Goal: Task Accomplishment & Management: Use online tool/utility

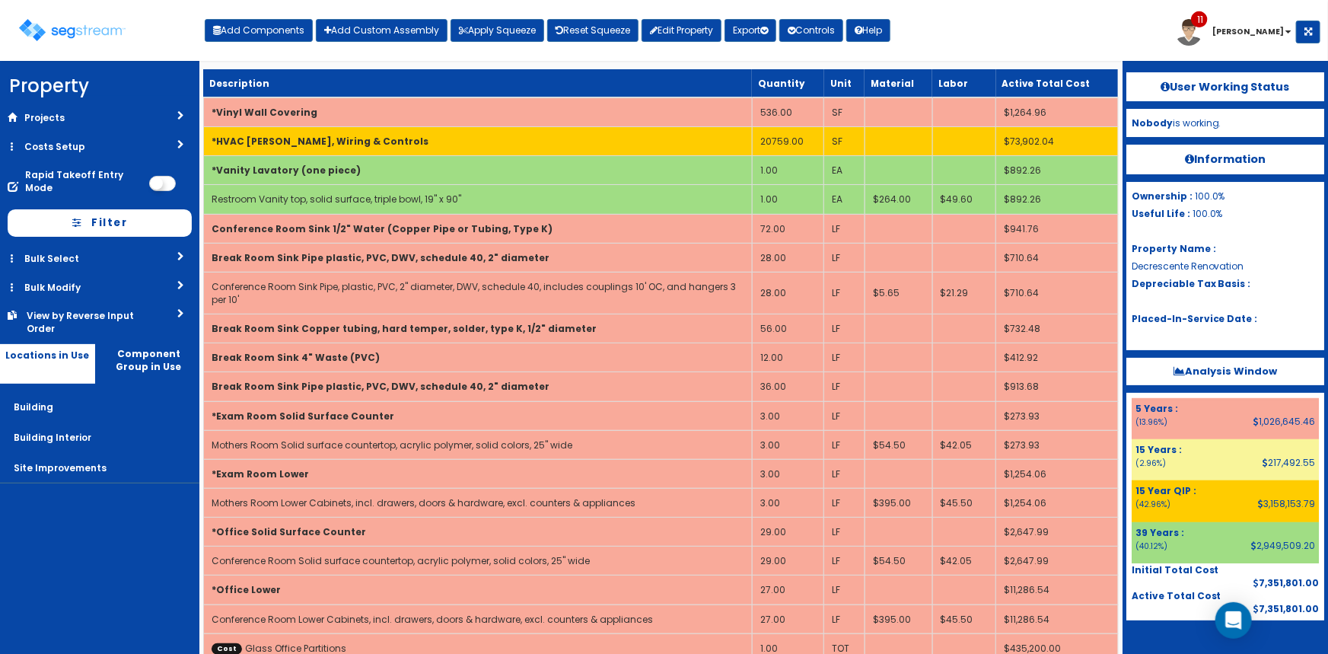
scroll to position [45, 0]
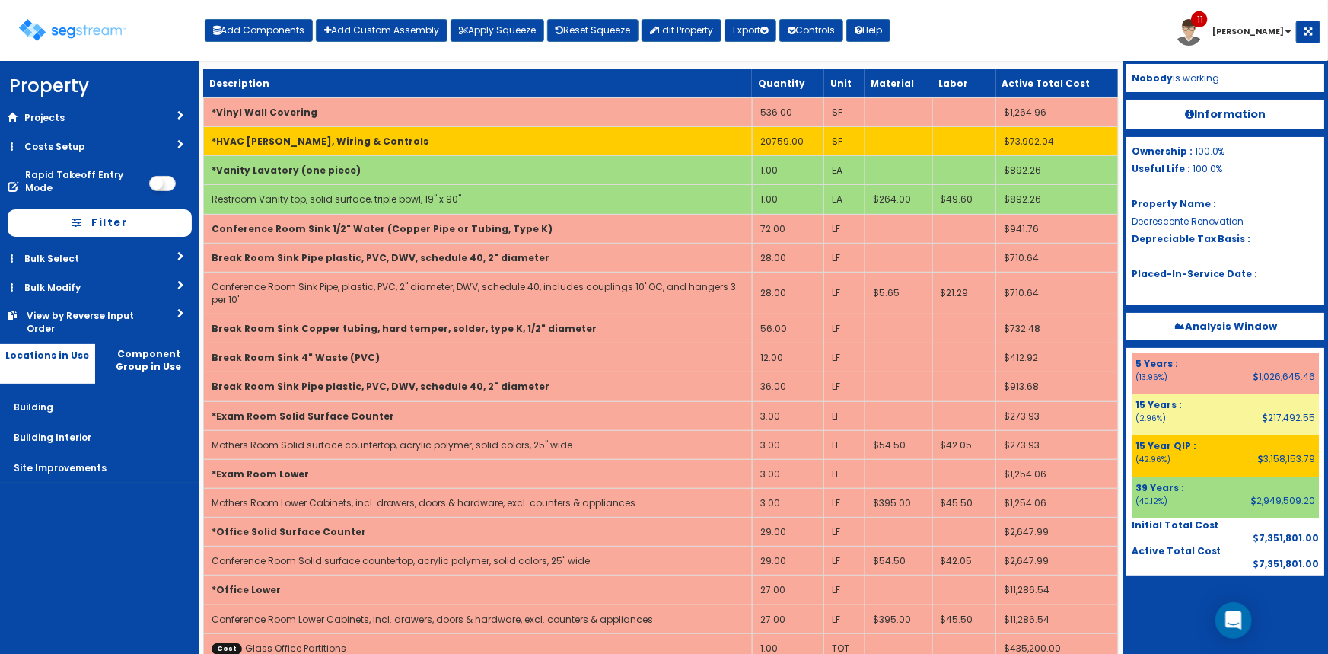
click at [1164, 619] on div at bounding box center [1225, 613] width 198 height 76
click at [109, 37] on img at bounding box center [72, 30] width 107 height 22
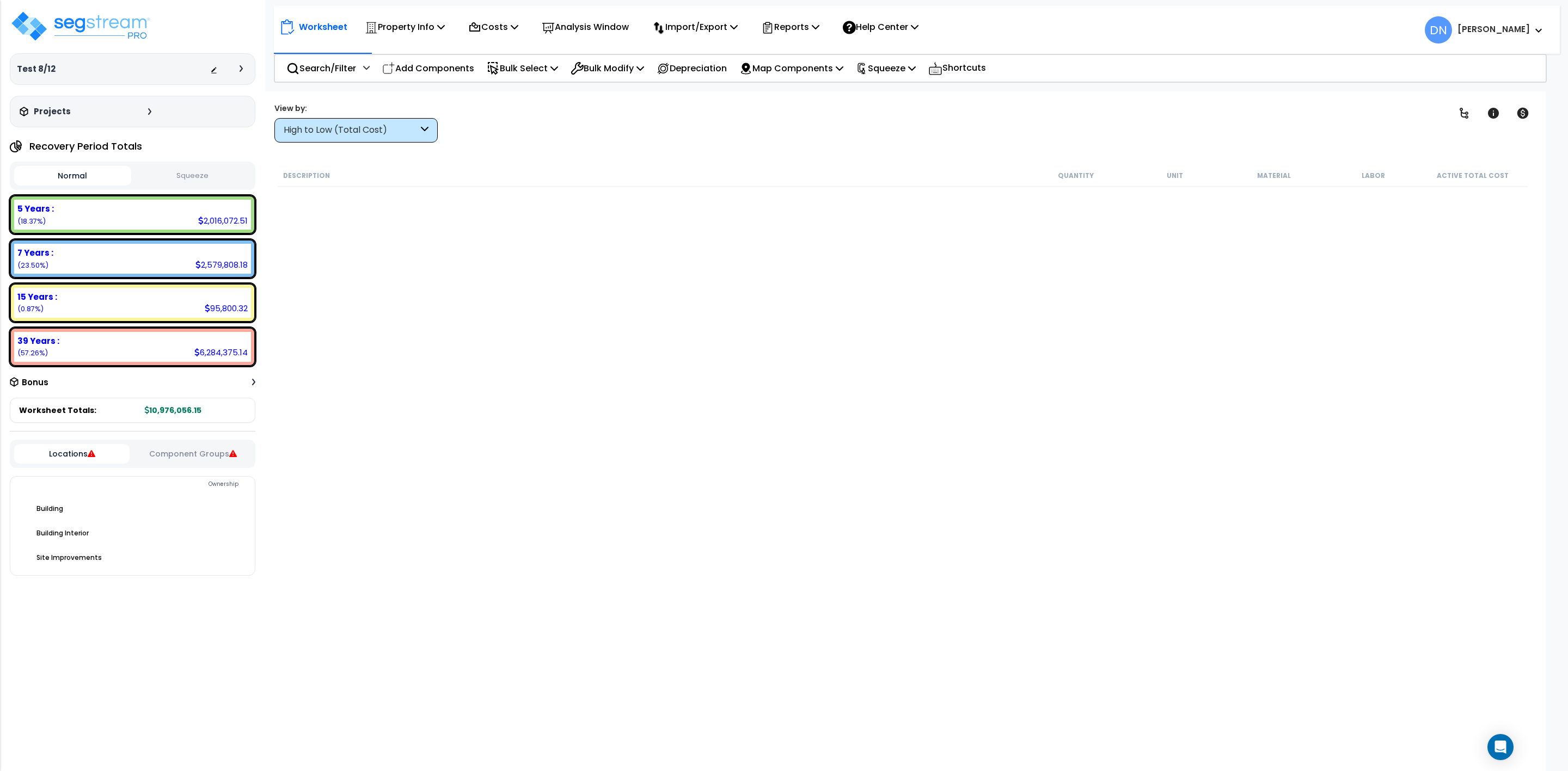
scroll to position [1197, 0]
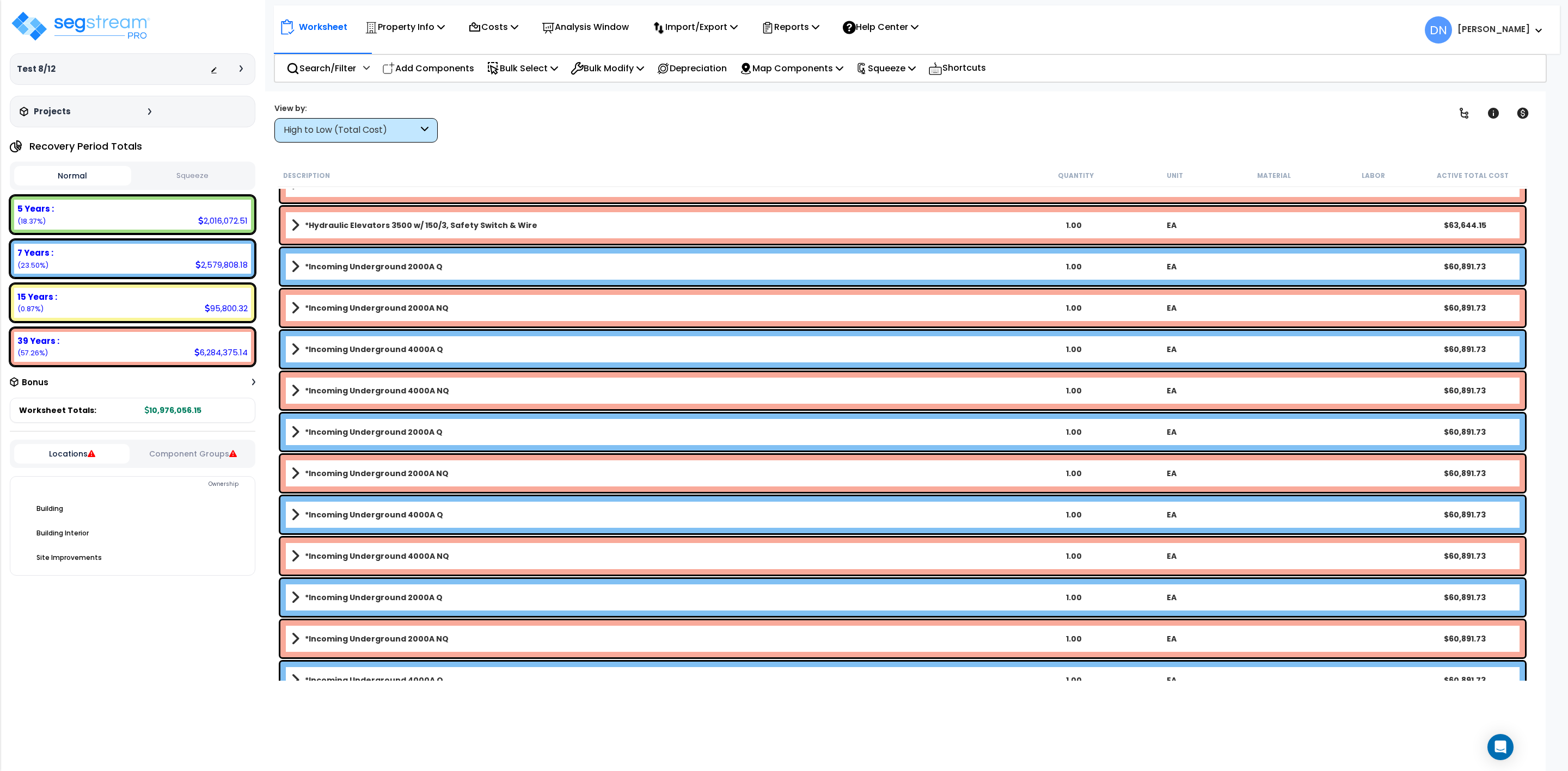
click at [418, 433] on b "*Incoming Underground 2000A Q" at bounding box center [373, 432] width 138 height 11
click at [410, 300] on link "*Incoming Underground 2000A NQ" at bounding box center [657, 308] width 733 height 15
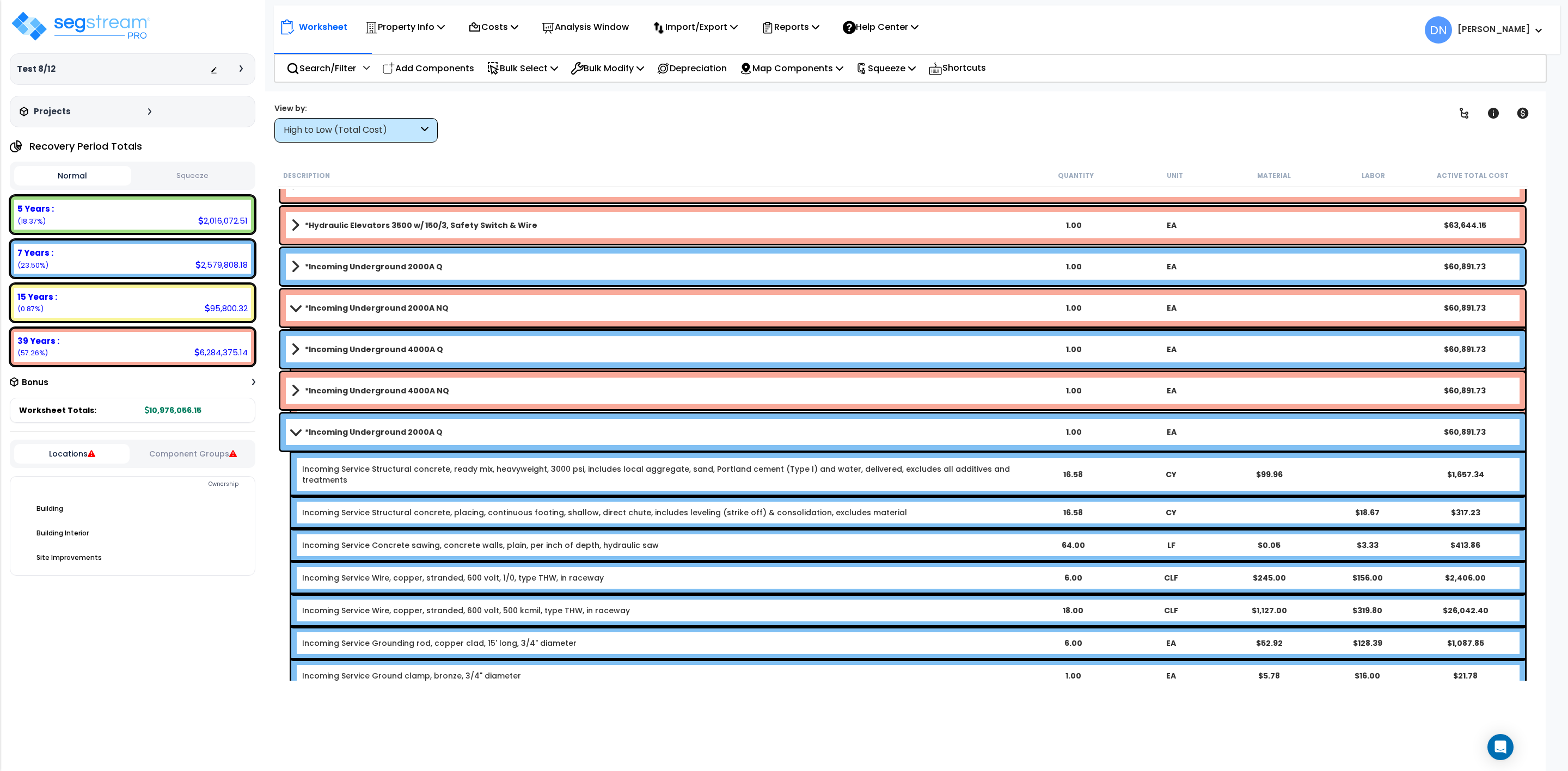
click at [737, 137] on div "Clear Filters" at bounding box center [946, 122] width 969 height 40
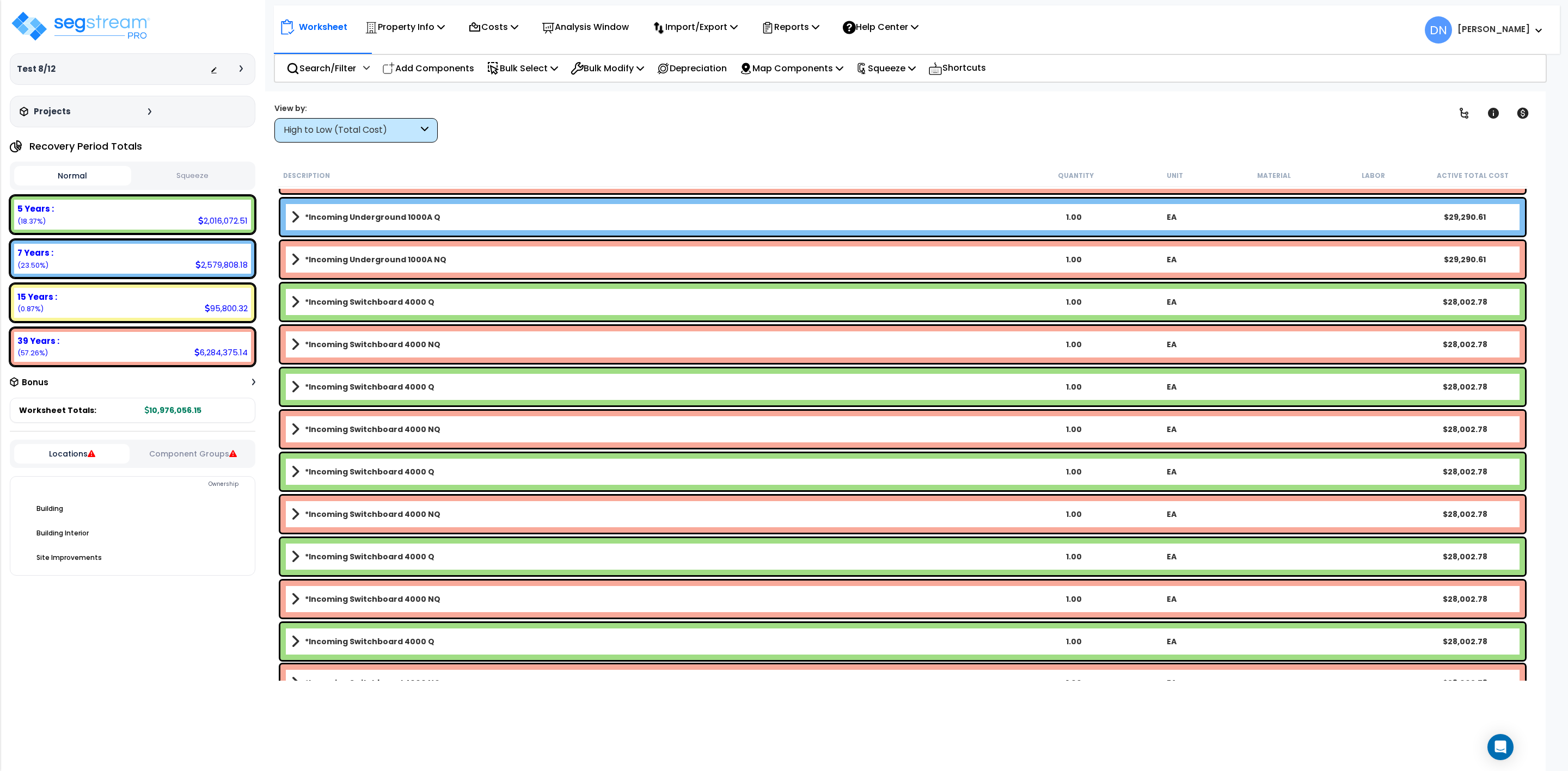
scroll to position [4159, 0]
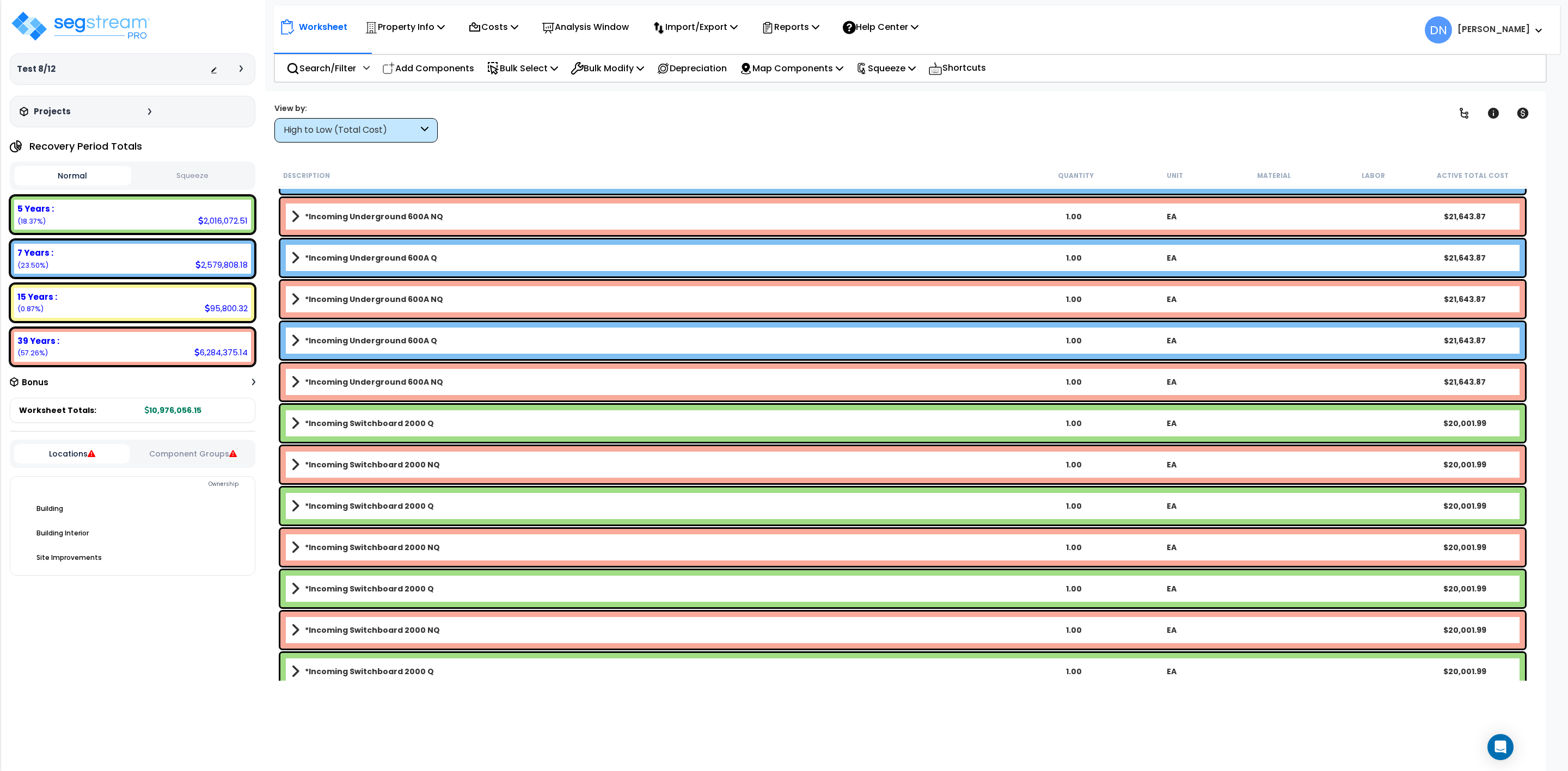
click at [963, 151] on div "Worksheet Property Info Property Setup Add Property Unit Template property Clon…" at bounding box center [903, 477] width 1286 height 771
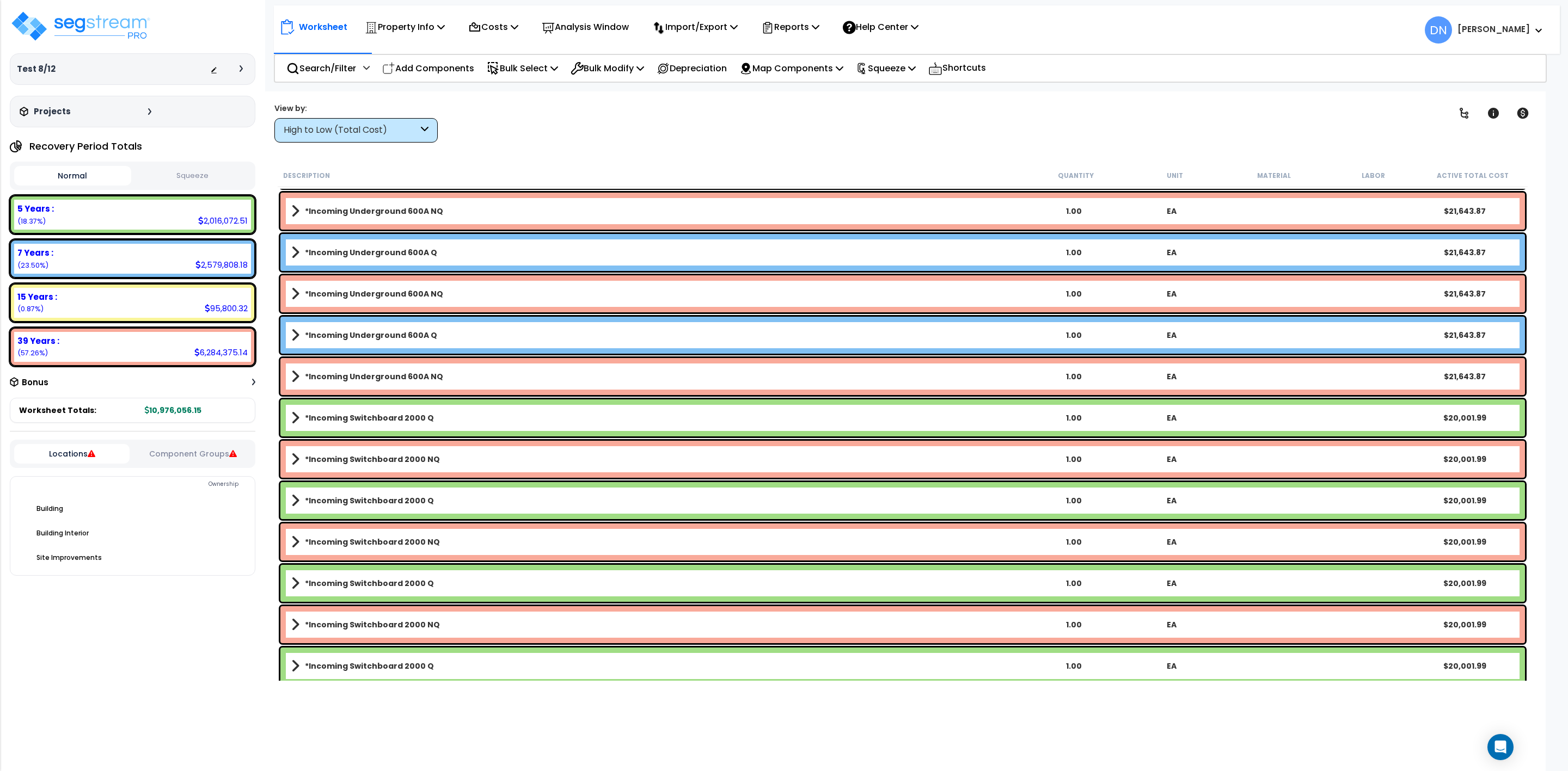
scroll to position [3941, 0]
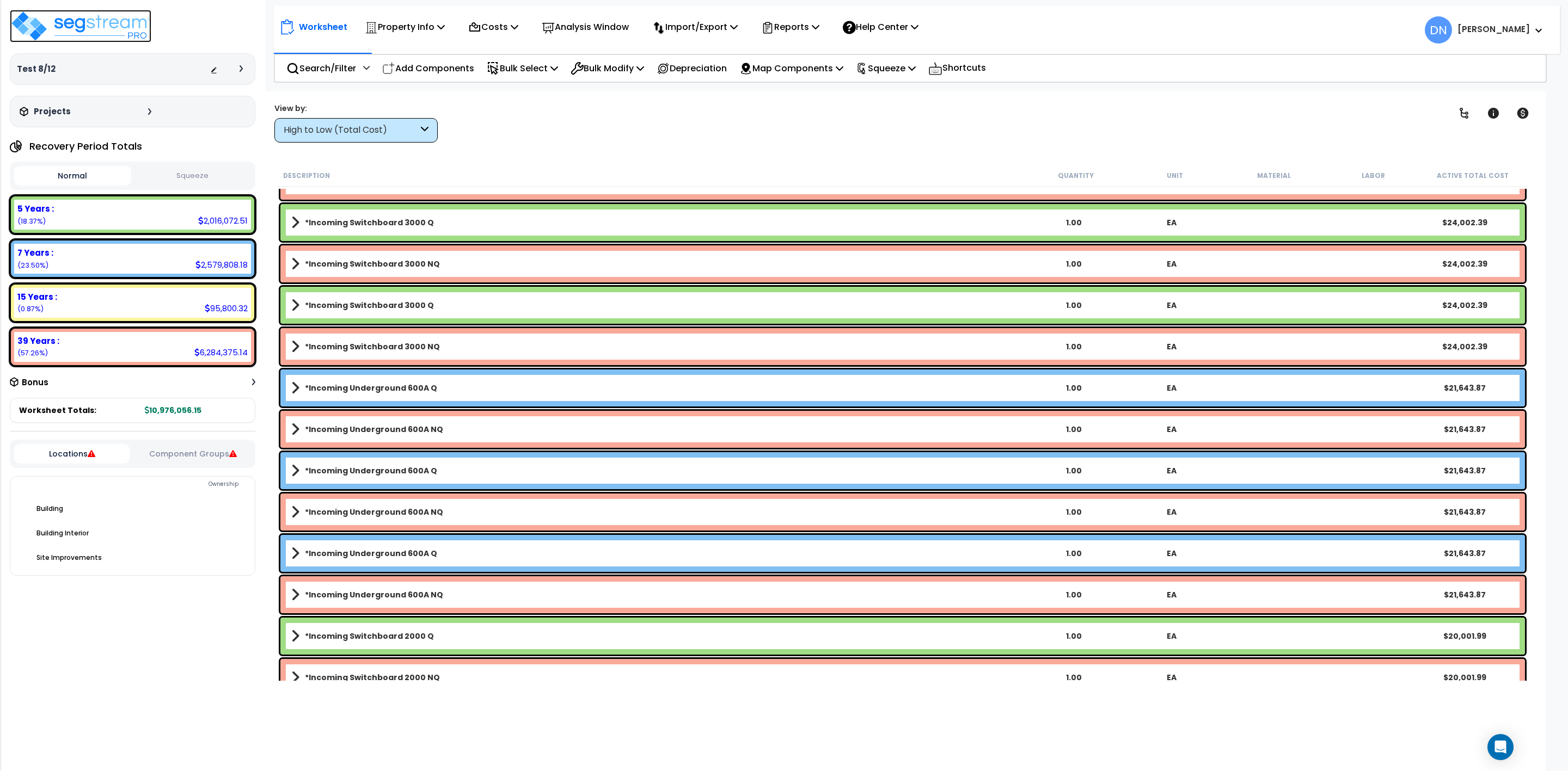
click at [119, 29] on img at bounding box center [81, 26] width 142 height 33
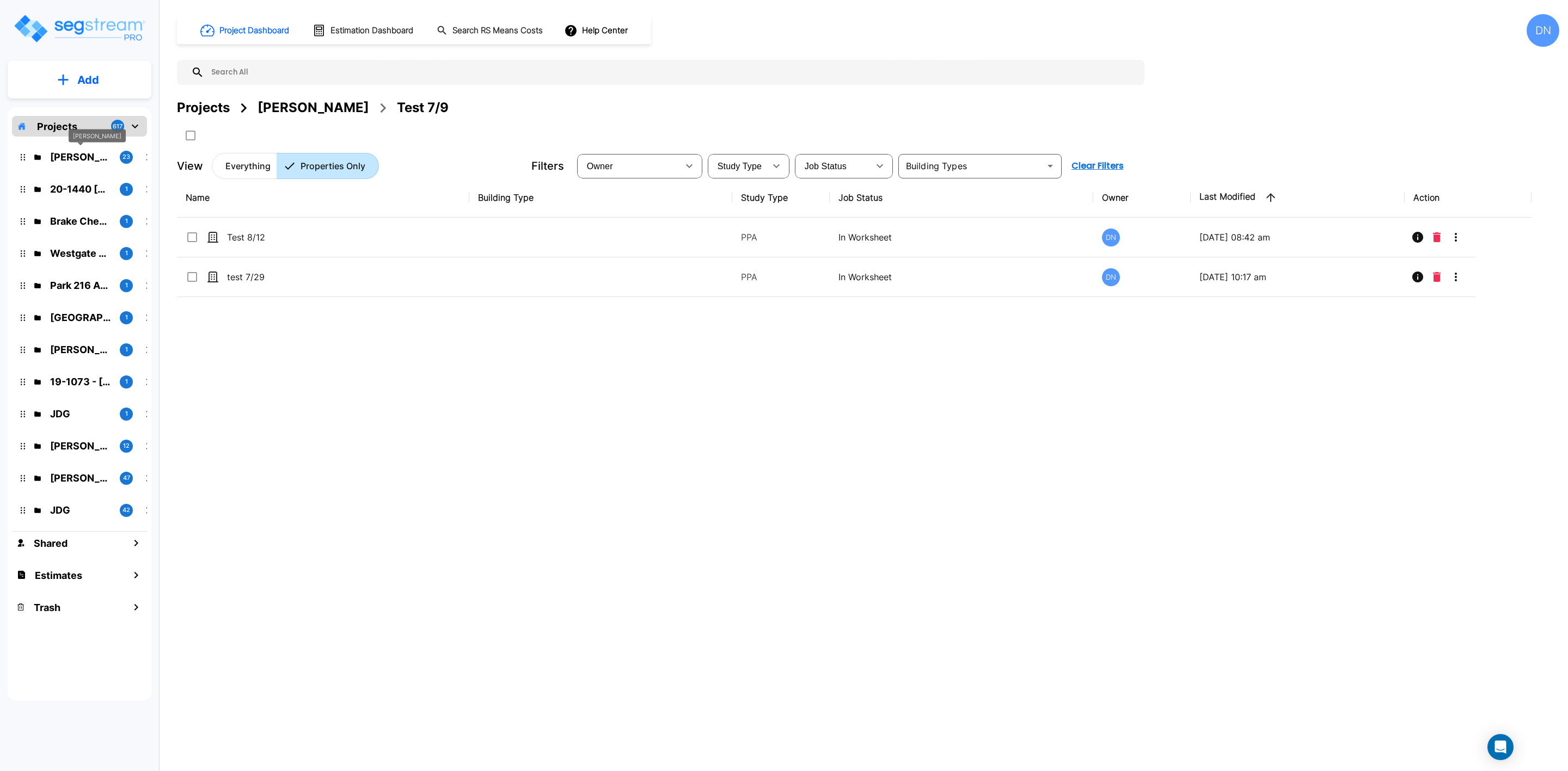
click at [62, 161] on p "[PERSON_NAME]" at bounding box center [80, 157] width 61 height 15
click at [247, 168] on p "Everything" at bounding box center [248, 166] width 45 height 13
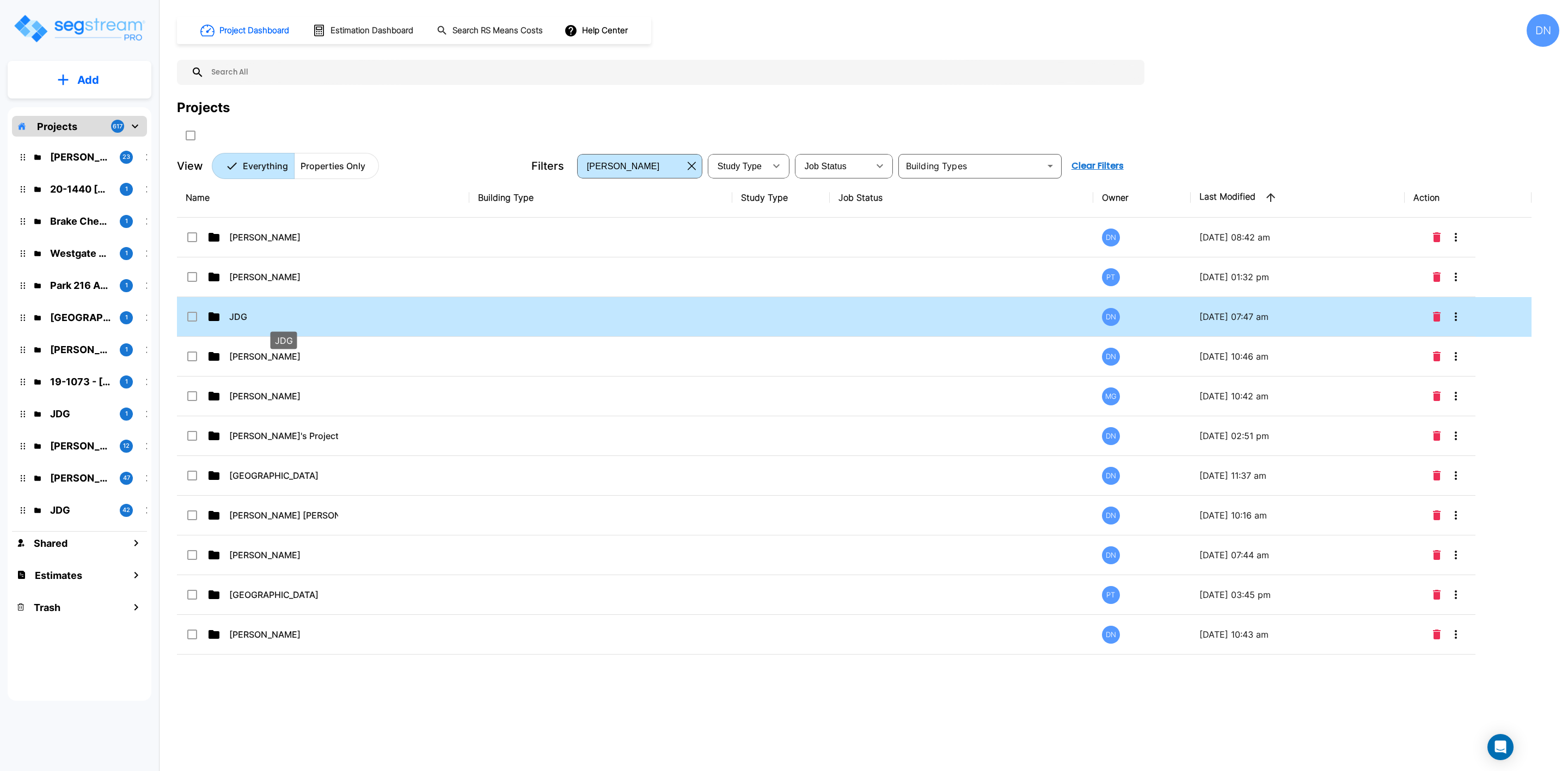
click at [258, 317] on p "JDG" at bounding box center [283, 317] width 109 height 13
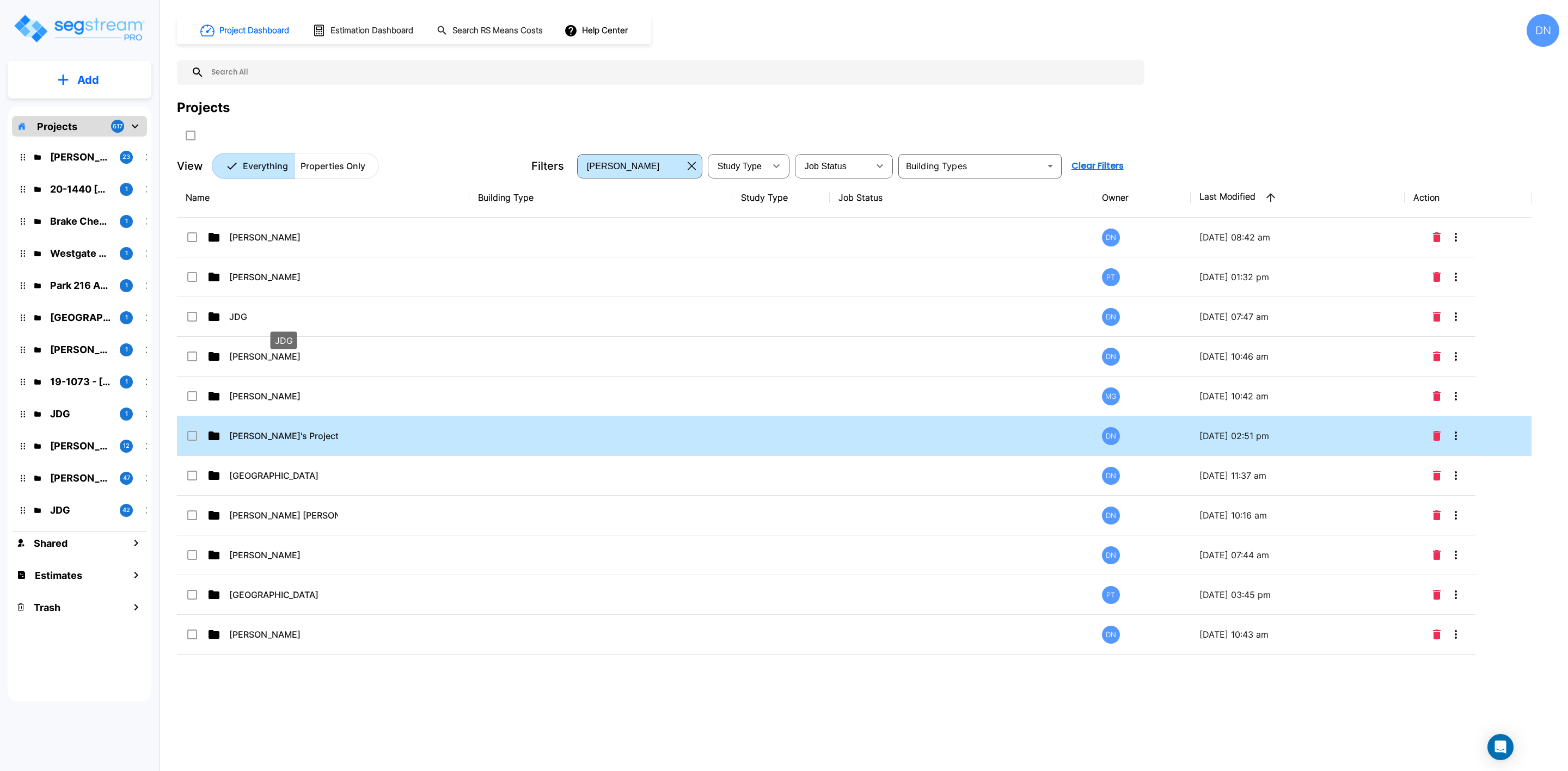
checkbox input "true"
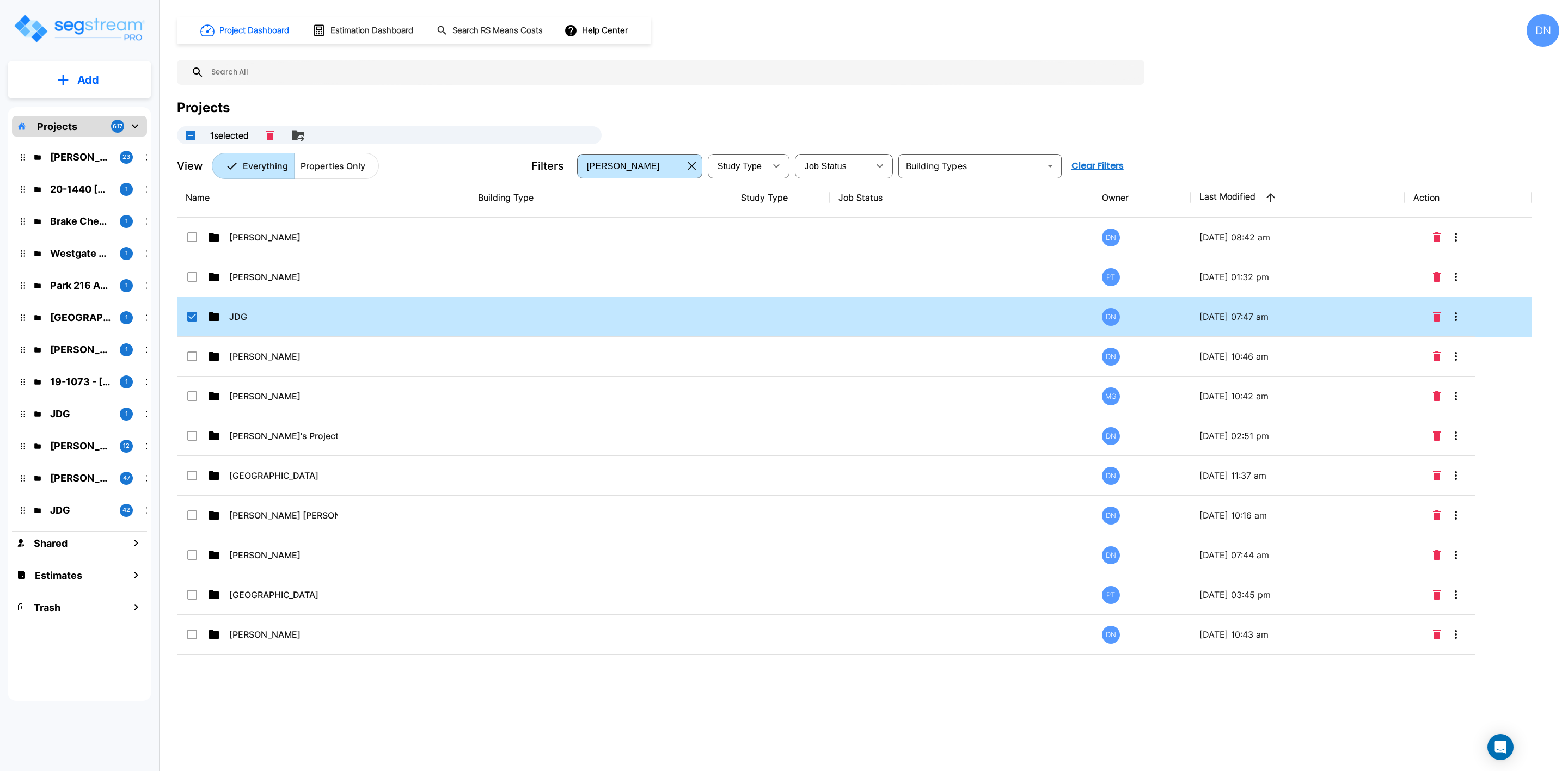
scroll to position [544, 0]
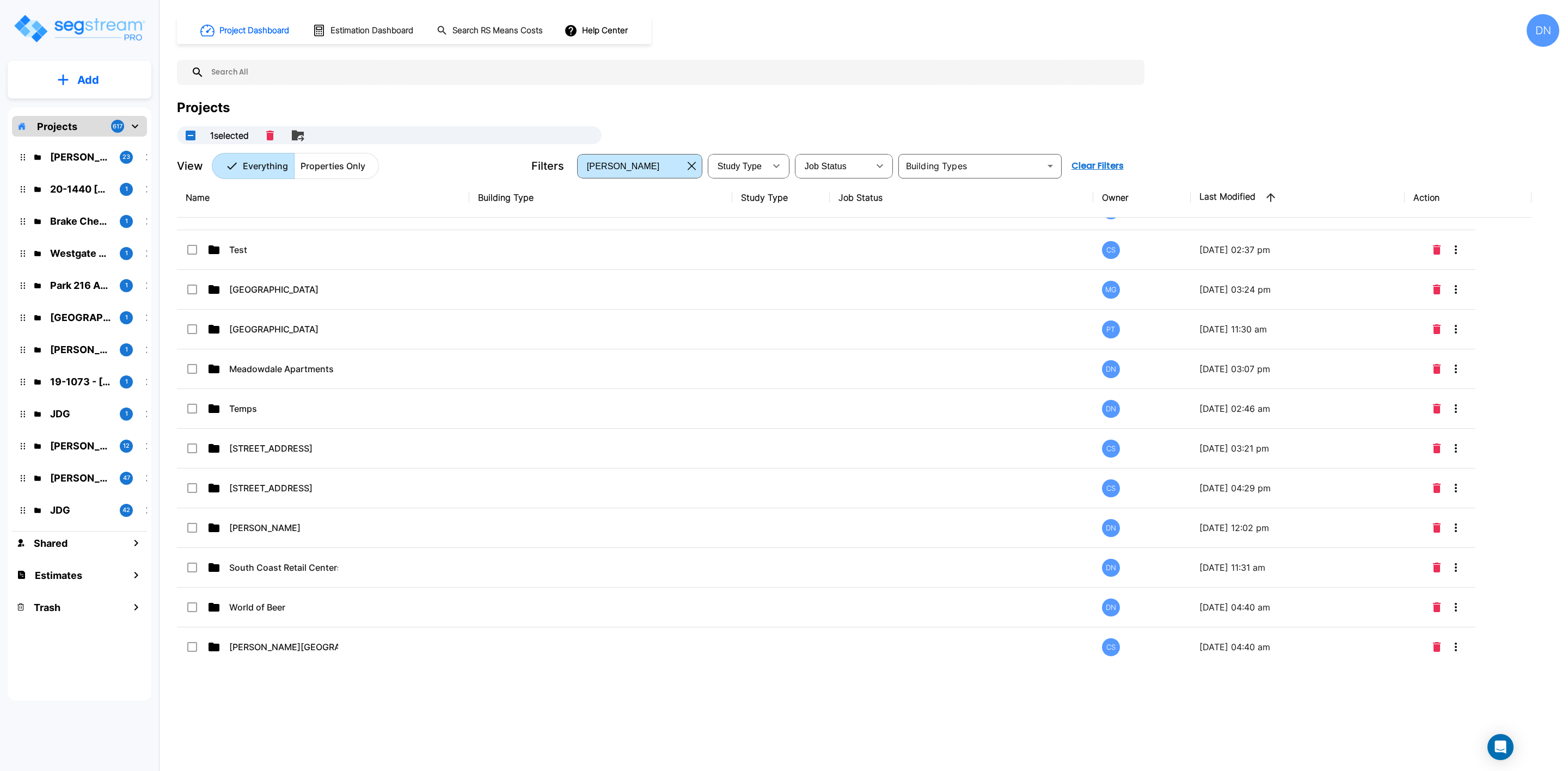
click at [330, 167] on p "Properties Only" at bounding box center [333, 166] width 65 height 13
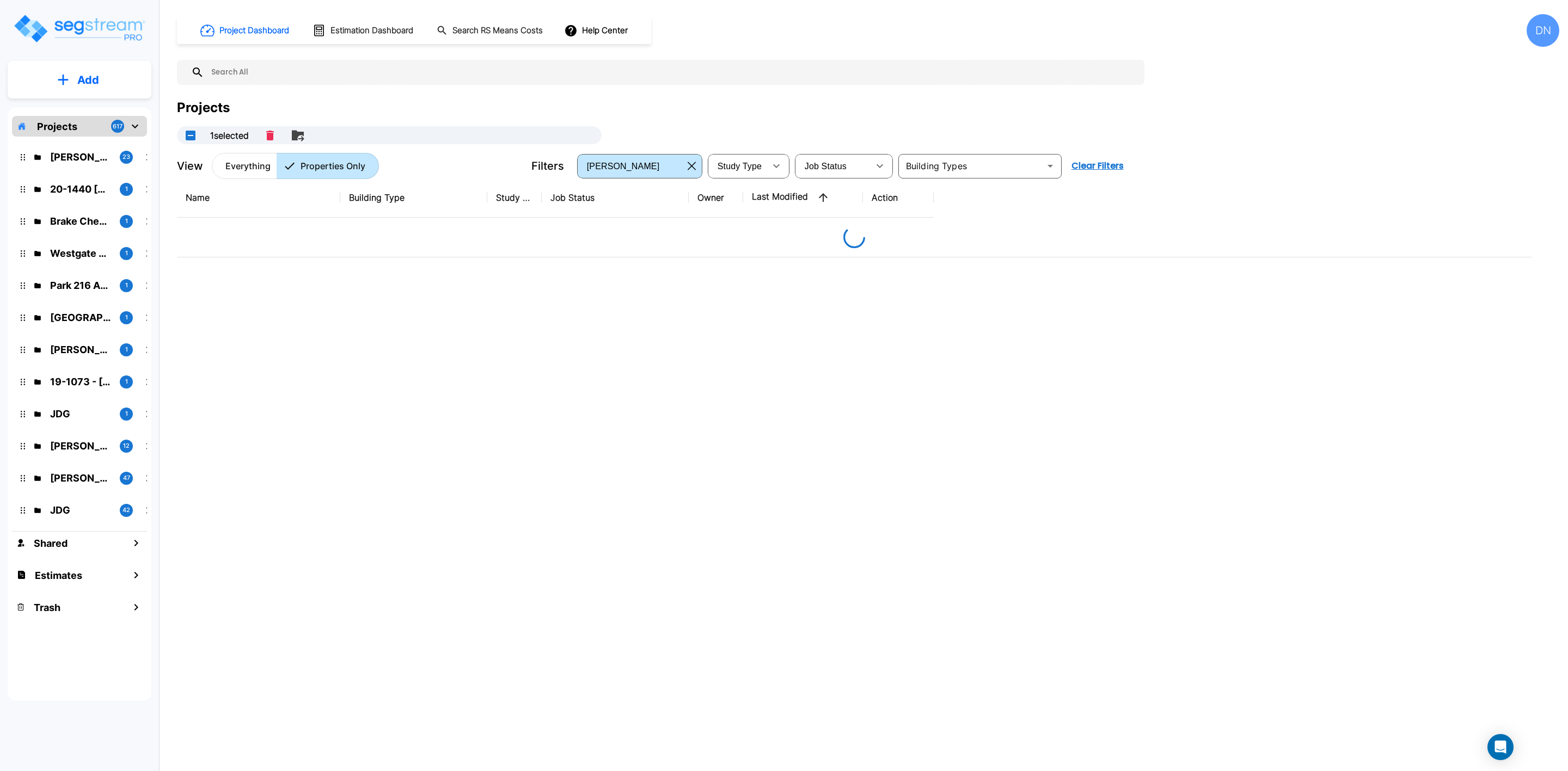
scroll to position [0, 0]
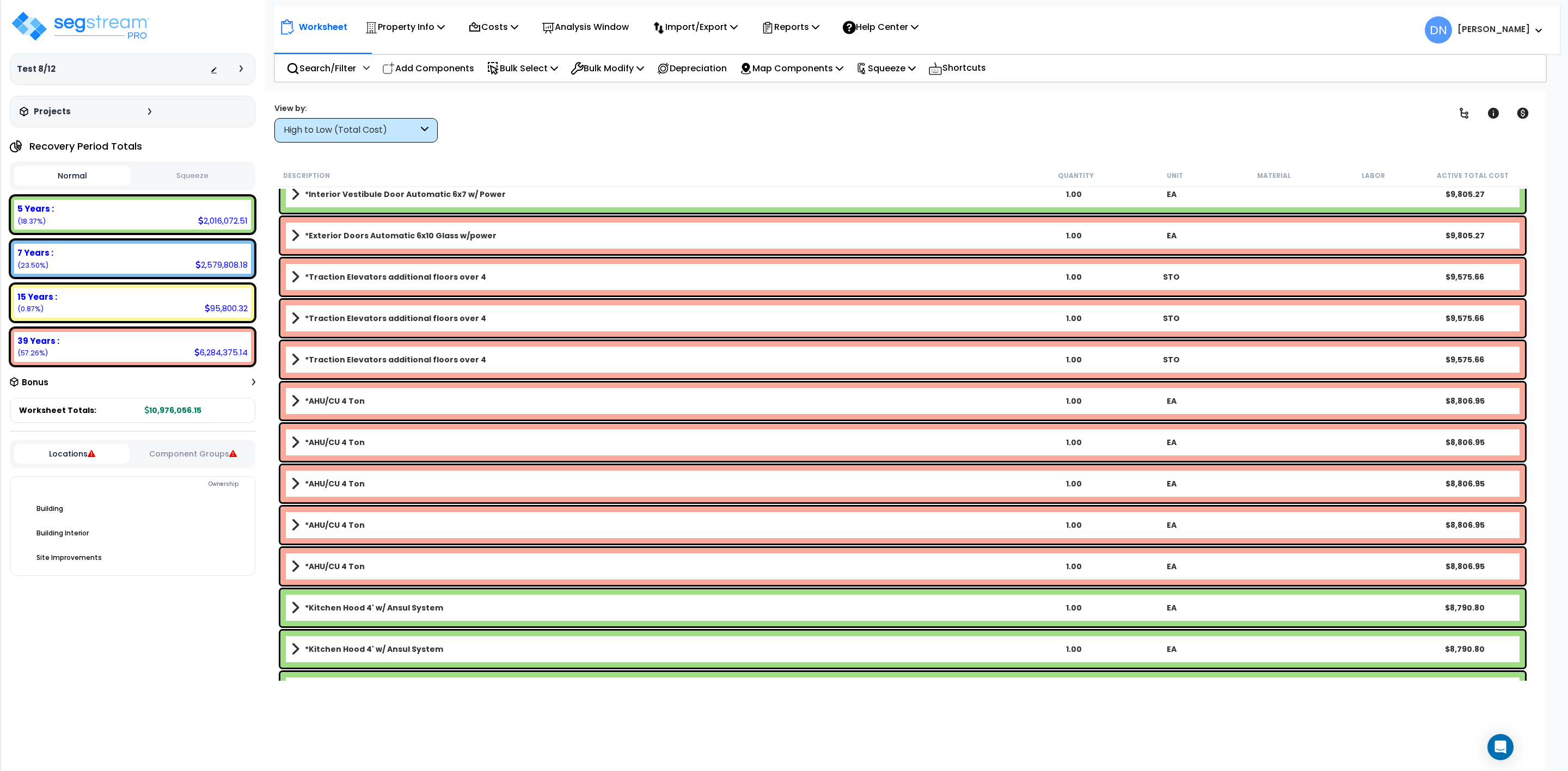
scroll to position [8909, 0]
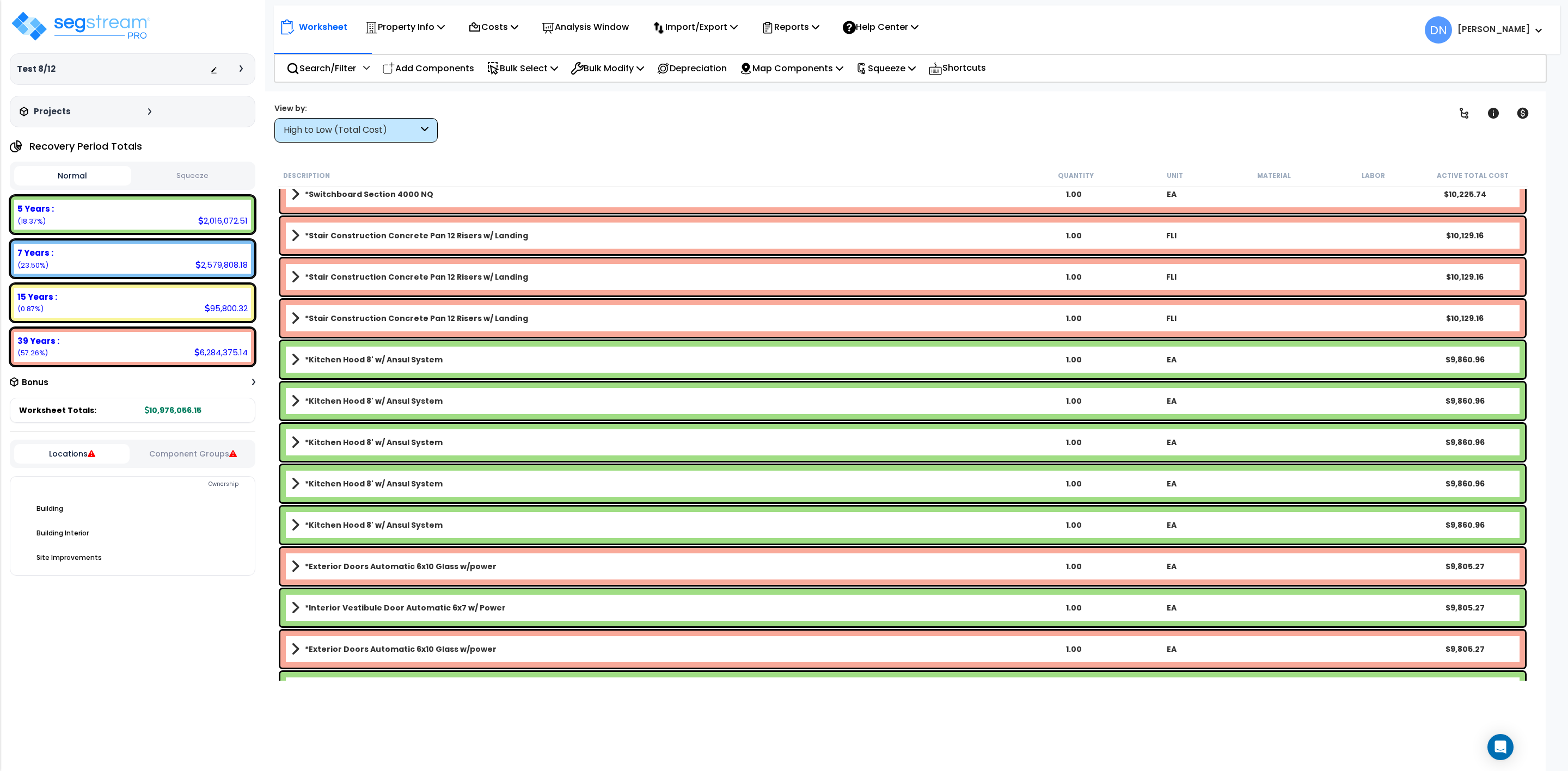
click at [305, 486] on b "*Kitchen Hood 8' w/ Ansul System" at bounding box center [373, 483] width 138 height 11
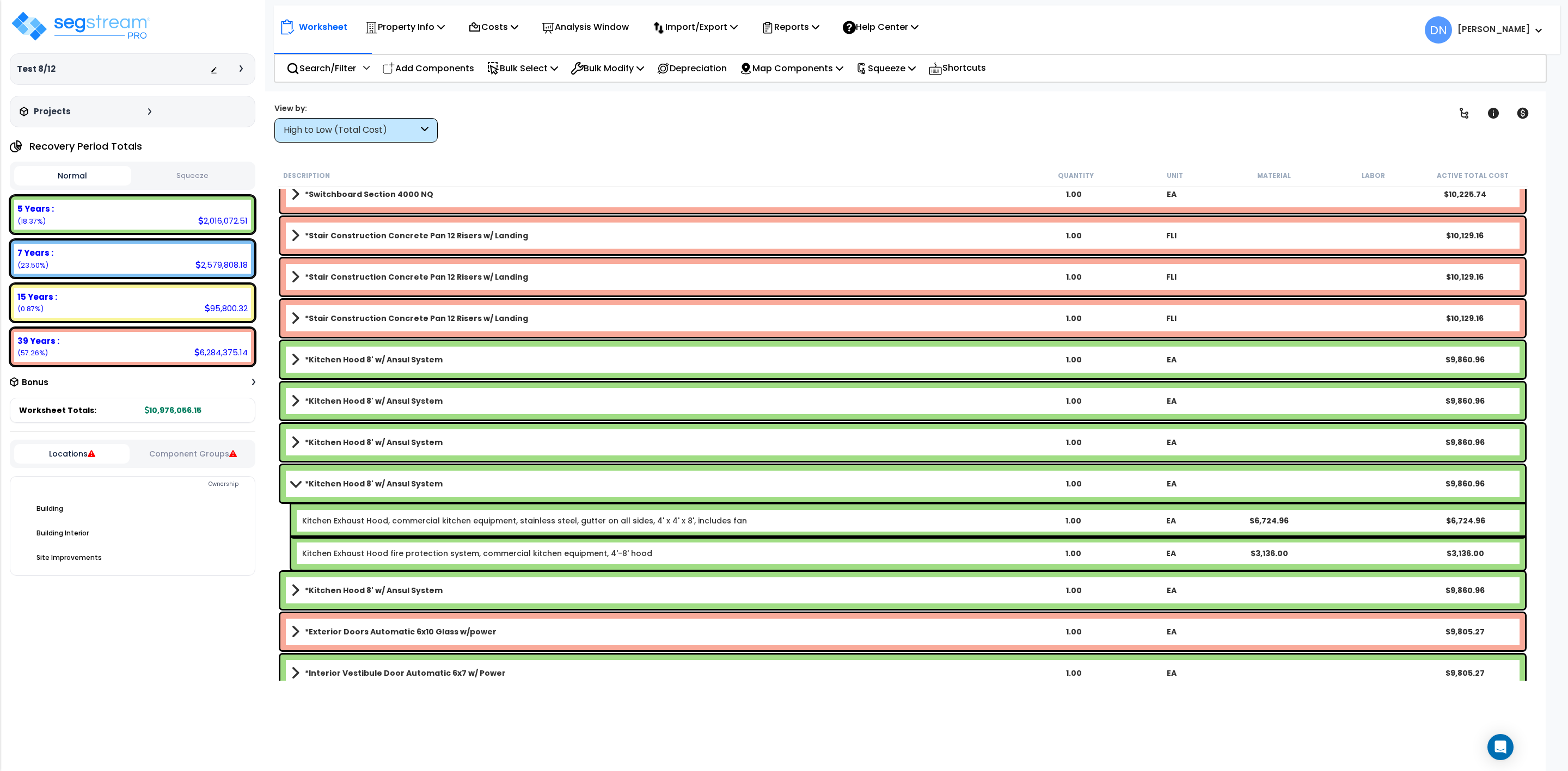
click at [305, 486] on b "*Kitchen Hood 8' w/ Ansul System" at bounding box center [373, 483] width 138 height 11
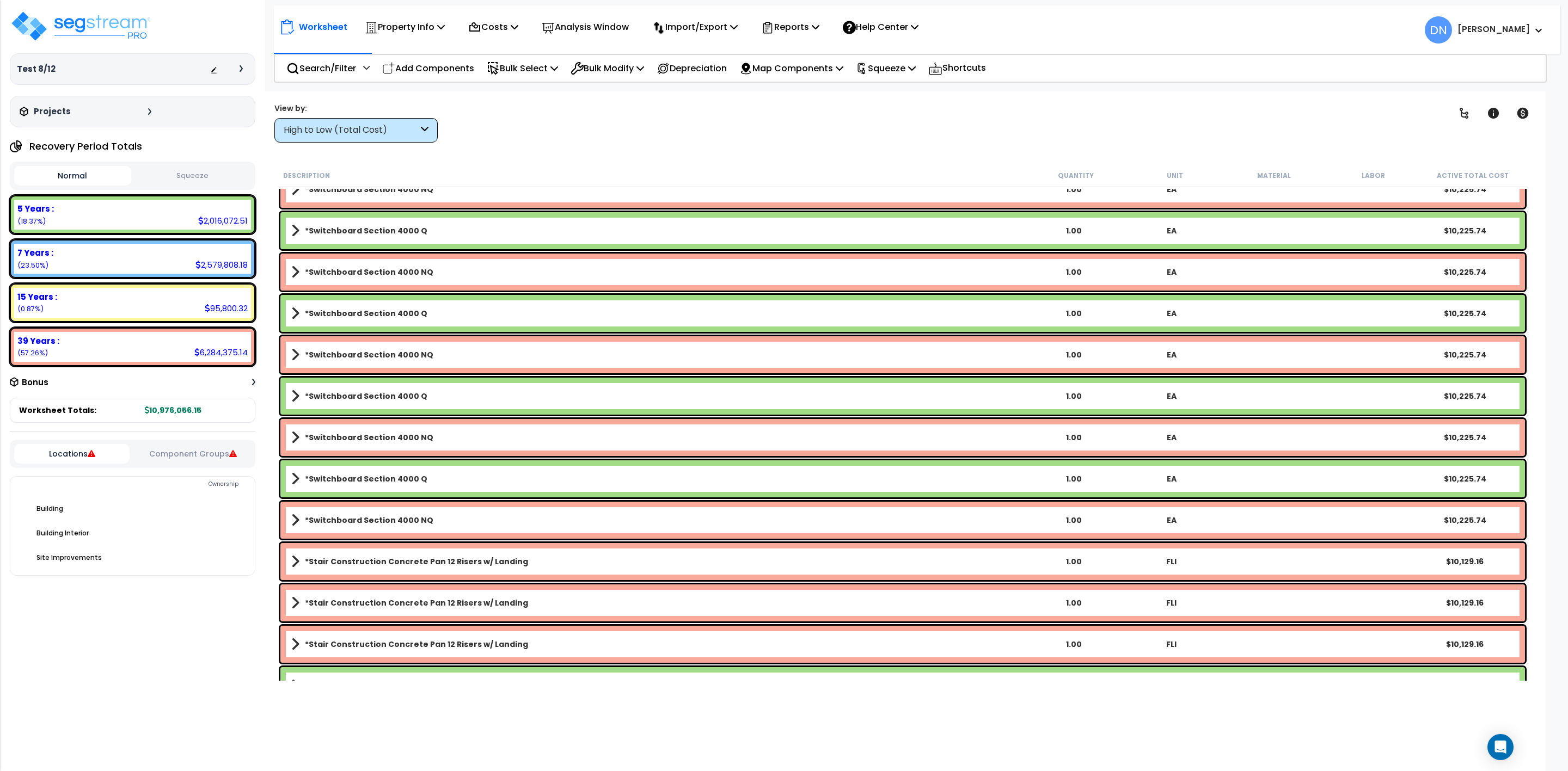
scroll to position [8583, 0]
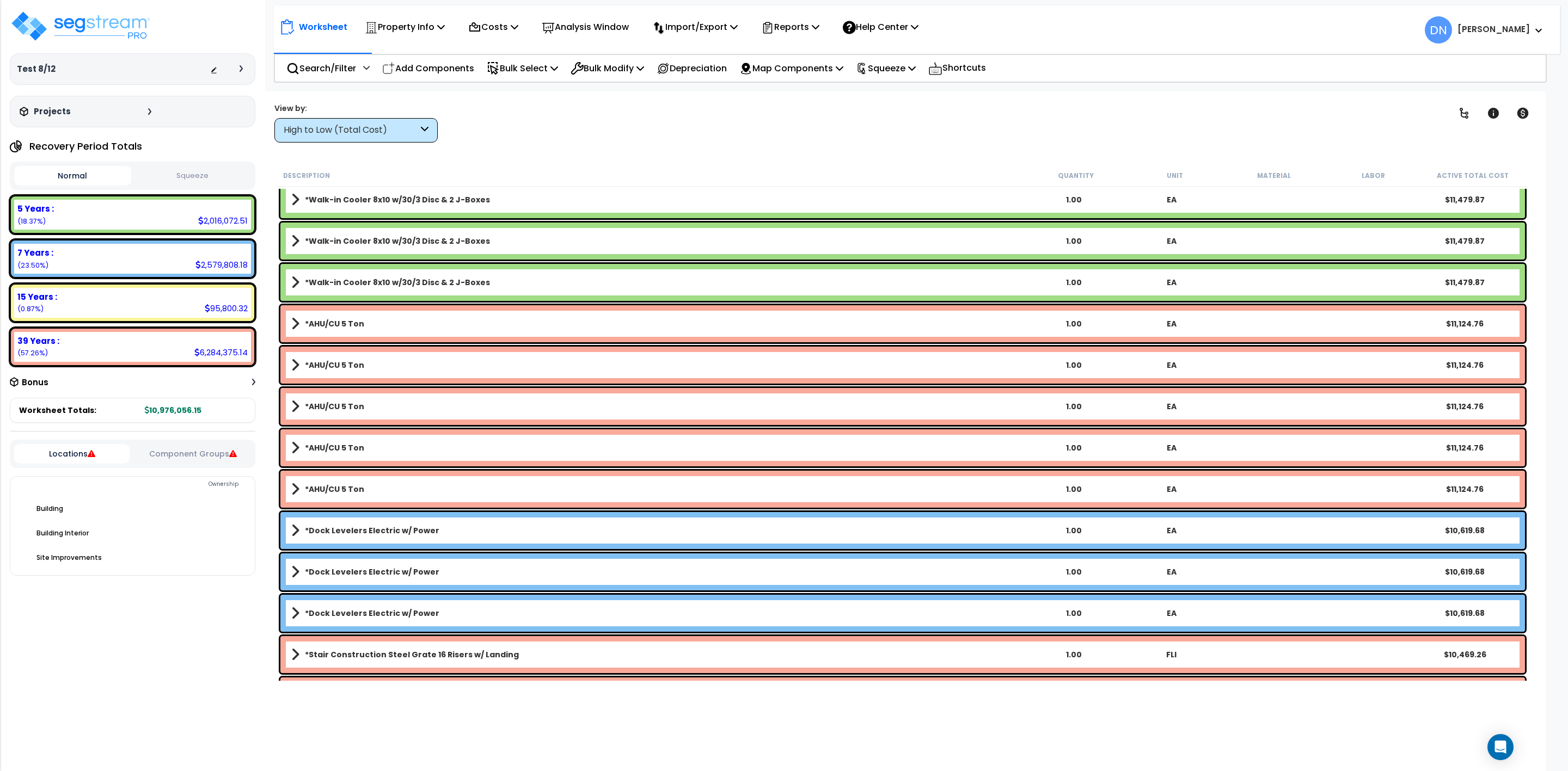
click at [318, 412] on b "*AHU/CU 5 Ton" at bounding box center [334, 406] width 59 height 11
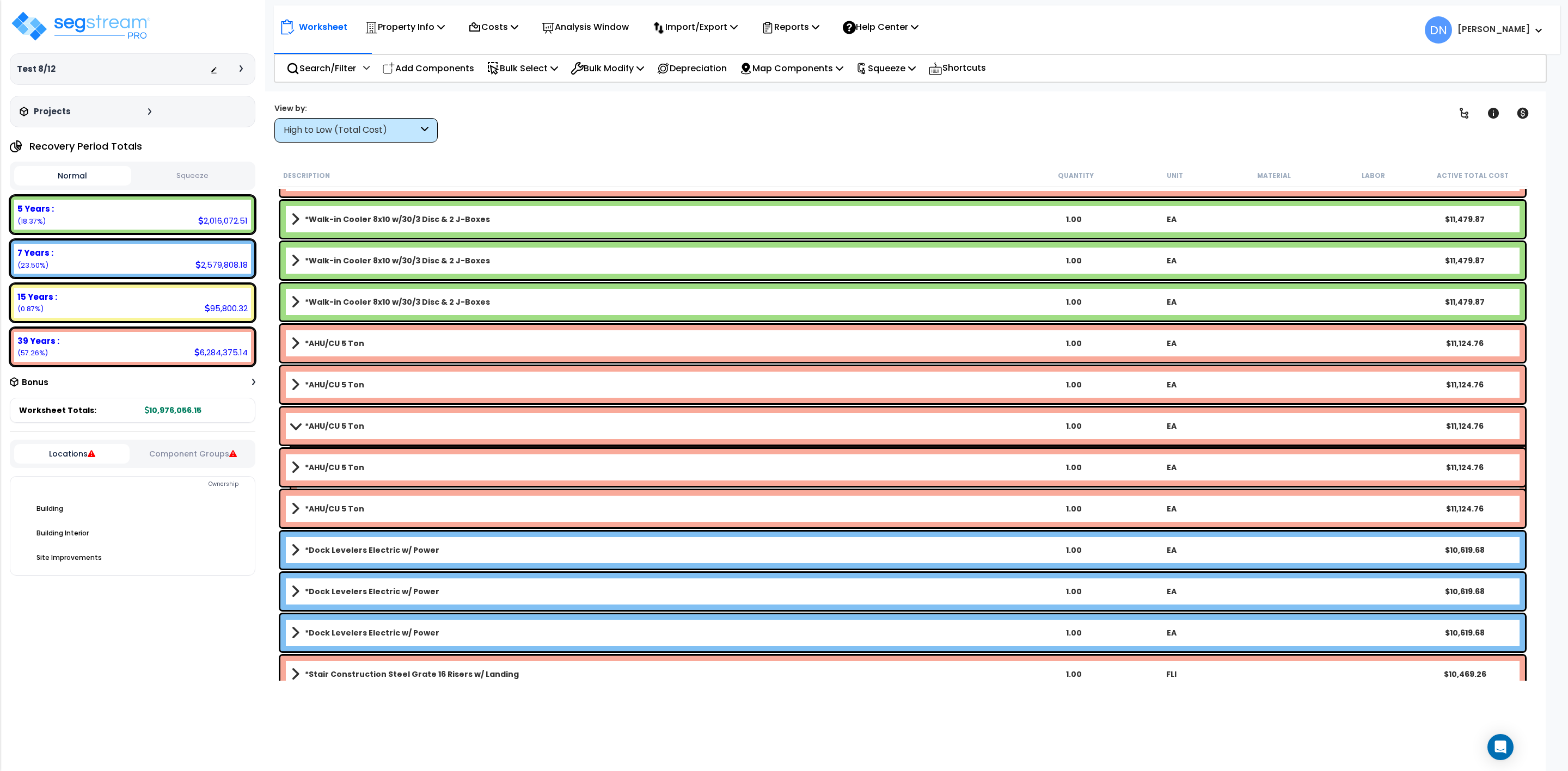
scroll to position [7932, 0]
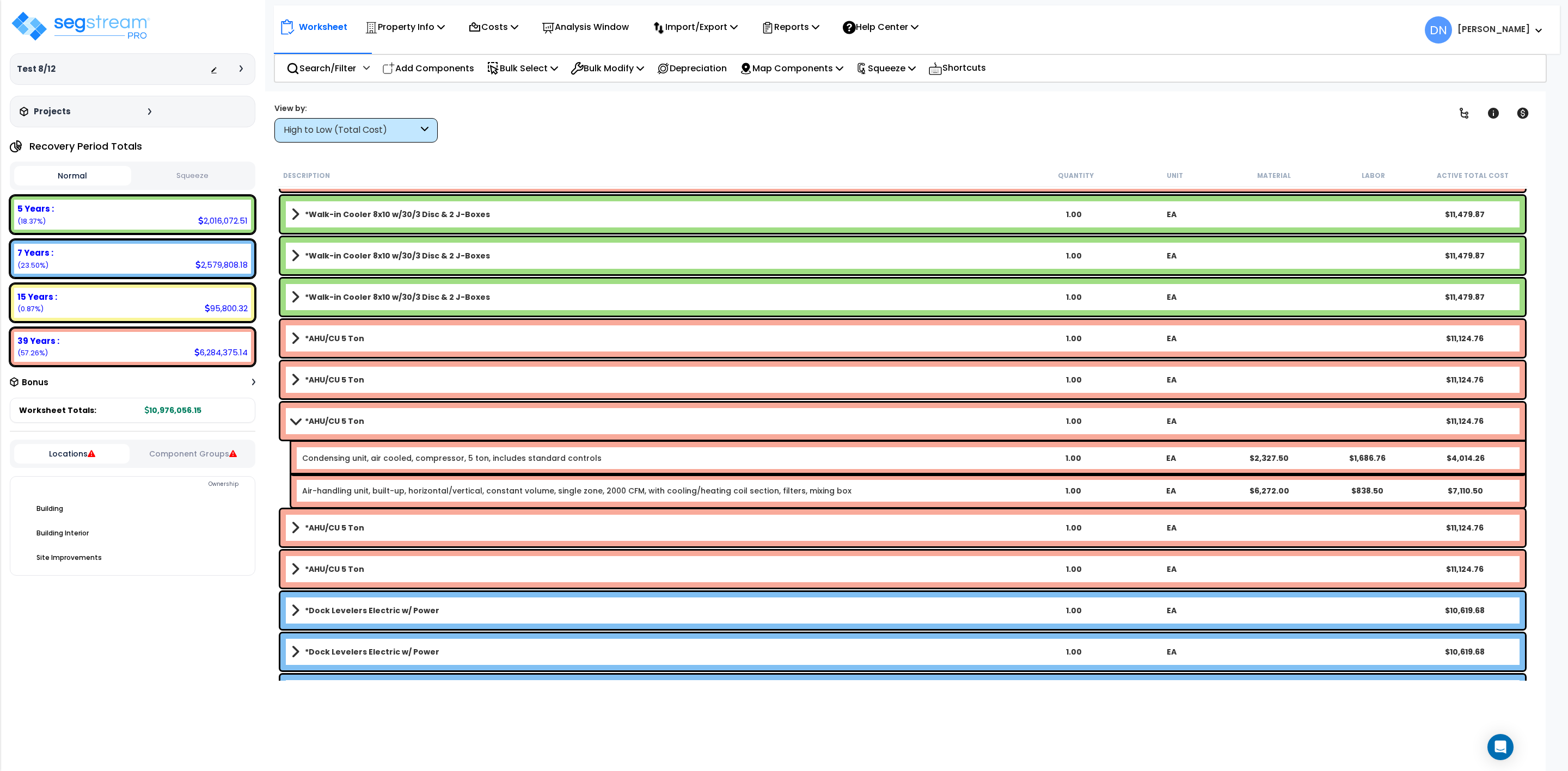
click at [317, 425] on b "*AHU/CU 5 Ton" at bounding box center [334, 421] width 59 height 11
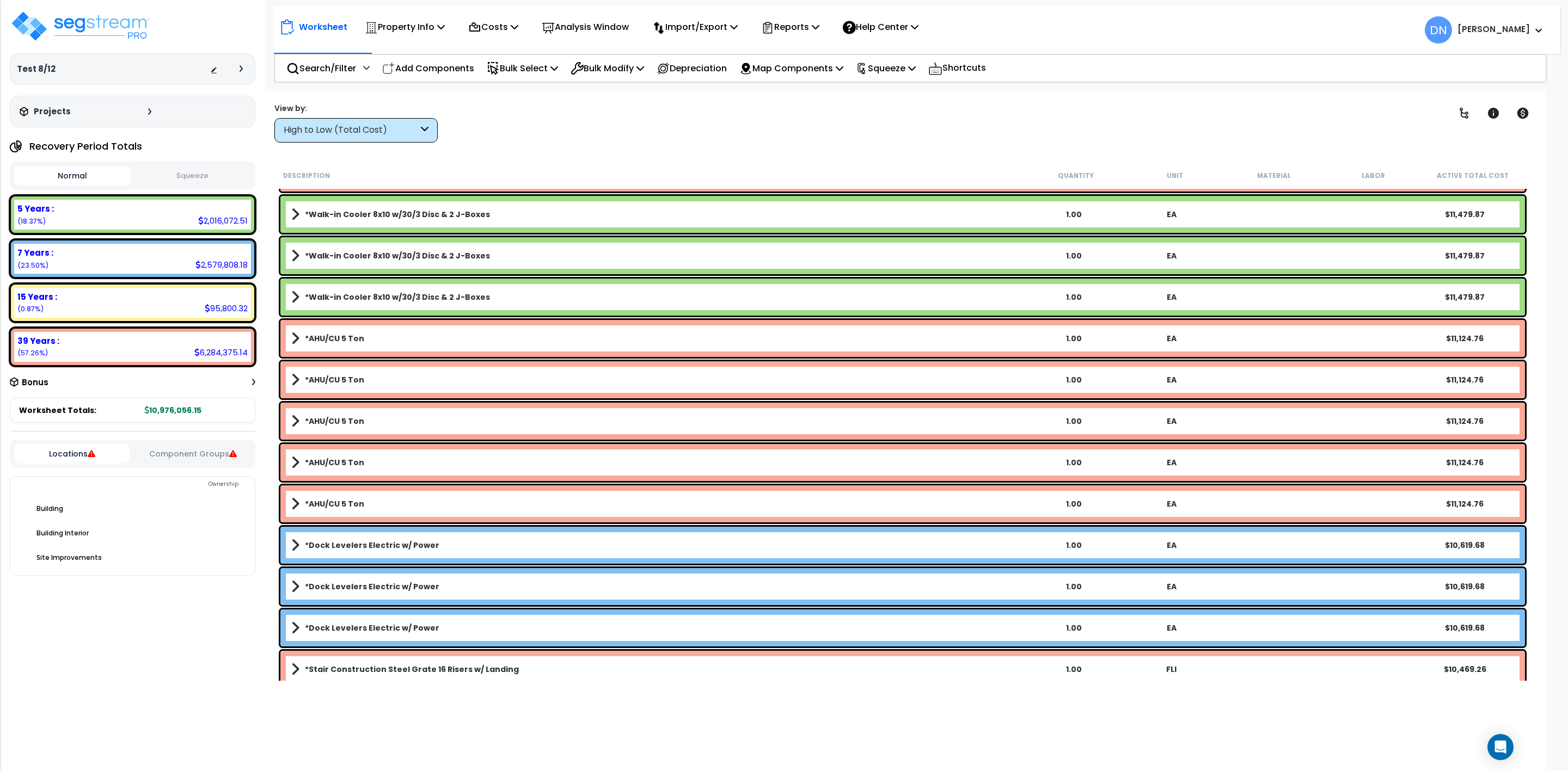
click at [396, 547] on b "*Dock Levelers Electric w/ Power" at bounding box center [372, 545] width 134 height 11
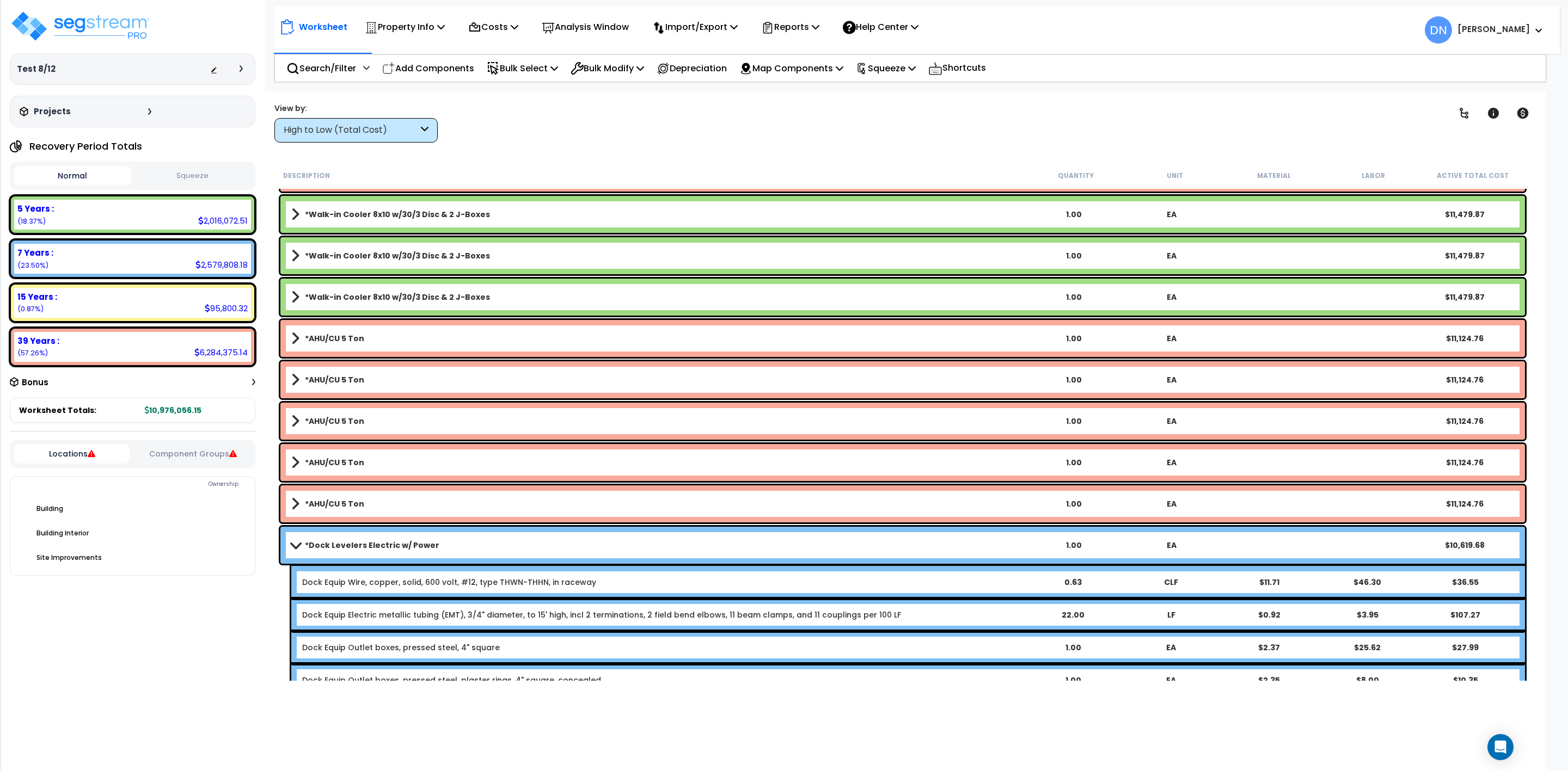
scroll to position [8039, 0]
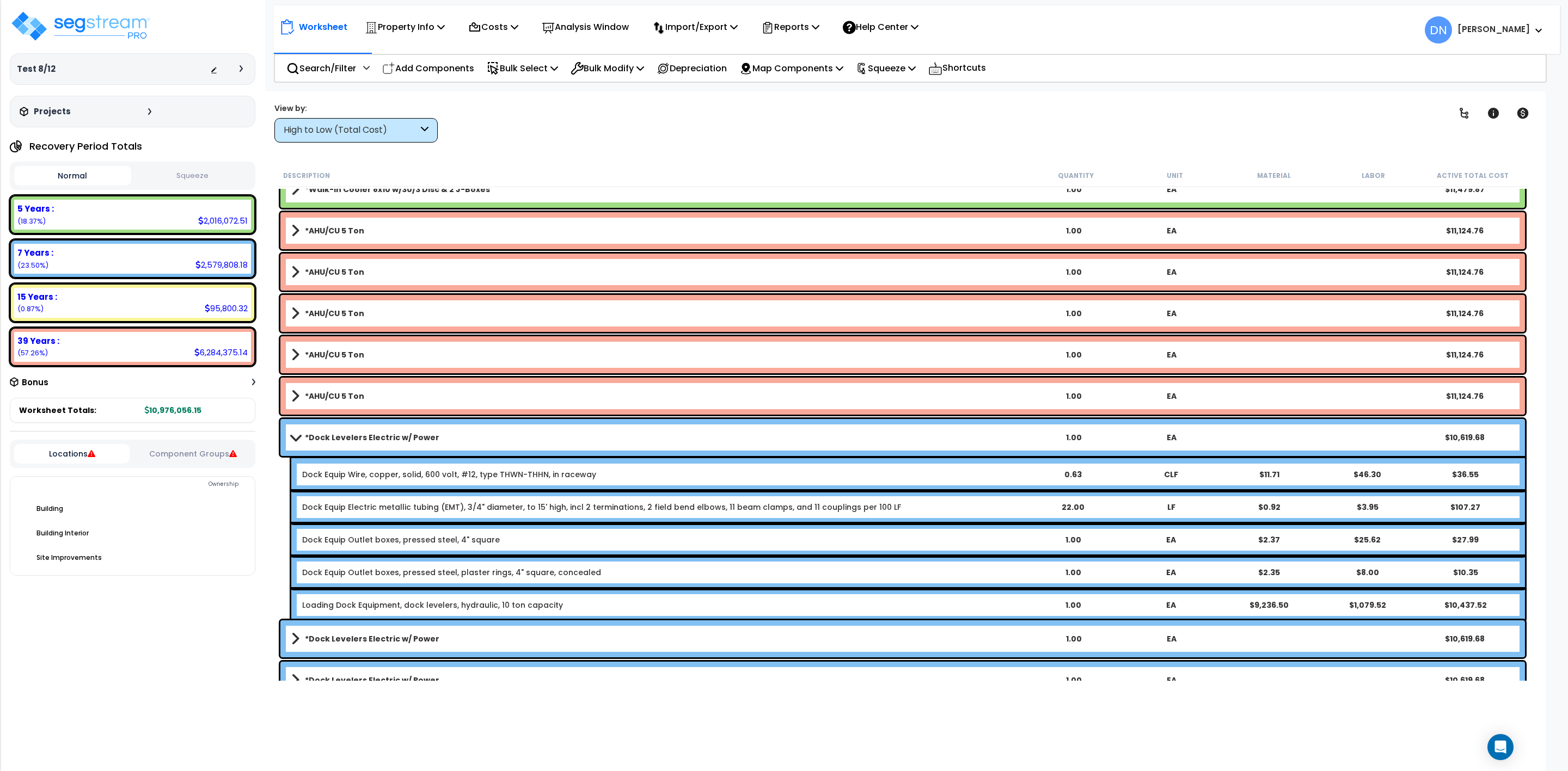
click at [315, 432] on b "*Dock Levelers Electric w/ Power" at bounding box center [372, 437] width 134 height 11
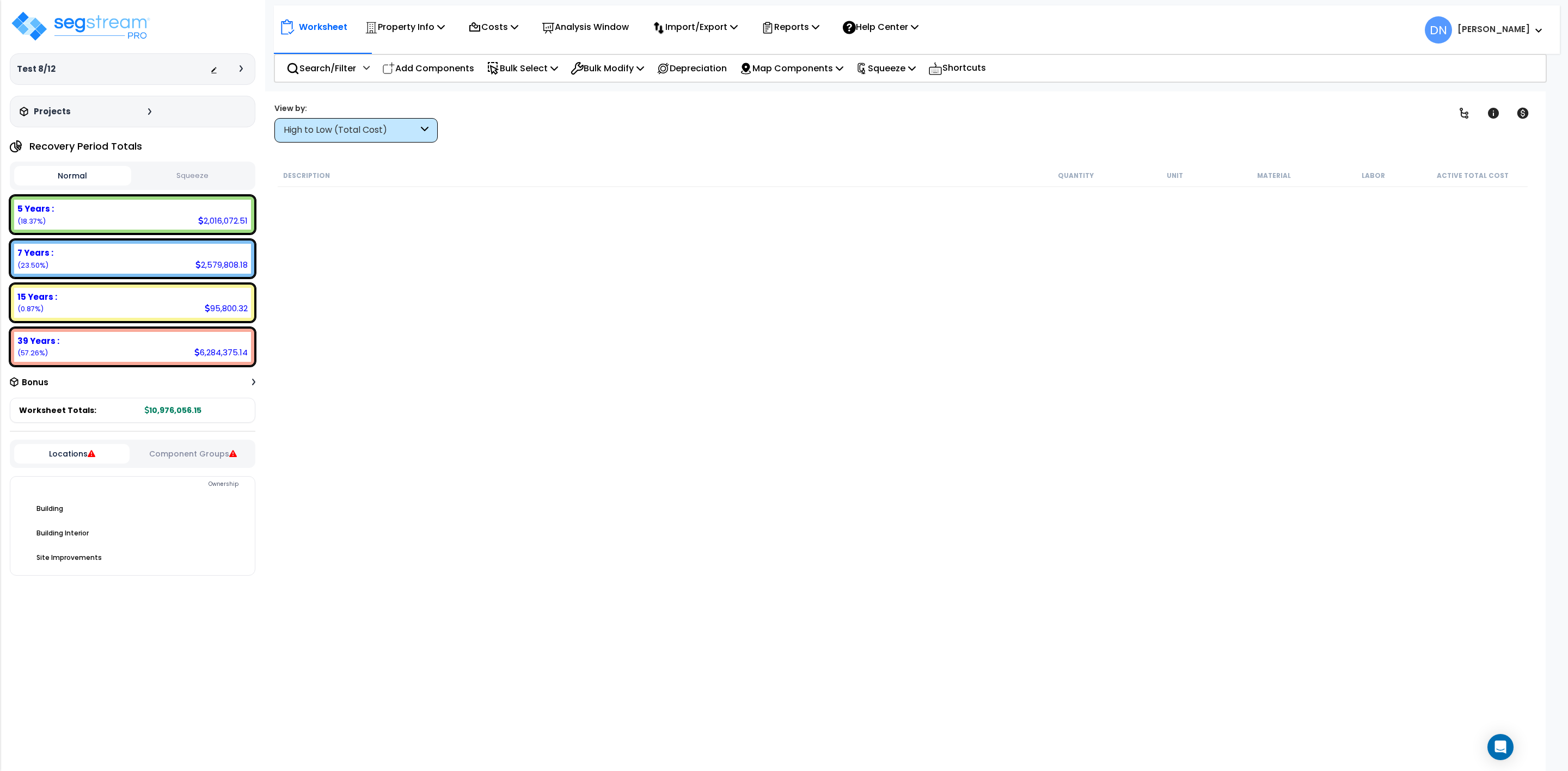
scroll to position [28604, 0]
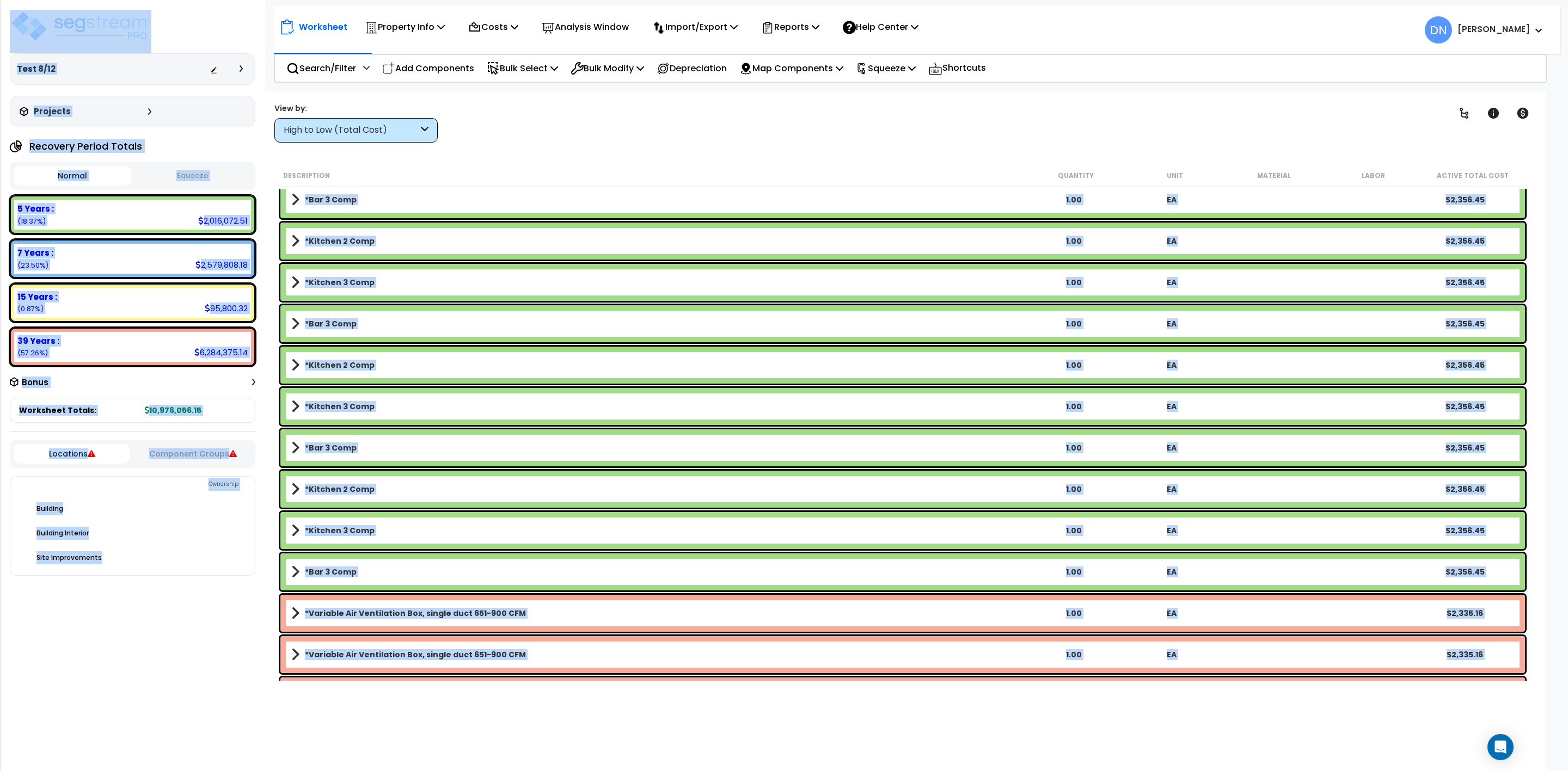
drag, startPoint x: 1551, startPoint y: 298, endPoint x: 1544, endPoint y: 335, distance: 37.7
click at [1544, 335] on body "We are Building your Property. So please grab a coffee and let us do the heavy …" at bounding box center [784, 433] width 1568 height 771
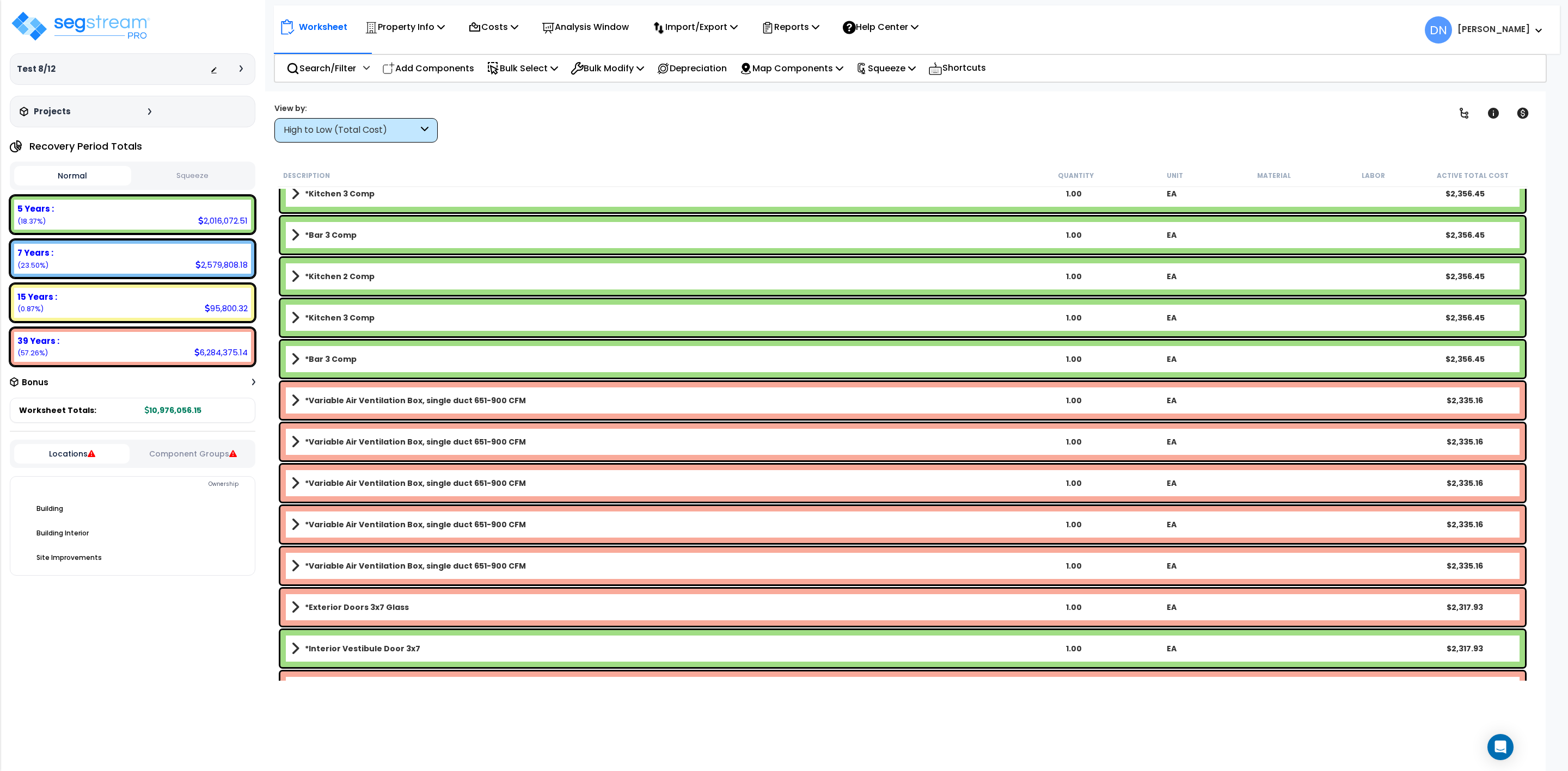
click at [1074, 356] on div "1.00" at bounding box center [1073, 359] width 98 height 11
click at [1287, 371] on div "*Bar 3 Comp 1.00 EA $2,356.45" at bounding box center [903, 359] width 1245 height 37
click at [343, 358] on b "*Bar 3 Comp" at bounding box center [330, 359] width 52 height 11
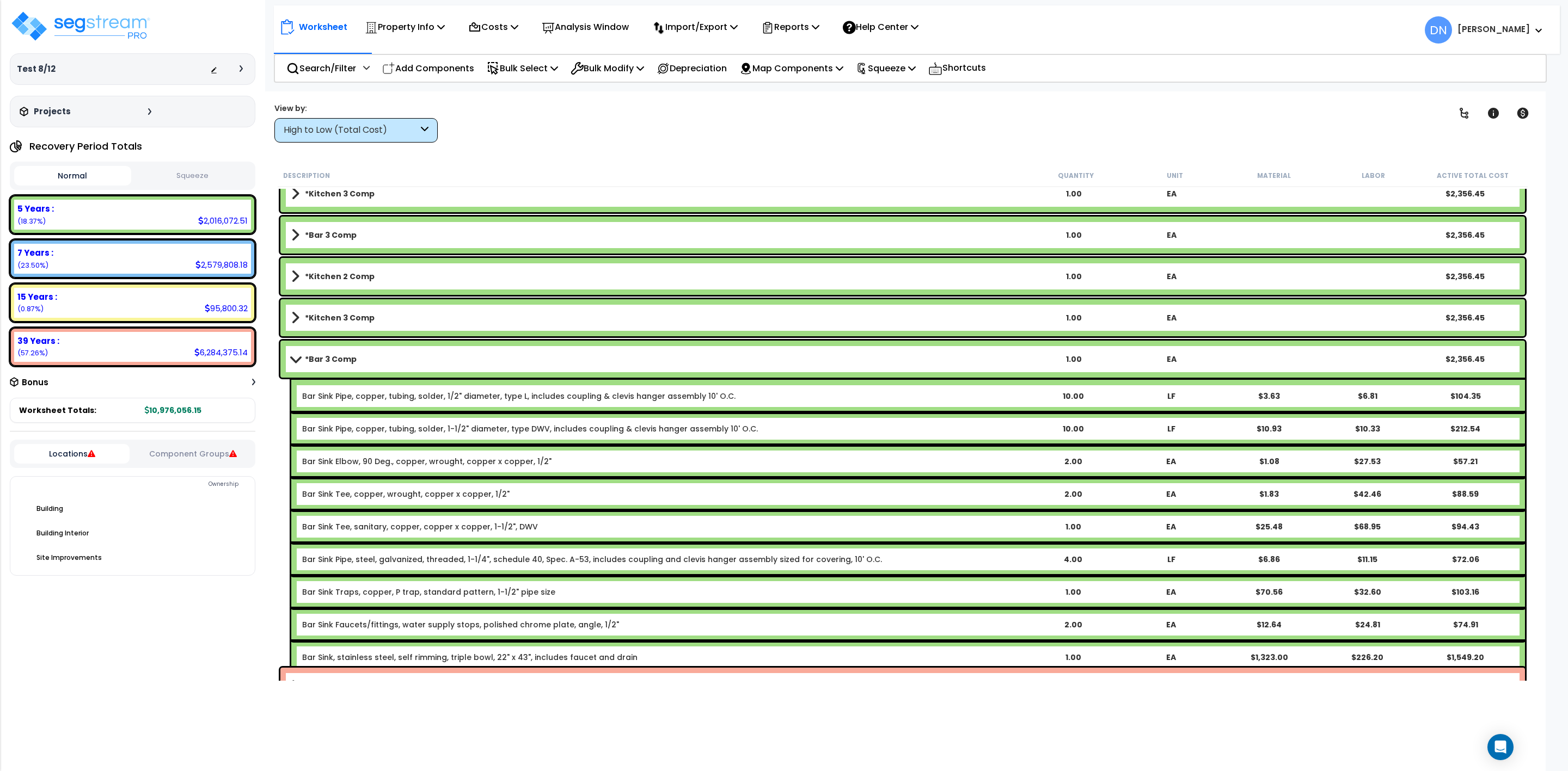
click at [343, 358] on b "*Bar 3 Comp" at bounding box center [330, 359] width 52 height 11
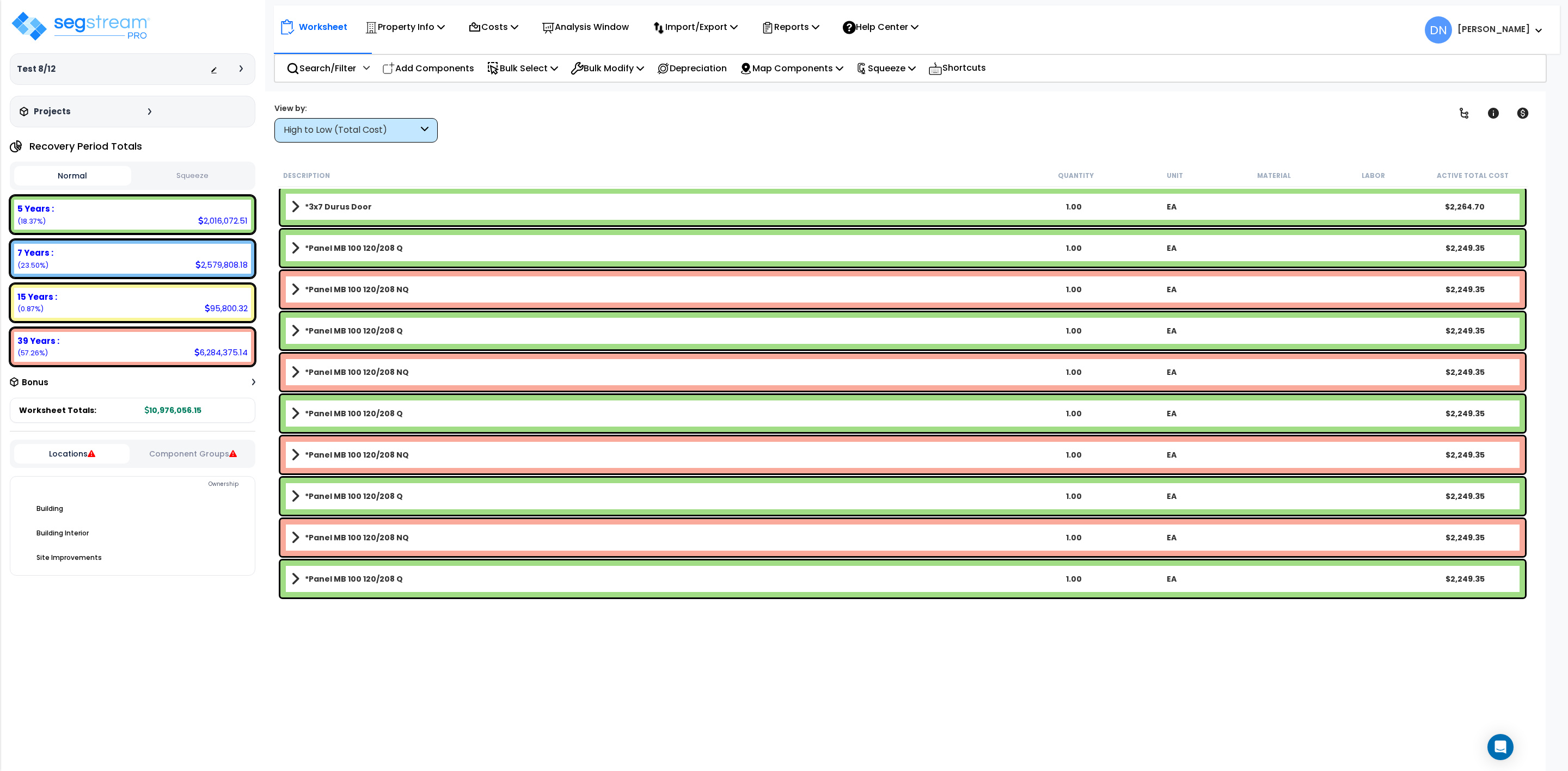
scroll to position [29252, 0]
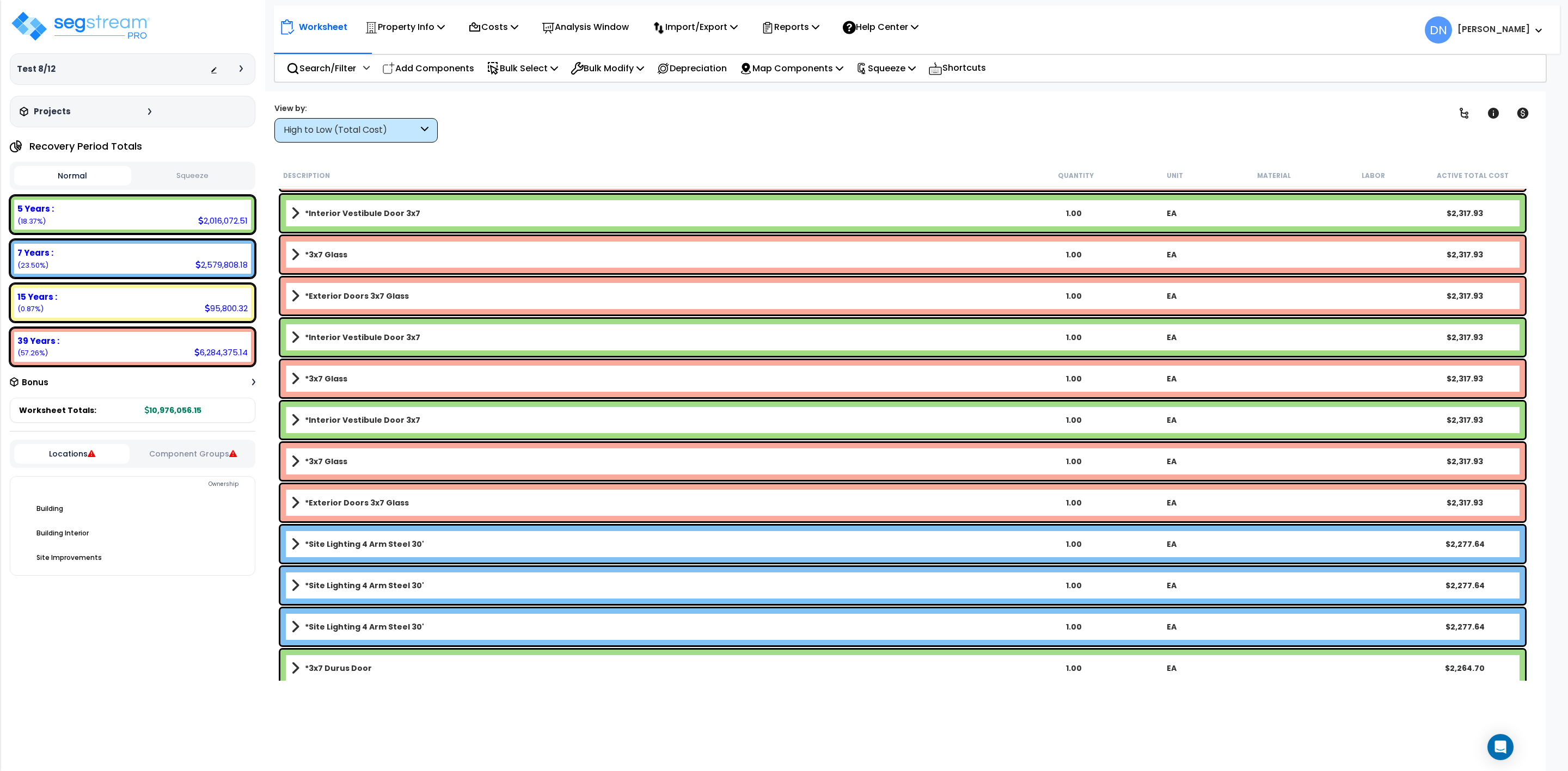
drag, startPoint x: 1341, startPoint y: 108, endPoint x: 1373, endPoint y: 58, distance: 59.4
click at [1343, 108] on div "Clear Filters" at bounding box center [946, 122] width 969 height 40
click at [970, 75] on p "Shortcuts" at bounding box center [957, 68] width 58 height 16
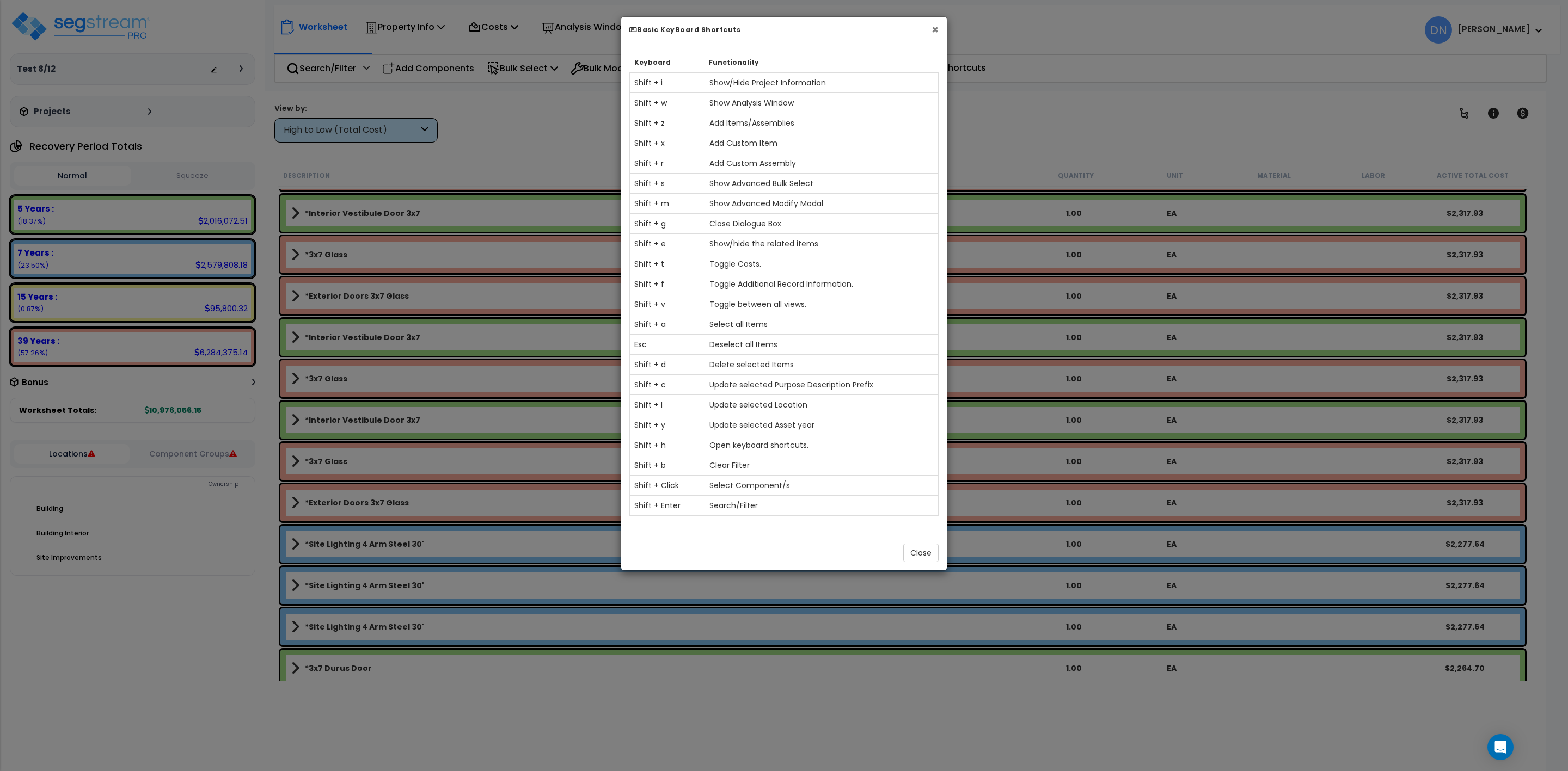
click at [934, 33] on button "×" at bounding box center [935, 29] width 7 height 11
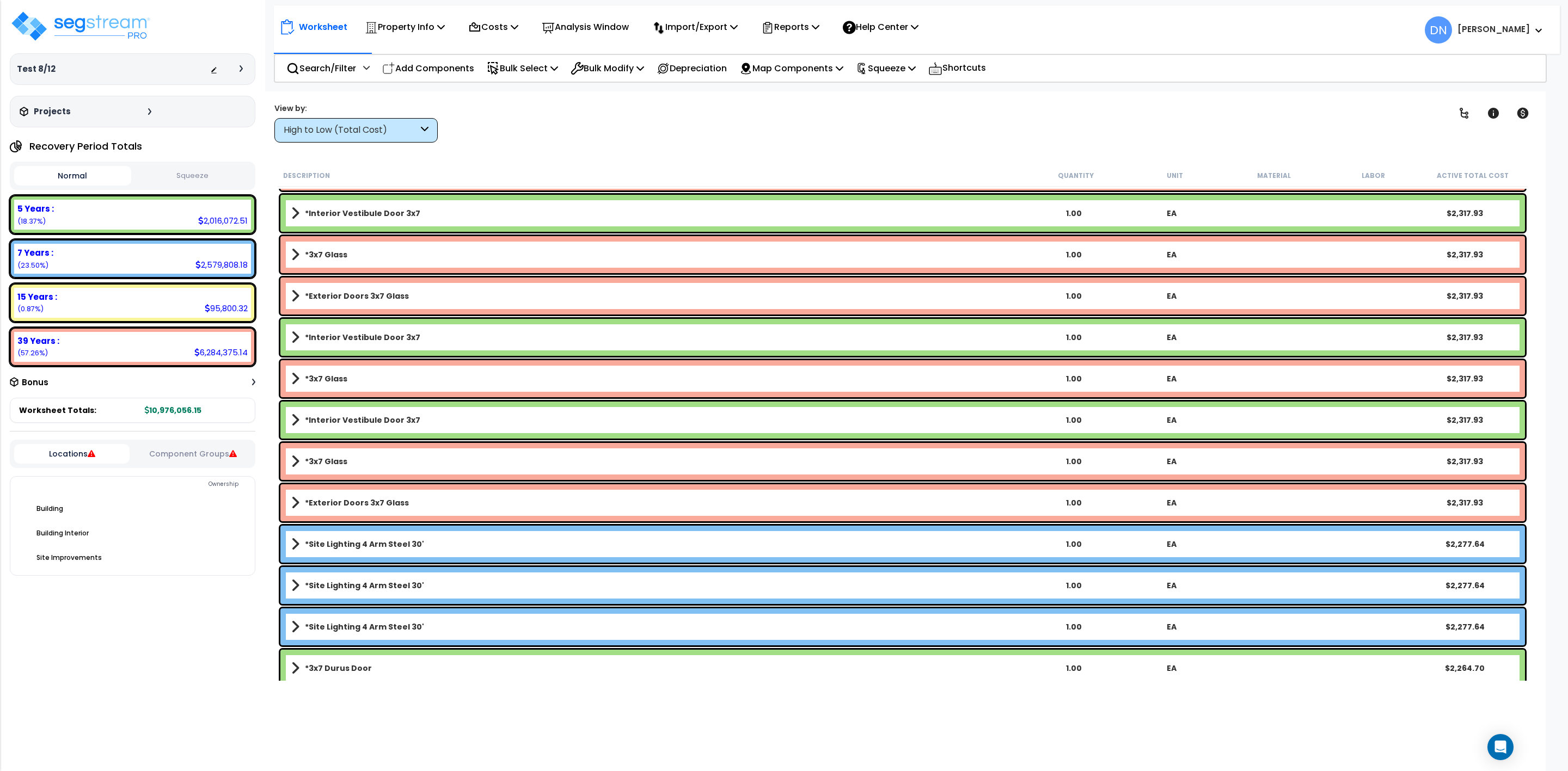
click at [659, 129] on div "Clear Filters" at bounding box center [946, 122] width 969 height 40
click at [87, 6] on div "Test 8/12 Depreciable Tax Basis : $0.00 Placed-In-Service Date : Additional Pro…" at bounding box center [132, 386] width 265 height 771
click at [104, 31] on img at bounding box center [81, 26] width 142 height 33
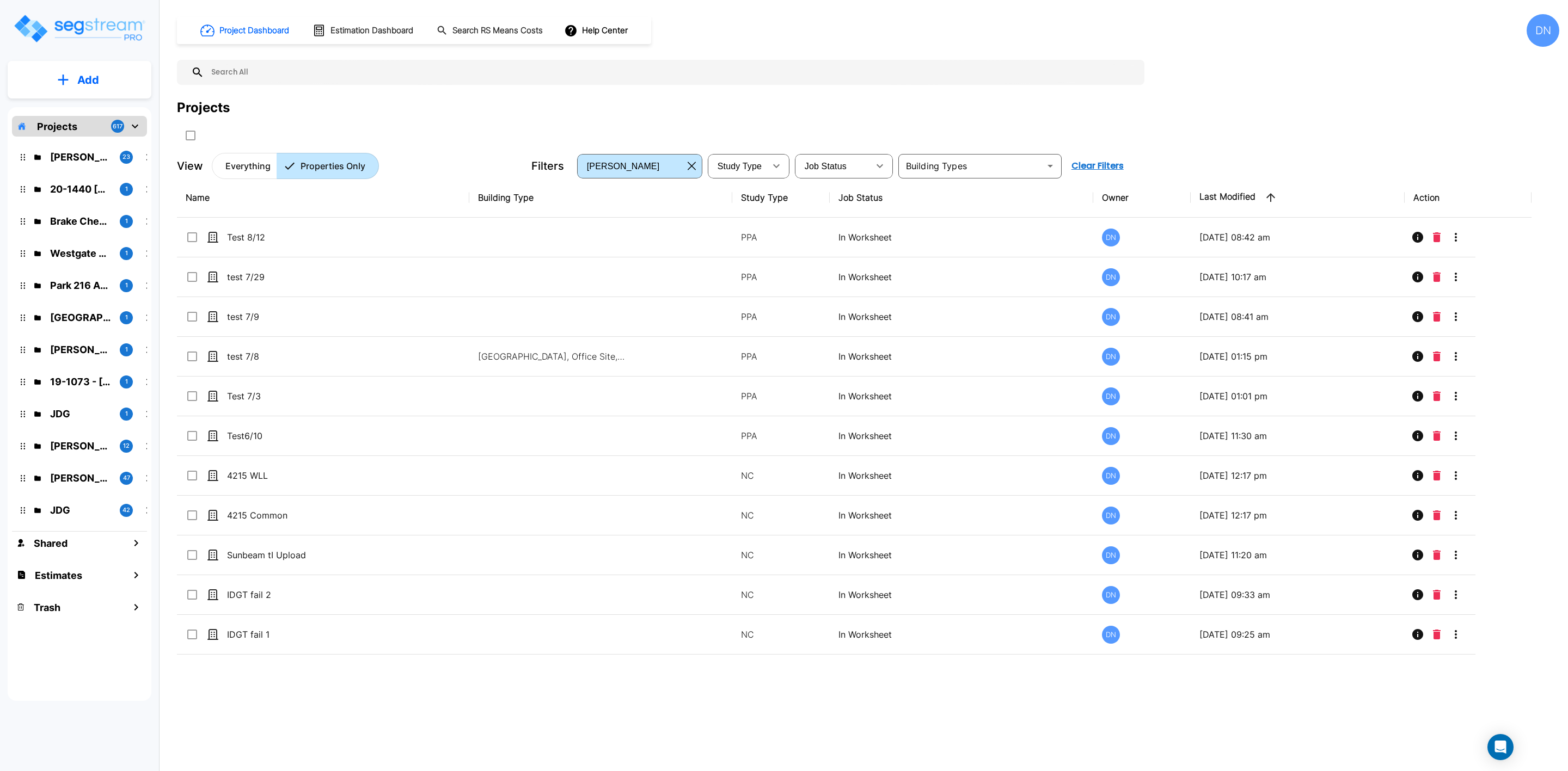
click at [254, 172] on p "Everything" at bounding box center [248, 166] width 45 height 13
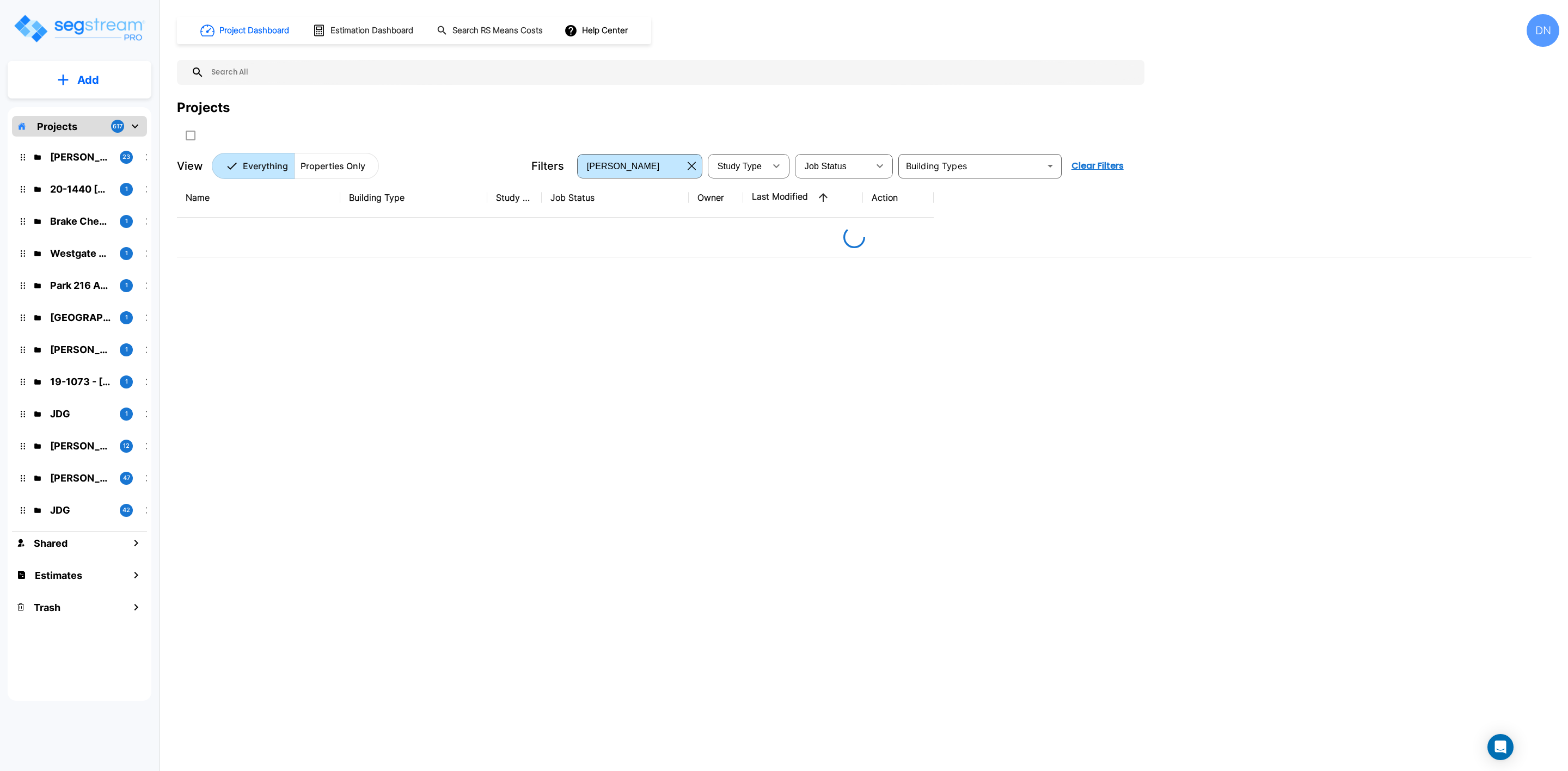
click at [335, 170] on p "Properties Only" at bounding box center [333, 166] width 65 height 13
click at [67, 514] on p "JDG" at bounding box center [80, 510] width 61 height 15
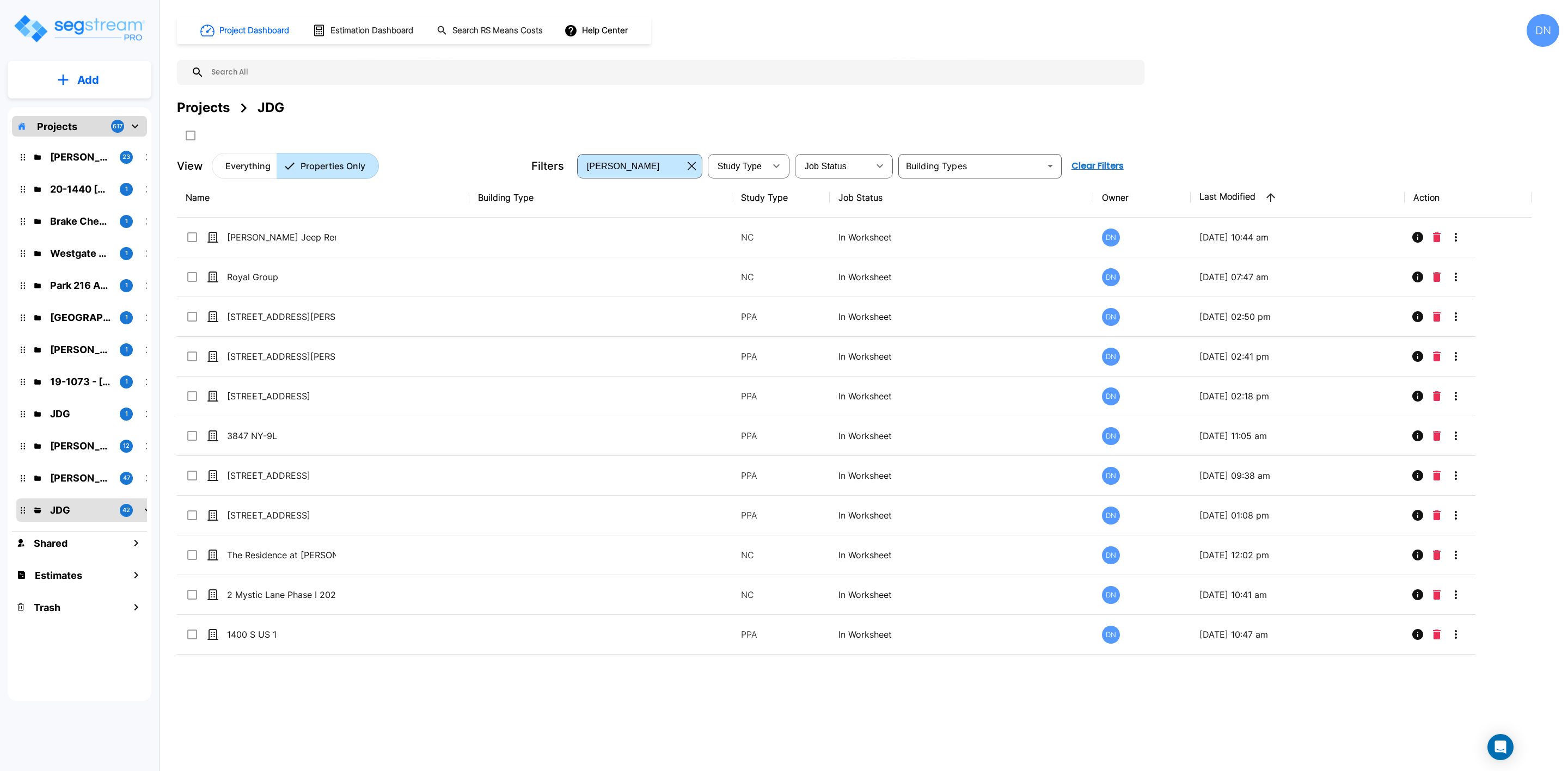
click at [1217, 200] on th "Last Modified" at bounding box center [1298, 198] width 215 height 40
click at [1240, 200] on th "Last Modified" at bounding box center [1298, 198] width 215 height 40
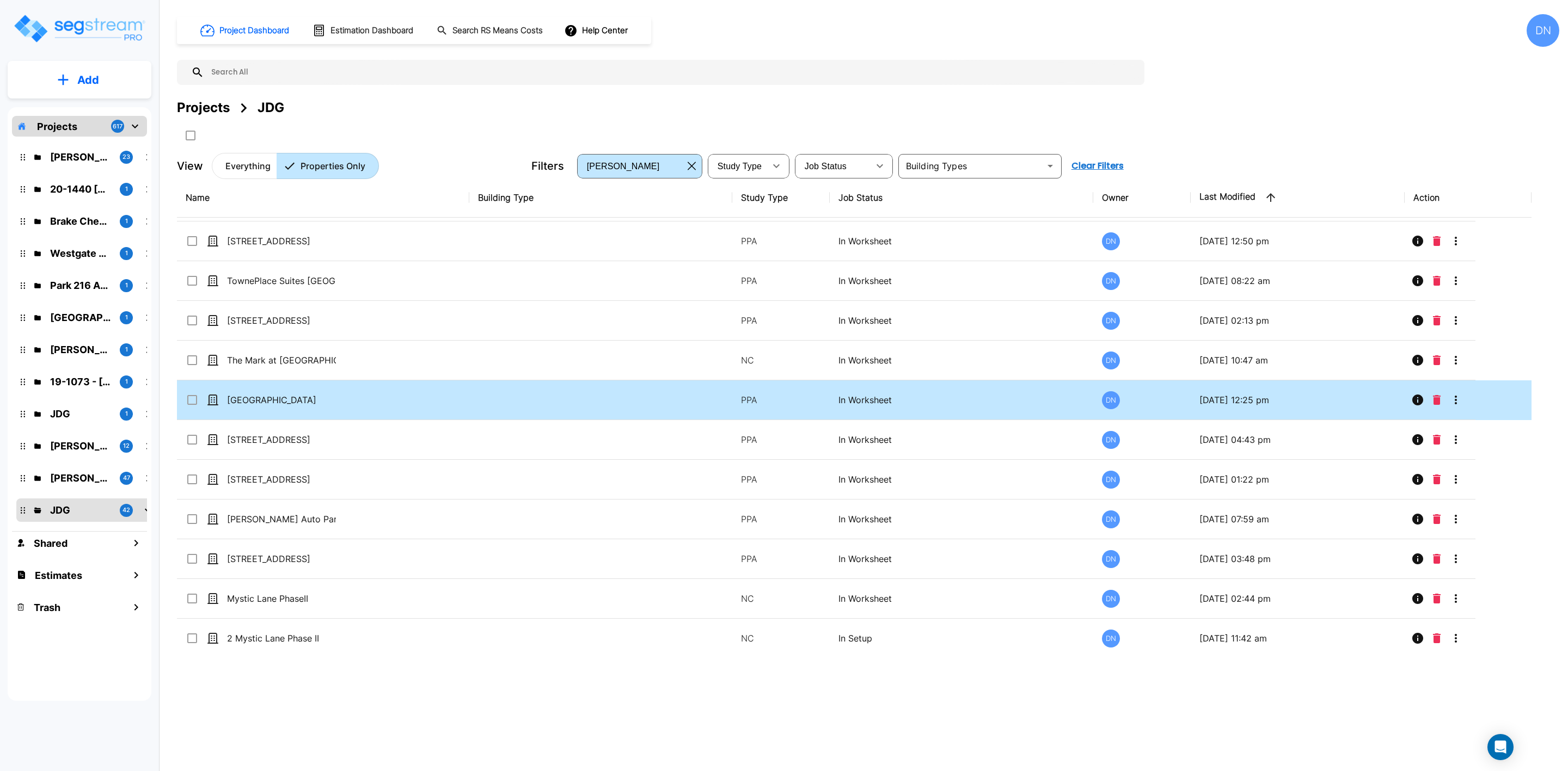
scroll to position [18573, 0]
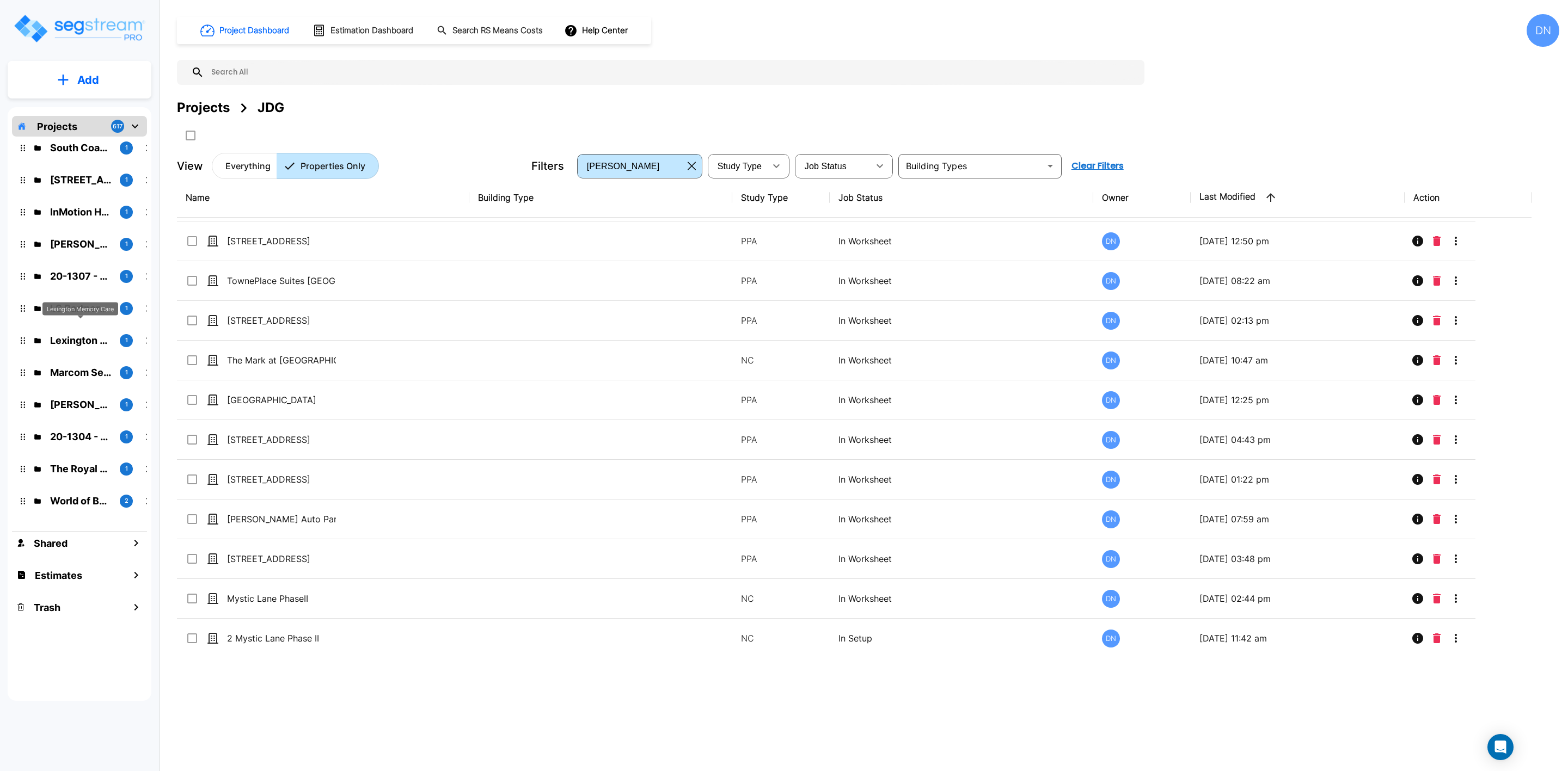
click at [74, 337] on p "Lexington Memory Care" at bounding box center [80, 340] width 61 height 15
click at [499, 412] on div "Name Building Type Study Type Job Status Owner Last Modified Action Goss Jeep R…" at bounding box center [854, 417] width 1355 height 478
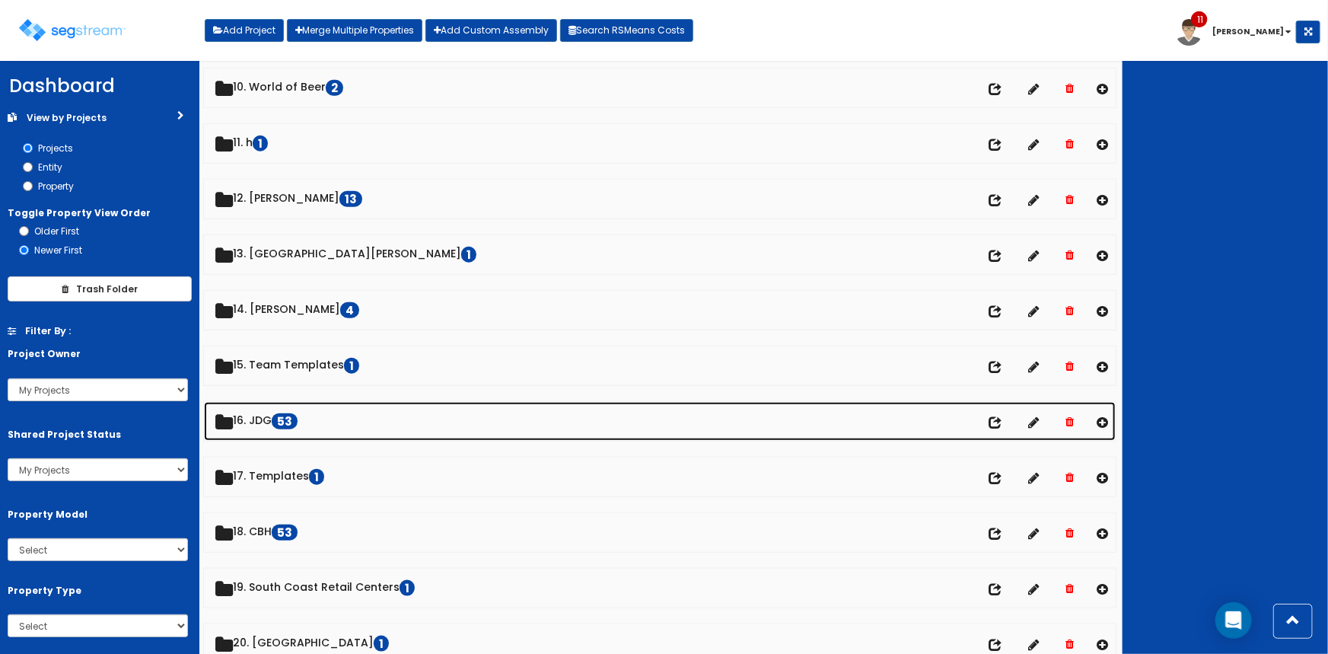
click at [251, 422] on link "16. JDG 53" at bounding box center [660, 421] width 913 height 39
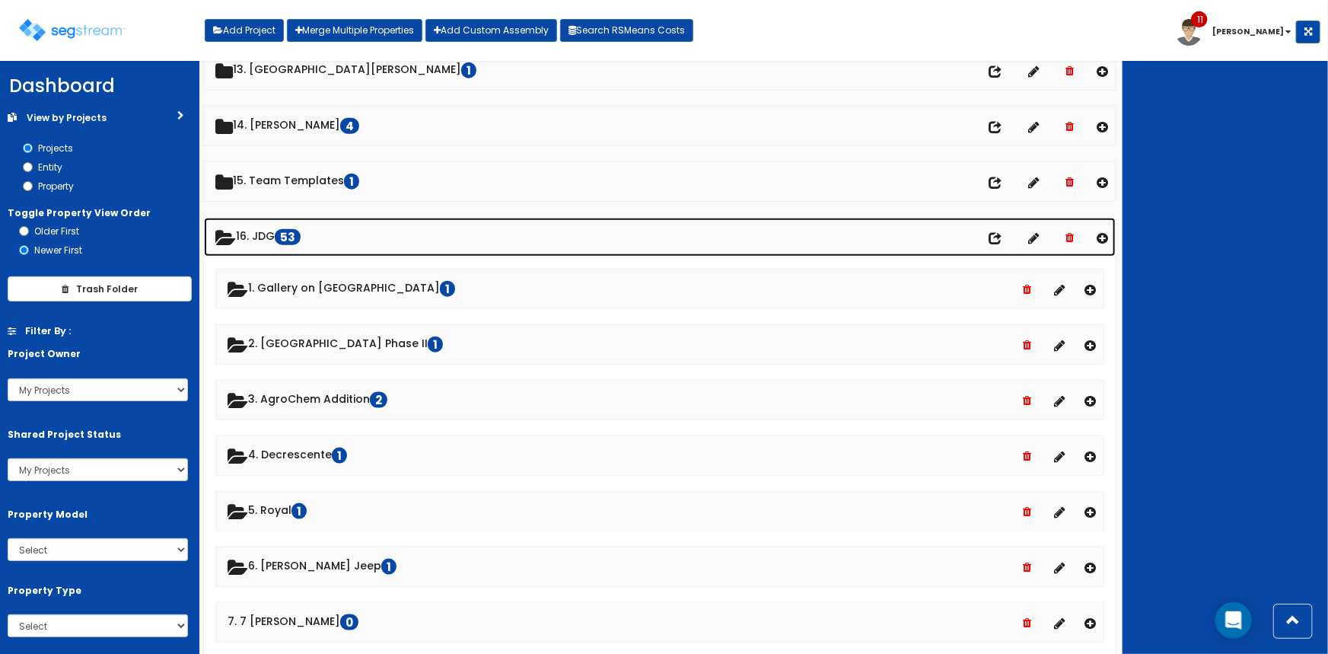
scroll to position [737, 0]
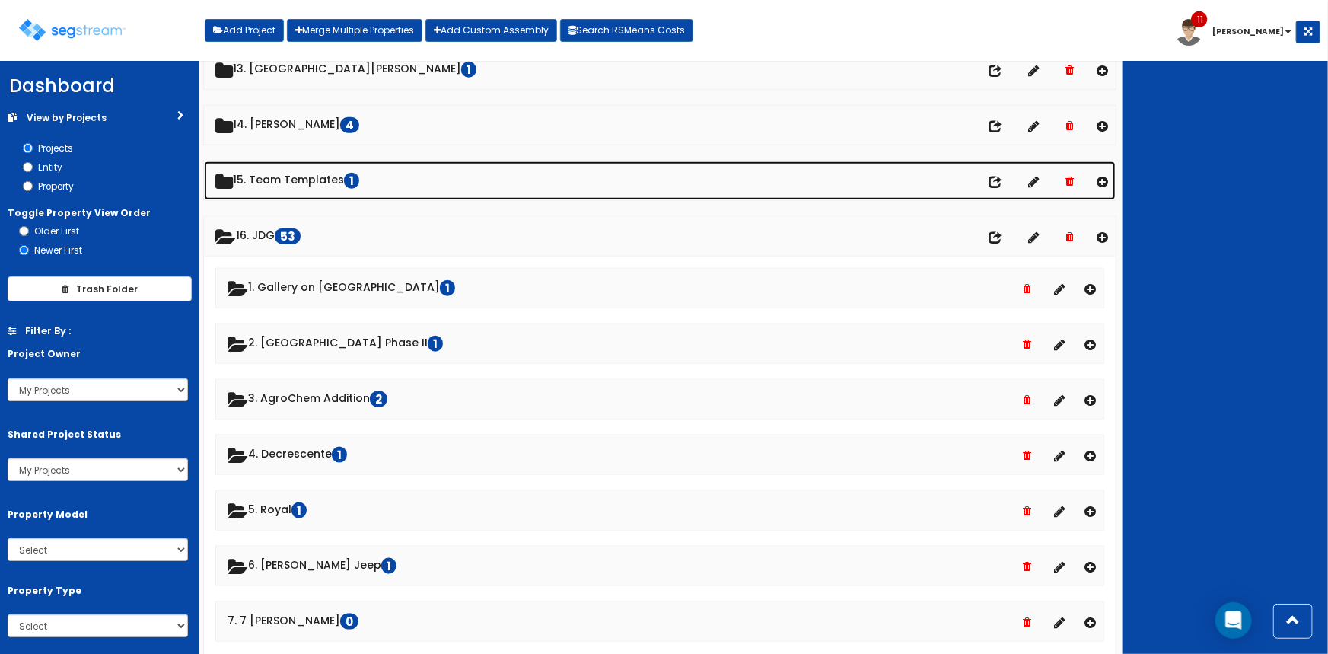
click at [296, 183] on link "15. Team Templates 1" at bounding box center [660, 180] width 913 height 39
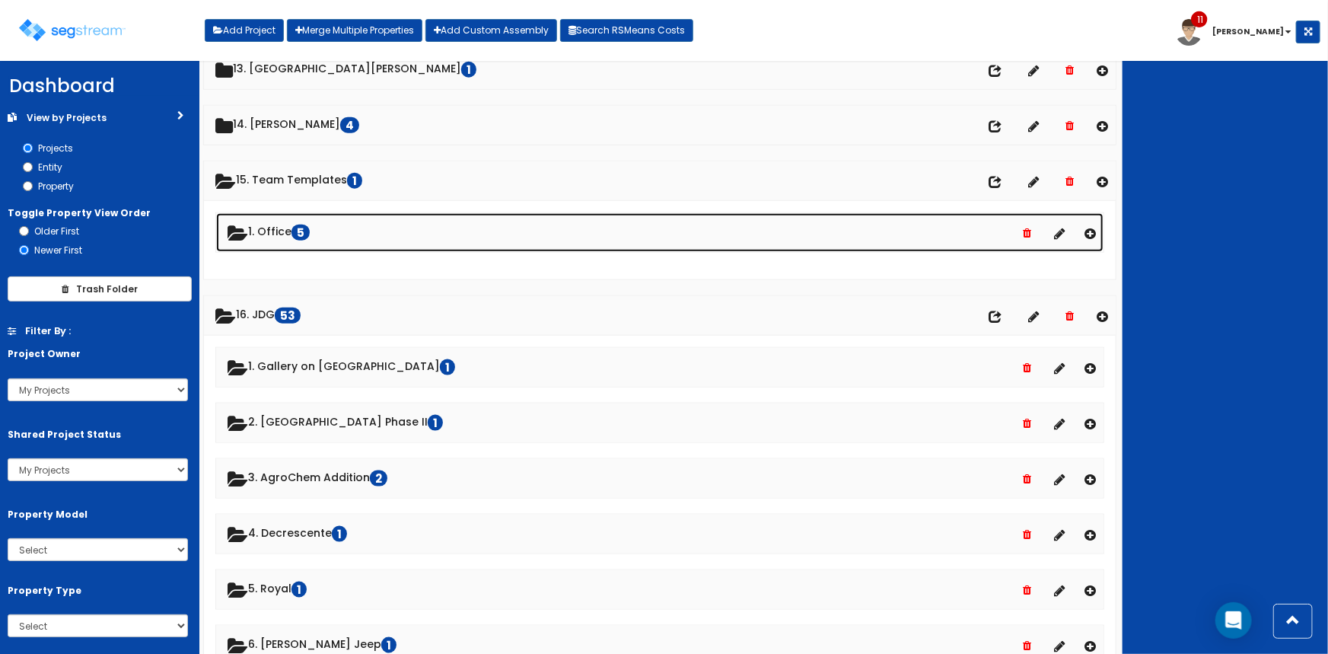
click at [287, 231] on link "1. Office 5" at bounding box center [660, 232] width 888 height 39
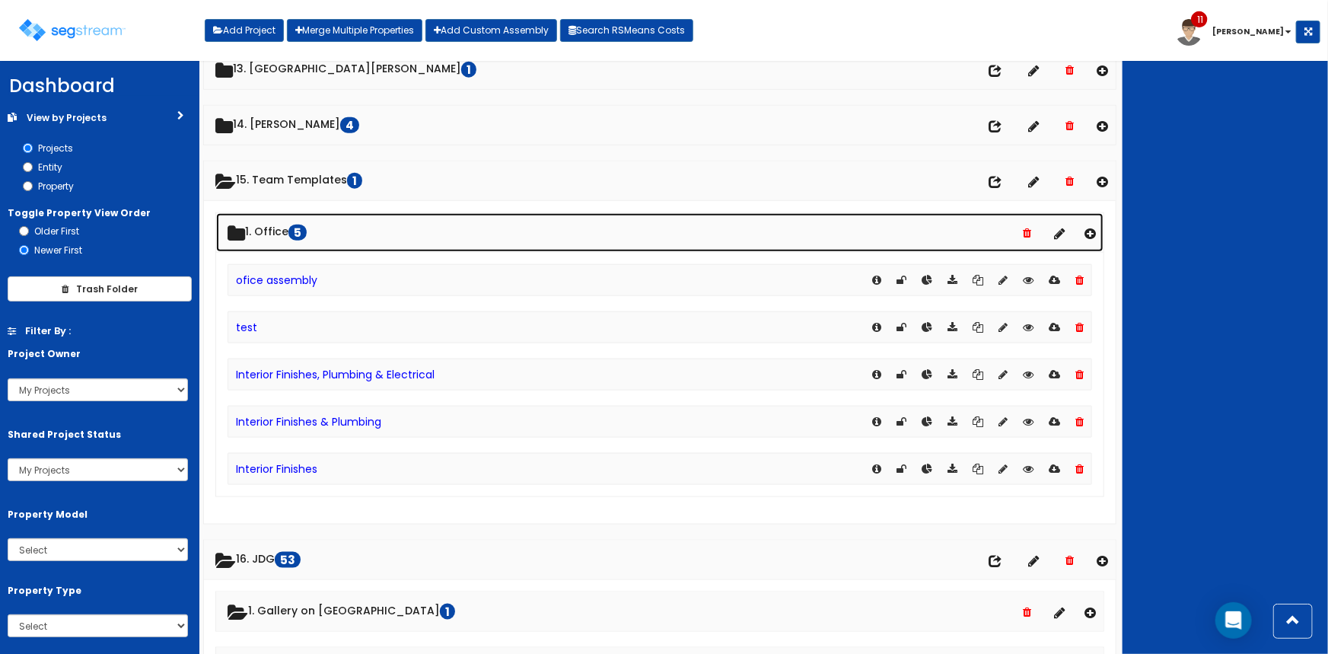
click at [279, 232] on link "1. Office 5" at bounding box center [660, 232] width 888 height 39
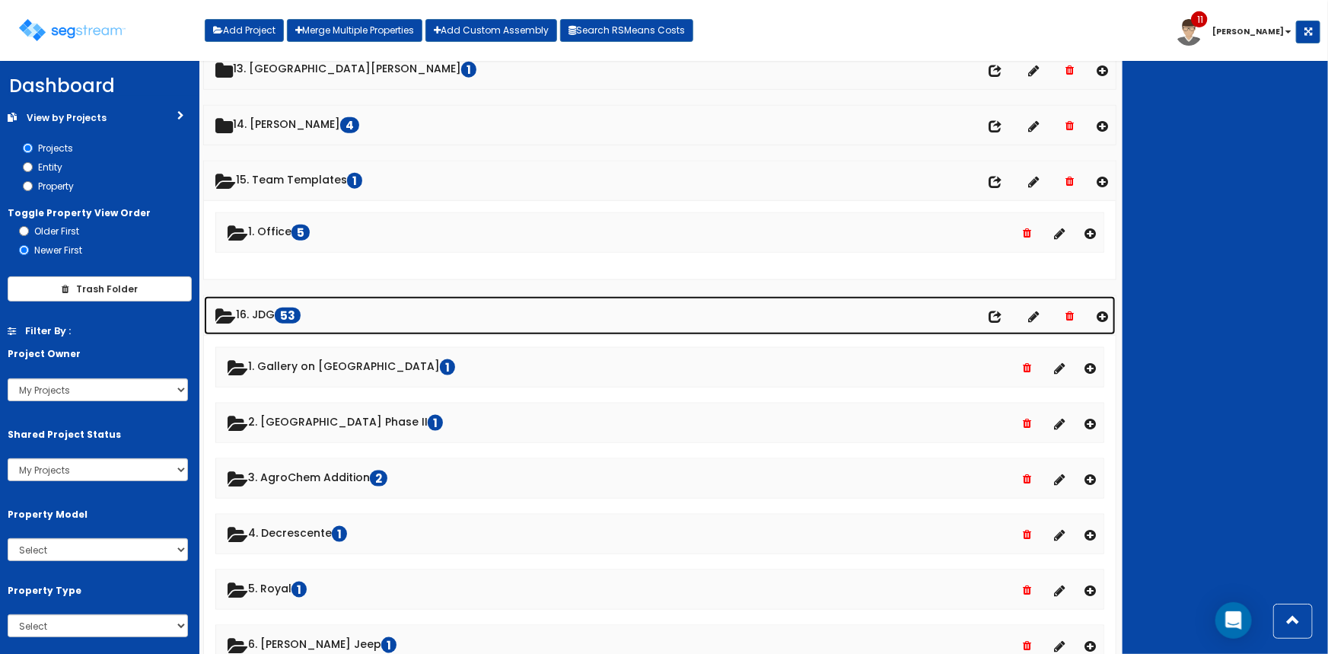
click at [253, 315] on link "16. JDG 53" at bounding box center [660, 315] width 913 height 39
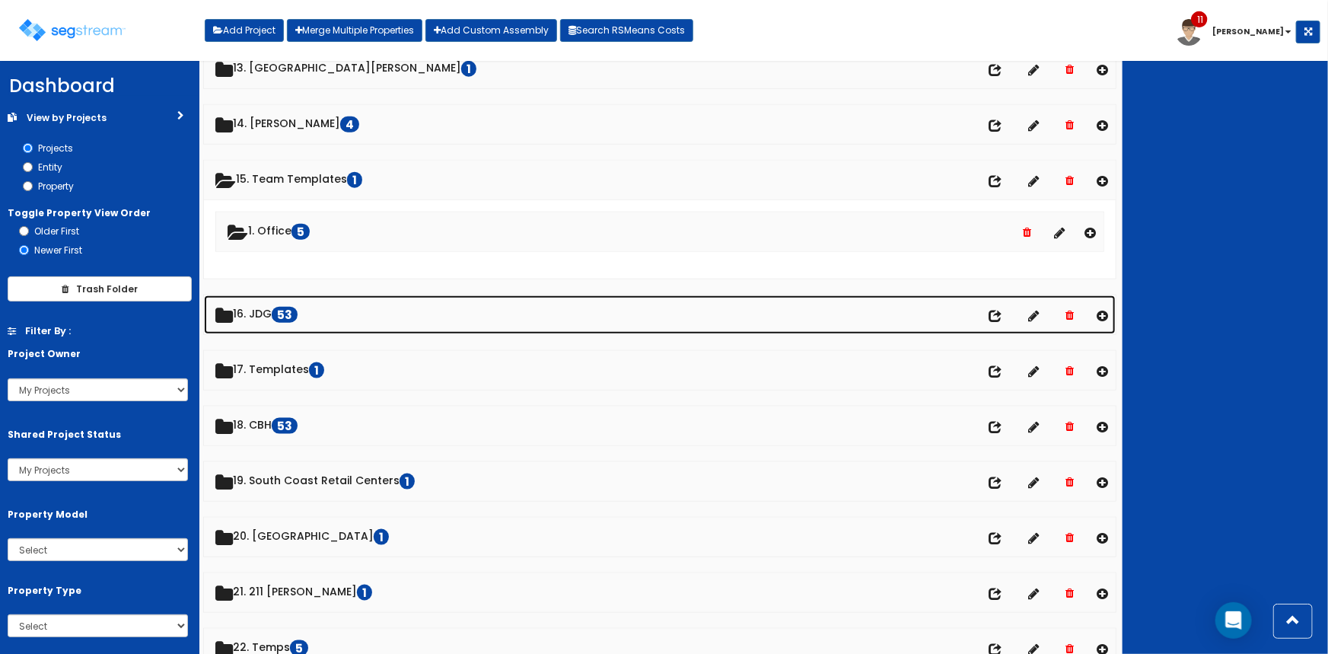
click at [257, 317] on link "16. JDG 53" at bounding box center [660, 314] width 913 height 39
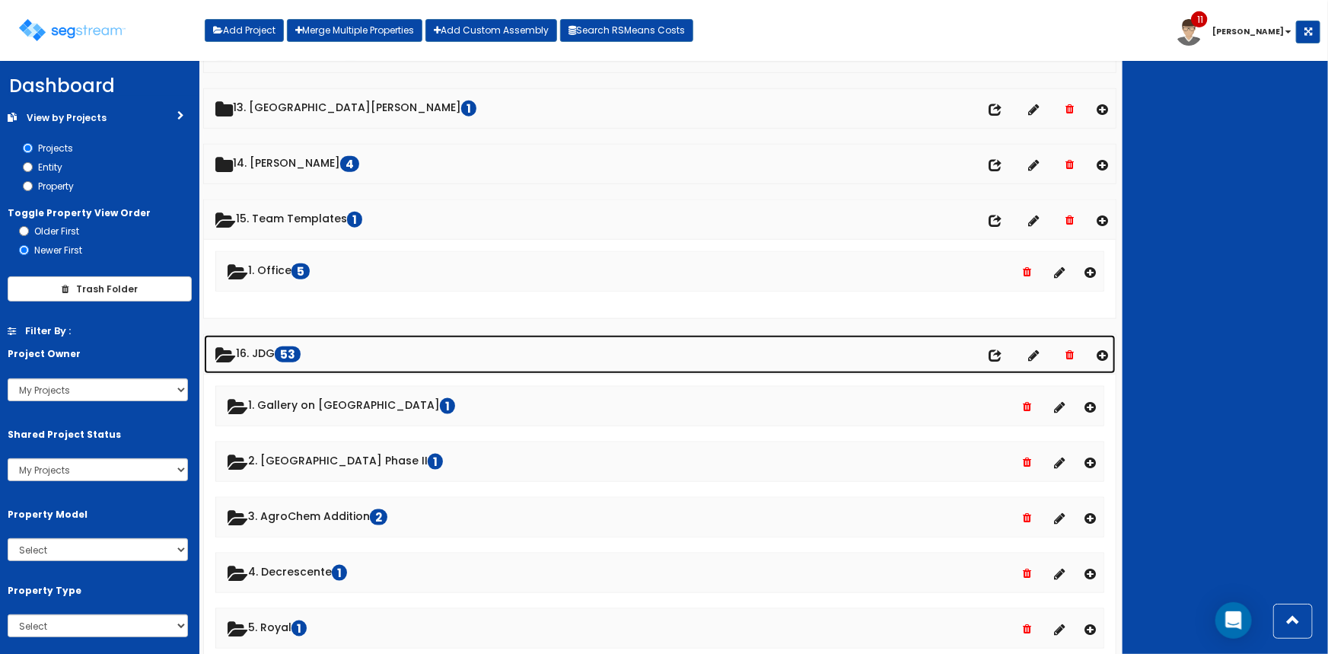
scroll to position [697, 0]
click at [257, 351] on link "16. JDG 53" at bounding box center [660, 355] width 913 height 39
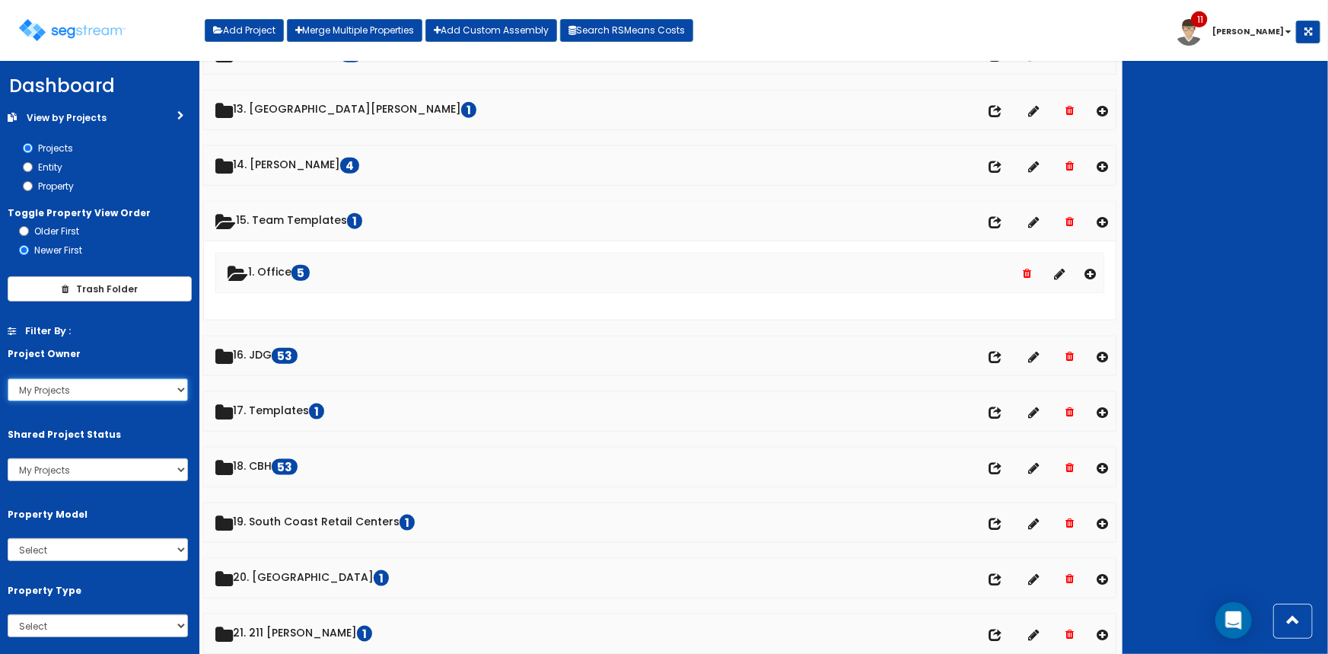
click at [131, 388] on select "My Projects All Projects kylej davidh johnd mattg mattb chads pault Conrad" at bounding box center [98, 389] width 180 height 23
click at [8, 378] on select "My Projects All Projects kylej davidh johnd mattg mattb chads pault Conrad" at bounding box center [98, 389] width 180 height 23
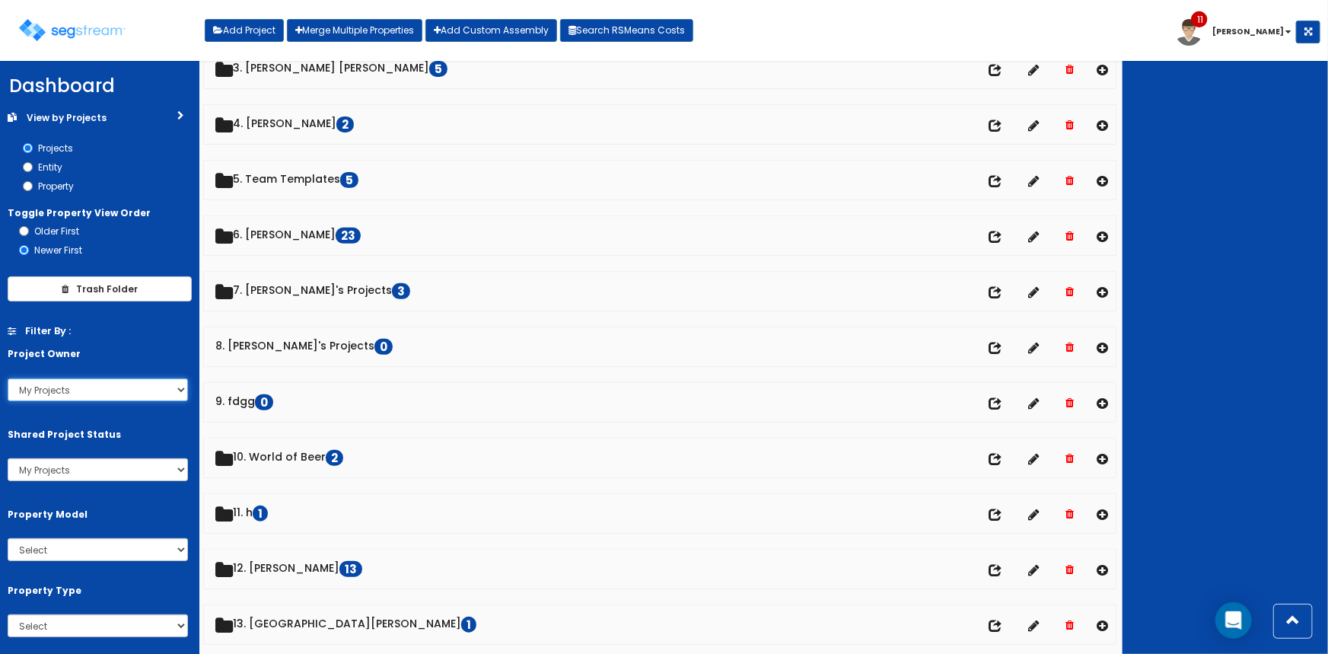
scroll to position [183, 0]
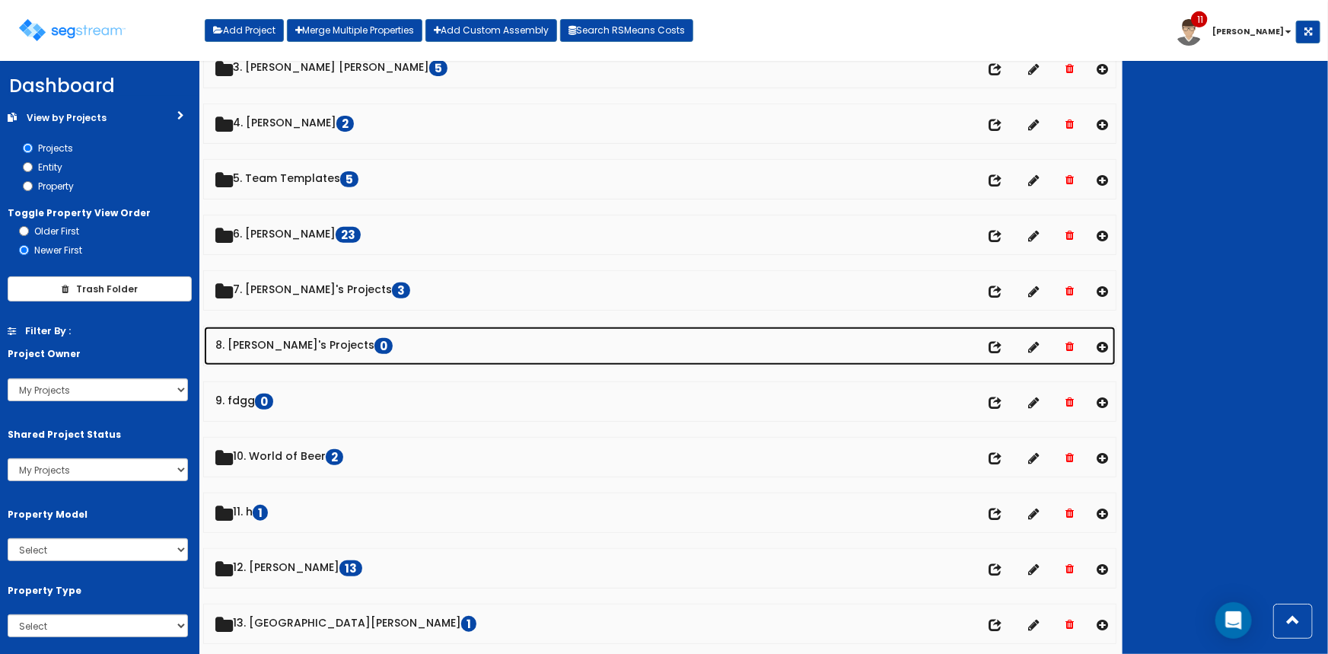
click at [285, 345] on link "8. David's Projects 0" at bounding box center [660, 346] width 913 height 39
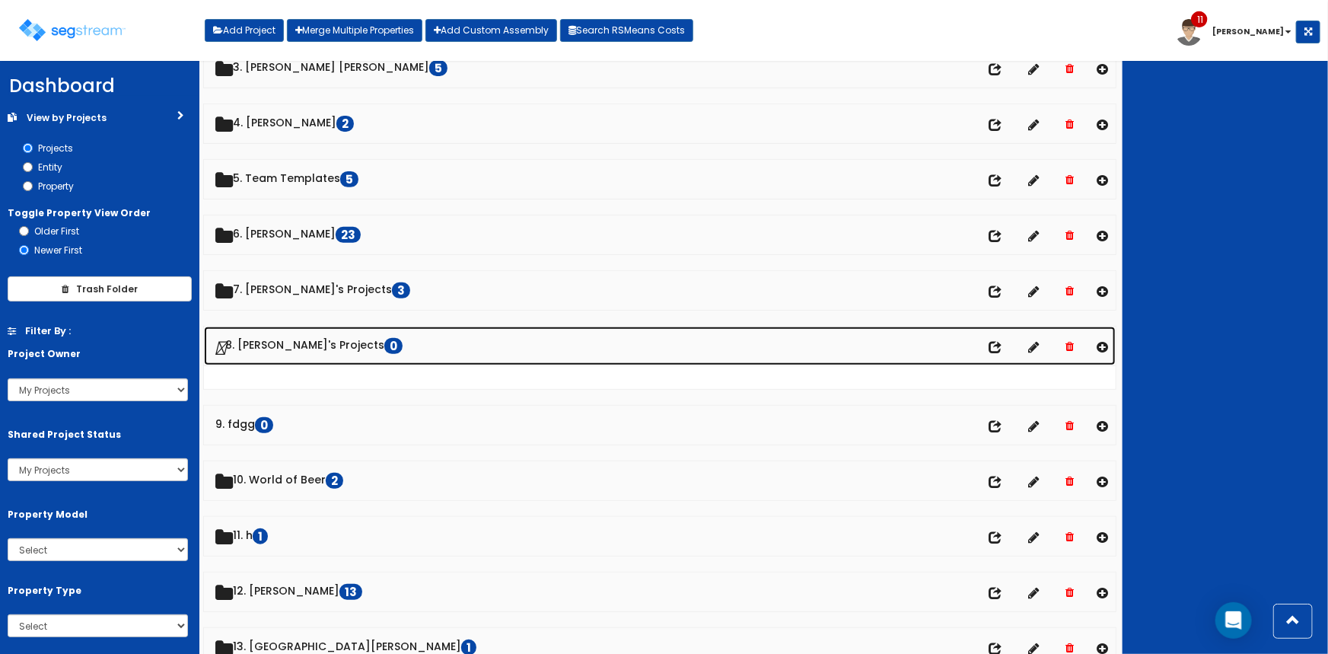
click at [285, 345] on link "8. David's Projects 0" at bounding box center [660, 346] width 913 height 39
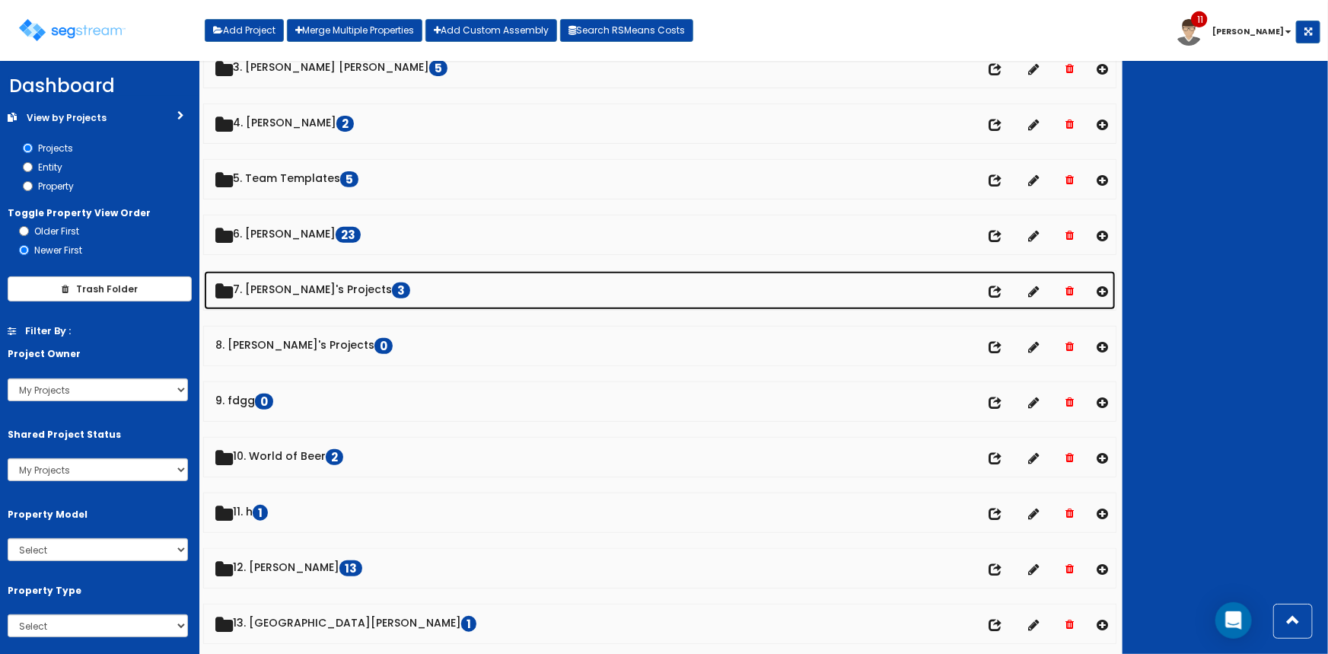
click at [297, 295] on link "7. David's Projects 3" at bounding box center [660, 290] width 913 height 39
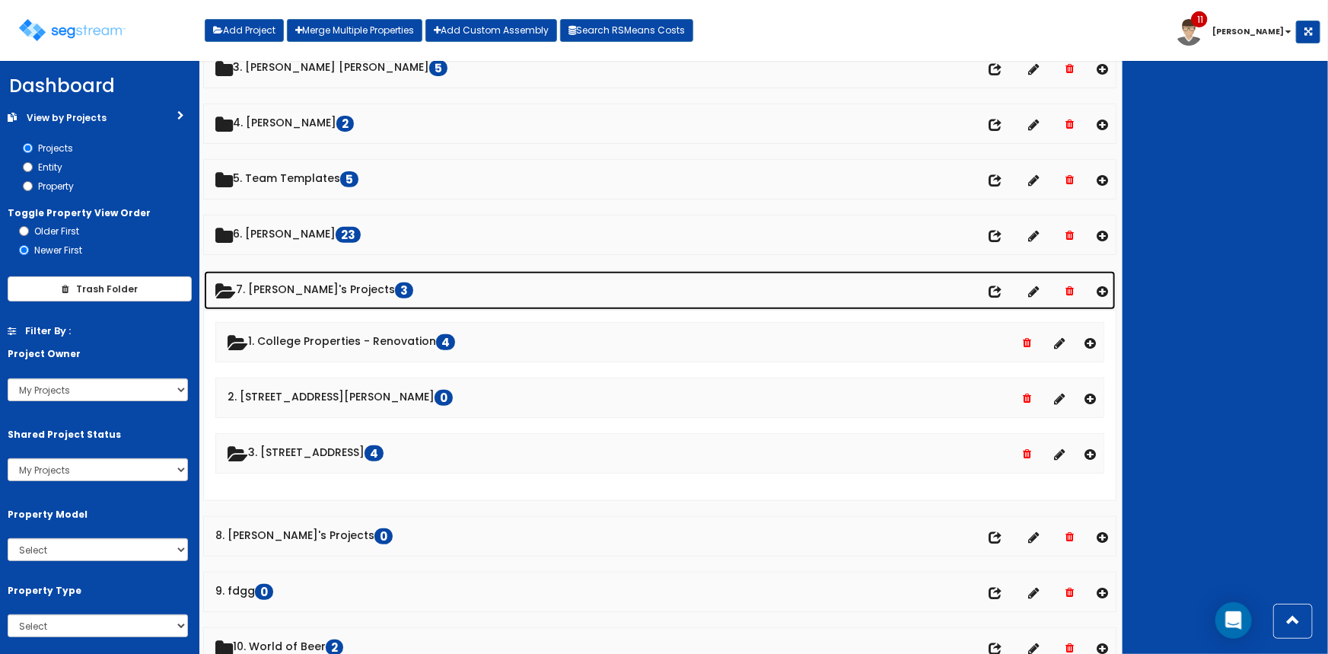
click at [297, 292] on link "7. David's Projects 3" at bounding box center [660, 290] width 913 height 39
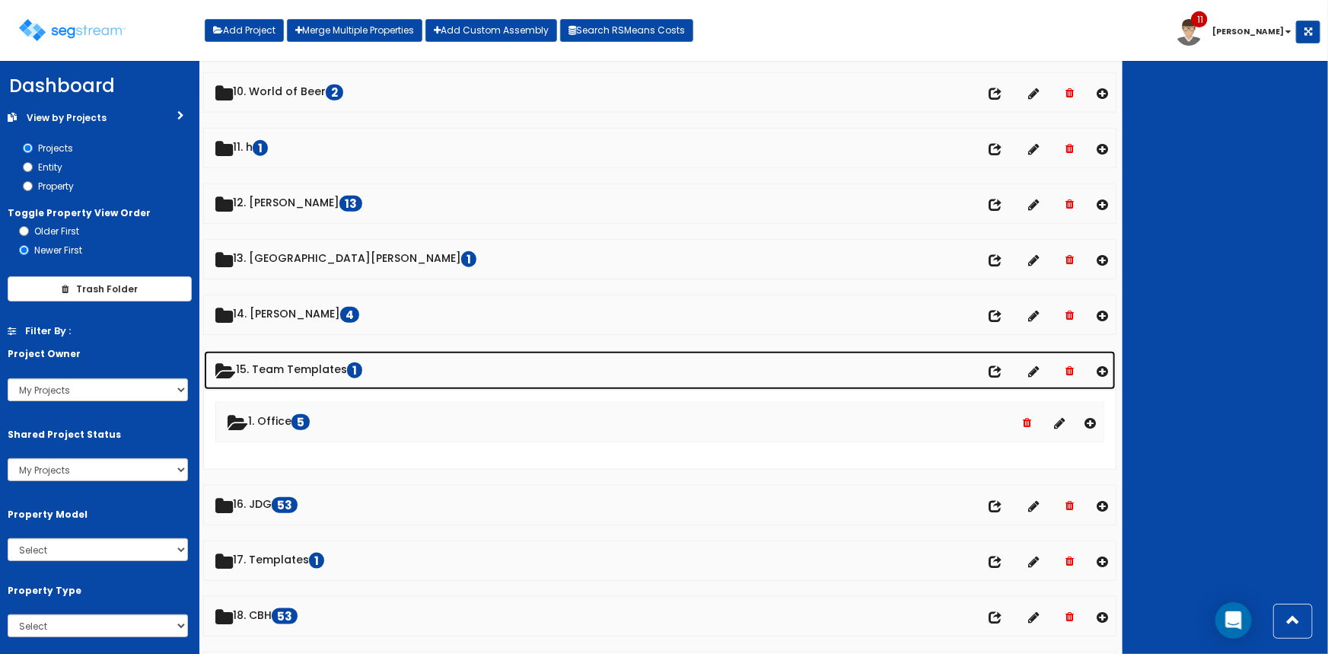
click at [300, 369] on link "15. Team Templates 1" at bounding box center [660, 370] width 913 height 39
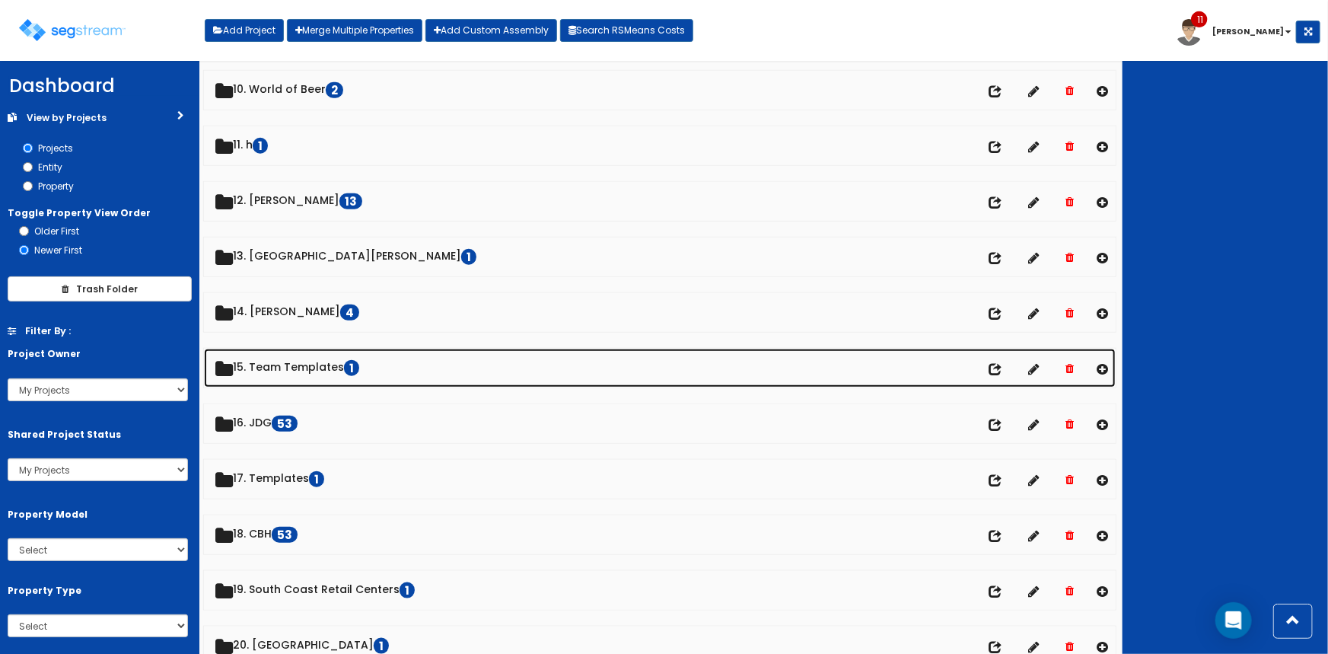
click at [301, 369] on link "15. Team Templates 1" at bounding box center [660, 368] width 913 height 39
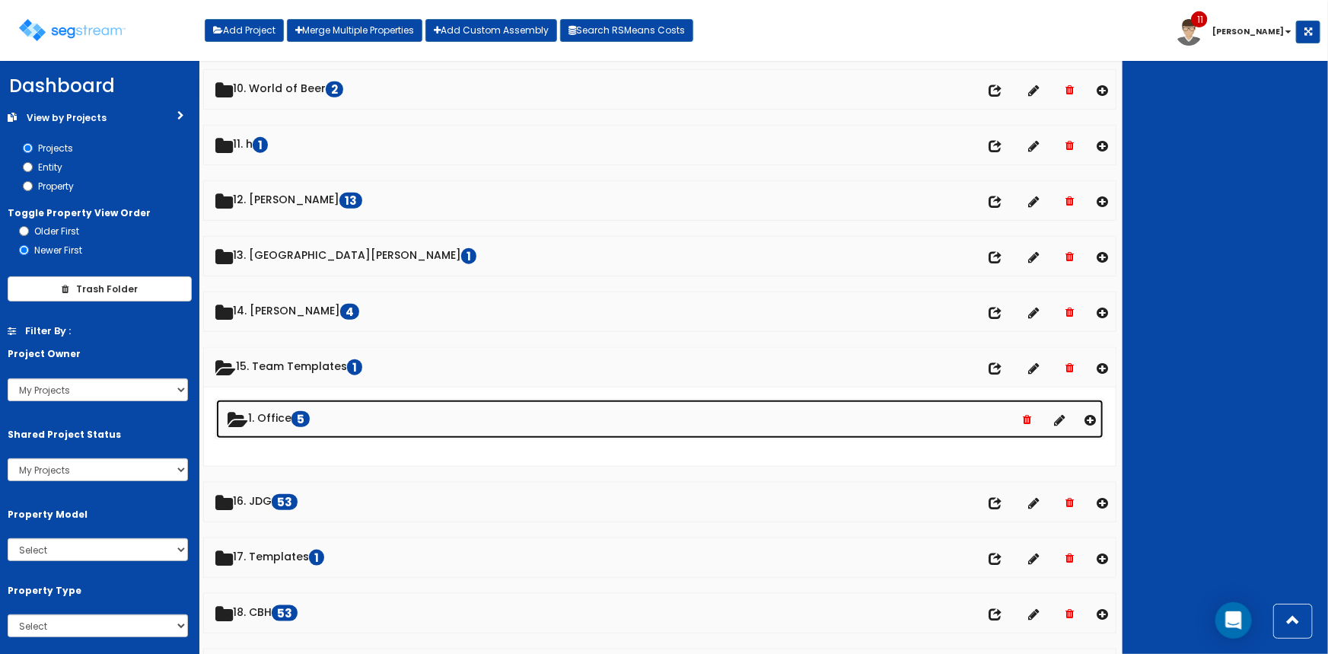
click at [277, 419] on link "1. Office 5" at bounding box center [660, 419] width 888 height 39
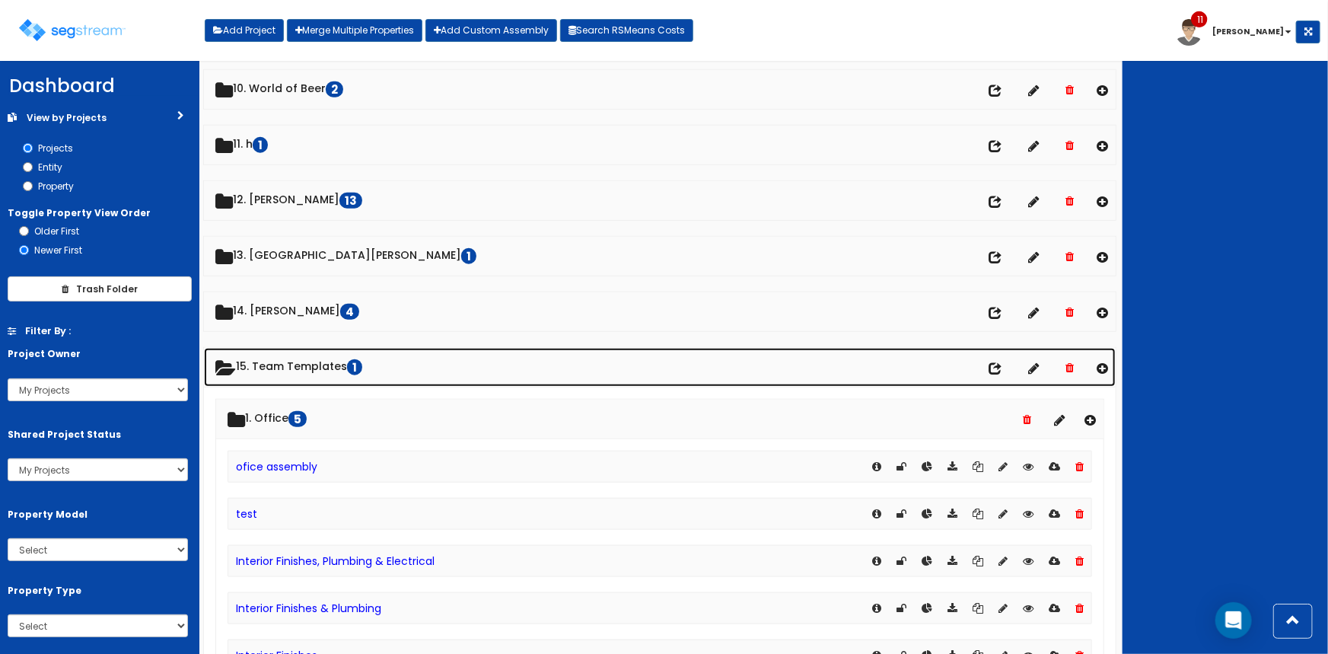
click at [289, 367] on link "15. Team Templates 1" at bounding box center [660, 367] width 913 height 39
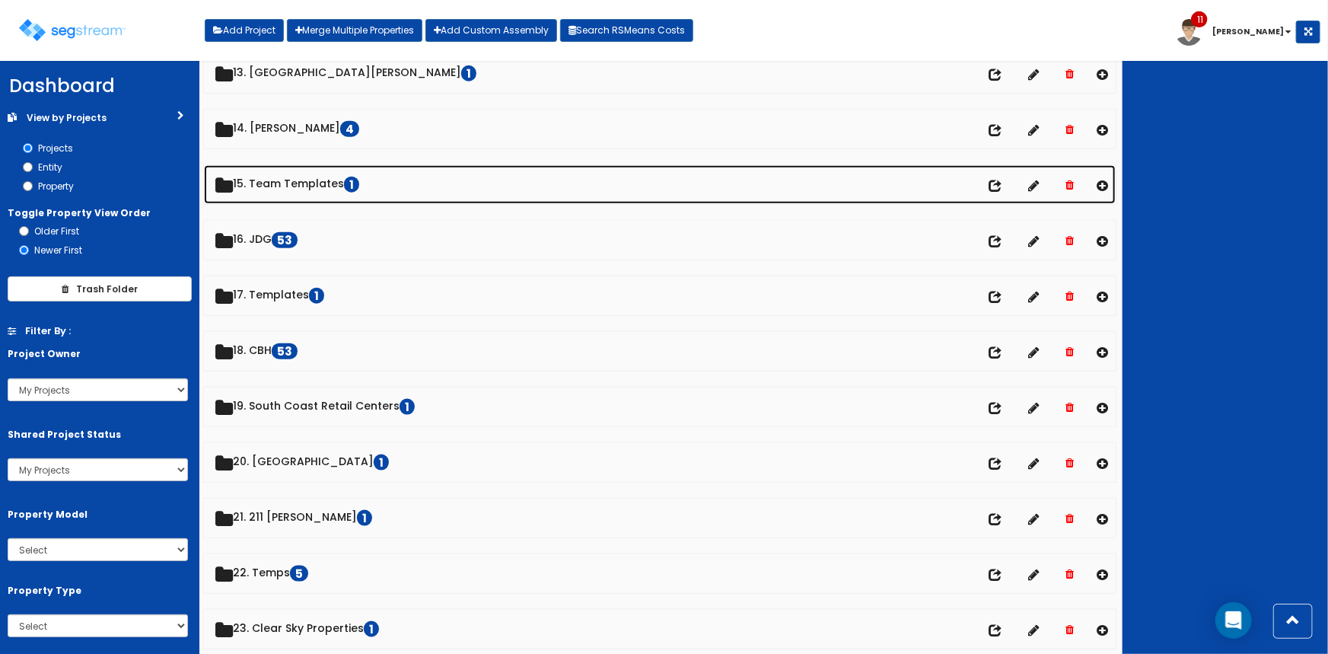
scroll to position [734, 0]
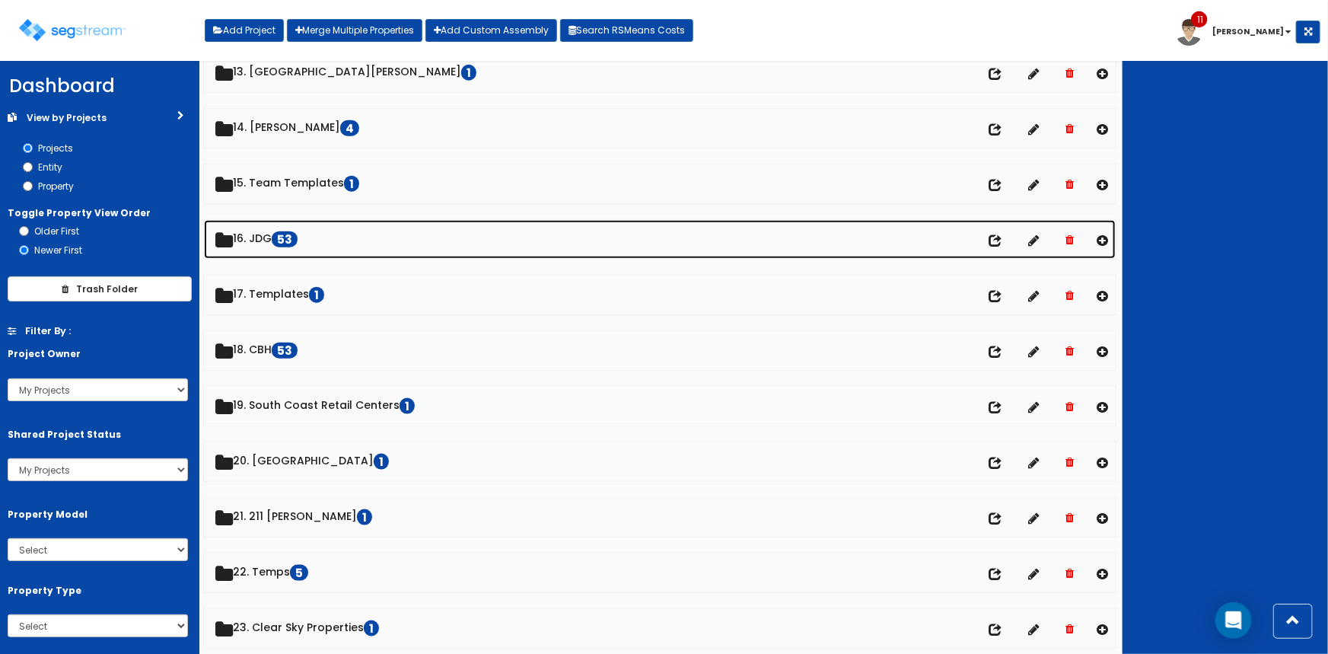
click at [250, 237] on link "16. JDG 53" at bounding box center [660, 239] width 913 height 39
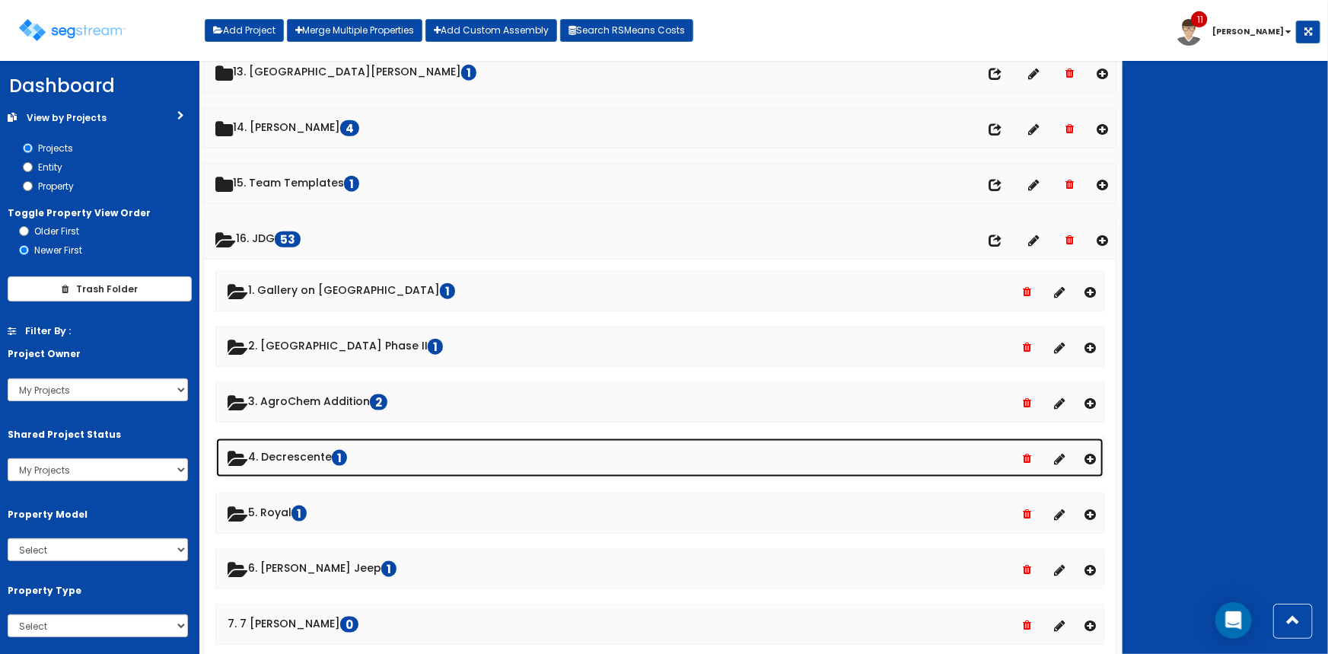
click at [313, 460] on link "4. Decrescente 1" at bounding box center [660, 457] width 888 height 39
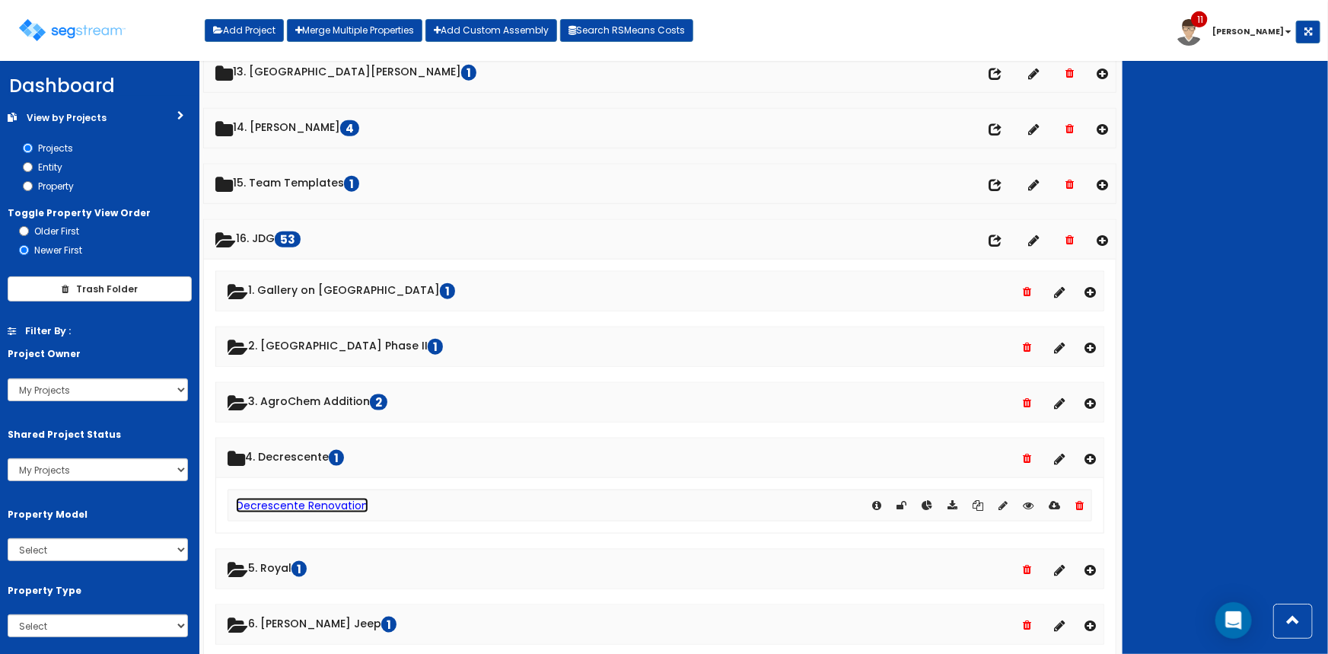
click at [304, 503] on link "Decrescente Renovation" at bounding box center [302, 505] width 132 height 15
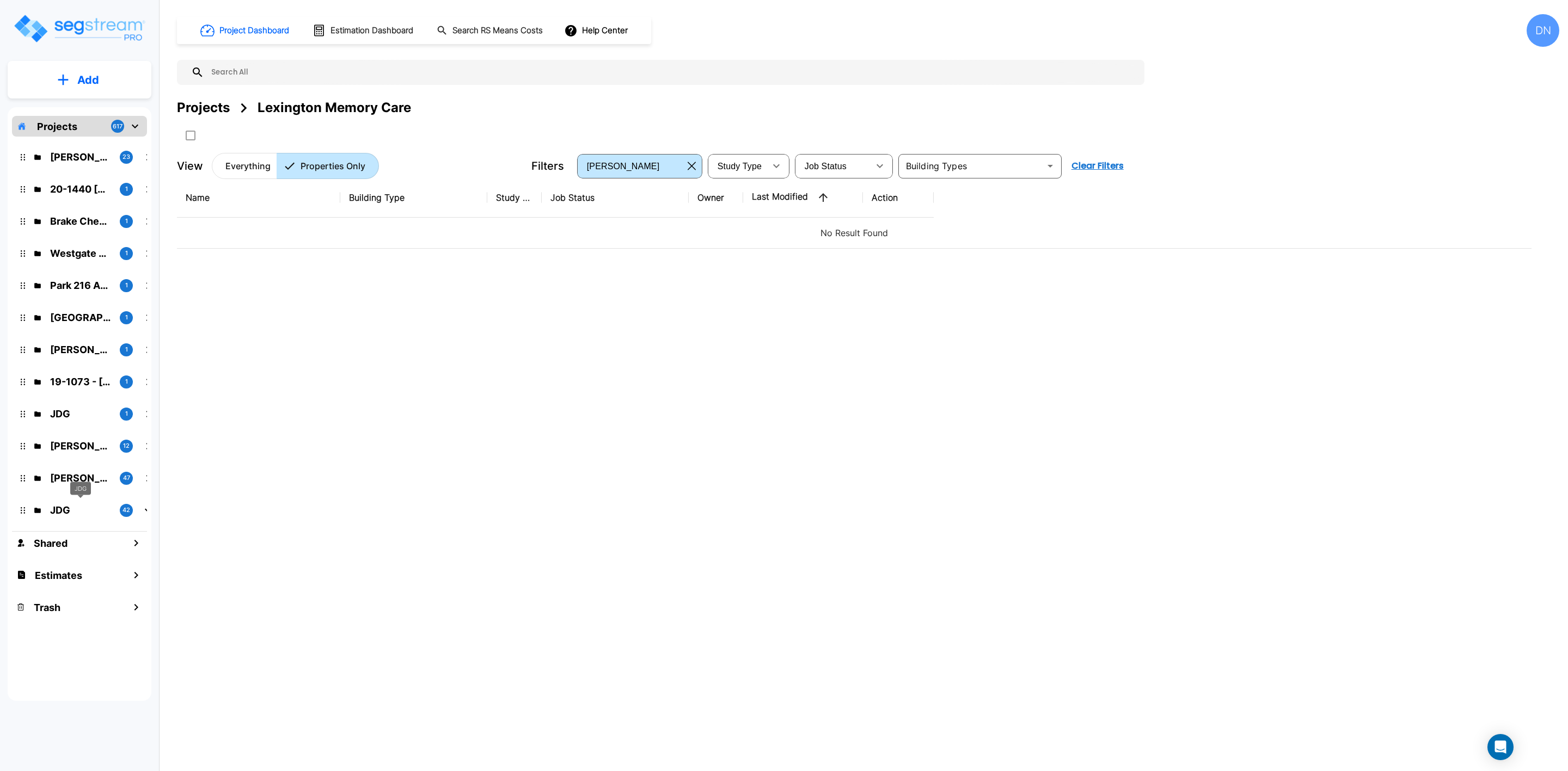
click at [77, 516] on p "JDG" at bounding box center [80, 510] width 61 height 15
drag, startPoint x: 4, startPoint y: 510, endPoint x: 260, endPoint y: 19, distance: 553.7
click at [144, 513] on icon "mailbox folders" at bounding box center [148, 511] width 13 height 13
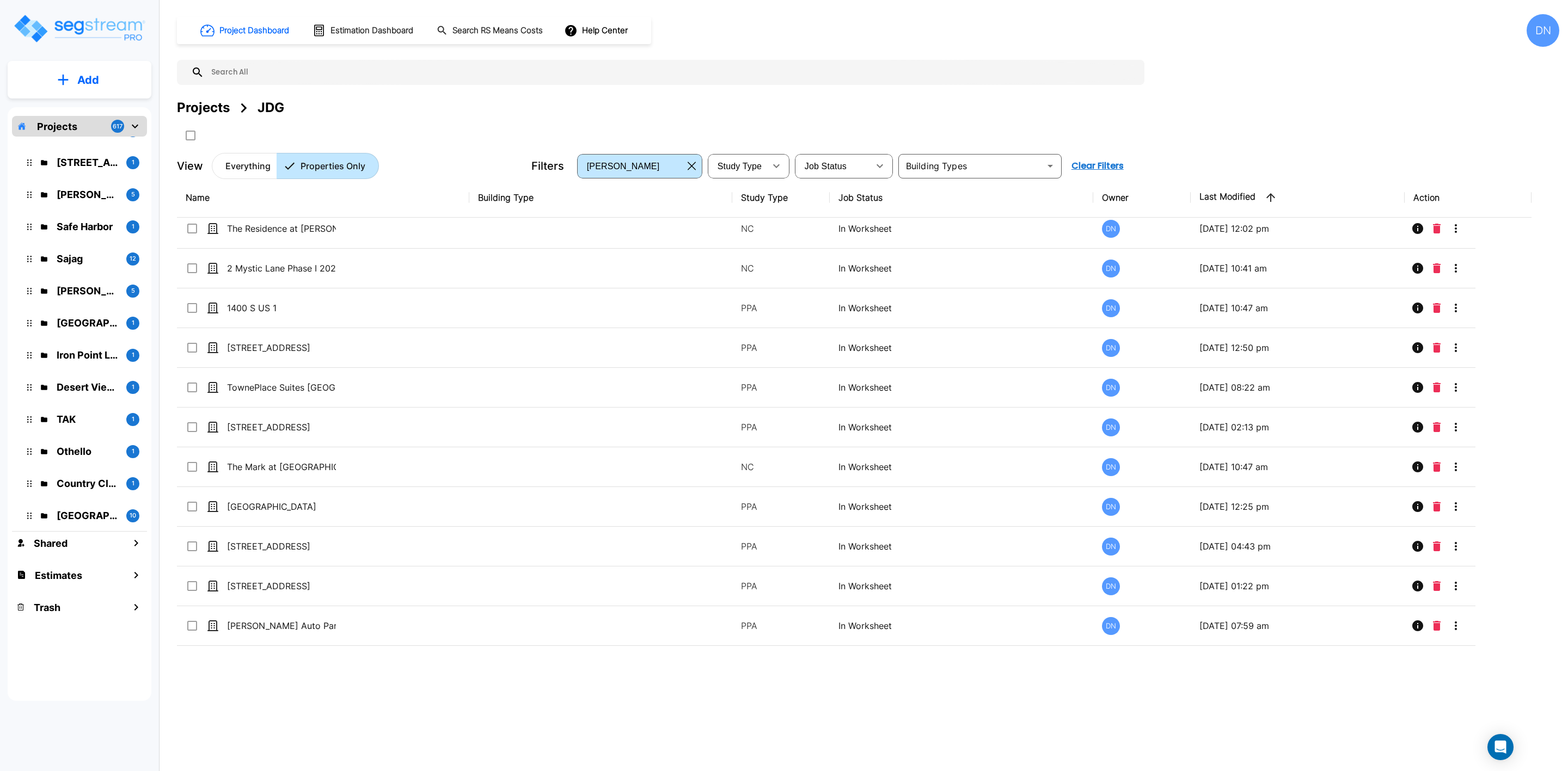
scroll to position [1135, 0]
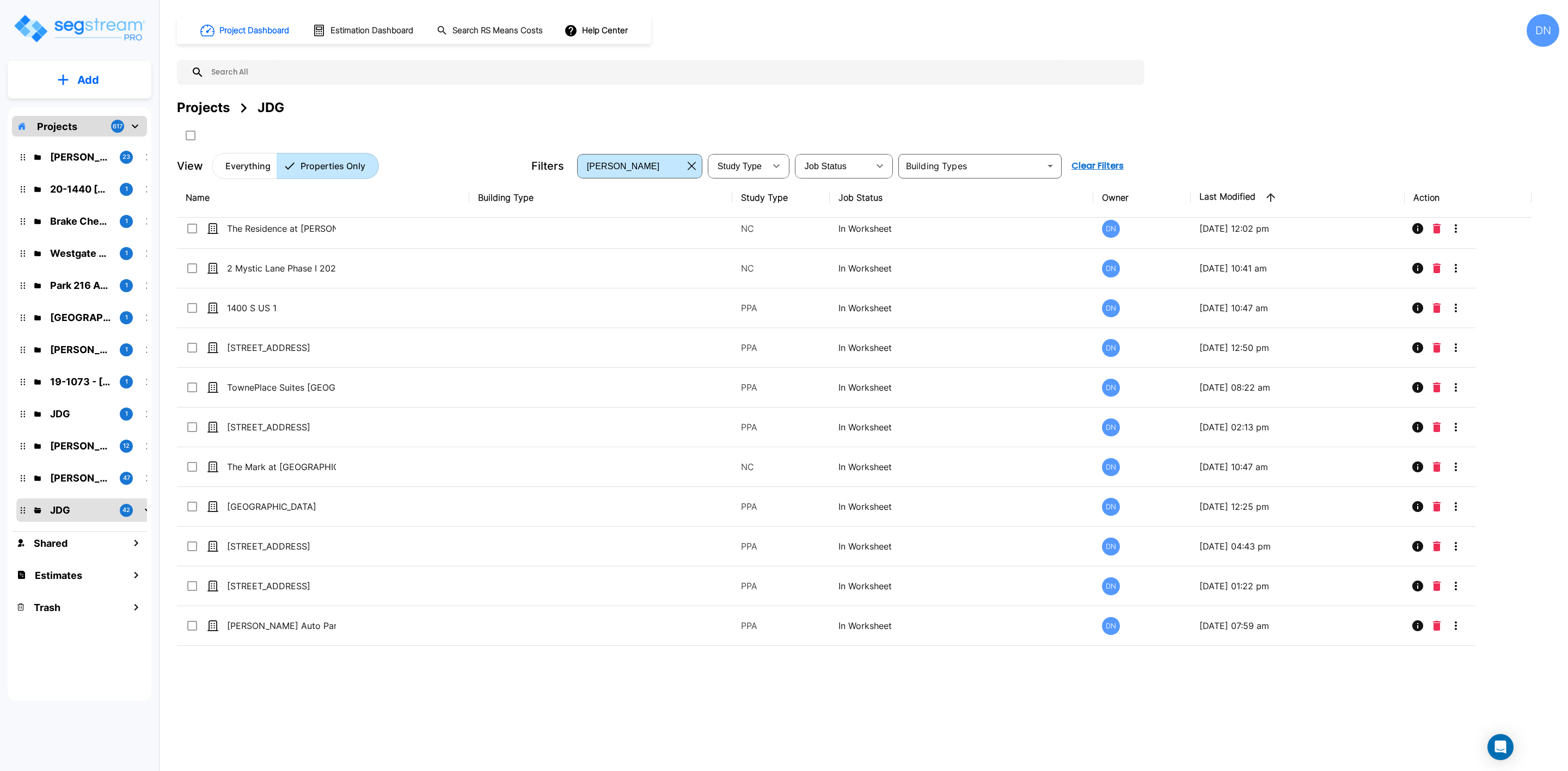
click at [136, 129] on icon "mailbox folders" at bounding box center [135, 126] width 13 height 13
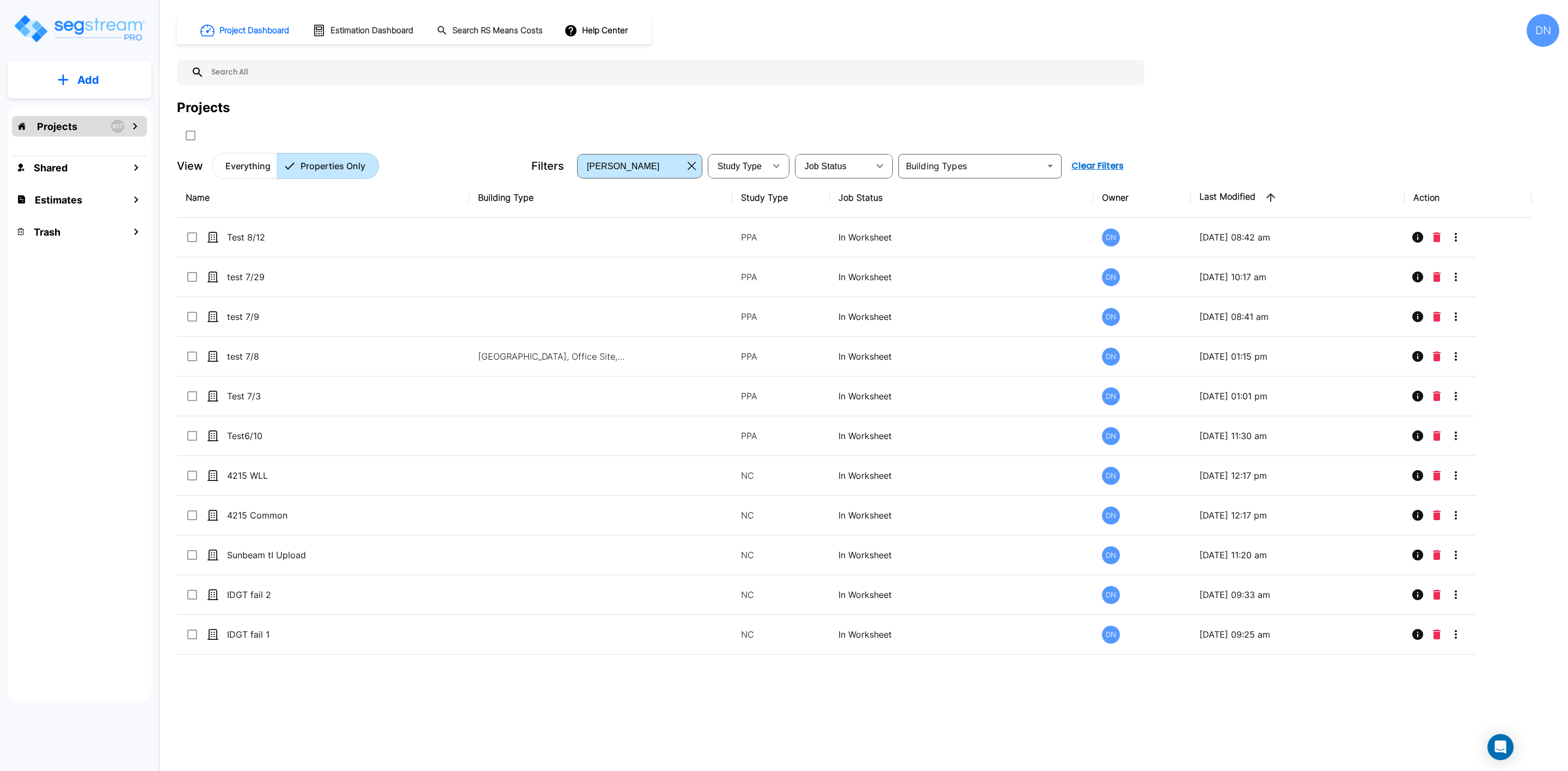
click at [129, 127] on icon "mailbox folders" at bounding box center [135, 126] width 13 height 13
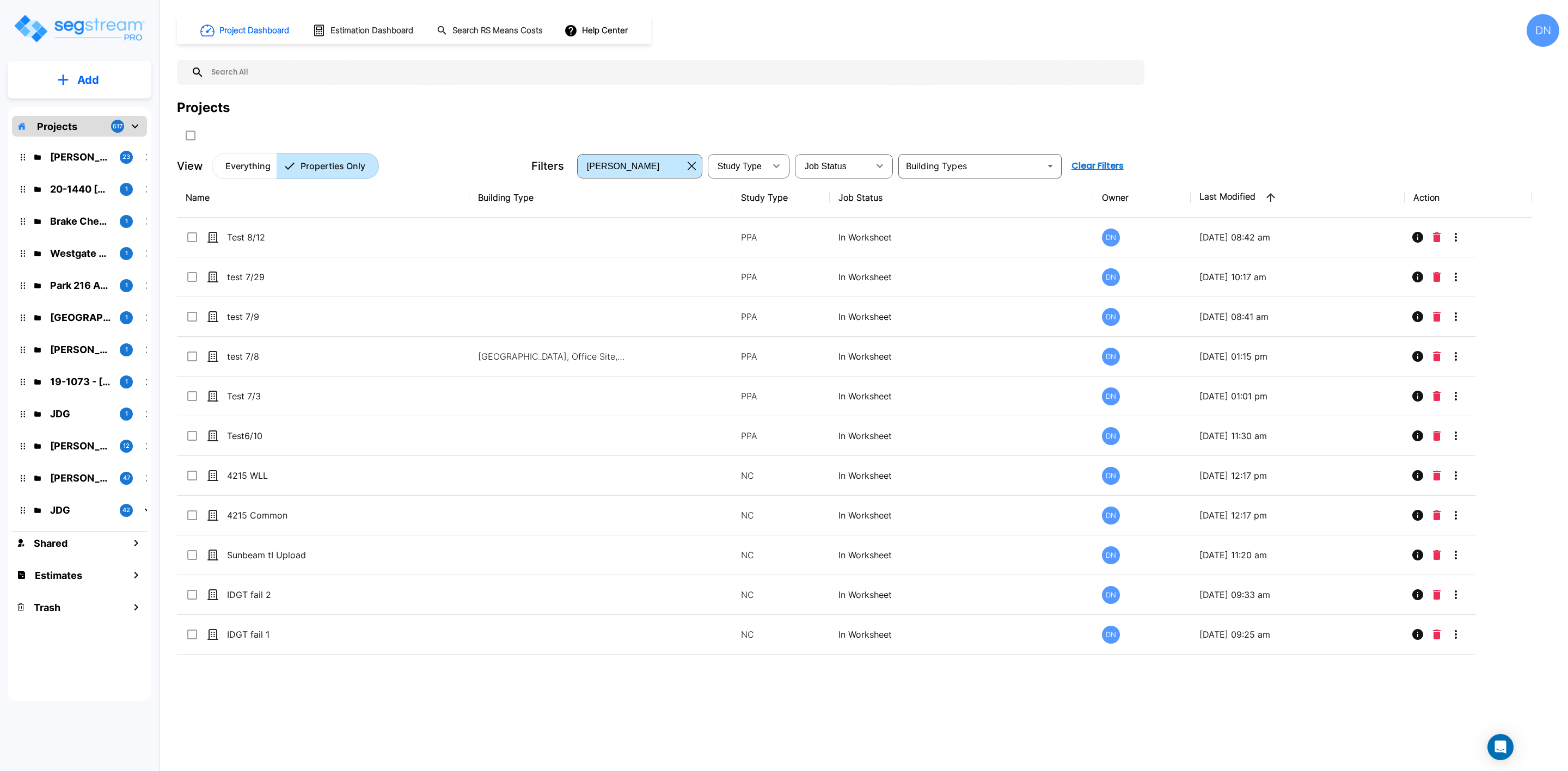
click at [75, 422] on div "JDG 1" at bounding box center [87, 413] width 142 height 24
click at [457, 127] on div at bounding box center [389, 135] width 425 height 18
click at [60, 412] on p "JDG" at bounding box center [80, 414] width 61 height 15
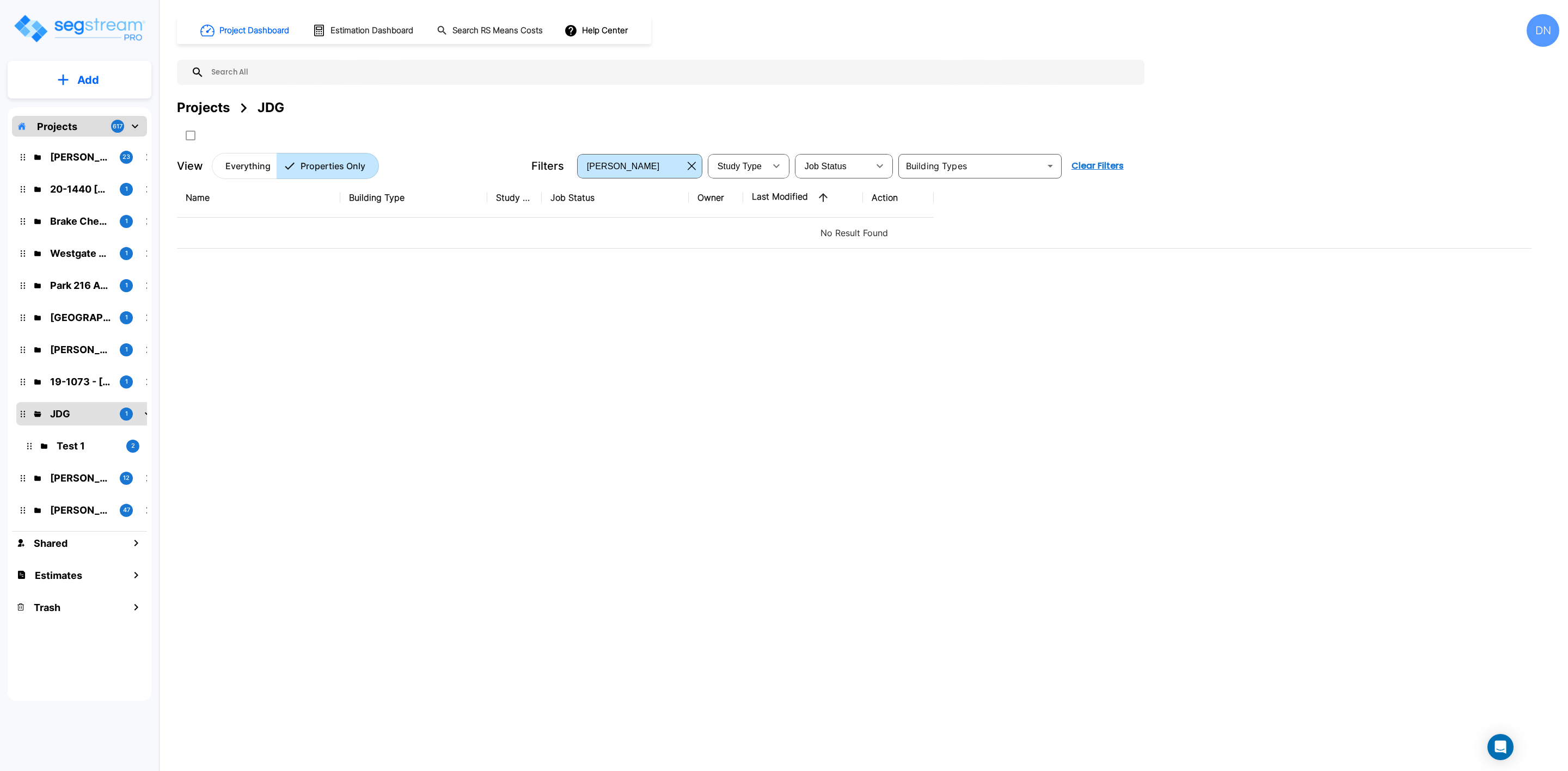
click at [489, 272] on div "Name Building Type Study Type Job Status Owner Last Modified Action No Result F…" at bounding box center [854, 417] width 1355 height 478
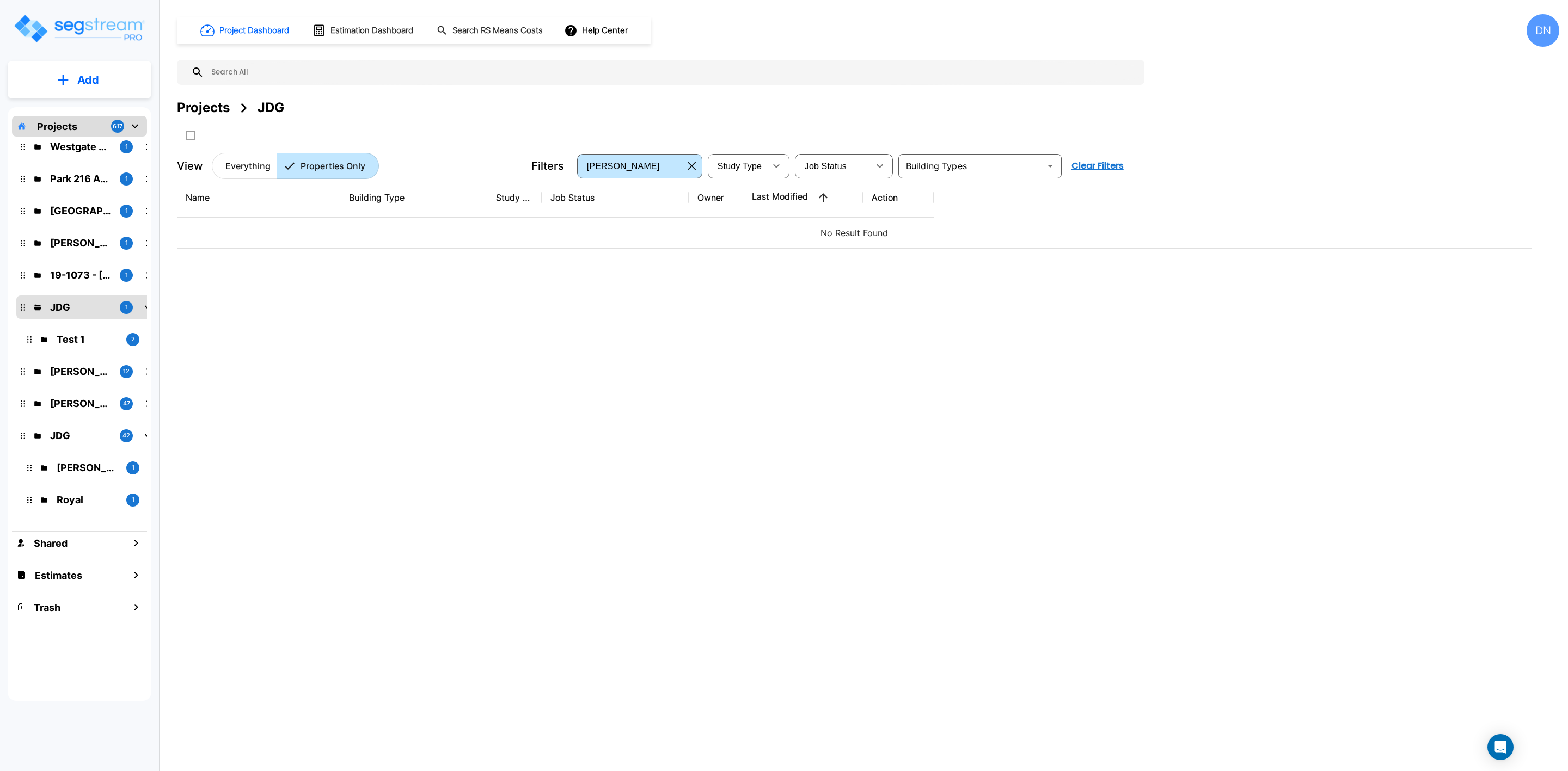
scroll to position [108, 0]
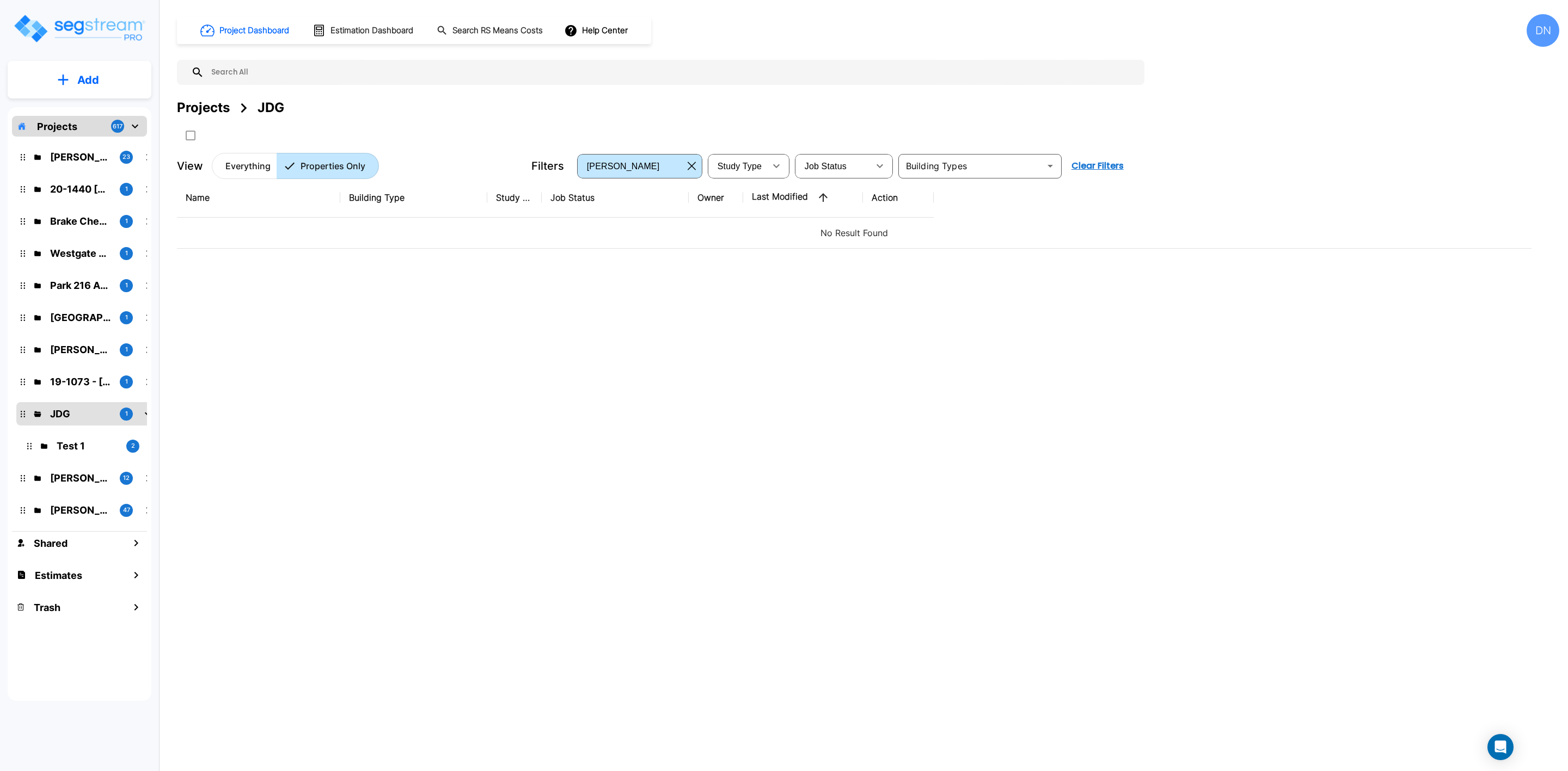
scroll to position [108, 0]
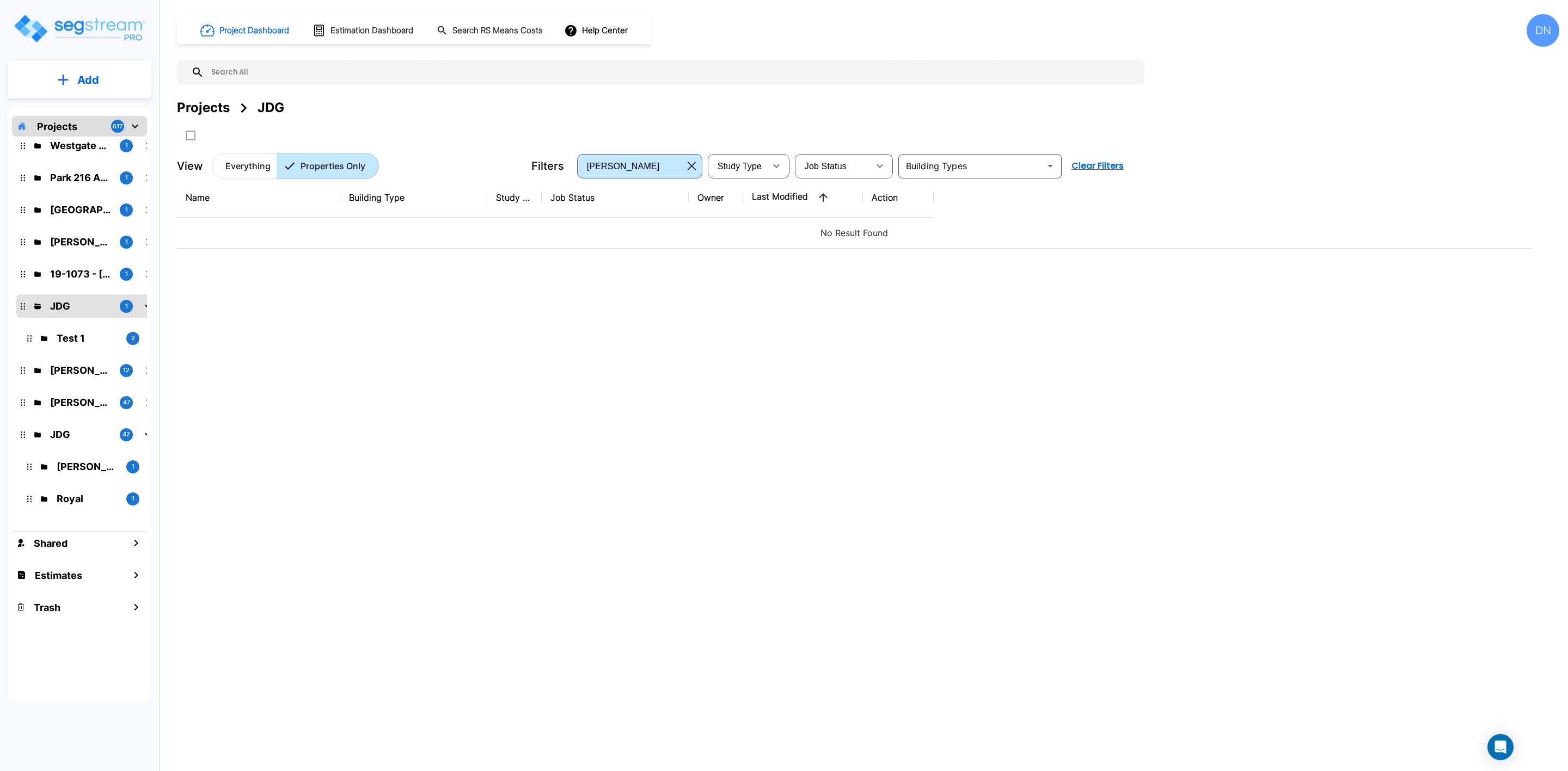
click at [54, 428] on p "JDG" at bounding box center [80, 434] width 61 height 15
click at [332, 165] on p "Properties Only" at bounding box center [333, 166] width 65 height 13
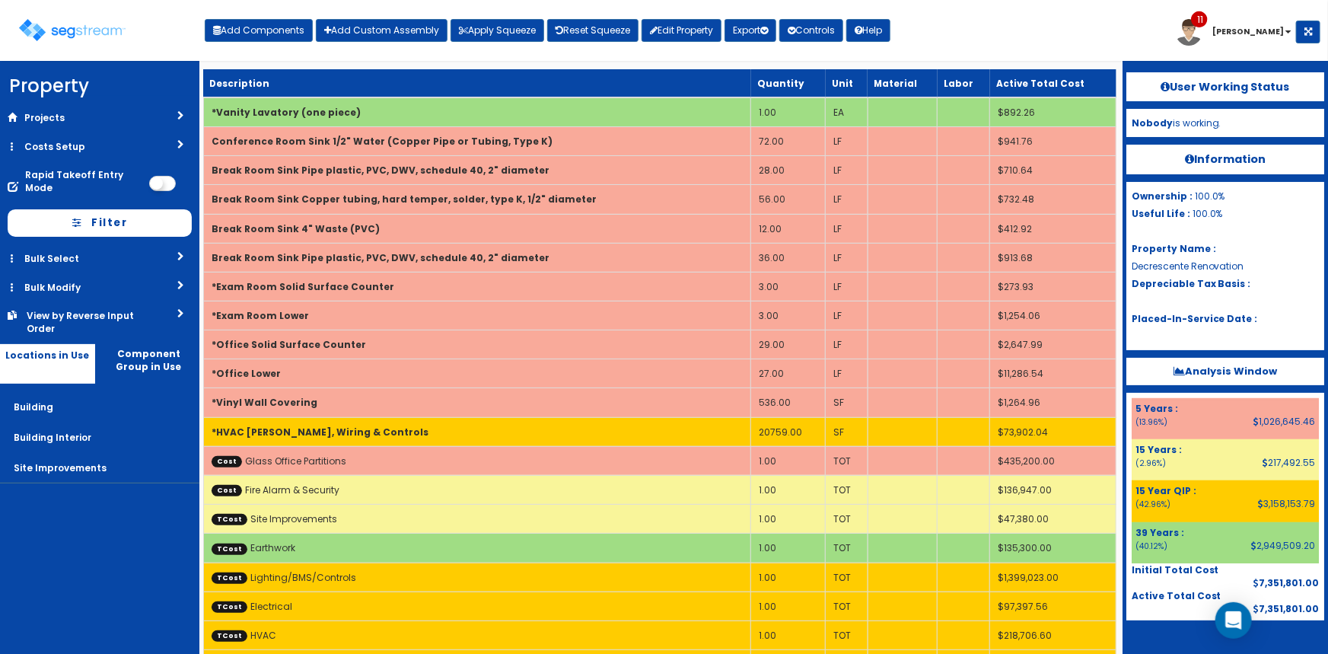
click at [1018, 38] on div "Toggle navigation Add Components Add Custom Assembly Apply Squeeze Reset Squeez…" at bounding box center [664, 35] width 1313 height 49
click at [1020, 38] on div "Toggle navigation Add Components Add Custom Assembly Apply Squeeze Reset Squeez…" at bounding box center [664, 35] width 1313 height 49
click at [270, 40] on button "Add Components" at bounding box center [259, 30] width 108 height 23
select select "39Y"
select select "default"
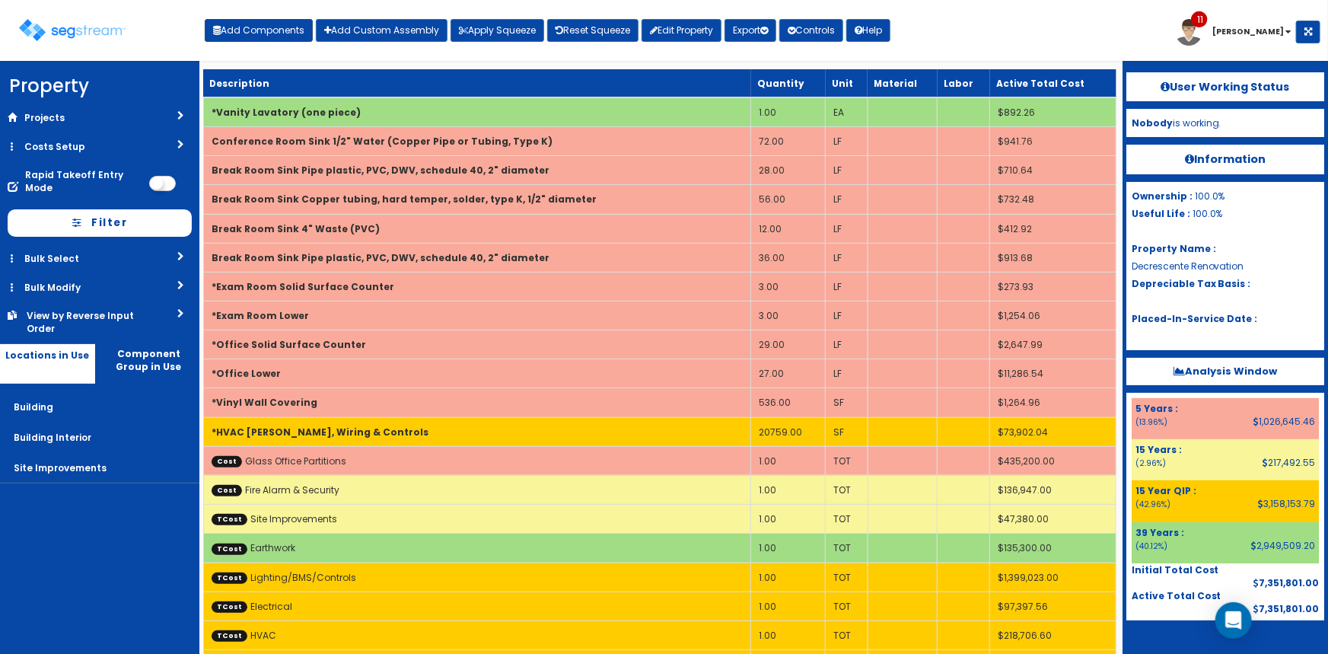
select select "7"
select select "5267512"
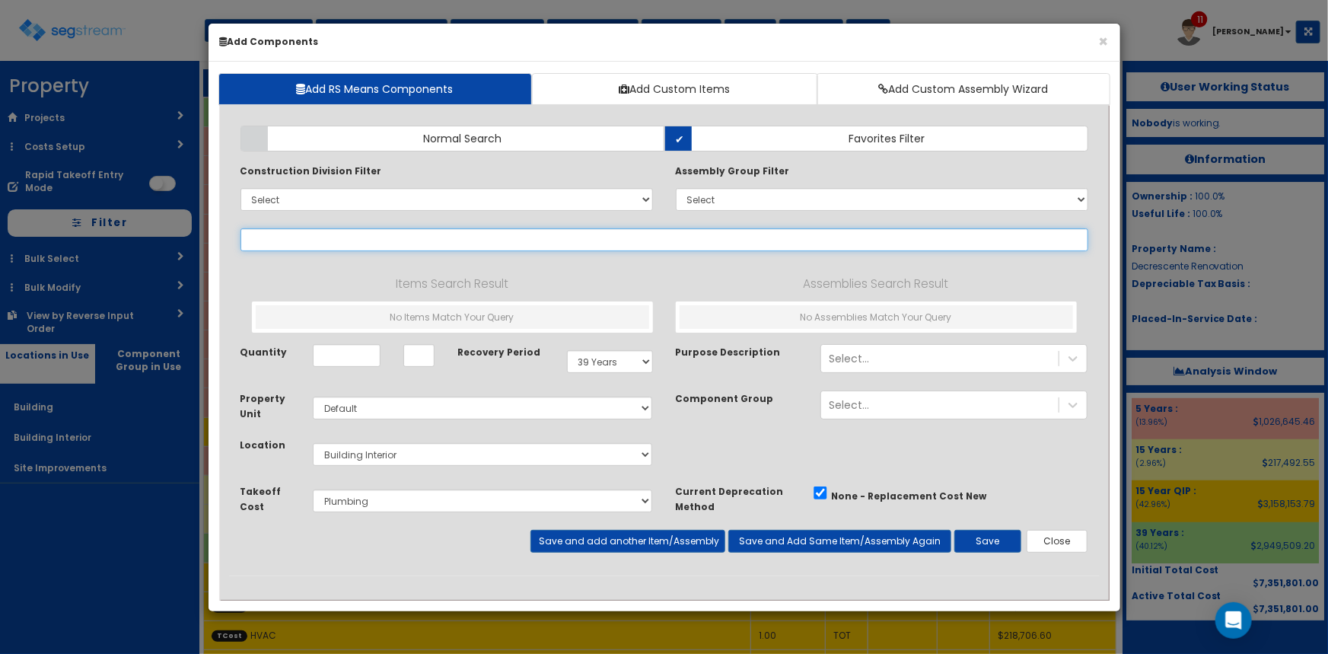
select select
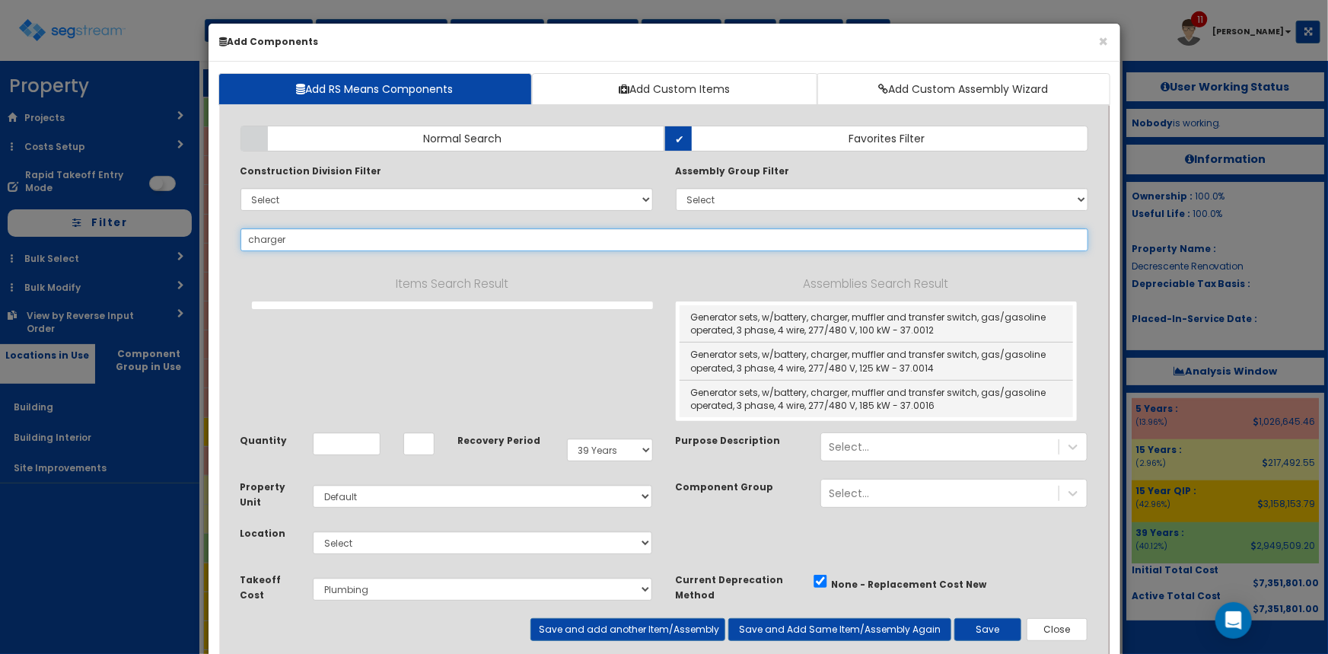
drag, startPoint x: 315, startPoint y: 239, endPoint x: 202, endPoint y: 237, distance: 113.4
click at [202, 237] on div "× Add Components Add RS Means Components Add Custom Items Add Custom Assembly W…" at bounding box center [664, 327] width 1328 height 654
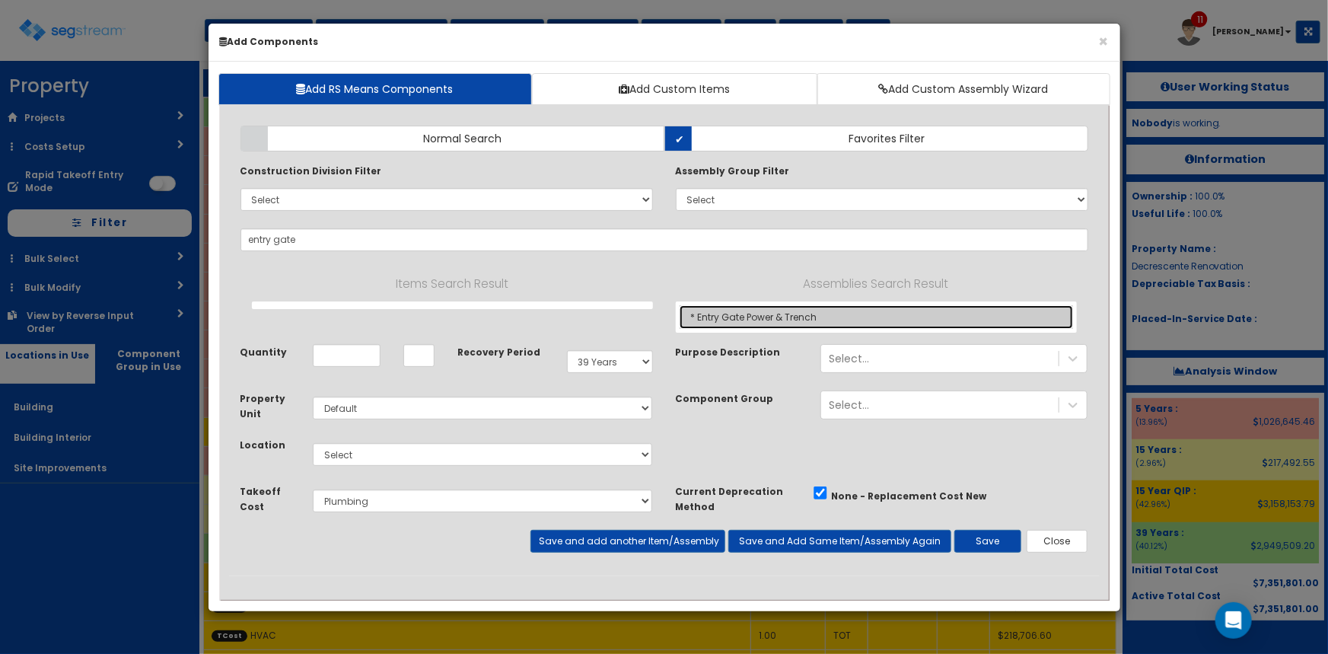
click at [736, 317] on link "* Entry Gate Power & Trench" at bounding box center [876, 317] width 393 height 24
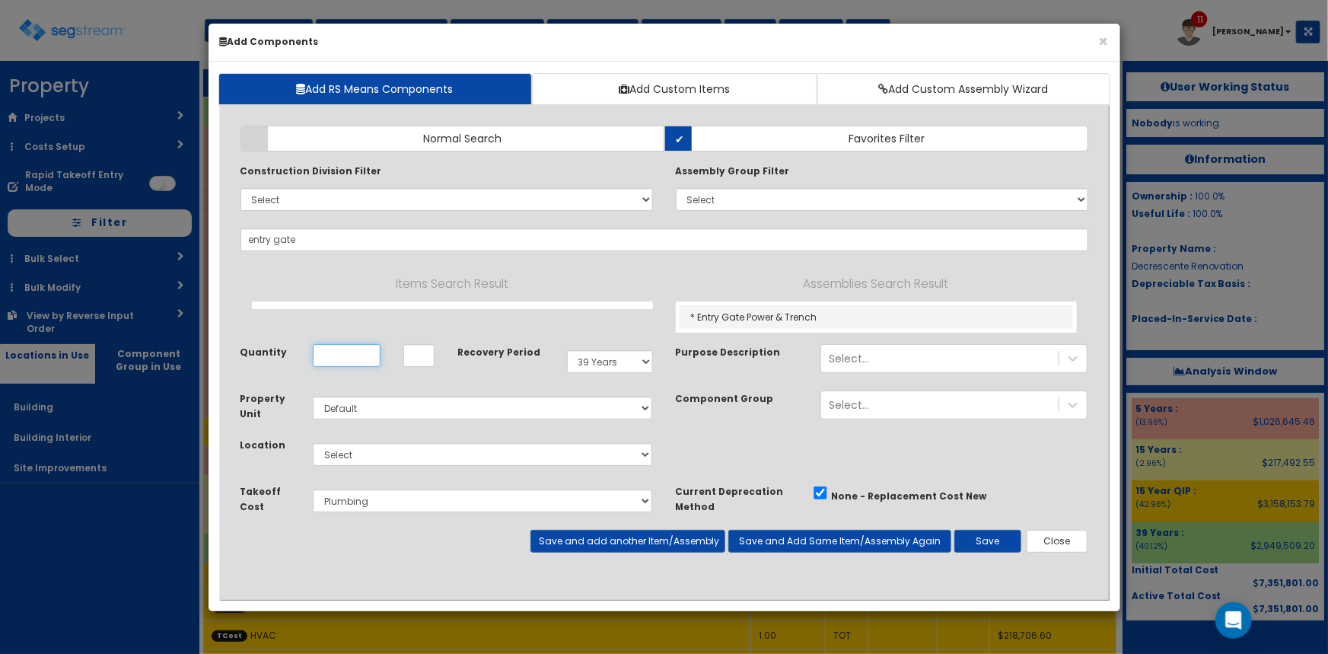
type input "* Entry Gate Power & Trench"
type input "EA"
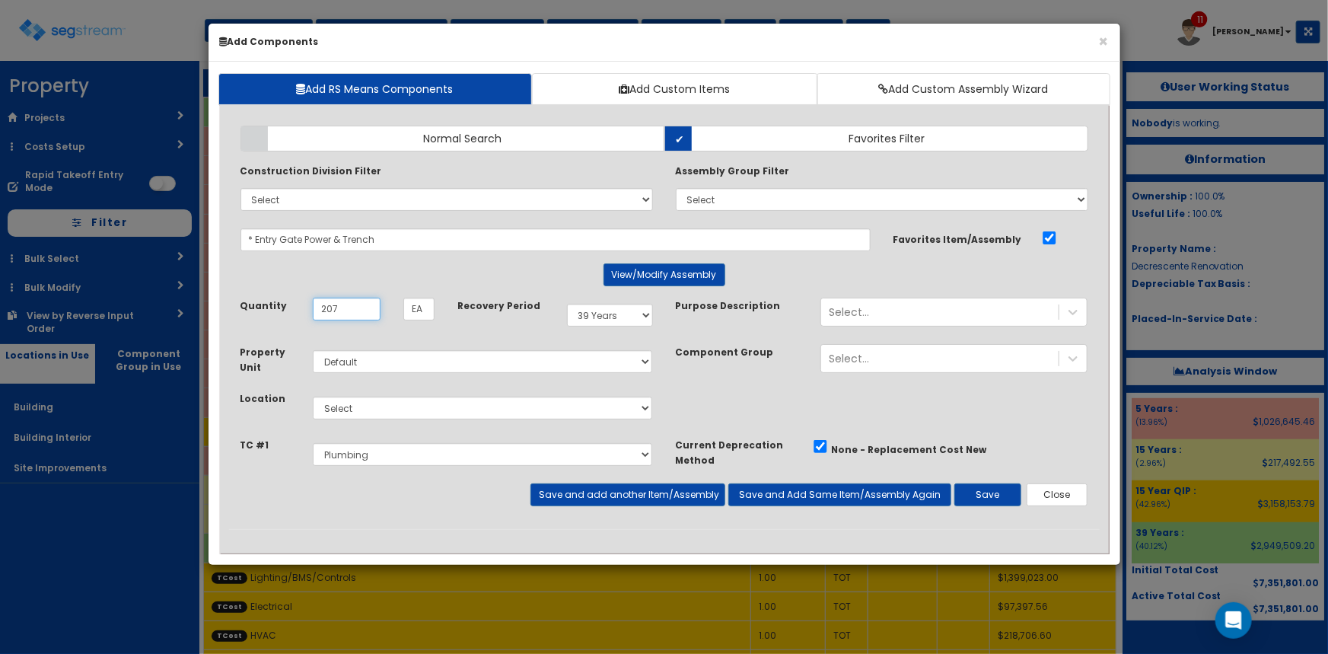
type input "207"
click at [614, 308] on select "Select 5 Years 7 Years 9 Years 10 Years 15 Years 15 Year QLI 15 Year QRP 15 Yea…" at bounding box center [610, 315] width 86 height 23
select select "15Y"
click at [567, 304] on select "Select 5 Years 7 Years 9 Years 10 Years 15 Years 15 Year QLI 15 Year QRP 15 Yea…" at bounding box center [610, 315] width 86 height 23
drag, startPoint x: 494, startPoint y: 422, endPoint x: 455, endPoint y: 406, distance: 42.3
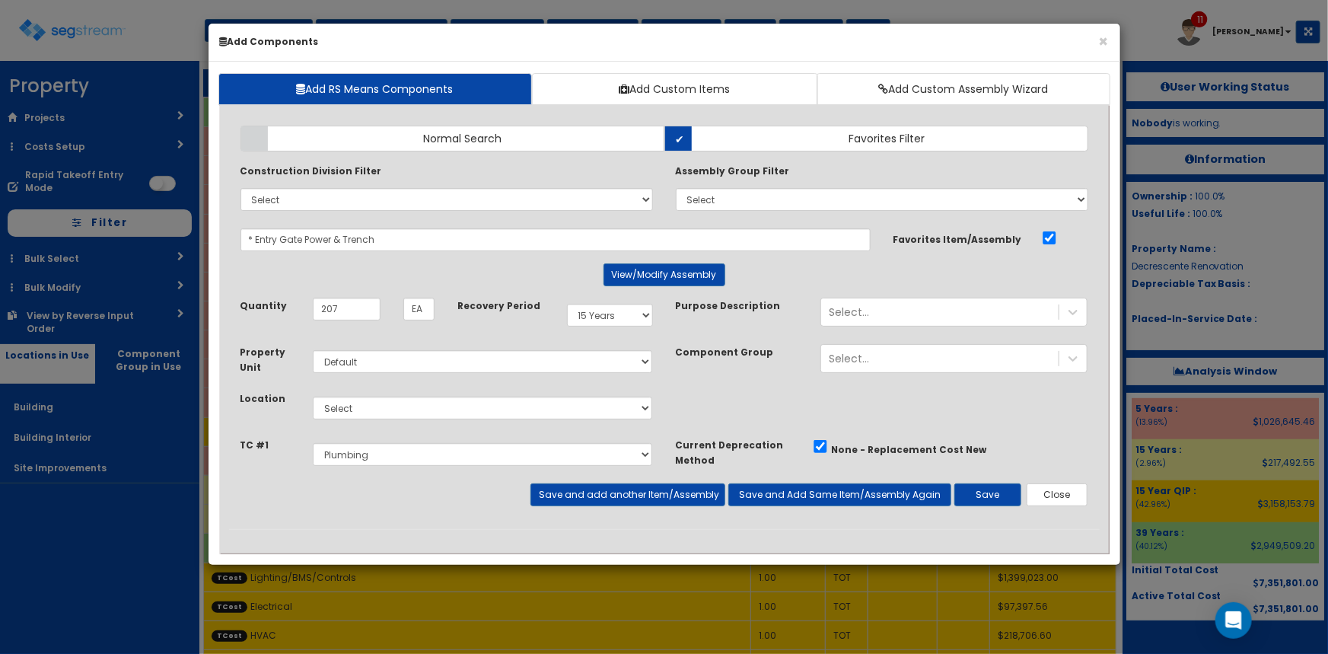
click at [489, 421] on div "Select Building Building Interior Site Improvements Add Additional Location" at bounding box center [482, 407] width 363 height 35
click at [441, 400] on select "Select Building Building Interior Site Improvements Add Additional Location" at bounding box center [483, 408] width 340 height 23
select select "27"
click at [313, 397] on select "Select Building Building Interior Site Improvements Add Additional Location" at bounding box center [483, 408] width 340 height 23
click at [393, 463] on select "Select Metals Architectural Woodwork Entrance & Curtain Wall Paint & Wallcoveri…" at bounding box center [483, 454] width 340 height 23
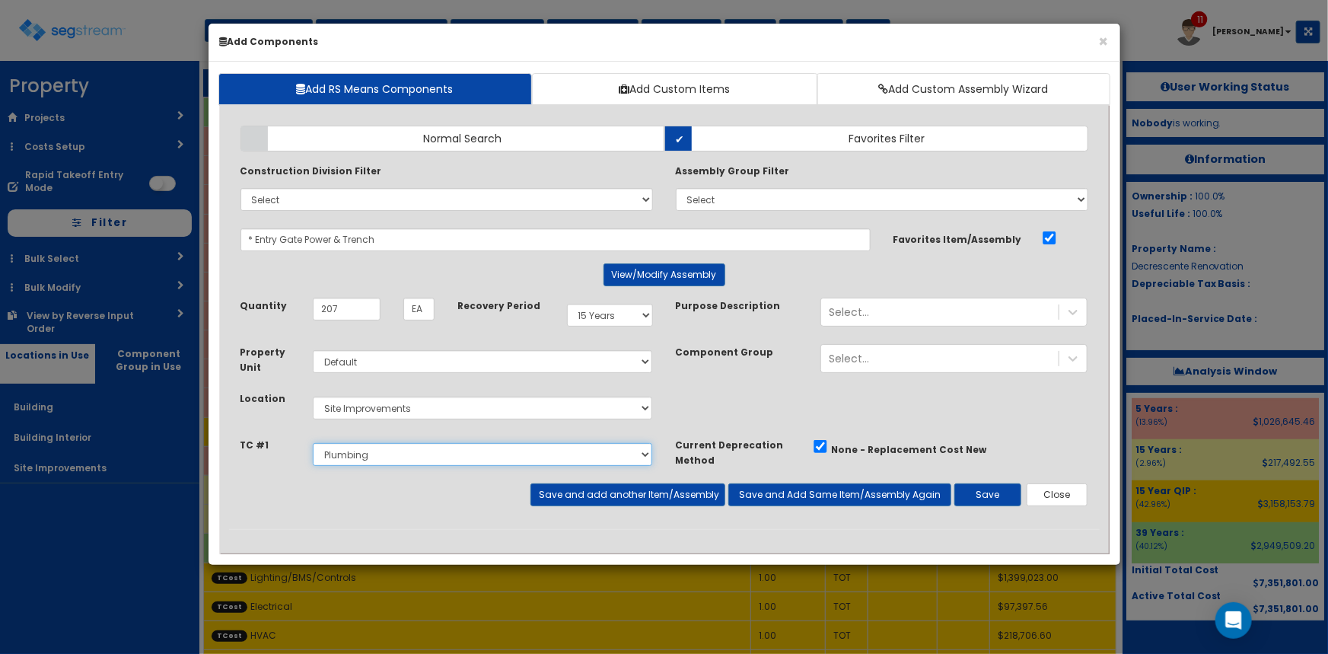
select select "5267514"
click at [313, 443] on select "Select Metals Architectural Woodwork Entrance & Curtain Wall Paint & Wallcoveri…" at bounding box center [483, 454] width 340 height 23
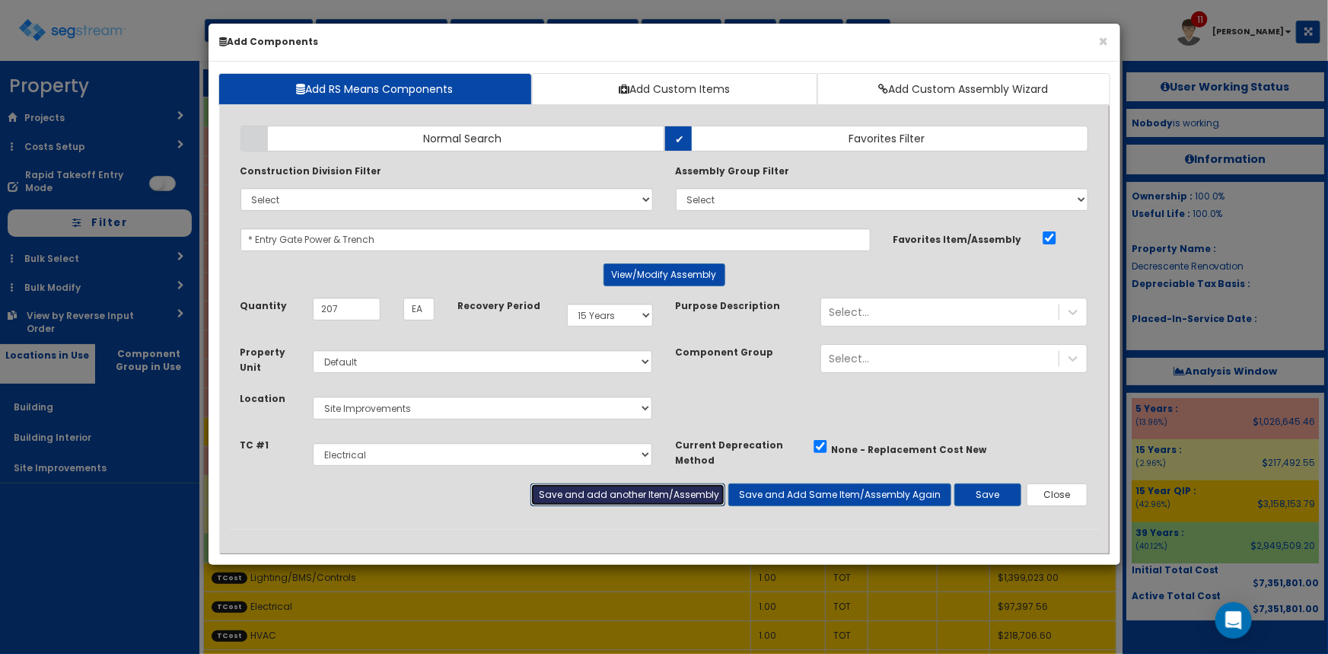
click at [635, 492] on button "Save and add another Item/Assembly" at bounding box center [627, 494] width 195 height 23
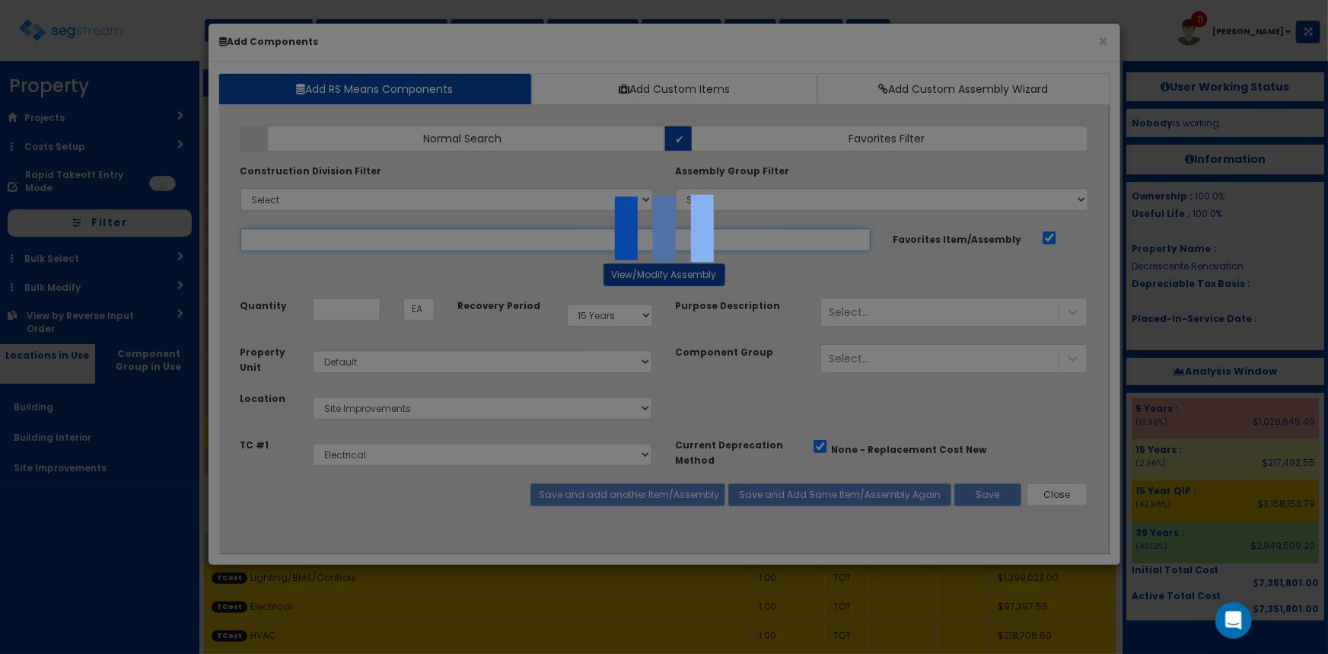
select select "5267514"
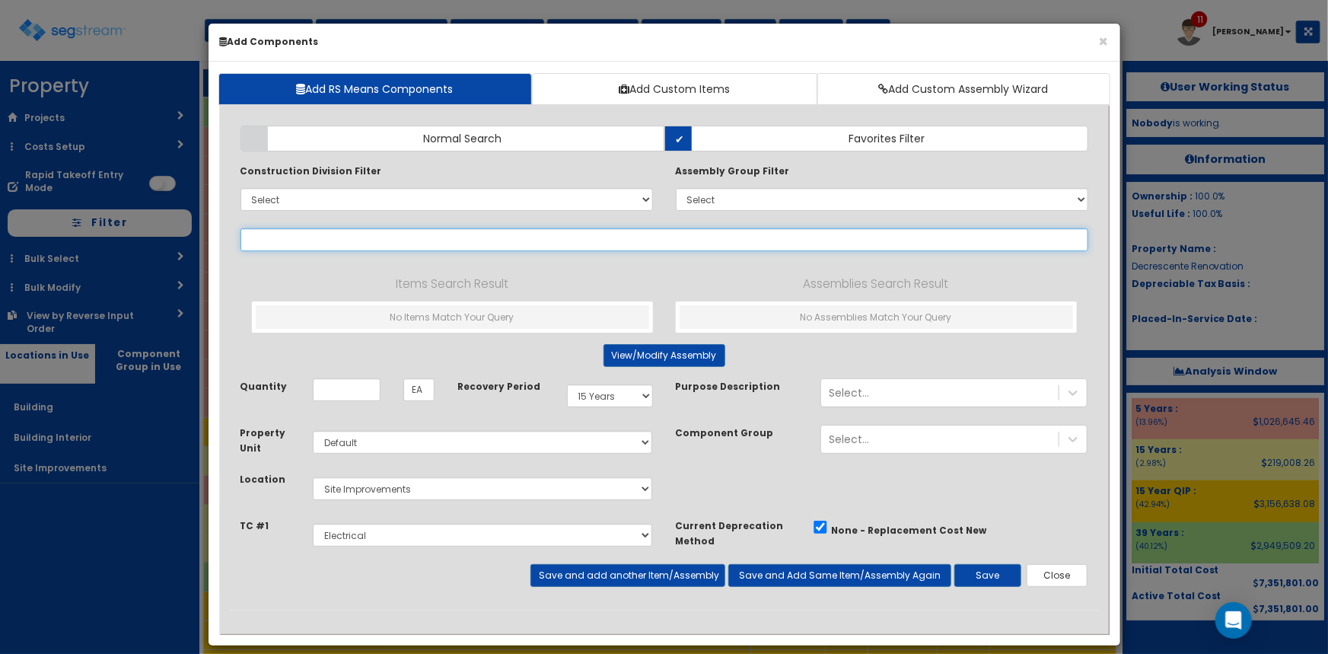
click at [327, 237] on input "text" at bounding box center [665, 239] width 848 height 23
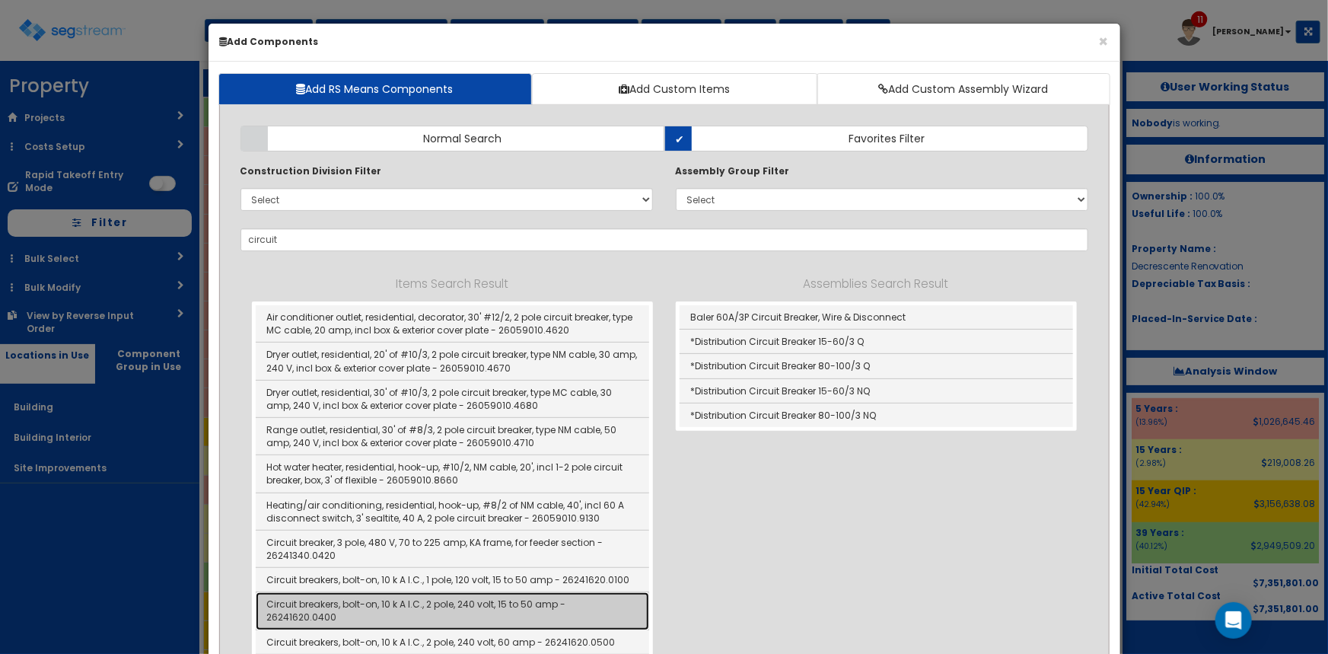
click at [486, 604] on link "Circuit breakers, bolt-on, 10 k A I.C., 2 pole, 240 volt, 15 to 50 amp - 262416…" at bounding box center [452, 610] width 393 height 37
type input "Circuit breakers, bolt-on, 10 k A I.C., 2 pole, 240 volt, 15 to 50 amp - 262416…"
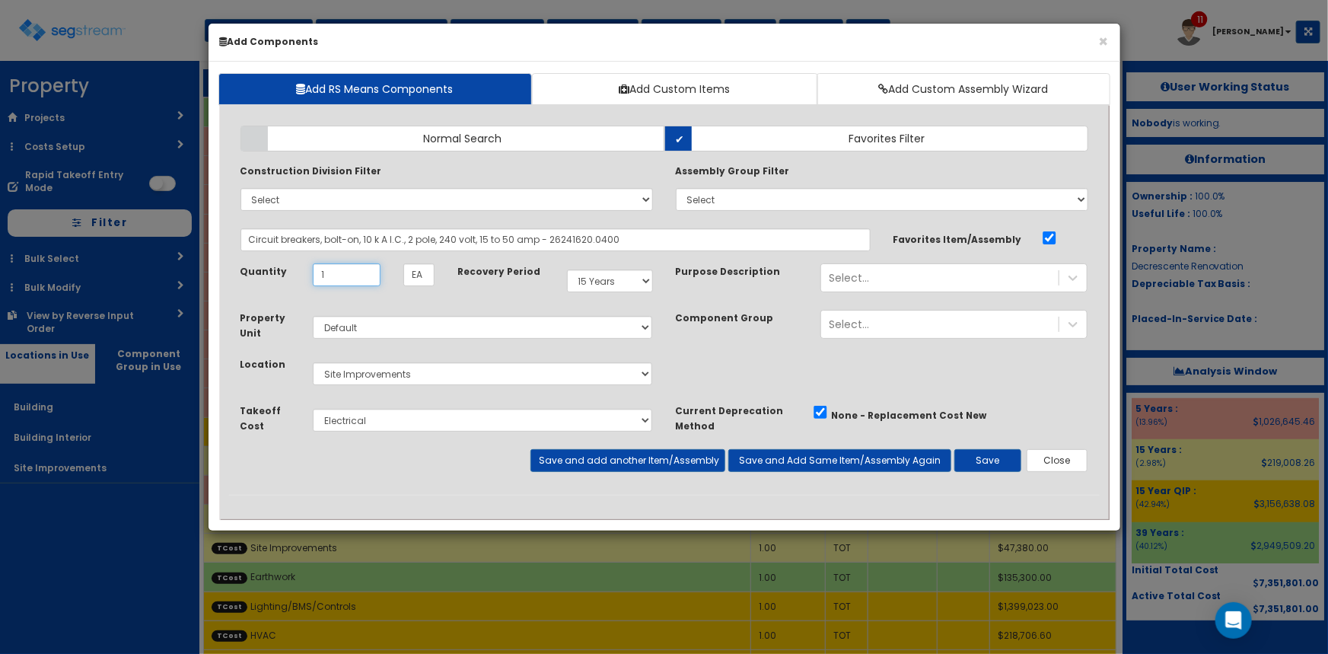
type input "1"
click at [620, 277] on select "Select 5 Years 7 Years 9 Years 10 Years 15 Years 15 Year QLI 15 Year QRP 15 Yea…" at bounding box center [610, 280] width 86 height 23
click at [802, 365] on div "Property Unit Select Default Location Select Building" at bounding box center [664, 356] width 871 height 93
click at [932, 272] on div "Select..." at bounding box center [939, 278] width 237 height 24
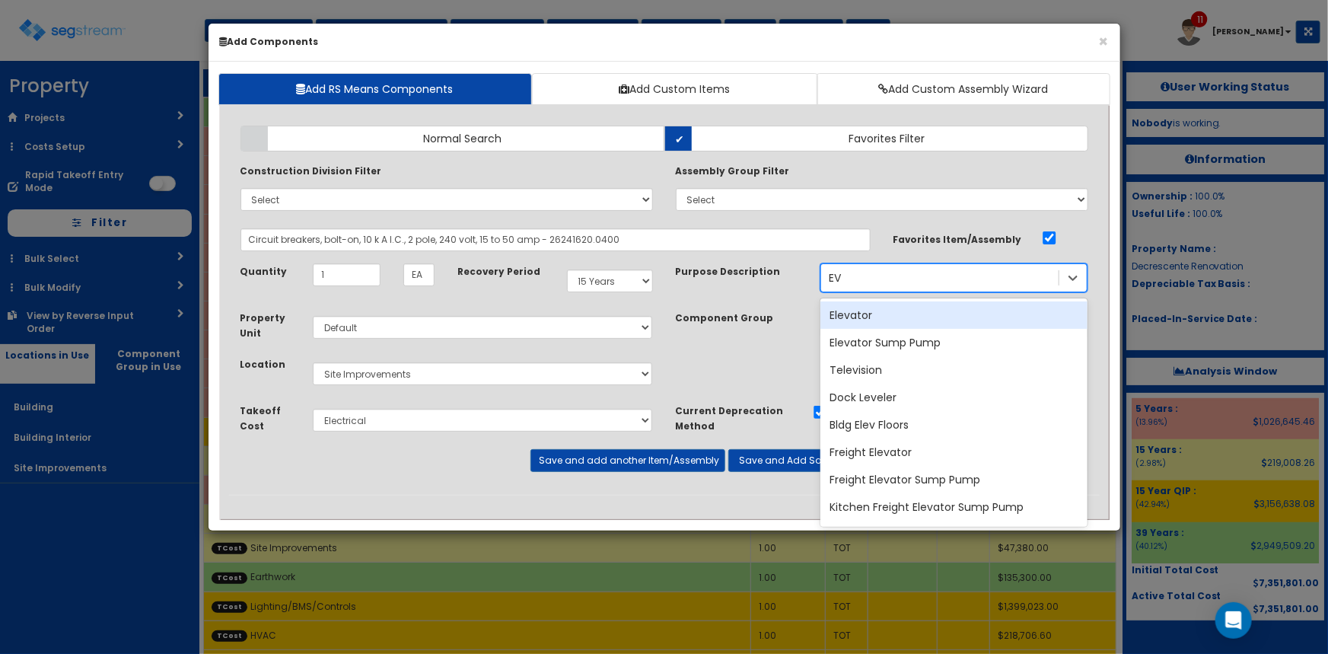
type input "EV"
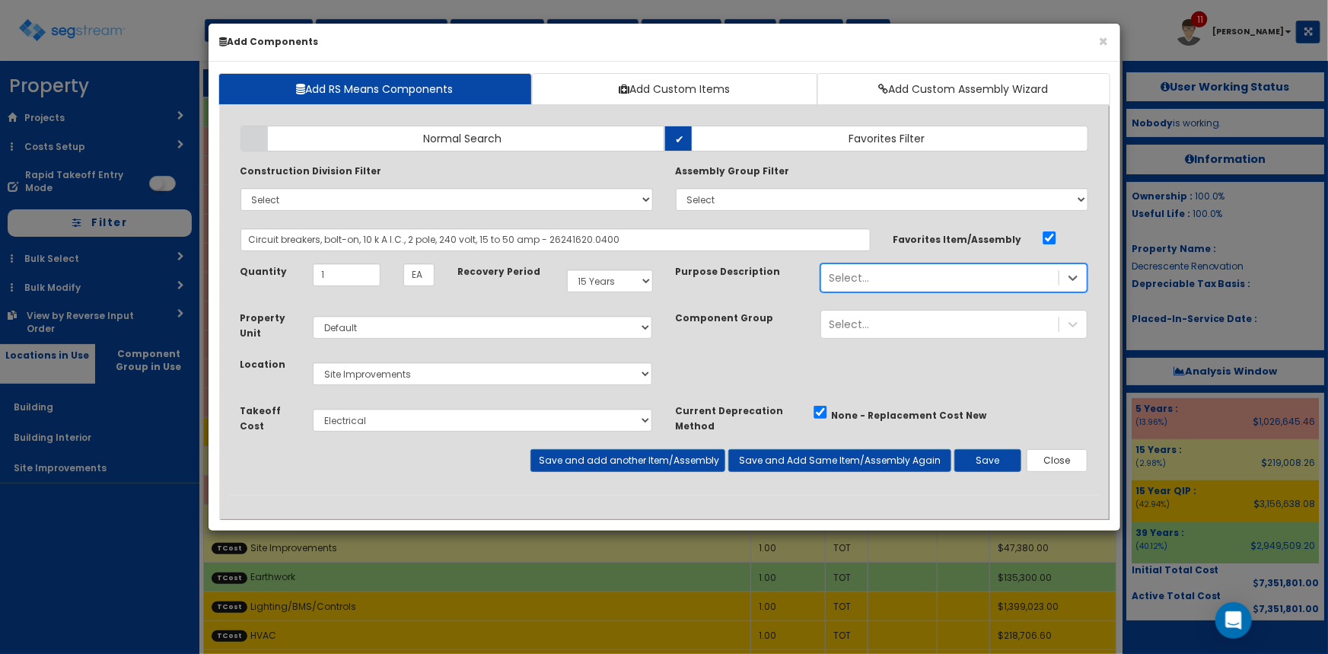
drag, startPoint x: 873, startPoint y: 279, endPoint x: 698, endPoint y: 259, distance: 176.2
click at [698, 259] on div "Add Items Add Assemblies Both Normal Search Select" at bounding box center [664, 304] width 871 height 381
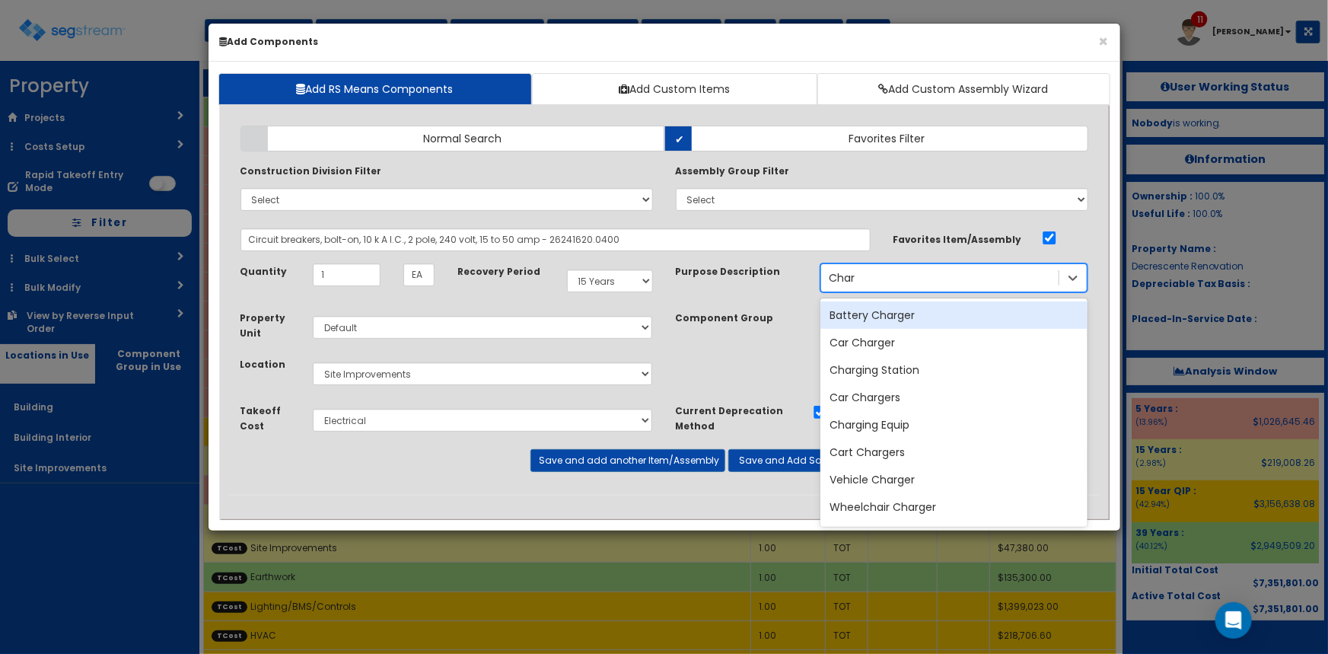
type input "Charg"
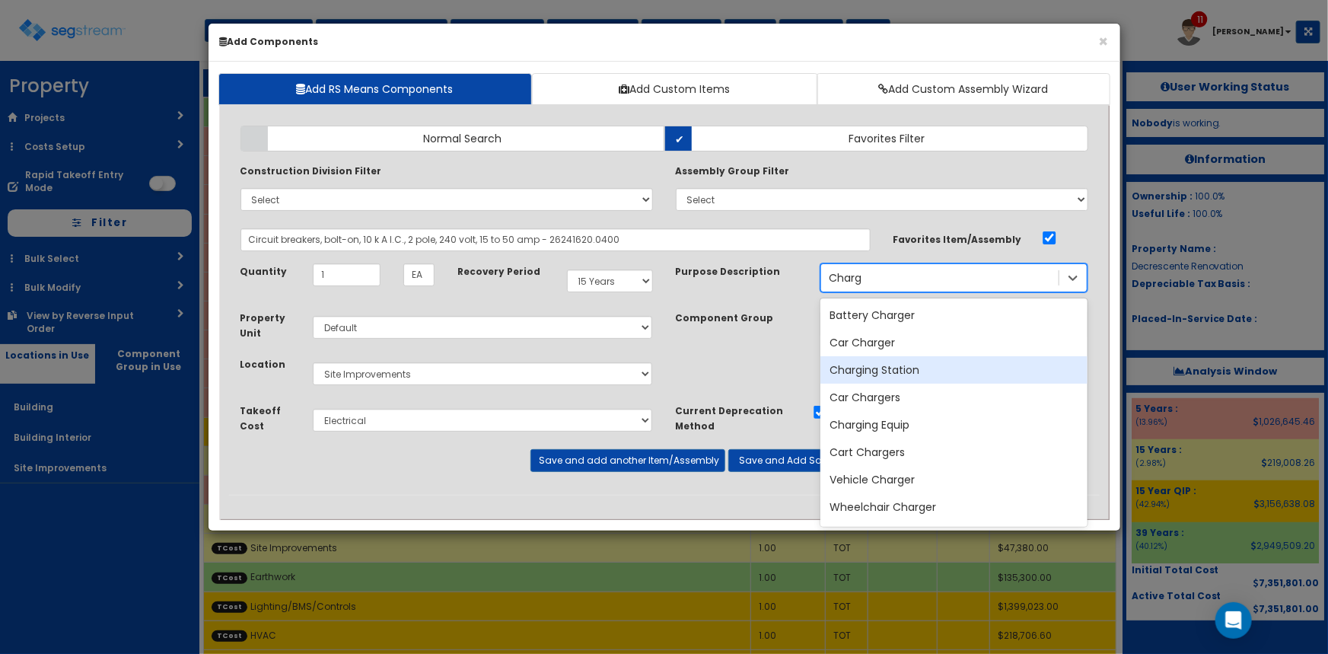
click at [912, 376] on div "Charging Station" at bounding box center [953, 369] width 267 height 27
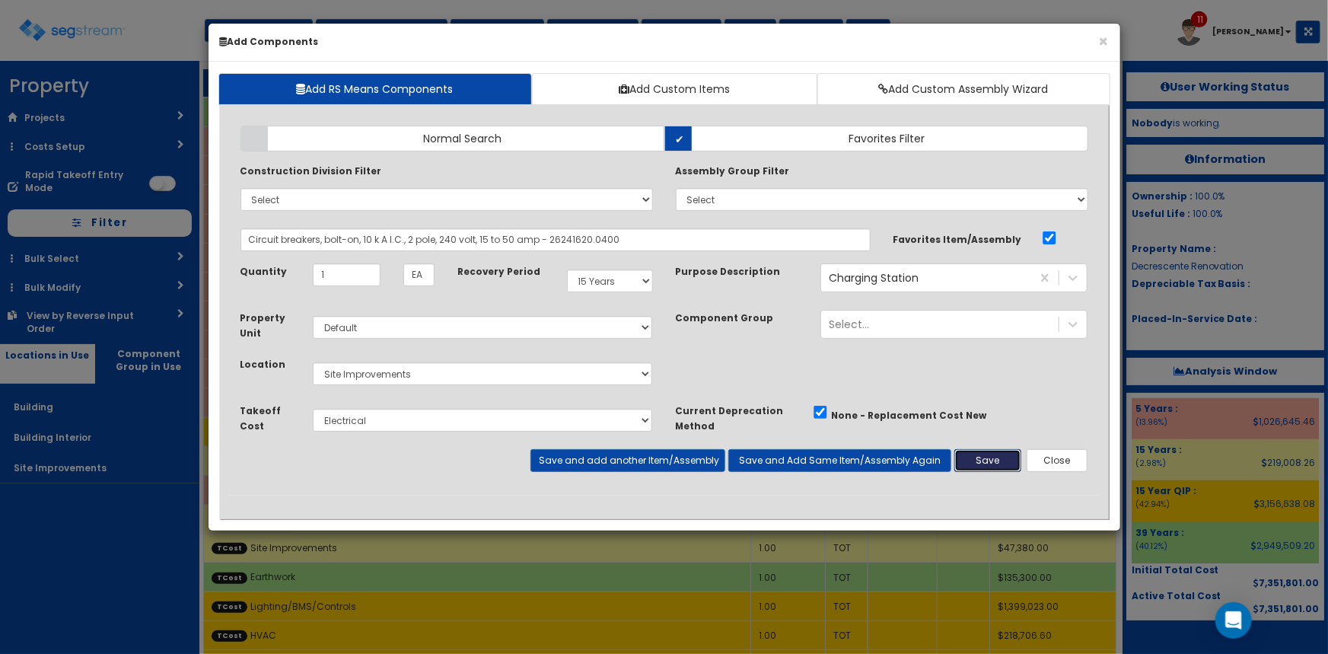
click at [989, 464] on button "Save" at bounding box center [987, 460] width 67 height 23
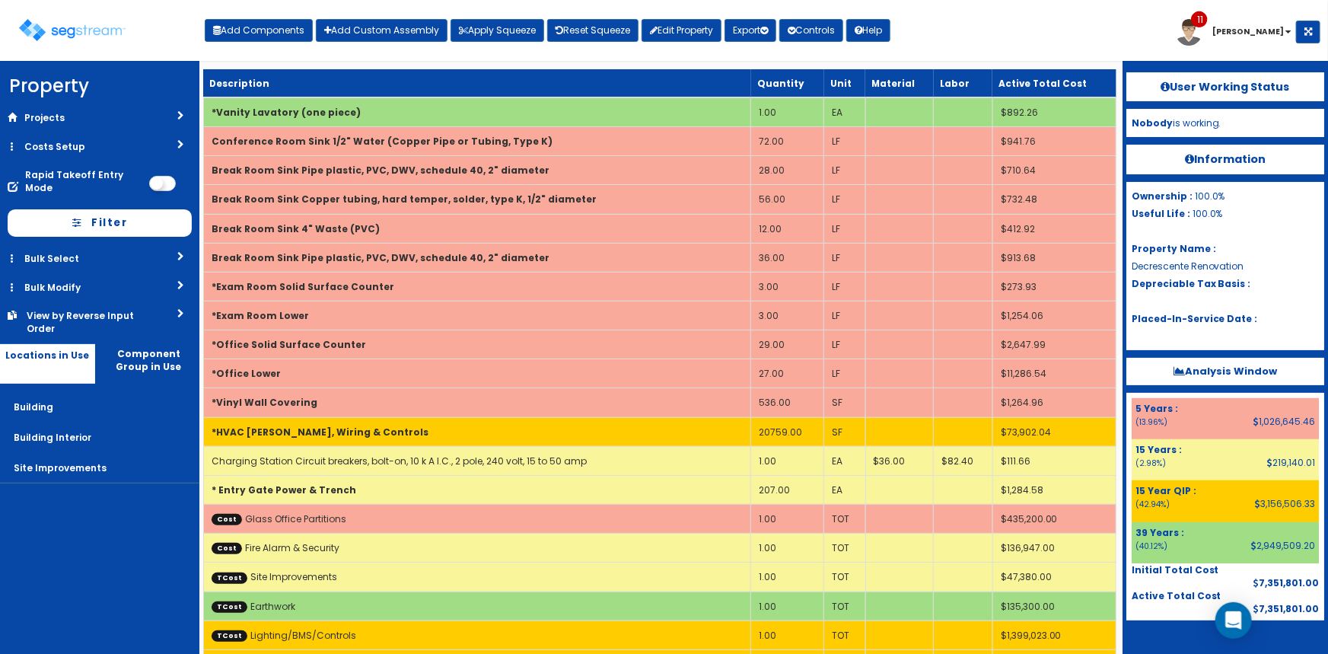
click at [974, 33] on div "Toggle navigation Add Components Add Custom Assembly Apply Squeeze Reset Squeez…" at bounding box center [664, 35] width 1313 height 49
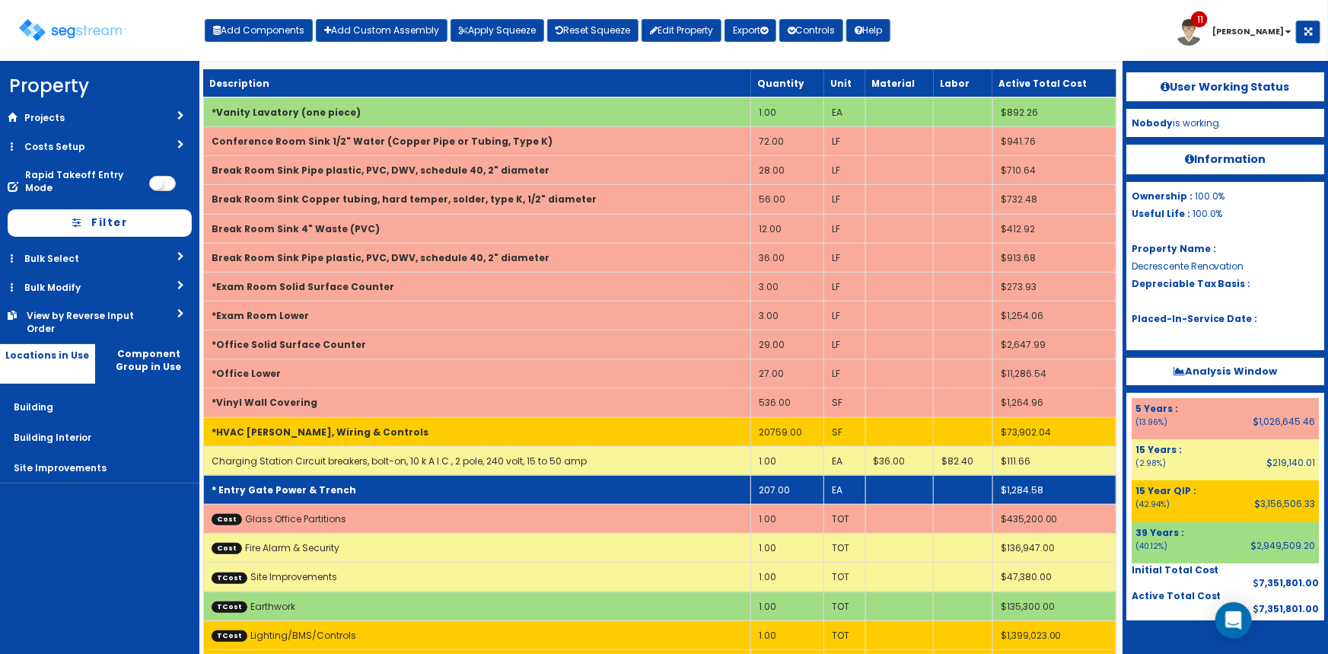
click at [436, 496] on td "* Entry Gate Power & Trench" at bounding box center [477, 489] width 548 height 29
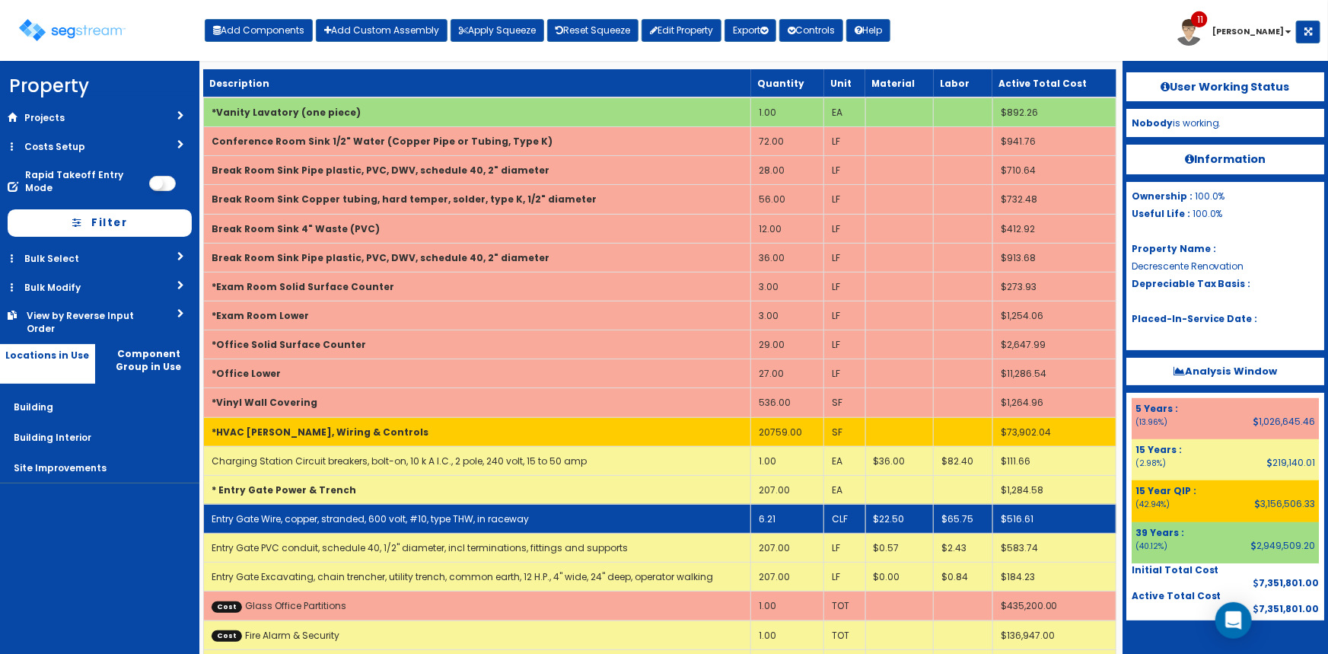
click at [382, 518] on link "Entry Gate Wire, copper, stranded, 600 volt, #10, type THW, in raceway" at bounding box center [370, 518] width 317 height 13
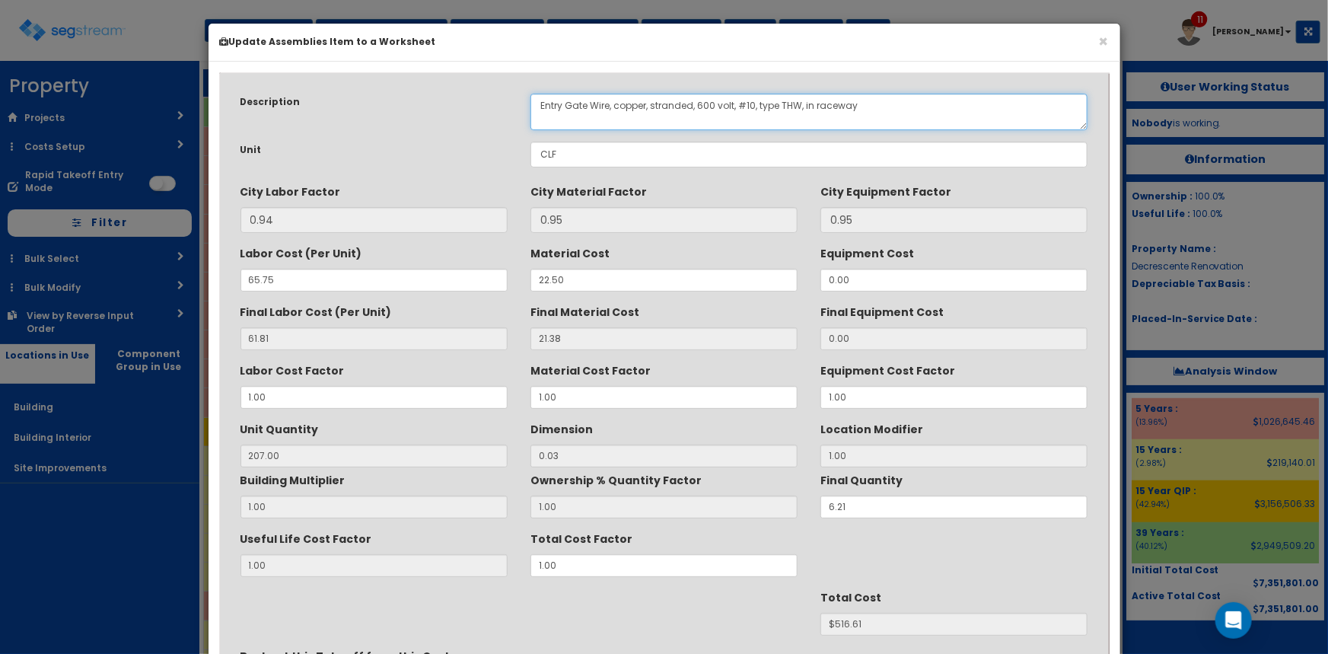
drag, startPoint x: 569, startPoint y: 104, endPoint x: 458, endPoint y: 104, distance: 110.4
click at [458, 104] on div "Description Entry Gate Wire, copper, stranded, 600 volt, #10, type THW, in race…" at bounding box center [664, 112] width 871 height 37
drag, startPoint x: 622, startPoint y: 104, endPoint x: 434, endPoint y: 107, distance: 188.0
click at [434, 107] on div "Description Entry Gate Wire, copper, stranded, 600 volt, #10, type THW, in race…" at bounding box center [664, 112] width 871 height 37
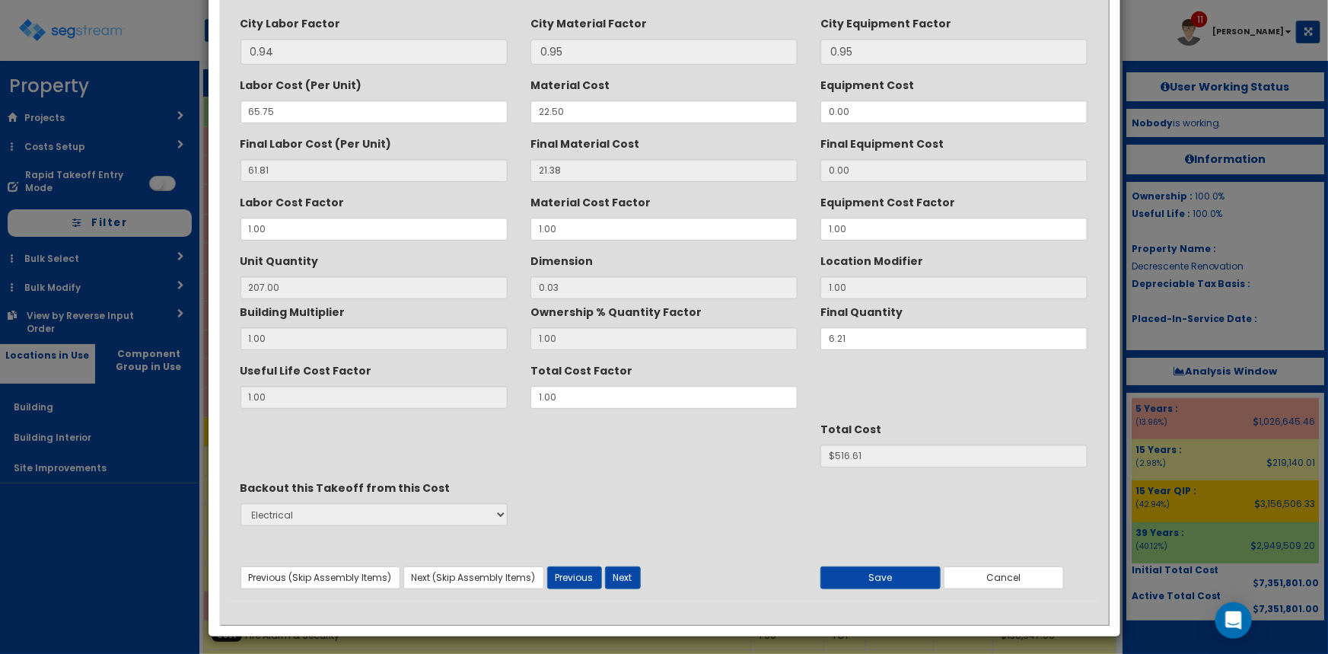
scroll to position [174, 0]
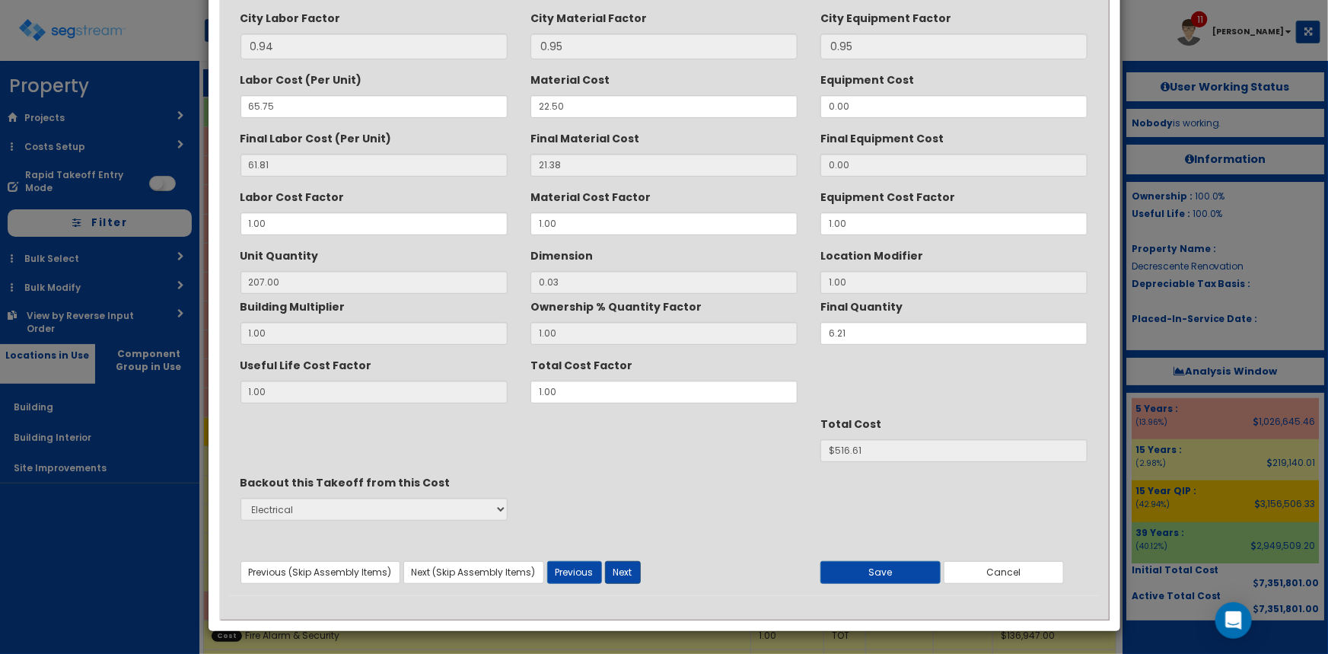
type textarea "Charging Station Wire, copper, stranded, 600 volt, #10, type THW, in raceway"
click at [623, 576] on button "Next" at bounding box center [623, 572] width 36 height 23
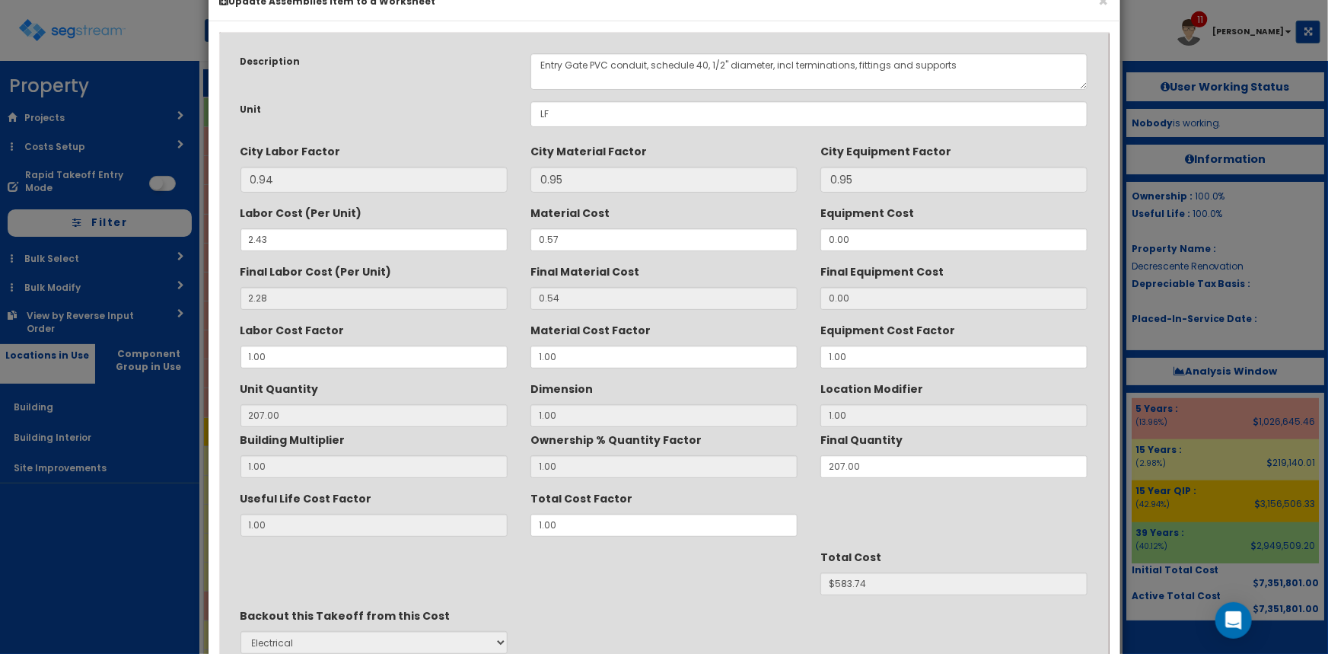
scroll to position [0, 0]
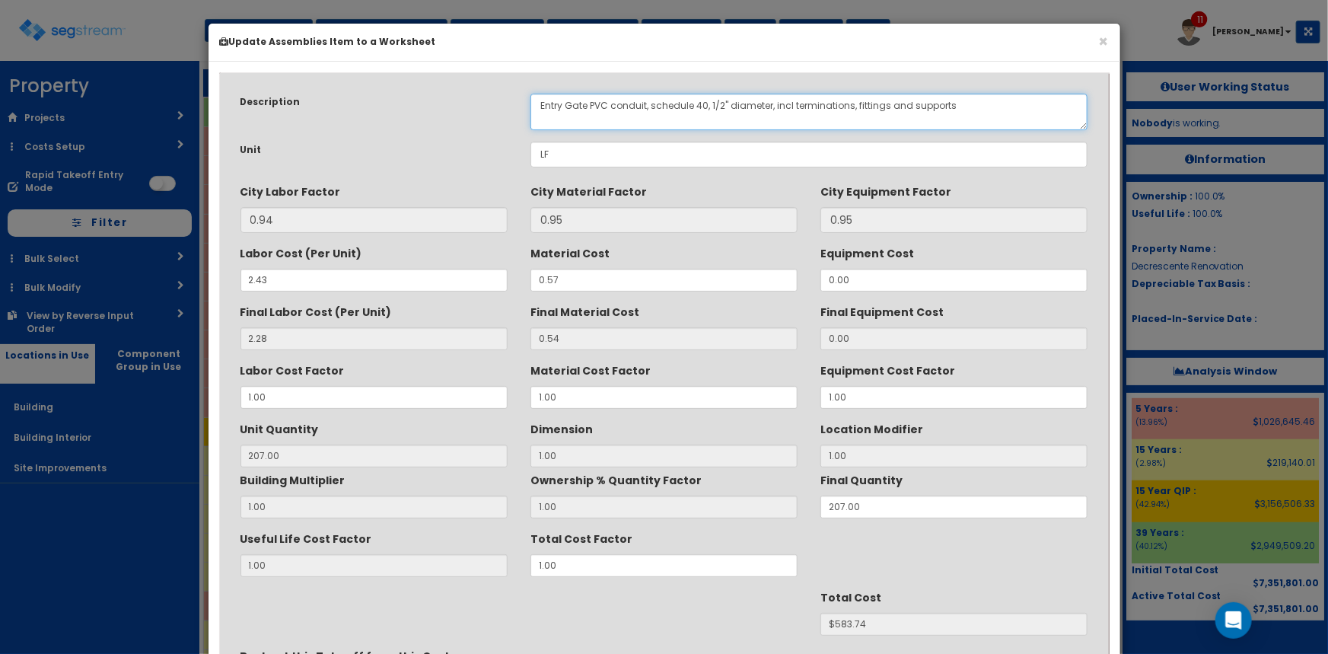
drag, startPoint x: 588, startPoint y: 106, endPoint x: 489, endPoint y: 104, distance: 99.7
click at [489, 104] on div "Description Entry Gate PVC conduit, schedule 40, 1/2" diameter, incl terminatio…" at bounding box center [664, 112] width 871 height 37
paste textarea "Charging Station"
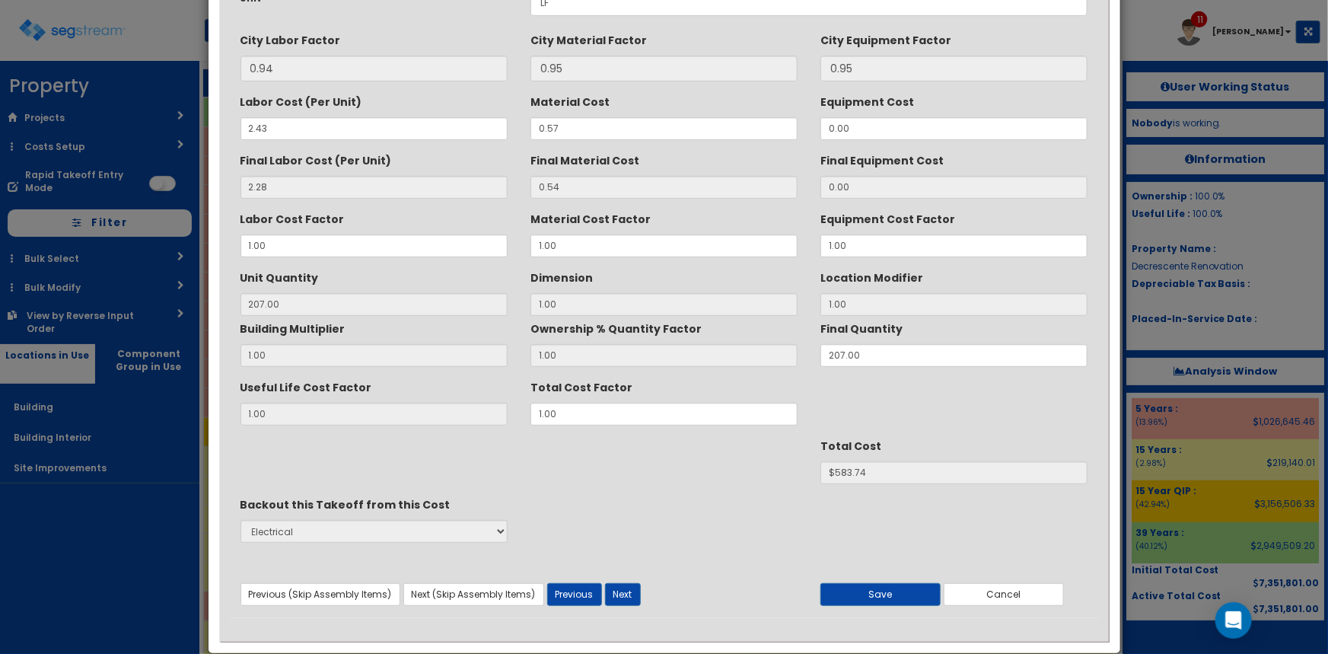
scroll to position [174, 0]
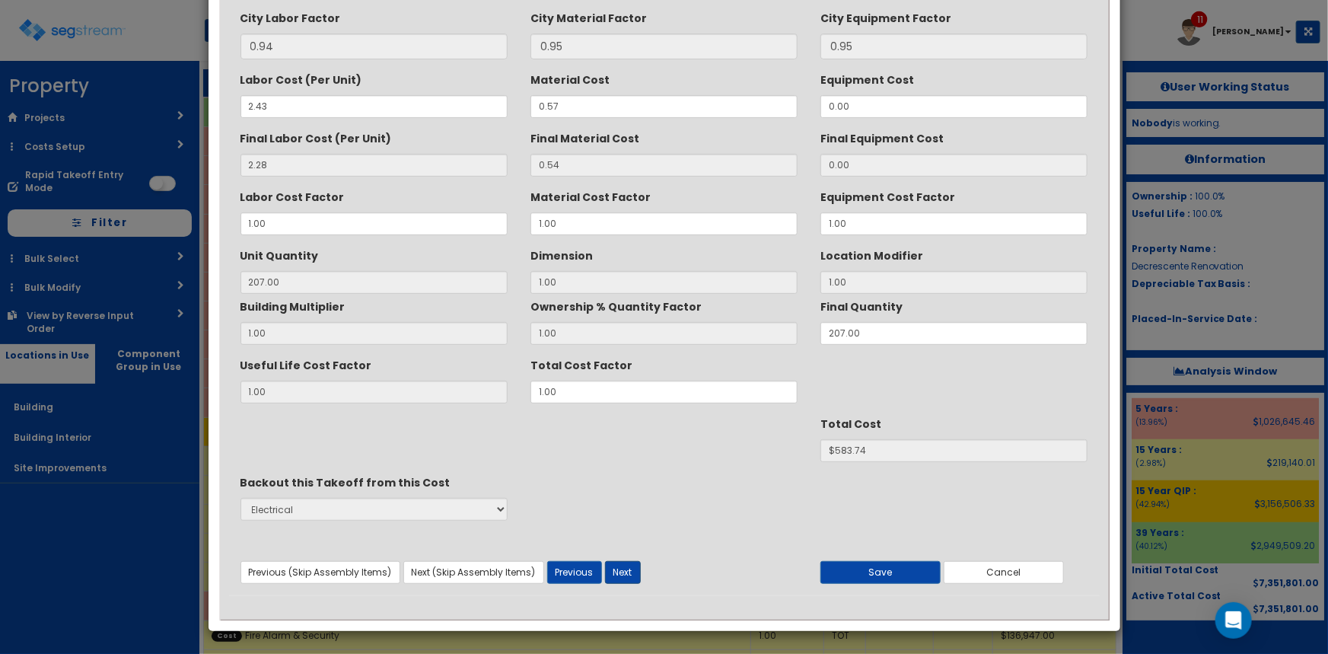
type textarea "Charging Station PVC conduit, schedule 40, 1/2" diameter, incl terminations, fi…"
click at [632, 577] on button "Next" at bounding box center [623, 572] width 36 height 23
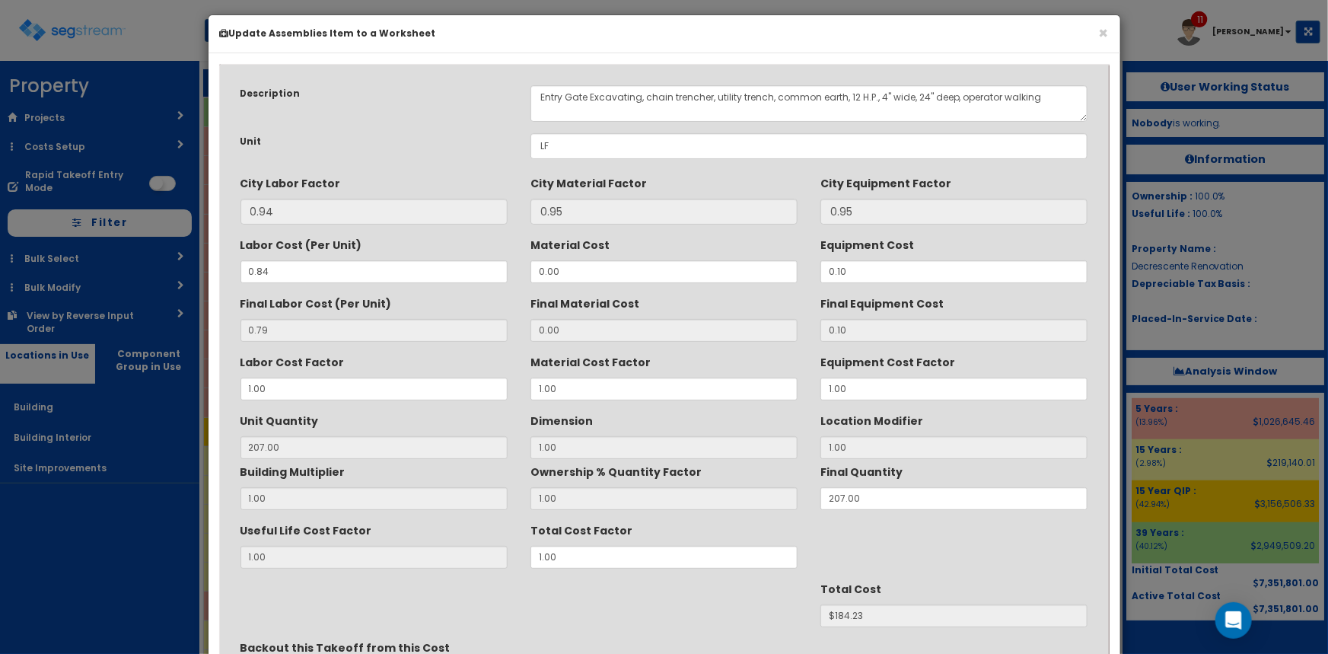
scroll to position [0, 0]
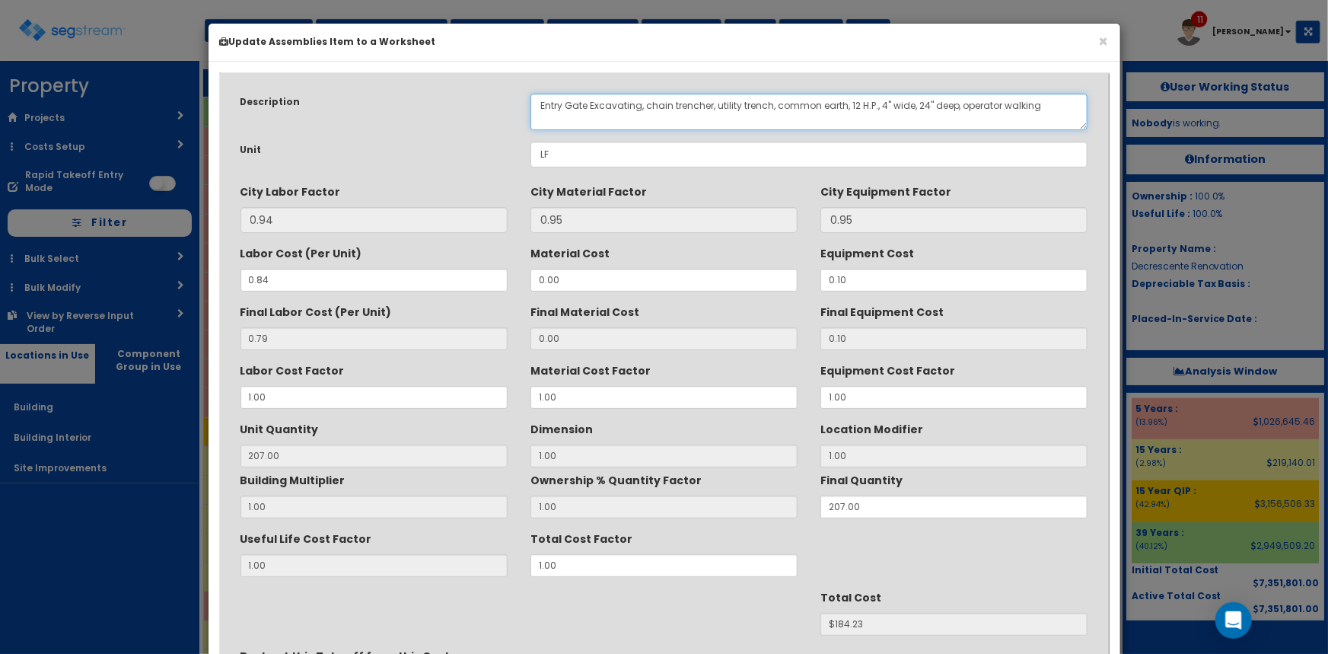
drag, startPoint x: 590, startPoint y: 104, endPoint x: 484, endPoint y: 109, distance: 105.9
click at [484, 107] on div "Description Entry Gate Excavating, chain trencher, utility trench, common earth…" at bounding box center [664, 112] width 871 height 37
paste textarea "Charging Station"
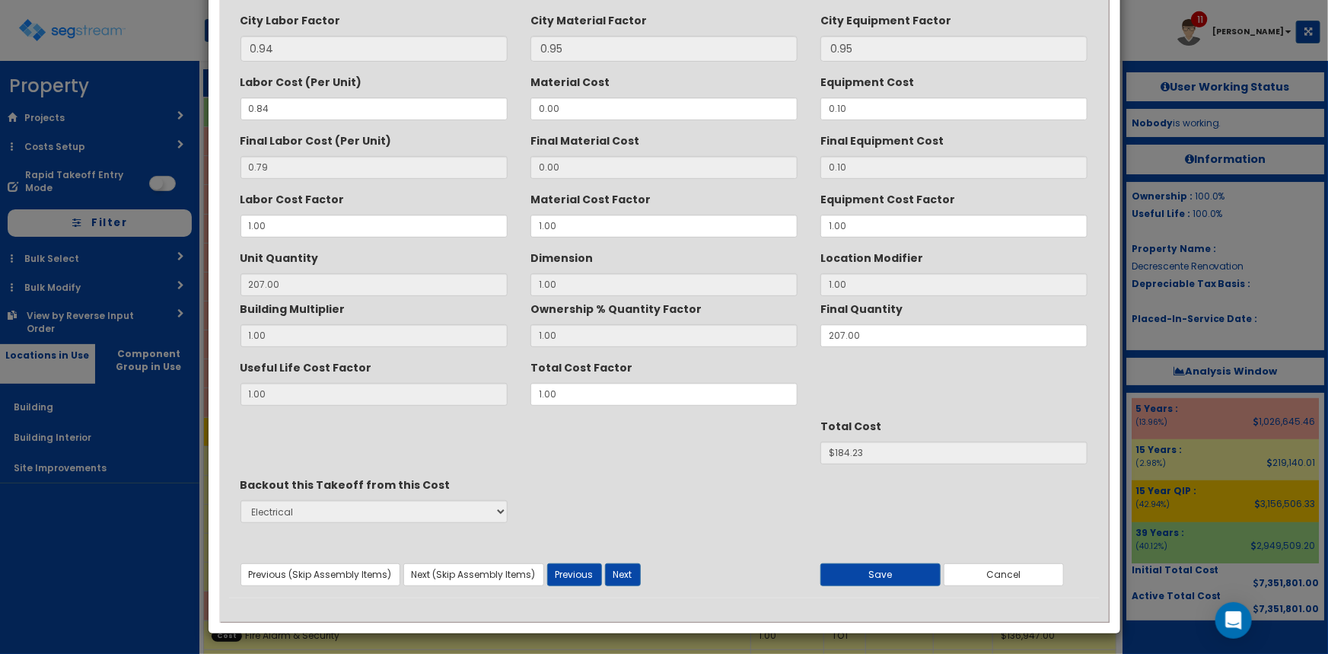
scroll to position [174, 0]
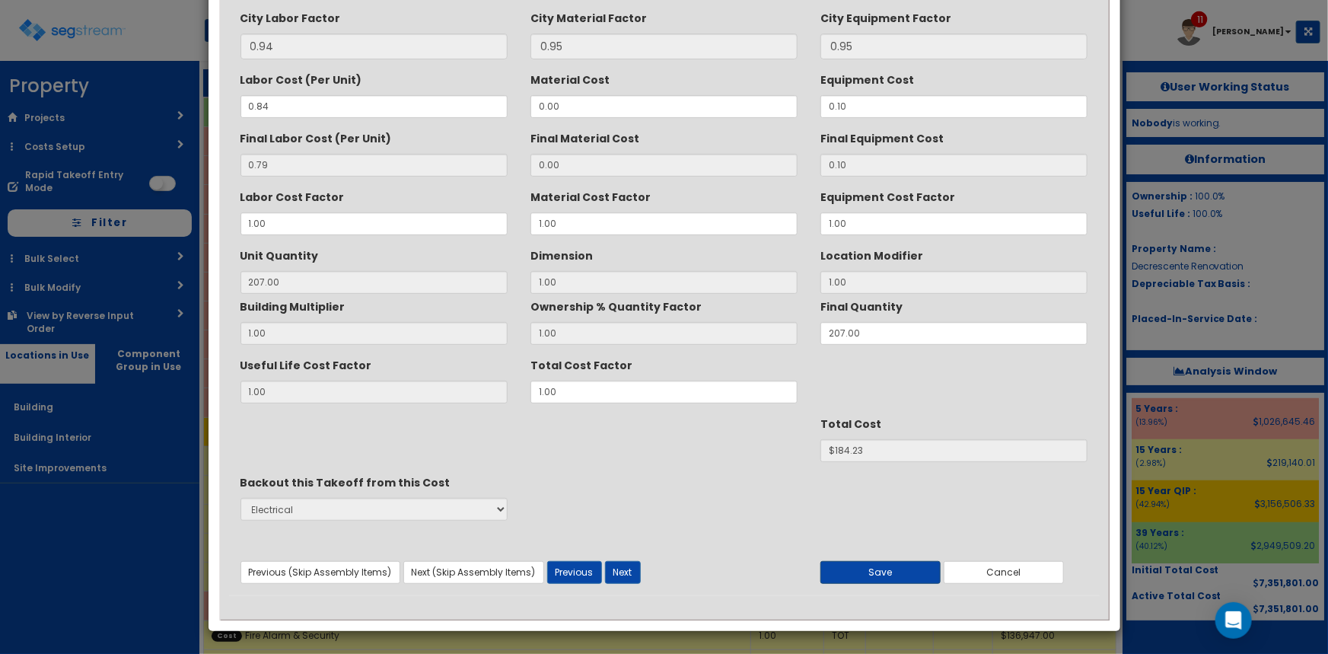
type textarea "Charging Station Excavating, chain trencher, utility trench, common earth, 12 H…"
click at [897, 565] on button "Save" at bounding box center [880, 572] width 120 height 23
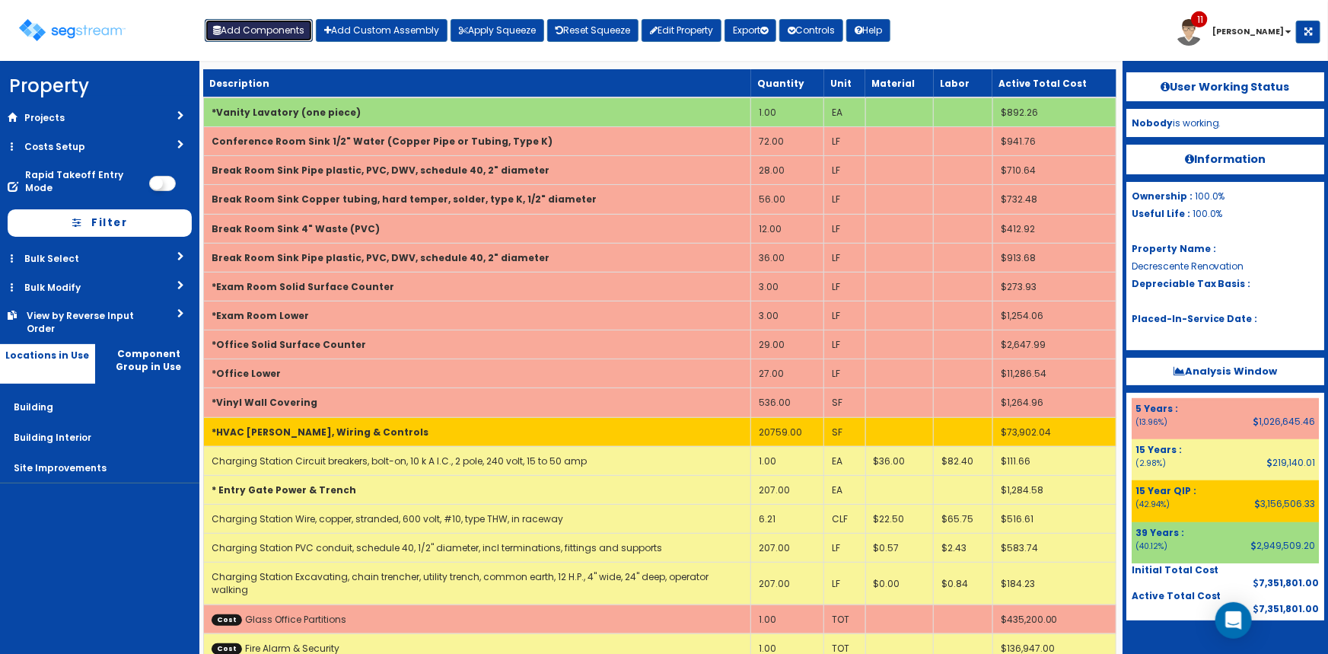
click at [258, 27] on button "Add Components" at bounding box center [259, 30] width 108 height 23
select select
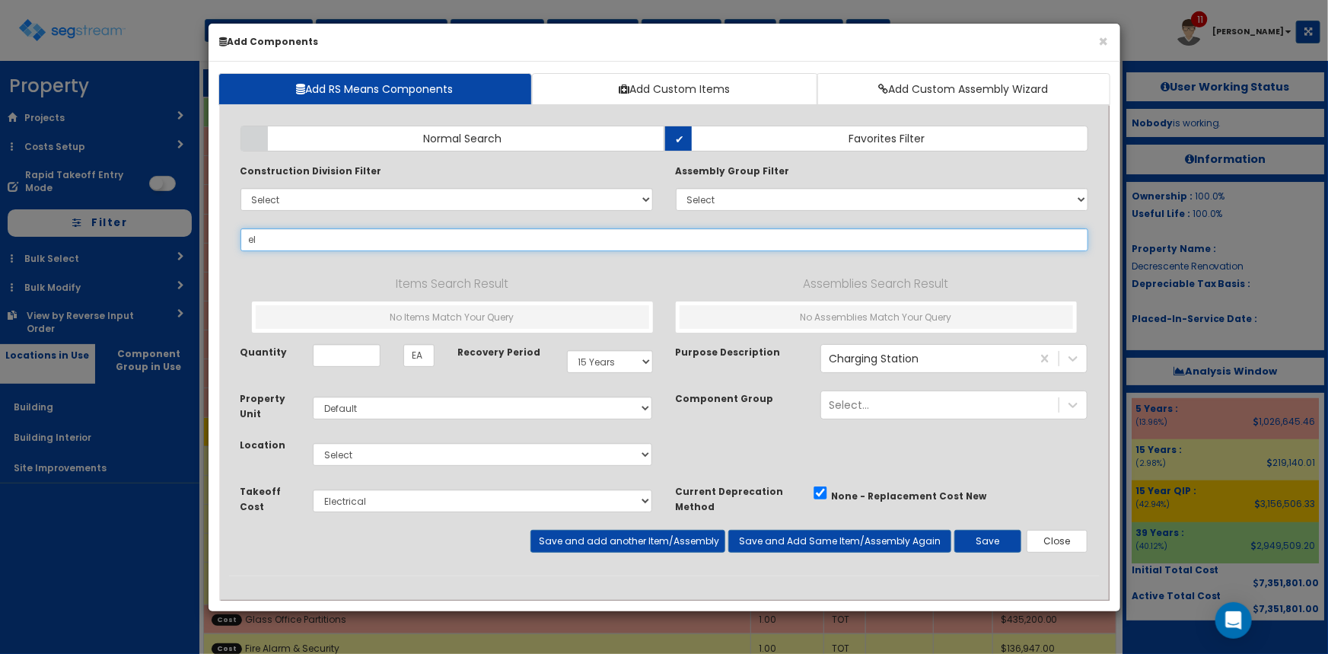
type input "e"
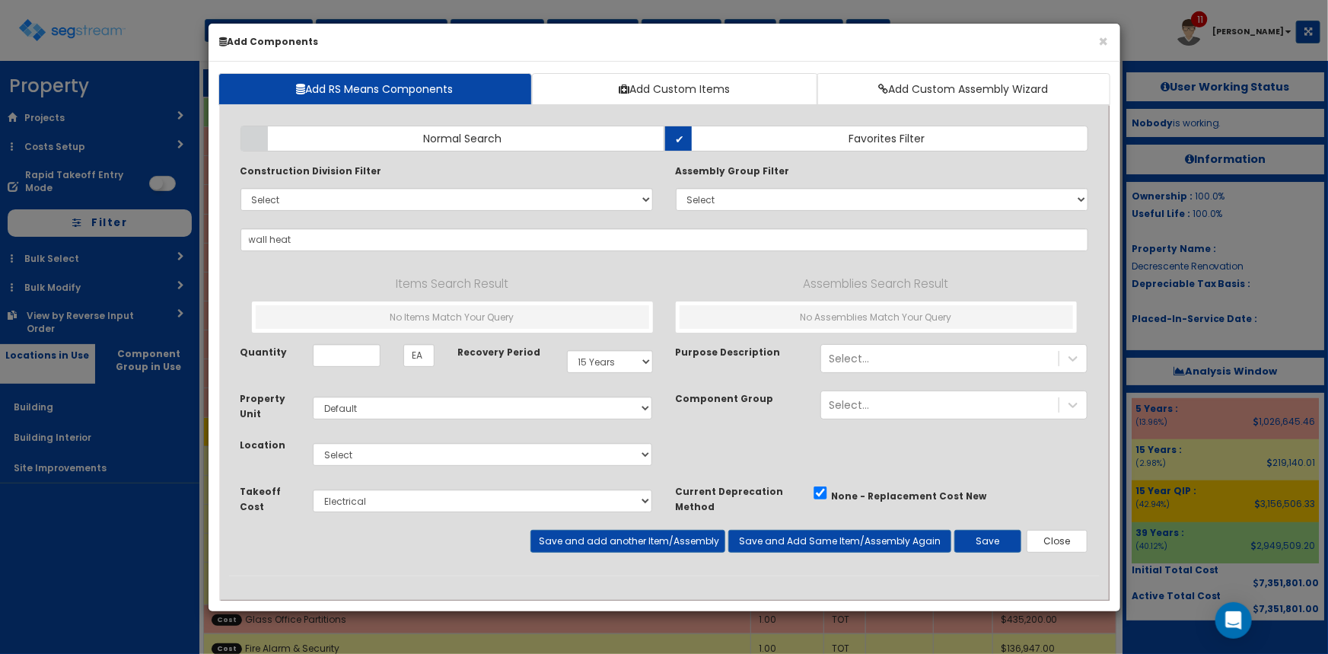
click at [881, 251] on div "Add Items Add Assemblies Both Normal Search Select" at bounding box center [664, 344] width 871 height 461
drag, startPoint x: 844, startPoint y: 274, endPoint x: 814, endPoint y: 275, distance: 29.7
click at [842, 274] on p "Assemblies Search Result" at bounding box center [876, 284] width 401 height 20
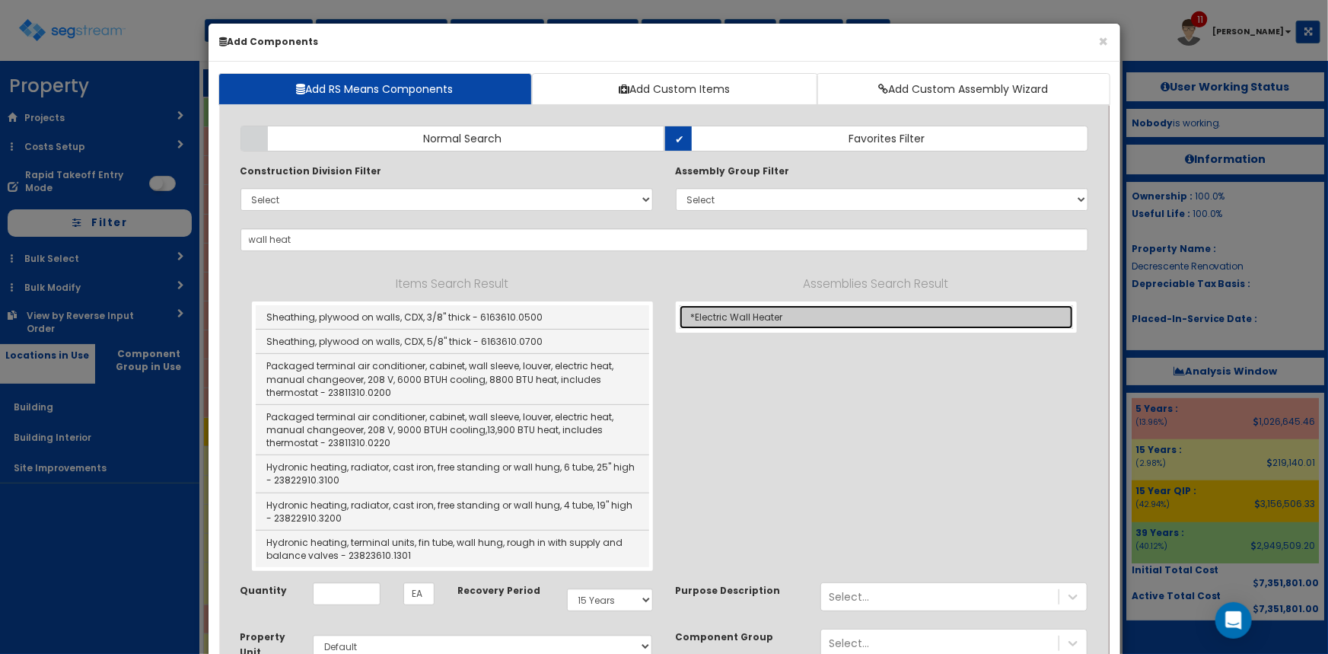
click at [734, 317] on link "*Electric Wall Heater" at bounding box center [876, 317] width 393 height 24
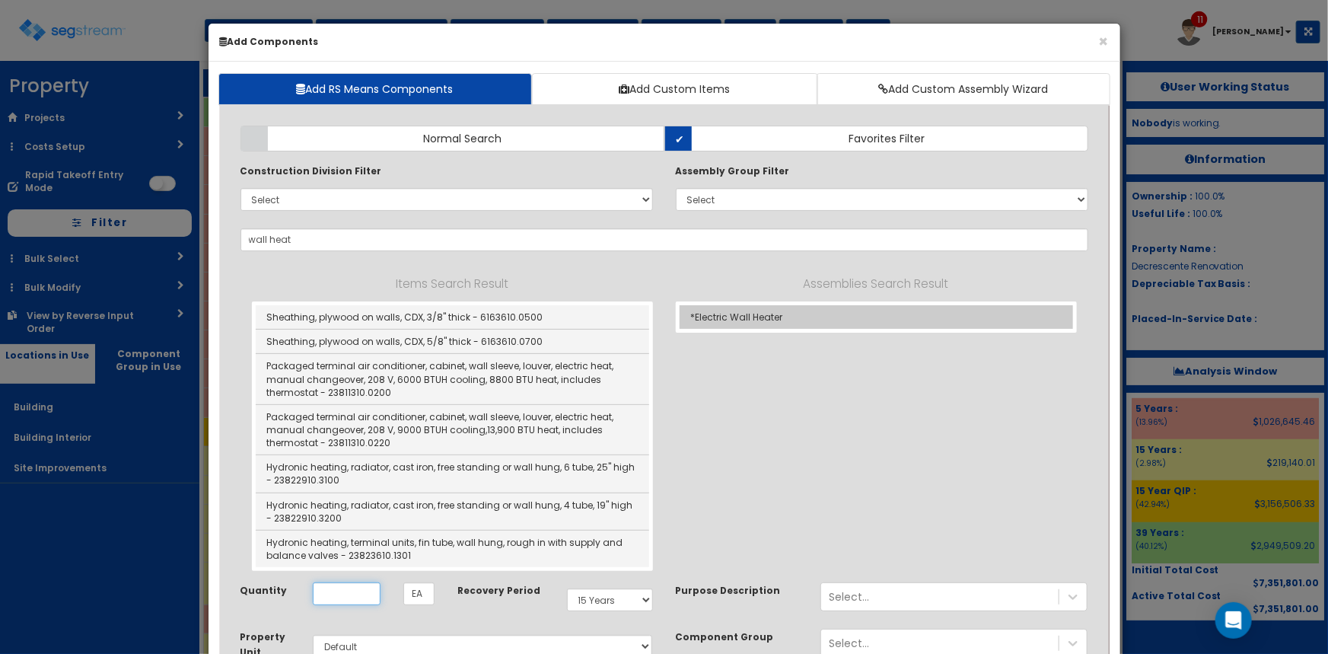
type input "*Electric Wall Heater"
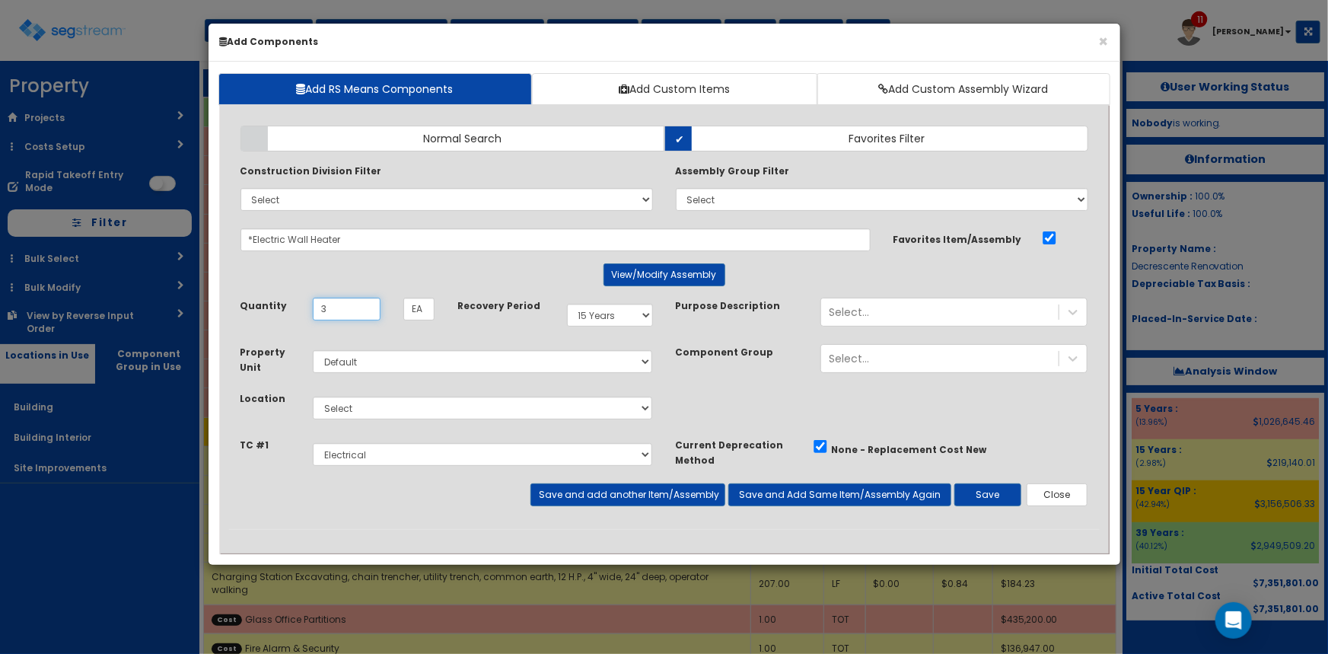
type input "3"
click at [613, 317] on select "Select 5 Years 7 Years 9 Years 10 Years 15 Years 15 Year QLI 15 Year QRP 15 Yea…" at bounding box center [610, 315] width 86 height 23
select select "39Y"
click at [567, 304] on select "Select 5 Years 7 Years 9 Years 10 Years 15 Years 15 Year QLI 15 Year QRP 15 Yea…" at bounding box center [610, 315] width 86 height 23
click at [434, 400] on select "Select Building Building Interior Site Improvements Add Additional Location" at bounding box center [483, 408] width 340 height 23
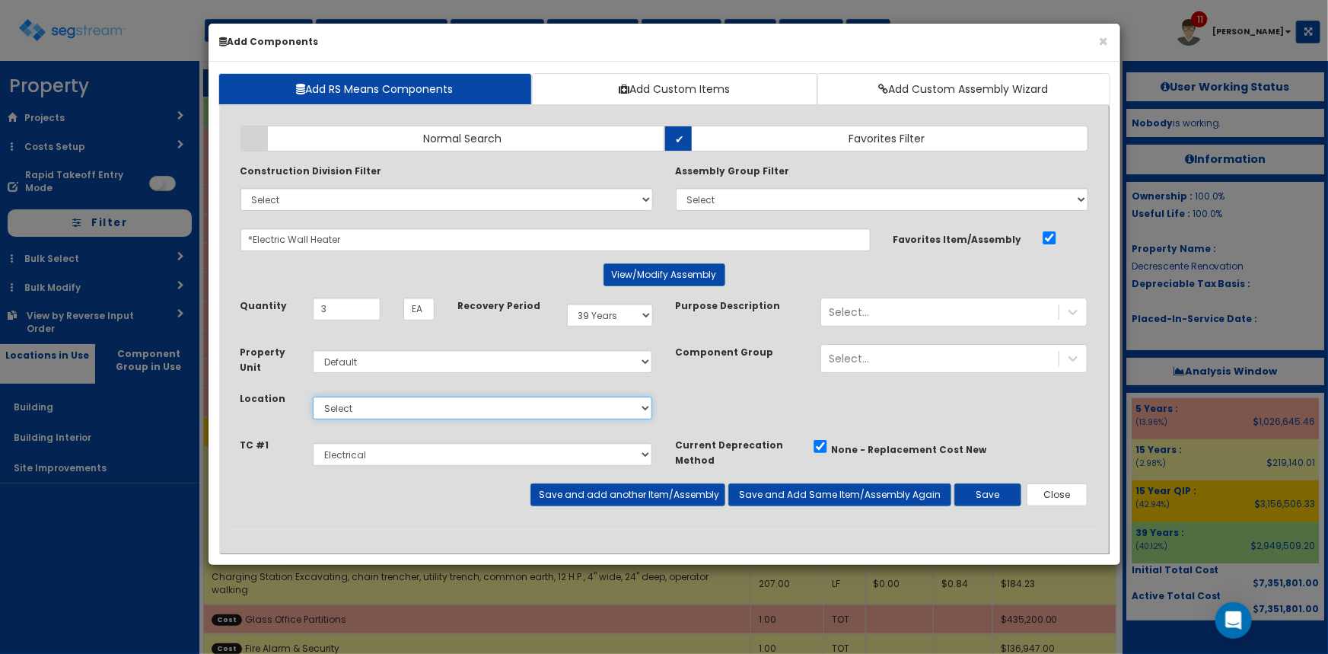
select select "7"
click at [313, 397] on select "Select Building Building Interior Site Improvements Add Additional Location" at bounding box center [483, 408] width 340 height 23
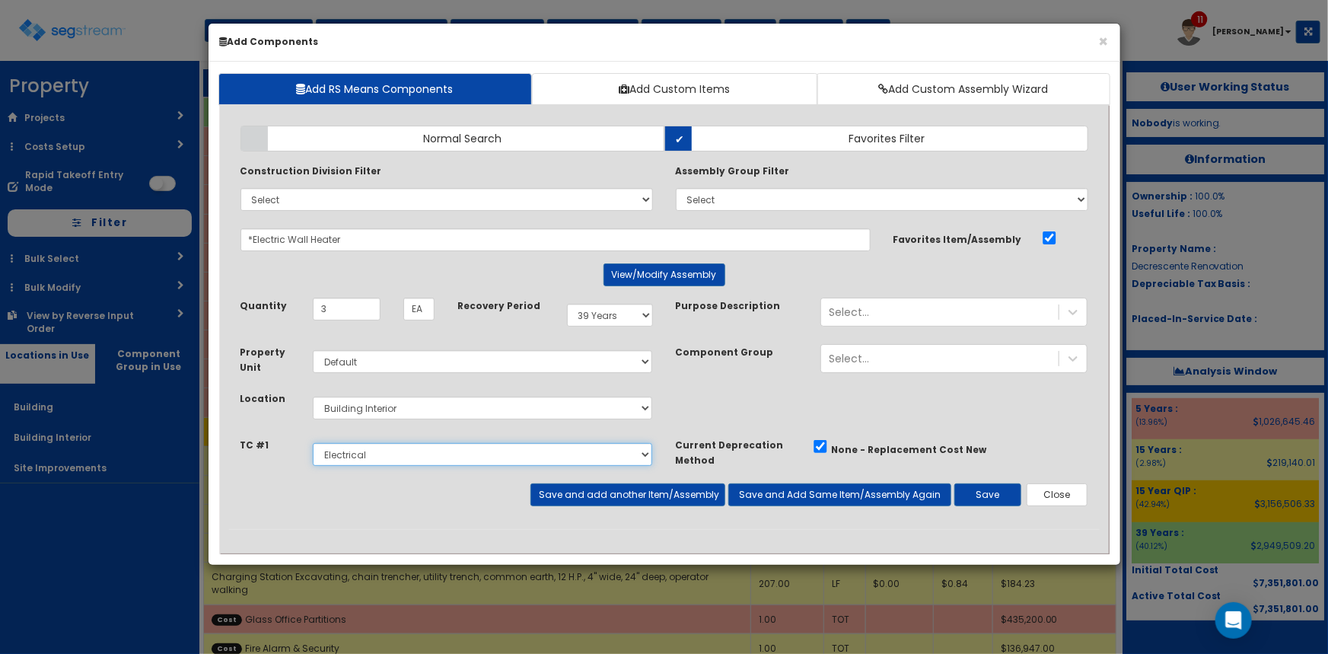
click at [411, 455] on select "Select Metals Architectural Woodwork Entrance & Curtain Wall Paint & Wallcoveri…" at bounding box center [483, 454] width 340 height 23
select select "5267513"
click at [313, 443] on select "Select Metals Architectural Woodwork Entrance & Curtain Wall Paint & Wallcoveri…" at bounding box center [483, 454] width 340 height 23
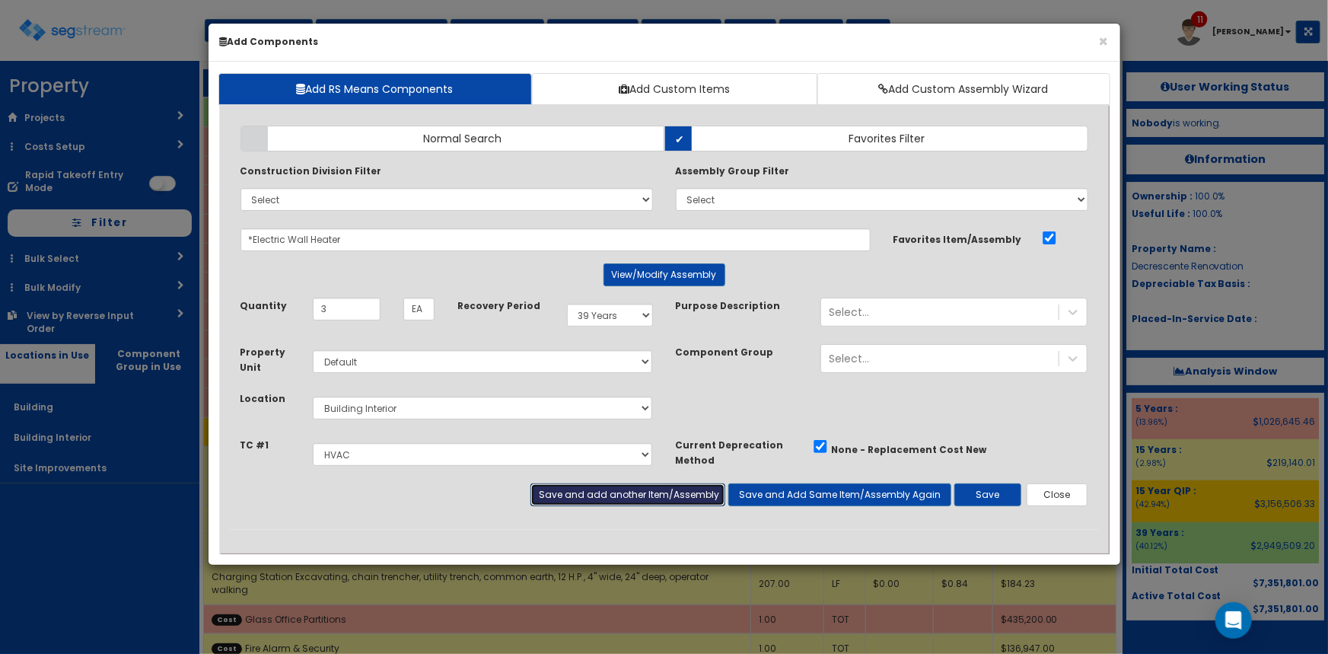
click at [714, 496] on button "Save and add another Item/Assembly" at bounding box center [627, 494] width 195 height 23
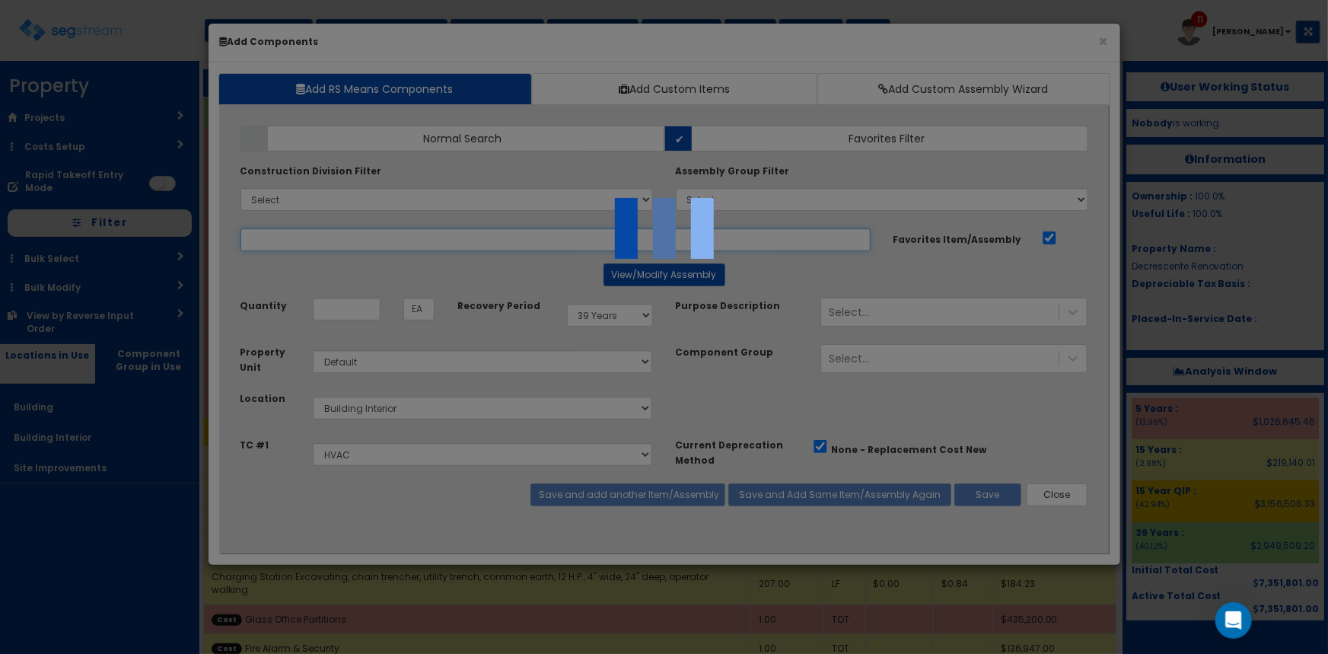
select select "5267513"
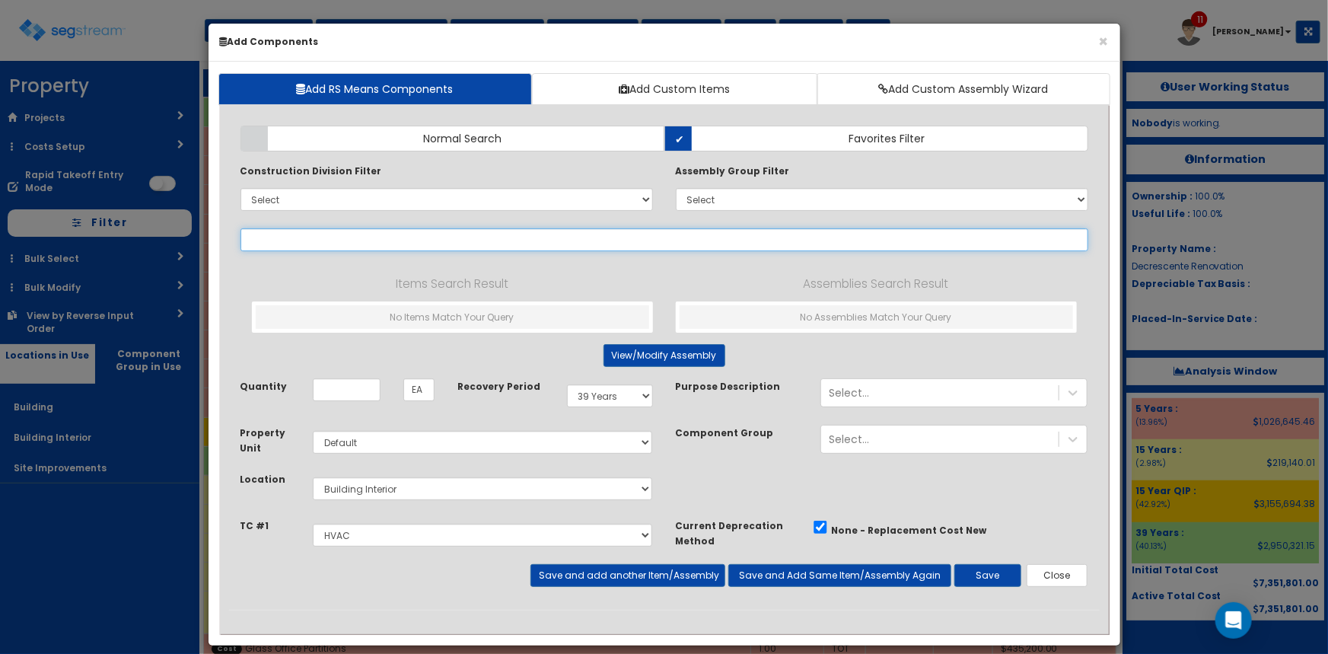
click at [396, 237] on input "text" at bounding box center [665, 239] width 848 height 23
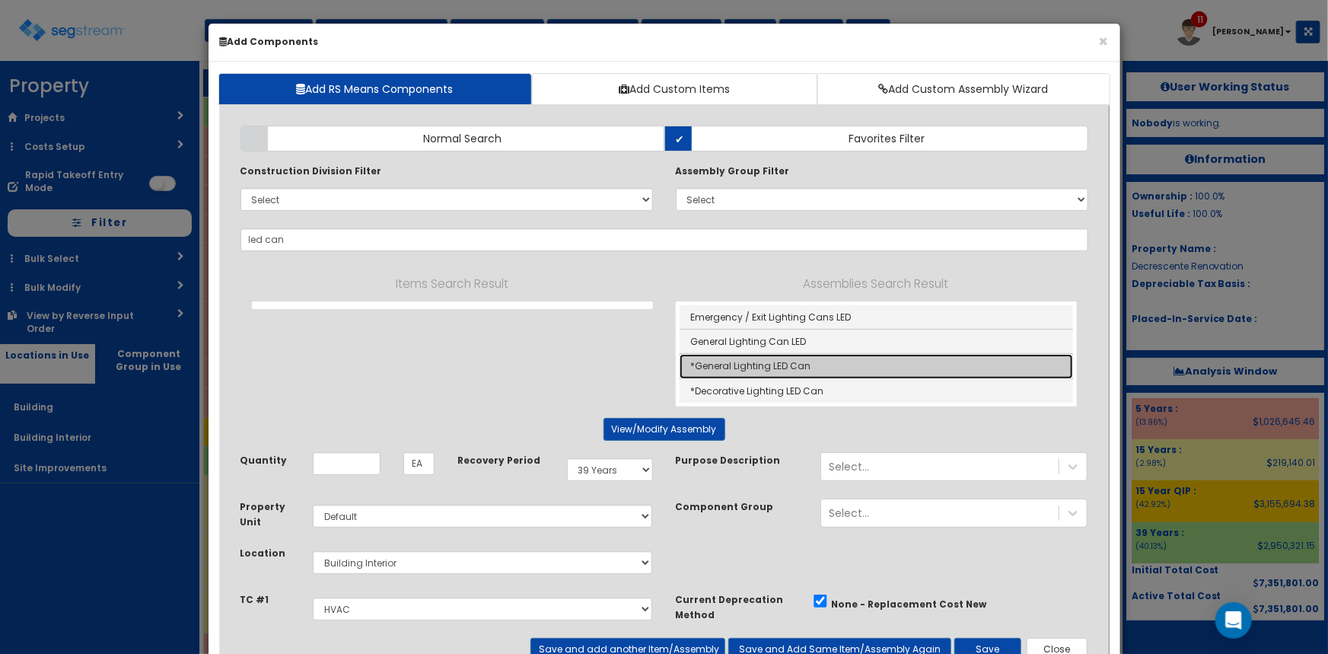
click at [809, 366] on link "*General Lighting LED Can" at bounding box center [876, 366] width 393 height 24
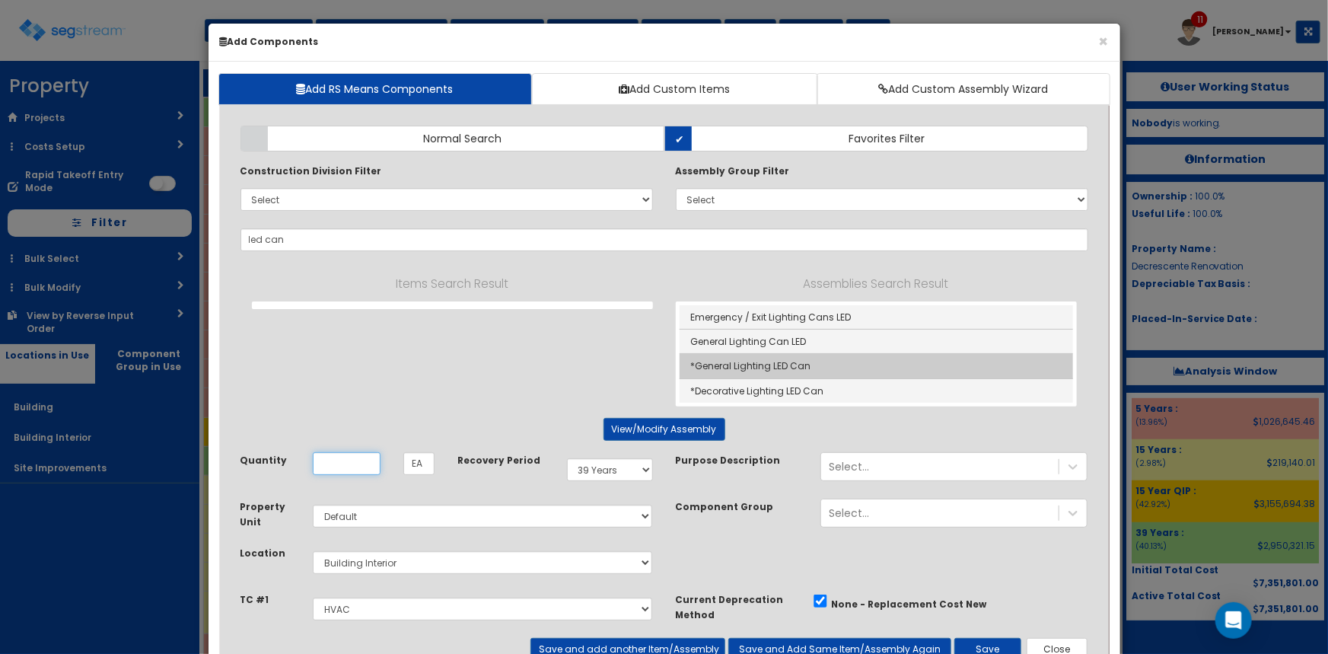
type input "*General Lighting LED Can"
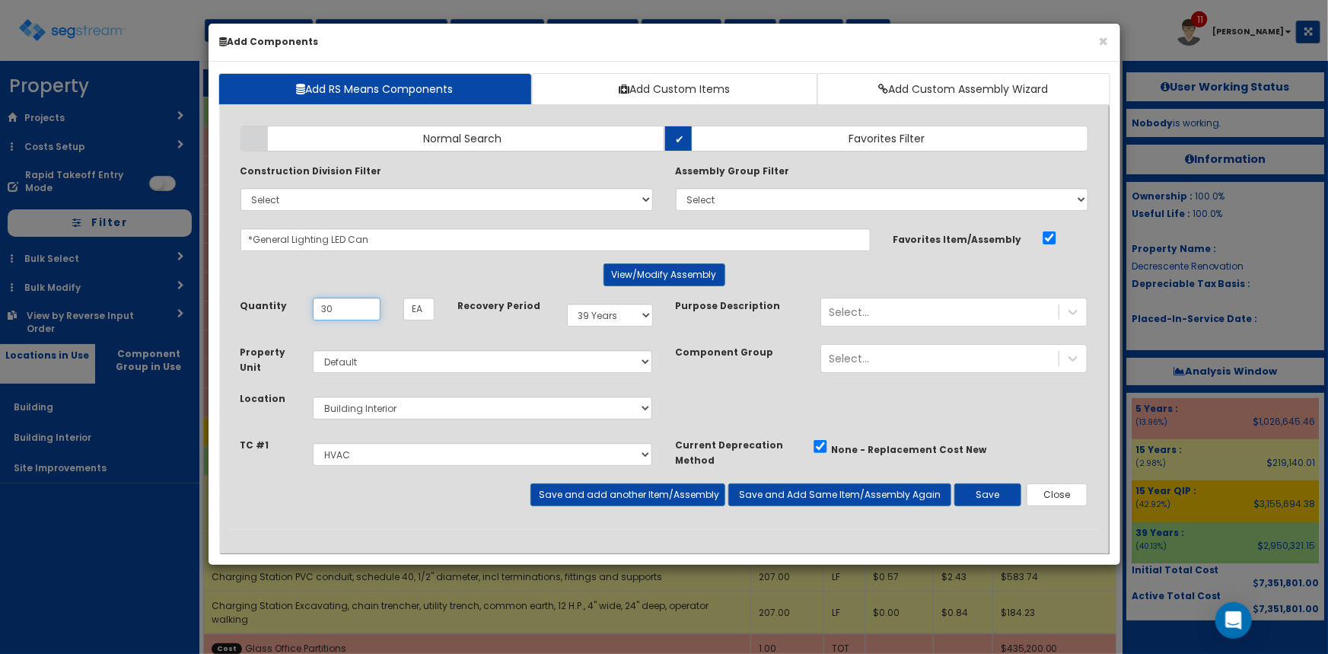
type input "30"
drag, startPoint x: 609, startPoint y: 315, endPoint x: 611, endPoint y: 325, distance: 10.2
click at [609, 315] on select "Select 5 Years 7 Years 9 Years 10 Years 15 Years 15 Year QLI 15 Year QRP 15 Yea…" at bounding box center [610, 315] width 86 height 23
select select "5Y"
click at [567, 304] on select "Select 5 Years 7 Years 9 Years 10 Years 15 Years 15 Year QLI 15 Year QRP 15 Yea…" at bounding box center [610, 315] width 86 height 23
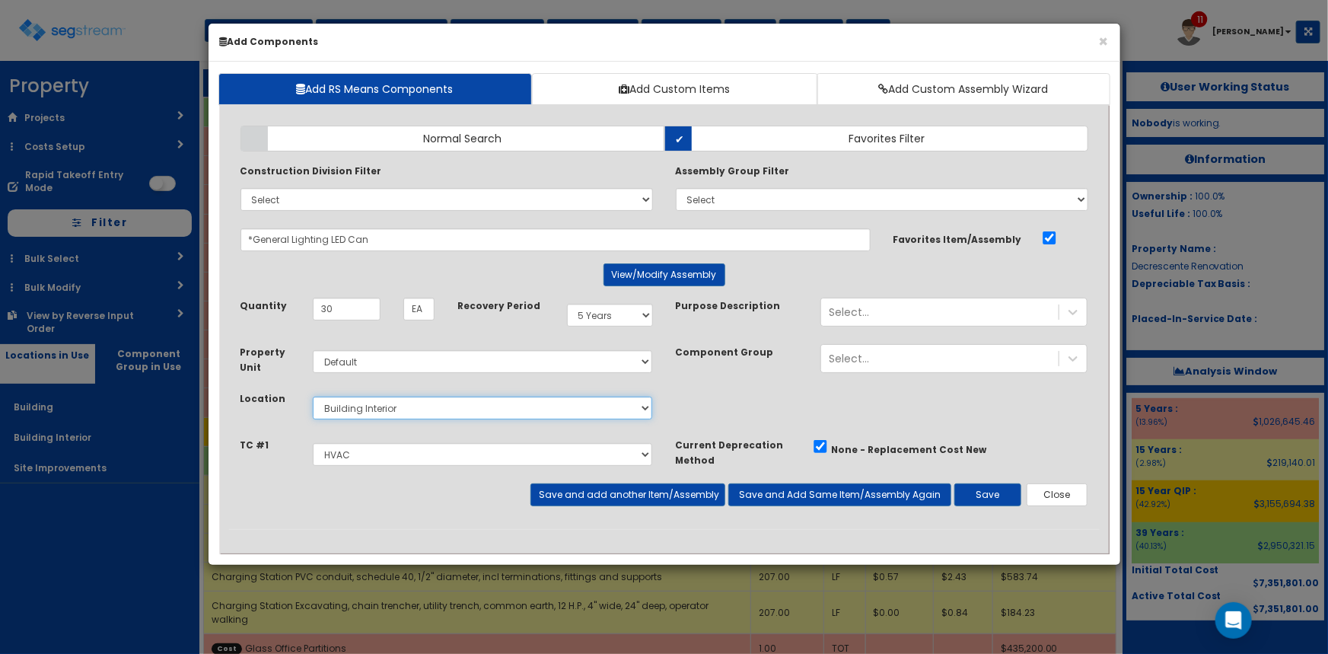
click at [467, 407] on select "Select Building Building Interior Site Improvements Add Additional Location" at bounding box center [483, 408] width 340 height 23
select select "6"
click at [313, 397] on select "Select Building Building Interior Site Improvements Add Additional Location" at bounding box center [483, 408] width 340 height 23
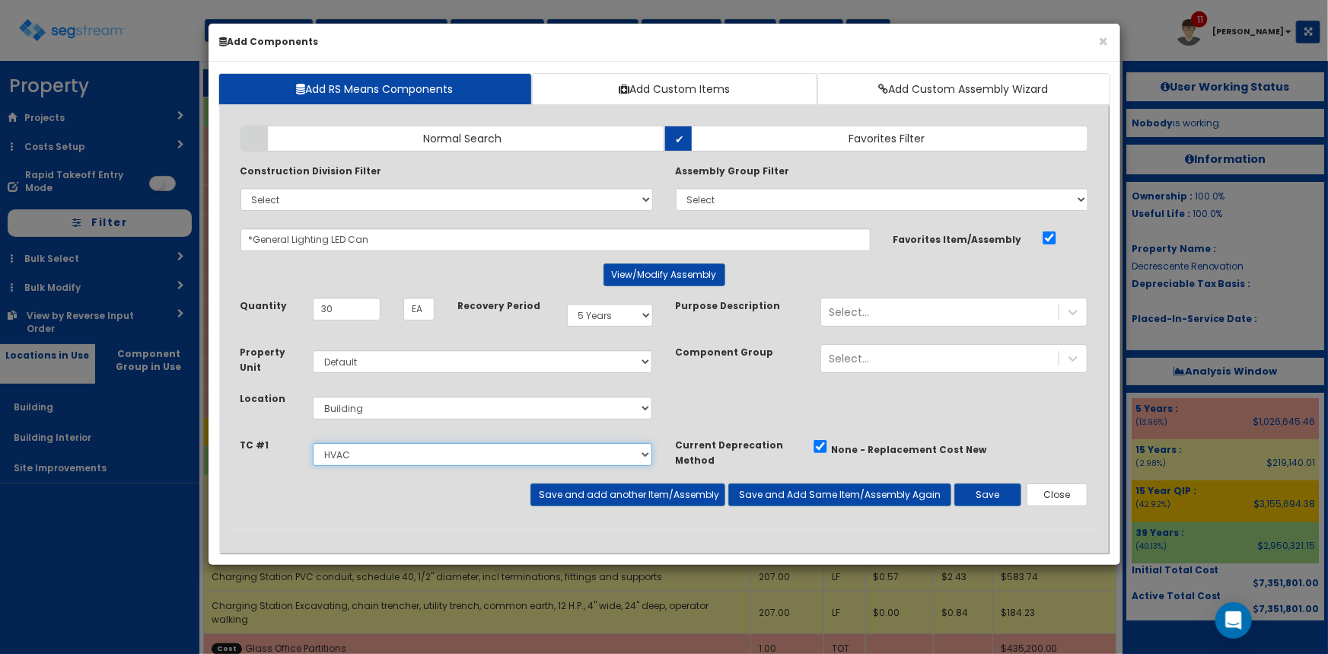
click at [387, 448] on select "Select Metals Architectural Woodwork Entrance & Curtain Wall Paint & Wallcoveri…" at bounding box center [483, 454] width 340 height 23
select select "5267514"
click at [313, 443] on select "Select Metals Architectural Woodwork Entrance & Curtain Wall Paint & Wallcoveri…" at bounding box center [483, 454] width 340 height 23
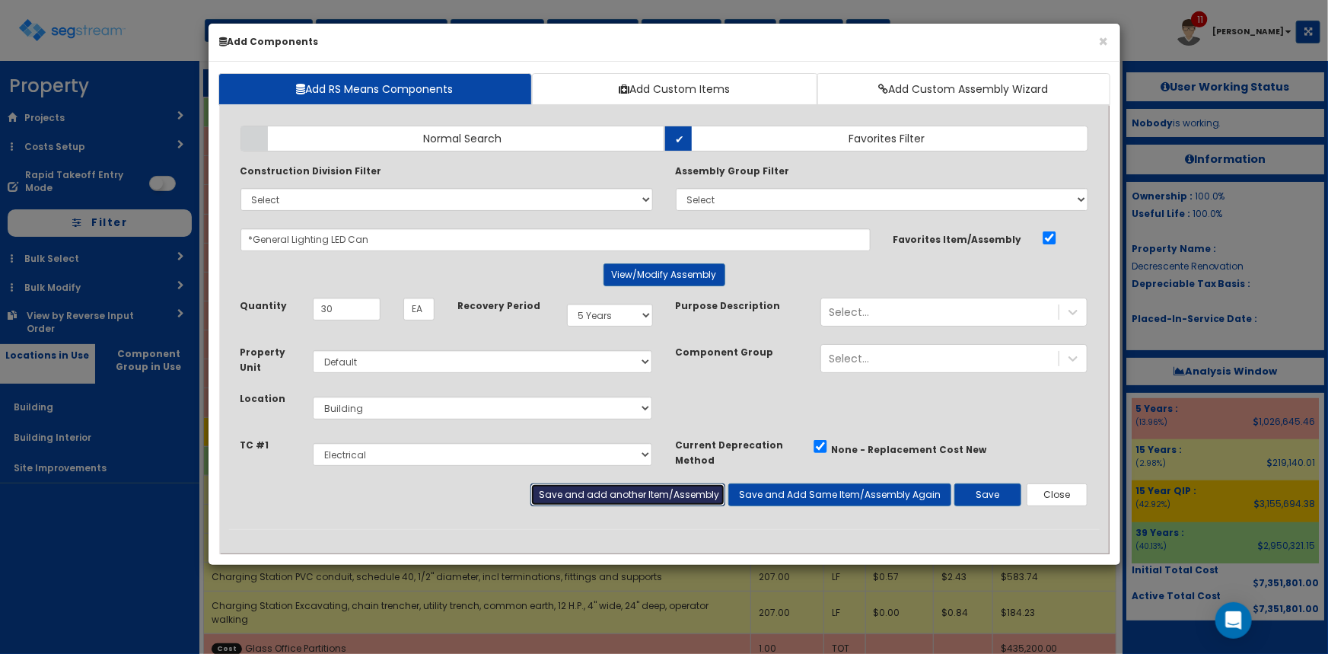
click at [596, 495] on button "Save and add another Item/Assembly" at bounding box center [627, 494] width 195 height 23
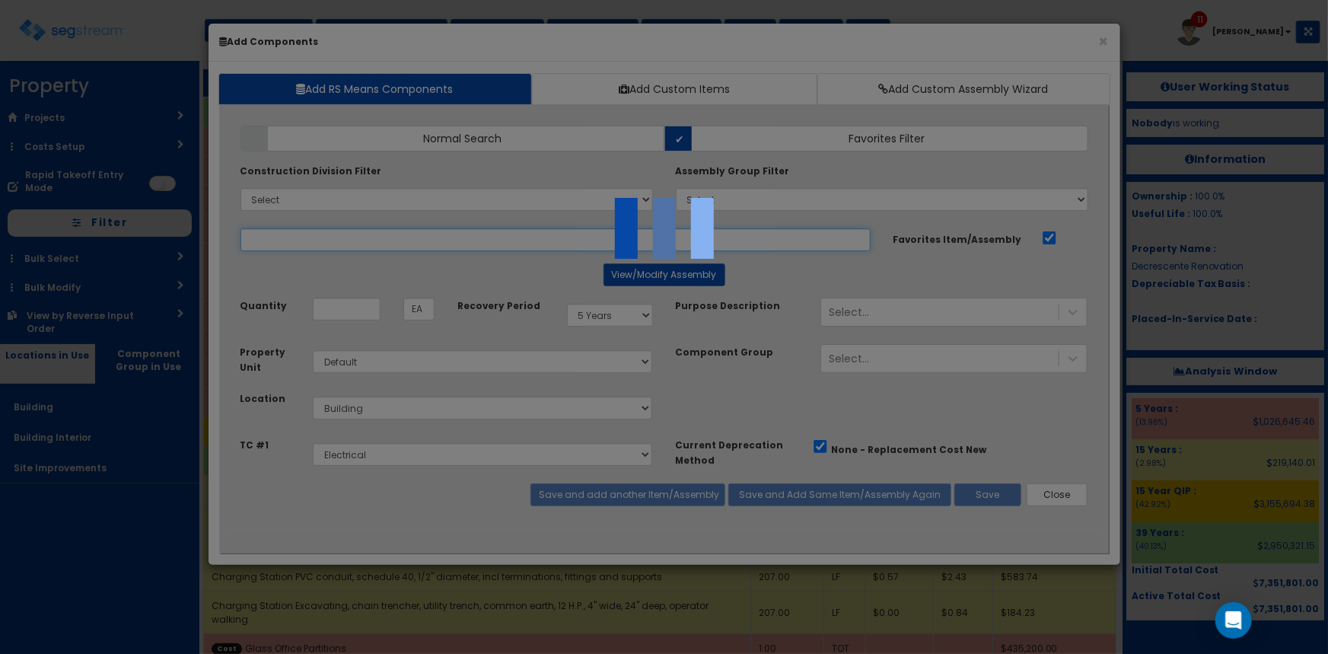
select select "5267514"
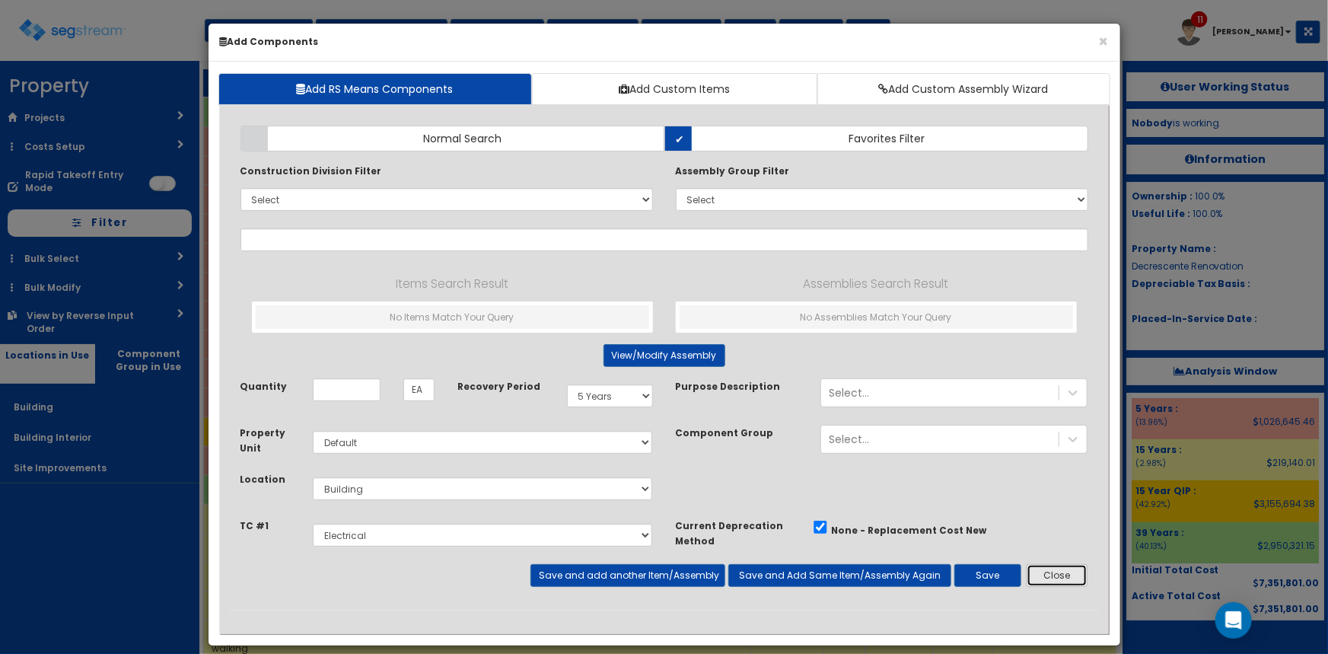
click at [1073, 579] on button "Close" at bounding box center [1058, 575] width 62 height 23
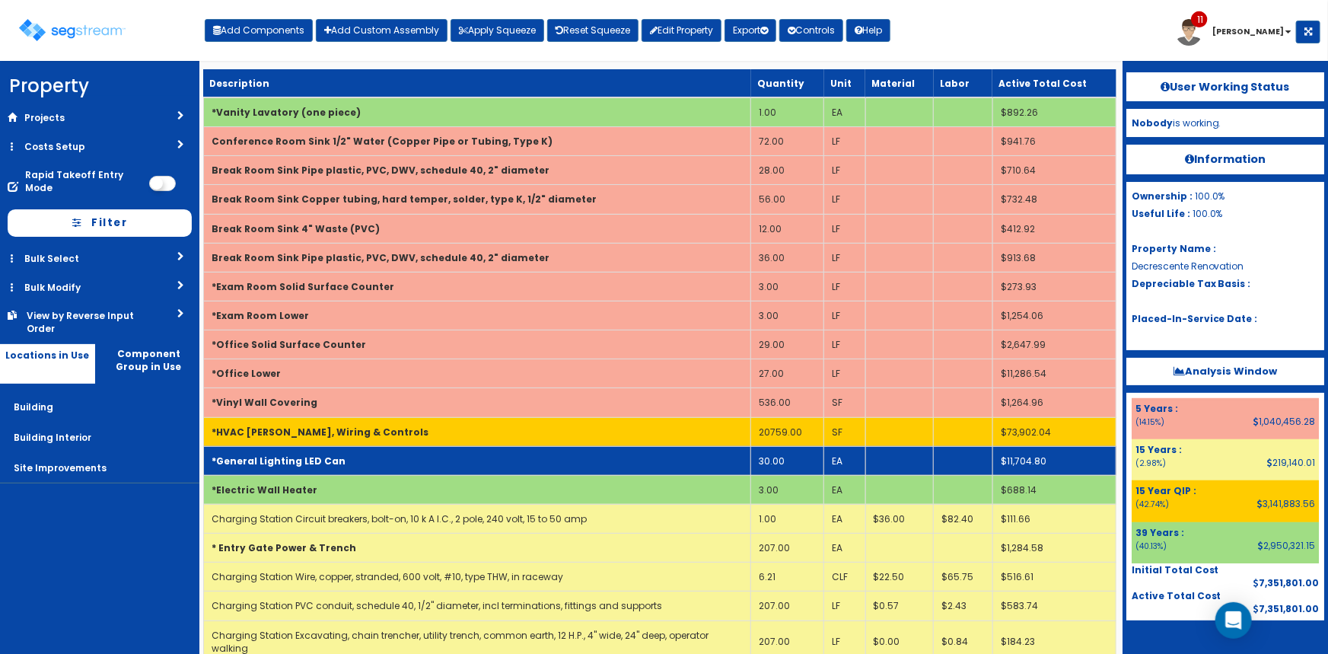
click at [579, 455] on td "*General Lighting LED Can" at bounding box center [477, 460] width 548 height 29
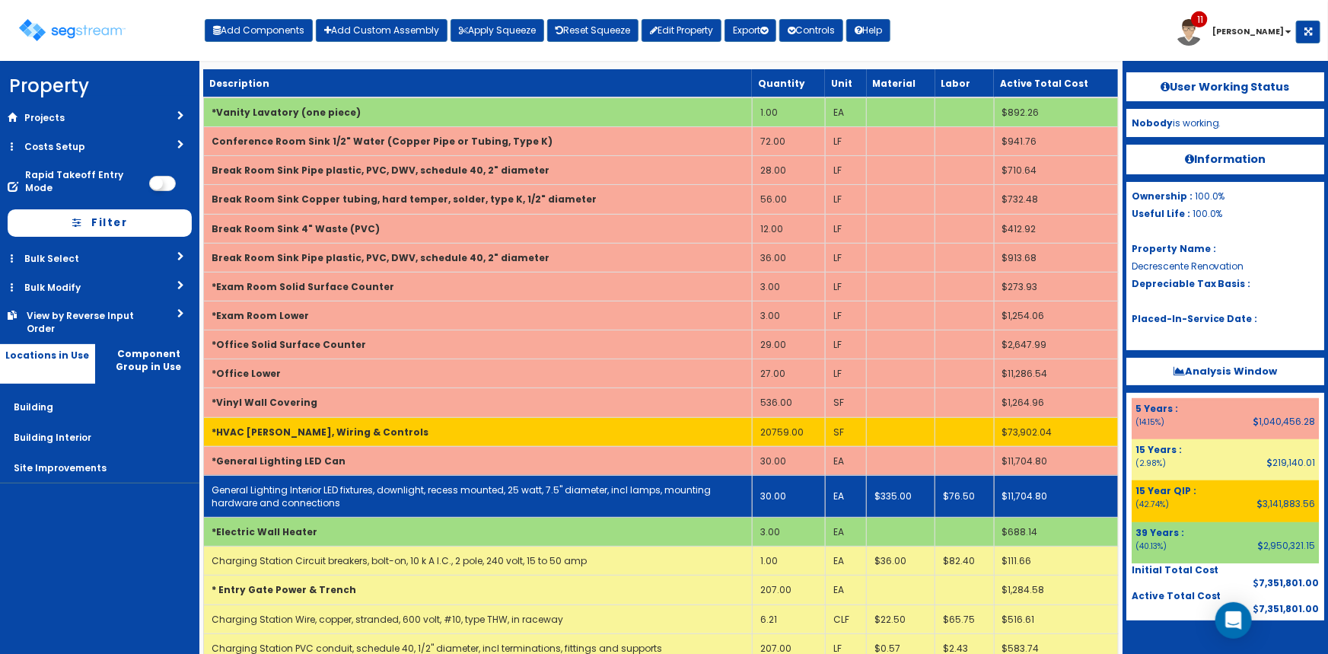
click at [489, 487] on link "General Lighting Interior LED fixtures, downlight, recess mounted, 25 watt, 7.5…" at bounding box center [461, 496] width 499 height 26
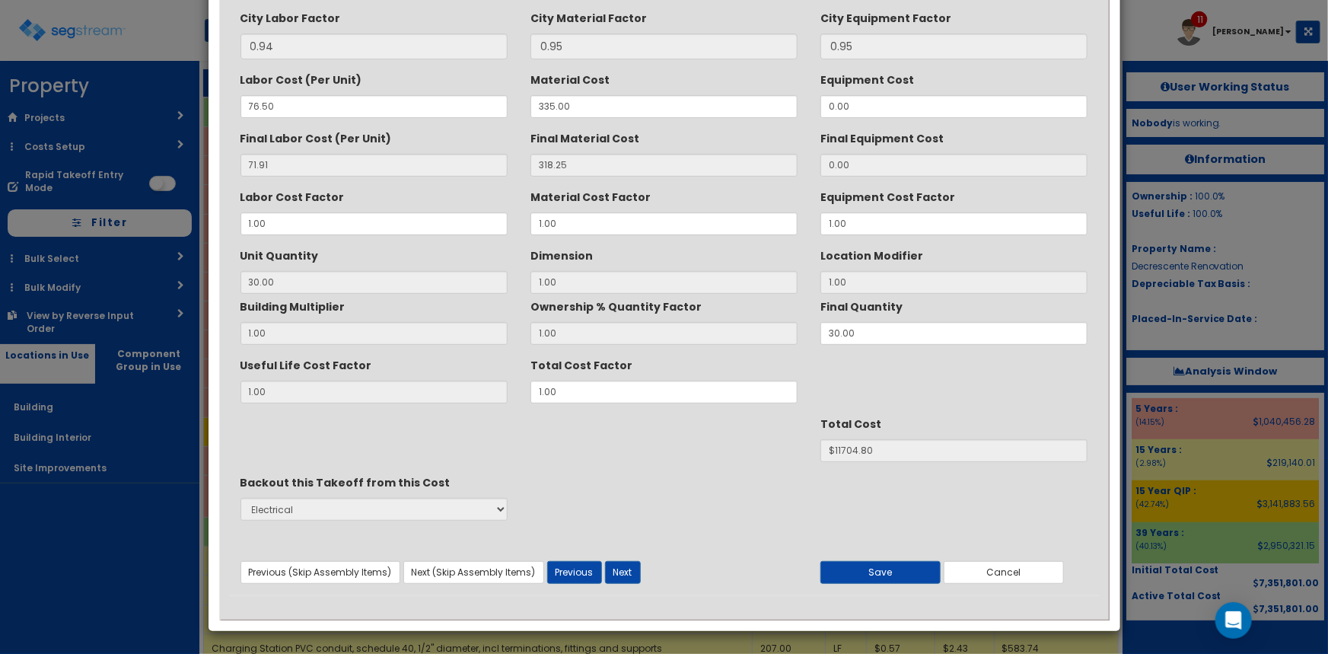
scroll to position [0, 0]
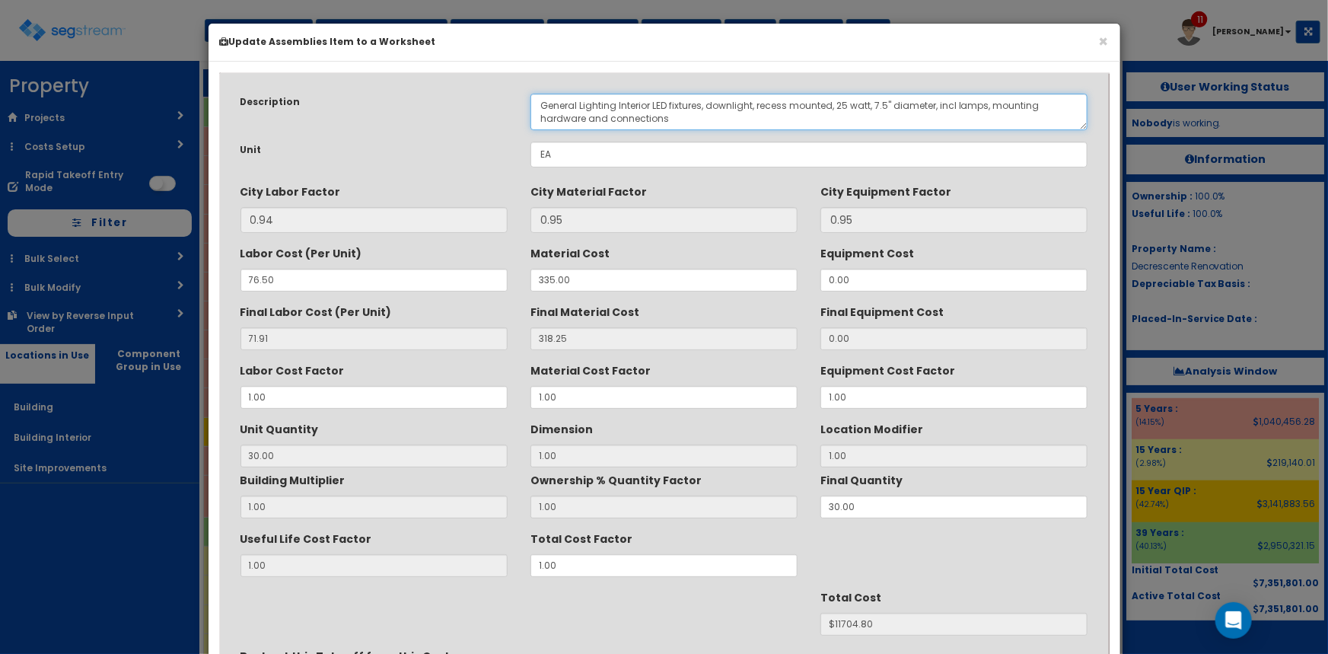
click at [555, 103] on textarea "General Lighting Interior LED fixtures, downlight, recess mounted, 25 watt, 7.5…" at bounding box center [809, 112] width 558 height 37
click at [647, 102] on textarea "General Lighting Interior LED fixtures, downlight, recess mounted, 25 watt, 7.5…" at bounding box center [809, 112] width 558 height 37
click at [646, 103] on textarea "General Lighting Interior LED fixtures, downlight, recess mounted, 25 watt, 7.5…" at bounding box center [809, 112] width 558 height 37
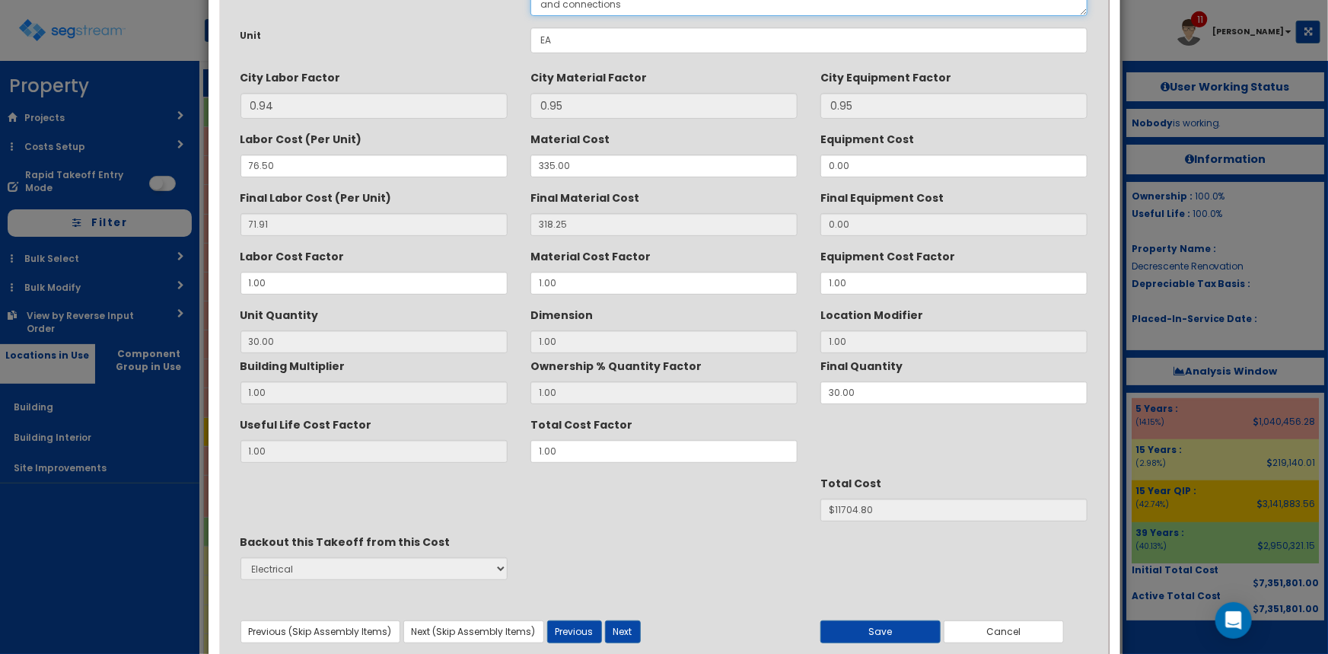
scroll to position [174, 0]
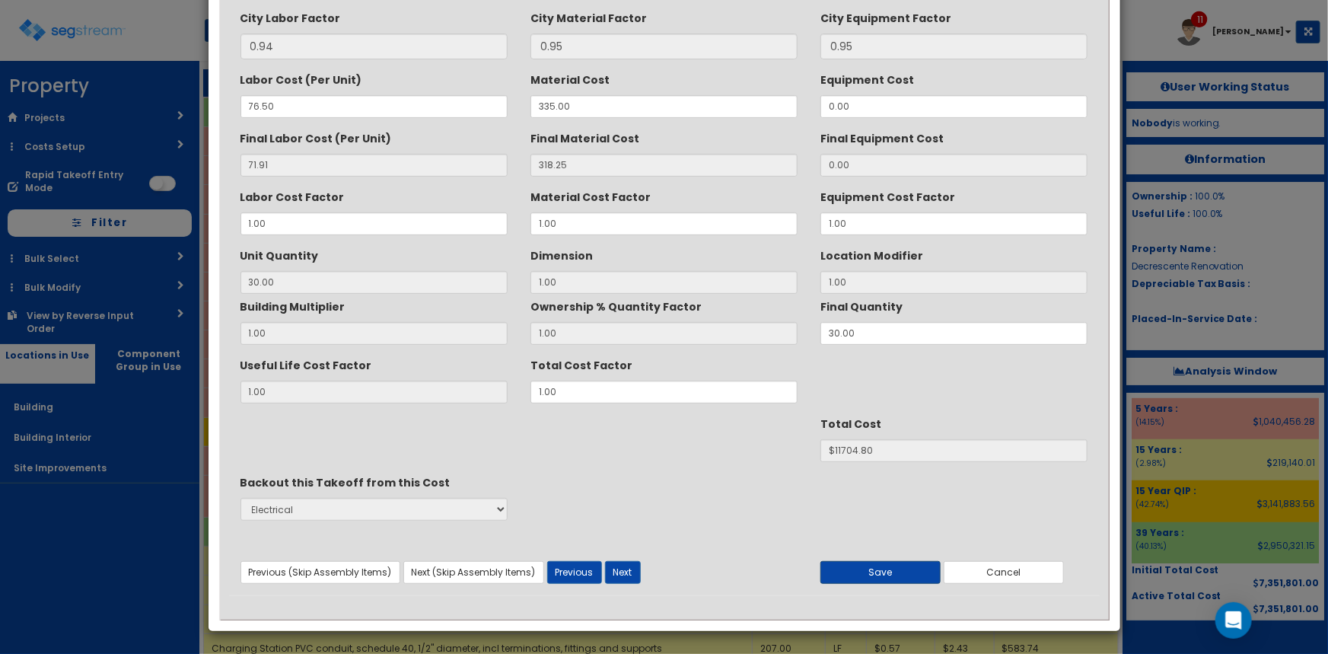
type textarea "Building Mtd Lighting LED fixtures, downlight, recess mounted, 25 watt, 7.5" di…"
click at [910, 568] on button "Save" at bounding box center [880, 572] width 120 height 23
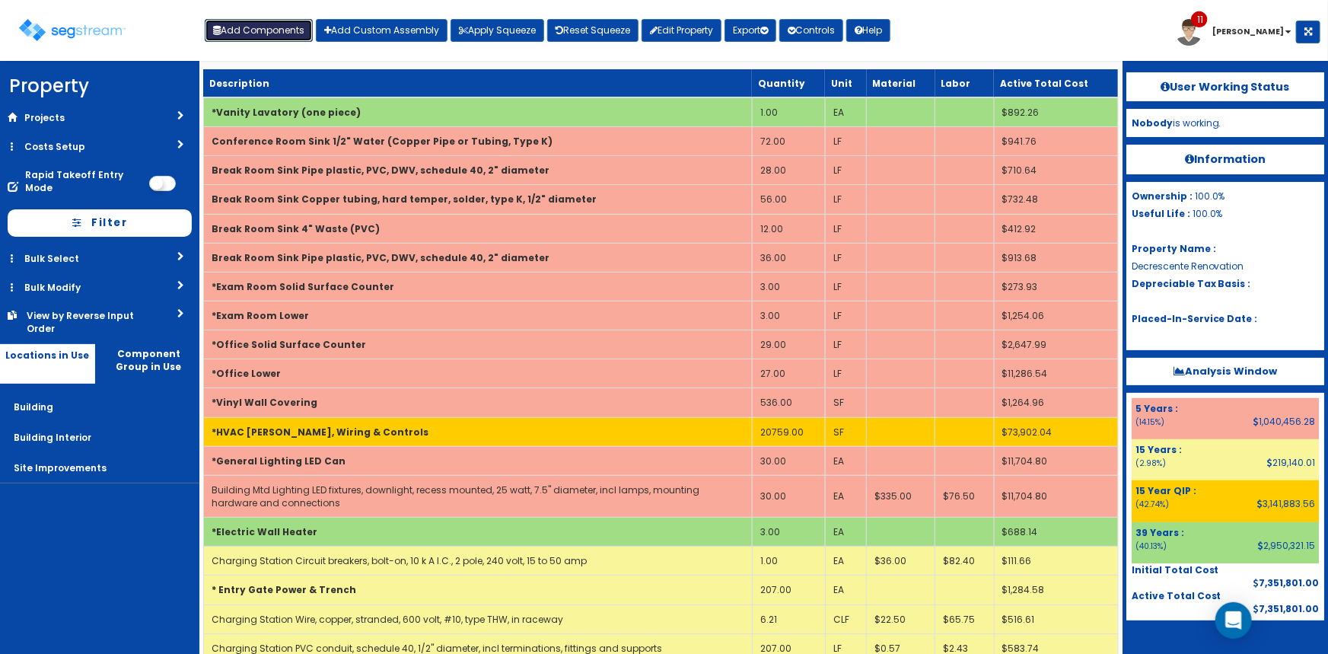
click at [266, 28] on button "Add Components" at bounding box center [259, 30] width 108 height 23
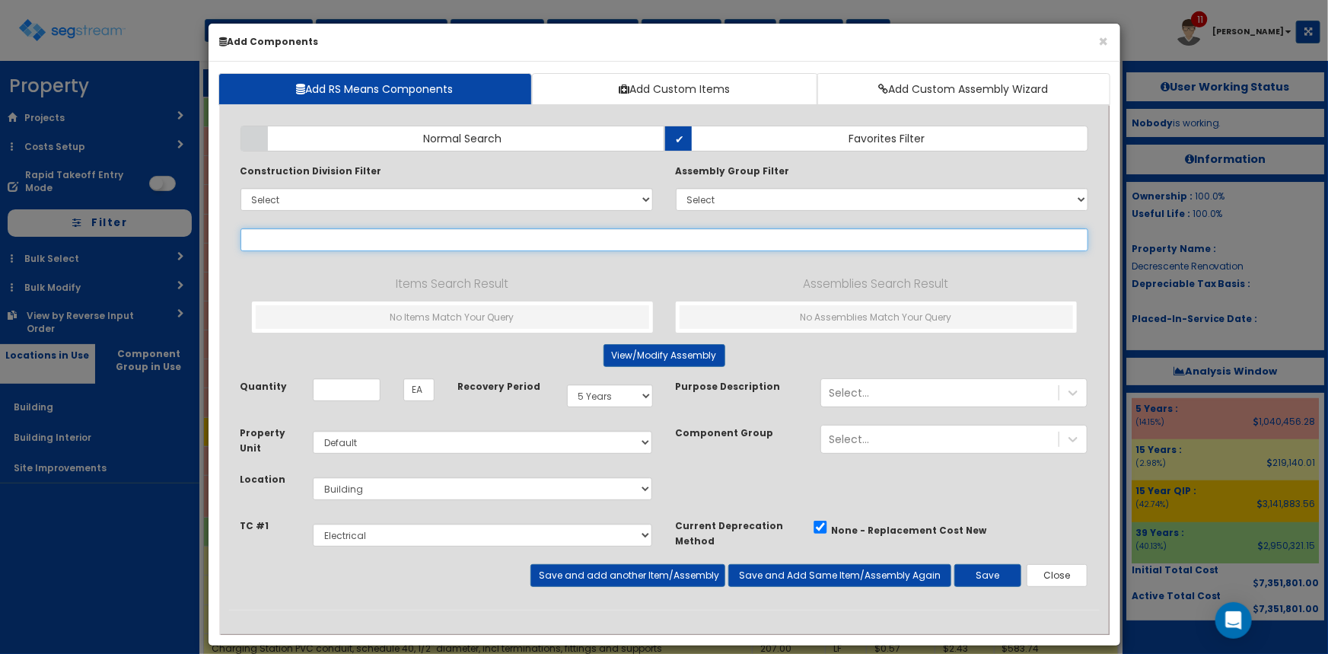
select select
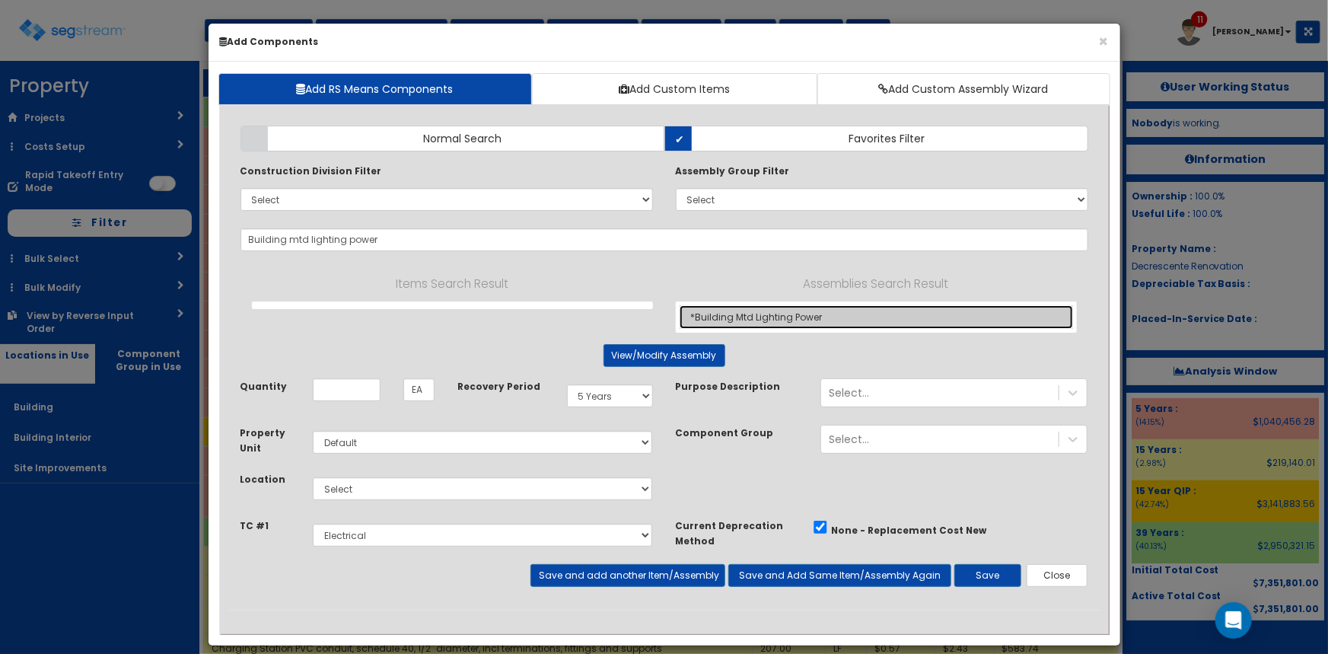
click at [766, 314] on link "*Building Mtd Lighting Power" at bounding box center [876, 317] width 393 height 24
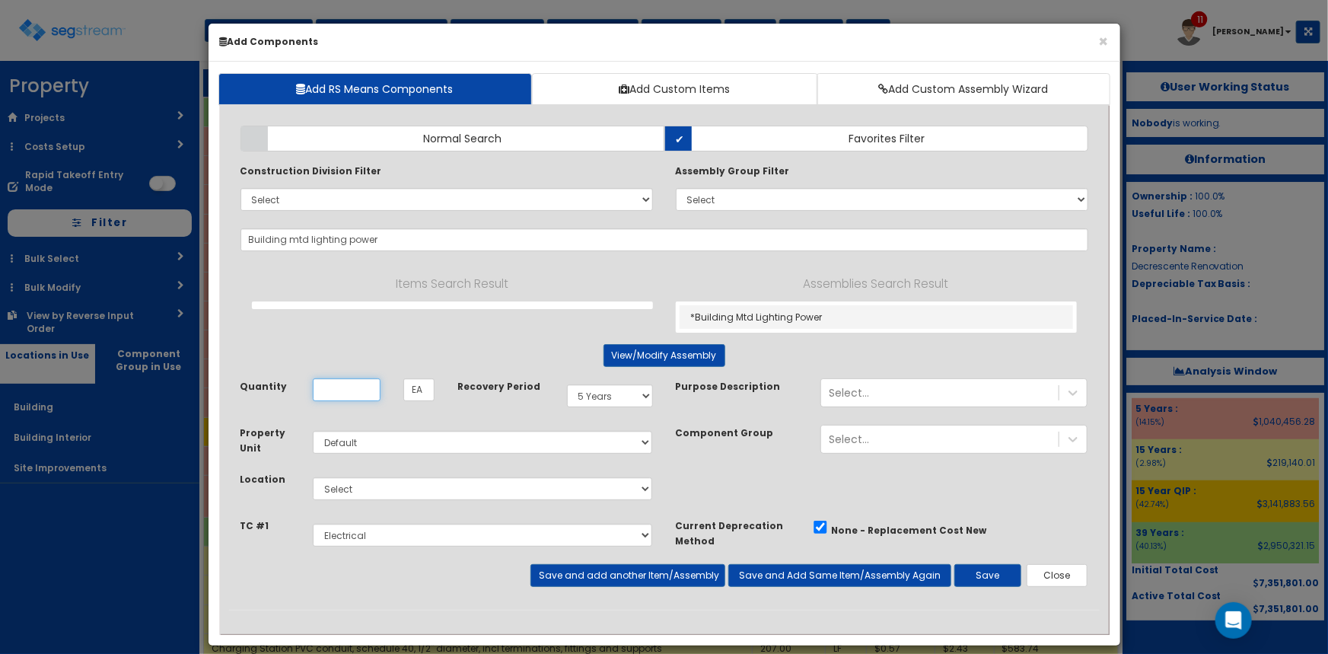
type input "*Building Mtd Lighting Power"
type input "SF"
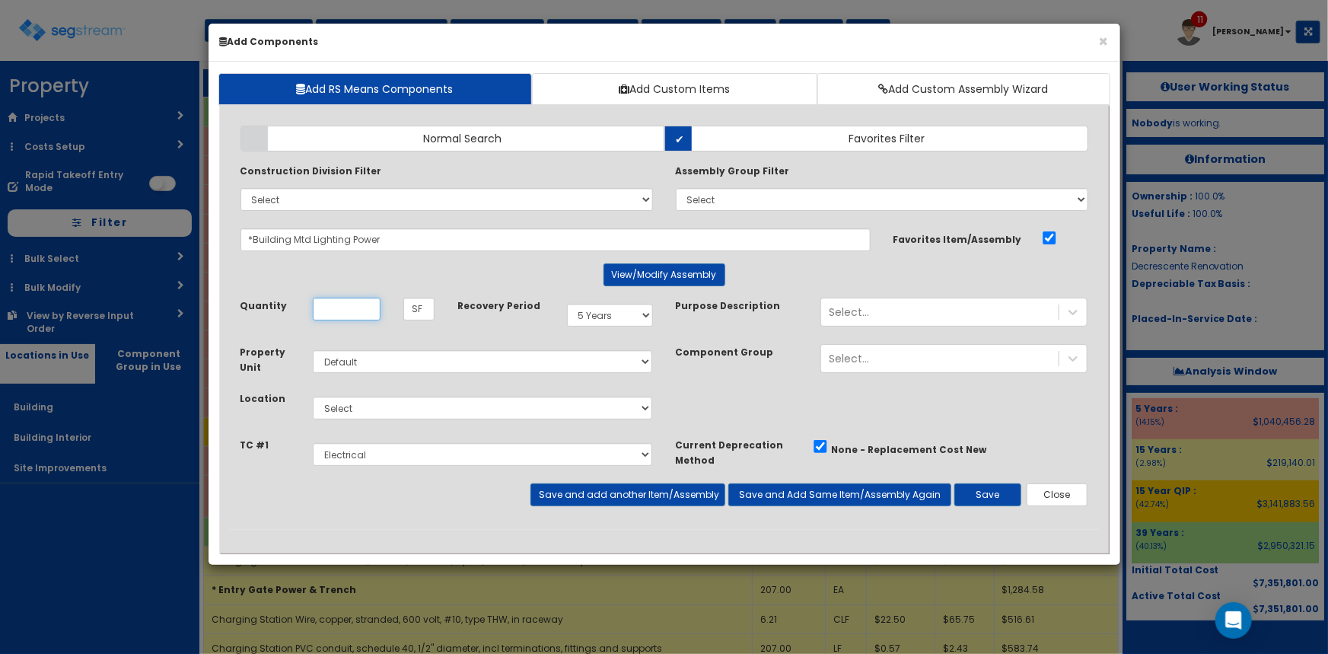
click at [340, 307] on input "Quantity" at bounding box center [347, 309] width 68 height 23
type input "1,500"
click at [487, 409] on select "Select Building Building Interior Site Improvements Add Additional Location" at bounding box center [483, 408] width 340 height 23
select select "6"
click at [313, 397] on select "Select Building Building Interior Site Improvements Add Additional Location" at bounding box center [483, 408] width 340 height 23
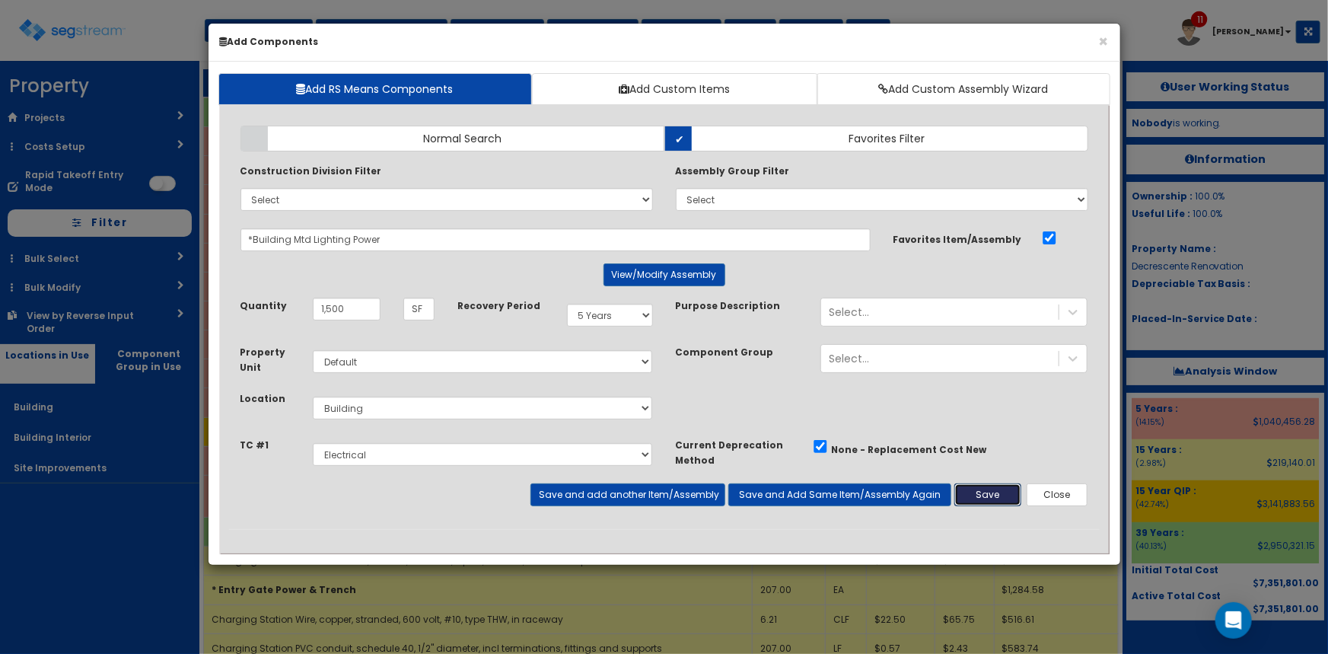
click at [978, 495] on button "Save" at bounding box center [987, 494] width 67 height 23
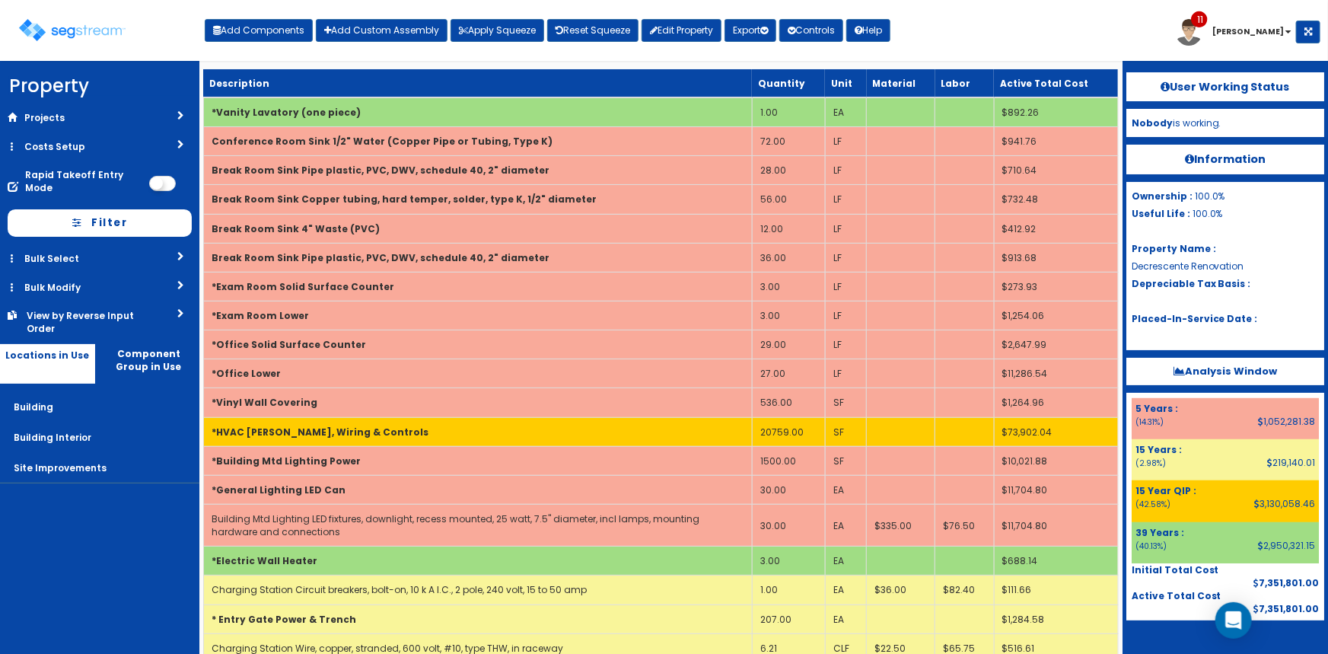
scroll to position [1796, 0]
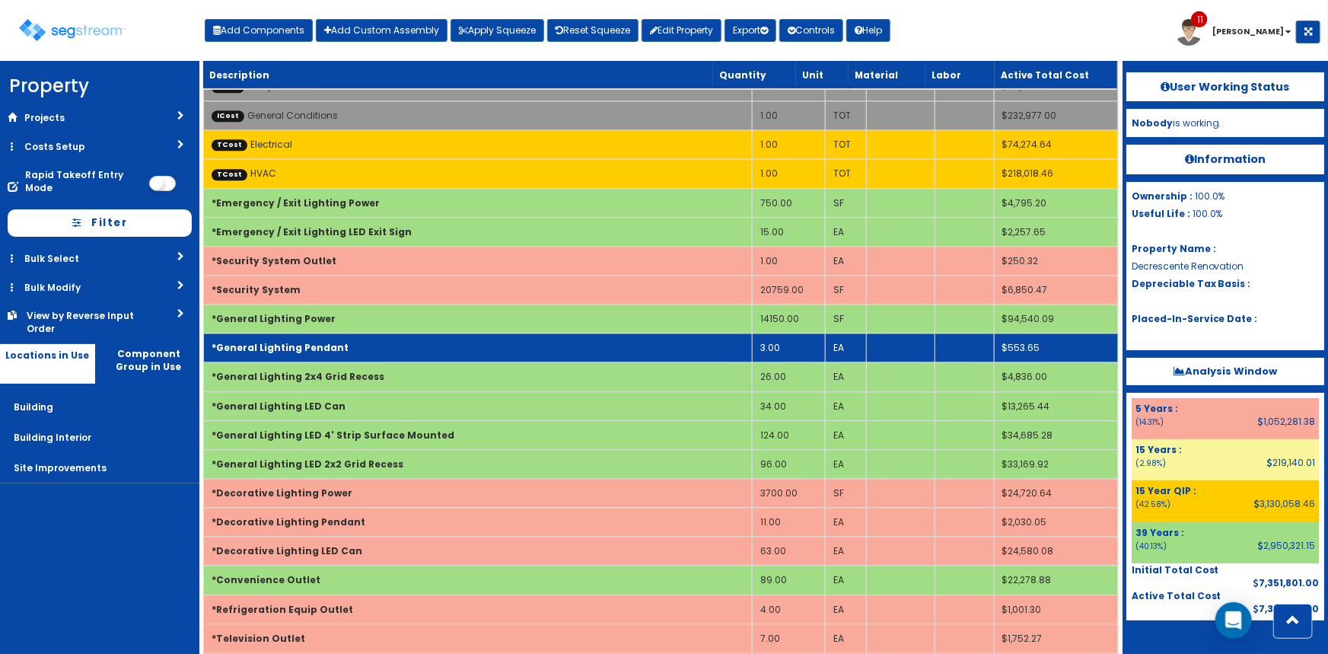
click at [418, 333] on td "*General Lighting Pendant" at bounding box center [477, 347] width 549 height 29
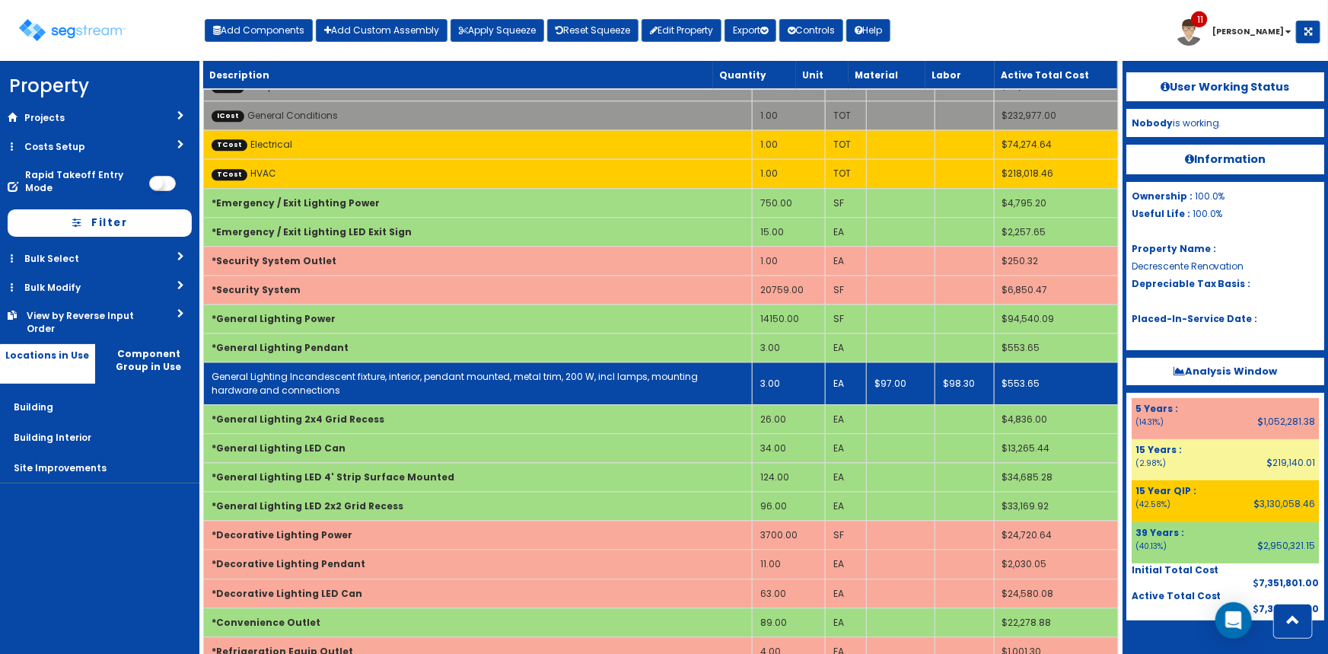
click at [425, 370] on link "General Lighting Incandescent fixture, interior, pendant mounted, metal trim, 2…" at bounding box center [455, 383] width 486 height 26
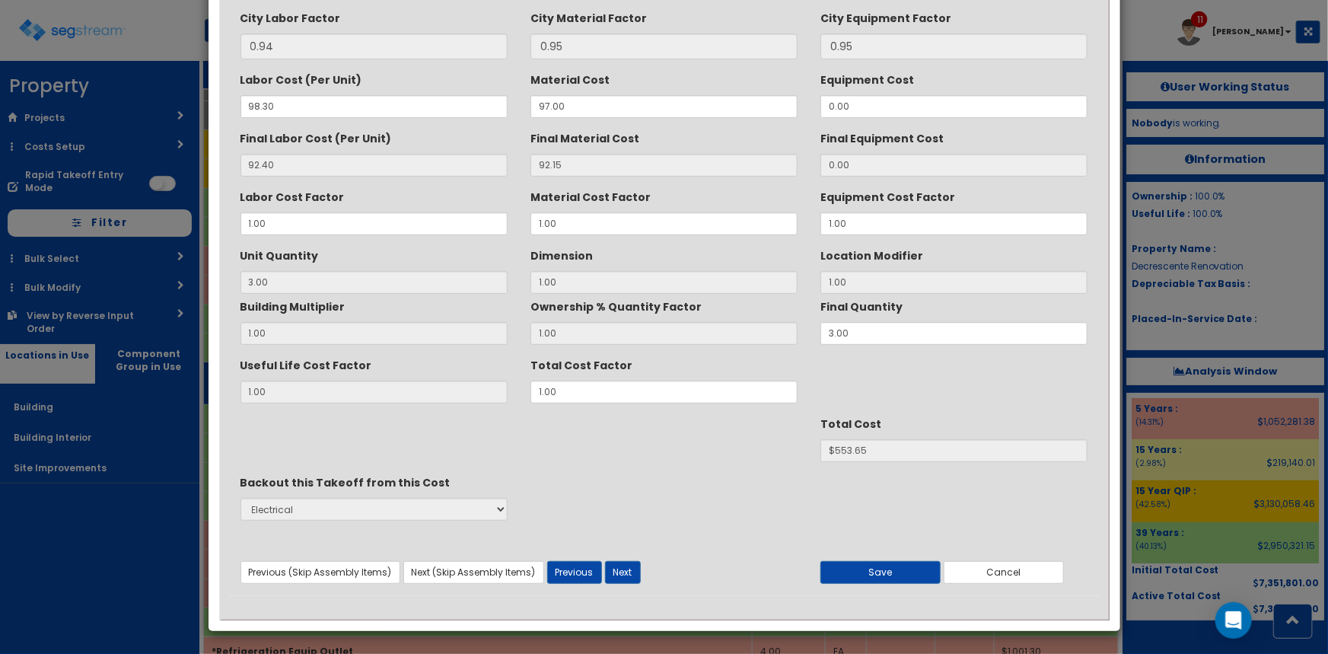
scroll to position [0, 0]
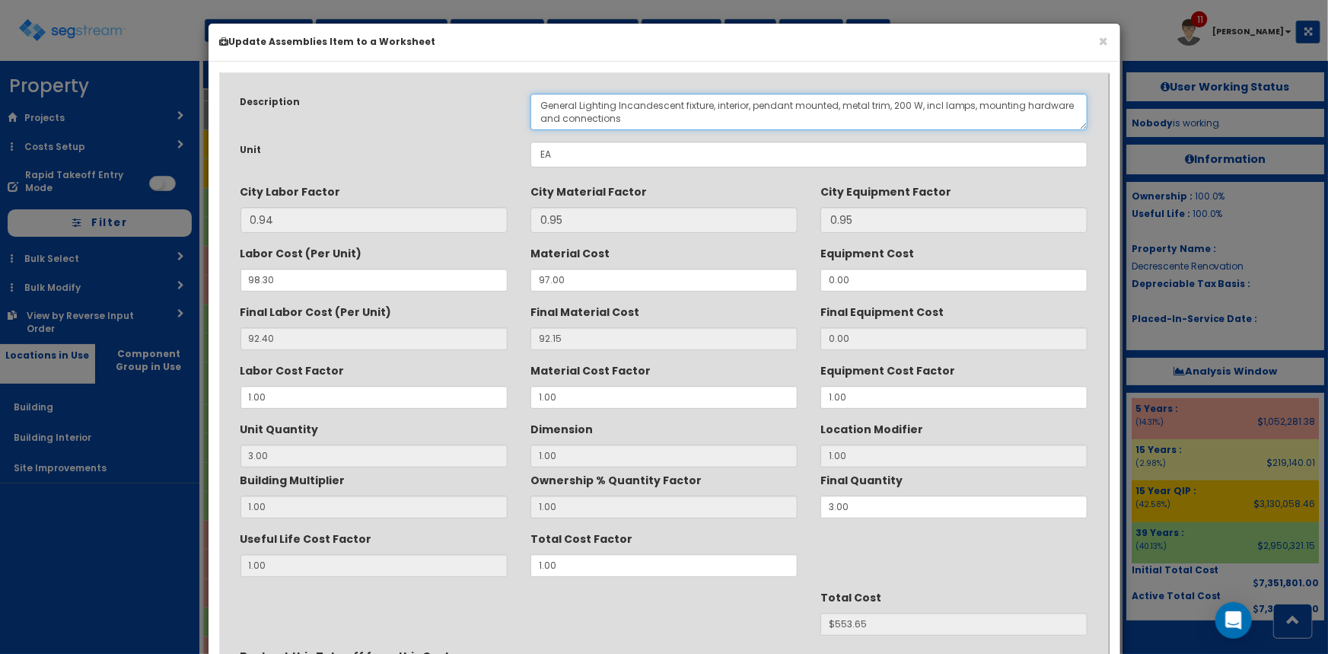
drag, startPoint x: 922, startPoint y: 103, endPoint x: 894, endPoint y: 104, distance: 27.4
click at [894, 104] on textarea "General Lighting Incandescent fixture, interior, pendant mounted, metal trim, 2…" at bounding box center [809, 112] width 558 height 37
click at [664, 104] on textarea "General Lighting Incandescent fixture, interior, pendant mounted, metal trim, 2…" at bounding box center [809, 112] width 558 height 37
type textarea "General Lighting LED fixture, interior, pendant mounted, metal trim, incl lamps…"
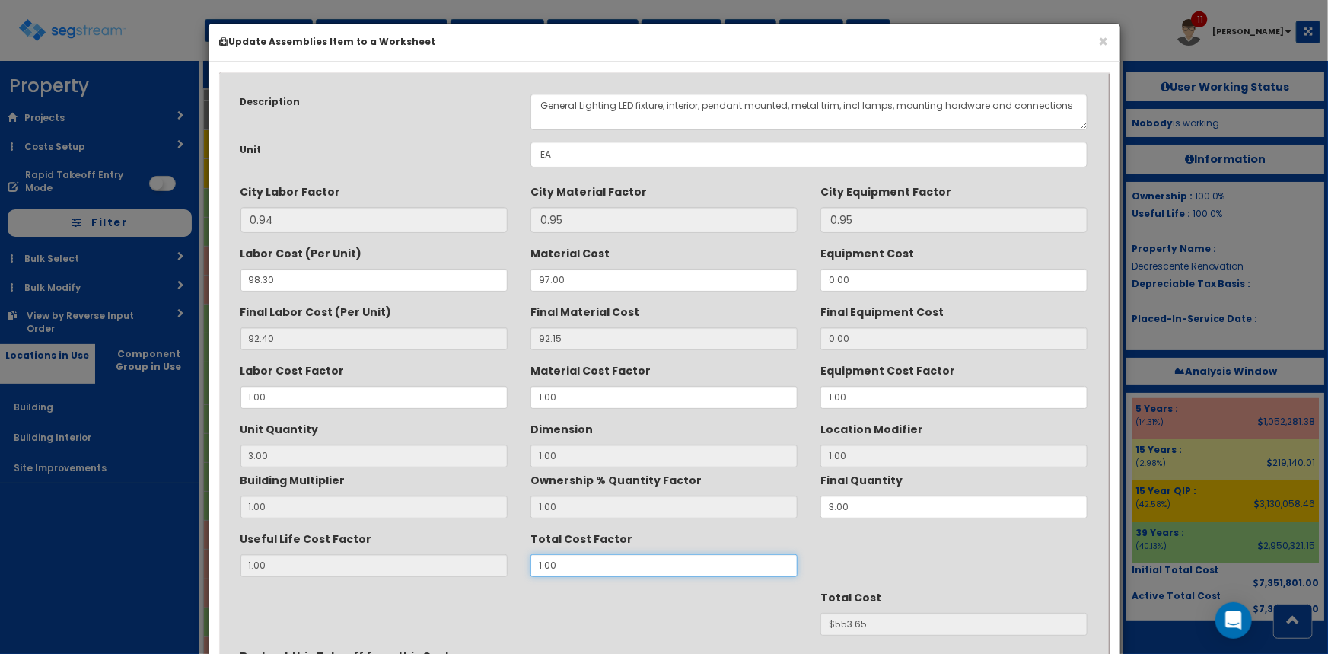
click at [475, 565] on div "Useful Life Cost Factor 1.00 Total Cost Factor 1.00" at bounding box center [664, 551] width 871 height 51
type input "8"
type input "3"
type input "$4429.20"
type input "$NaN"
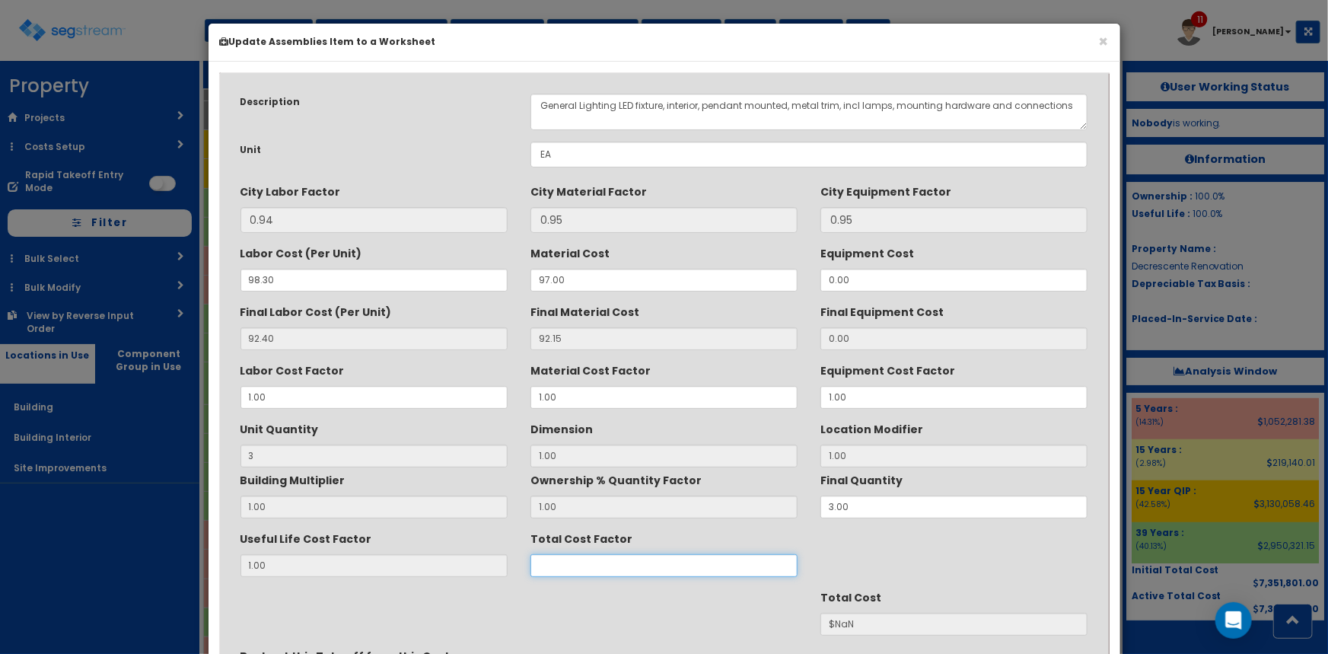
type input "6"
type input "$3321.90"
type input "$NaN"
type input "5"
type input "$2768.25"
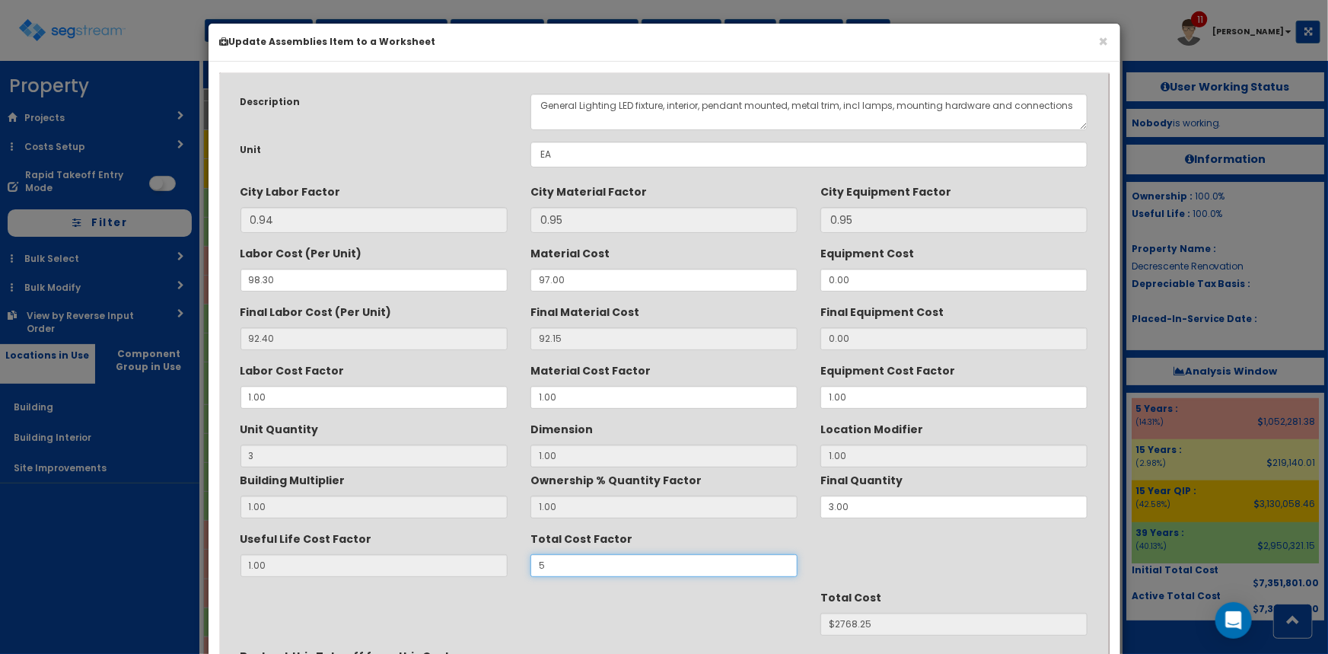
type input "55"
type input "$30450.75"
type input "550"
type input "$304507.50"
type input "55"
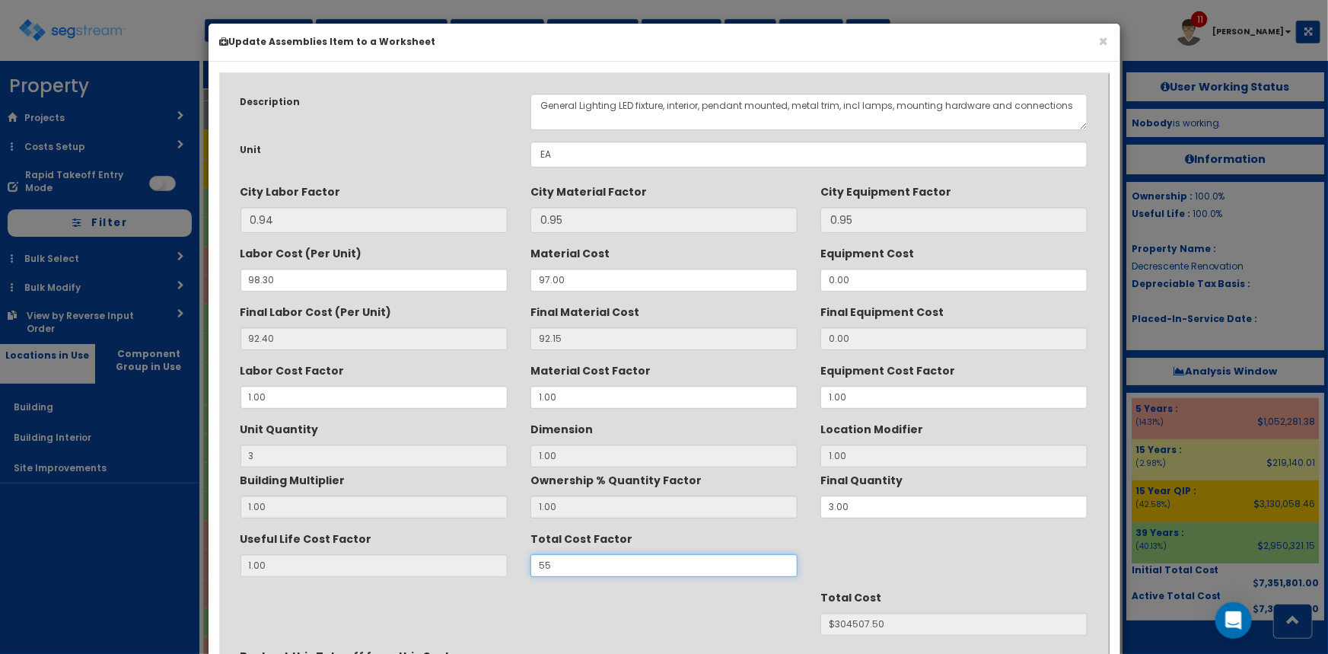
type input "$30450.75"
type input "5"
type input "$2768.25"
type input "$NaN"
type input "3"
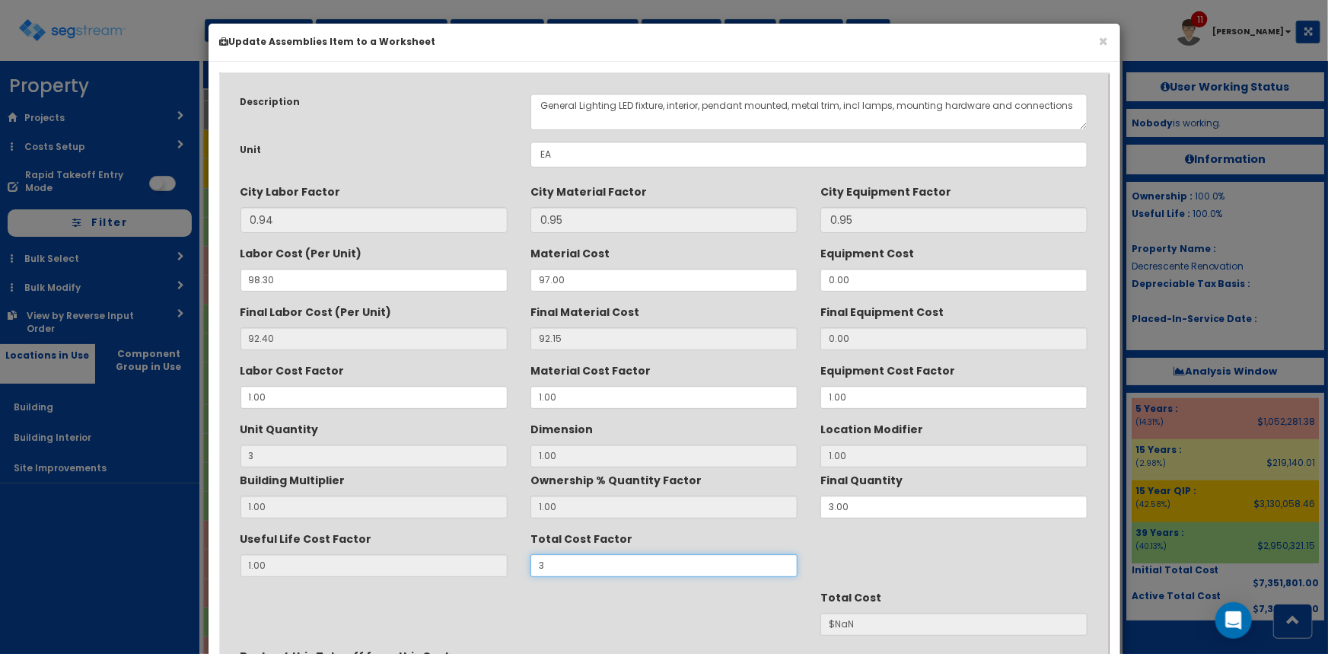
type input "$1660.95"
type input "3.5"
type input "$1937.77"
type input "3."
type input "$1660.95"
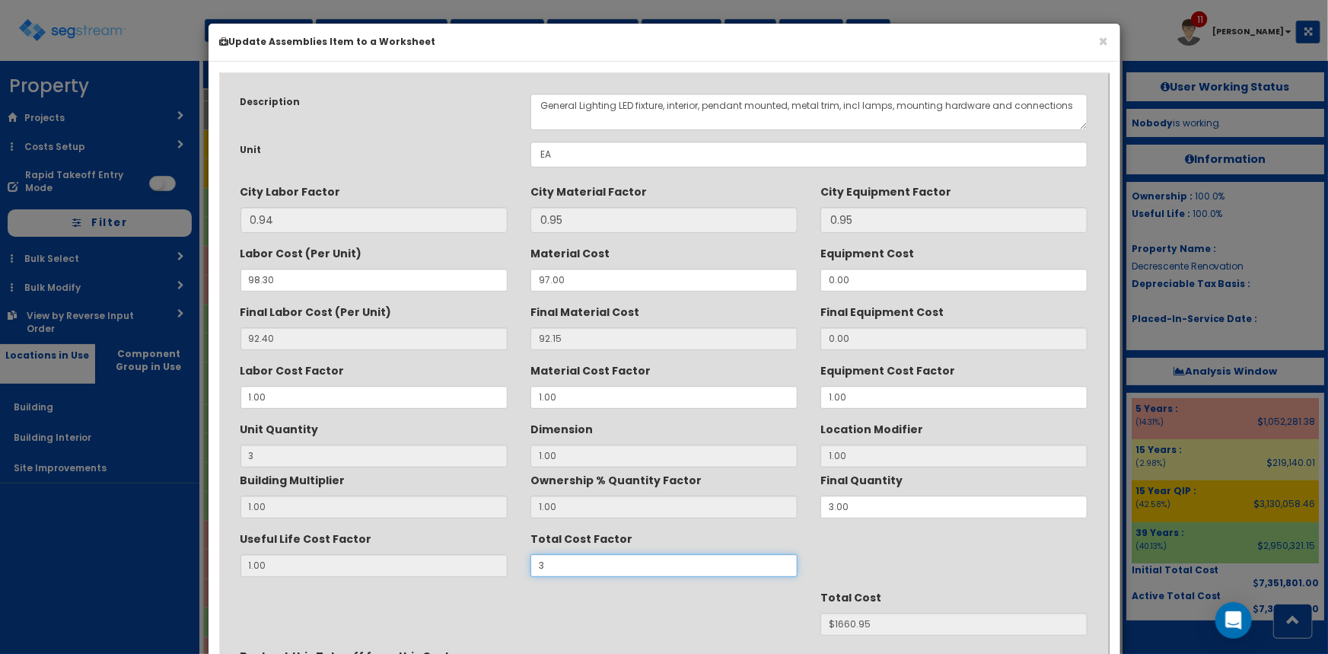
type input "34"
type input "$18824.10"
type input "3"
type input "$1660.95"
type input "$NaN"
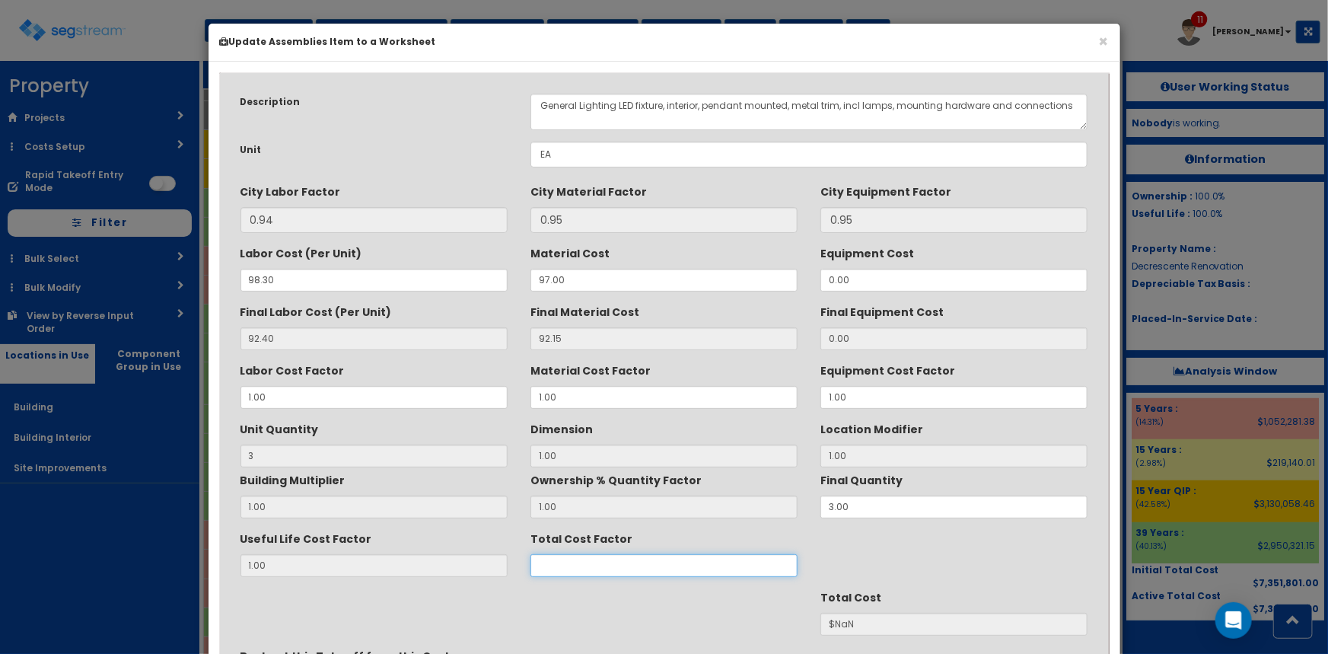
type input "4"
type input "$2214.60"
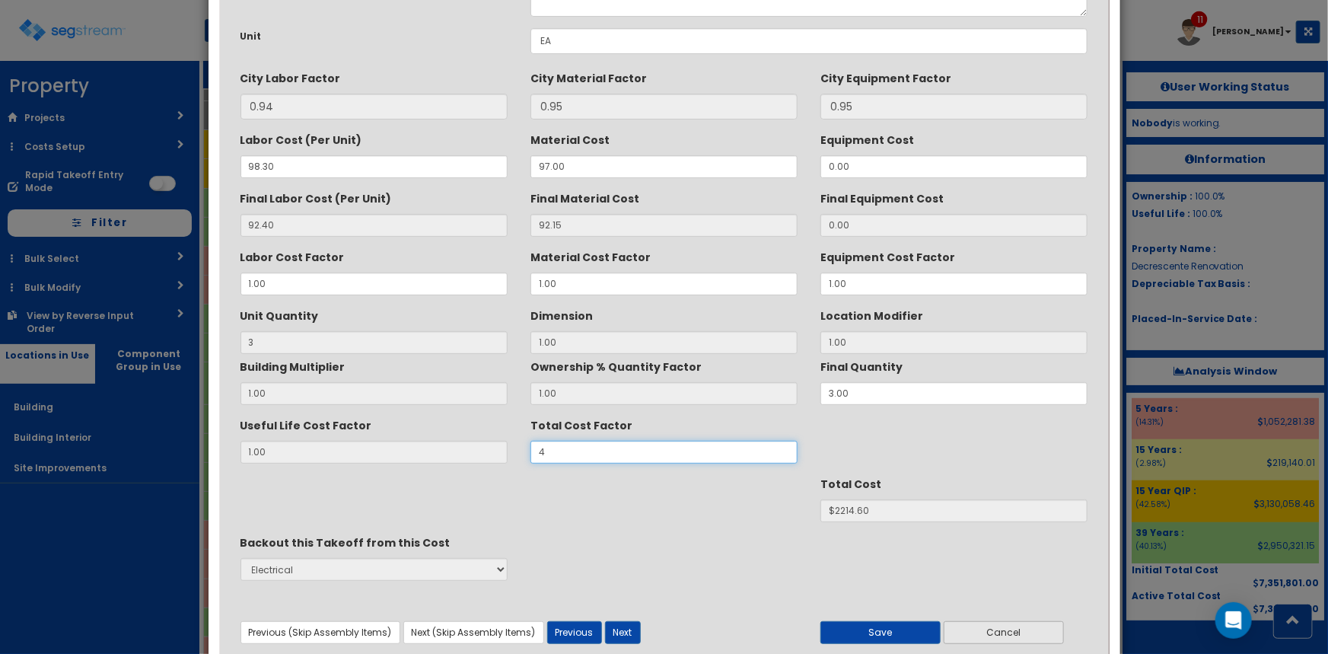
scroll to position [174, 0]
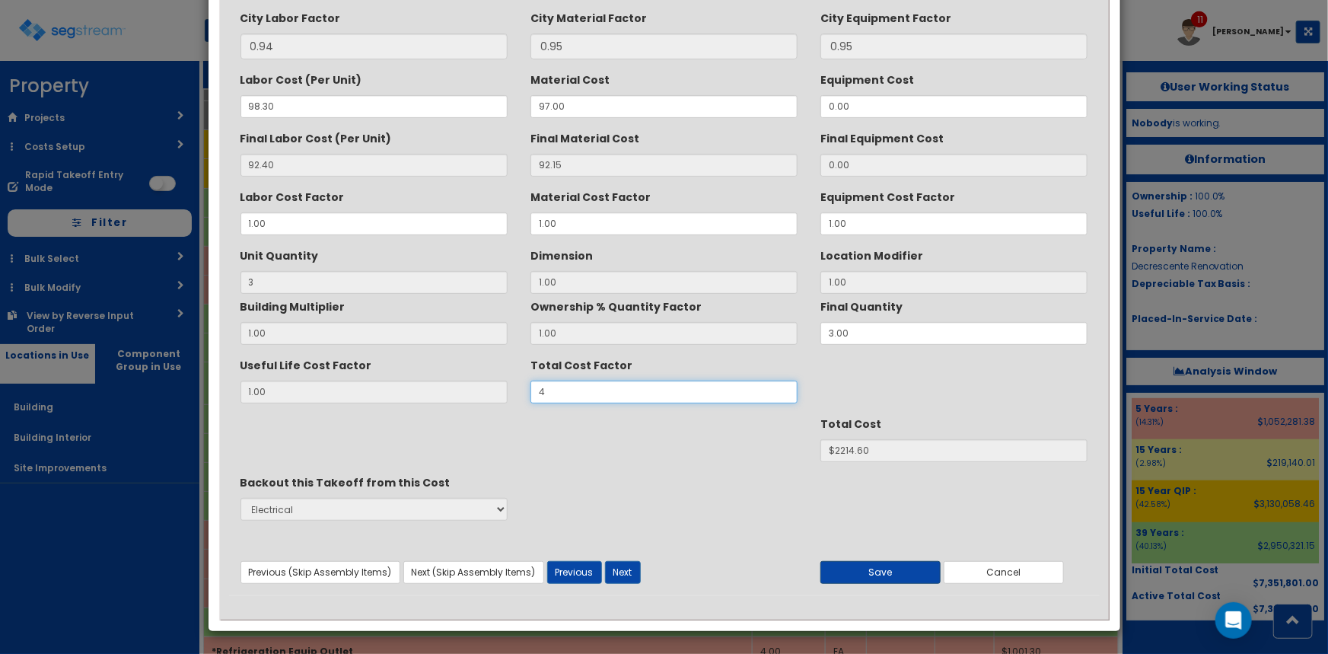
type input "4"
click at [918, 571] on button "Save" at bounding box center [880, 572] width 120 height 23
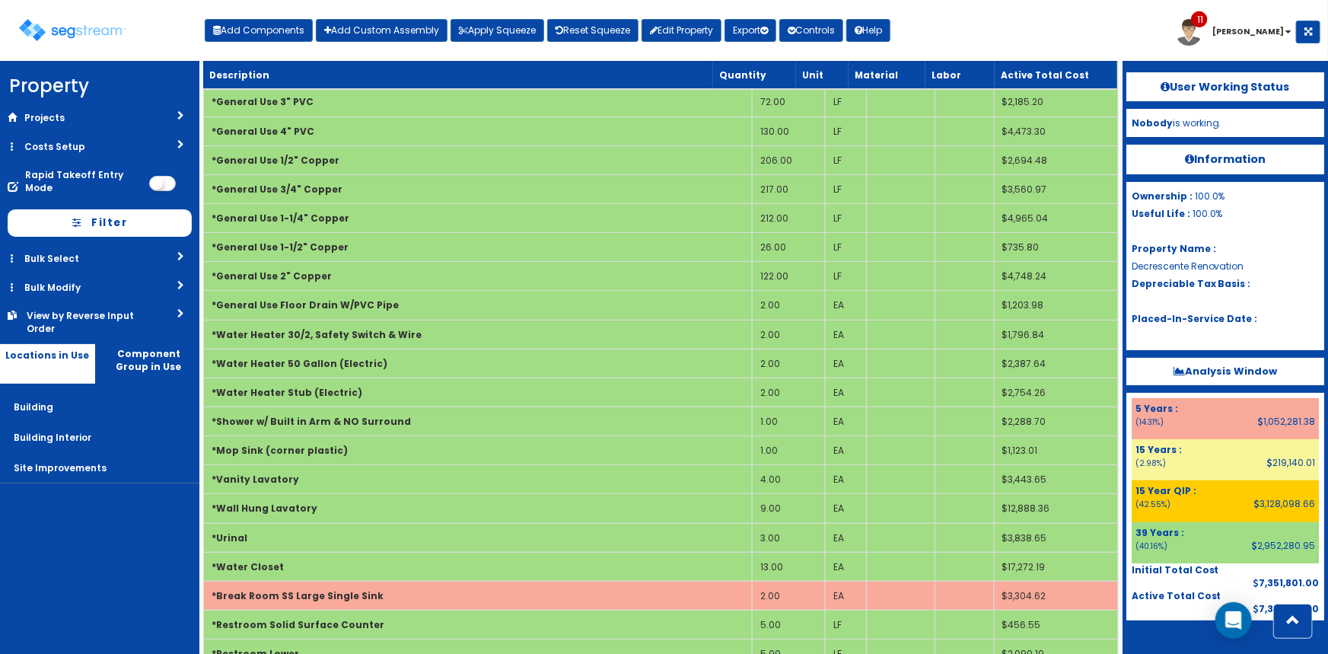
scroll to position [1593, 0]
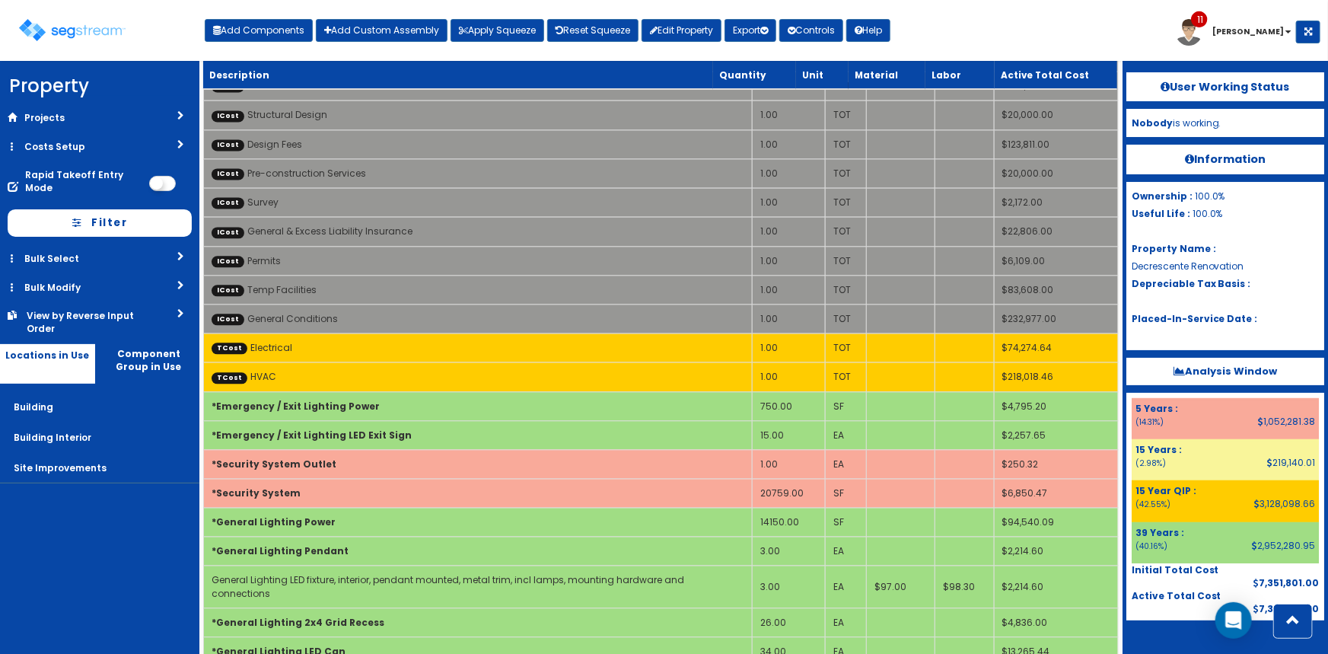
click at [106, 547] on nav "Property DB Projects Recent Properties 15 E Germantown Pike 5 Germantown Pike 7…" at bounding box center [99, 357] width 199 height 593
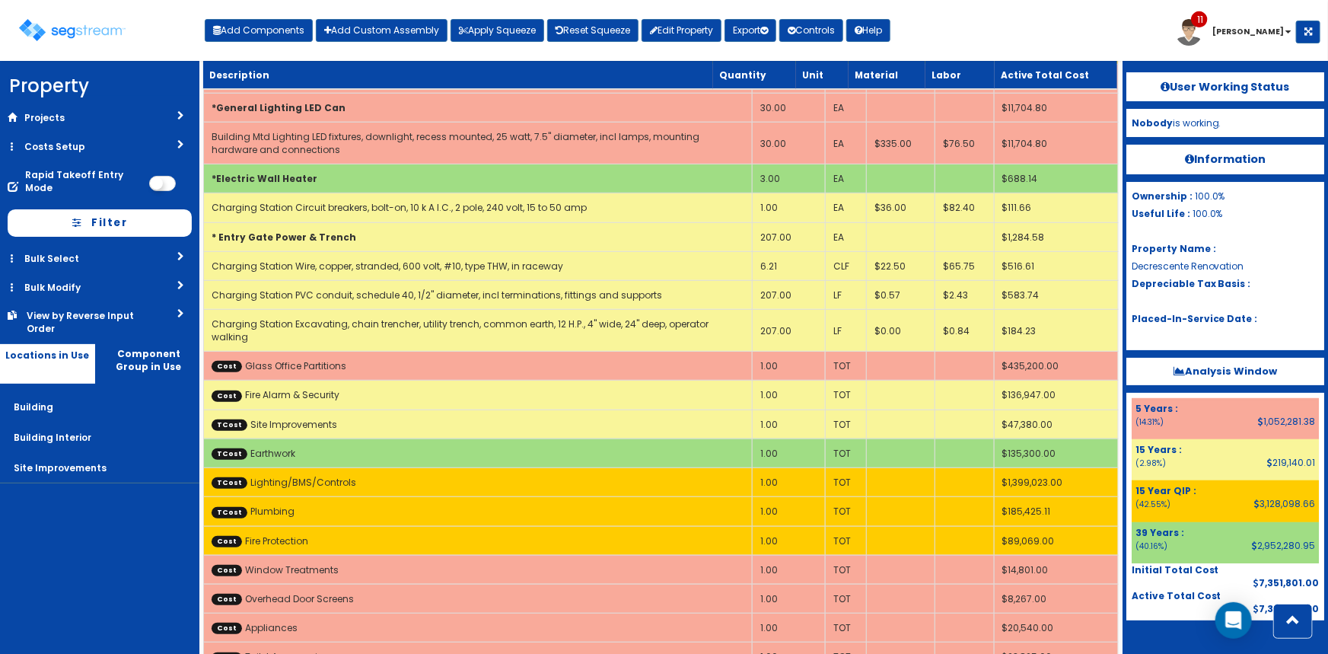
scroll to position [368, 0]
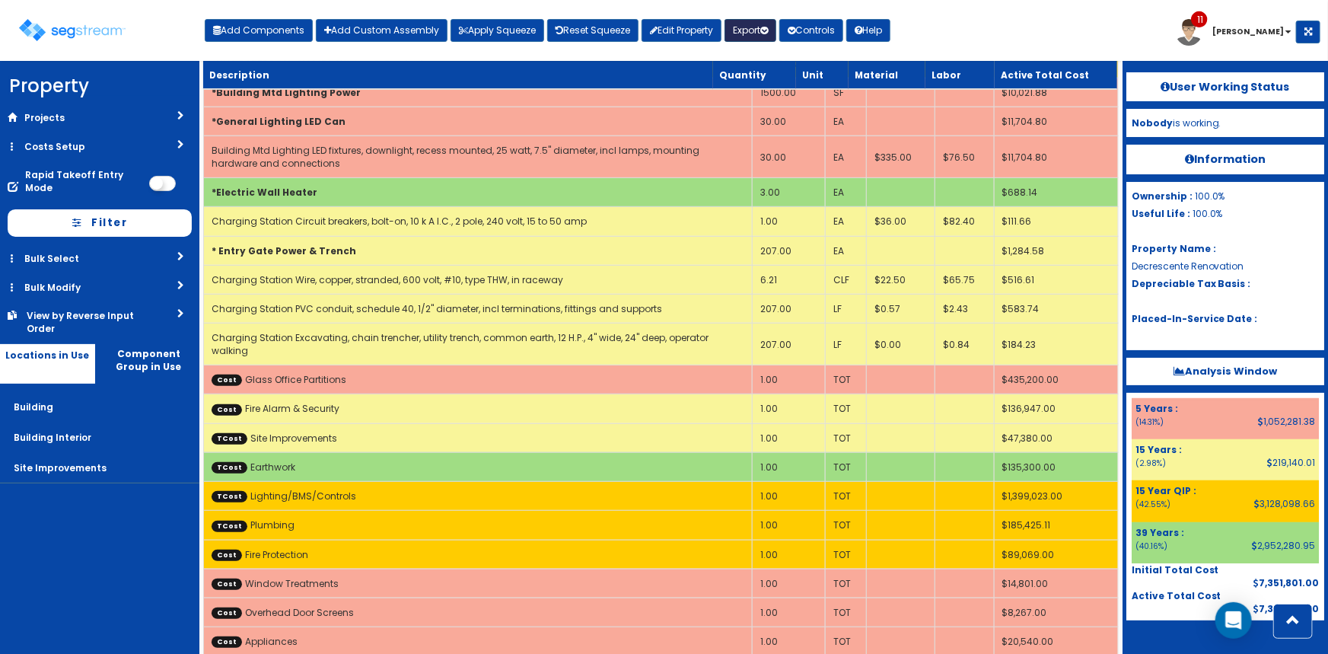
click at [742, 34] on button "Export" at bounding box center [751, 30] width 52 height 23
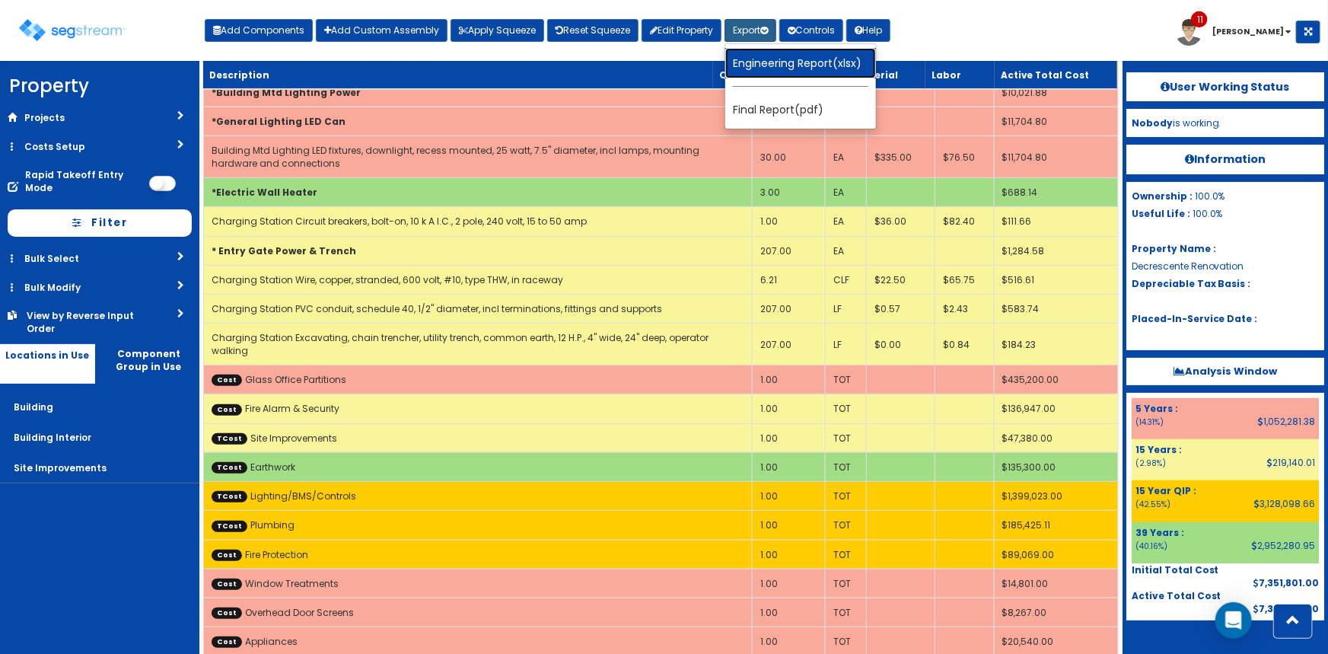
click at [762, 65] on link "Engineering Report(xlsx)" at bounding box center [800, 63] width 151 height 30
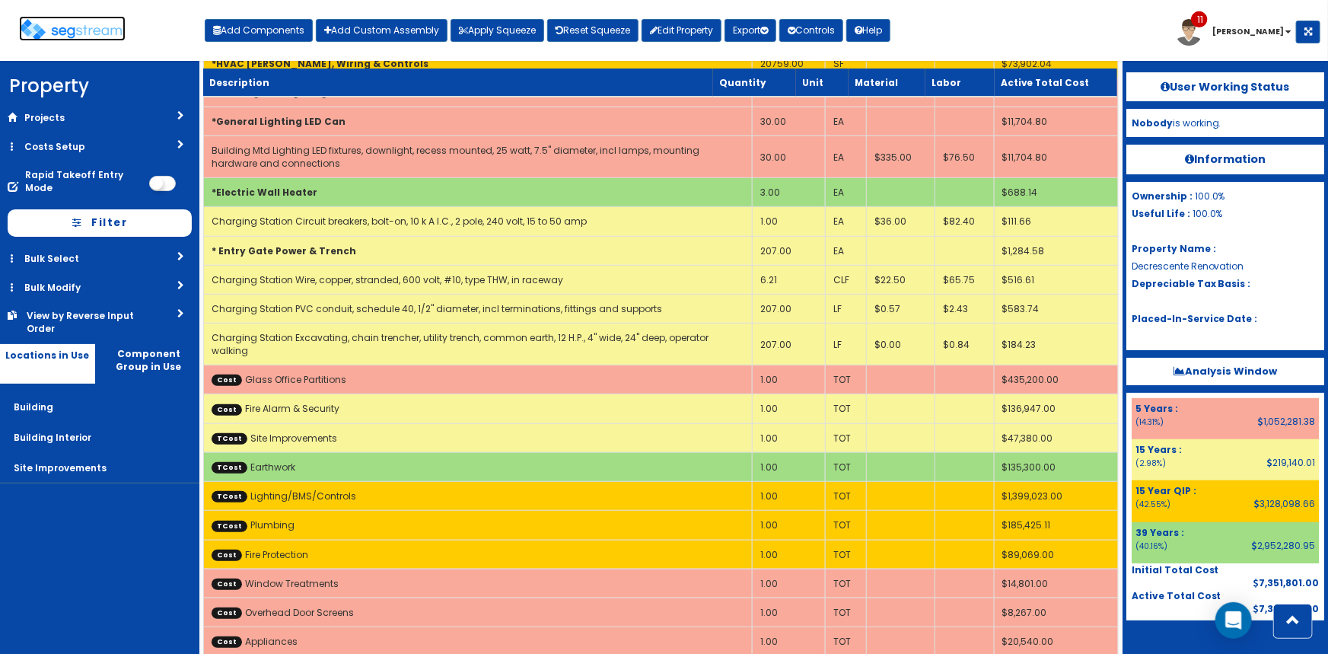
click at [95, 33] on img at bounding box center [72, 30] width 107 height 22
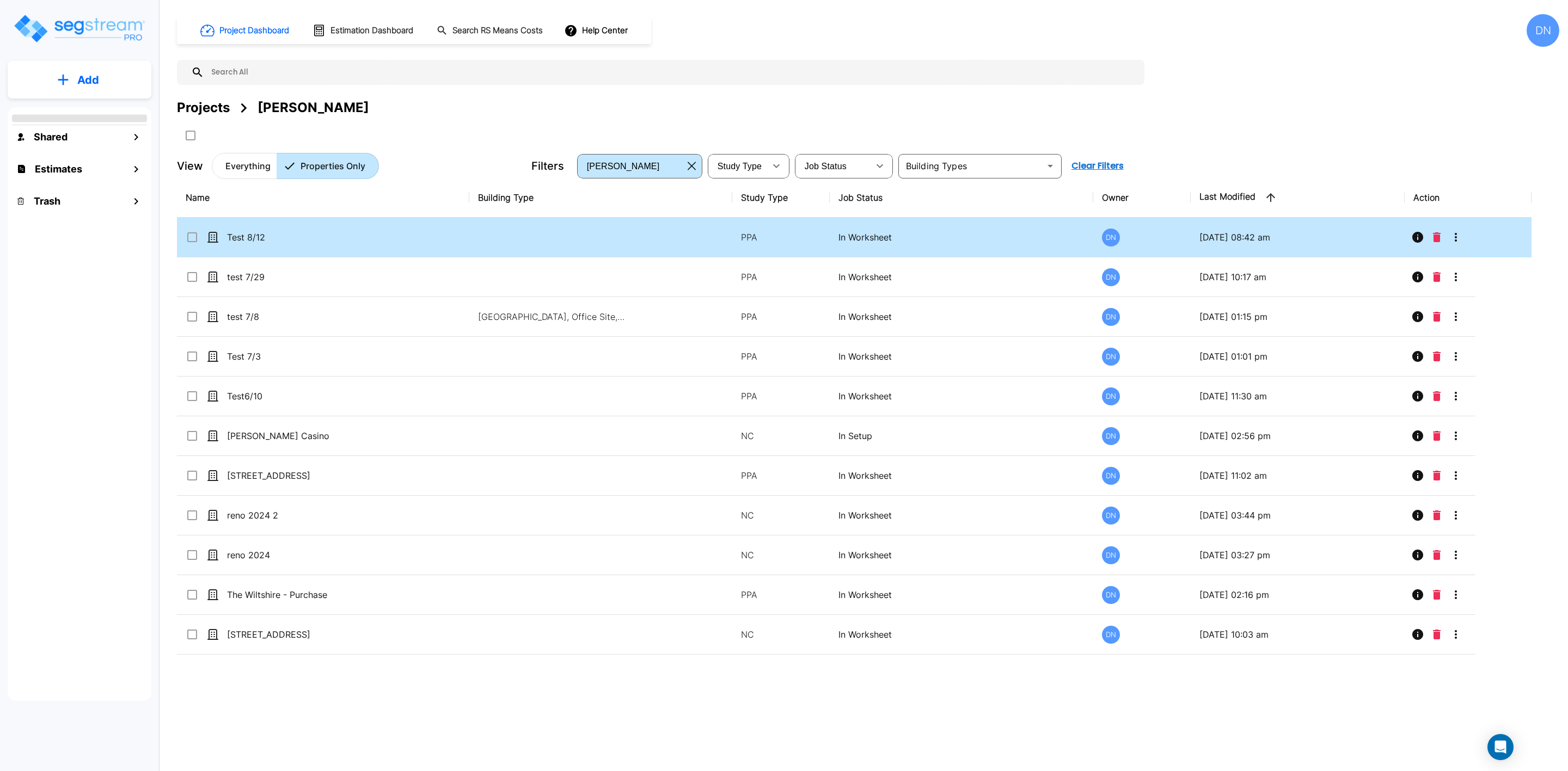
click at [283, 245] on td "Test 8/12" at bounding box center [323, 237] width 293 height 40
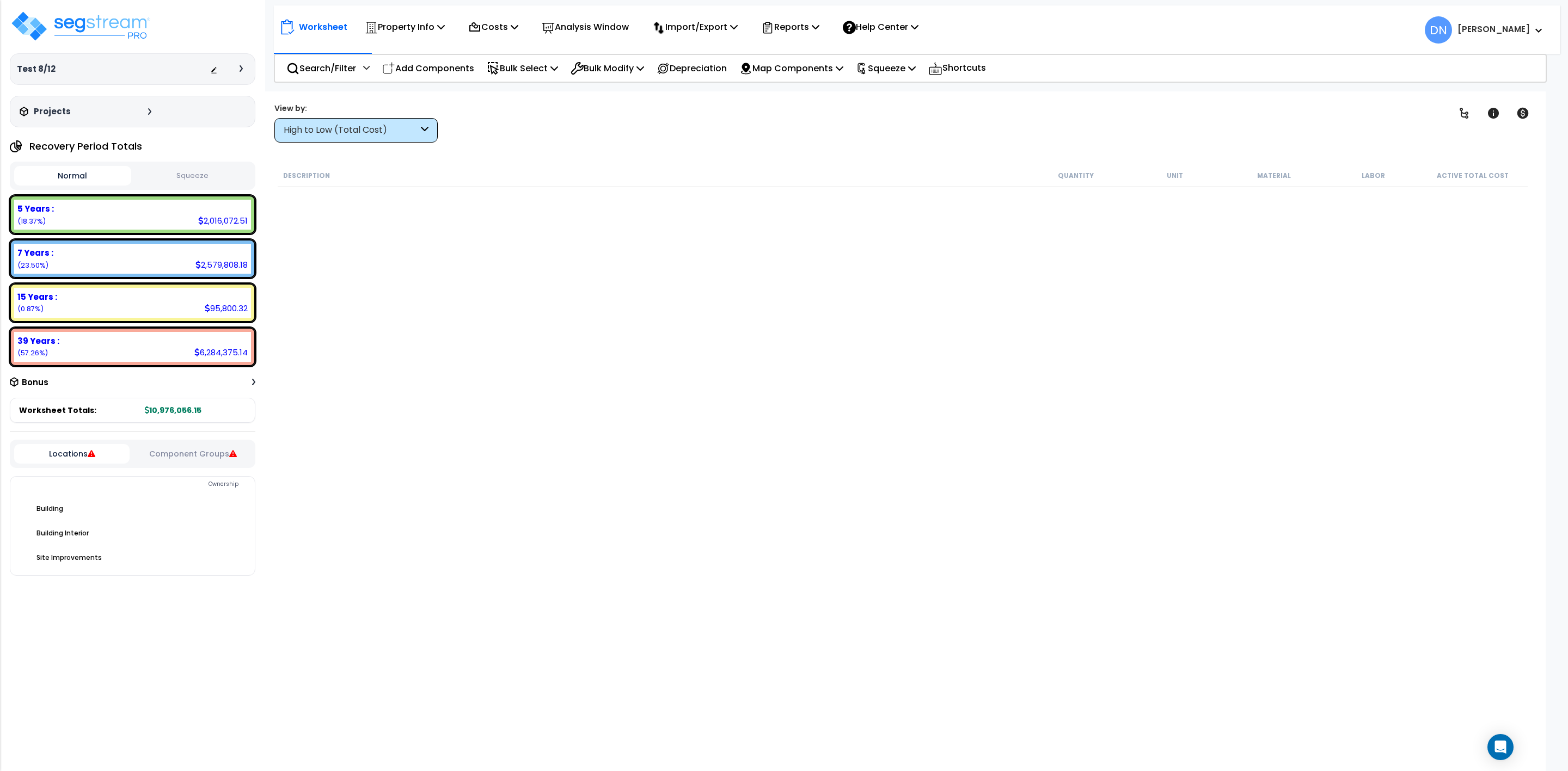
scroll to position [1088, 0]
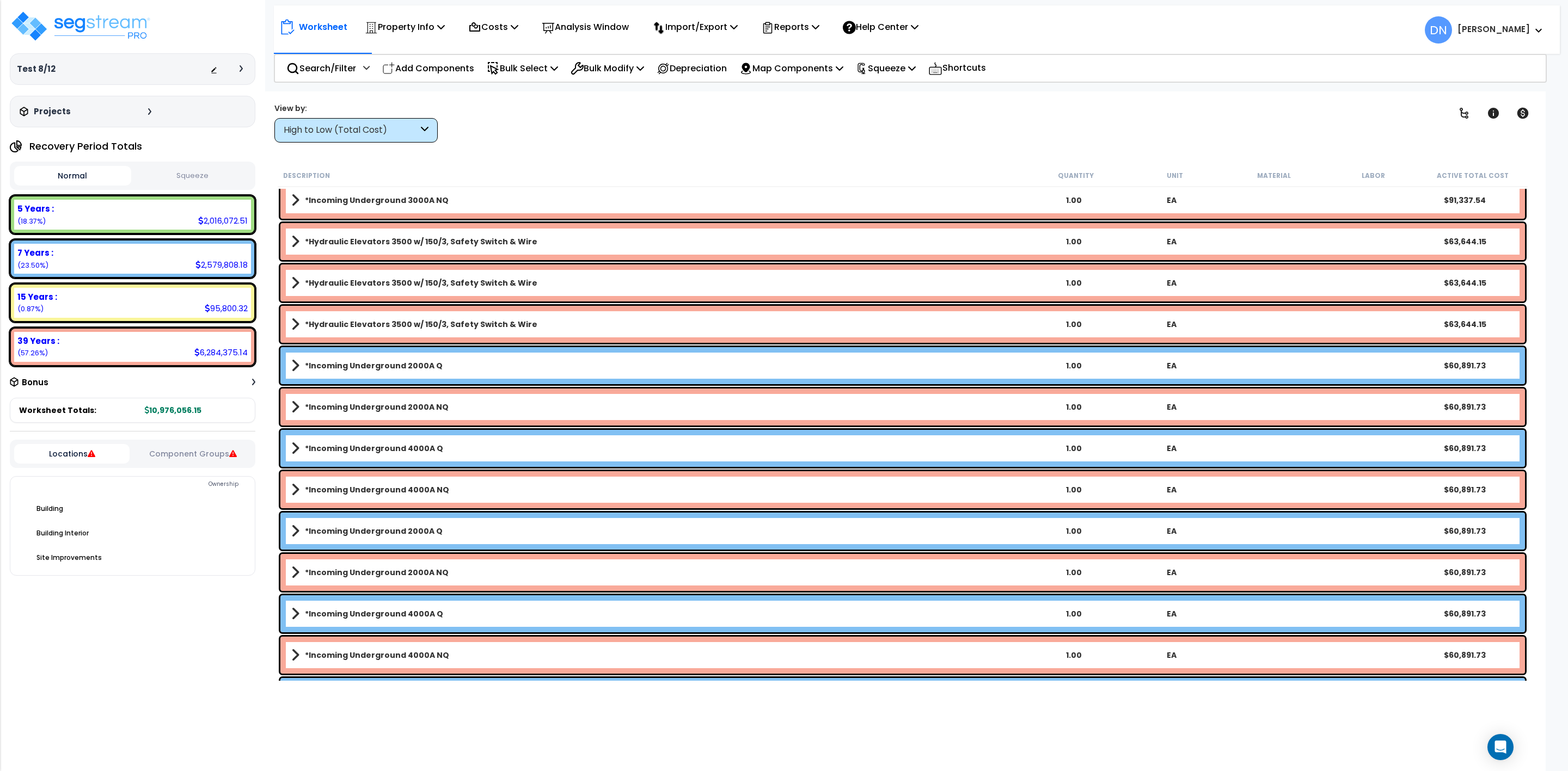
click at [1175, 59] on div "Search/Filter Additional Search / Filter Add Components Bulk Select Select By..…" at bounding box center [910, 68] width 1273 height 29
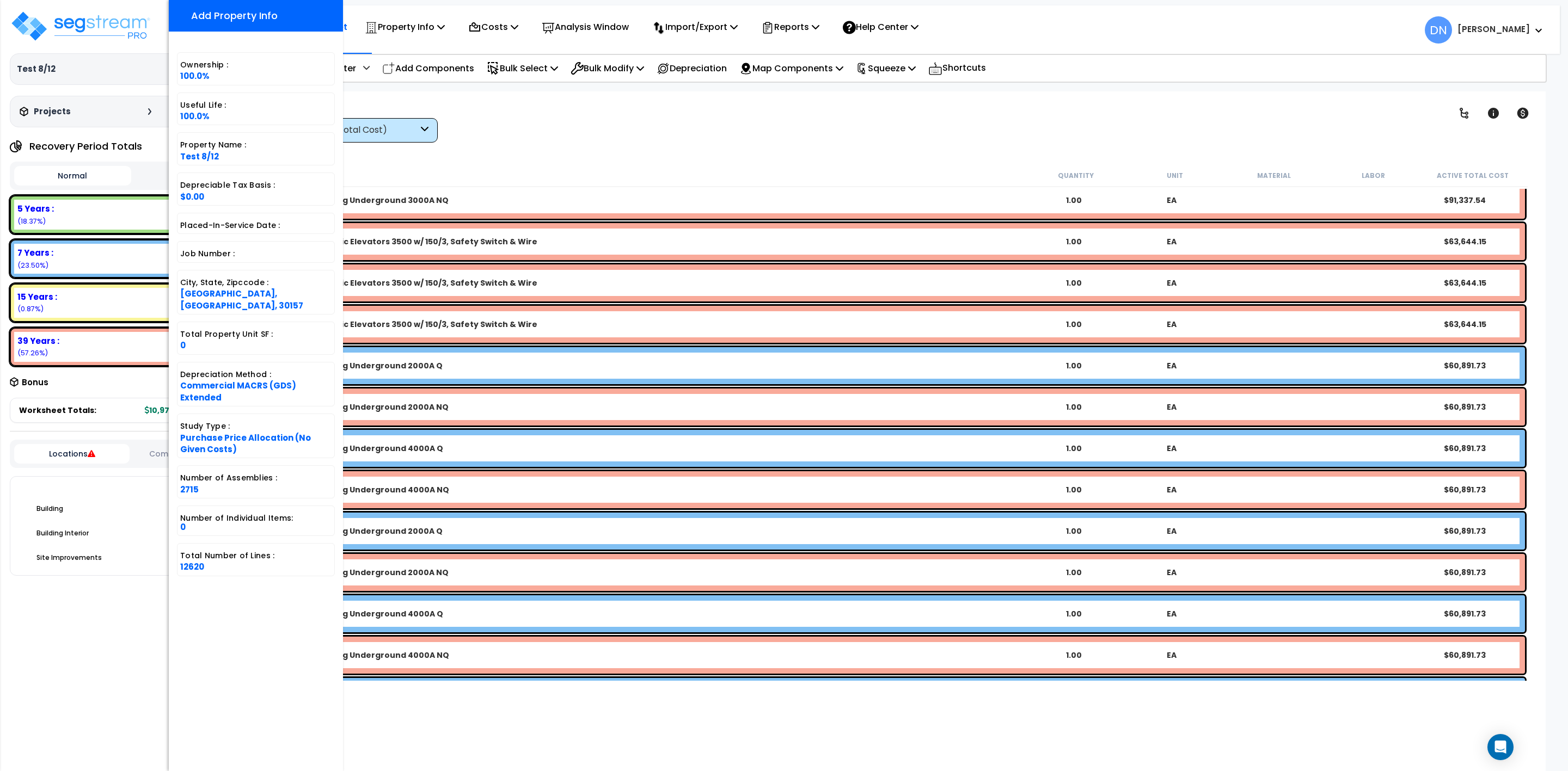
click at [941, 163] on div "Worksheet Property Info Property Setup Add Property Unit Template property Clon…" at bounding box center [903, 477] width 1286 height 771
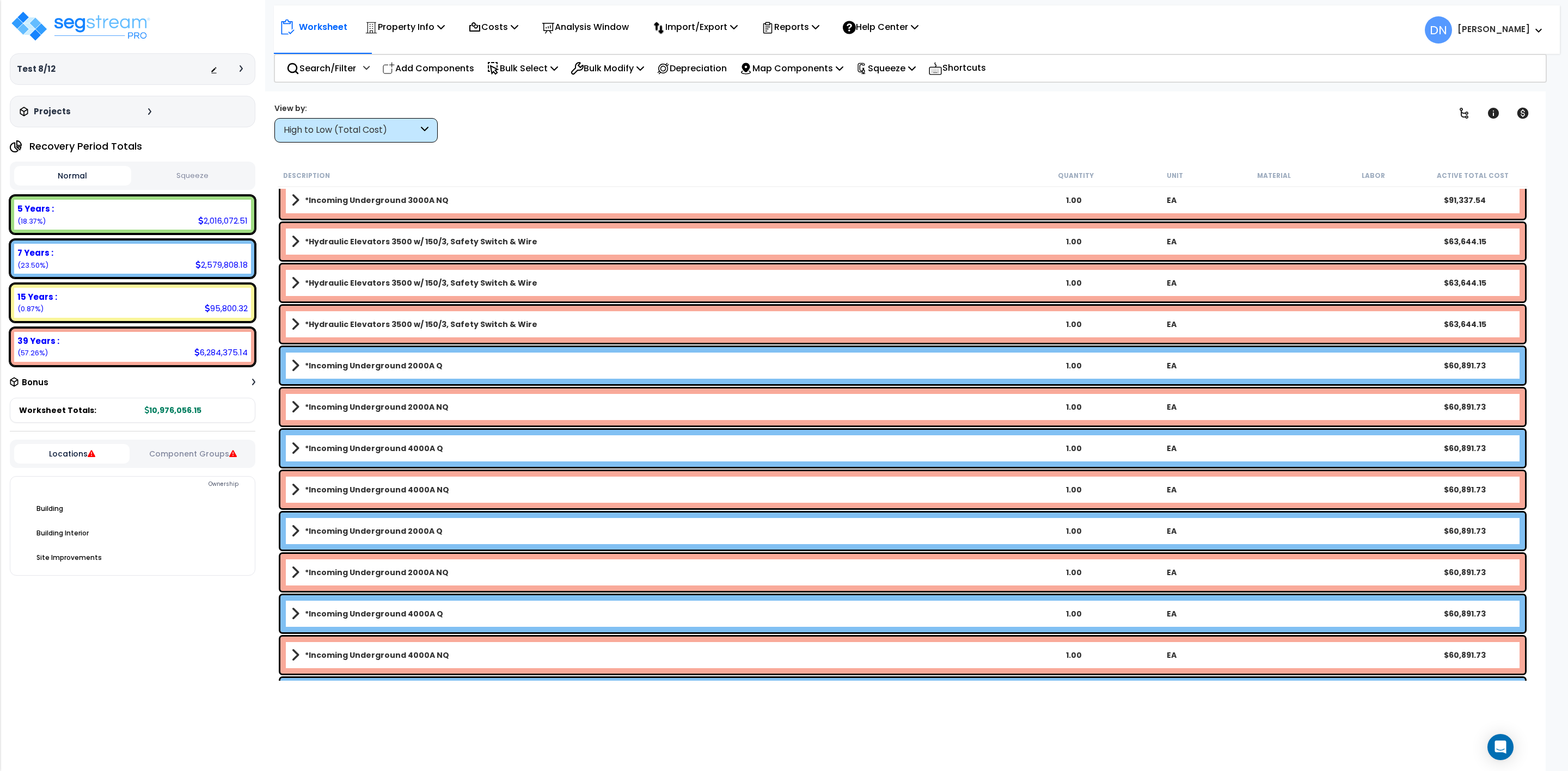
click at [730, 172] on div "Description" at bounding box center [655, 175] width 743 height 11
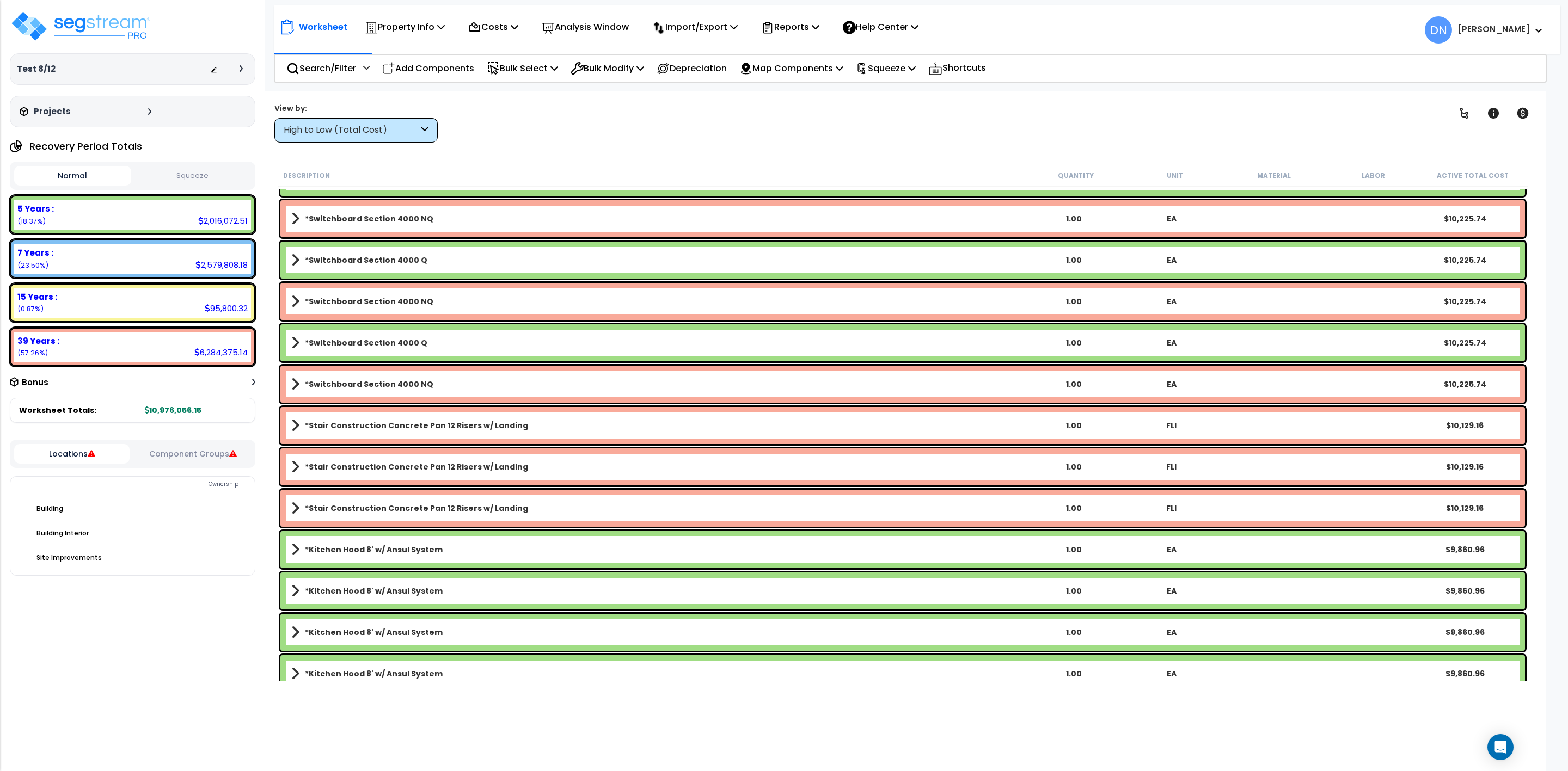
scroll to position [8702, 0]
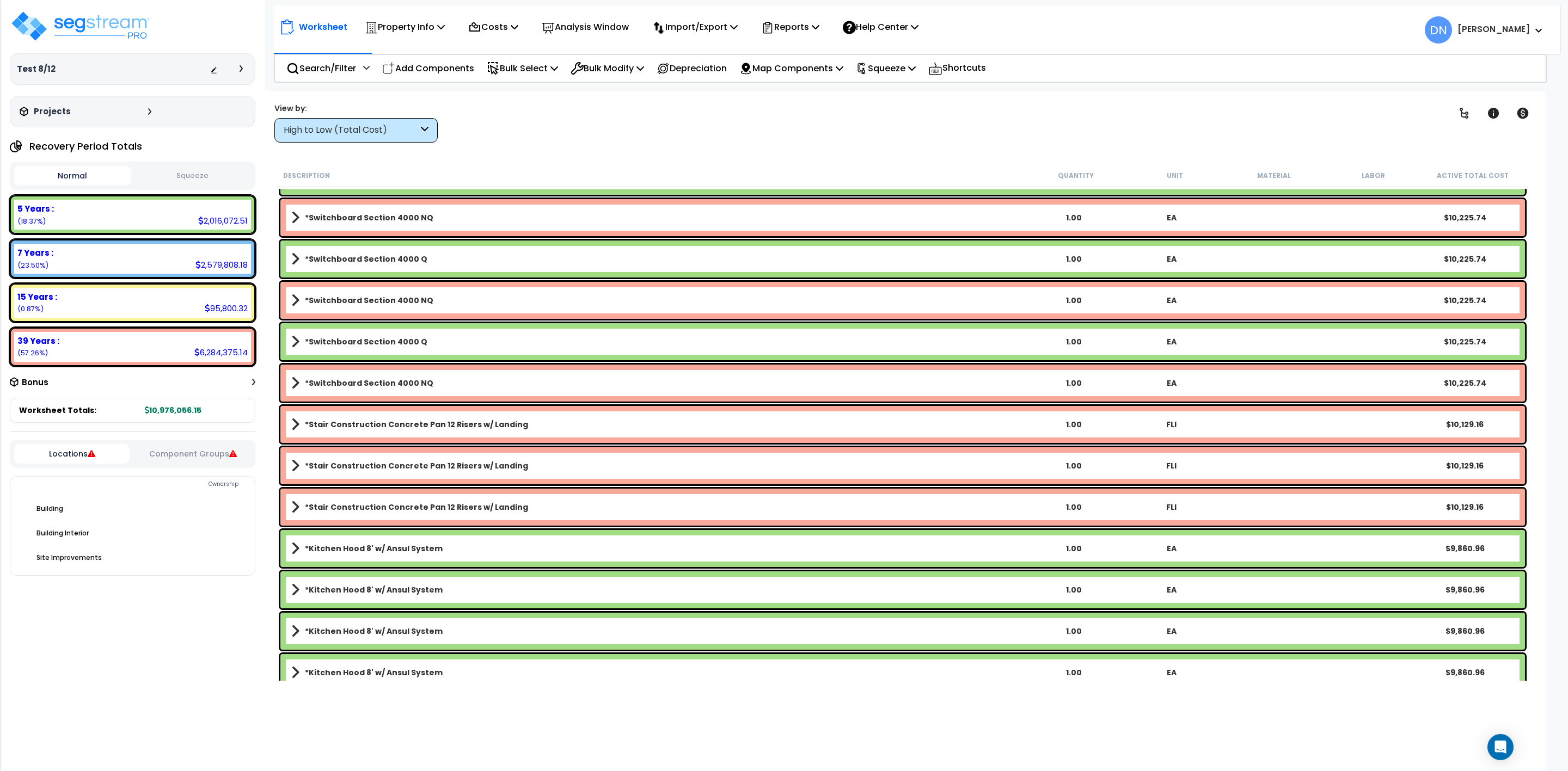
click at [433, 138] on div "High to Low (Total Cost)" at bounding box center [356, 130] width 163 height 24
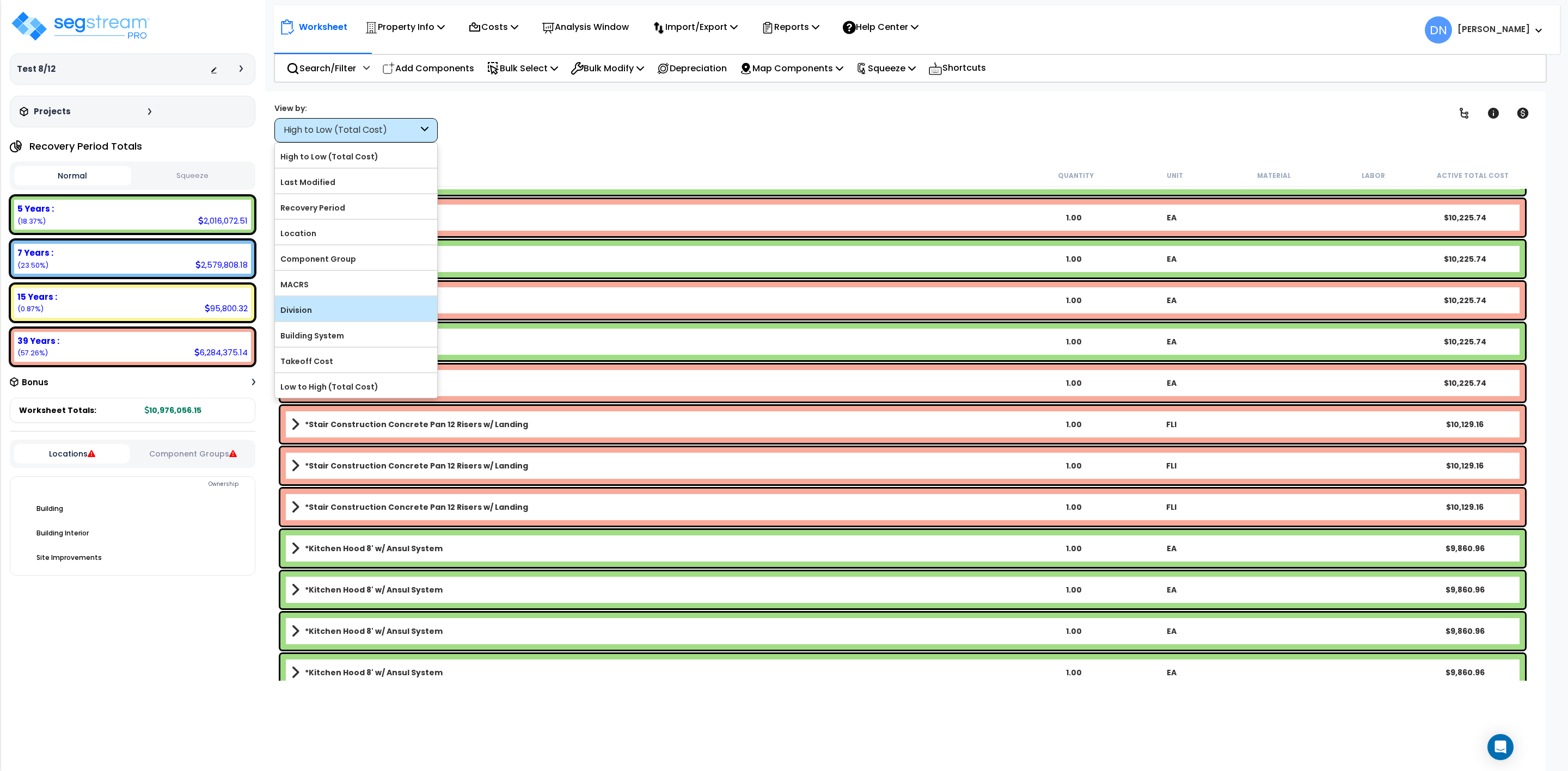
click at [342, 321] on div "Division" at bounding box center [356, 309] width 162 height 24
click at [333, 315] on label "Division" at bounding box center [356, 310] width 162 height 16
click at [0, 0] on input "Division" at bounding box center [0, 0] width 0 height 0
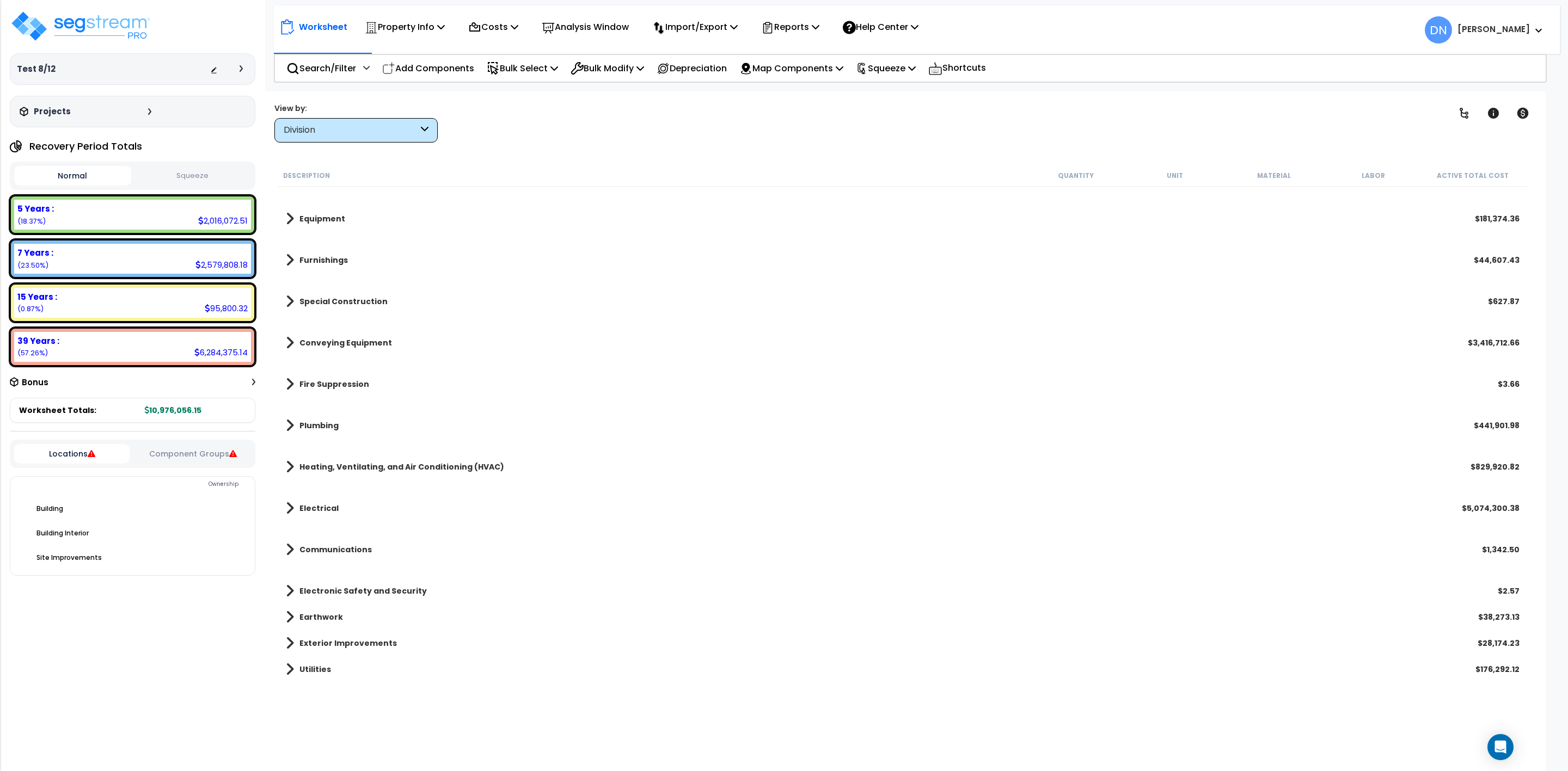
click at [309, 263] on b "Furnishings" at bounding box center [324, 260] width 49 height 11
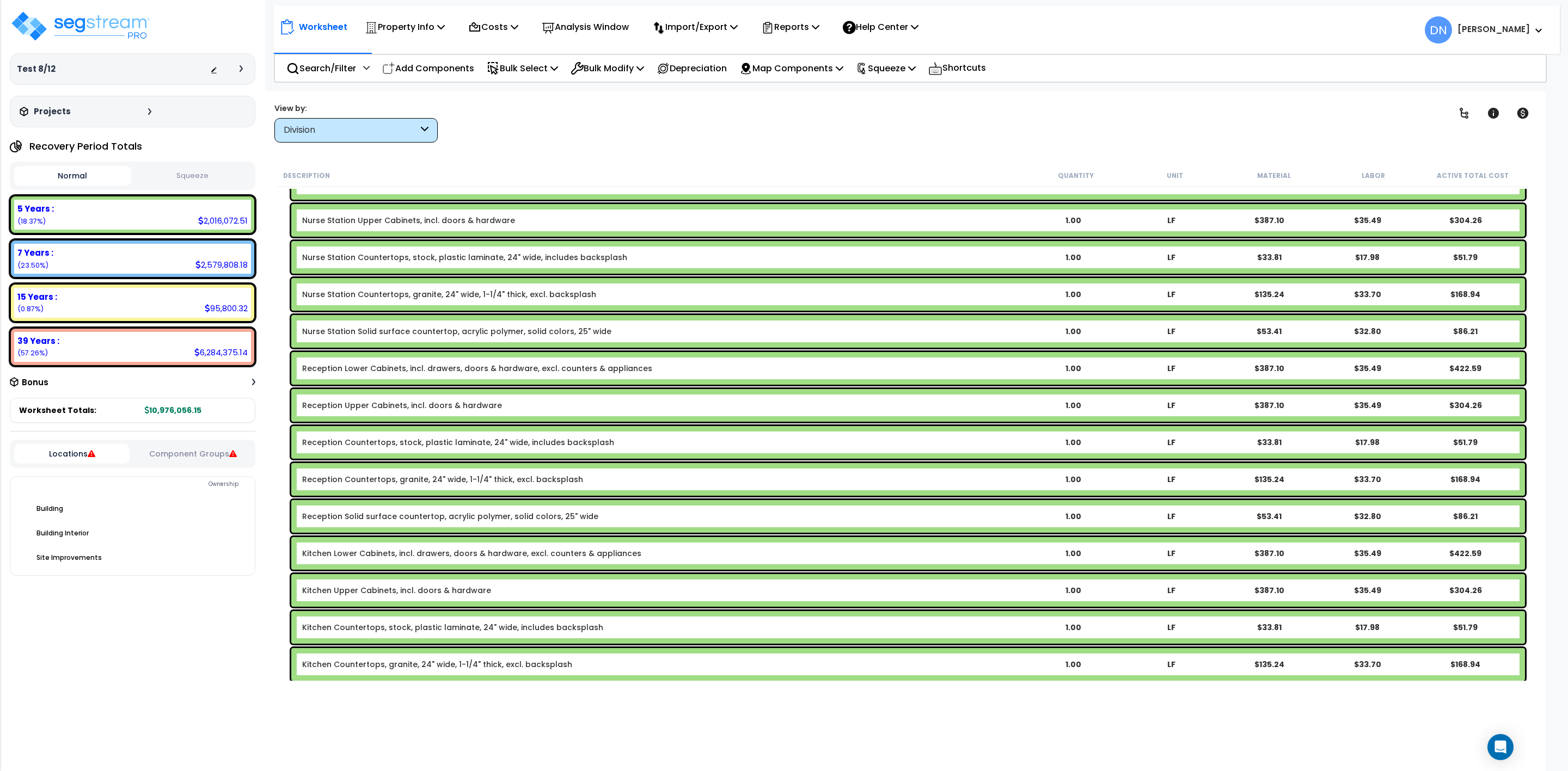
scroll to position [1129, 0]
click at [453, 409] on link "Reception Upper Cabinets, incl. doors & hardware" at bounding box center [401, 406] width 200 height 11
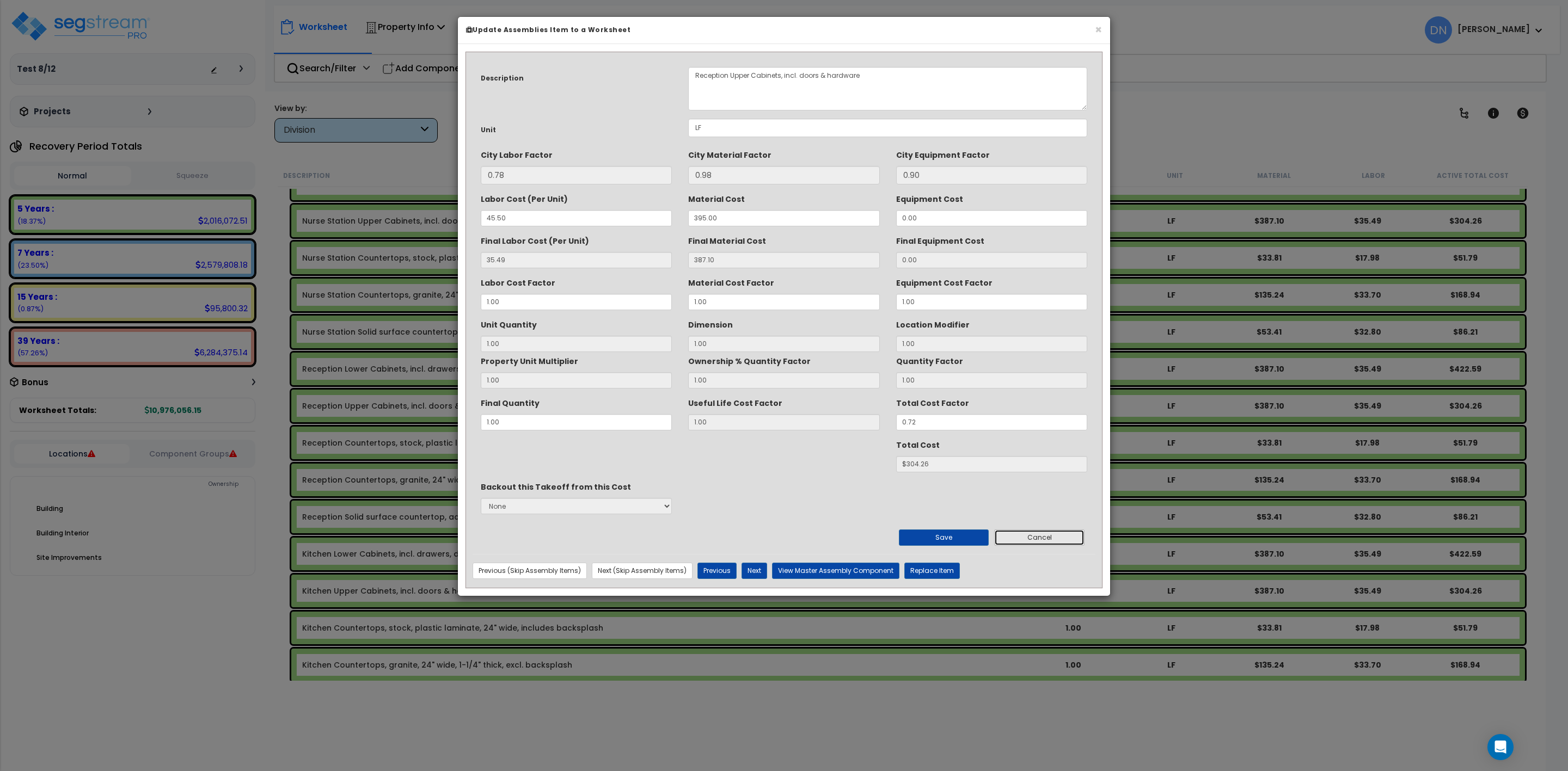
click at [1045, 543] on button "Cancel" at bounding box center [1039, 538] width 90 height 16
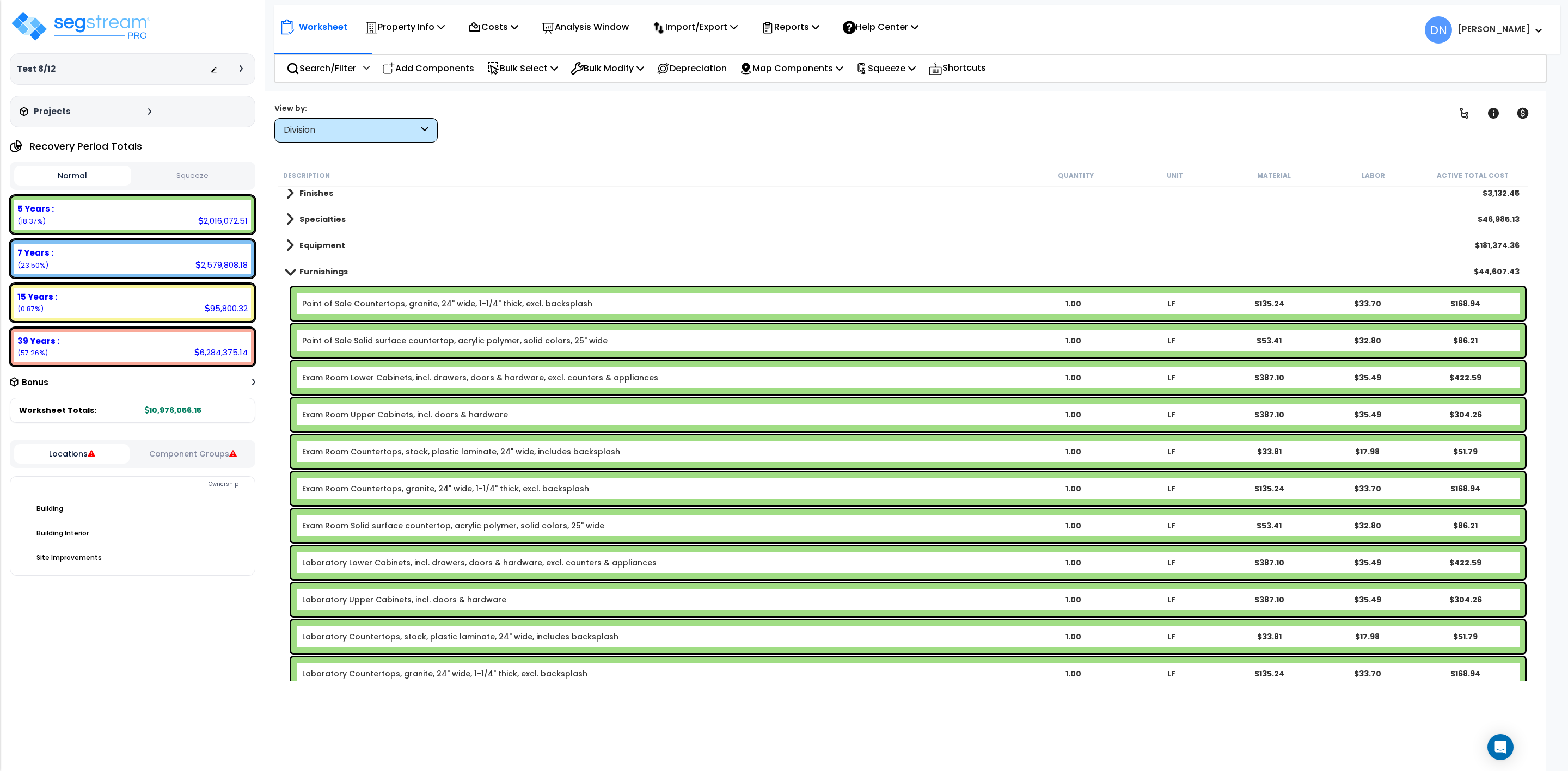
scroll to position [54, 0]
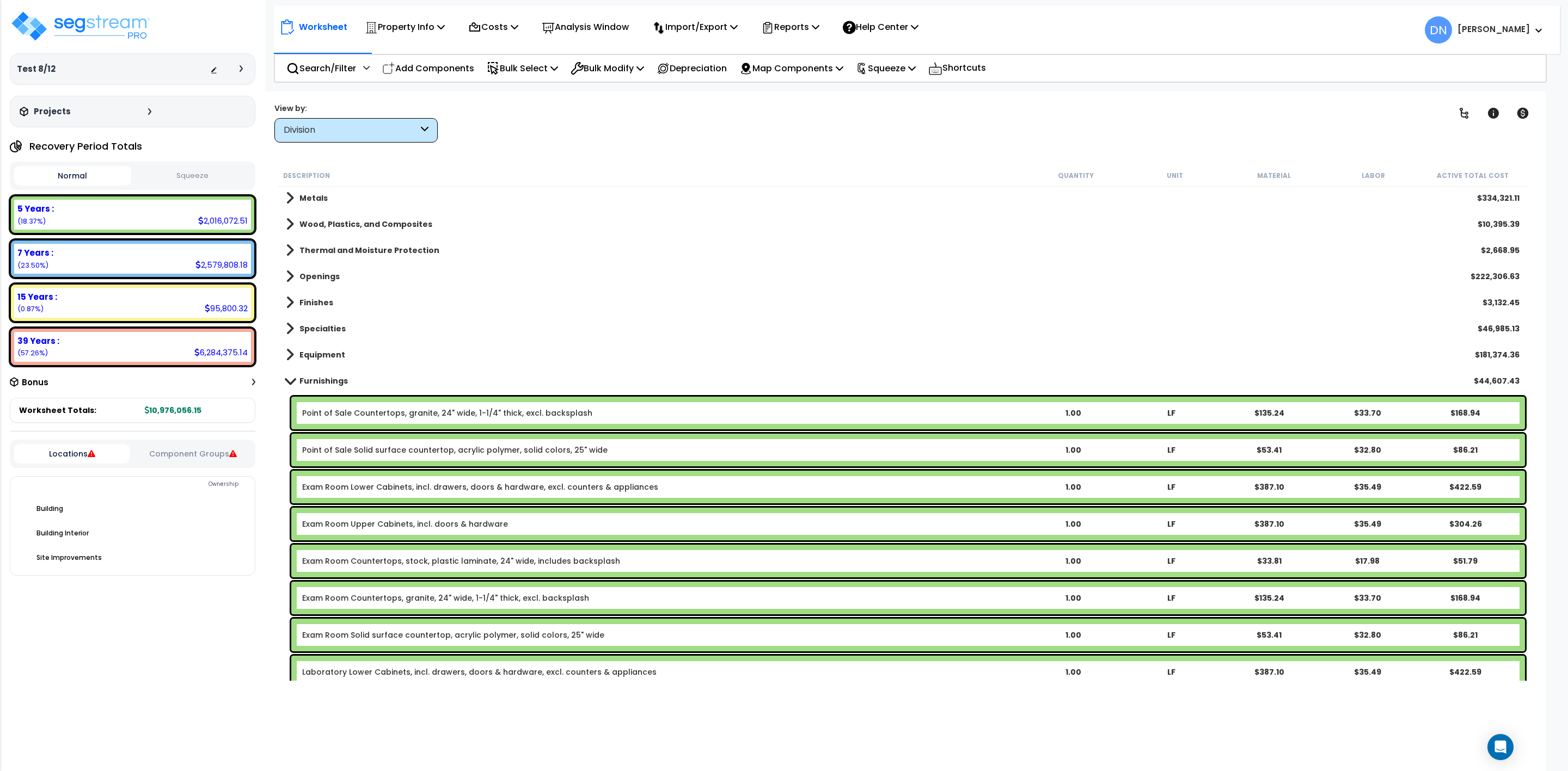
click at [332, 379] on b "Furnishings" at bounding box center [324, 380] width 49 height 11
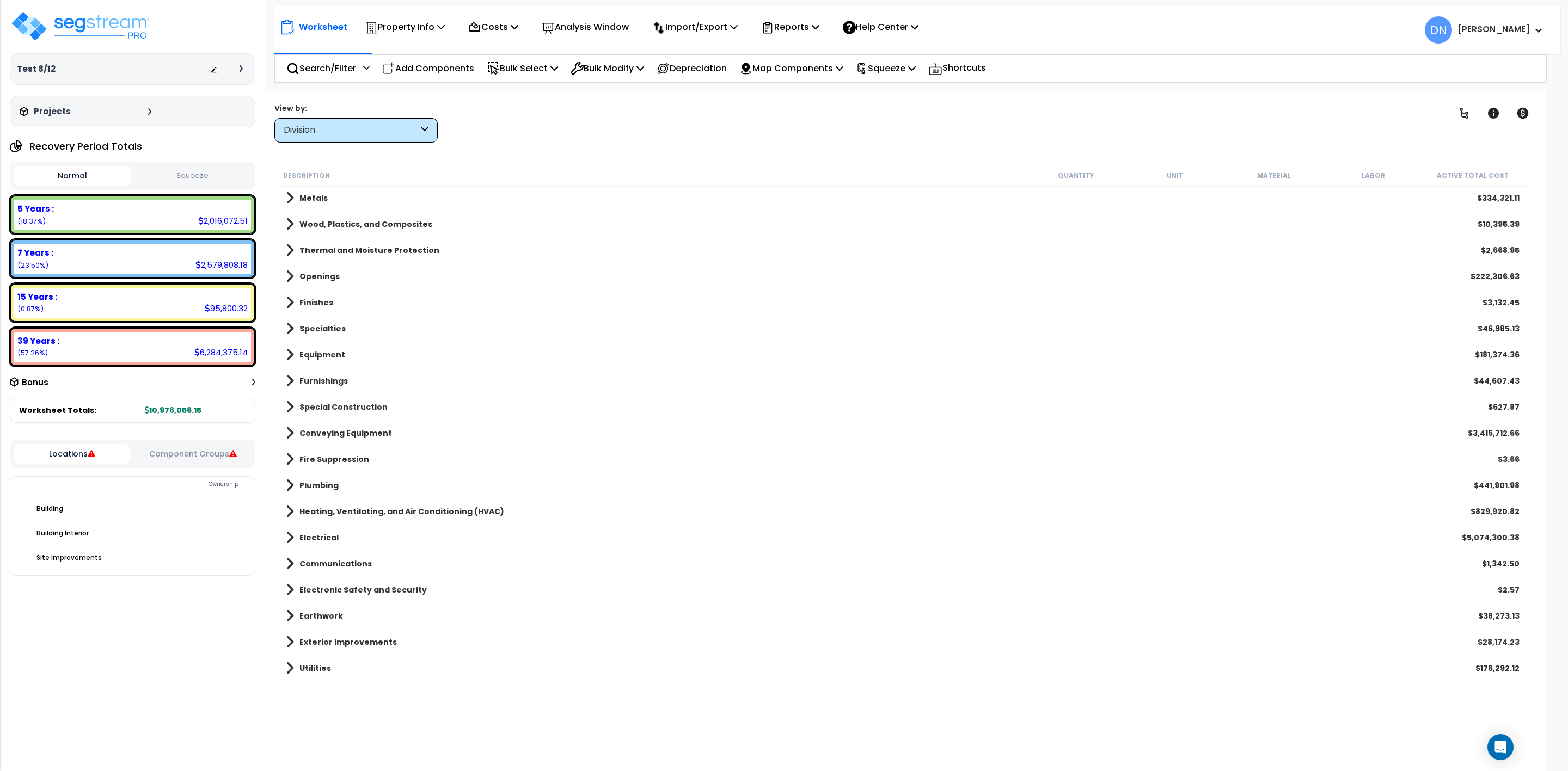
scroll to position [54, 0]
click at [340, 335] on link "Specialties" at bounding box center [316, 329] width 60 height 15
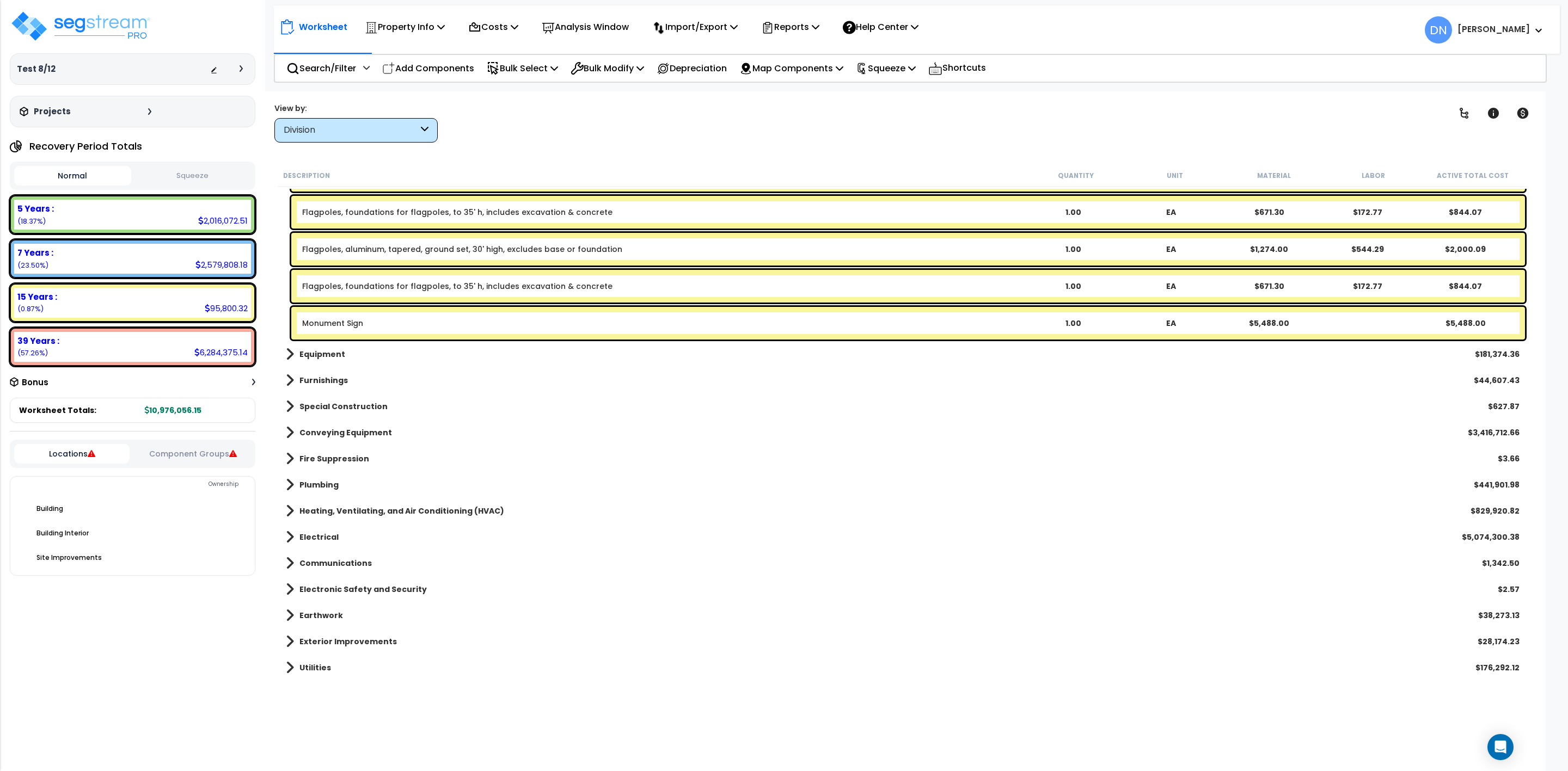
scroll to position [1719, 0]
click at [325, 542] on b "Electrical" at bounding box center [319, 538] width 39 height 11
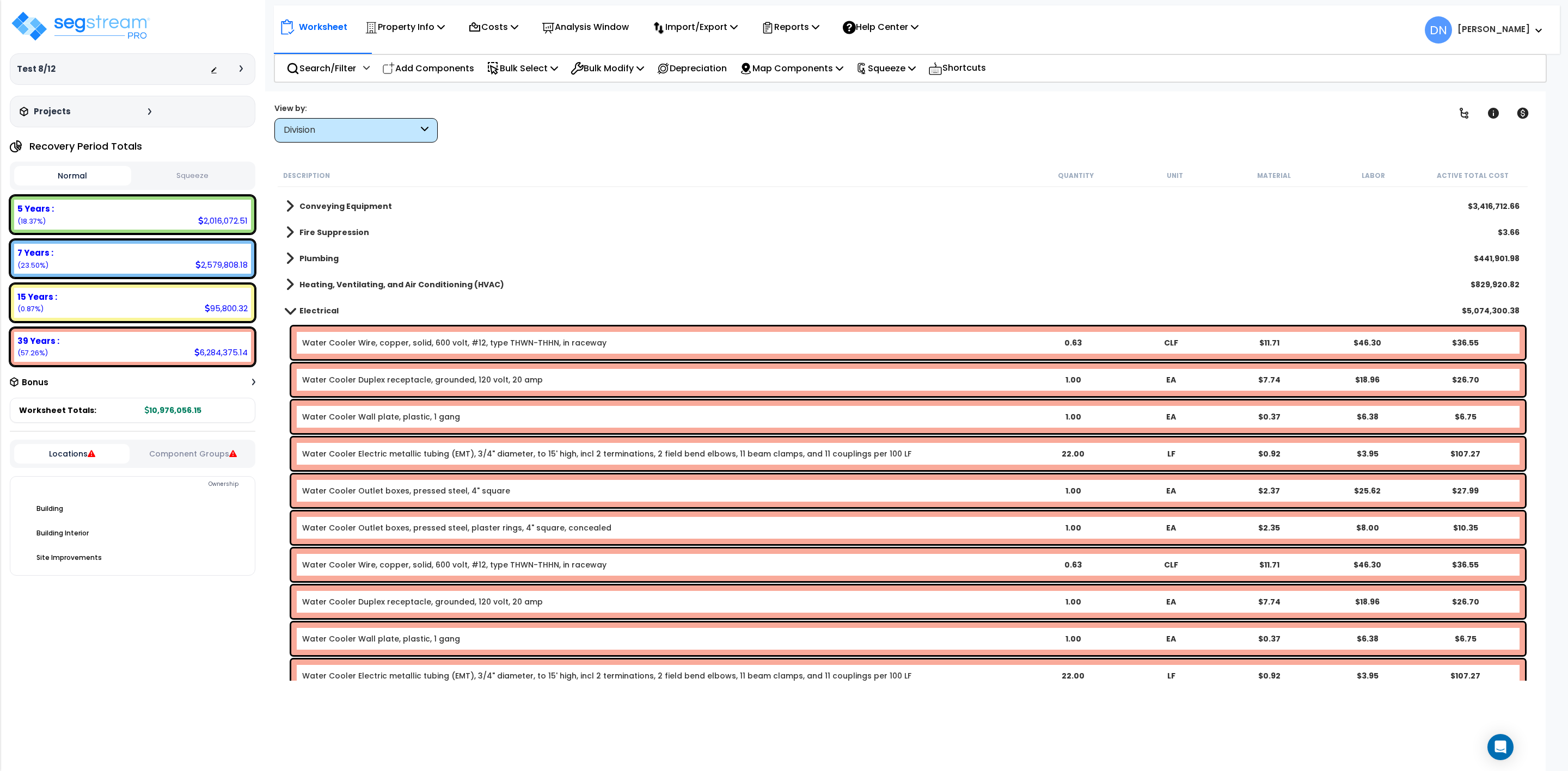
scroll to position [1947, 0]
click at [334, 309] on b "Electrical" at bounding box center [319, 311] width 39 height 11
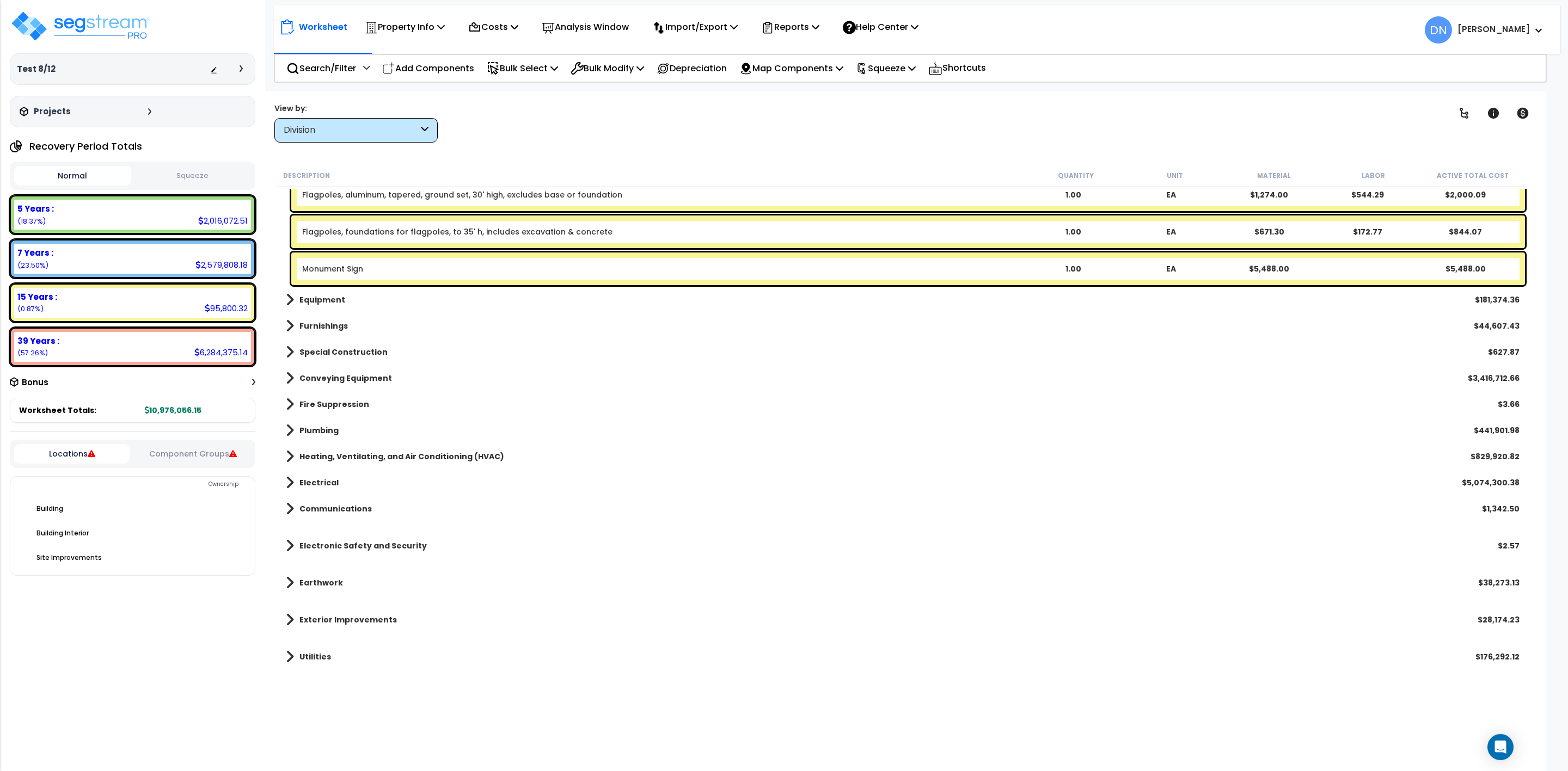
scroll to position [1774, 0]
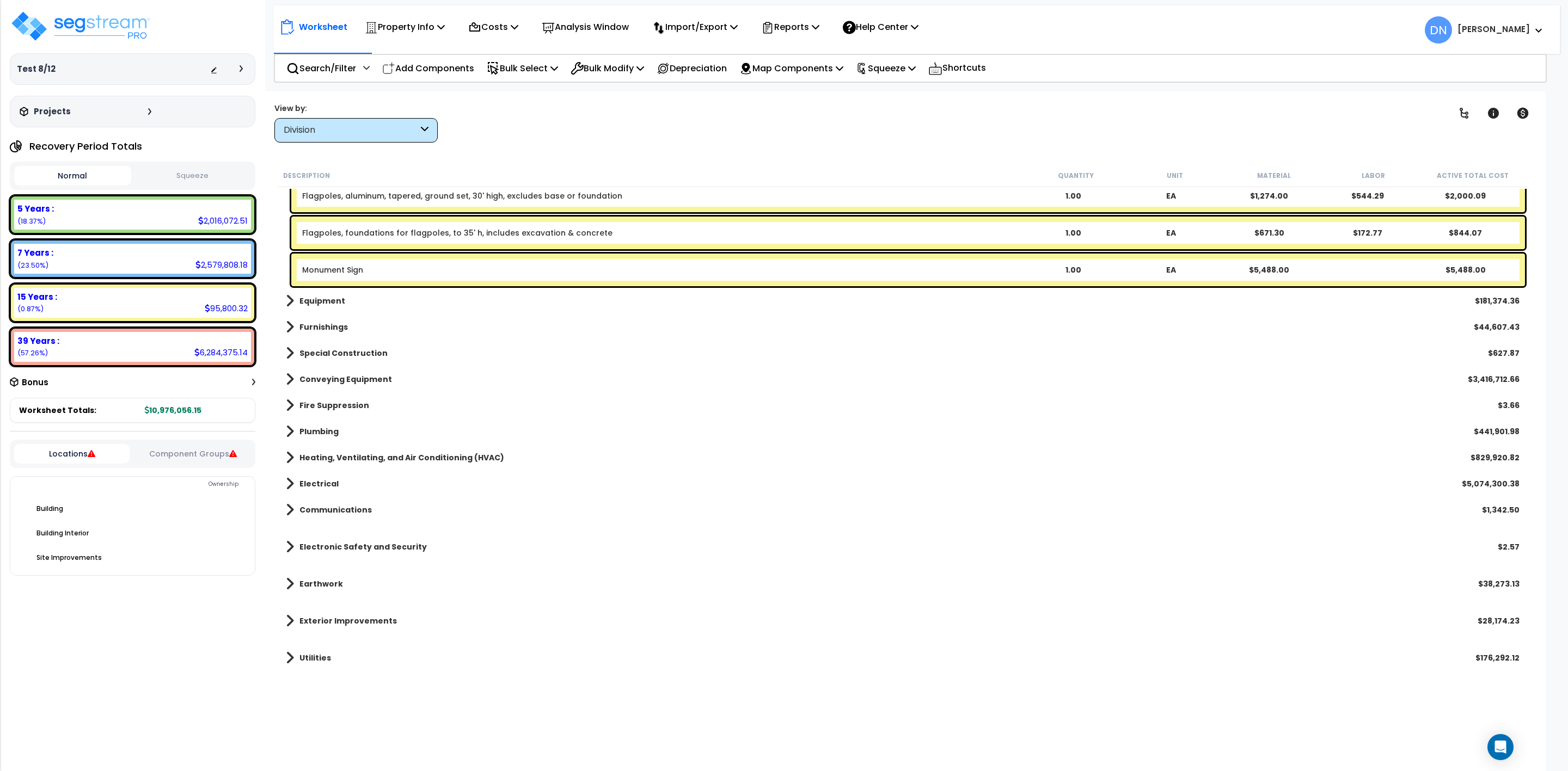
click at [289, 583] on span at bounding box center [290, 584] width 8 height 15
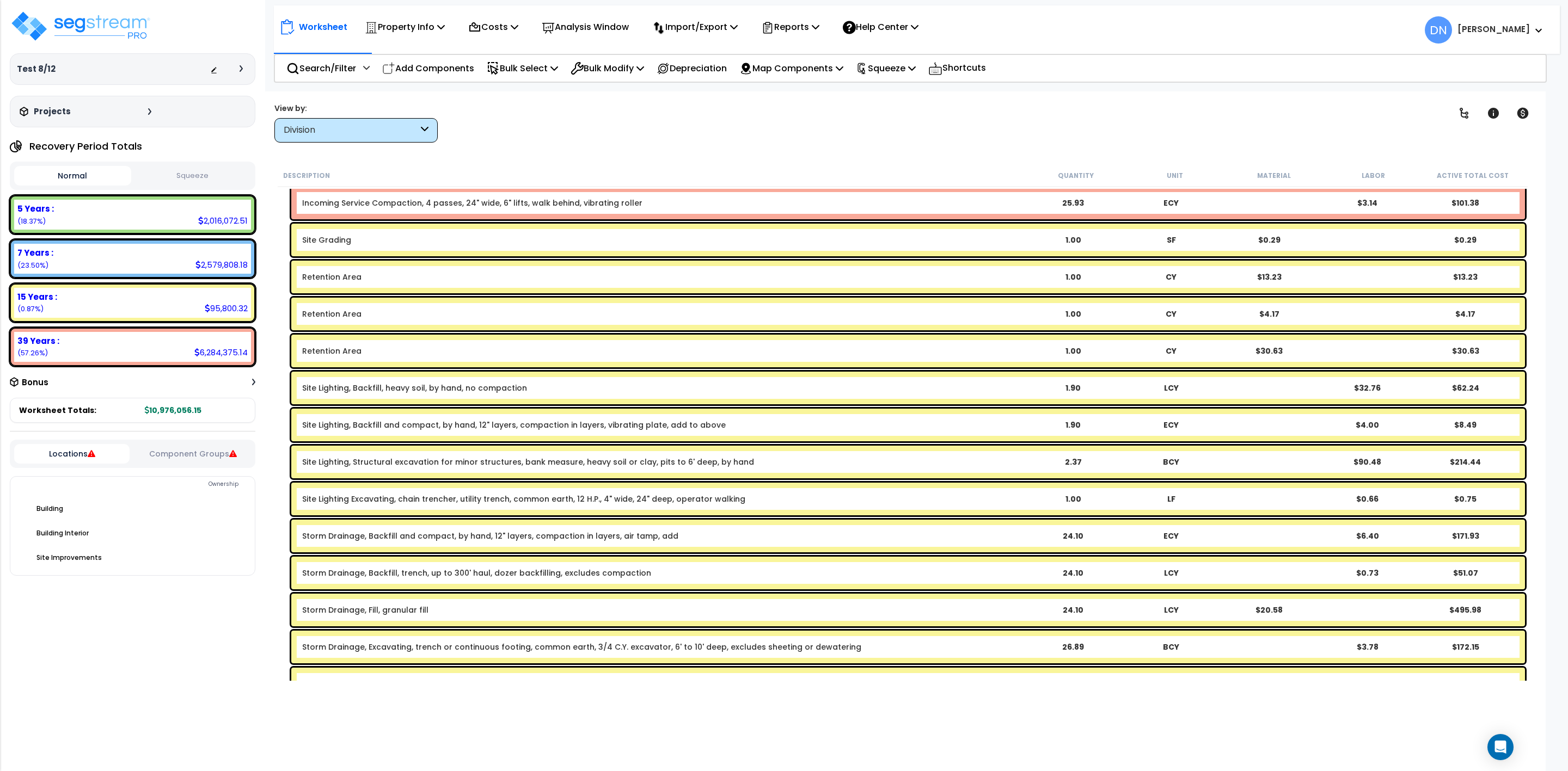
scroll to position [6348, 0]
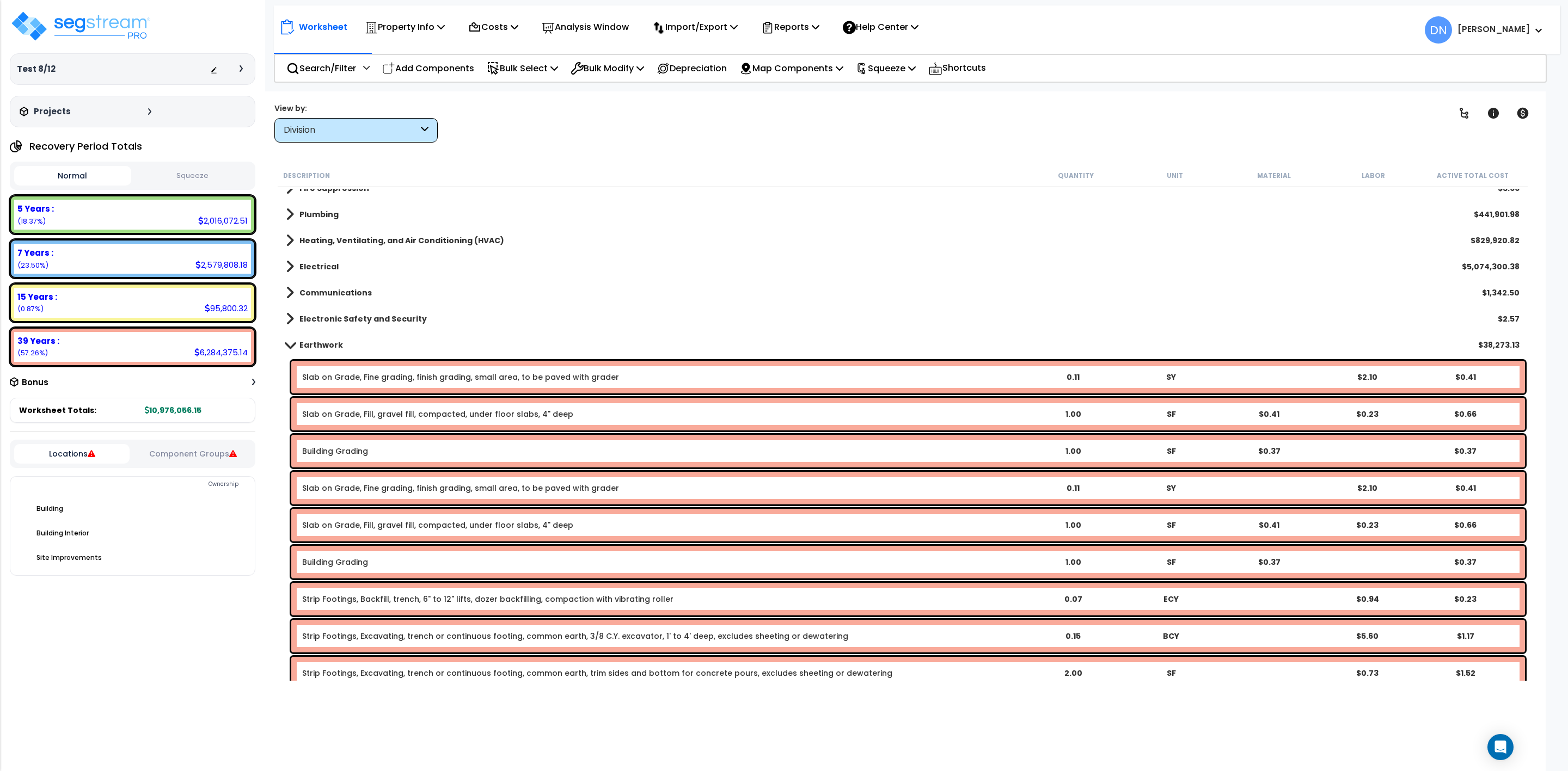
click at [300, 347] on b "Earthwork" at bounding box center [321, 345] width 44 height 11
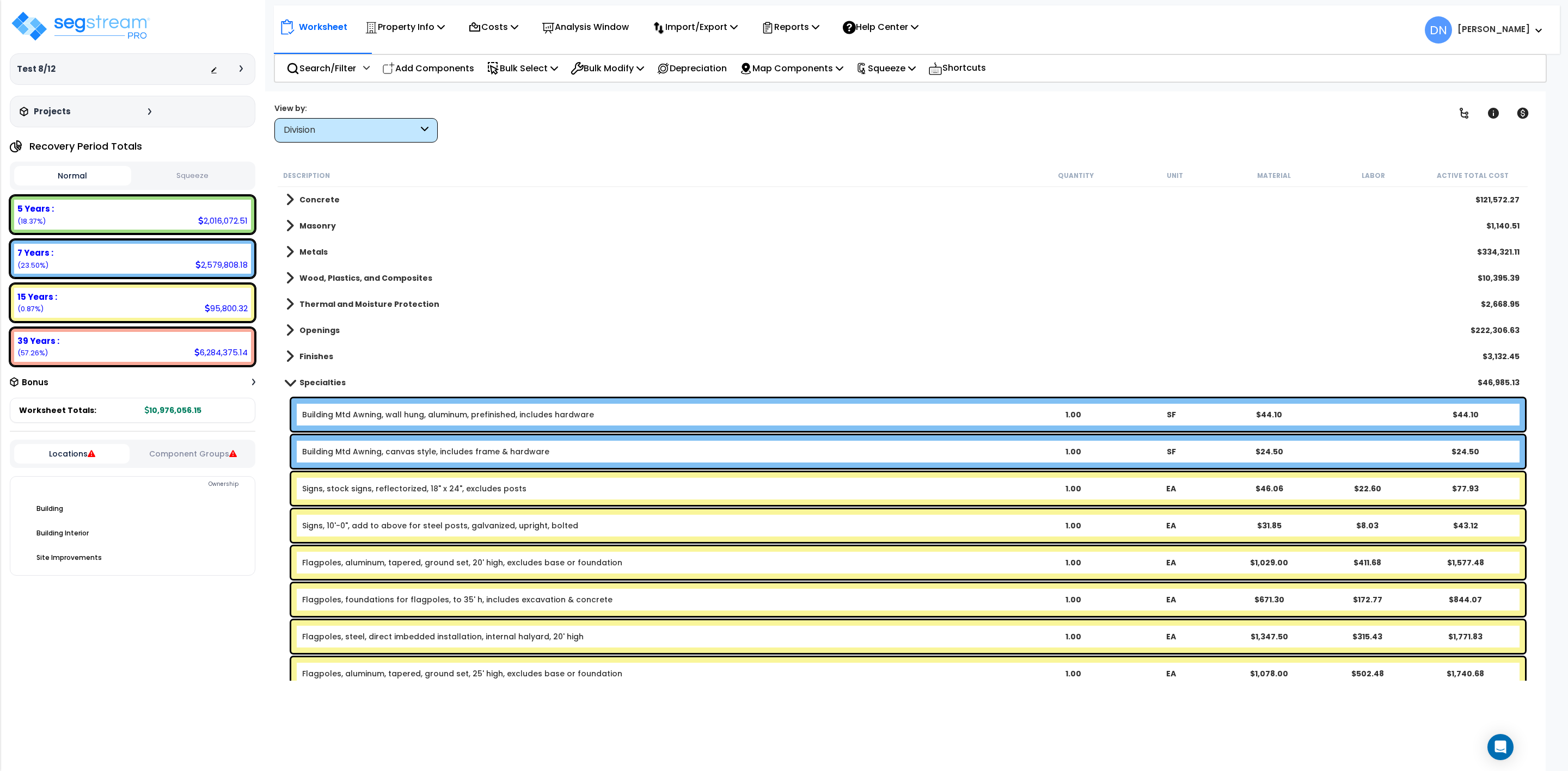
scroll to position [0, 0]
click at [335, 391] on div "Specialties $46,985.13" at bounding box center [903, 383] width 1245 height 26
click at [325, 384] on b "Specialties" at bounding box center [323, 383] width 46 height 11
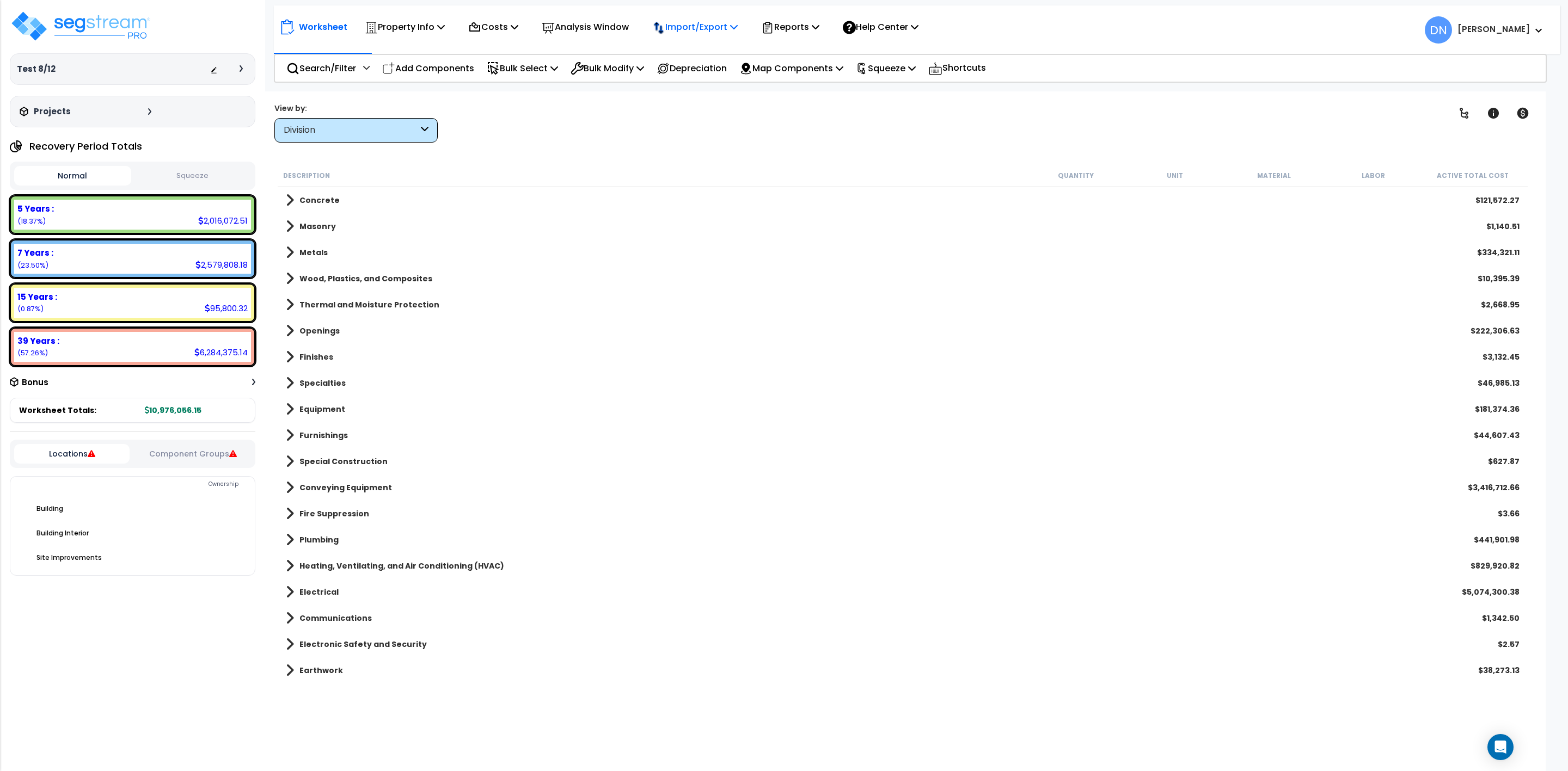
click at [445, 24] on p "Import/Export" at bounding box center [405, 26] width 80 height 15
click at [804, 31] on p "Reports" at bounding box center [790, 26] width 58 height 15
click at [812, 56] on link "Get Report" at bounding box center [809, 51] width 108 height 21
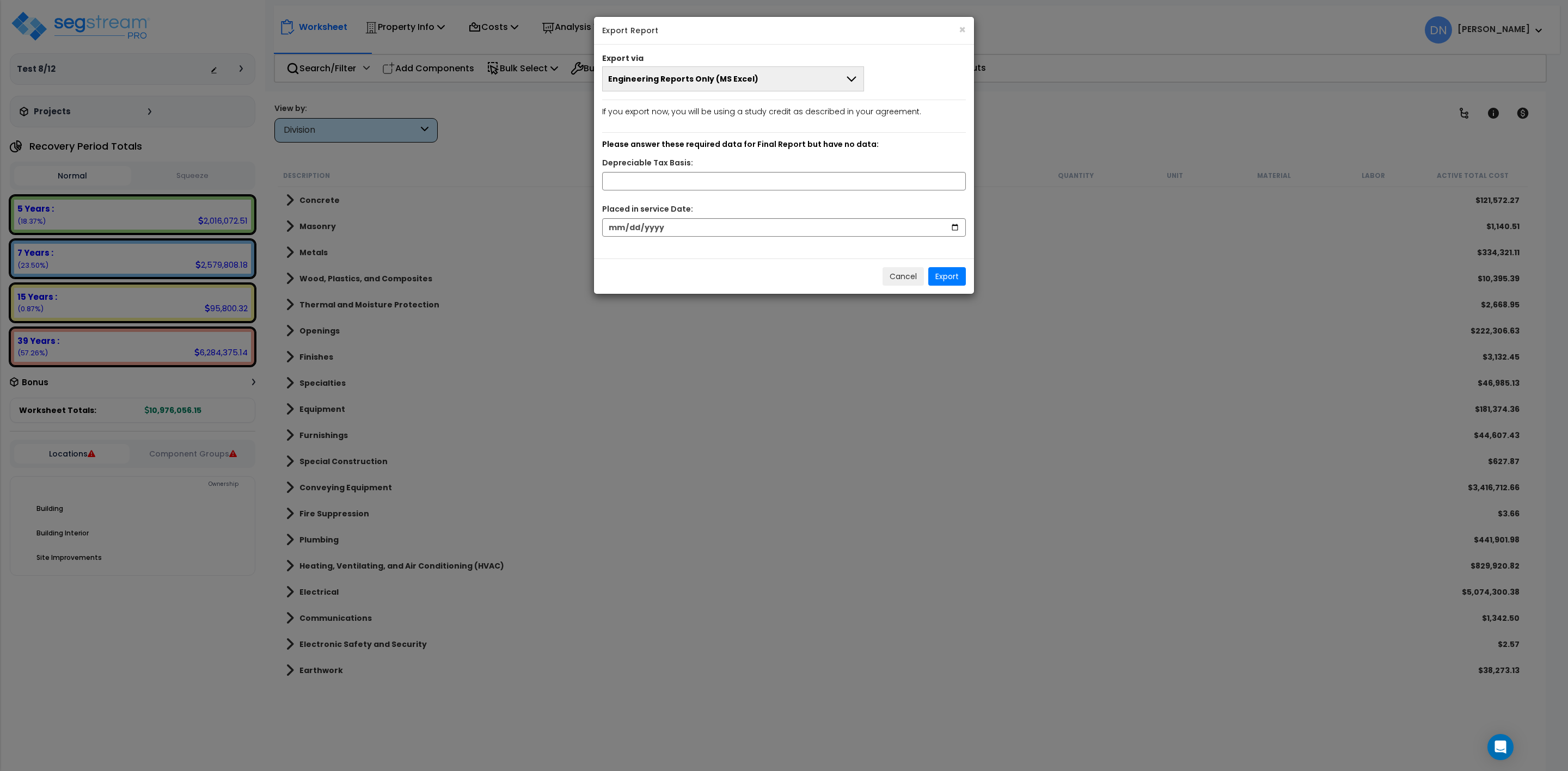
click at [828, 83] on button "Engineering Reports Only (MS Excel)" at bounding box center [733, 79] width 262 height 25
click at [744, 104] on li "Engineering Reports Only (MS Excel)" at bounding box center [733, 104] width 261 height 24
click at [901, 279] on button "Cancel" at bounding box center [903, 277] width 41 height 19
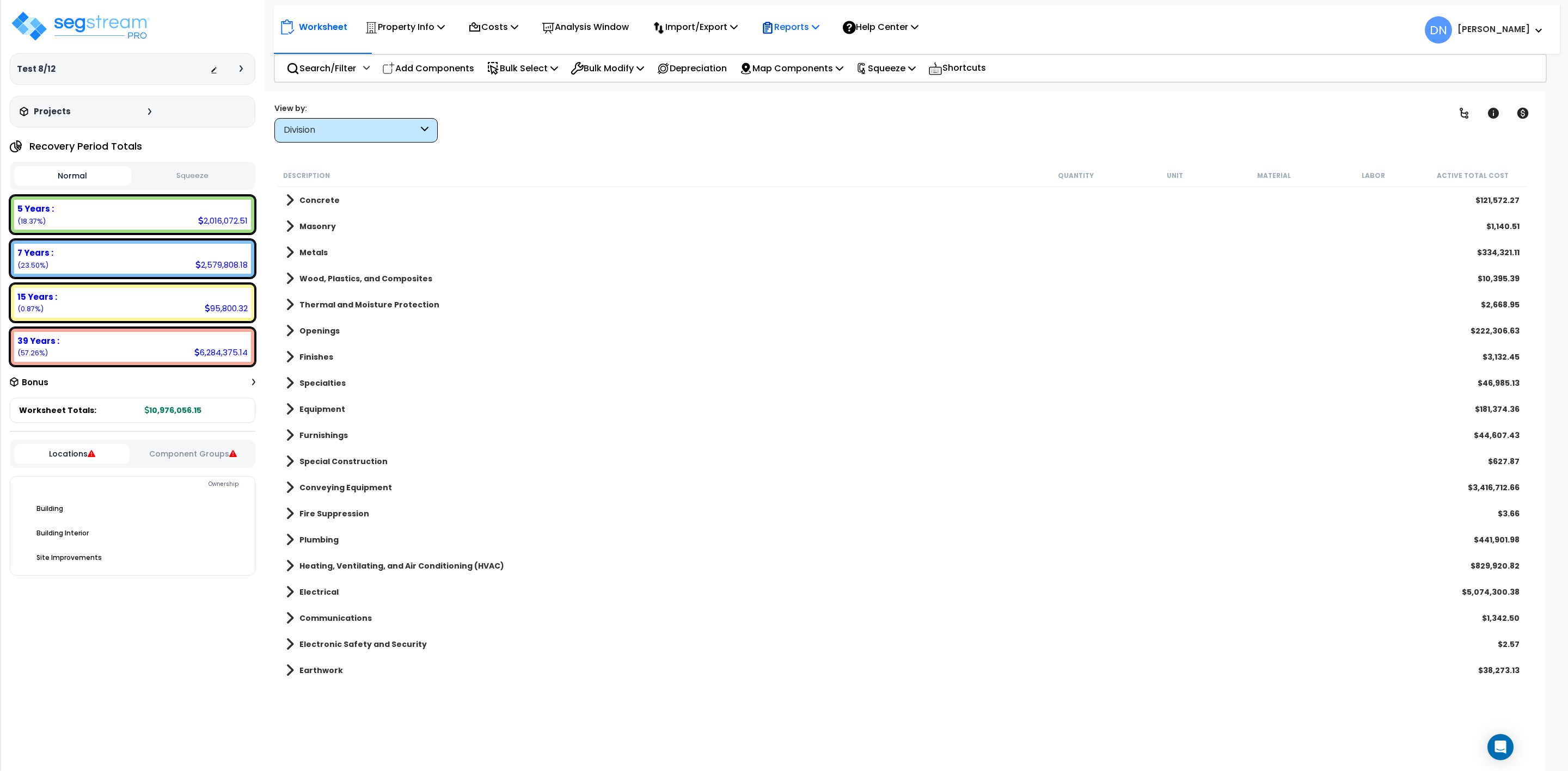
click at [817, 25] on p "Reports" at bounding box center [790, 26] width 58 height 15
click at [821, 99] on link "Manage Report Custom Fields" at bounding box center [809, 103] width 108 height 33
click at [819, 25] on icon at bounding box center [815, 26] width 8 height 9
click at [807, 53] on link "Get Report" at bounding box center [809, 51] width 108 height 21
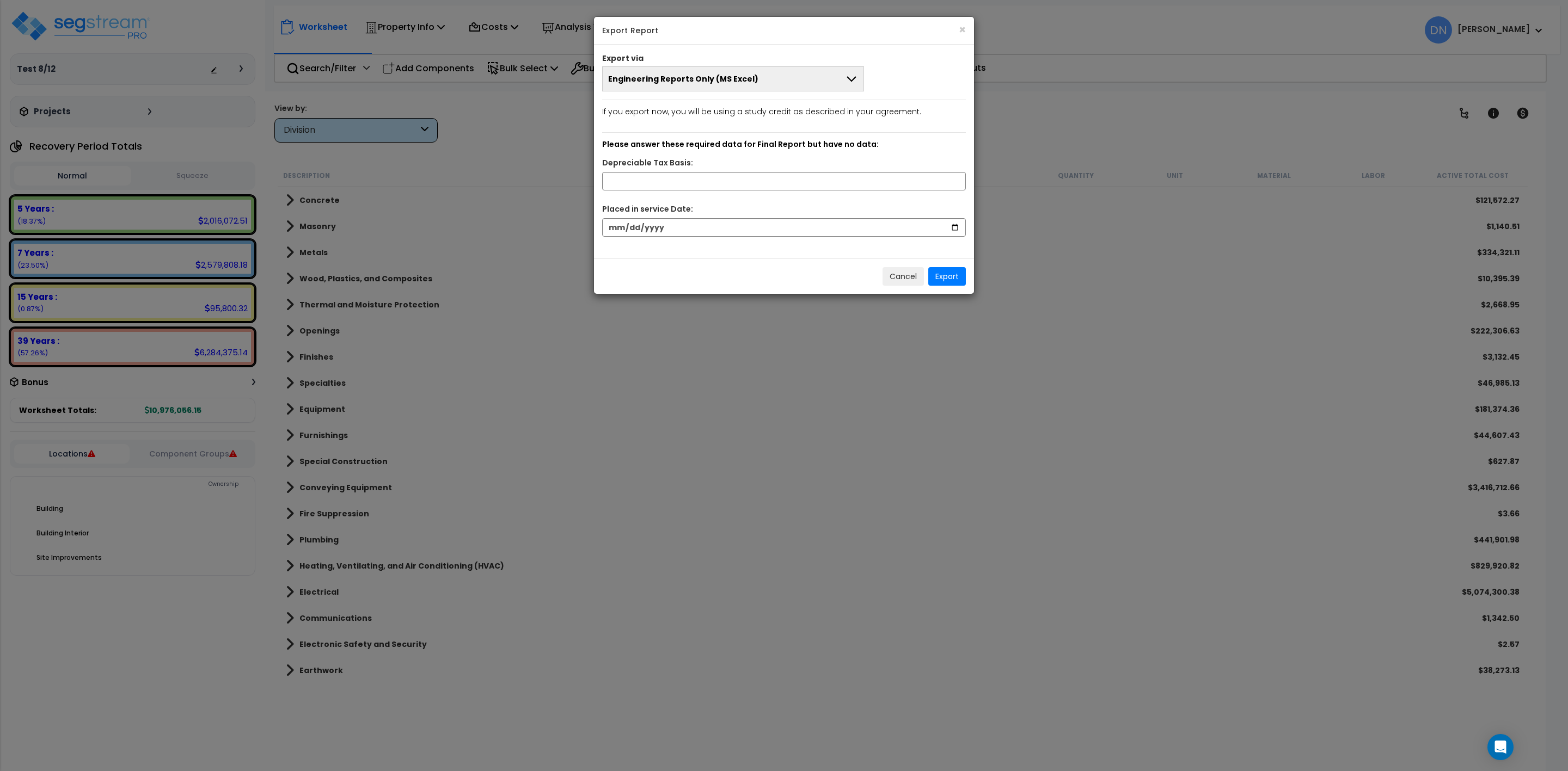
click at [851, 84] on icon at bounding box center [851, 79] width 13 height 13
click at [820, 94] on li "Engineering Reports Only (MS Excel)" at bounding box center [733, 104] width 261 height 24
click at [675, 181] on input "text" at bounding box center [784, 182] width 363 height 19
drag, startPoint x: 675, startPoint y: 183, endPoint x: 574, endPoint y: 175, distance: 101.3
click at [574, 175] on div "× Export Report Export via Engineering Reports Only (MS Excel) Engineering Repo…" at bounding box center [784, 386] width 1568 height 771
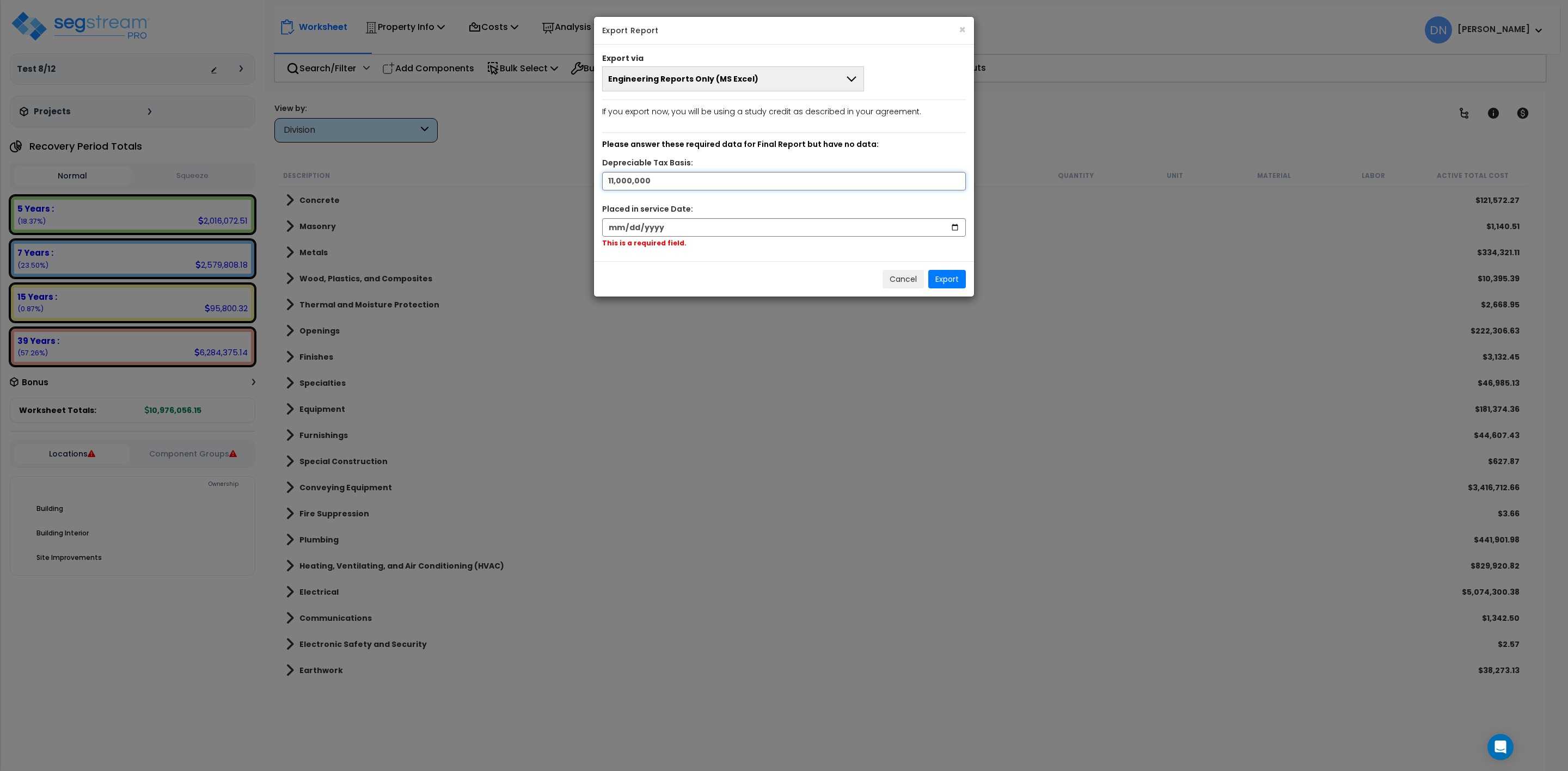
type input "11,000,000"
click at [768, 231] on input "date" at bounding box center [784, 227] width 363 height 19
type input "2025-08-12"
click at [953, 281] on button "Export" at bounding box center [947, 277] width 38 height 19
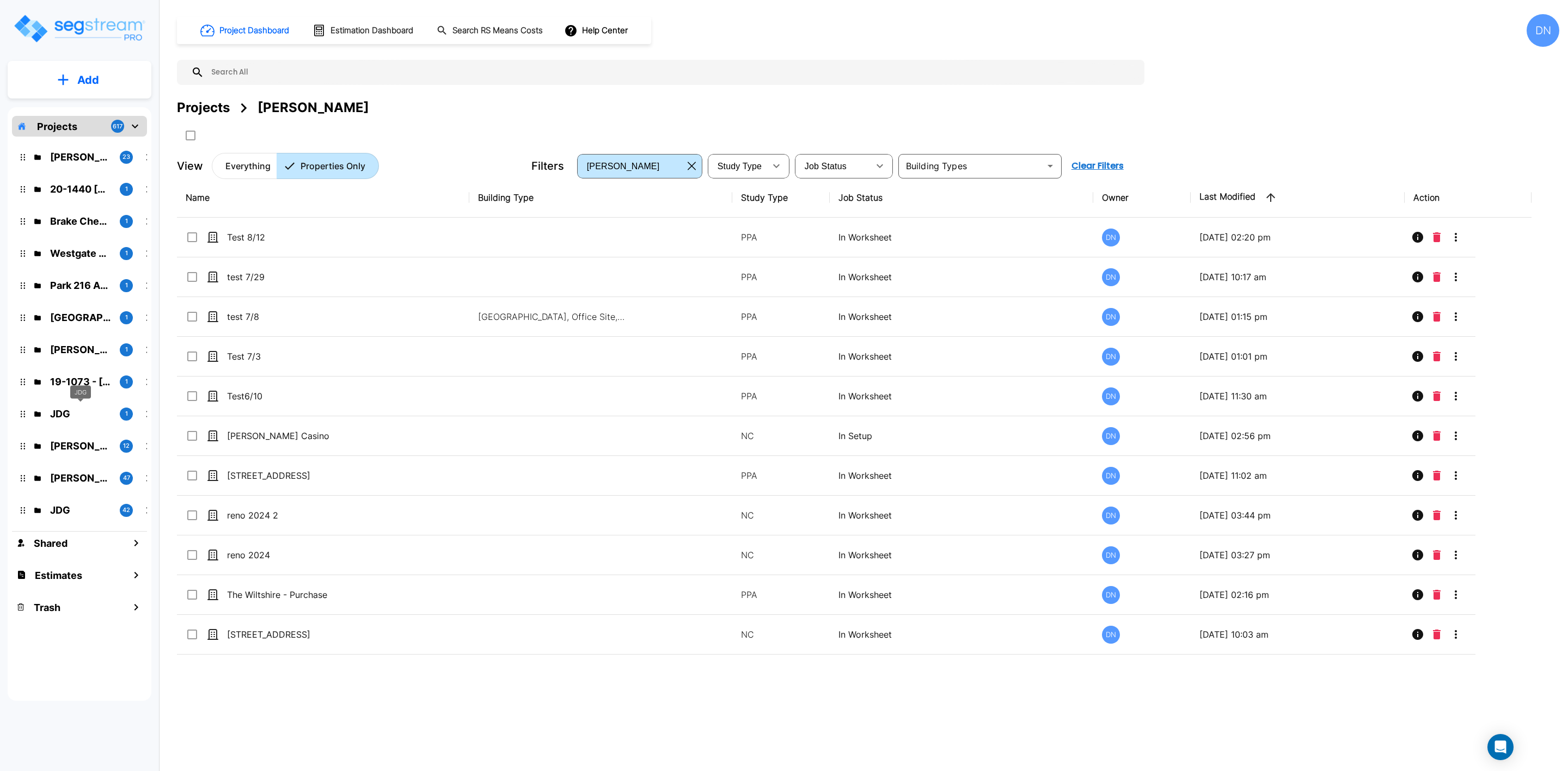
click at [76, 417] on p "JDG" at bounding box center [80, 414] width 61 height 15
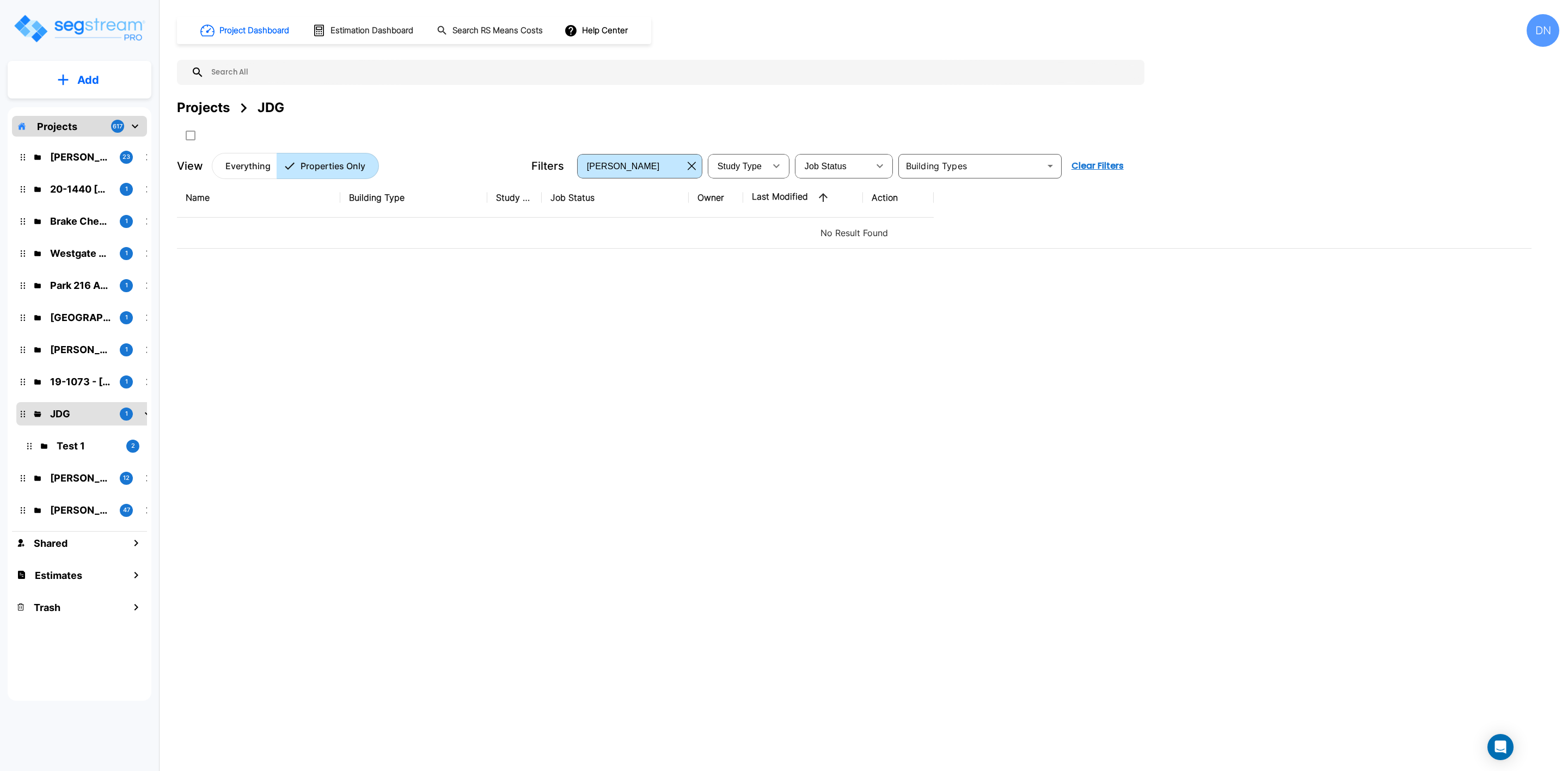
click at [712, 373] on div "Name Building Type Study Type Job Status Owner Last Modified Action No Result F…" at bounding box center [854, 417] width 1355 height 478
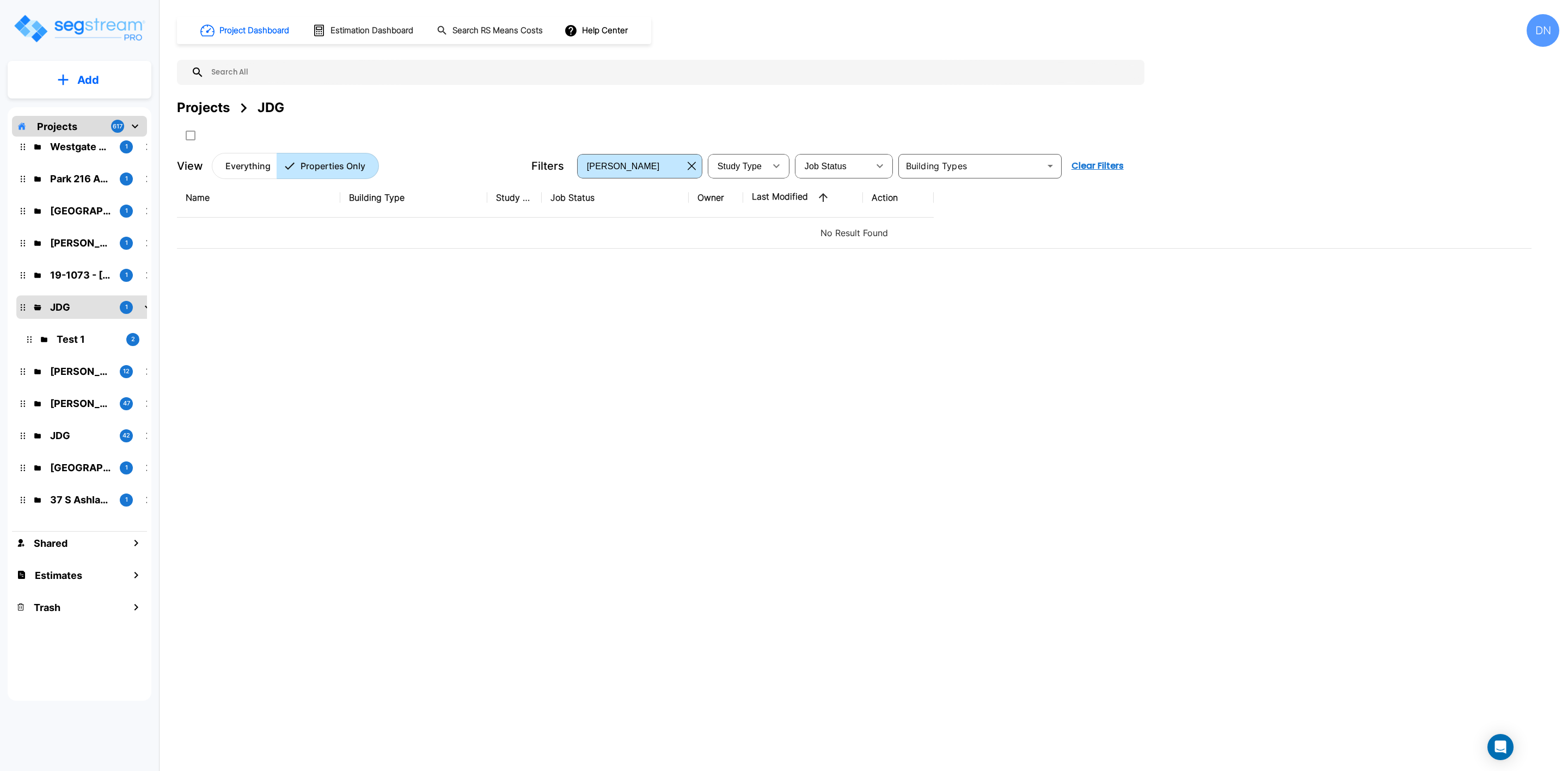
scroll to position [108, 0]
click at [1230, 363] on div "Name Building Type Study Type Job Status Owner Last Modified Action No Result F…" at bounding box center [854, 417] width 1355 height 478
click at [72, 435] on p "JDG" at bounding box center [80, 434] width 61 height 15
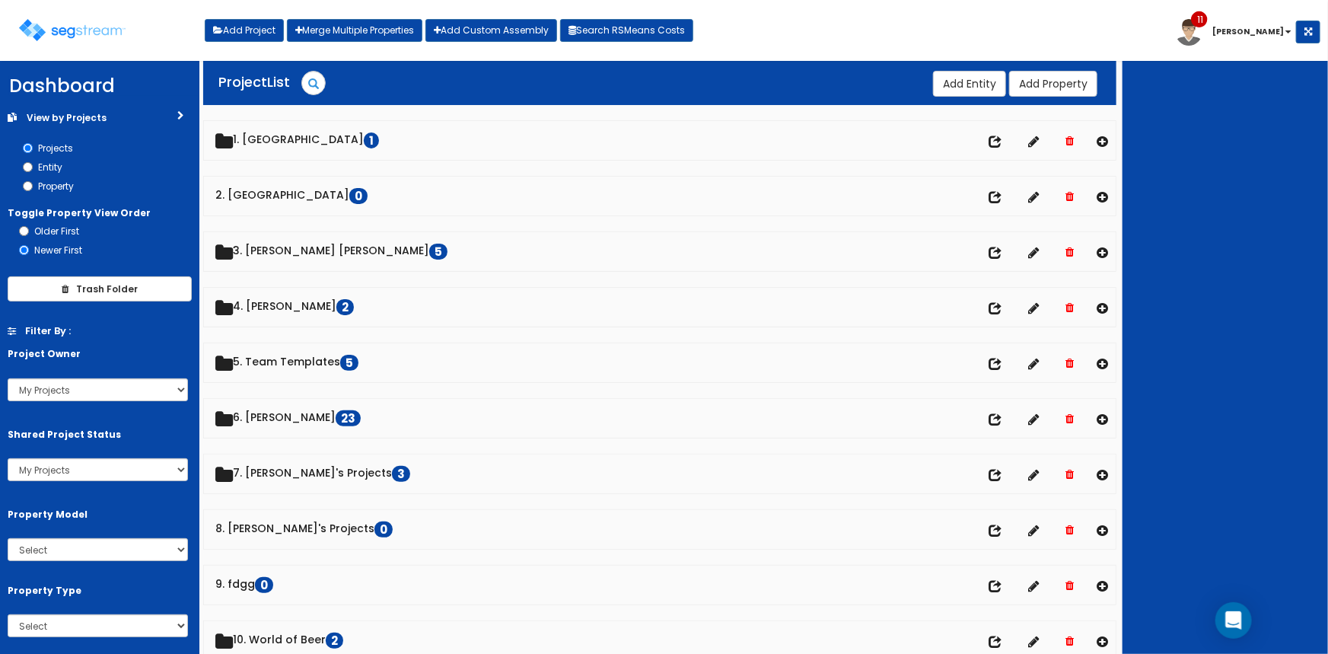
click at [1212, 313] on div at bounding box center [1225, 357] width 205 height 593
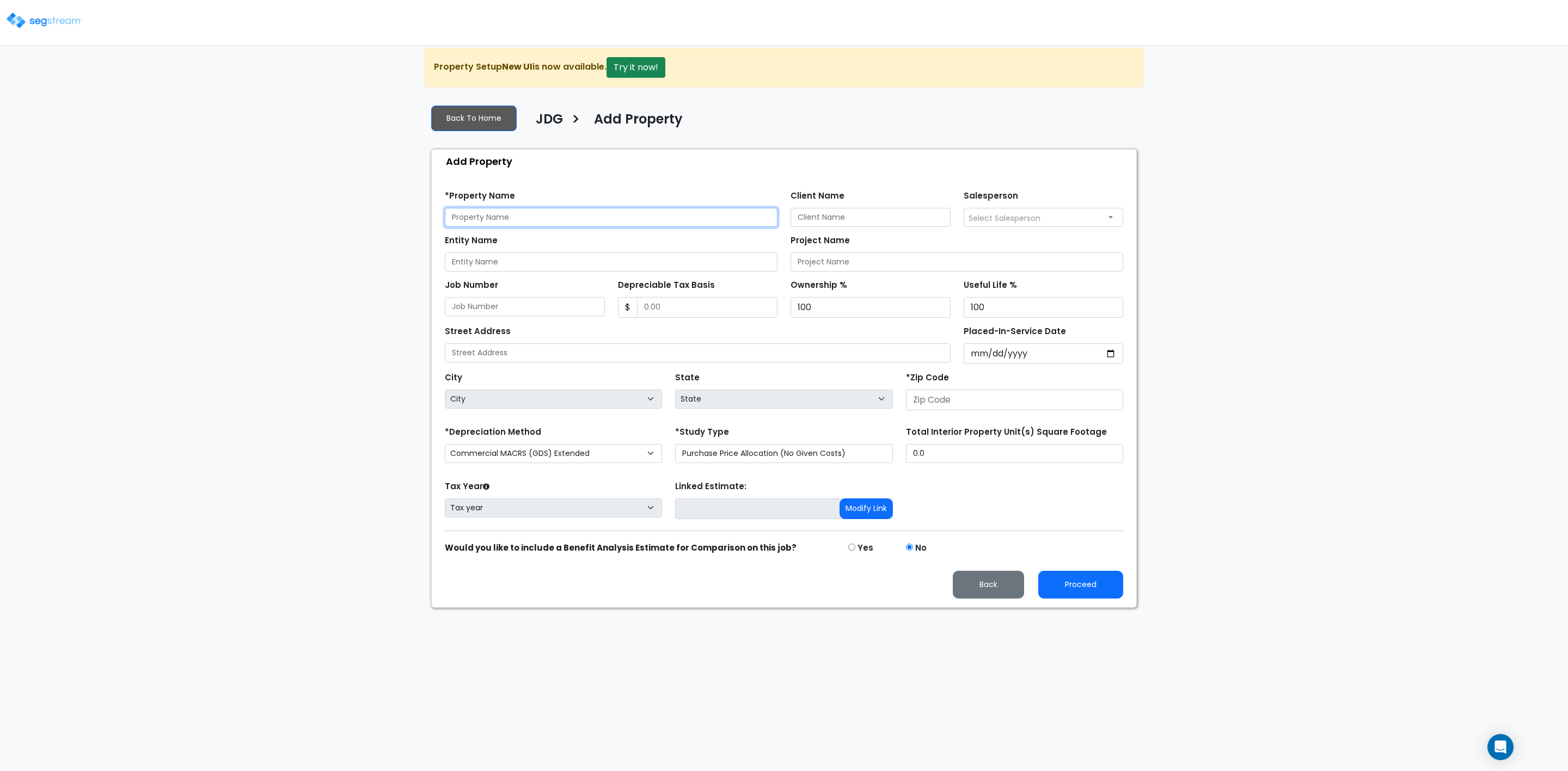
click at [496, 224] on input "text" at bounding box center [611, 217] width 333 height 19
type input "Test 8/12"
click at [944, 402] on input "number" at bounding box center [1014, 400] width 217 height 21
type input "301"
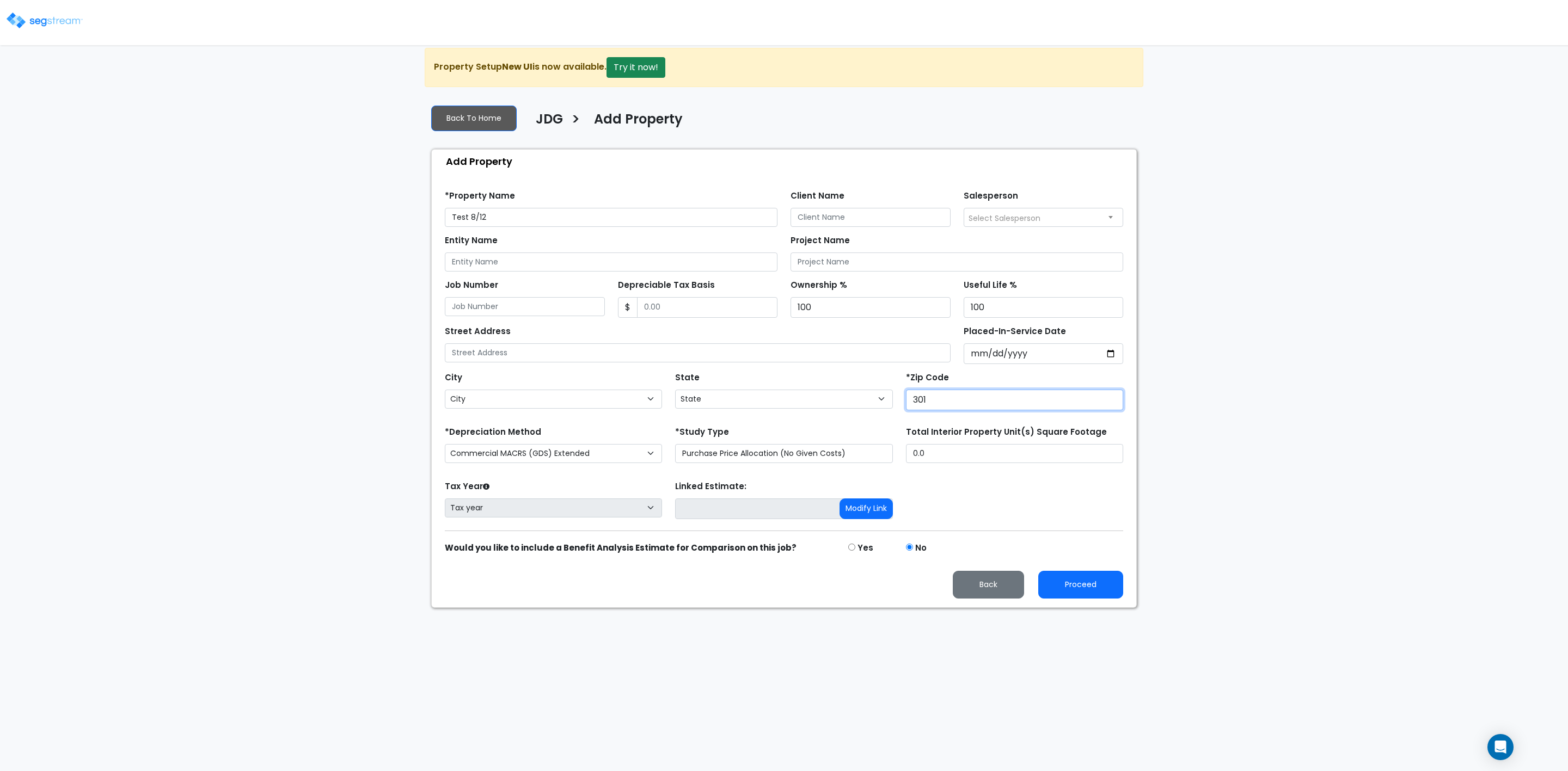
select select "GA"
type input "30157"
click at [926, 519] on div "Tax Year Please Enter The Placed In Service Date First. Tax year Prior Years De…" at bounding box center [784, 500] width 692 height 44
click at [1088, 590] on button "Proceed" at bounding box center [1080, 584] width 85 height 28
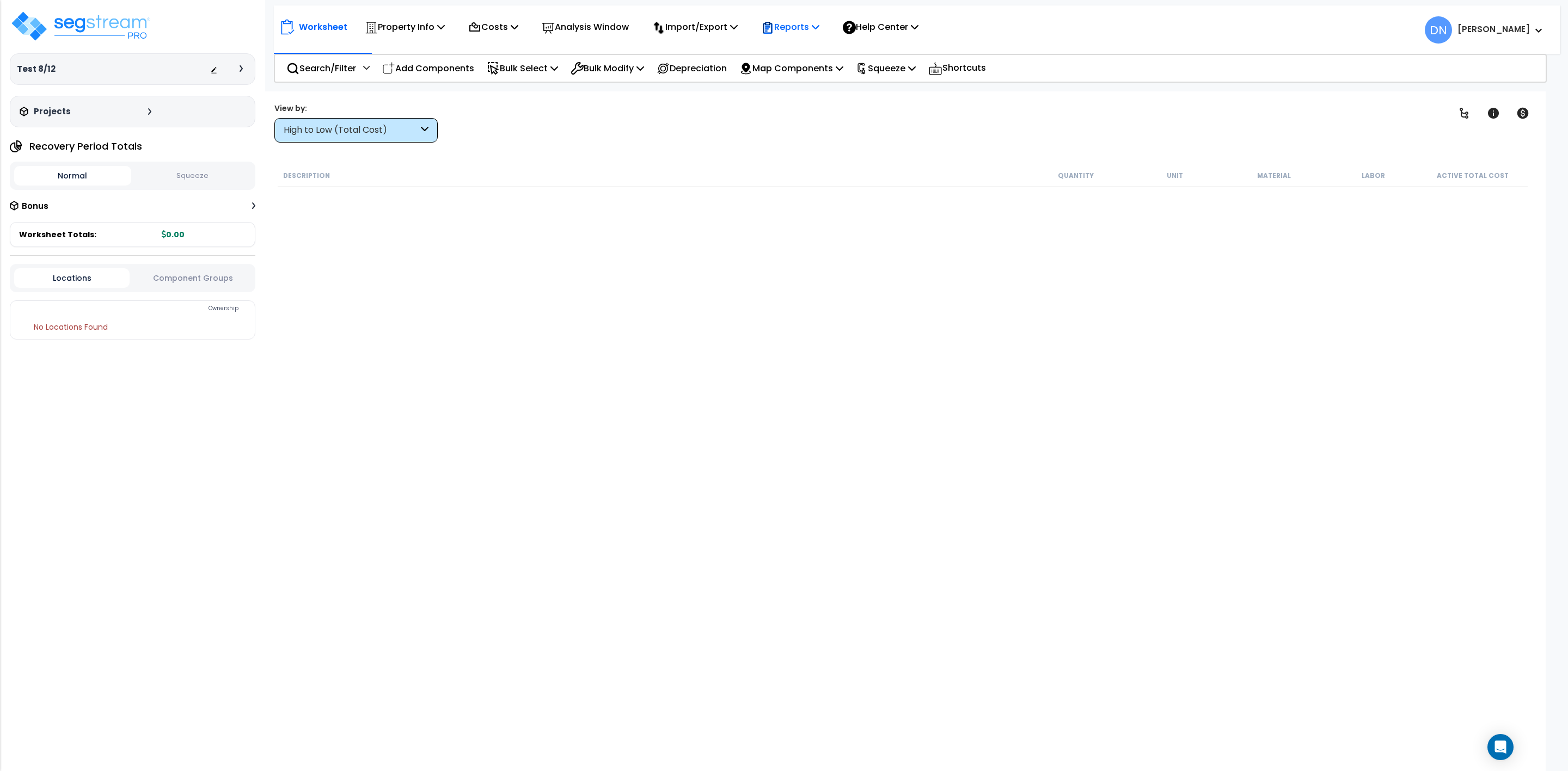
click at [815, 30] on p "Reports" at bounding box center [790, 26] width 58 height 15
click at [445, 31] on p "Import/Export" at bounding box center [405, 26] width 80 height 15
click at [716, 97] on link "Import RS Means Items" at bounding box center [700, 96] width 108 height 21
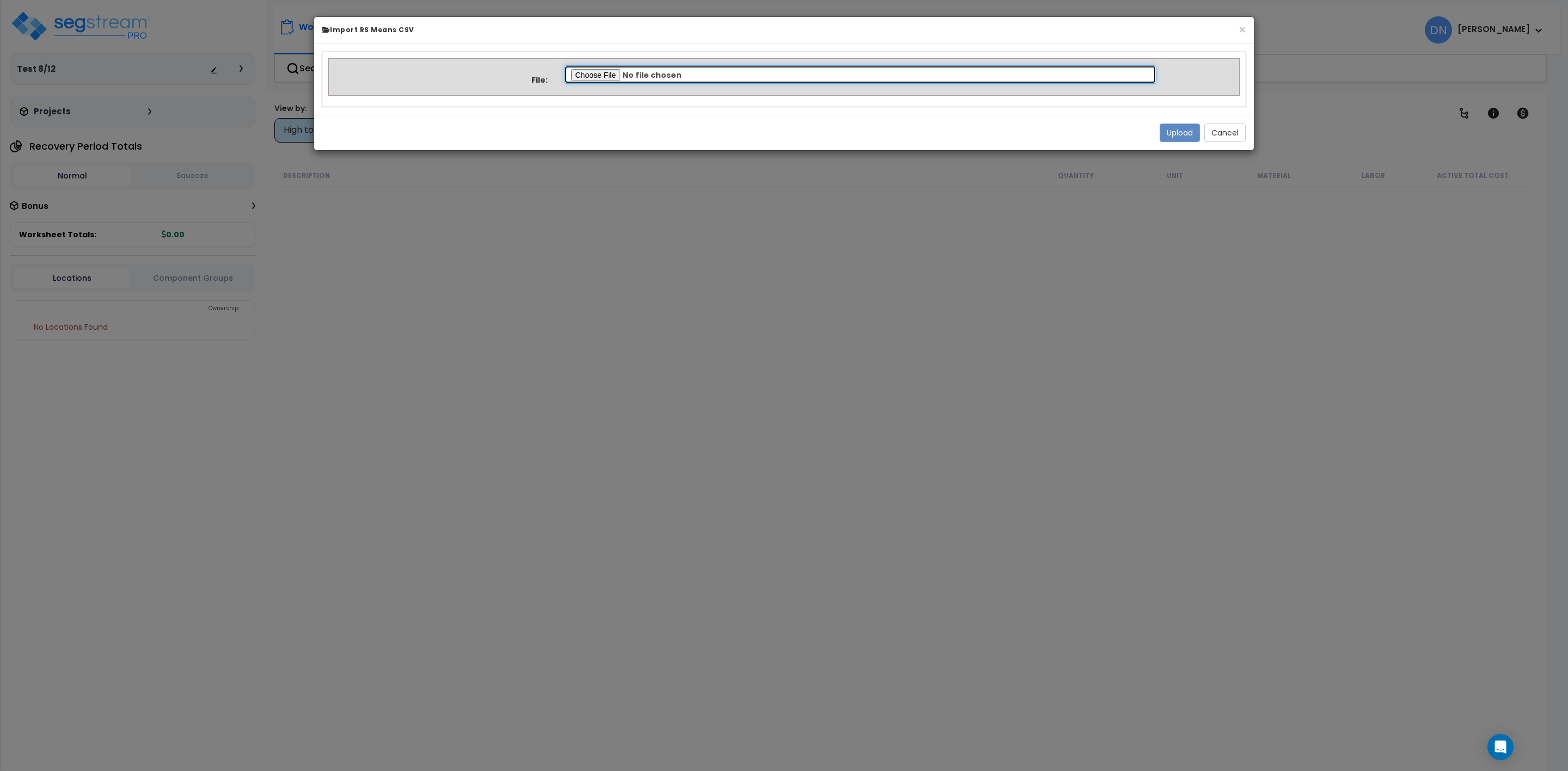
click at [599, 72] on input "file" at bounding box center [860, 74] width 593 height 19
type input "C:\fakepath\Bldg and Site.csv"
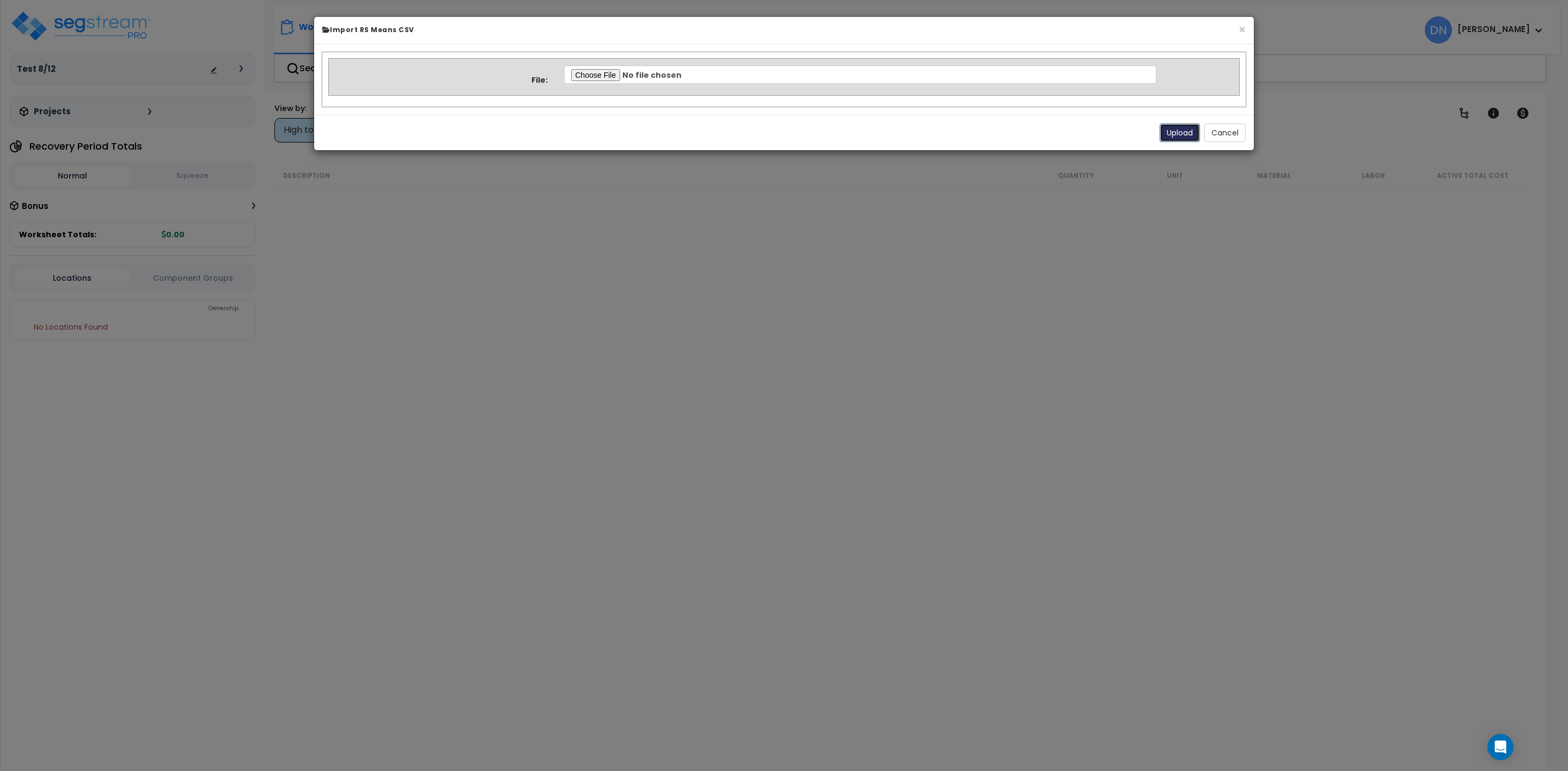
click at [1163, 129] on button "Upload" at bounding box center [1180, 133] width 40 height 19
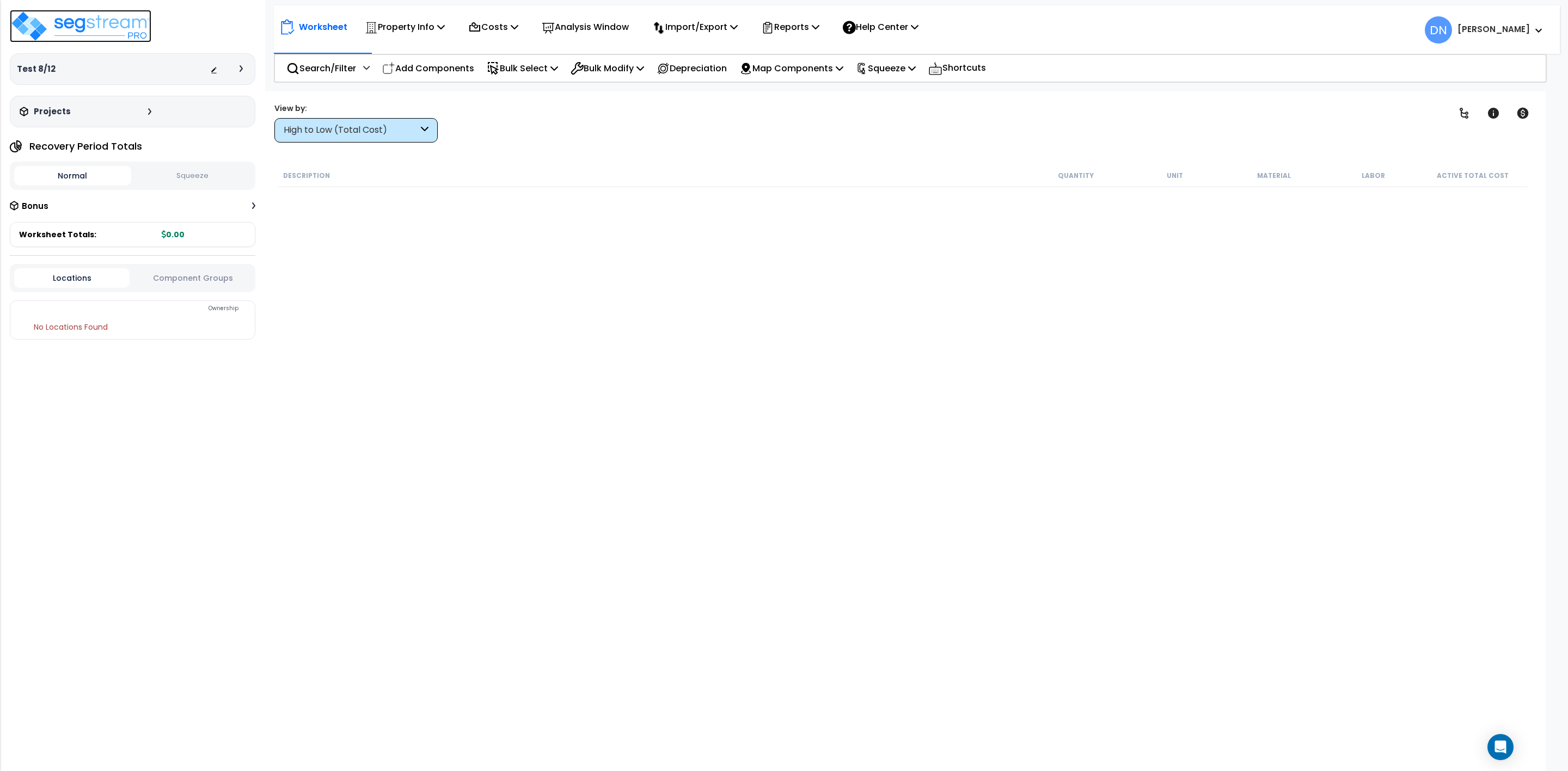
click at [118, 33] on img at bounding box center [81, 26] width 142 height 33
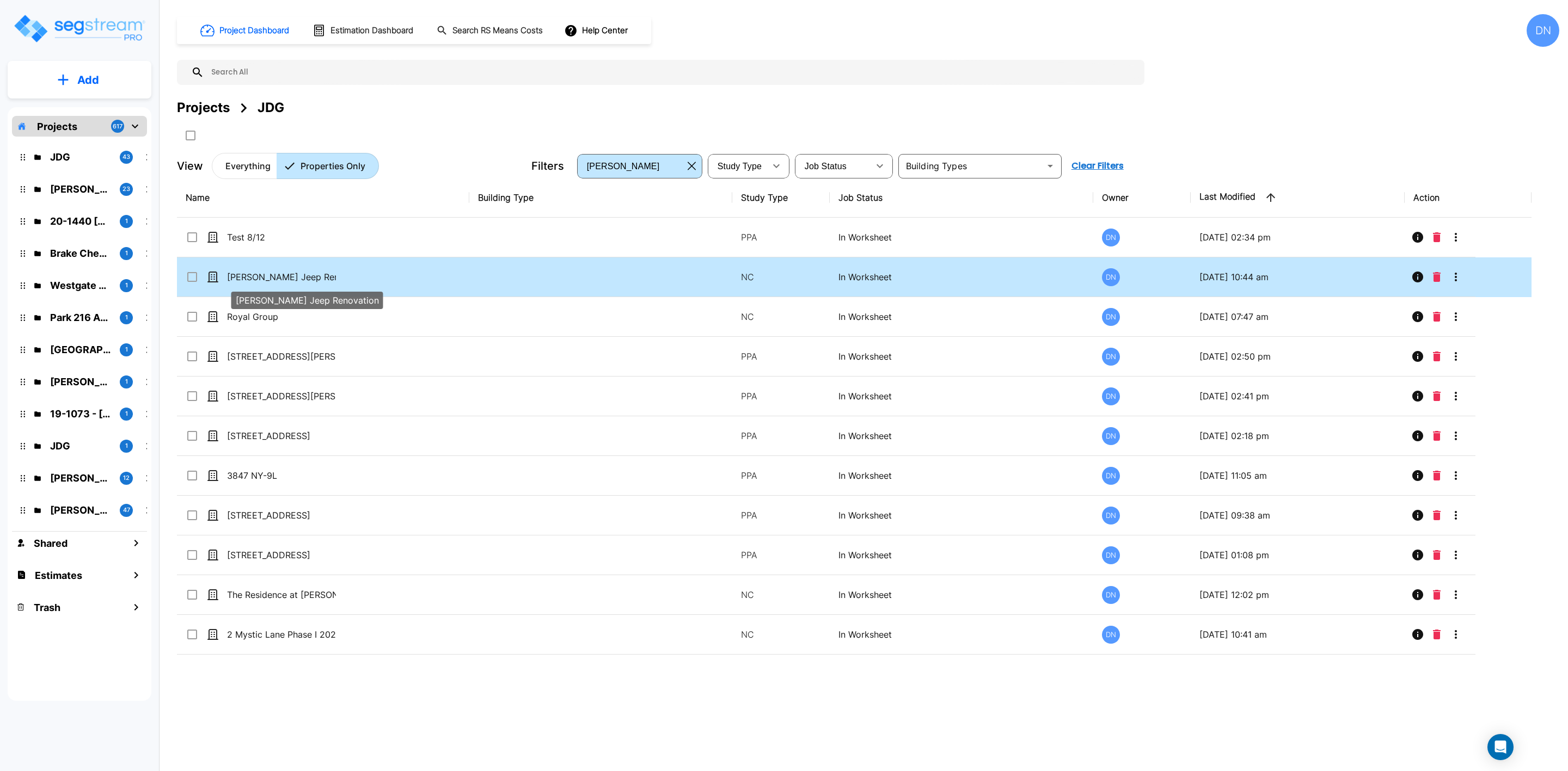
click at [304, 281] on p "Goss Jeep Renovation" at bounding box center [281, 277] width 109 height 13
checkbox input "true"
click at [85, 74] on p "Add" at bounding box center [88, 79] width 21 height 16
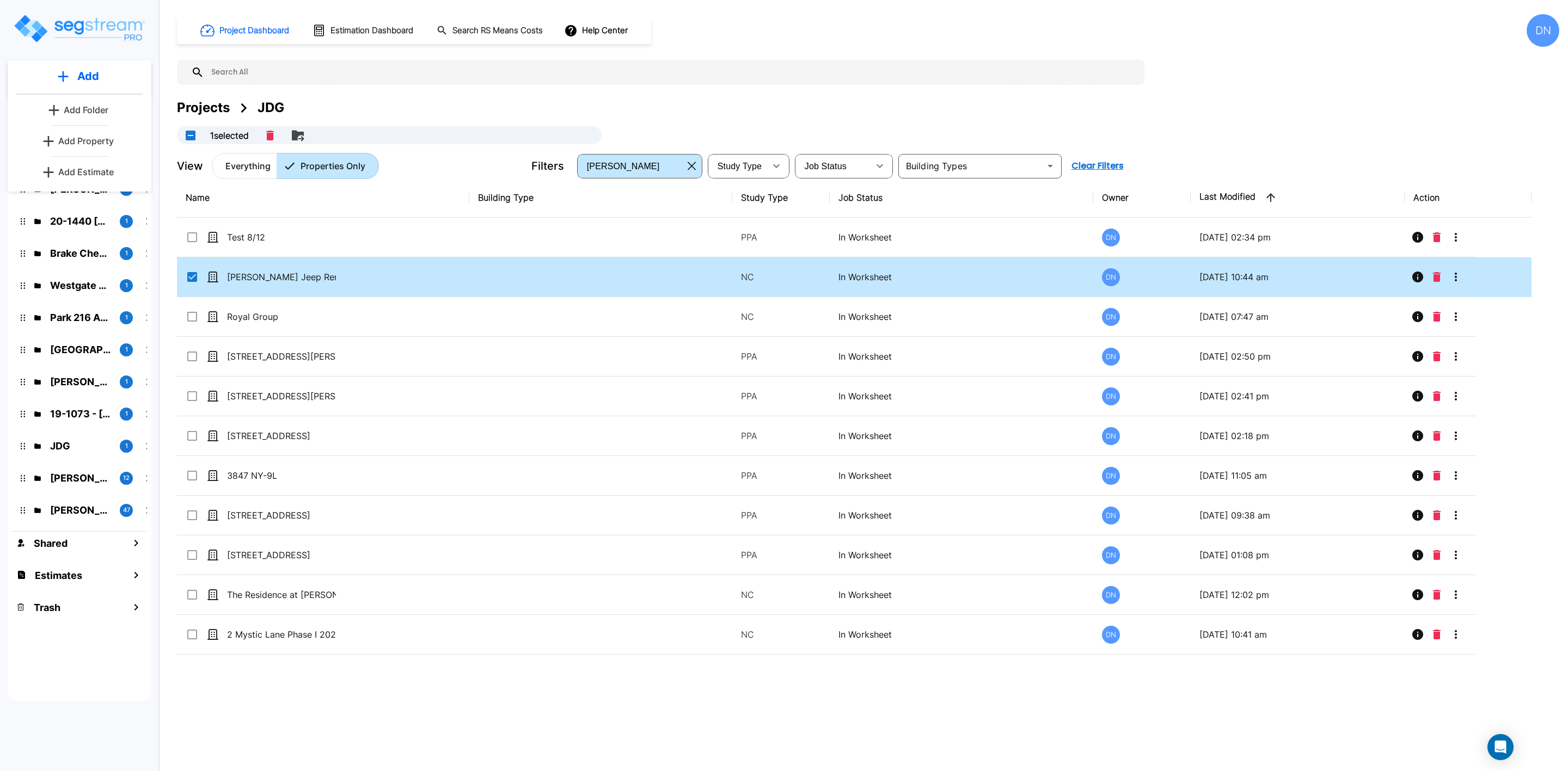
click at [70, 144] on p "Add Property" at bounding box center [86, 141] width 56 height 13
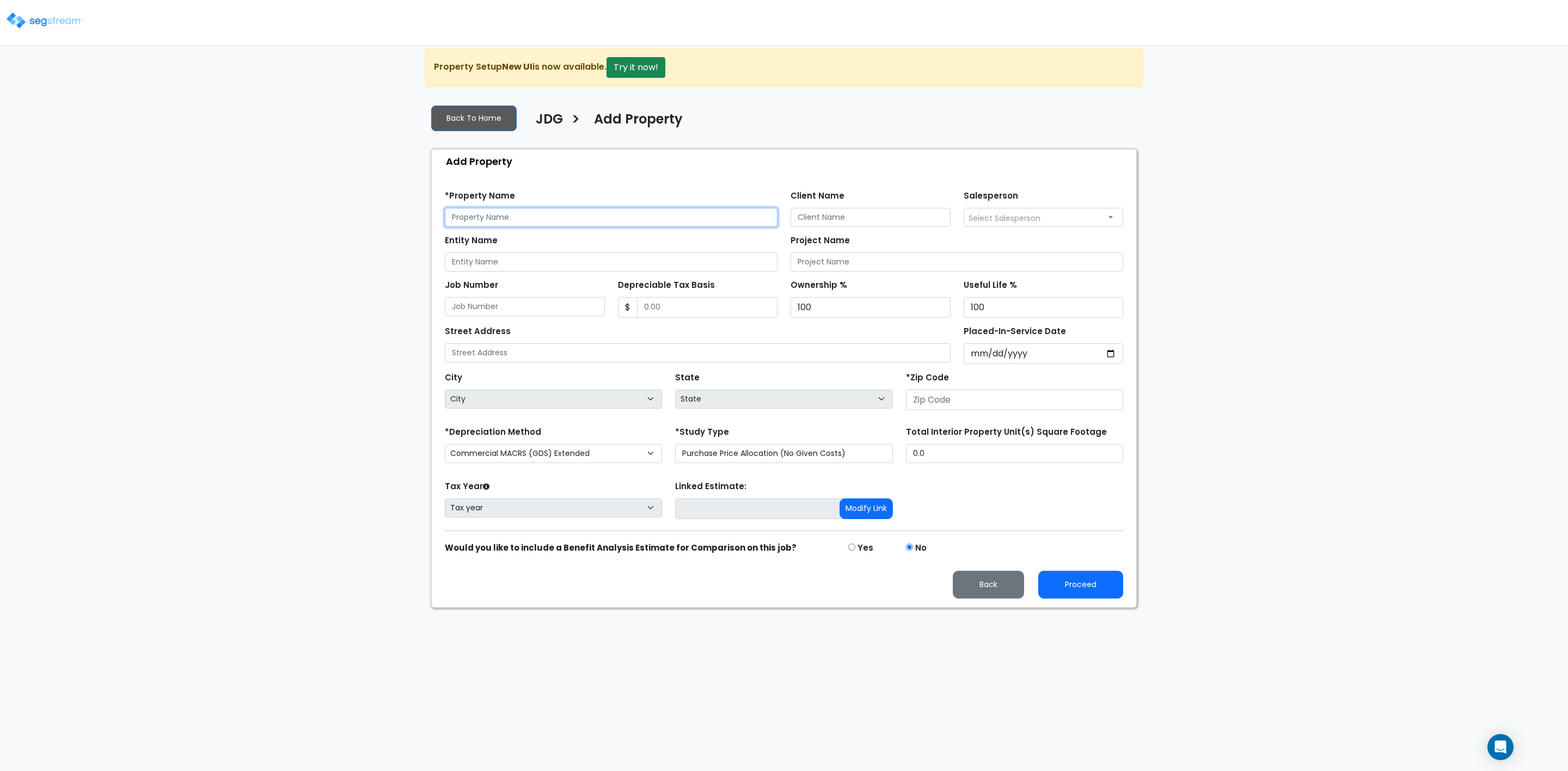
click at [548, 220] on input "text" at bounding box center [611, 217] width 333 height 19
type input "Test 8/12 2"
click at [941, 413] on div "*Zip Code" at bounding box center [1014, 391] width 230 height 44
click at [944, 408] on input "number" at bounding box center [1014, 400] width 217 height 21
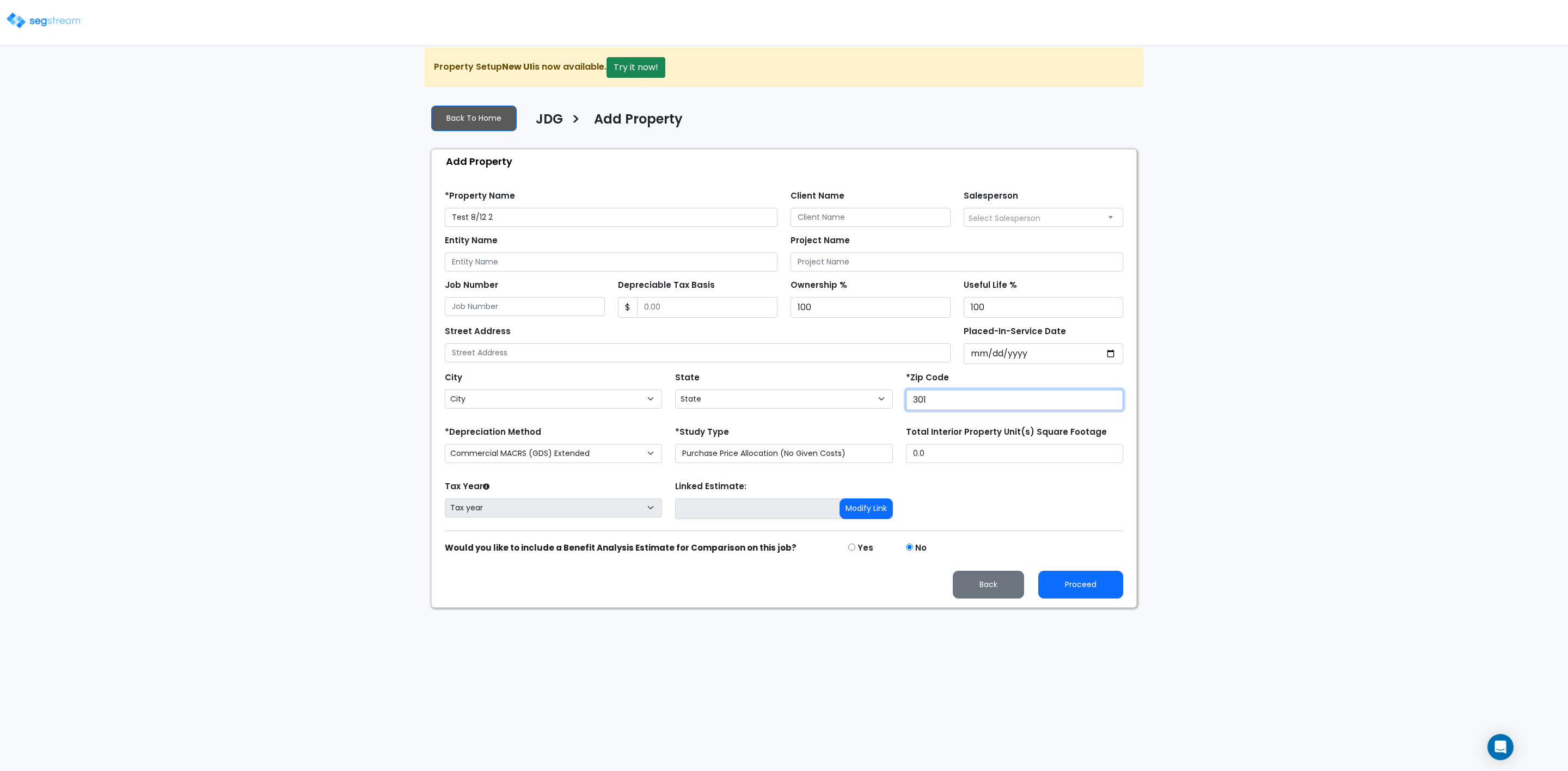
type input "3015"
select select "GA"
click at [999, 396] on input "30157" at bounding box center [1014, 400] width 217 height 21
type input "30157"
click at [1074, 584] on button "Proceed" at bounding box center [1080, 584] width 85 height 28
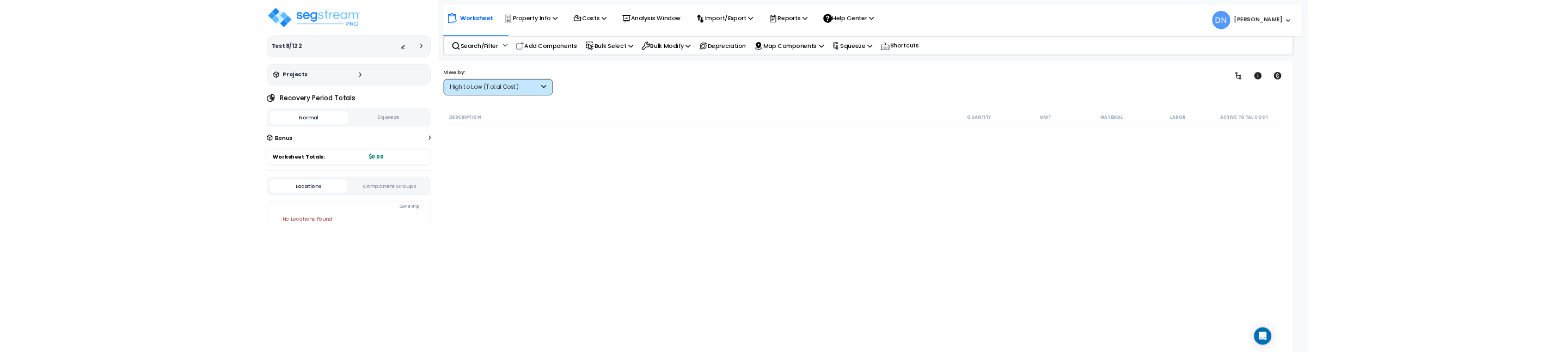
scroll to position [10, 0]
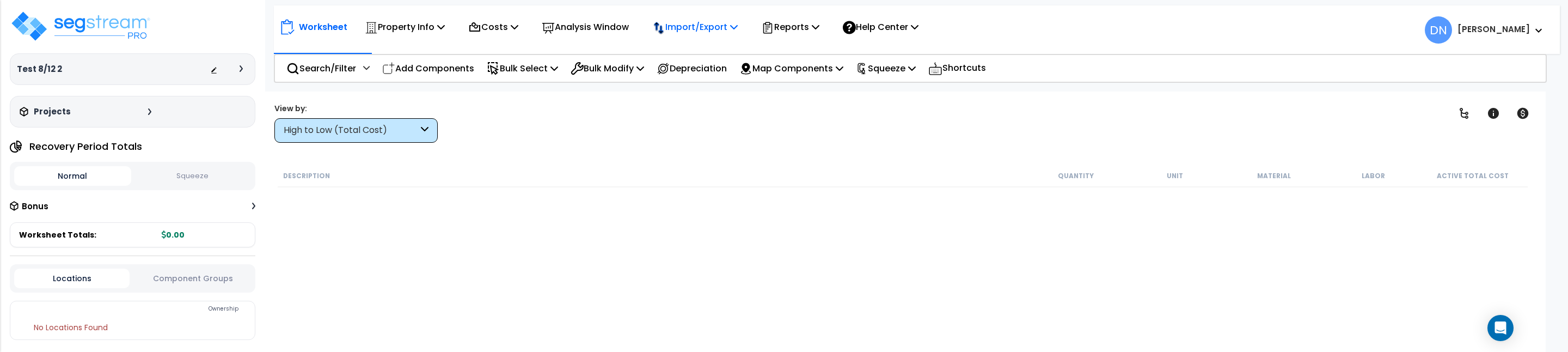
click at [445, 36] on div "Import/Export" at bounding box center [405, 27] width 80 height 26
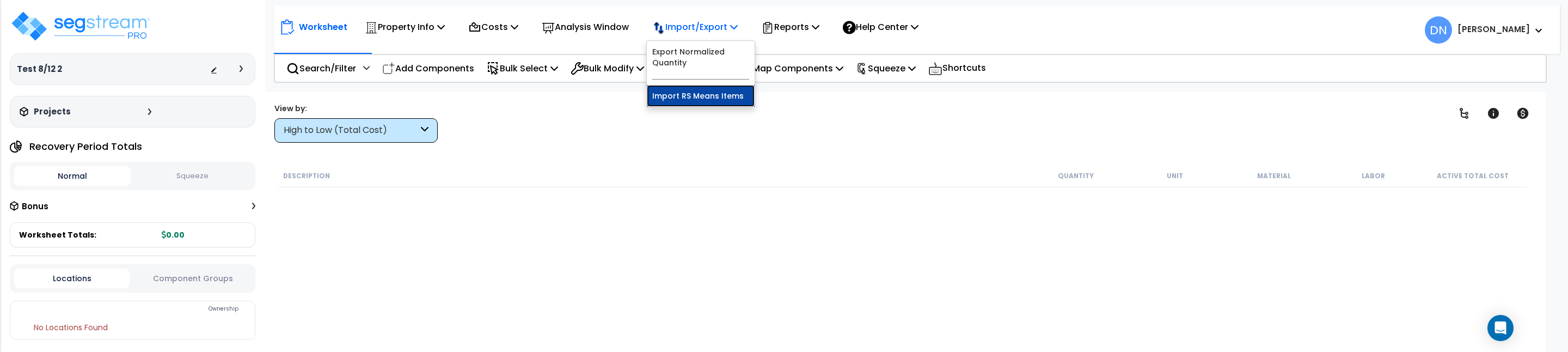
click at [727, 97] on link "Import RS Means Items" at bounding box center [700, 96] width 108 height 21
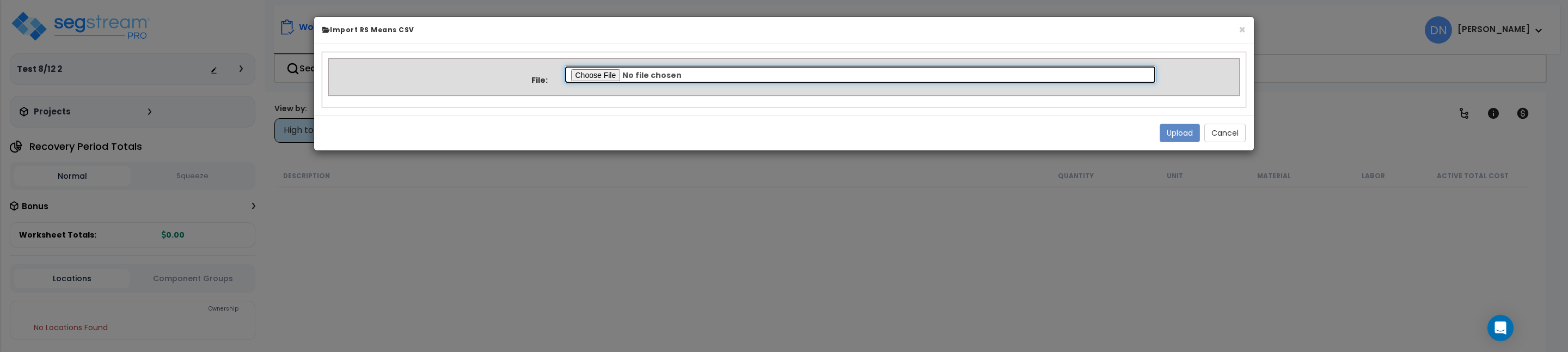
click at [592, 74] on input "file" at bounding box center [860, 74] width 593 height 19
type input "C:\fakepath\Bldg and Site.csv"
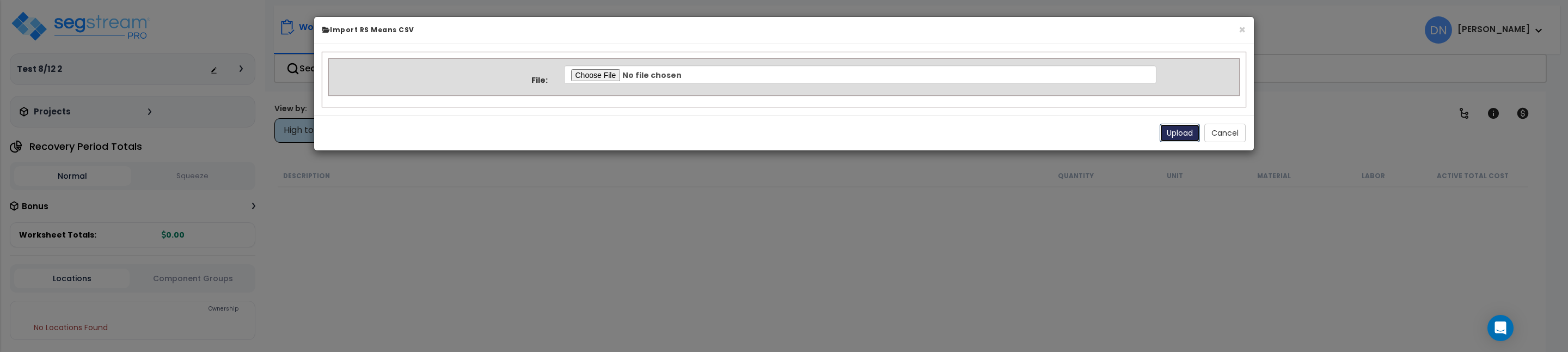
click at [1172, 135] on button "Upload" at bounding box center [1180, 133] width 40 height 19
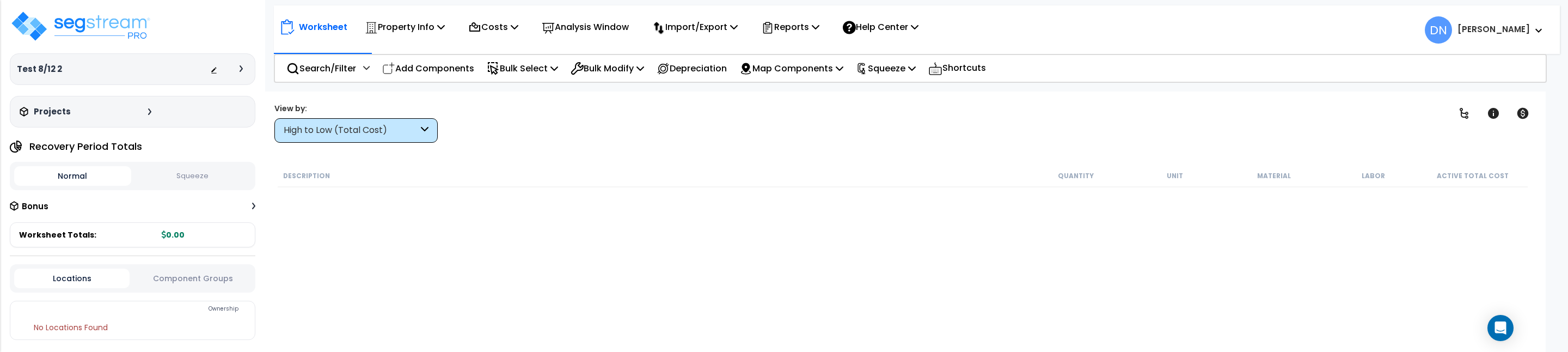
click at [719, 228] on div "Description Quantity Unit Material Labor Active Total Cost" at bounding box center [903, 283] width 1253 height 236
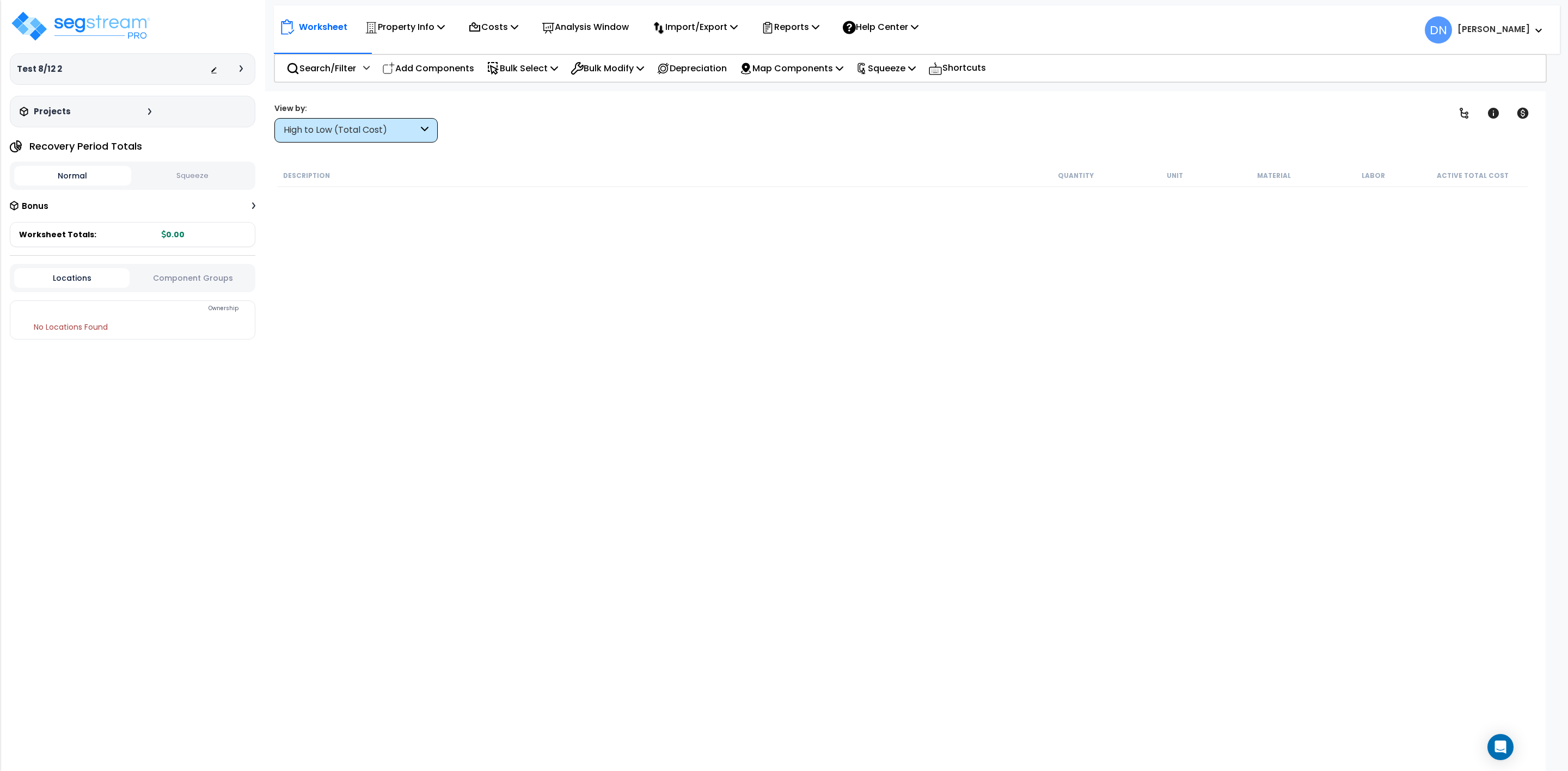
click at [709, 351] on div "Description Quantity Unit Material Labor Active Total Cost" at bounding box center [903, 423] width 1253 height 516
click at [119, 29] on img at bounding box center [81, 26] width 142 height 33
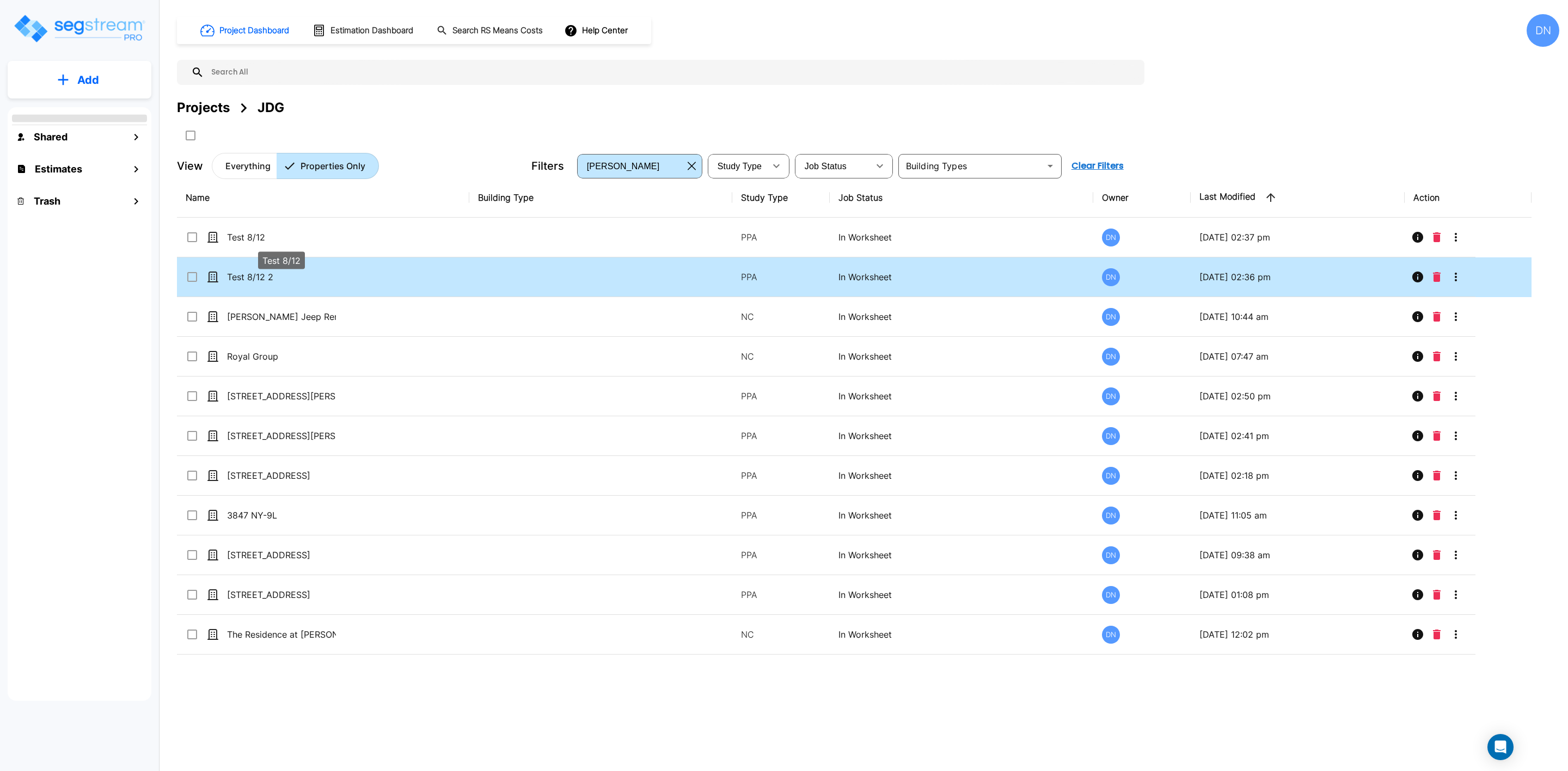
click at [281, 238] on p "Test 8/12" at bounding box center [281, 237] width 109 height 13
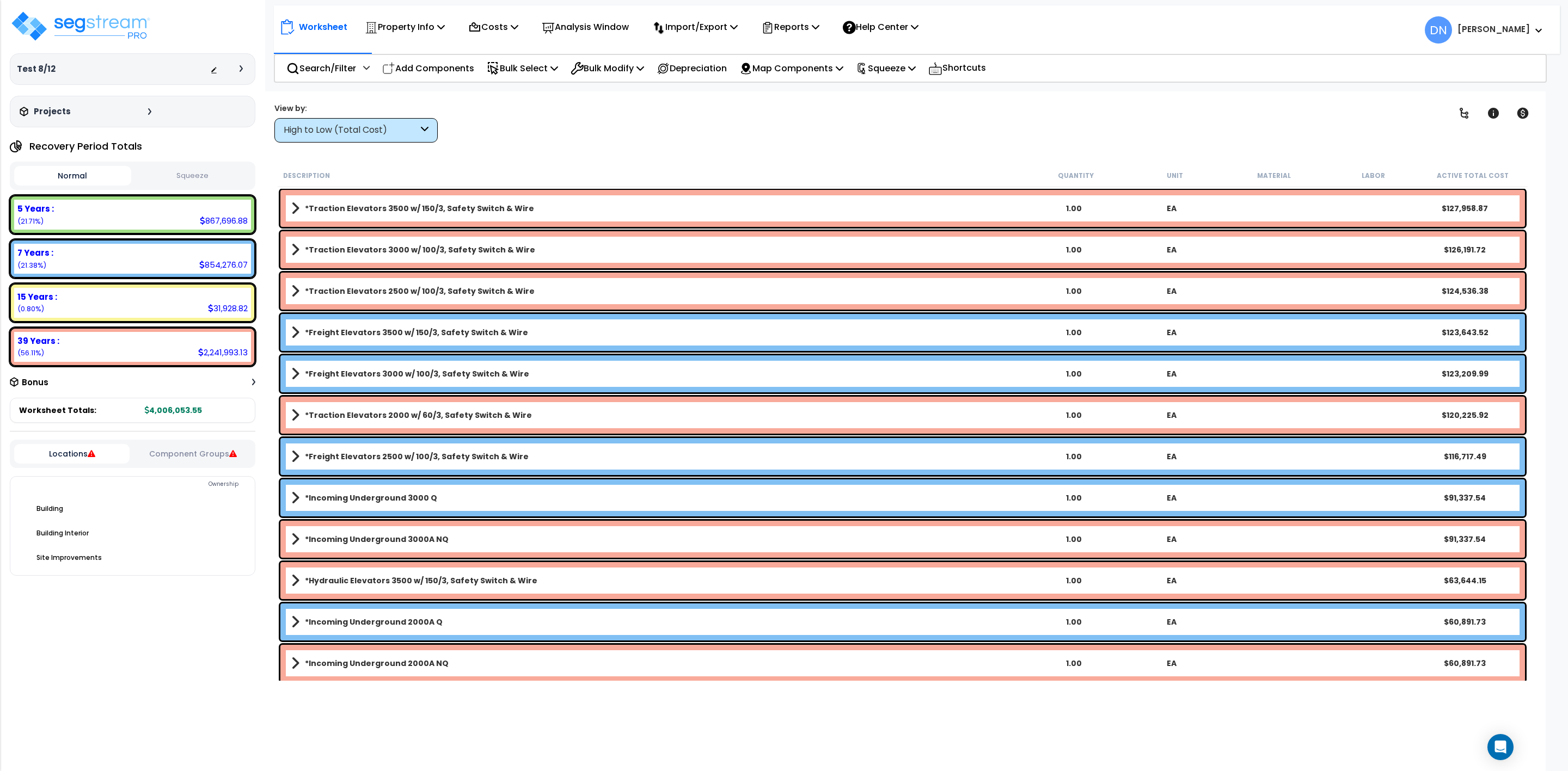
scroll to position [108, 0]
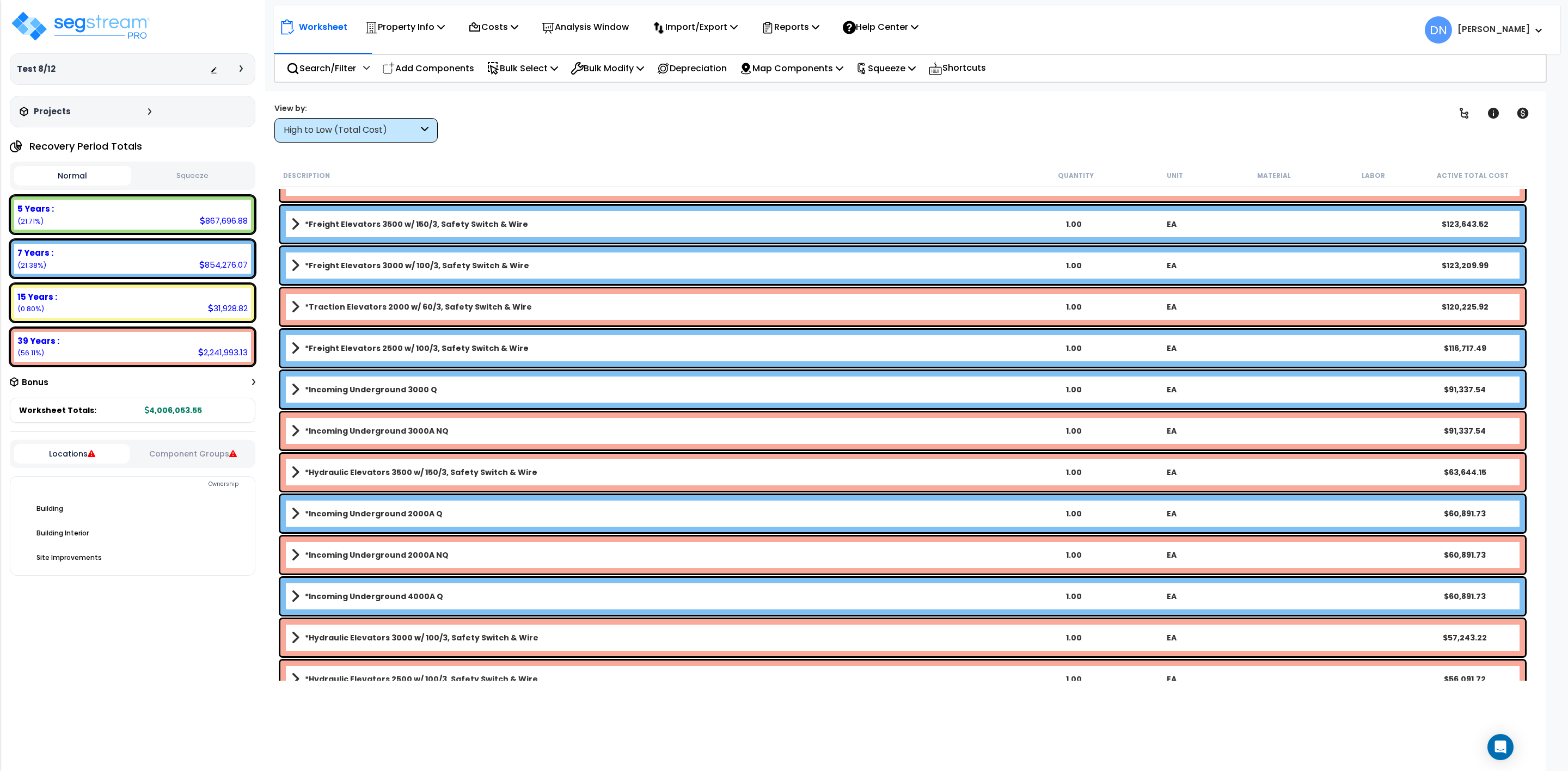
click at [1046, 122] on div "Clear Filters" at bounding box center [946, 122] width 969 height 40
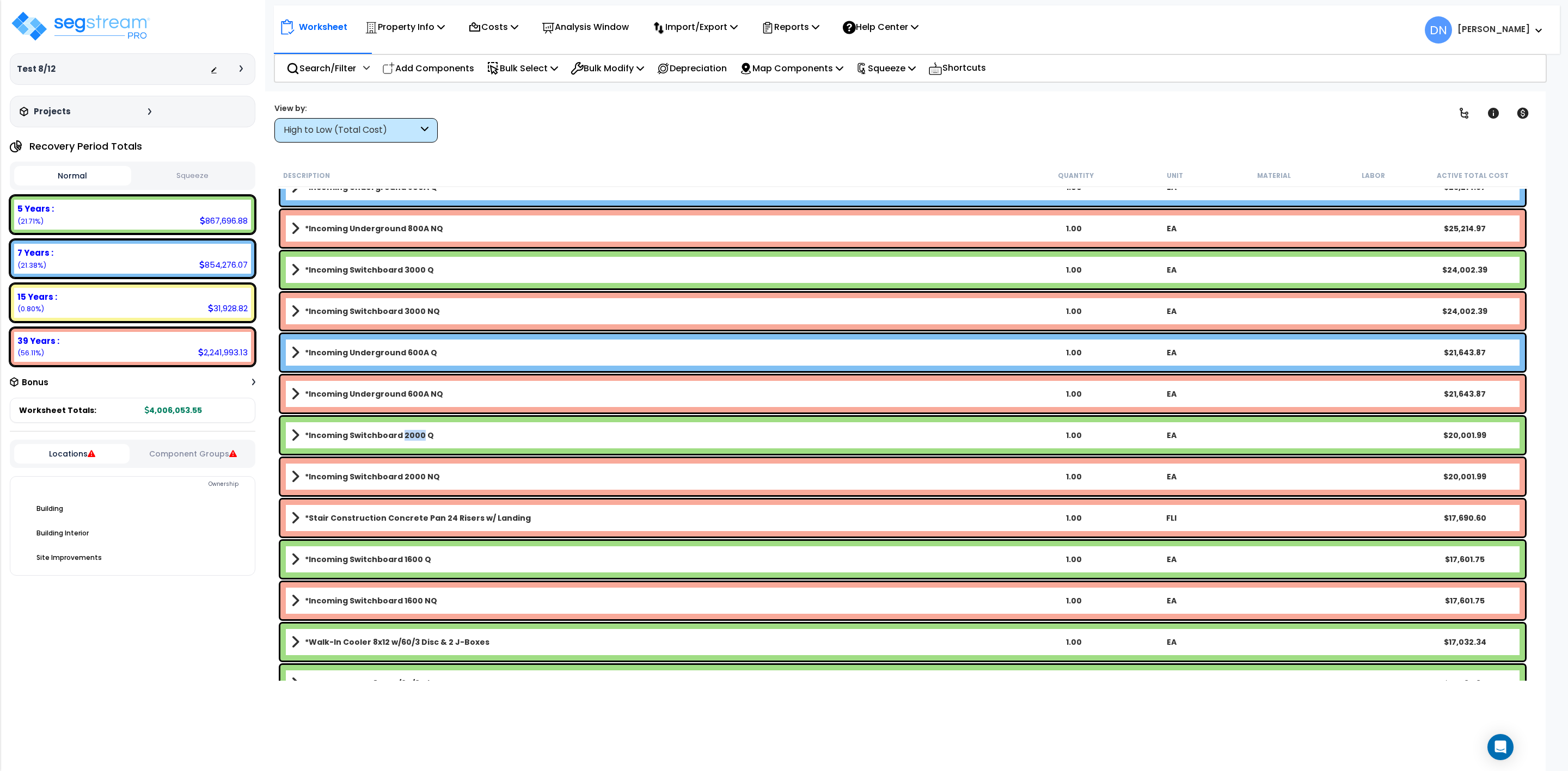
scroll to position [1164, 0]
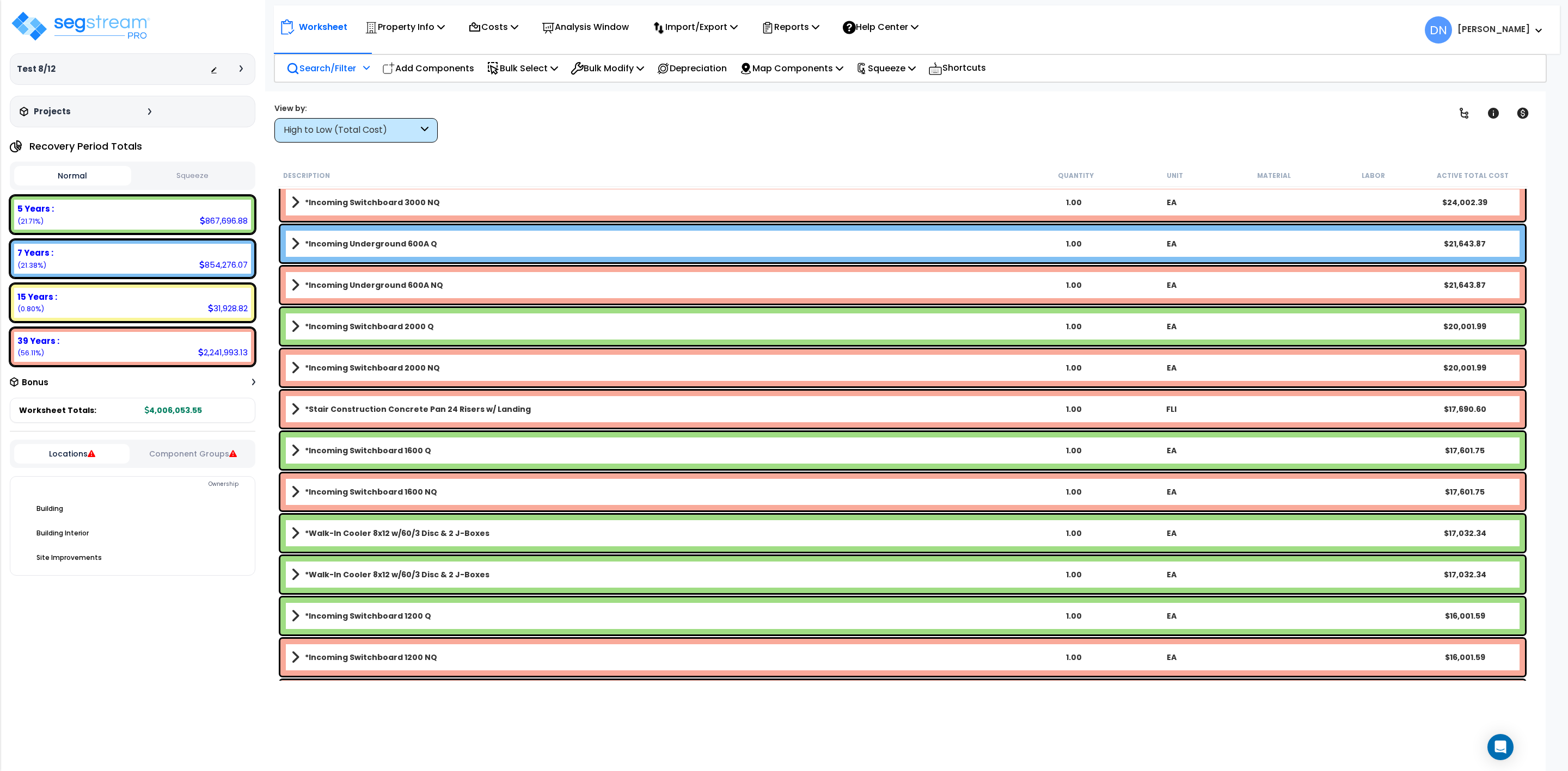
click at [325, 64] on p "Search/Filter" at bounding box center [320, 68] width 69 height 15
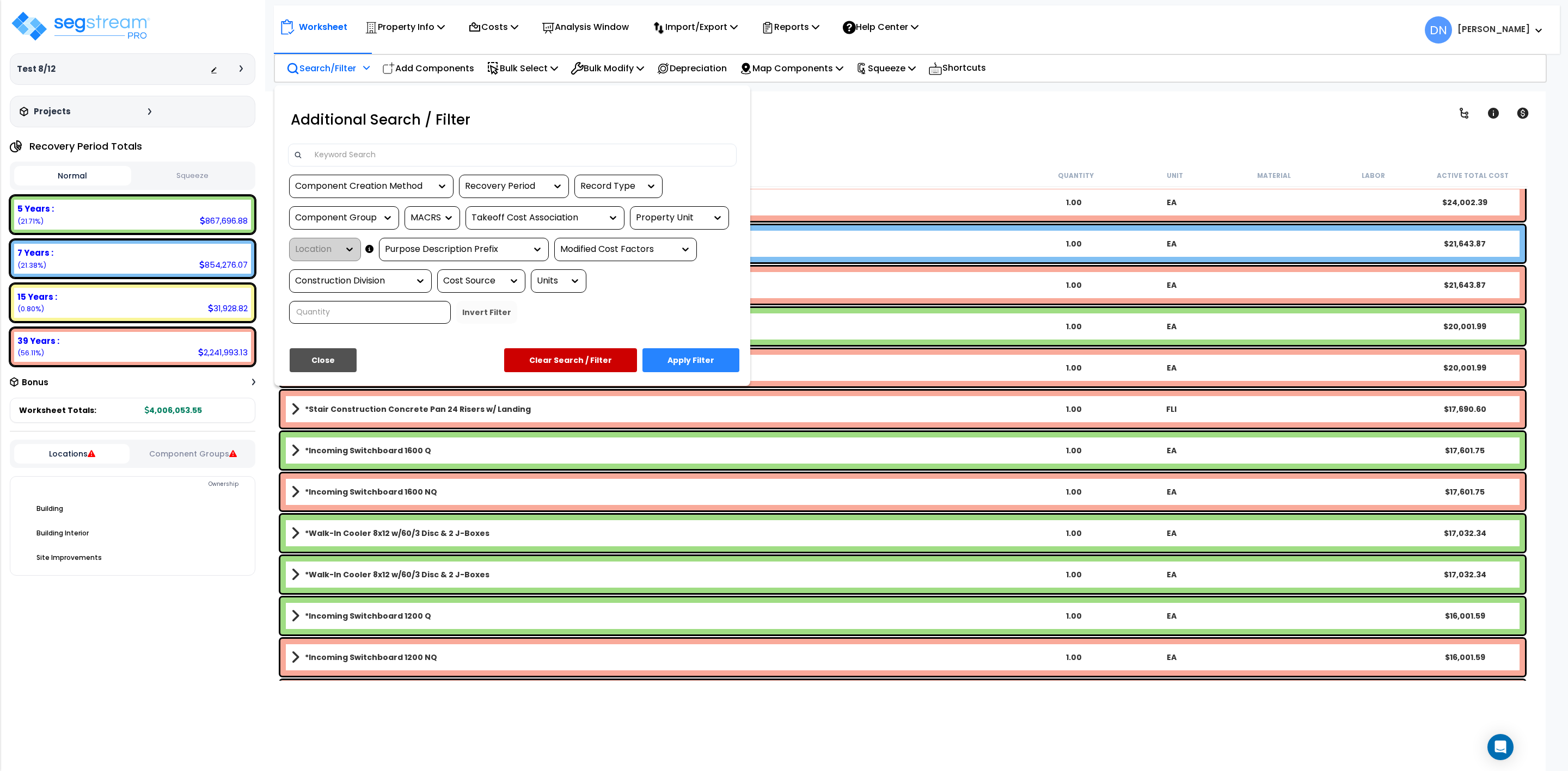
click at [393, 154] on input at bounding box center [519, 154] width 423 height 16
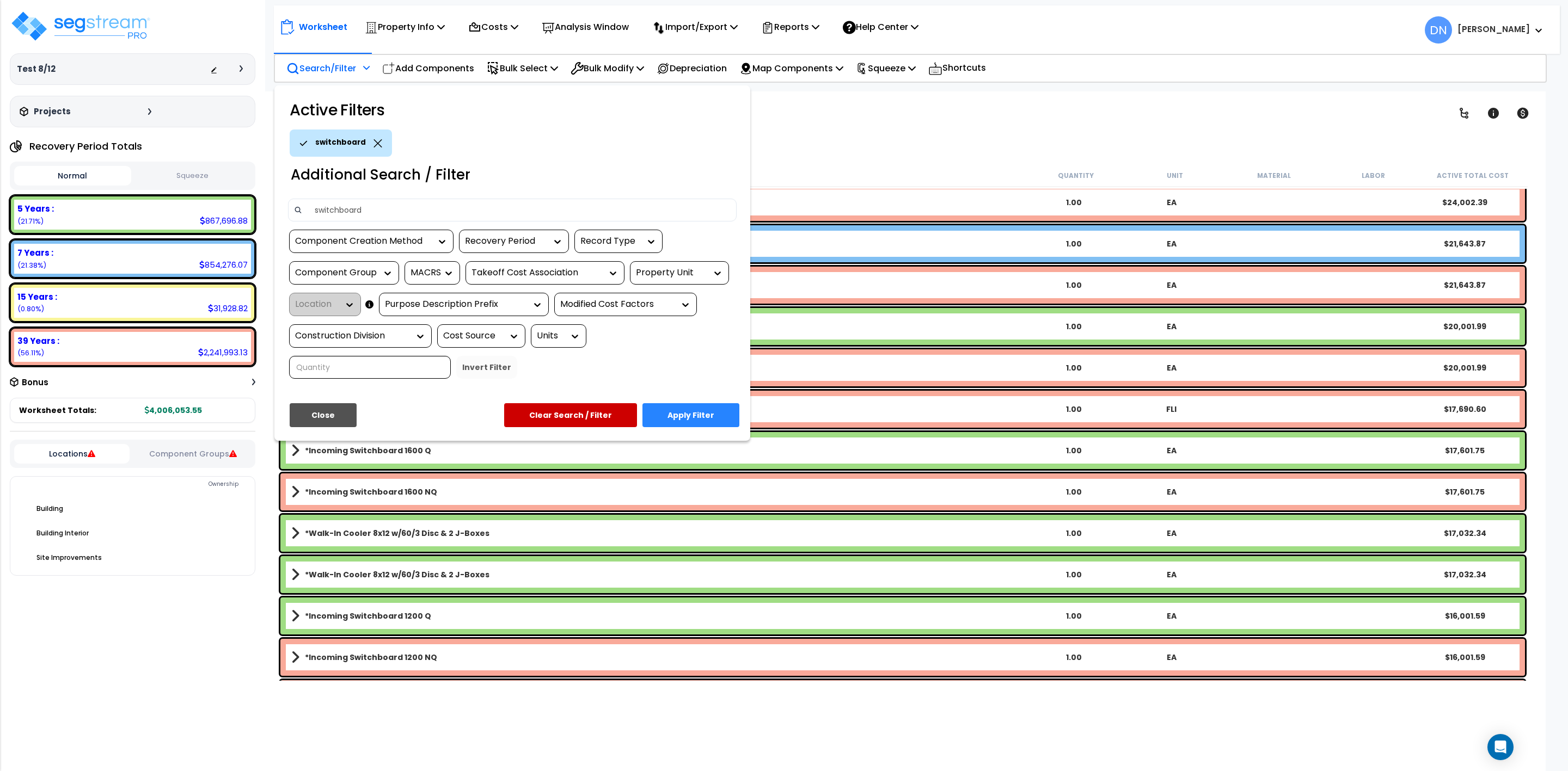
type input "switchboard"
click at [691, 415] on button "Apply Filter" at bounding box center [690, 415] width 97 height 24
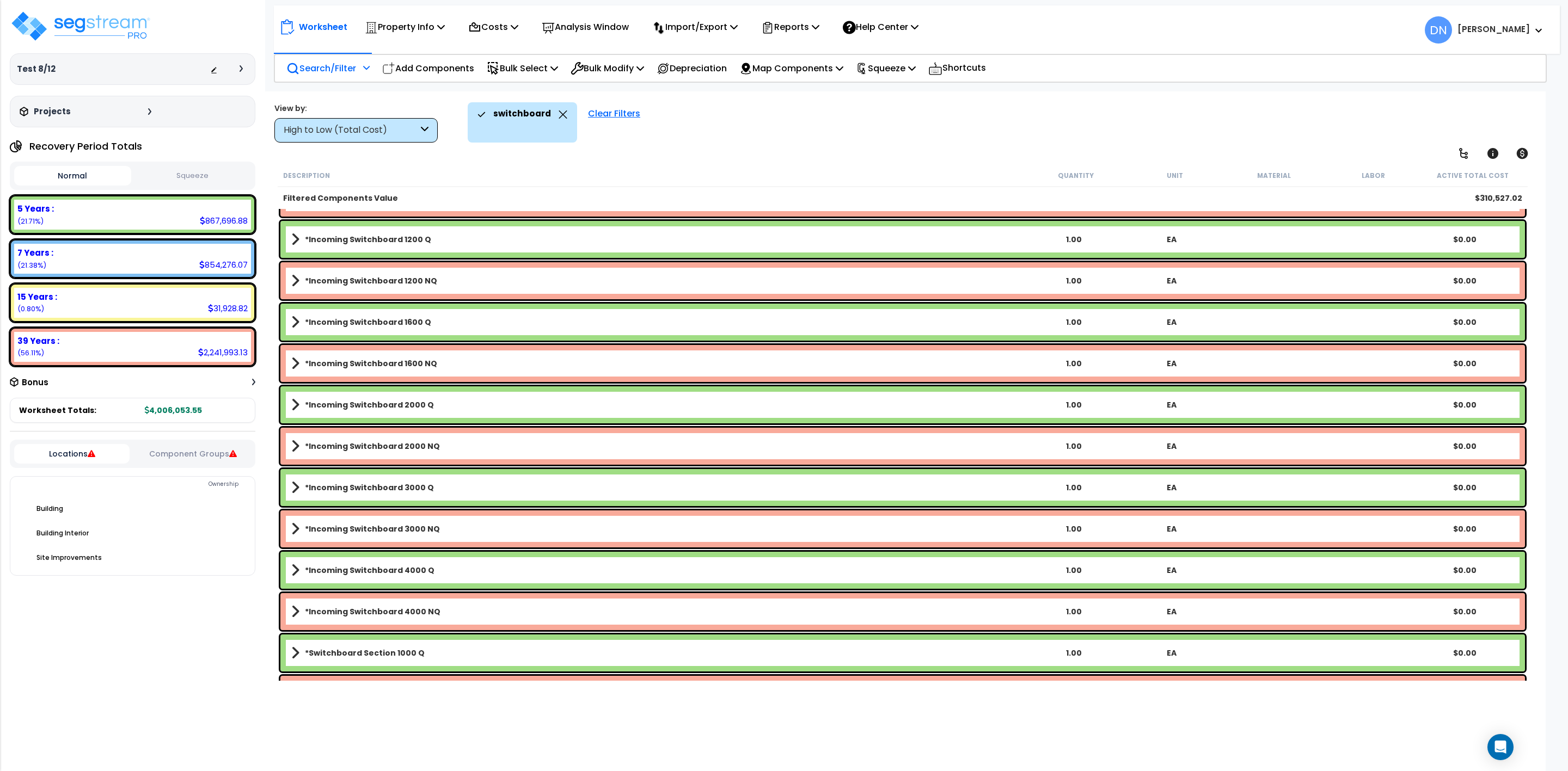
scroll to position [1513, 0]
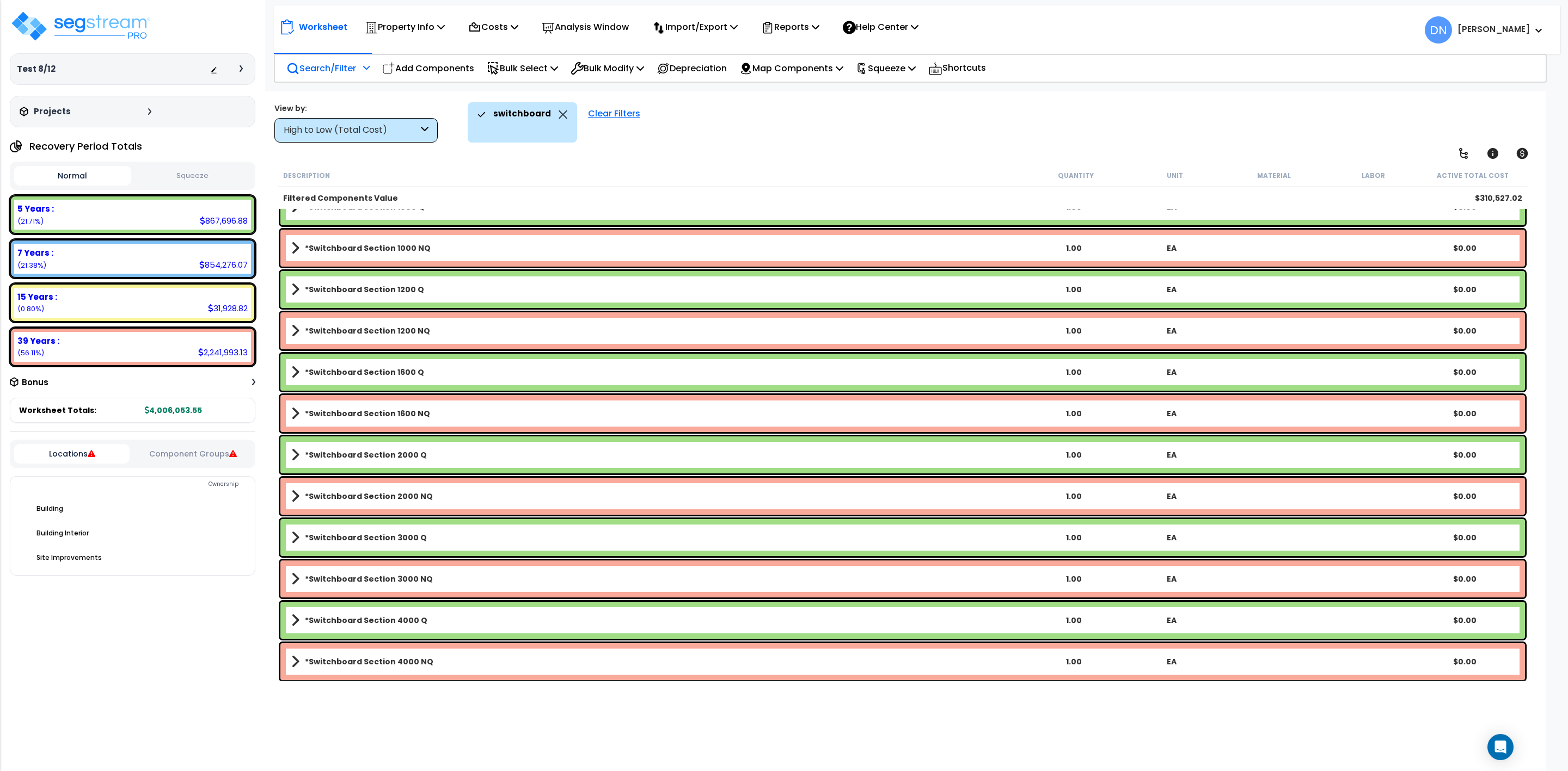
click at [985, 146] on div "Worksheet Property Info Property Setup Add Property Unit Template property Clon…" at bounding box center [903, 477] width 1286 height 771
click at [559, 116] on icon at bounding box center [563, 114] width 8 height 8
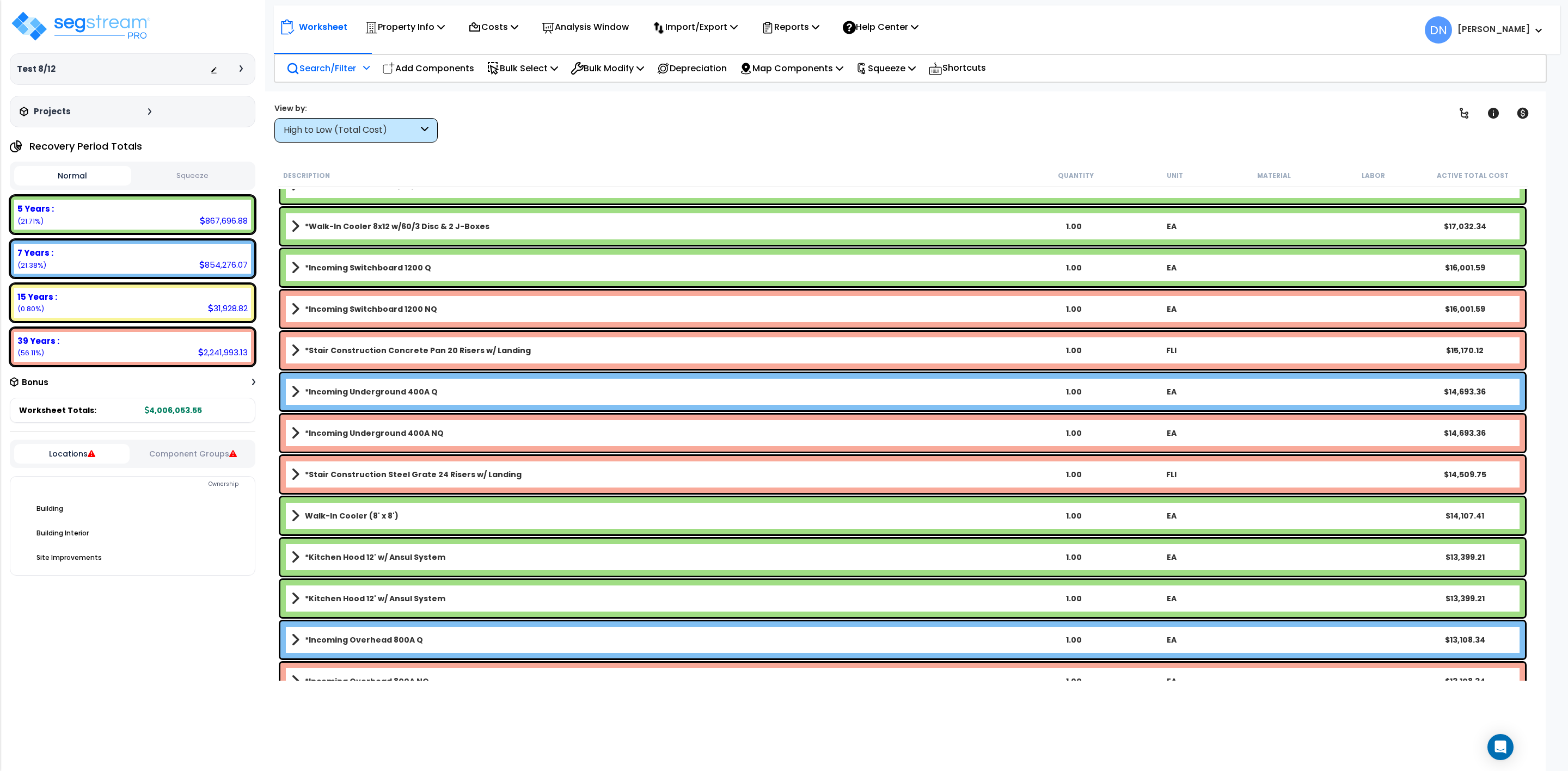
drag, startPoint x: 1180, startPoint y: 106, endPoint x: 1180, endPoint y: 61, distance: 45.0
click at [1181, 104] on div "Clear Filters" at bounding box center [946, 122] width 969 height 40
click at [325, 67] on p "Search/Filter" at bounding box center [320, 68] width 69 height 15
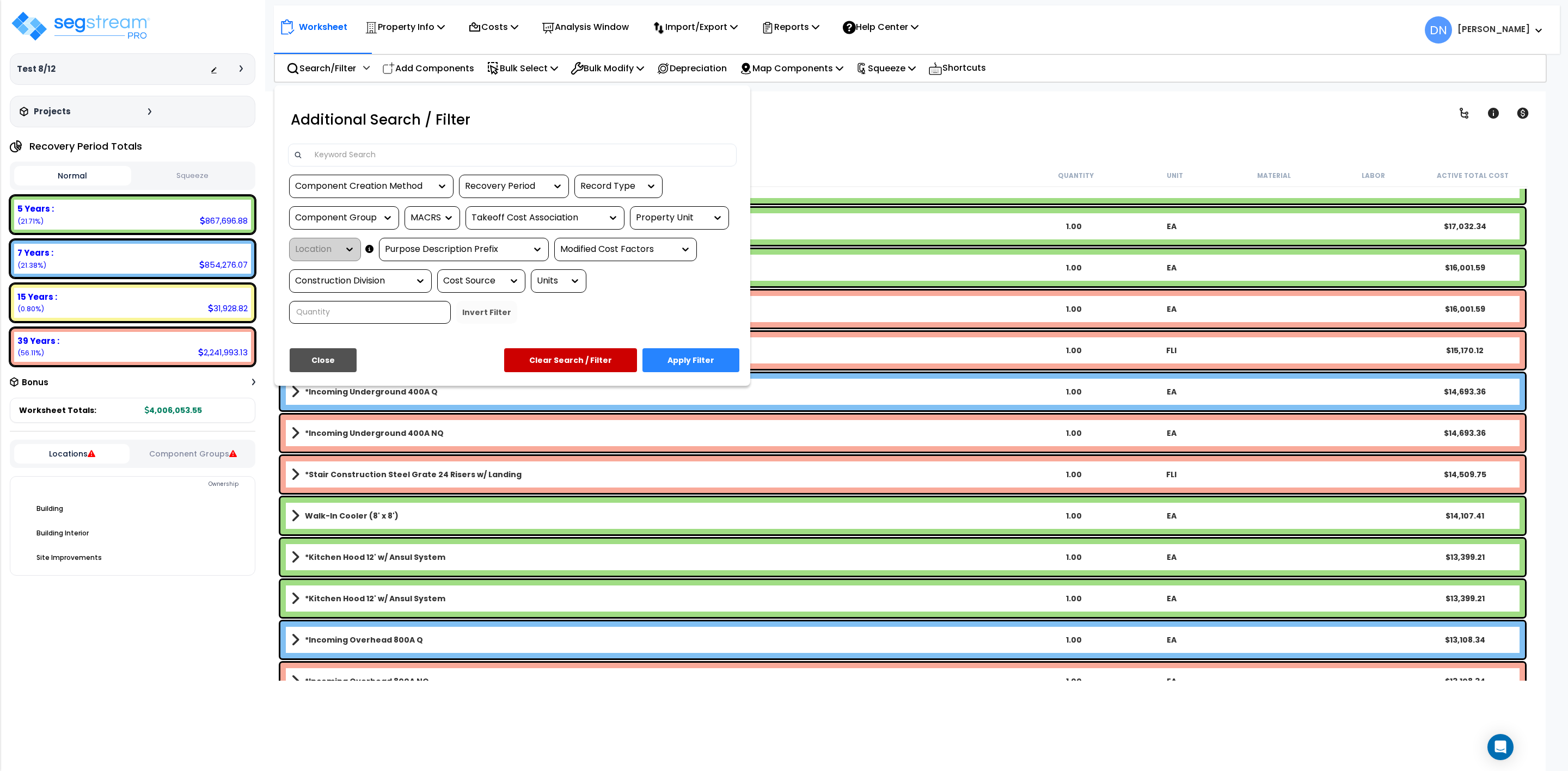
click at [415, 157] on input at bounding box center [519, 154] width 423 height 16
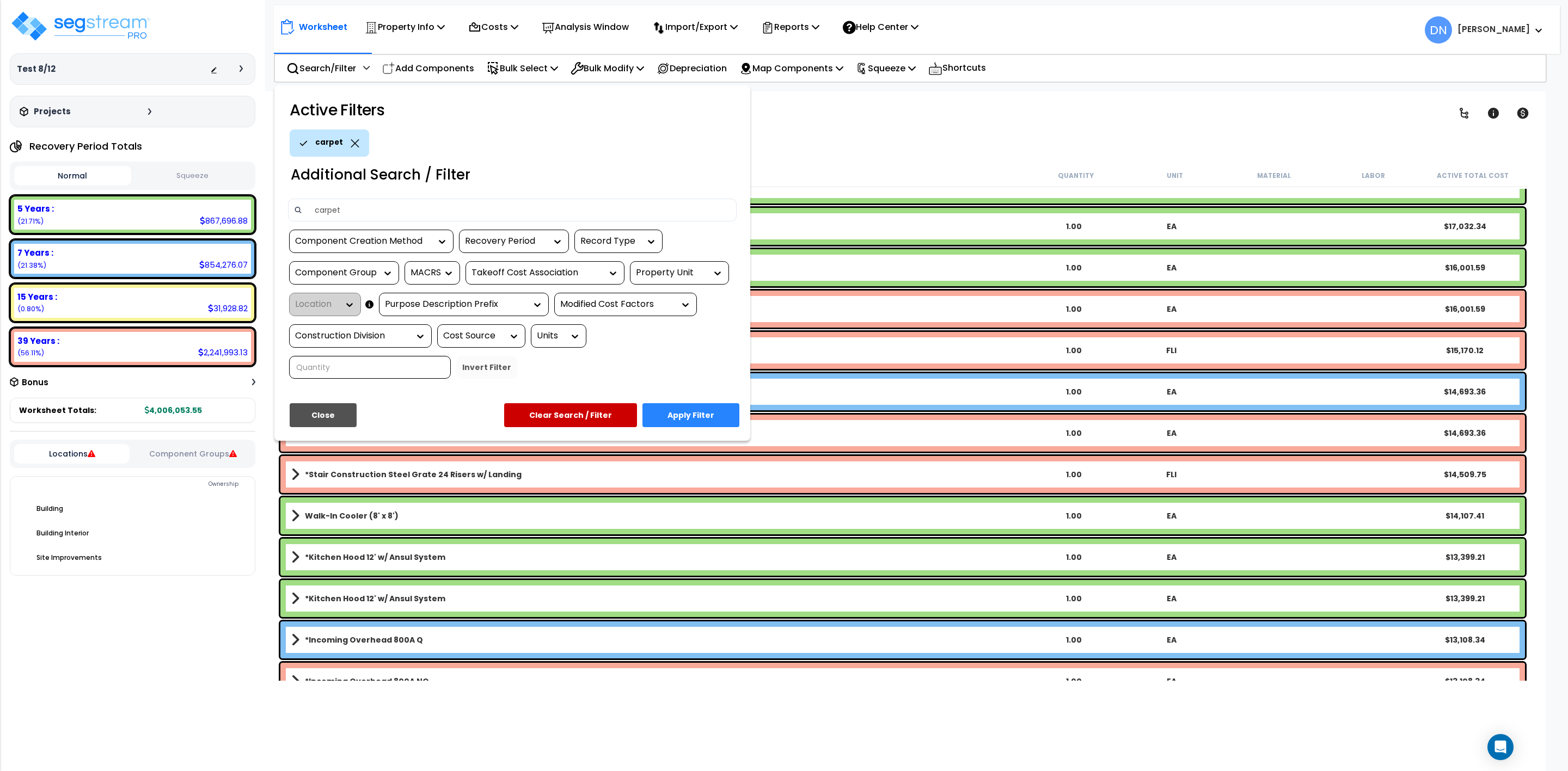
type input "carpet"
click at [699, 418] on button "Apply Filter" at bounding box center [690, 415] width 97 height 24
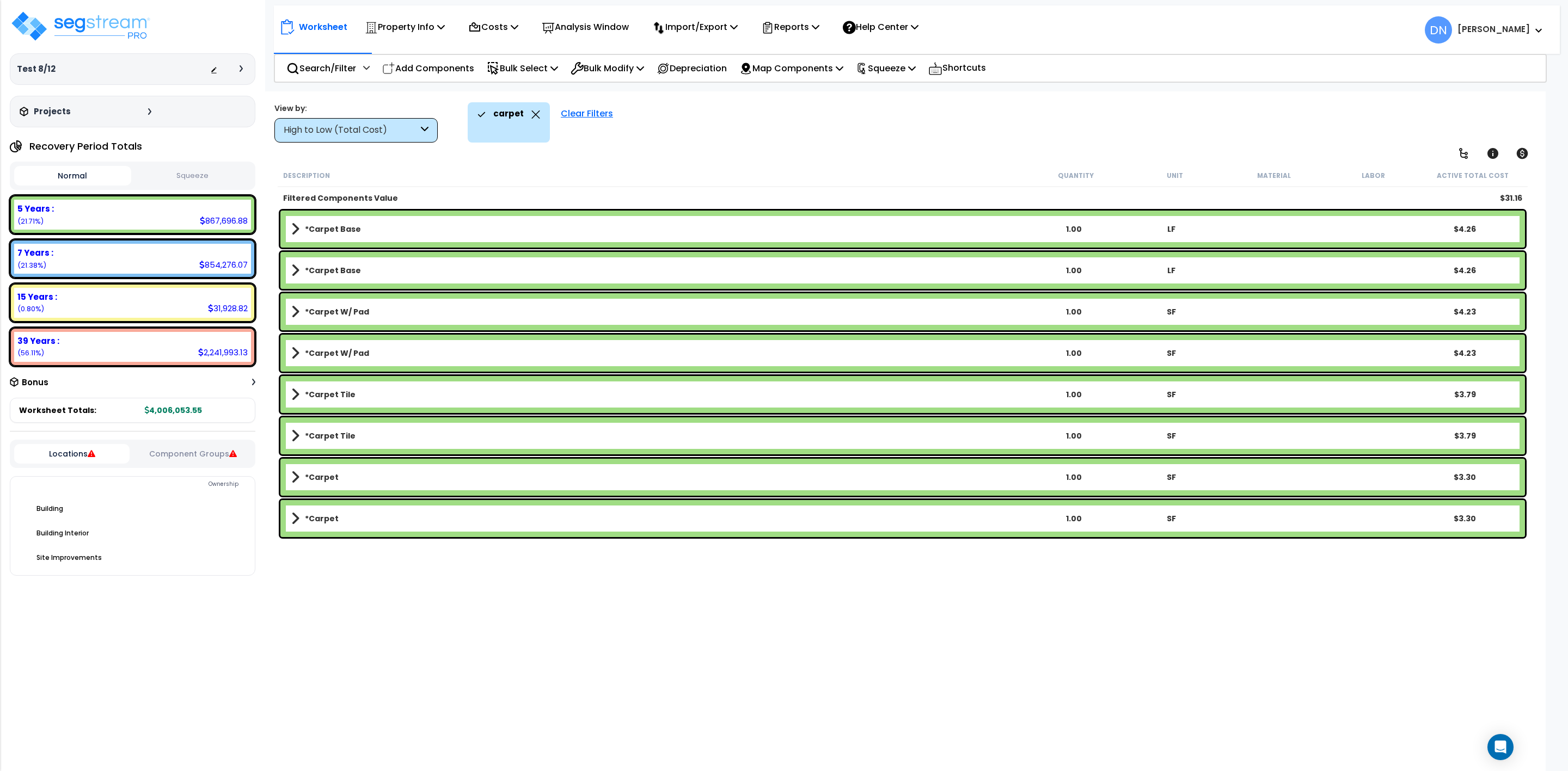
scroll to position [0, 0]
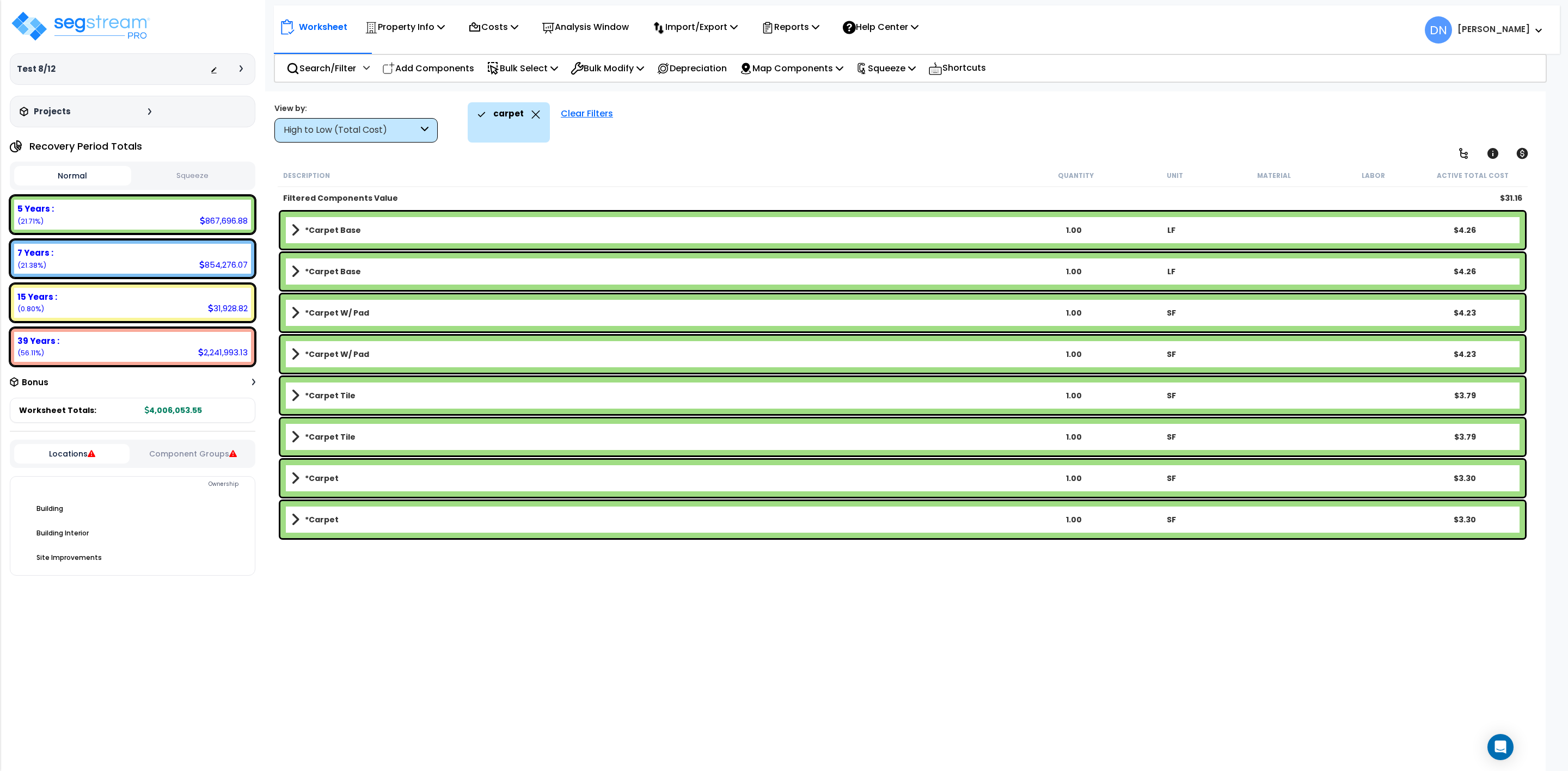
click at [353, 474] on link "*Carpet" at bounding box center [657, 478] width 733 height 15
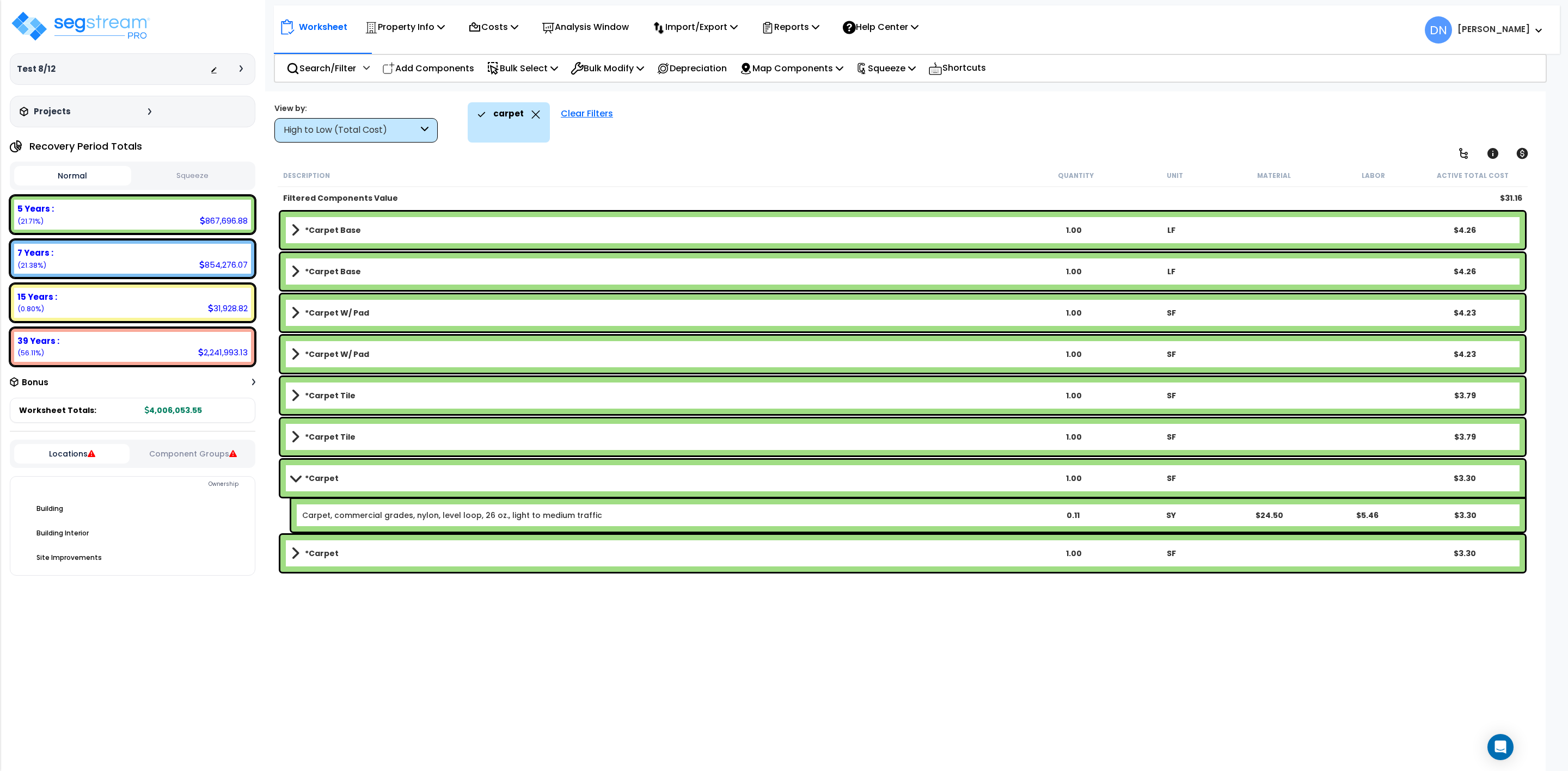
click at [361, 554] on link "*Carpet" at bounding box center [657, 553] width 733 height 15
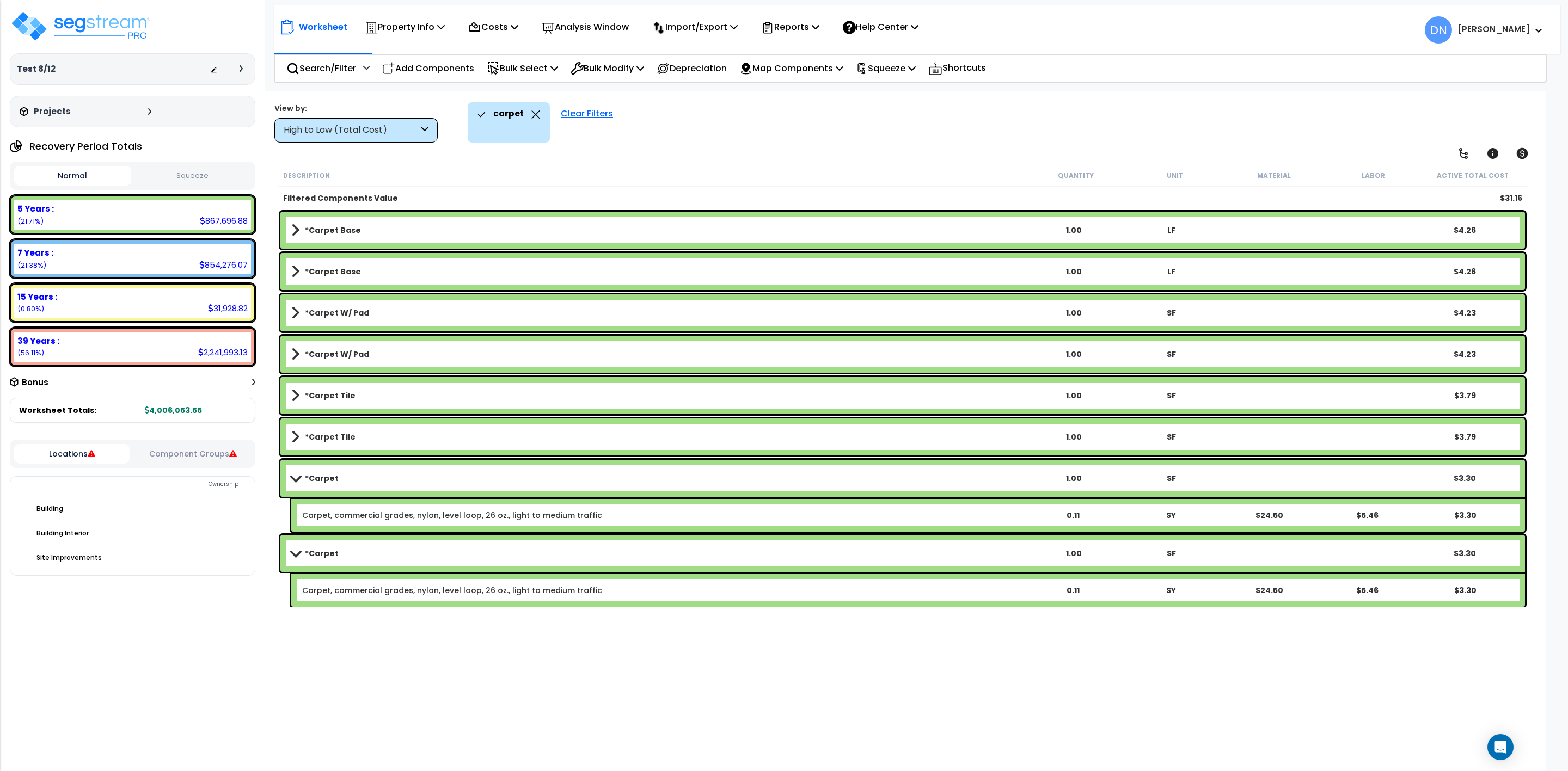
click at [353, 561] on div "*Carpet 1.00 SF $3.30" at bounding box center [903, 554] width 1245 height 37
click at [358, 481] on link "*Carpet" at bounding box center [657, 478] width 733 height 15
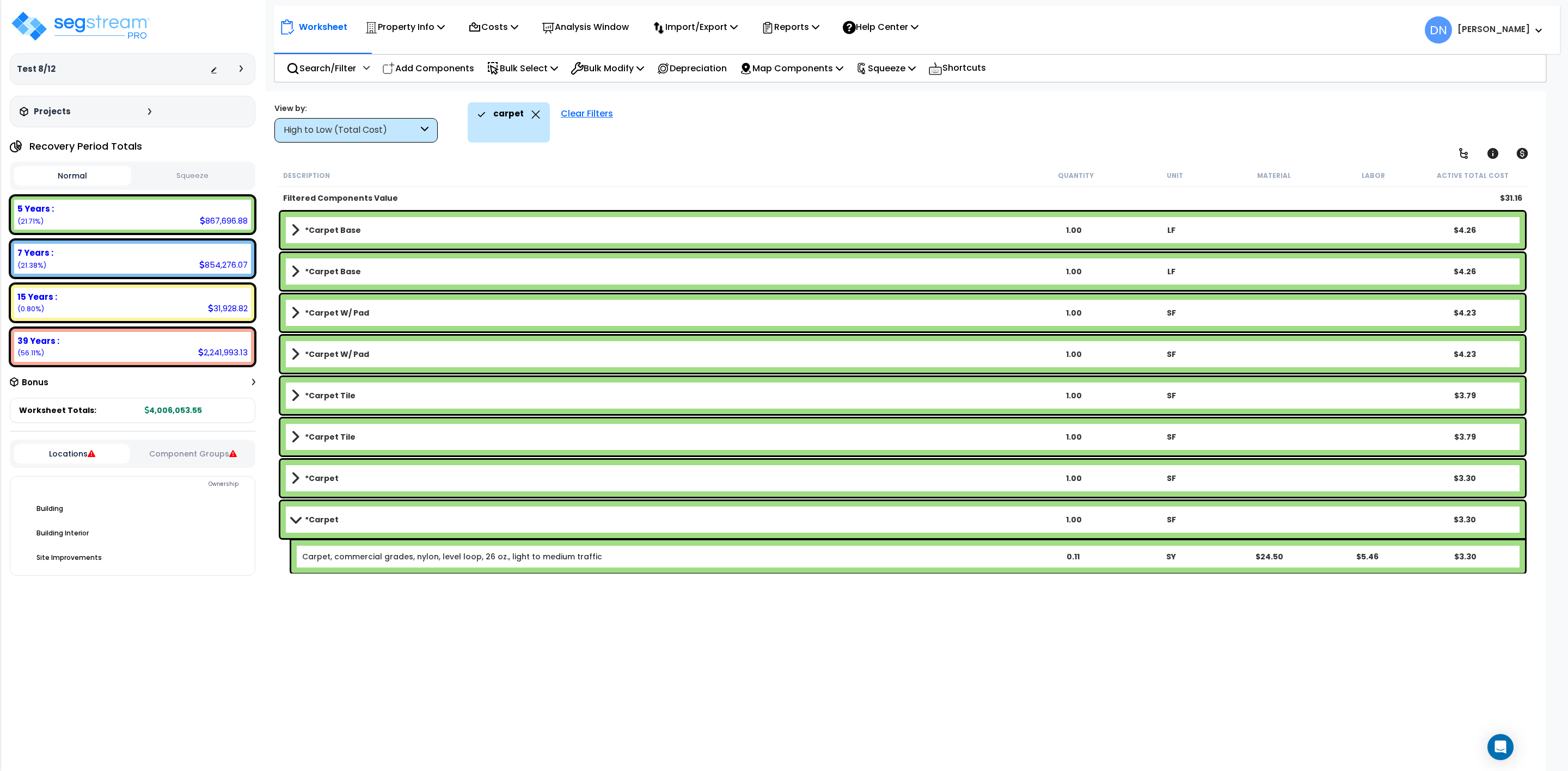
click at [354, 520] on link "*Carpet" at bounding box center [657, 519] width 733 height 15
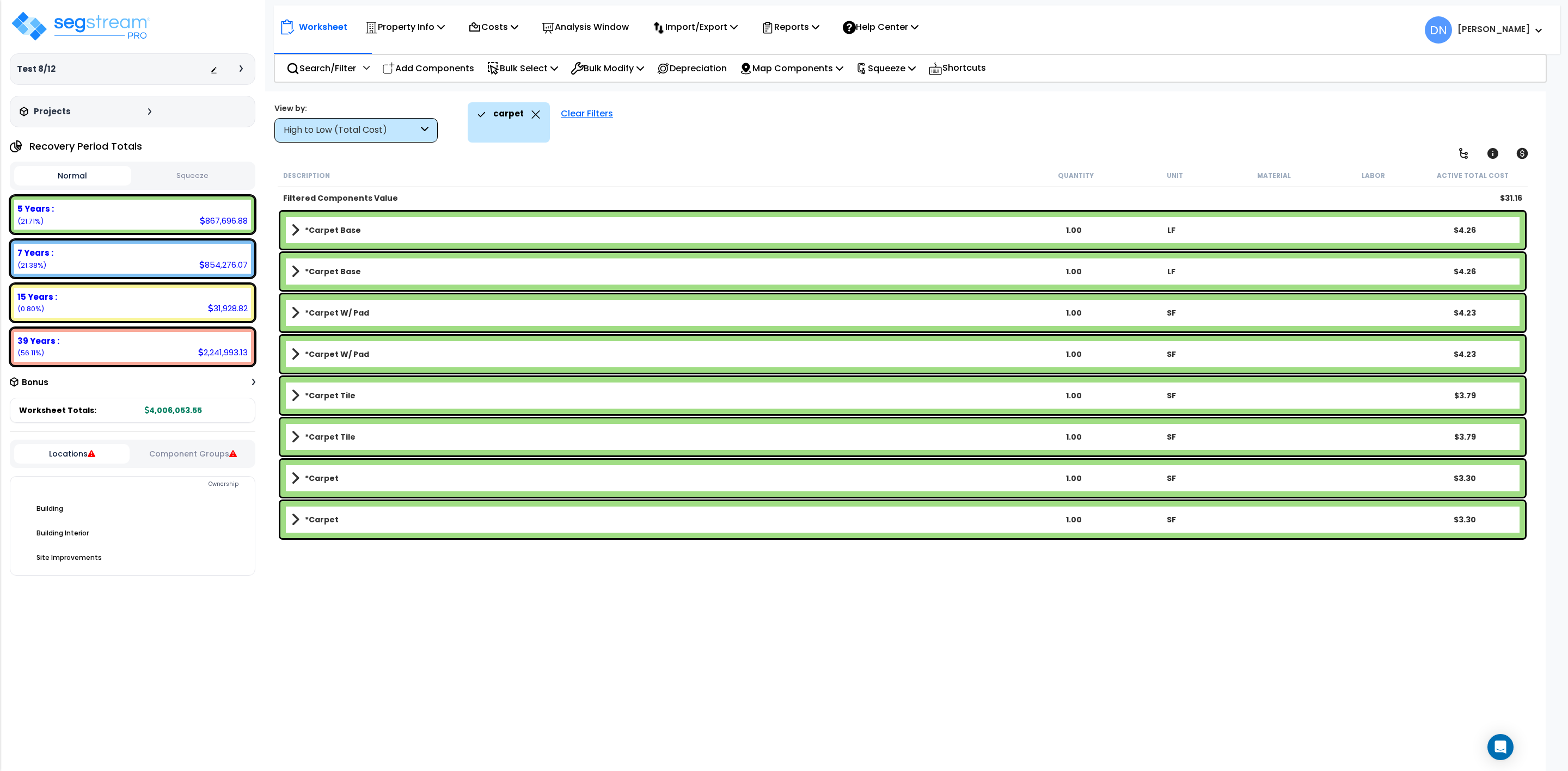
click at [425, 127] on icon at bounding box center [424, 131] width 8 height 13
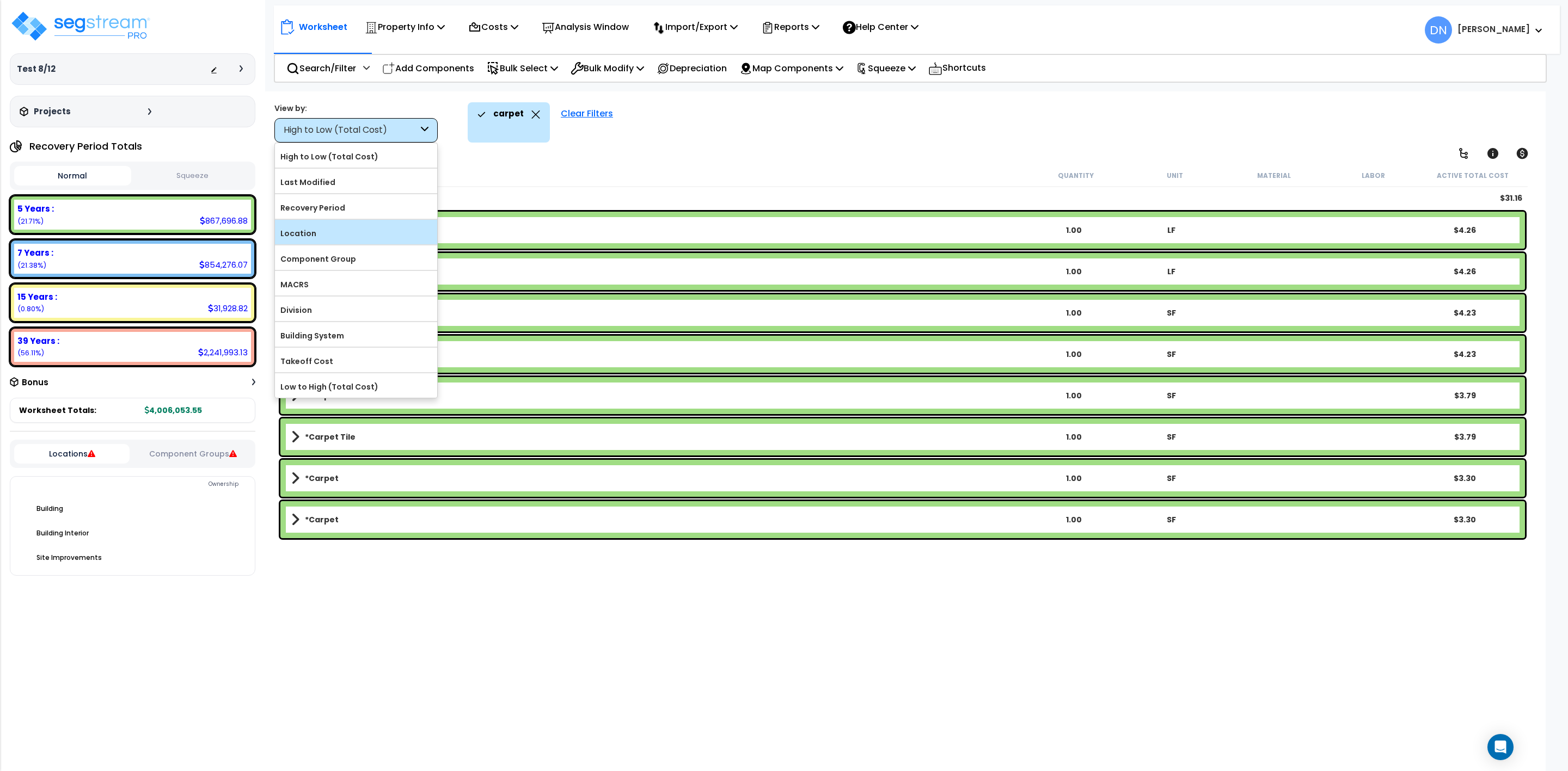
click at [334, 234] on label "Location" at bounding box center [356, 233] width 162 height 16
click at [0, 0] on input "Location" at bounding box center [0, 0] width 0 height 0
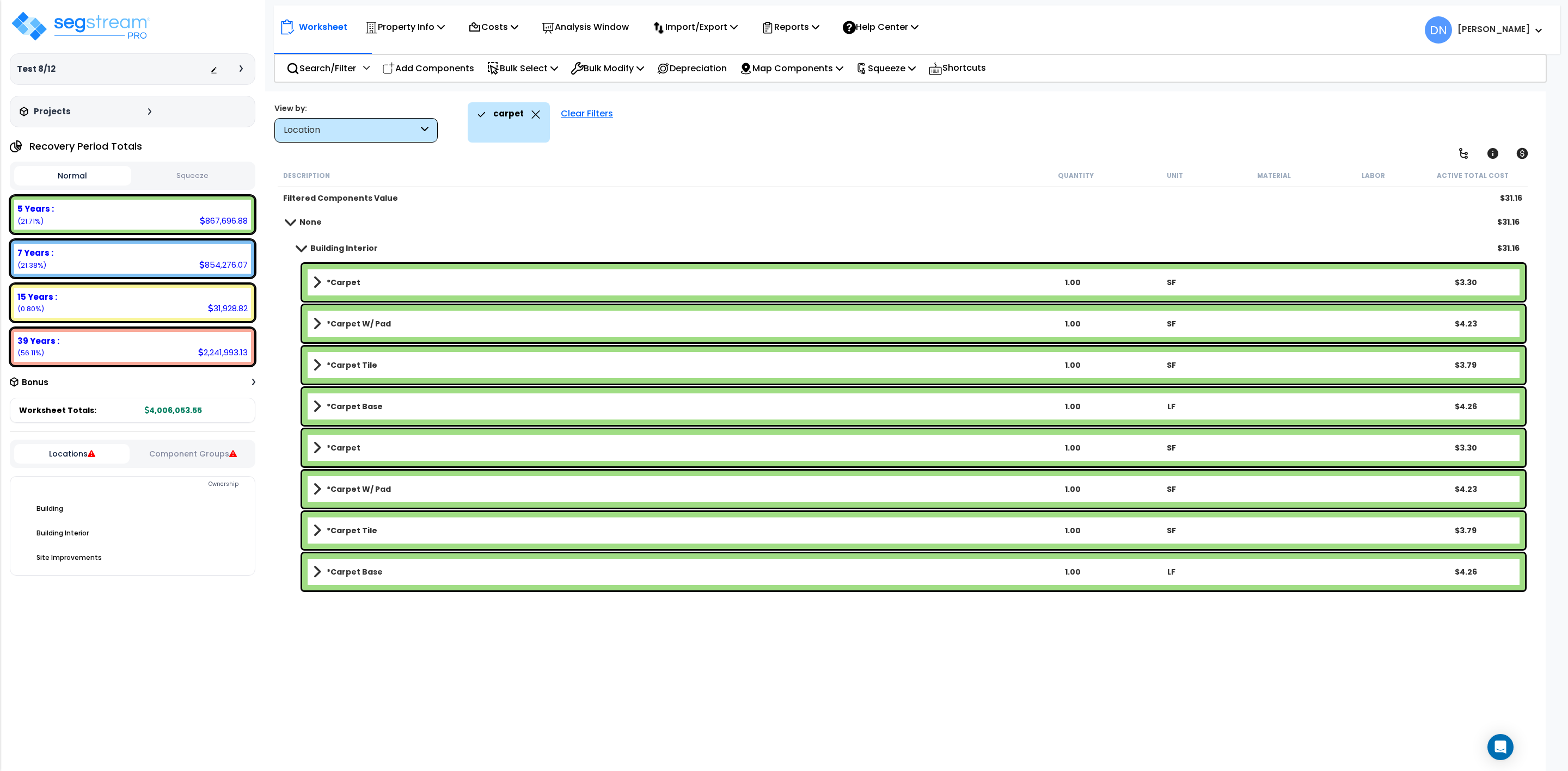
click at [612, 162] on div "Worksheet Property Info Property Setup Add Property Unit Template property Clon…" at bounding box center [903, 477] width 1286 height 771
click at [429, 129] on div "Location" at bounding box center [356, 130] width 163 height 24
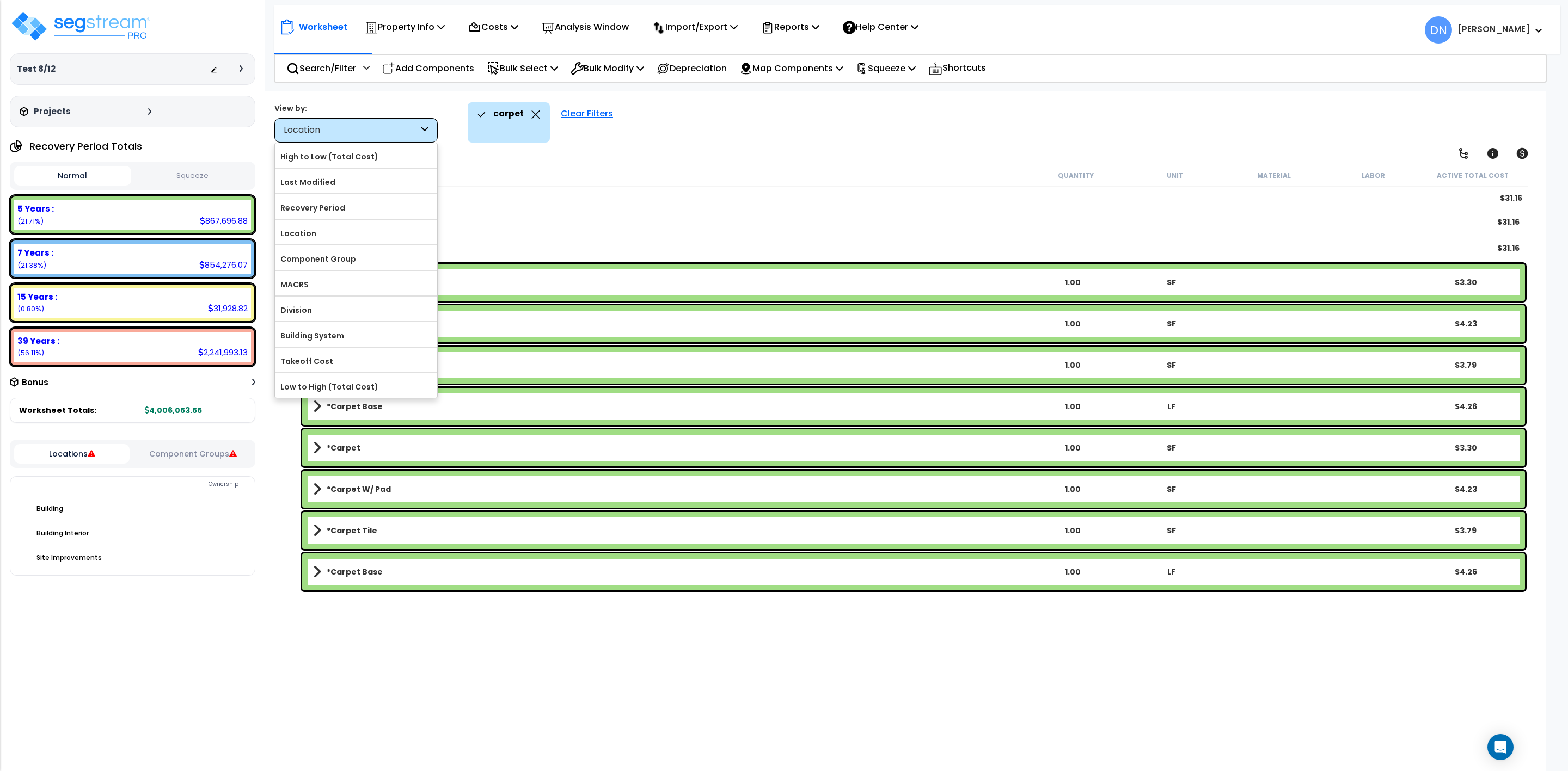
drag, startPoint x: 490, startPoint y: 160, endPoint x: 532, endPoint y: 134, distance: 49.4
click at [498, 158] on div "Worksheet Property Info Property Setup Add Property Unit Template property Clon…" at bounding box center [903, 477] width 1286 height 771
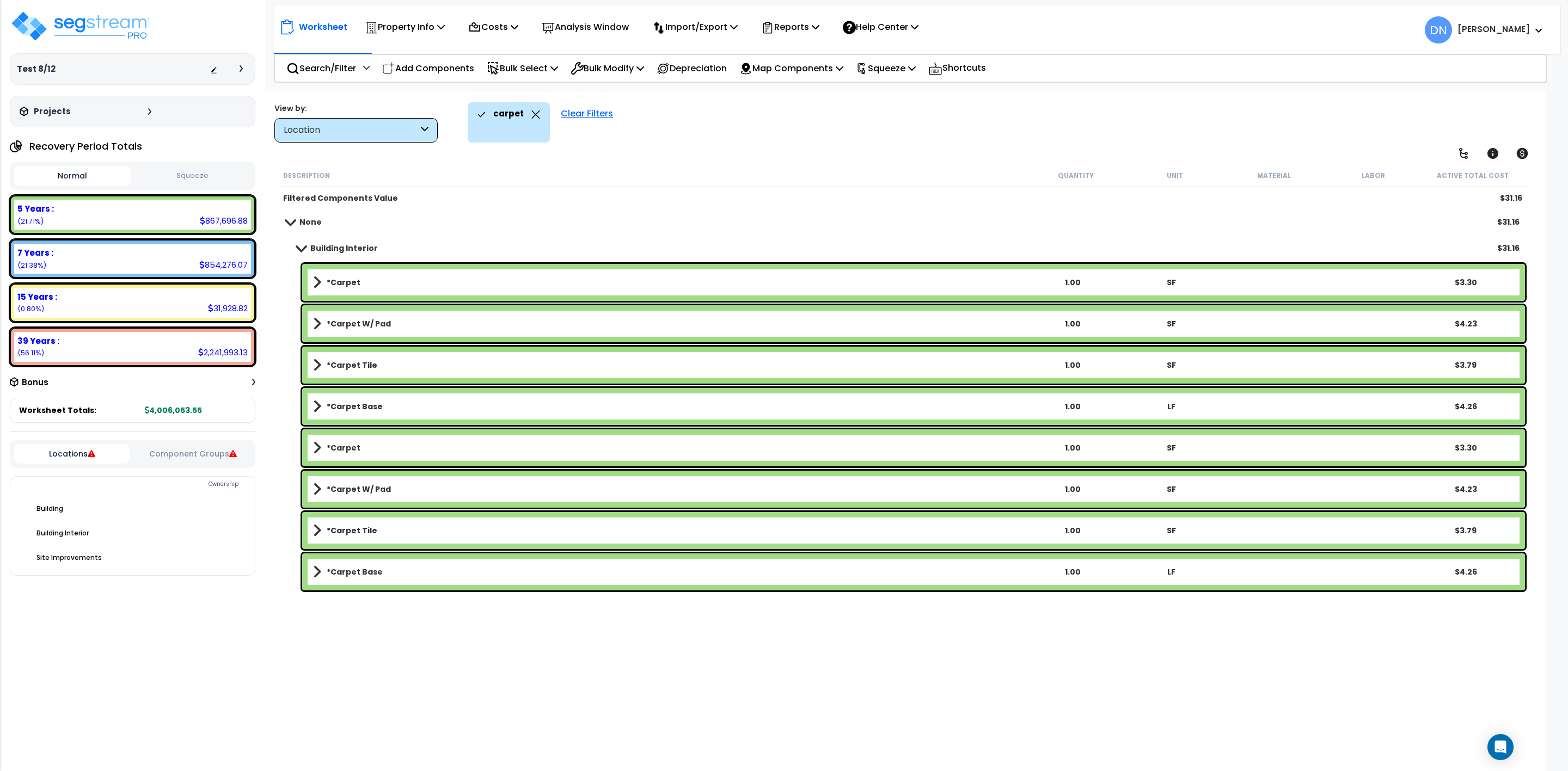
click at [534, 111] on icon at bounding box center [536, 114] width 9 height 8
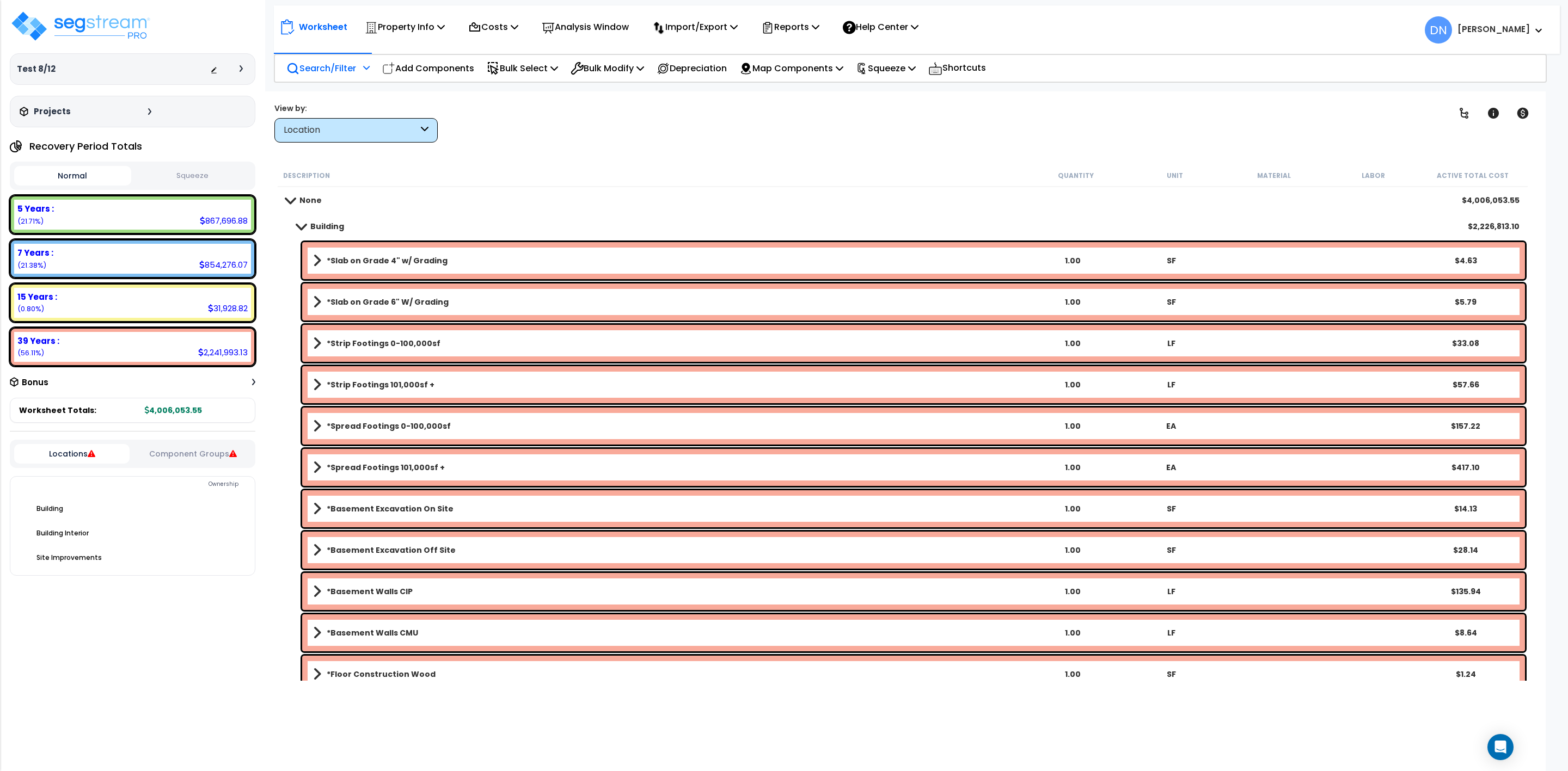
click at [320, 65] on p "Search/Filter" at bounding box center [320, 68] width 69 height 15
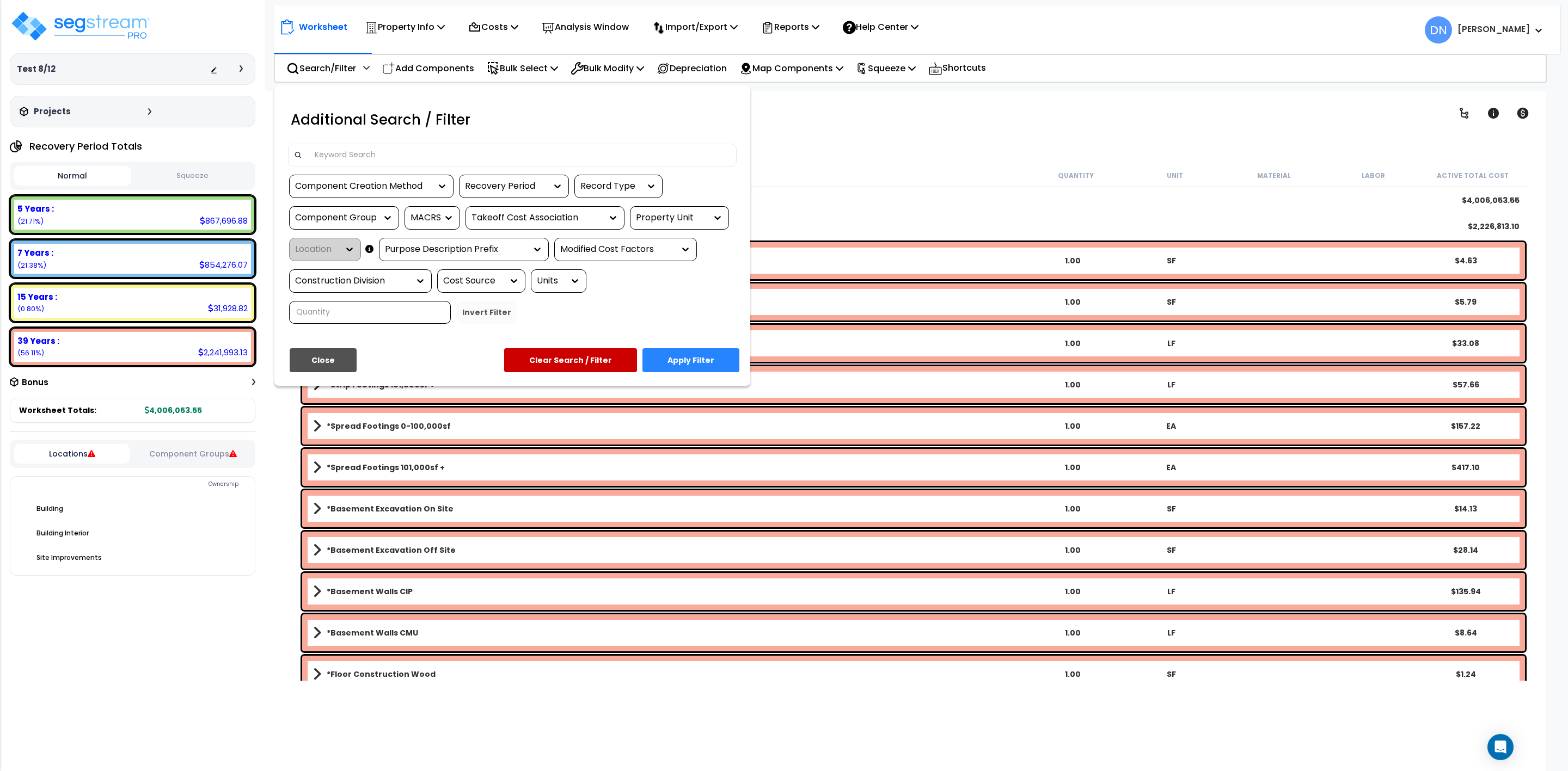
click at [363, 150] on input at bounding box center [519, 154] width 423 height 16
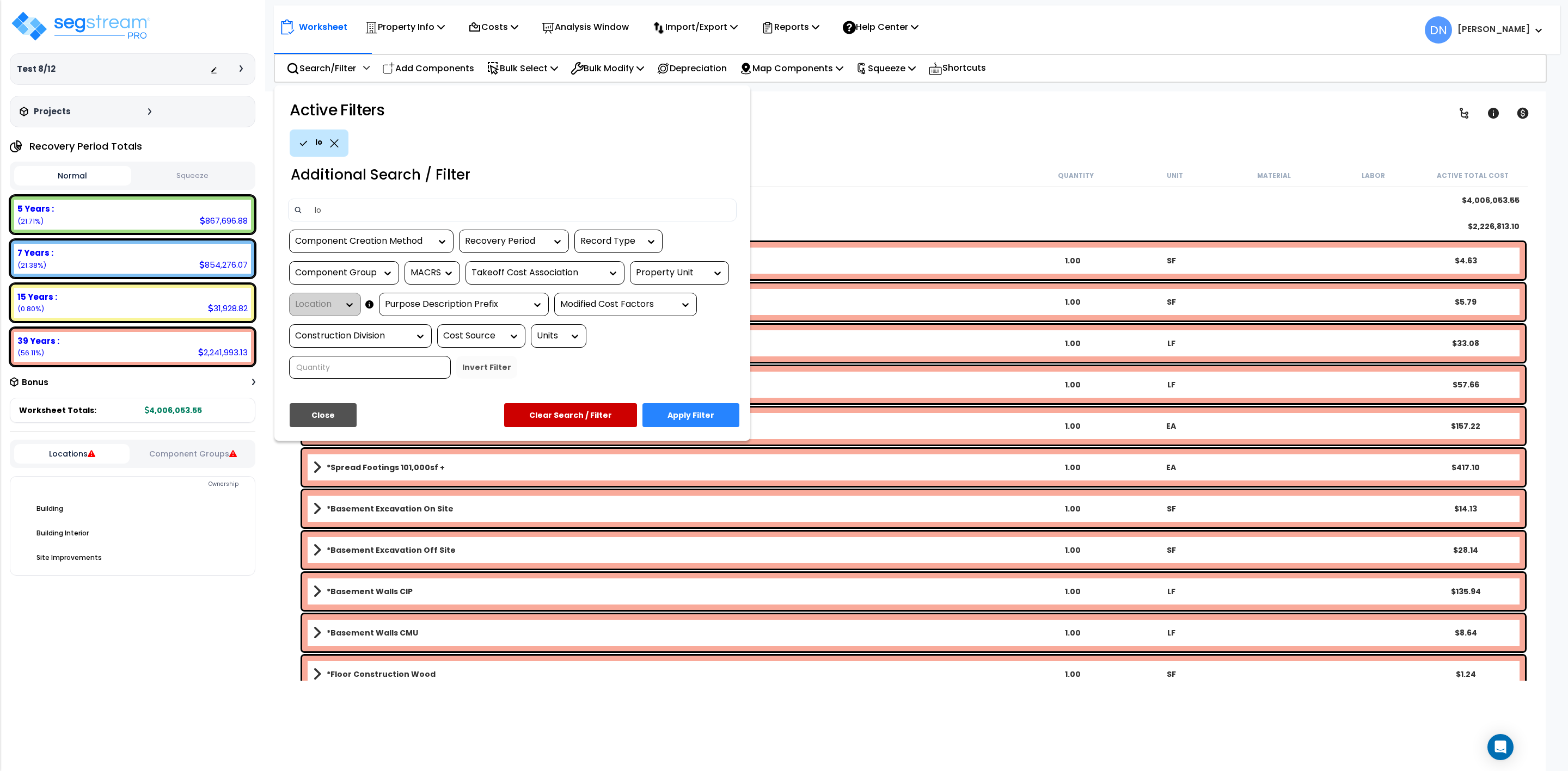
type input "l"
type input "lvt"
click at [705, 417] on button "Apply Filter" at bounding box center [690, 415] width 97 height 24
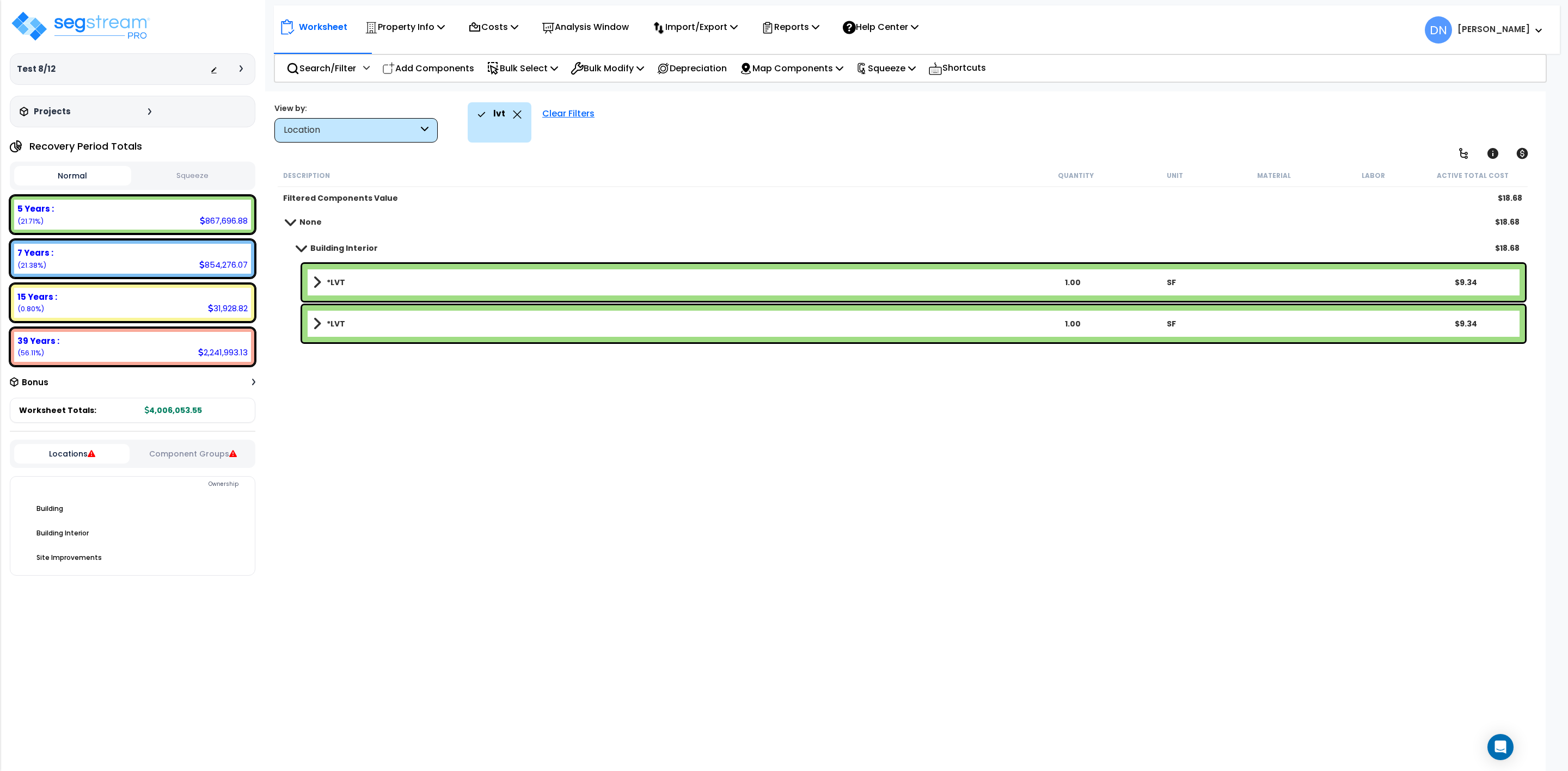
click at [514, 116] on icon at bounding box center [517, 114] width 8 height 8
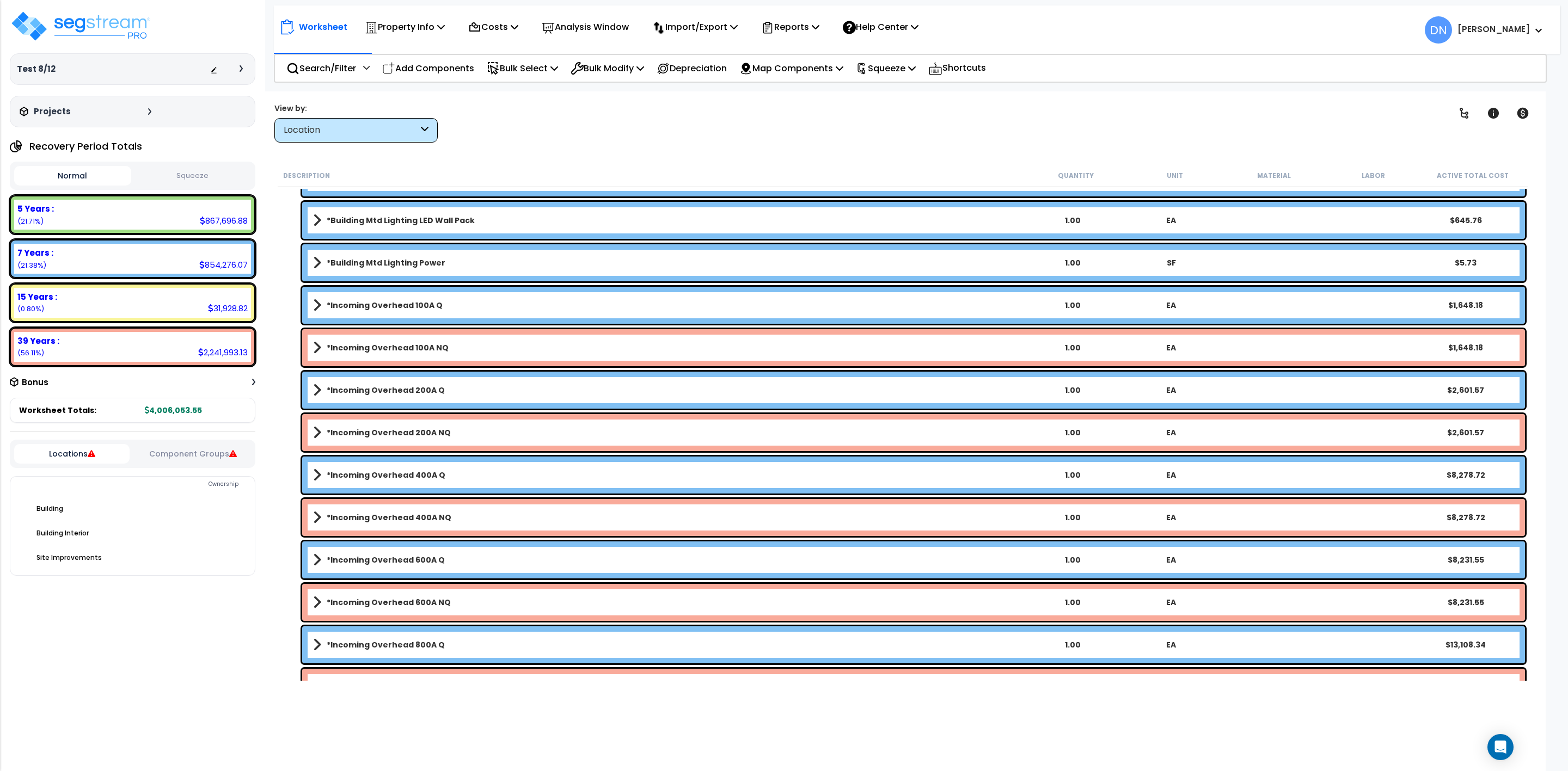
scroll to position [5116, 0]
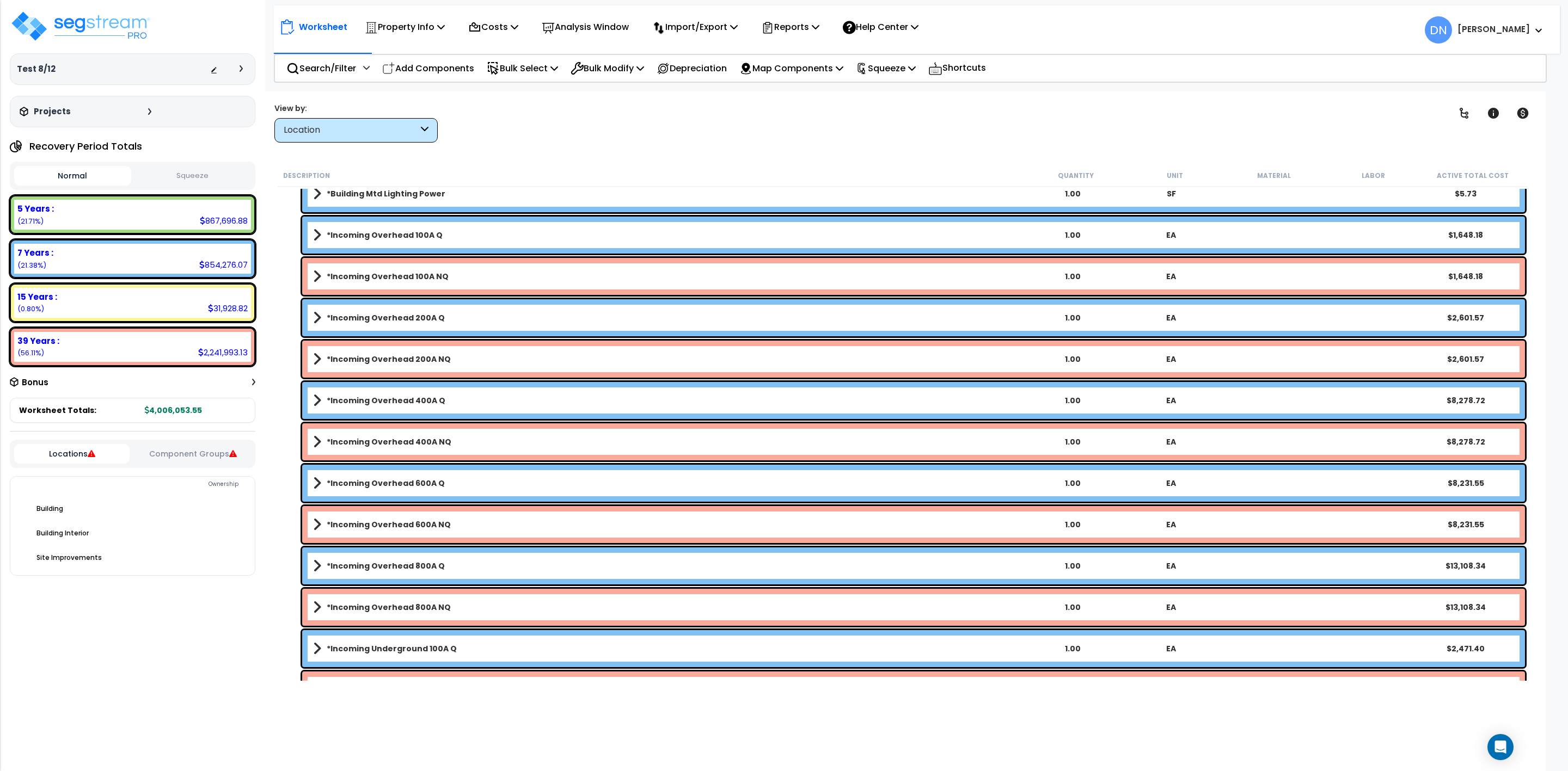
click at [1264, 133] on div "Clear Filters" at bounding box center [946, 122] width 969 height 40
click at [1336, 127] on div "Clear Filters" at bounding box center [946, 122] width 969 height 40
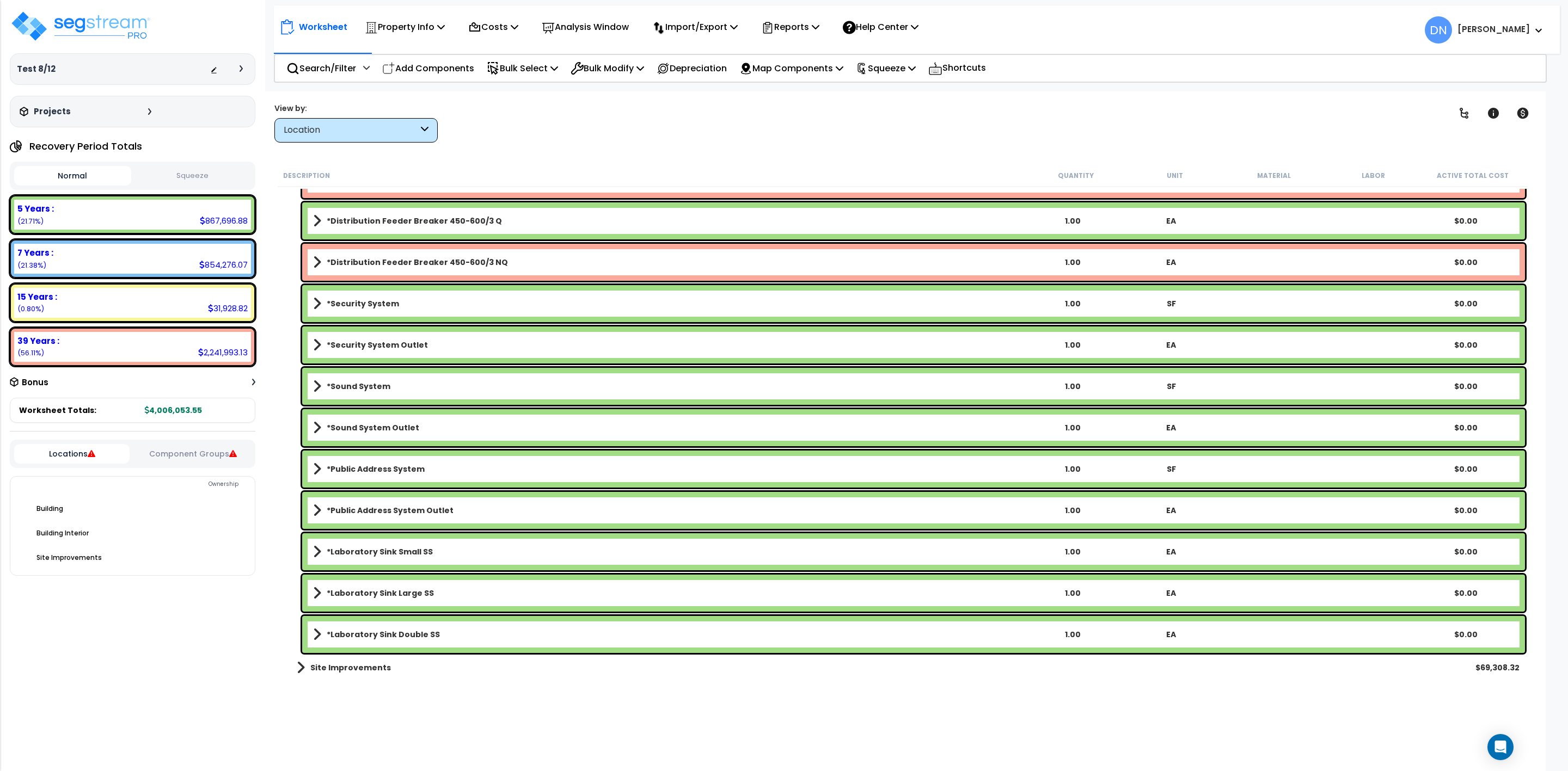
scroll to position [42593, 0]
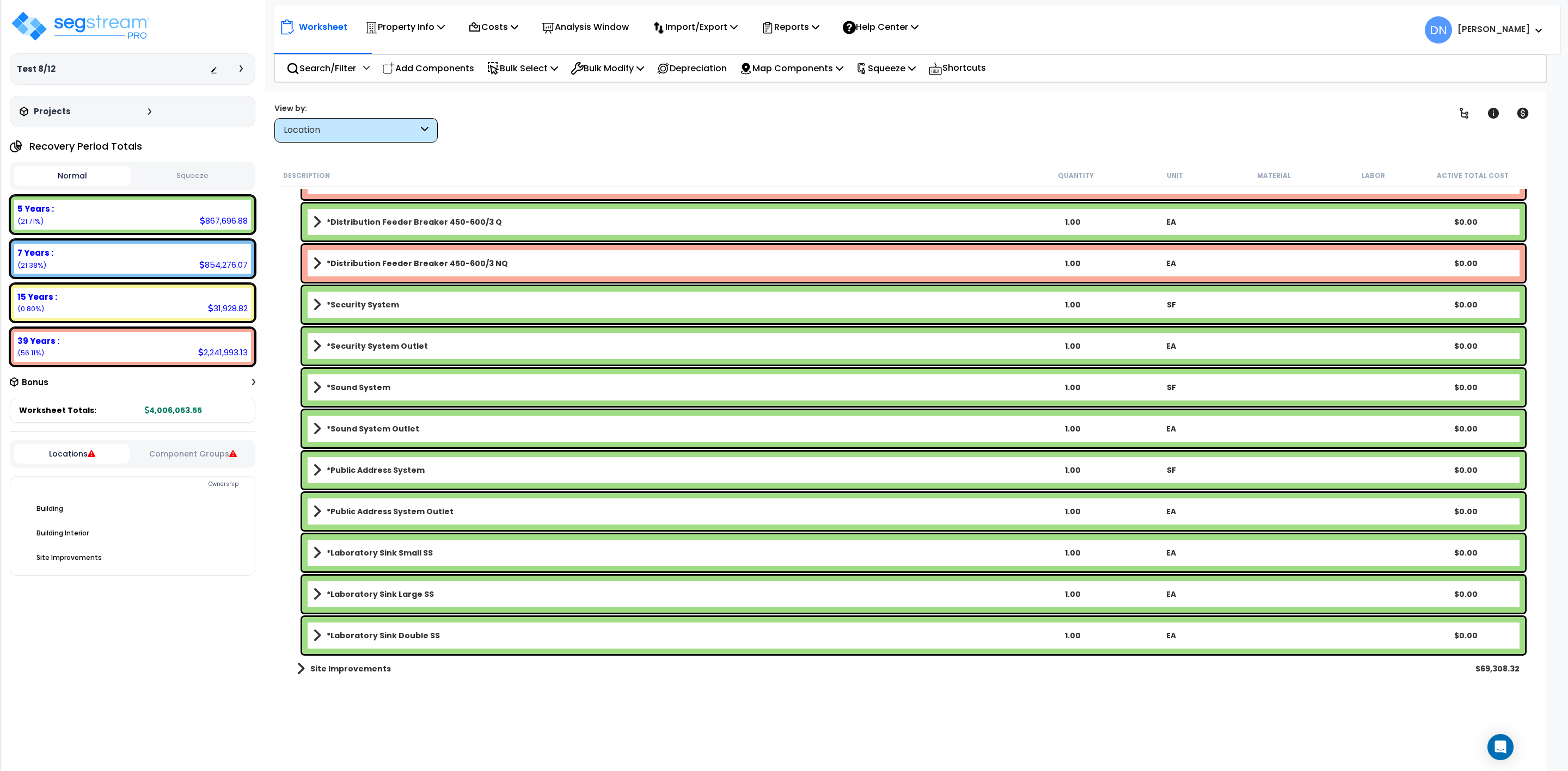
click at [302, 671] on span at bounding box center [300, 669] width 8 height 15
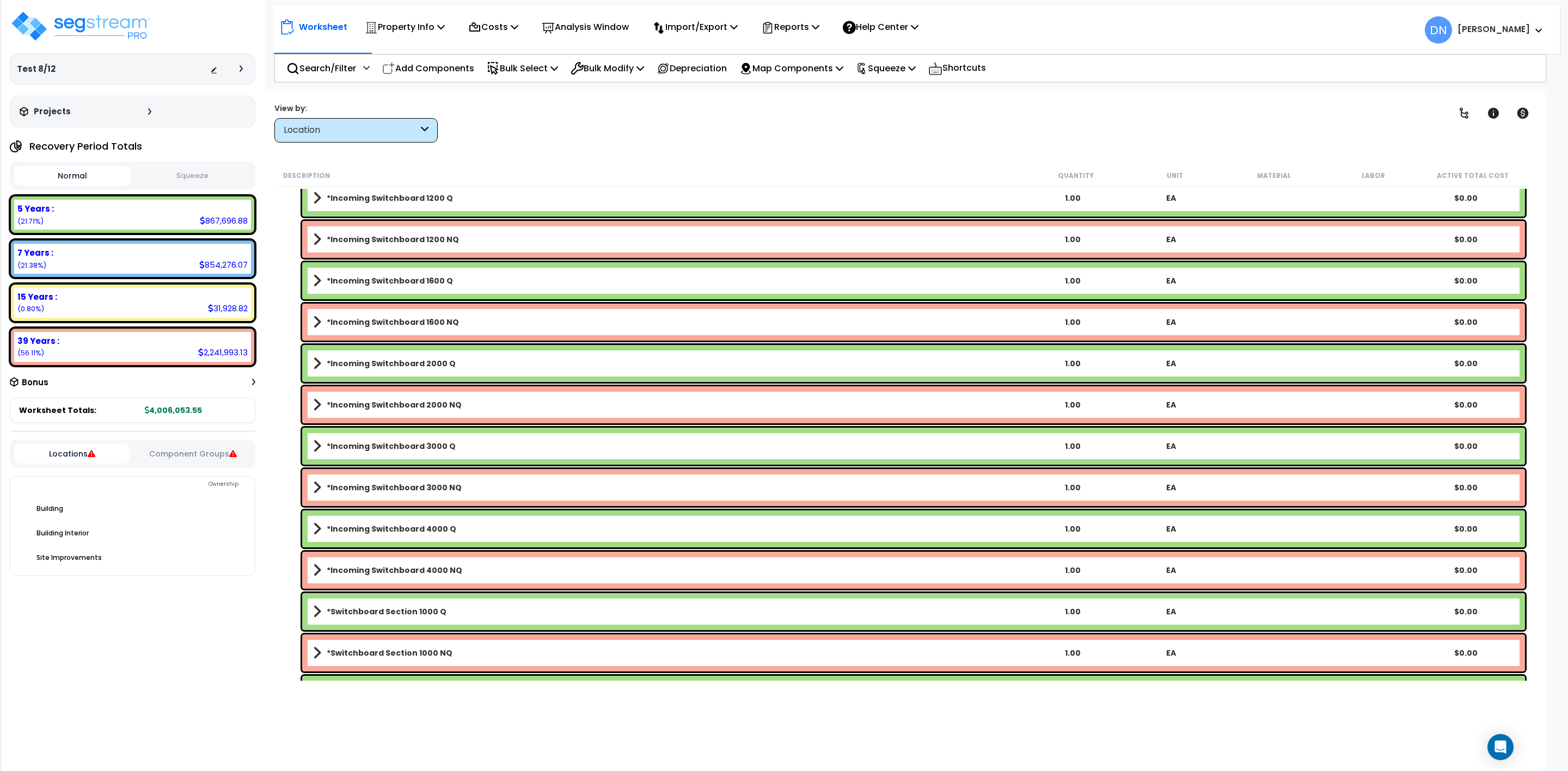
scroll to position [41069, 0]
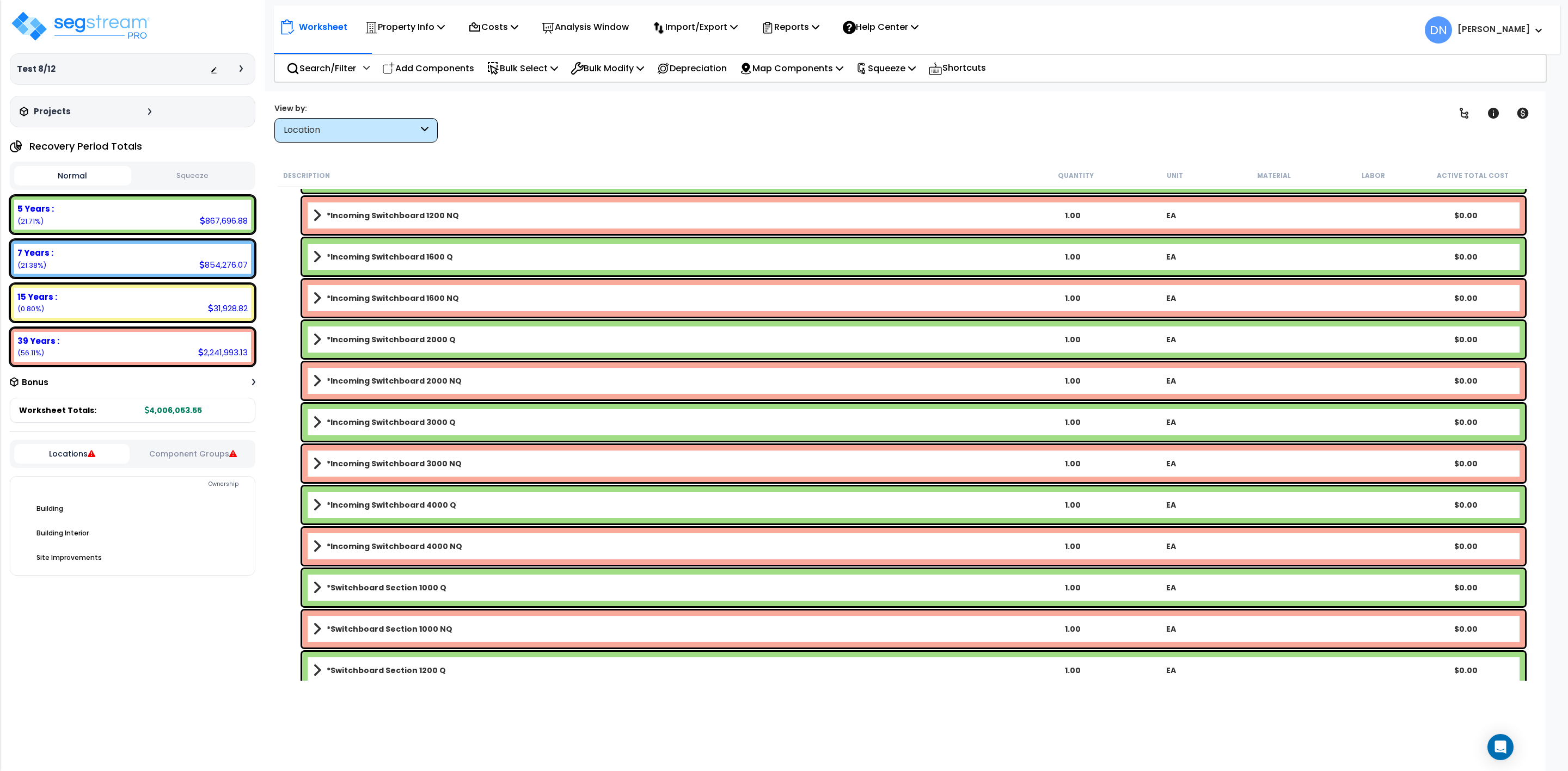
click at [474, 379] on link "*Incoming Switchboard 2000 NQ" at bounding box center [668, 380] width 710 height 15
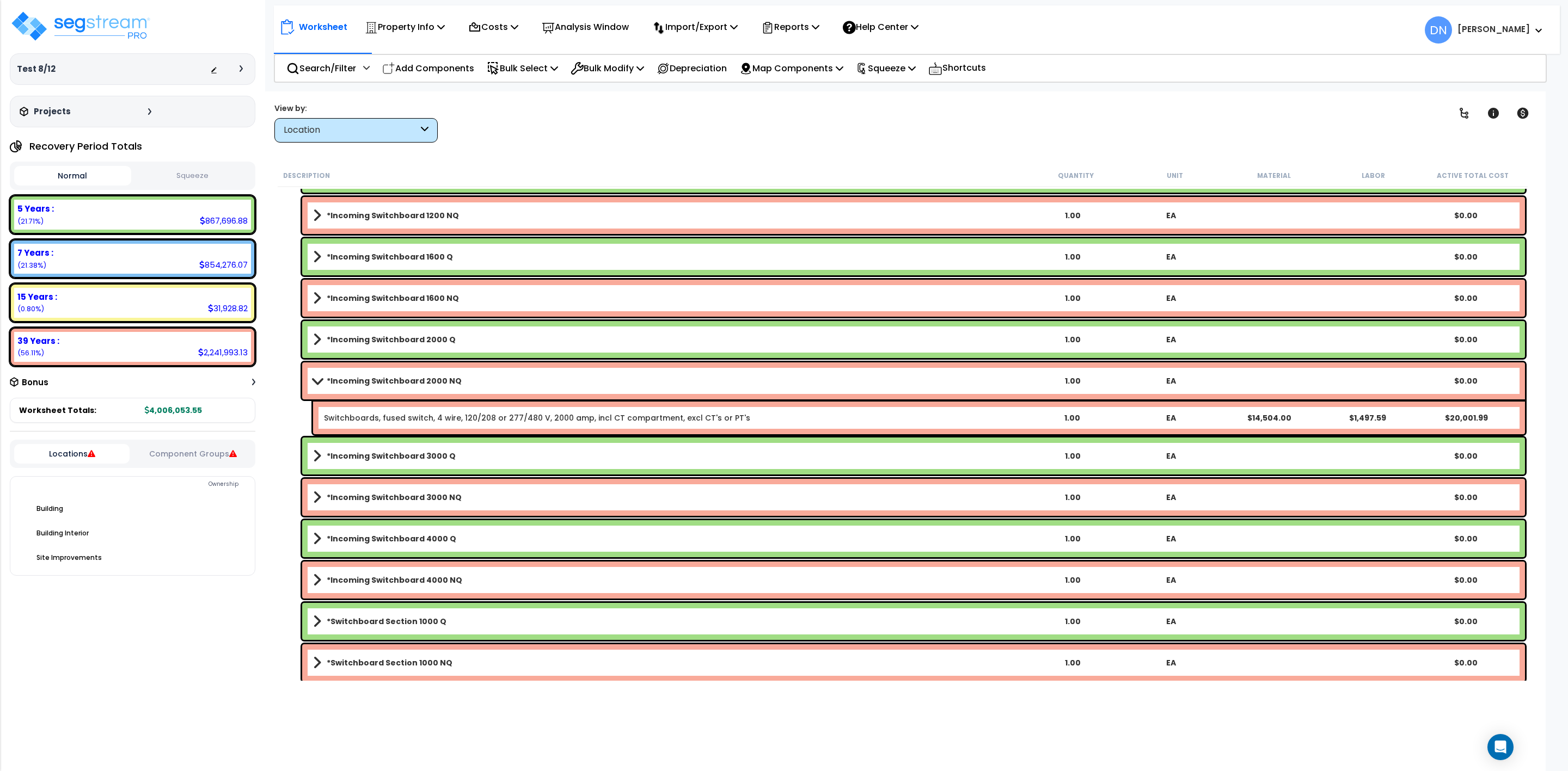
click at [476, 502] on link "*Incoming Switchboard 3000 NQ" at bounding box center [668, 497] width 710 height 15
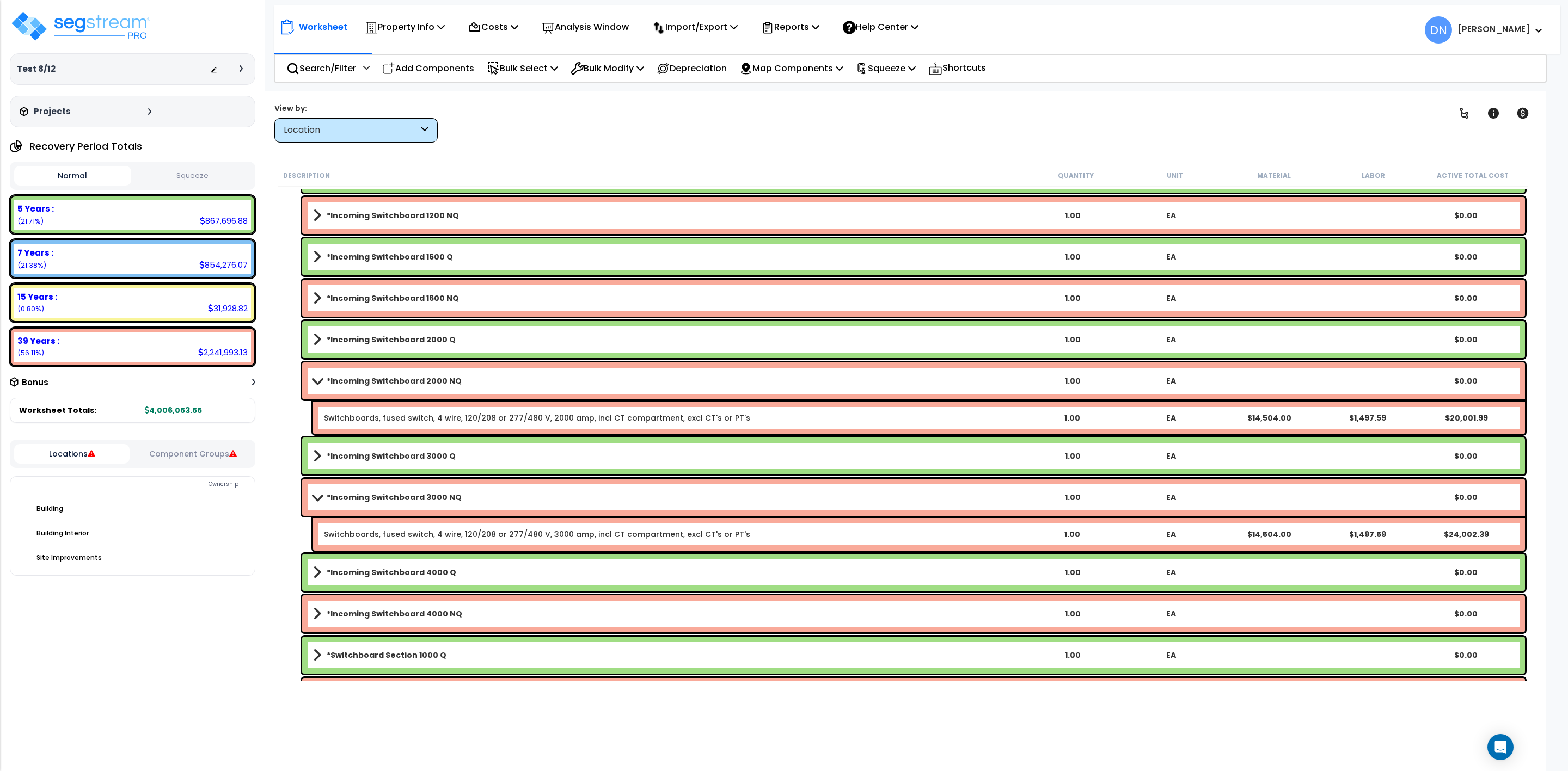
click at [477, 502] on link "*Incoming Switchboard 3000 NQ" at bounding box center [668, 497] width 710 height 15
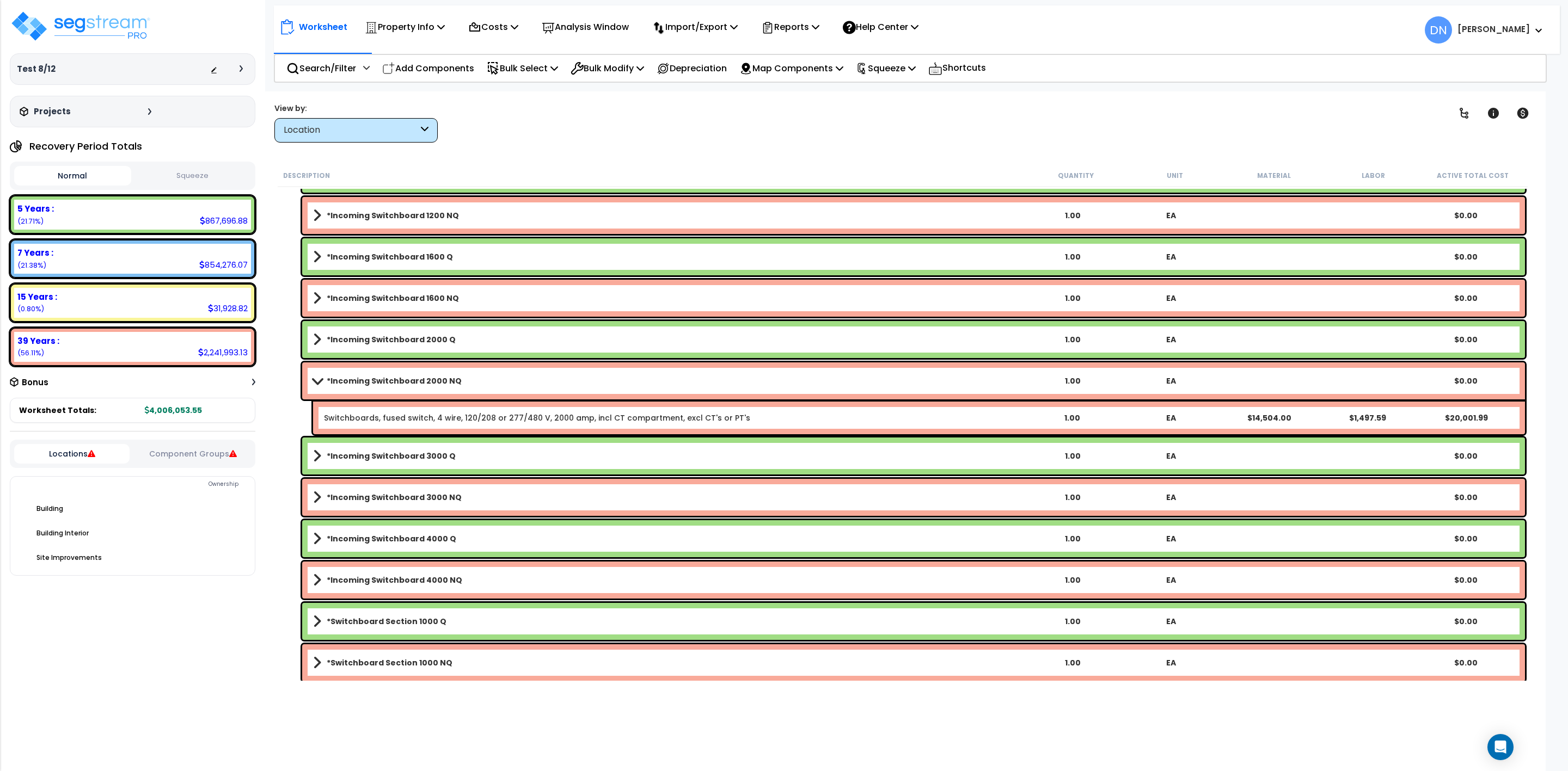
click at [453, 544] on link "*Incoming Switchboard 4000 Q" at bounding box center [668, 539] width 710 height 15
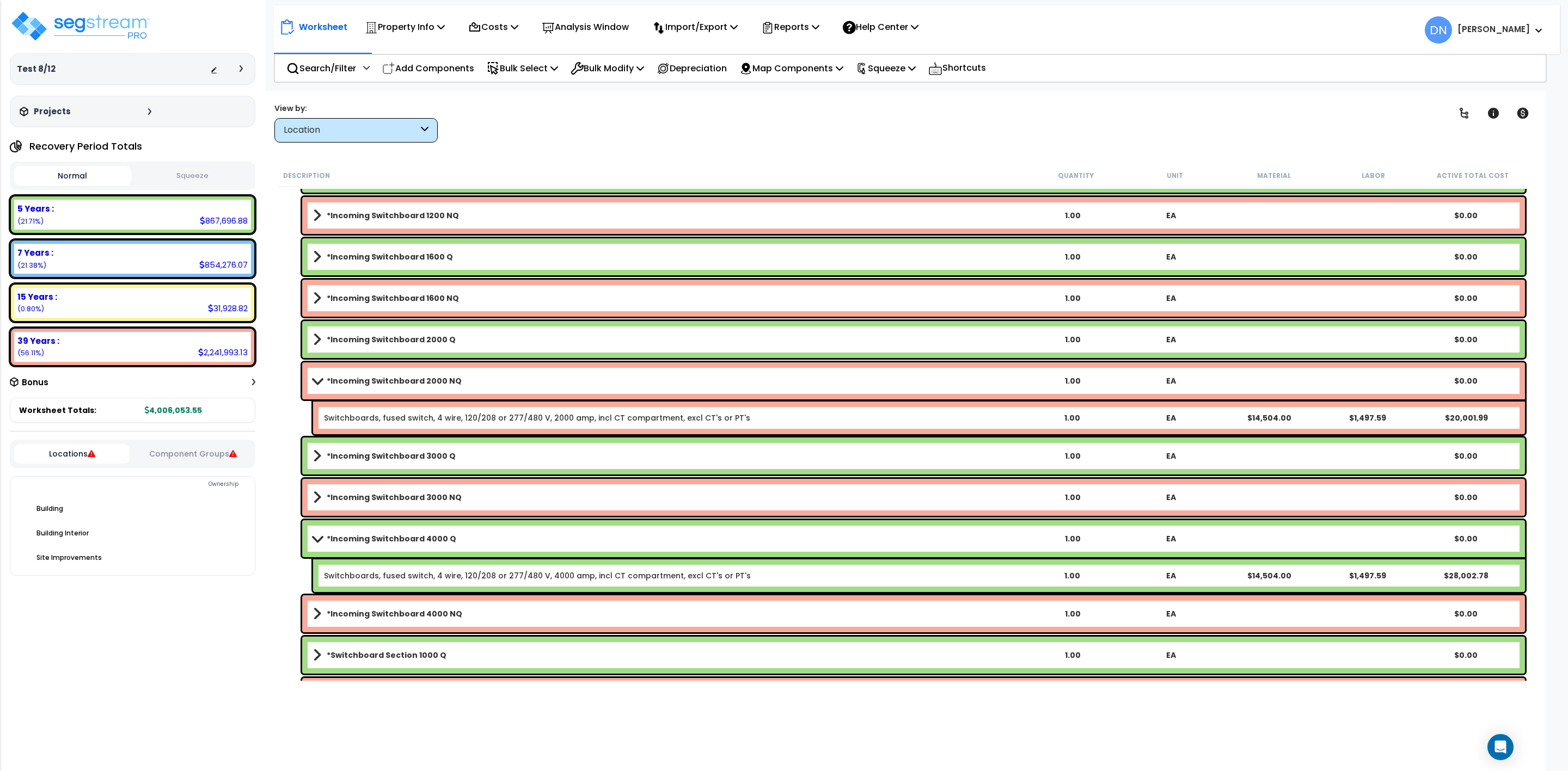
click at [452, 500] on b "*Incoming Switchboard 3000 NQ" at bounding box center [394, 497] width 135 height 11
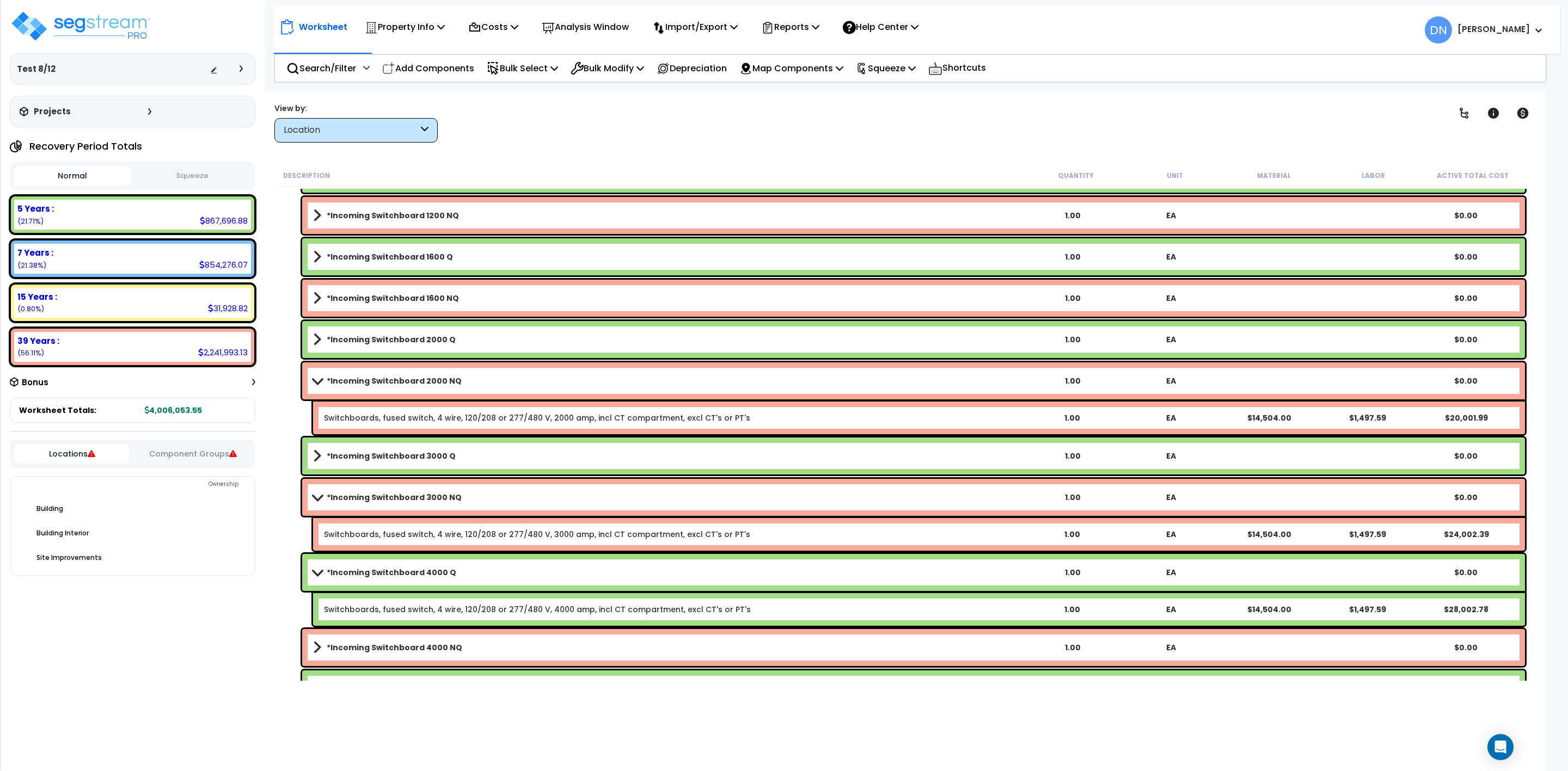
click at [452, 500] on b "*Incoming Switchboard 3000 NQ" at bounding box center [394, 497] width 135 height 11
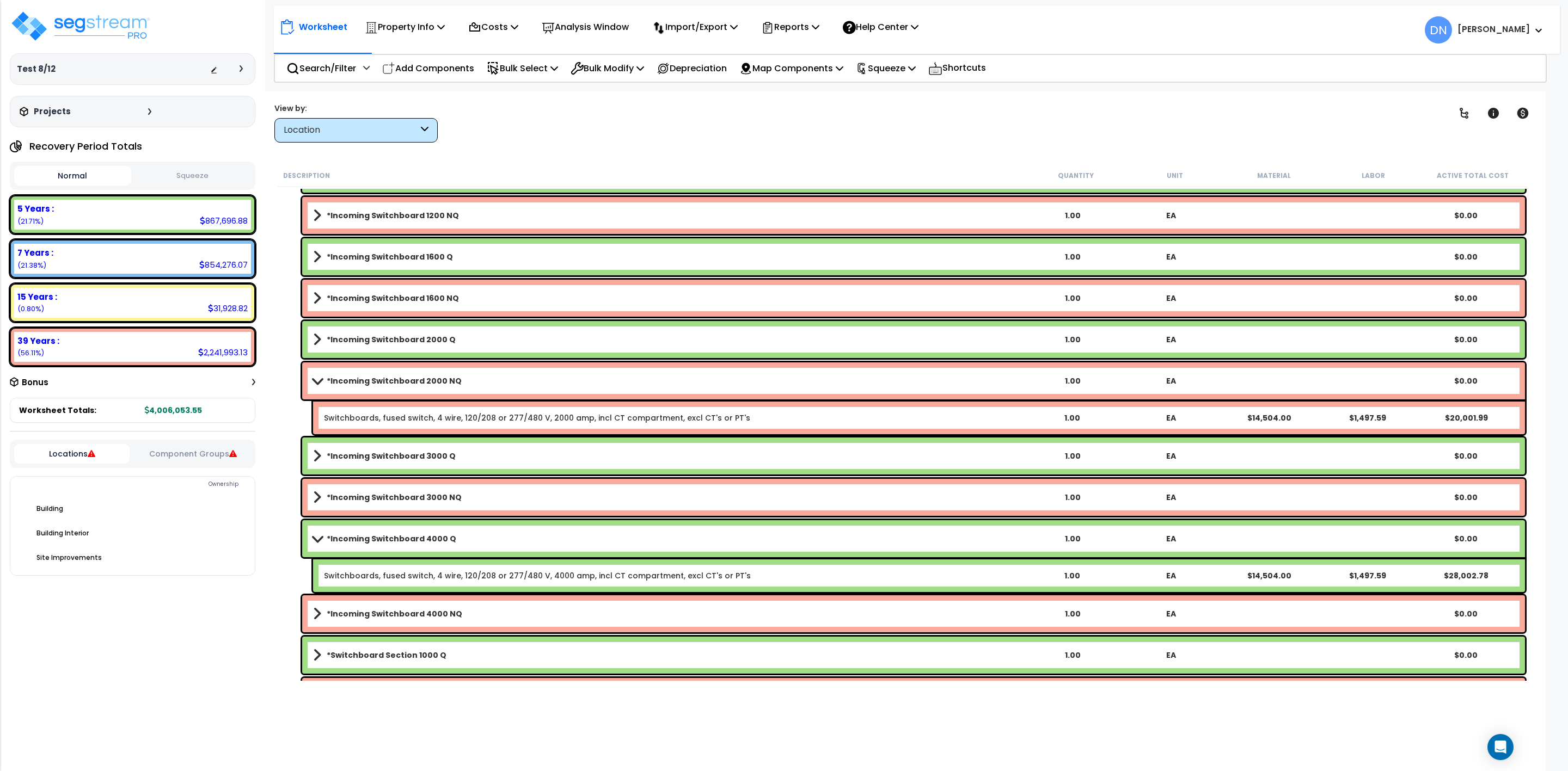
click at [420, 544] on link "*Incoming Switchboard 4000 Q" at bounding box center [668, 539] width 710 height 15
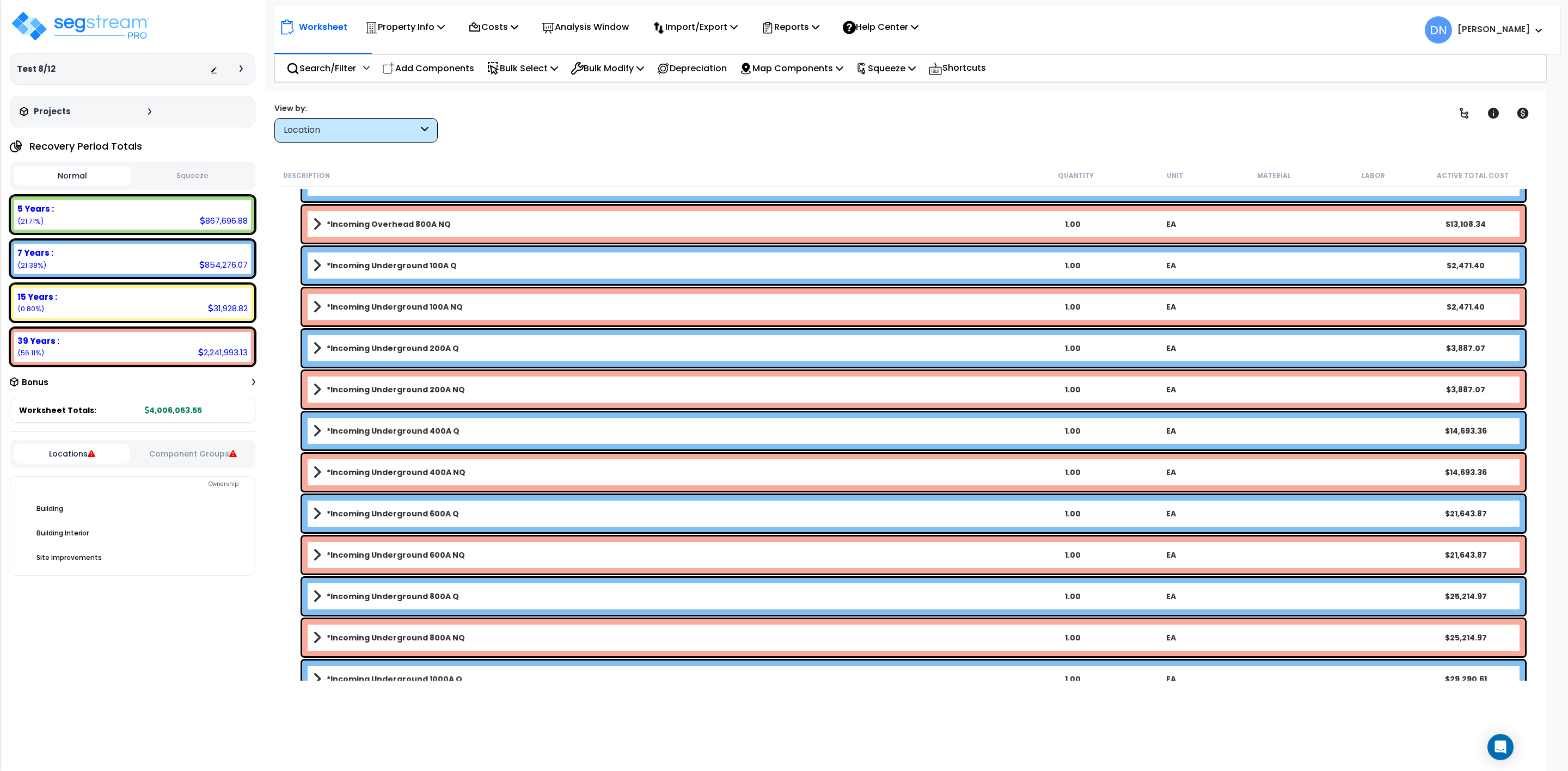
scroll to position [5335, 0]
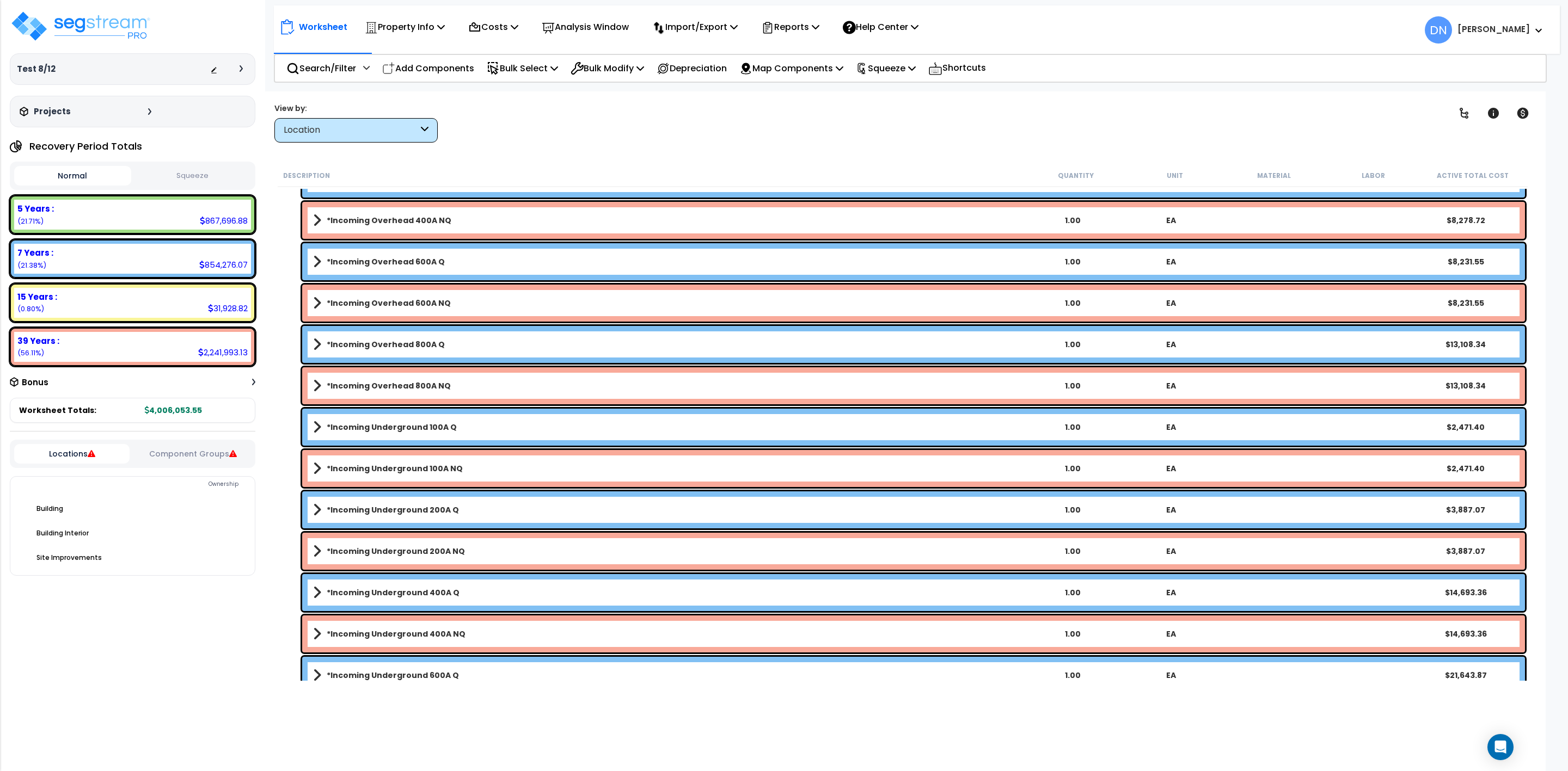
click at [188, 652] on div "Test 8/12 Depreciable Tax Basis : $0.00 Placed-In-Service Date : Additional Pro…" at bounding box center [132, 386] width 265 height 771
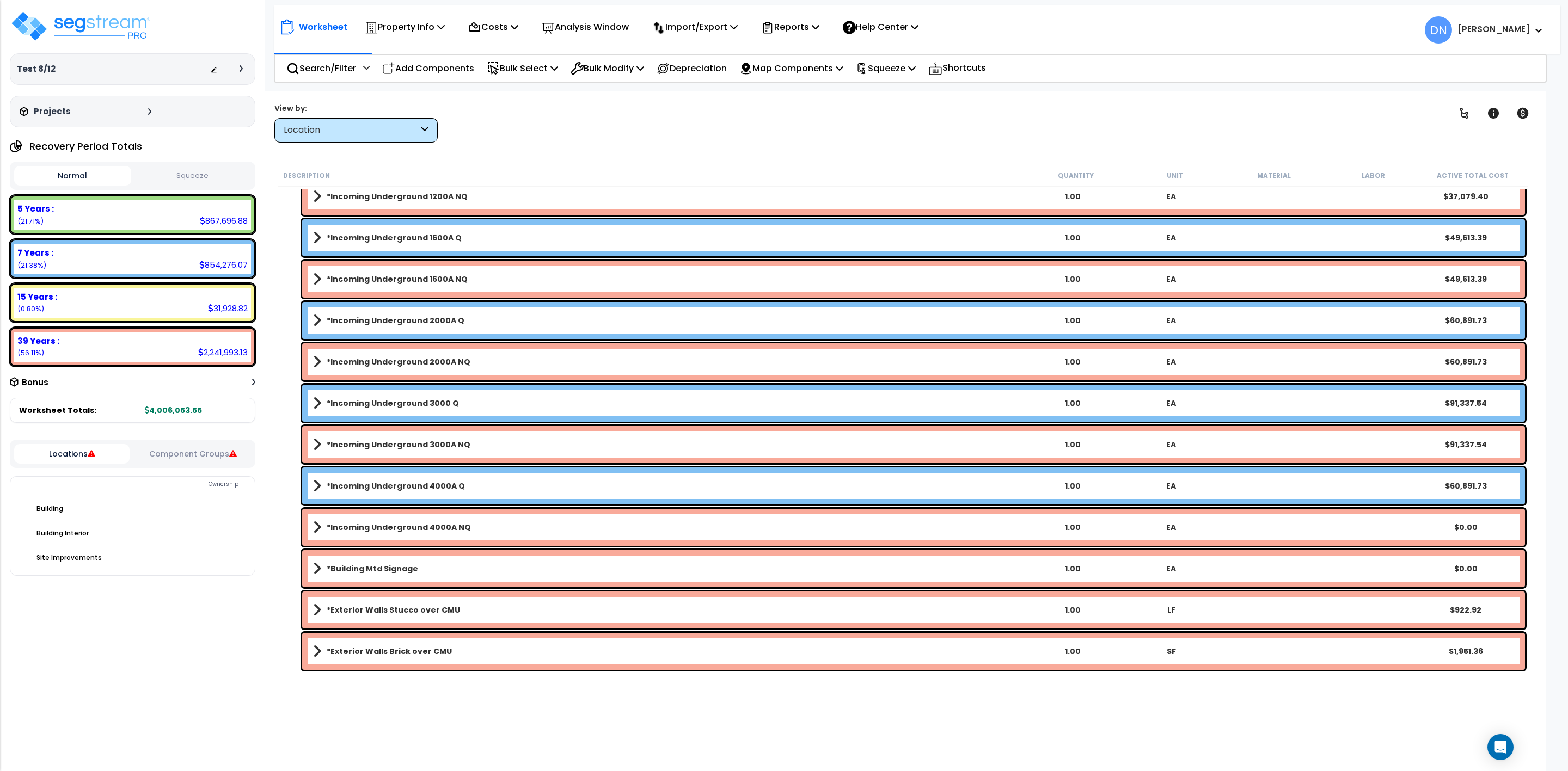
click at [468, 356] on link "*Incoming Underground 2000A NQ" at bounding box center [668, 361] width 710 height 15
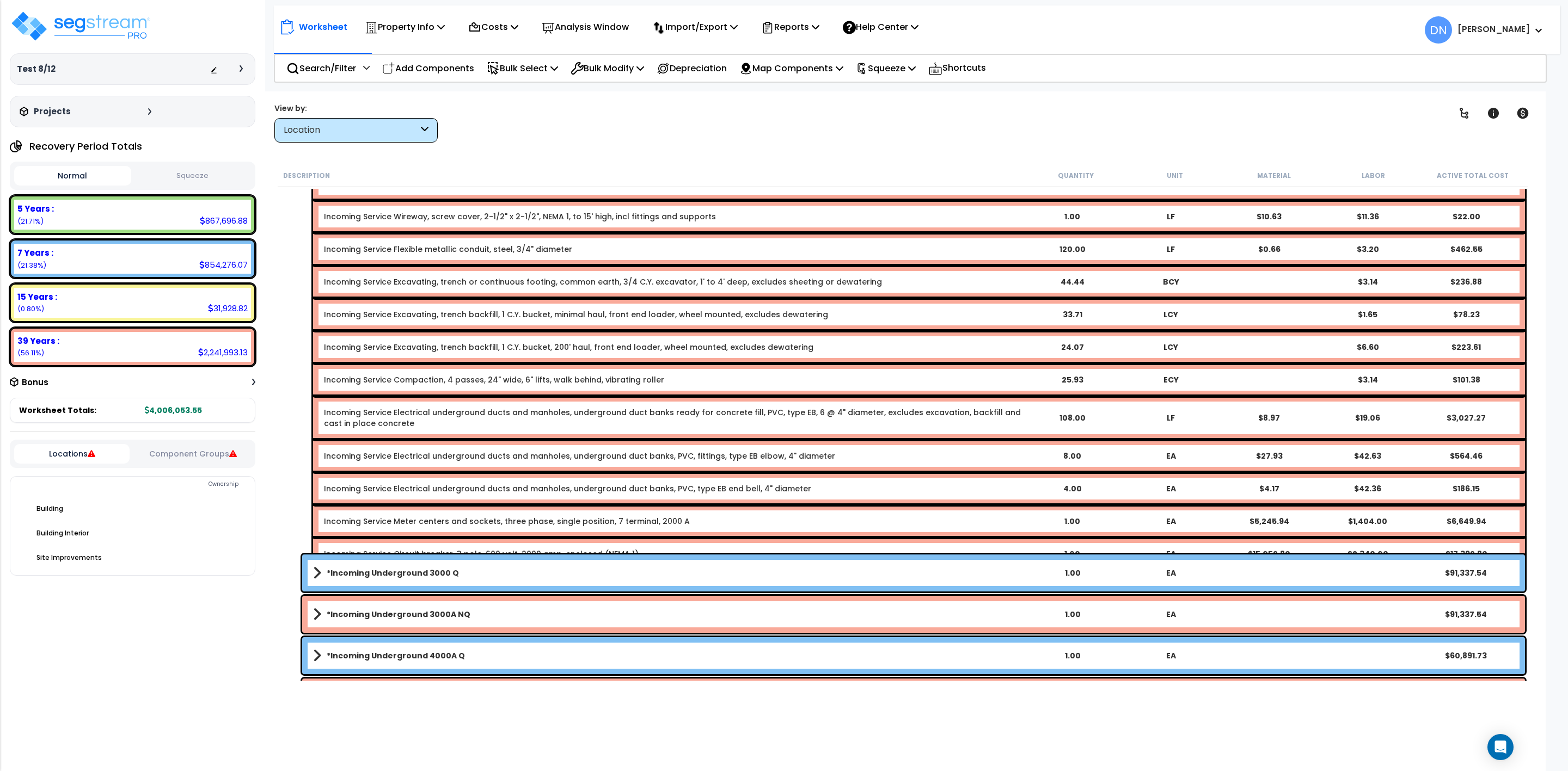
click at [496, 576] on link "*Incoming Underground 3000 Q" at bounding box center [668, 573] width 710 height 15
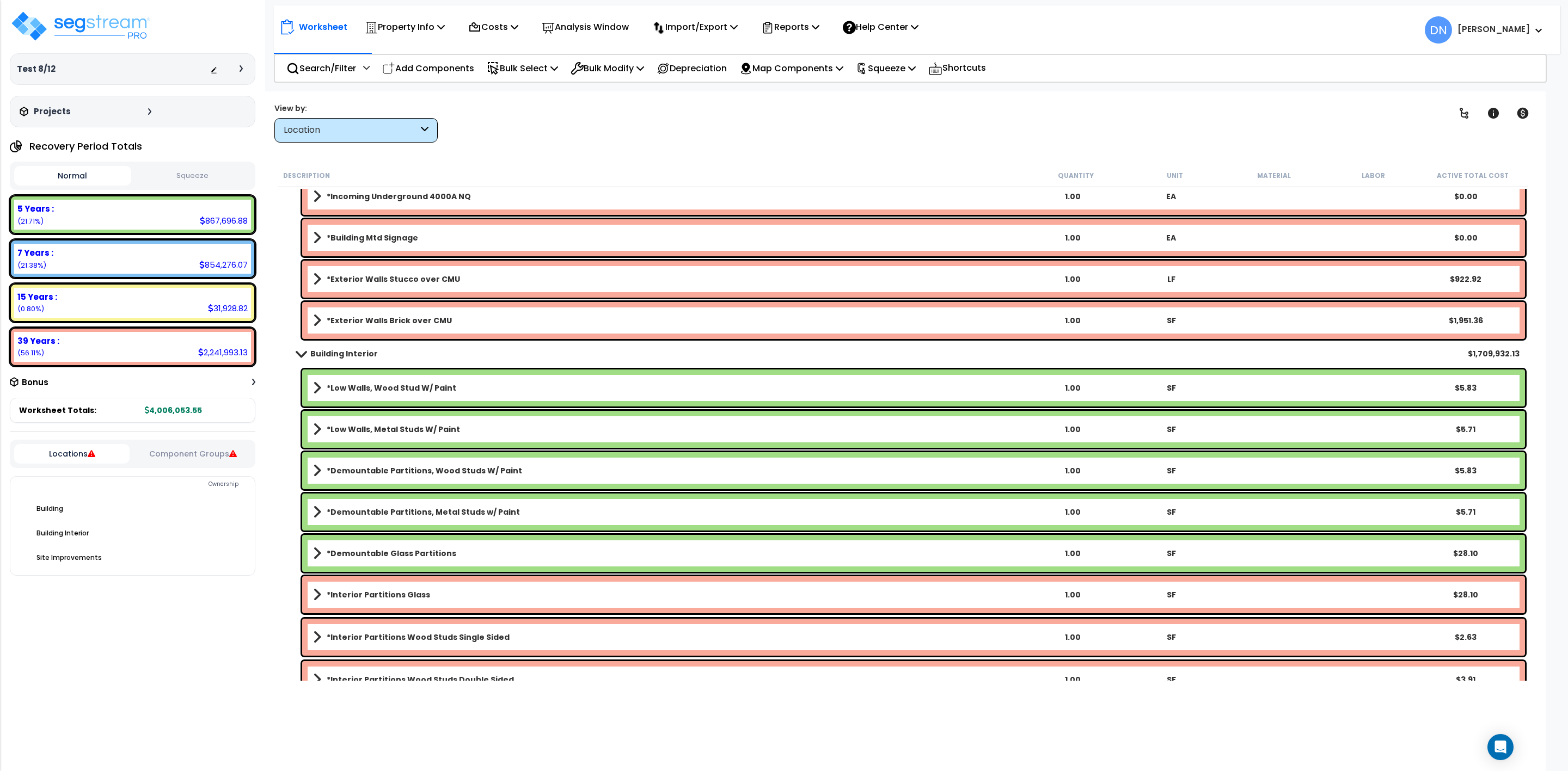
scroll to position [7620, 0]
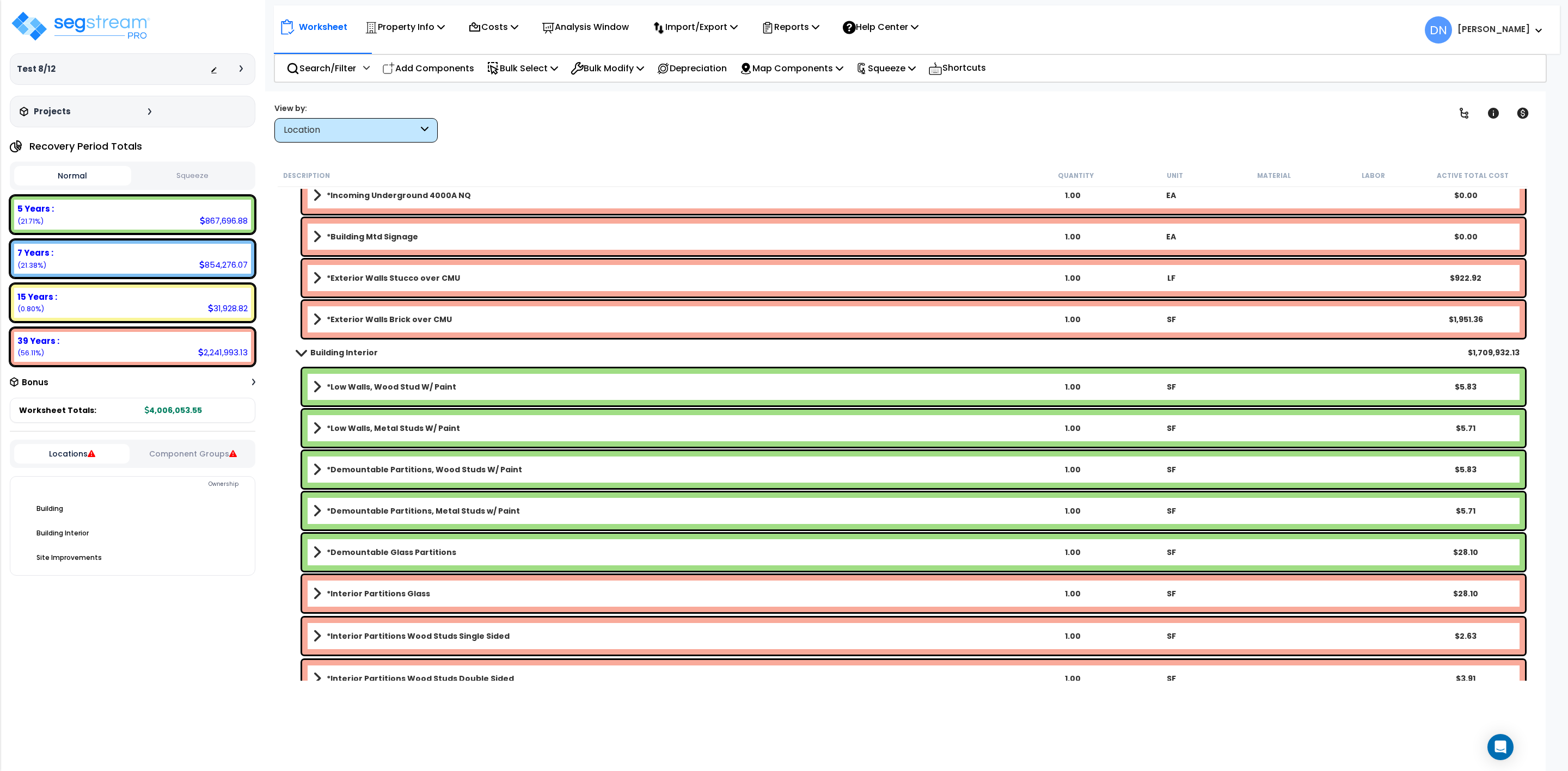
click at [479, 317] on link "*Exterior Walls Brick over CMU" at bounding box center [668, 319] width 710 height 15
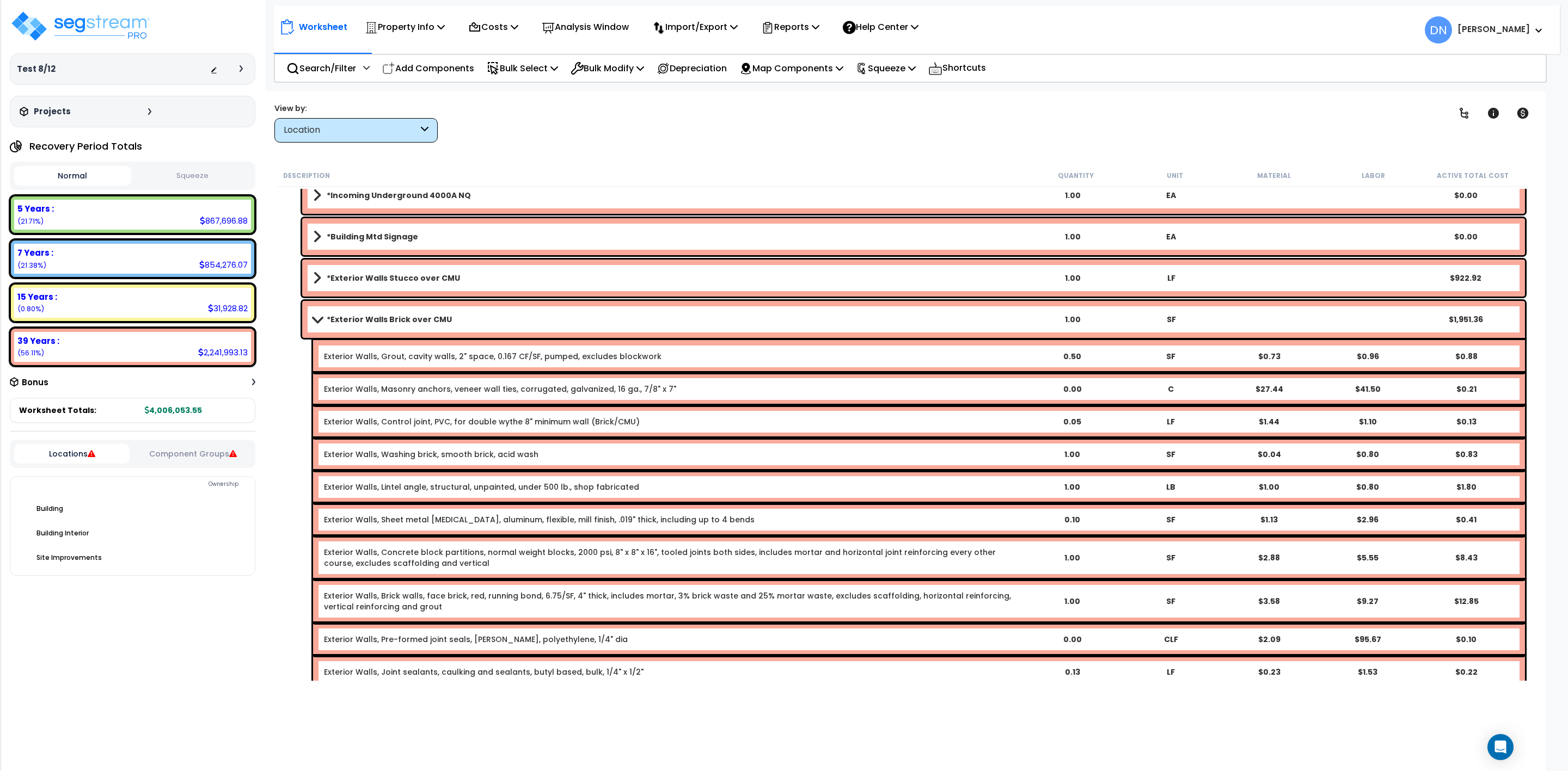
click at [479, 317] on link "*Exterior Walls Brick over CMU" at bounding box center [668, 319] width 710 height 15
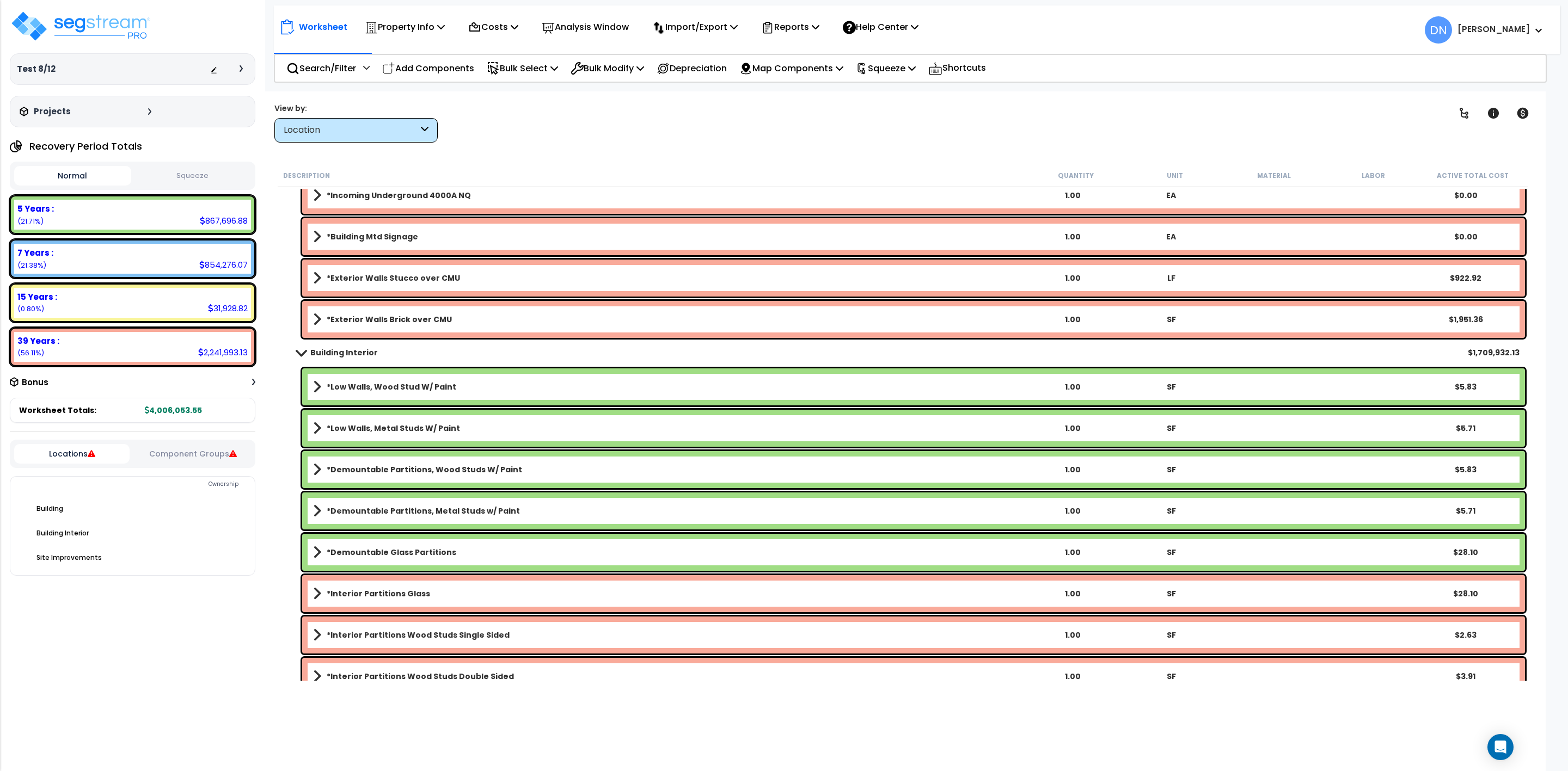
click at [1517, 35] on b "[PERSON_NAME]" at bounding box center [1493, 29] width 72 height 11
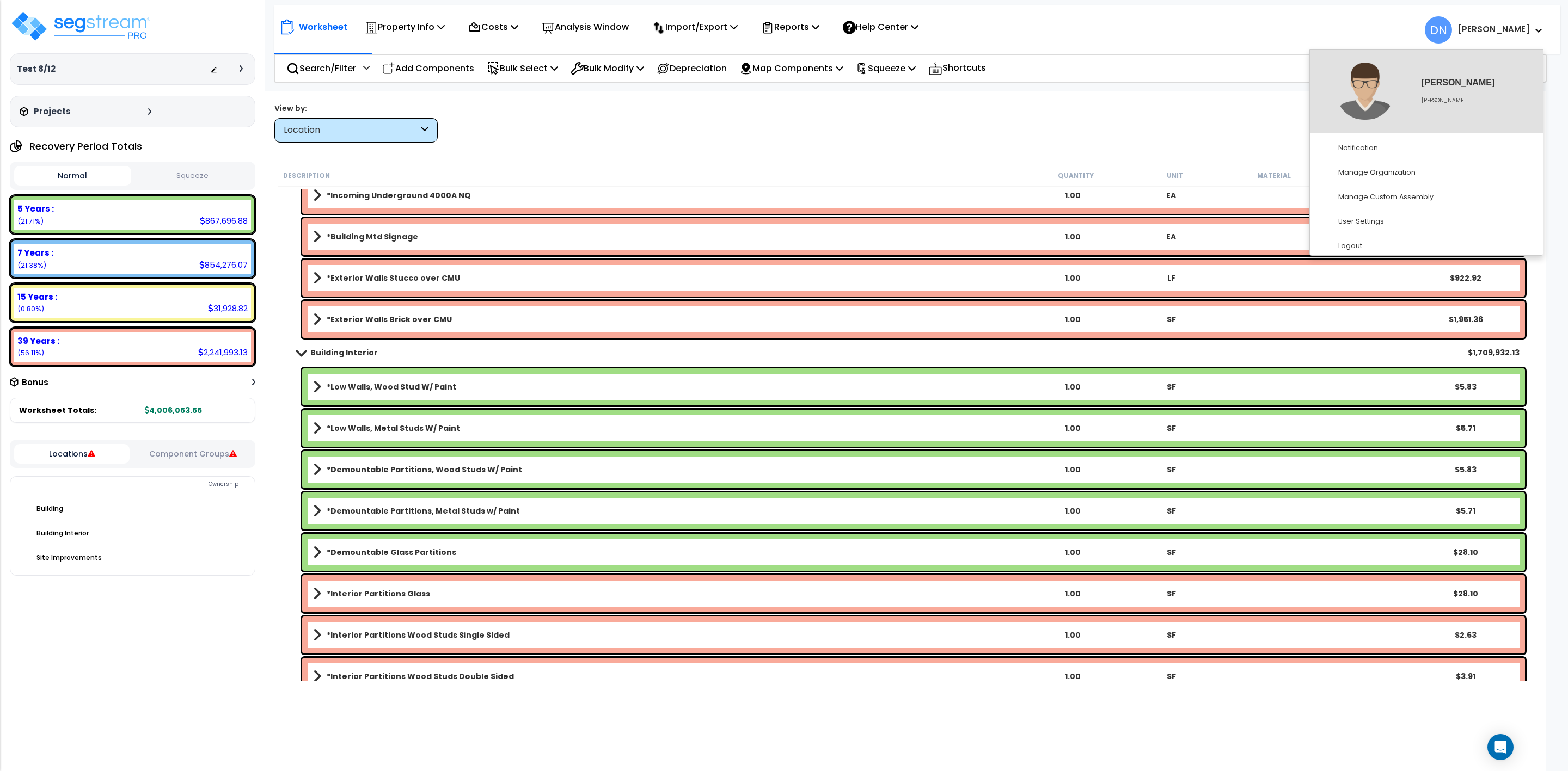
click at [170, 667] on div "Test 8/12 Depreciable Tax Basis : $0.00 Placed-In-Service Date : Additional Pro…" at bounding box center [132, 386] width 265 height 771
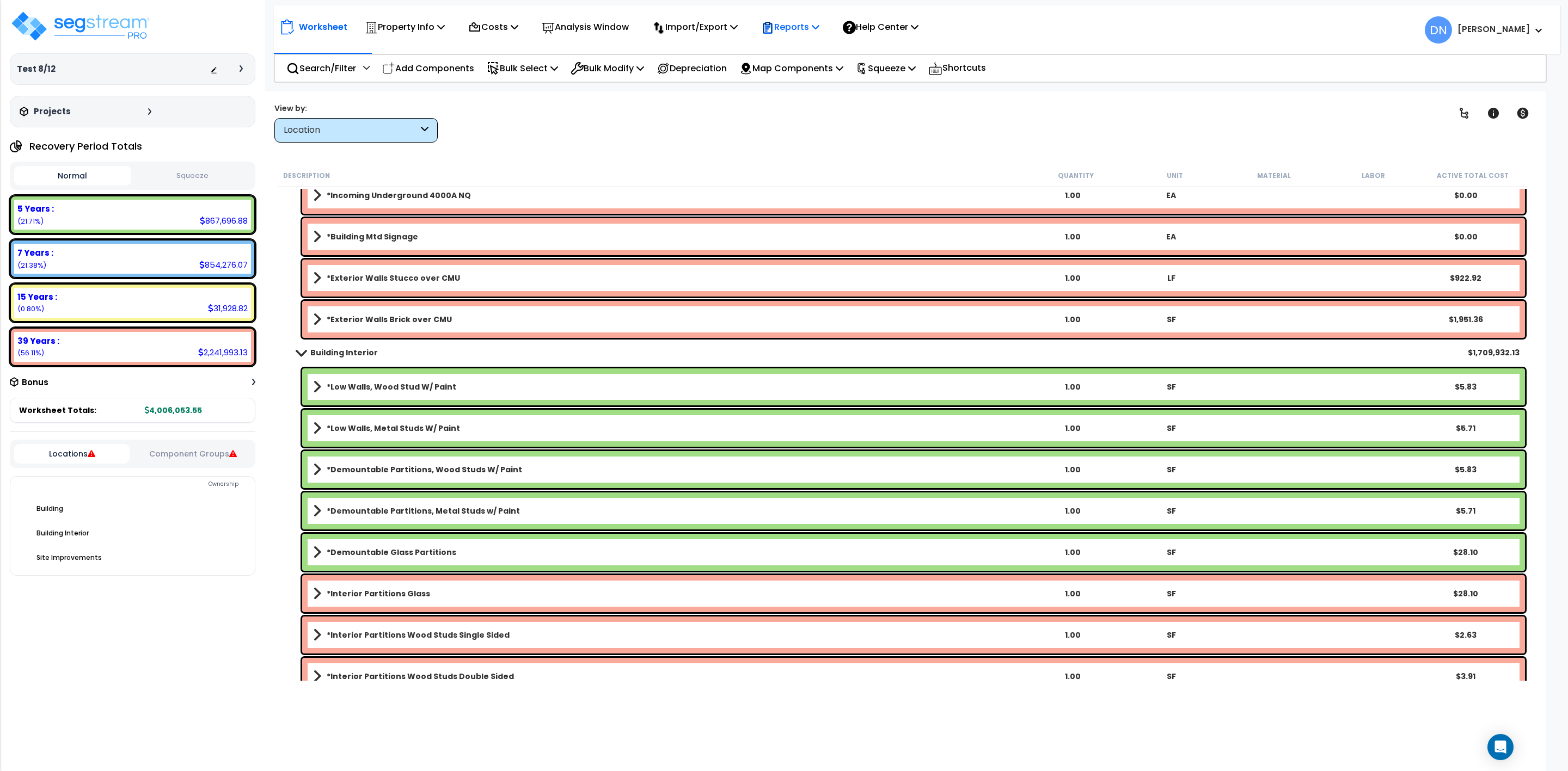
click at [819, 30] on icon at bounding box center [815, 26] width 8 height 9
click at [830, 57] on link "Get Report" at bounding box center [809, 51] width 108 height 21
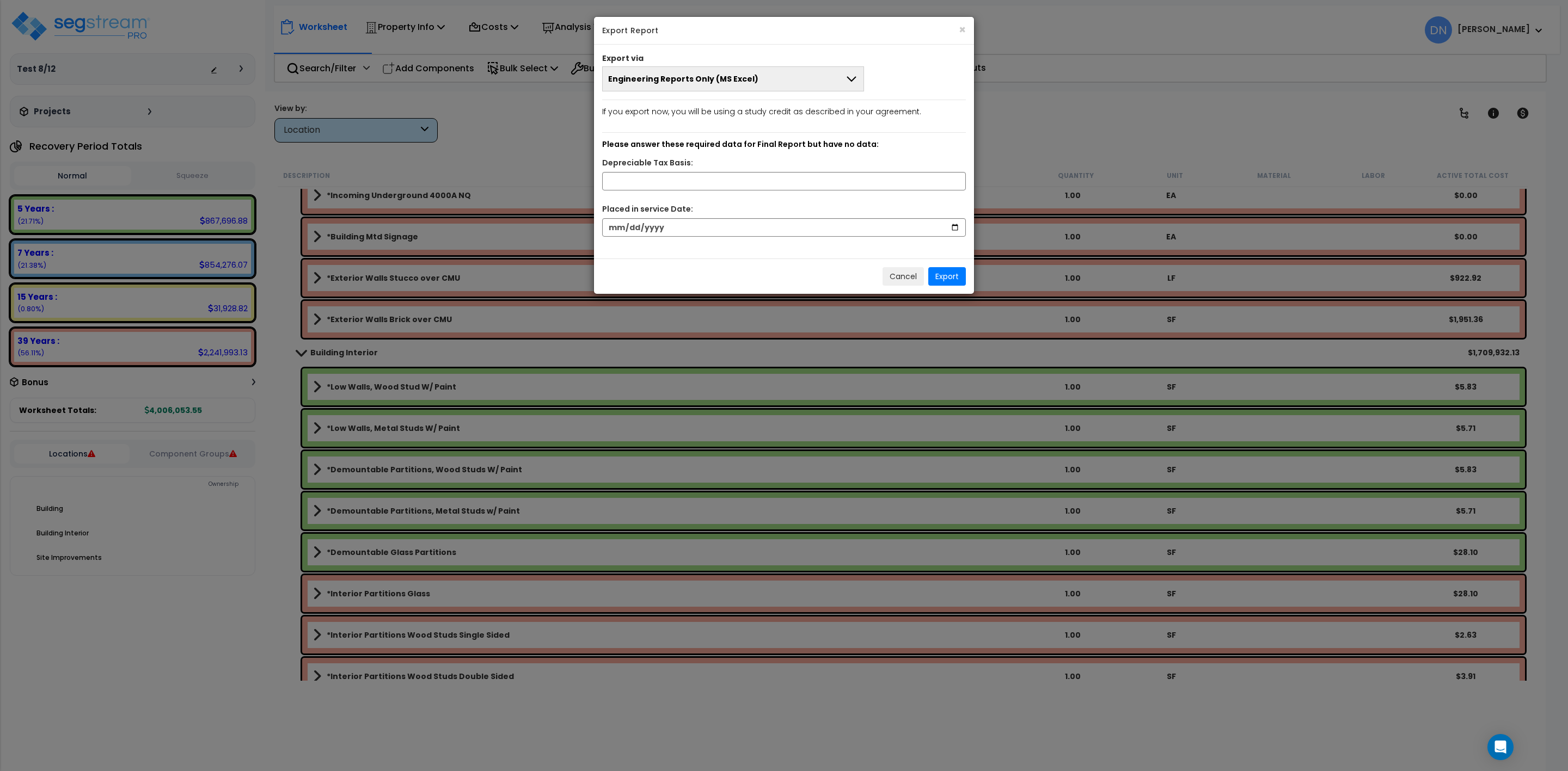
click at [846, 84] on icon at bounding box center [851, 79] width 13 height 13
click at [878, 82] on div "Engineering Reports Only (MS Excel) Engineering Reports Only (MS Excel) Narrati…" at bounding box center [783, 79] width 380 height 25
click at [842, 87] on button "Engineering Reports Only (MS Excel)" at bounding box center [733, 79] width 262 height 25
click at [719, 111] on li "Engineering Reports Only (MS Excel)" at bounding box center [733, 104] width 261 height 24
click at [828, 179] on input "text" at bounding box center [784, 182] width 363 height 19
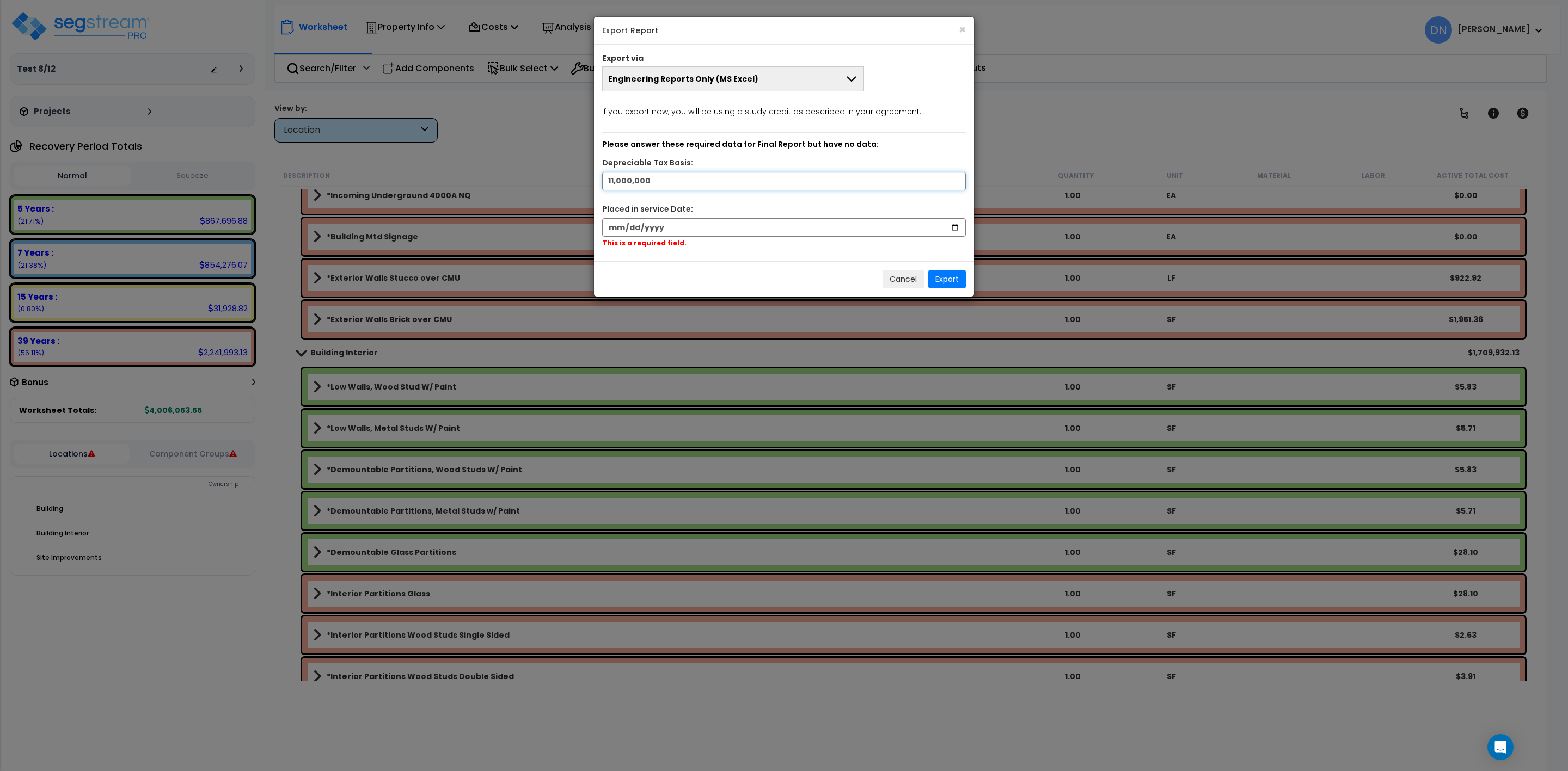
type input "11,000,000"
click at [803, 227] on input "date" at bounding box center [784, 227] width 363 height 19
type input "2024-05-28"
click at [944, 278] on button "Export" at bounding box center [947, 277] width 38 height 19
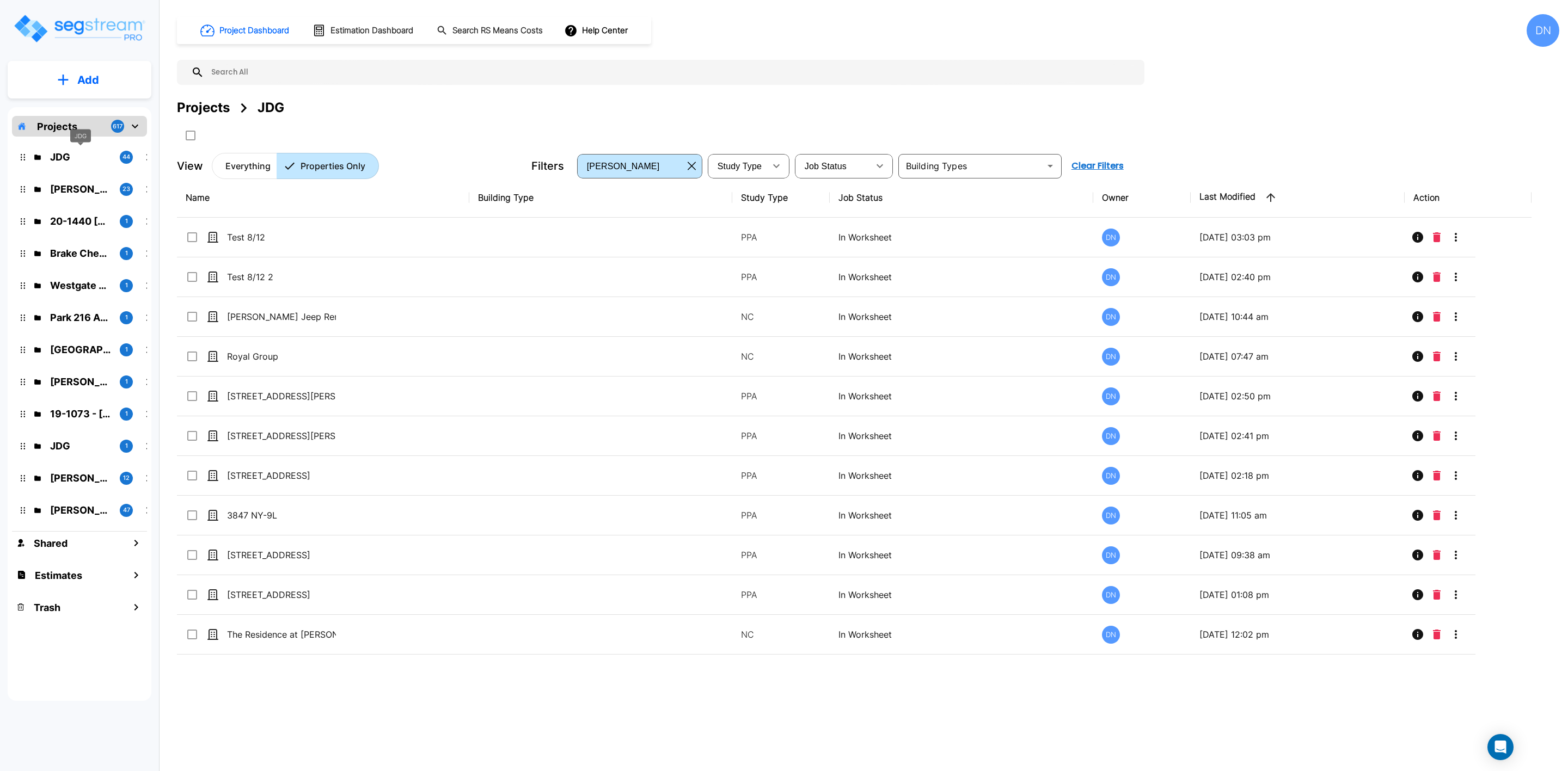
click at [79, 157] on p "JDG" at bounding box center [80, 157] width 61 height 15
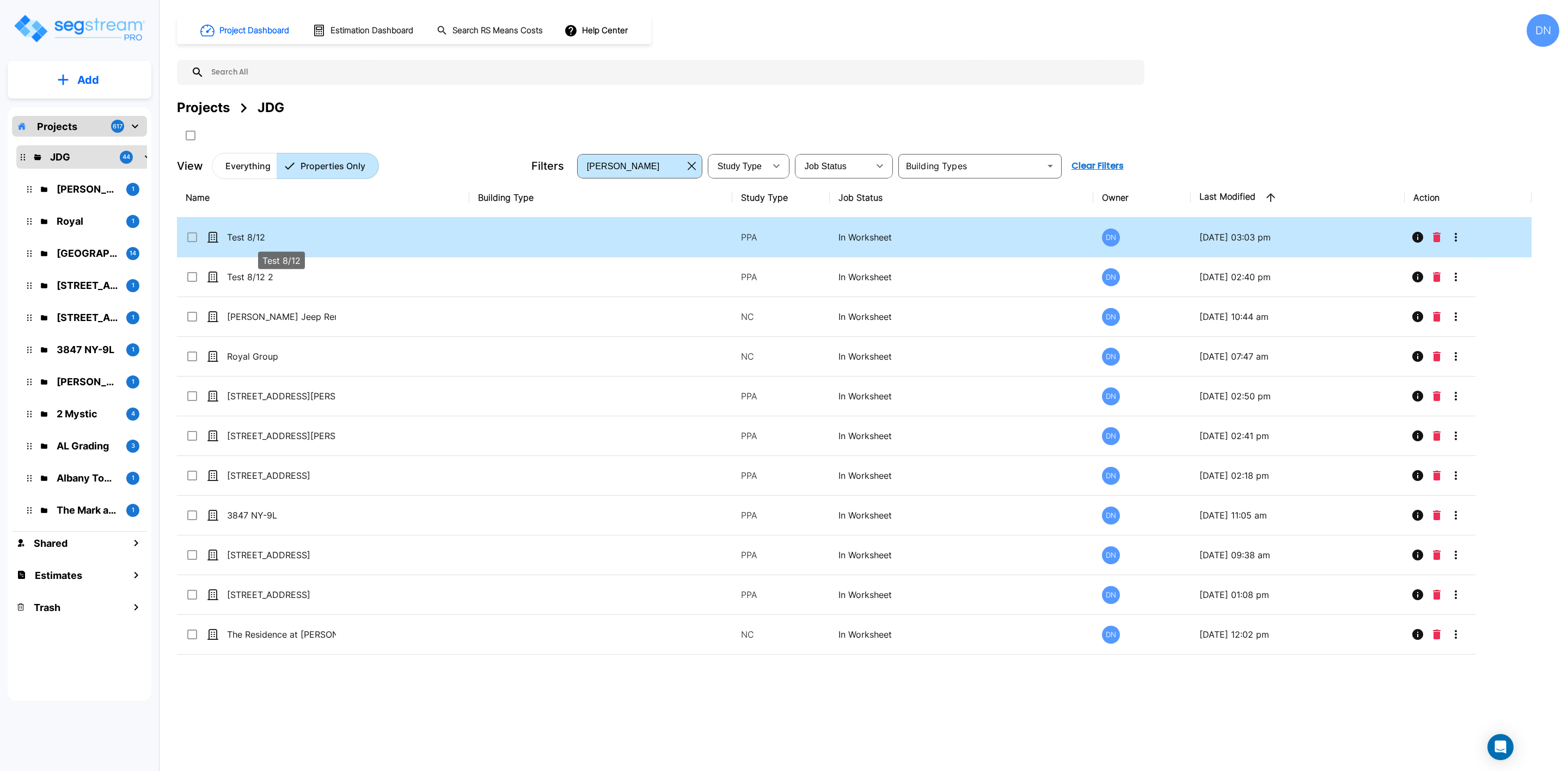
click at [286, 240] on p "Test 8/12" at bounding box center [281, 237] width 109 height 13
checkbox input "true"
click at [249, 240] on p "Test 8/12" at bounding box center [281, 237] width 109 height 13
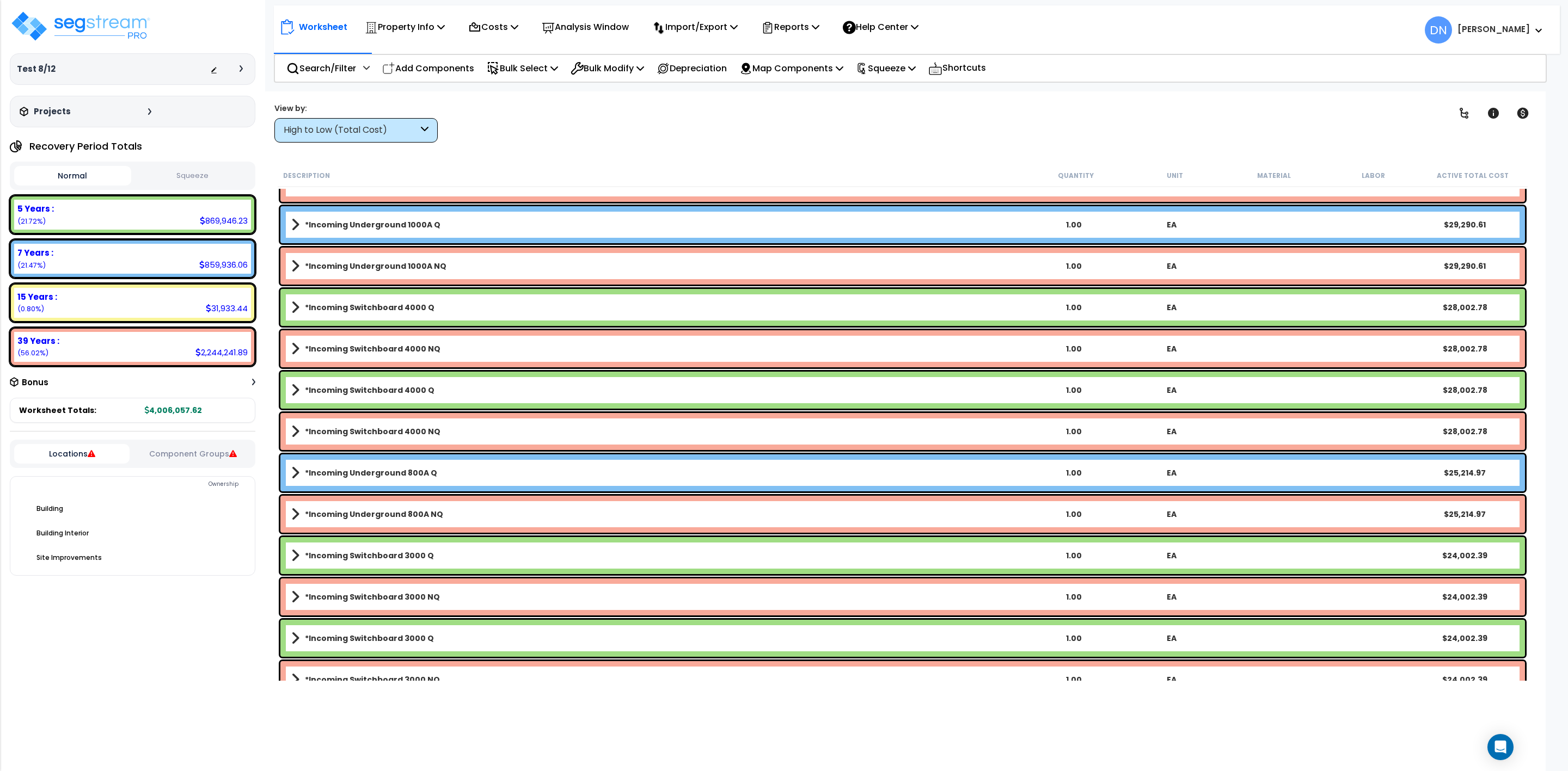
scroll to position [898, 0]
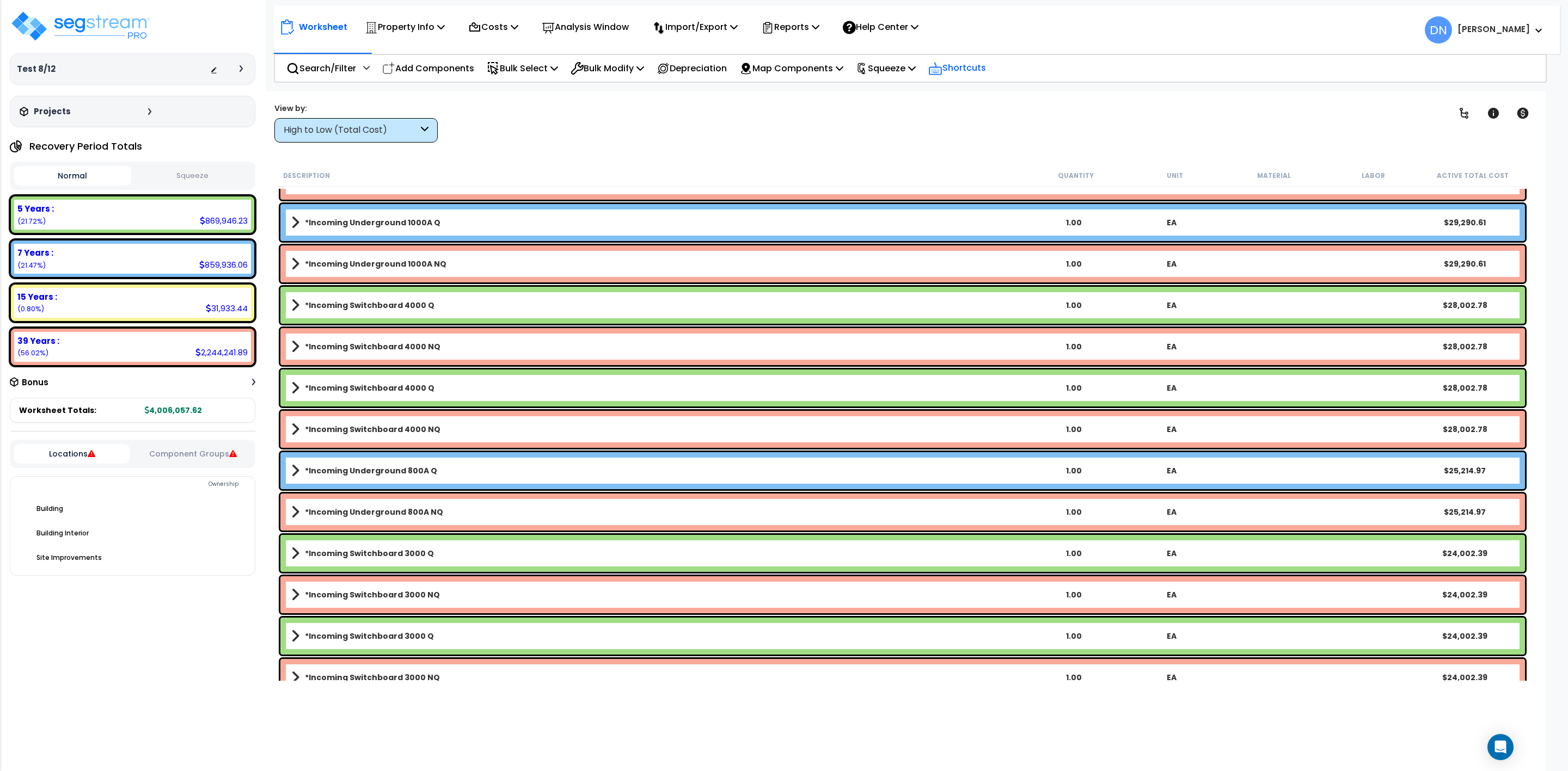
click at [986, 69] on p "Shortcuts" at bounding box center [957, 68] width 58 height 16
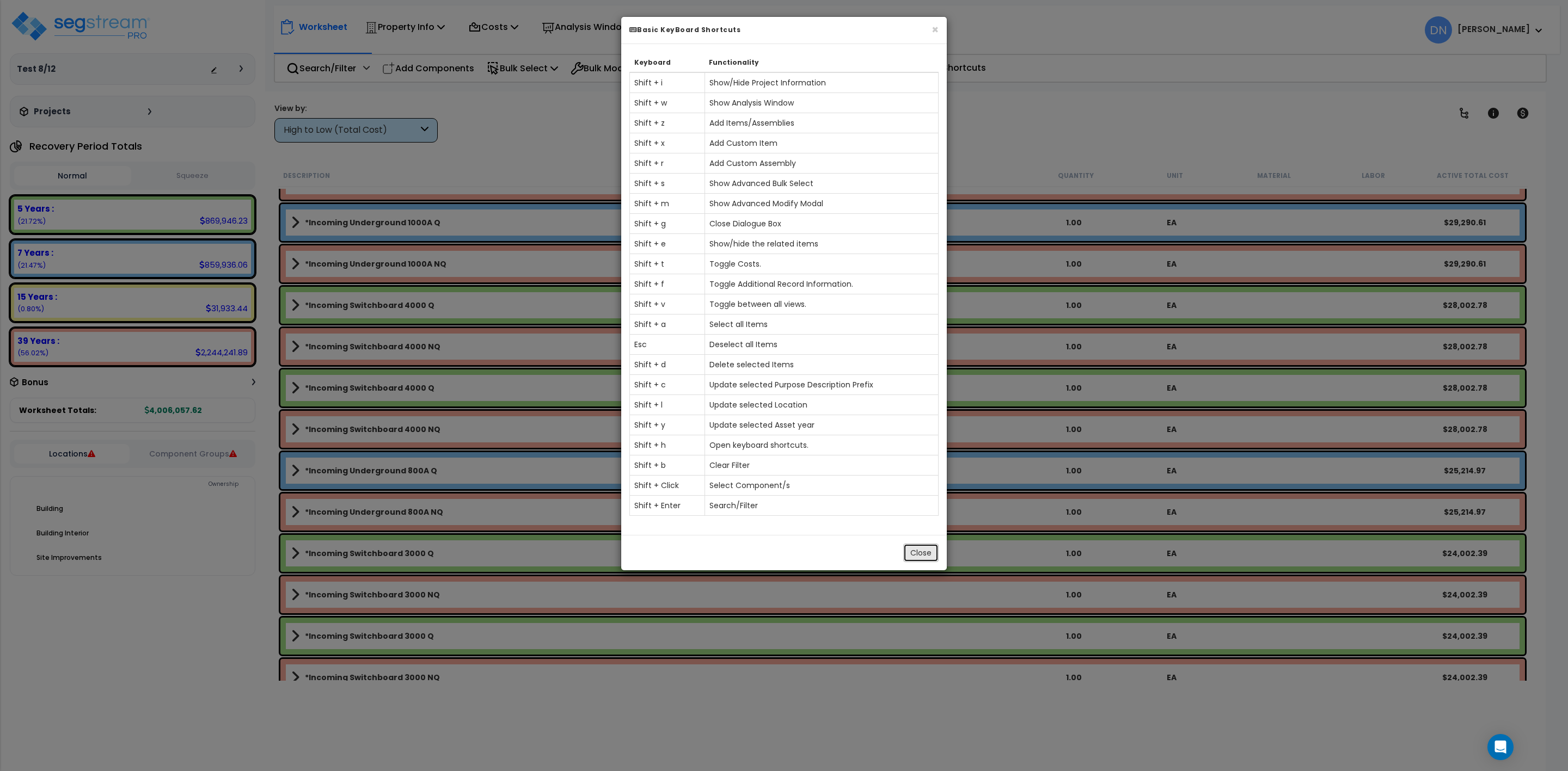
click at [923, 562] on button "Close" at bounding box center [921, 553] width 35 height 19
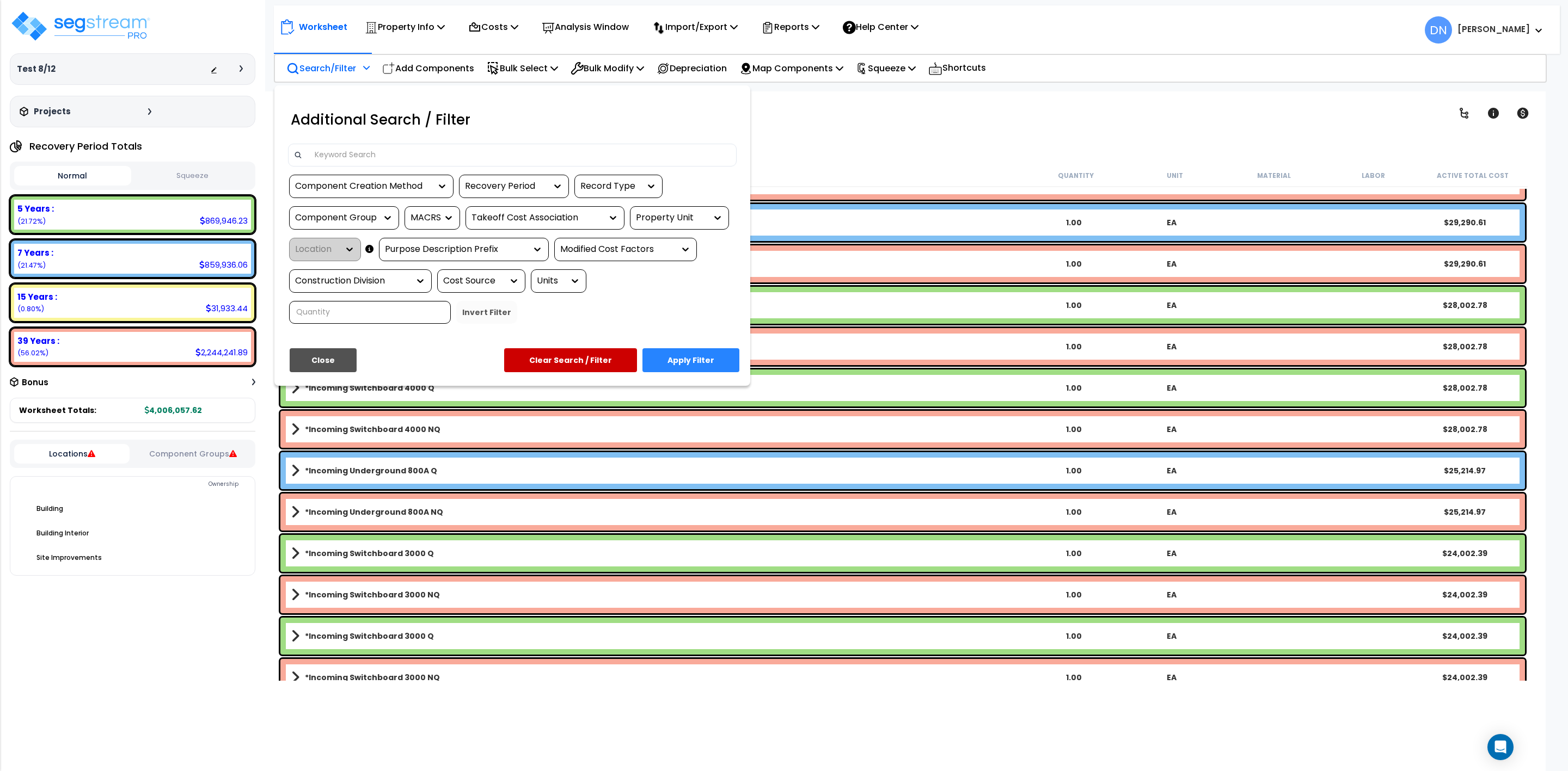
click at [325, 358] on button "Close" at bounding box center [323, 360] width 67 height 24
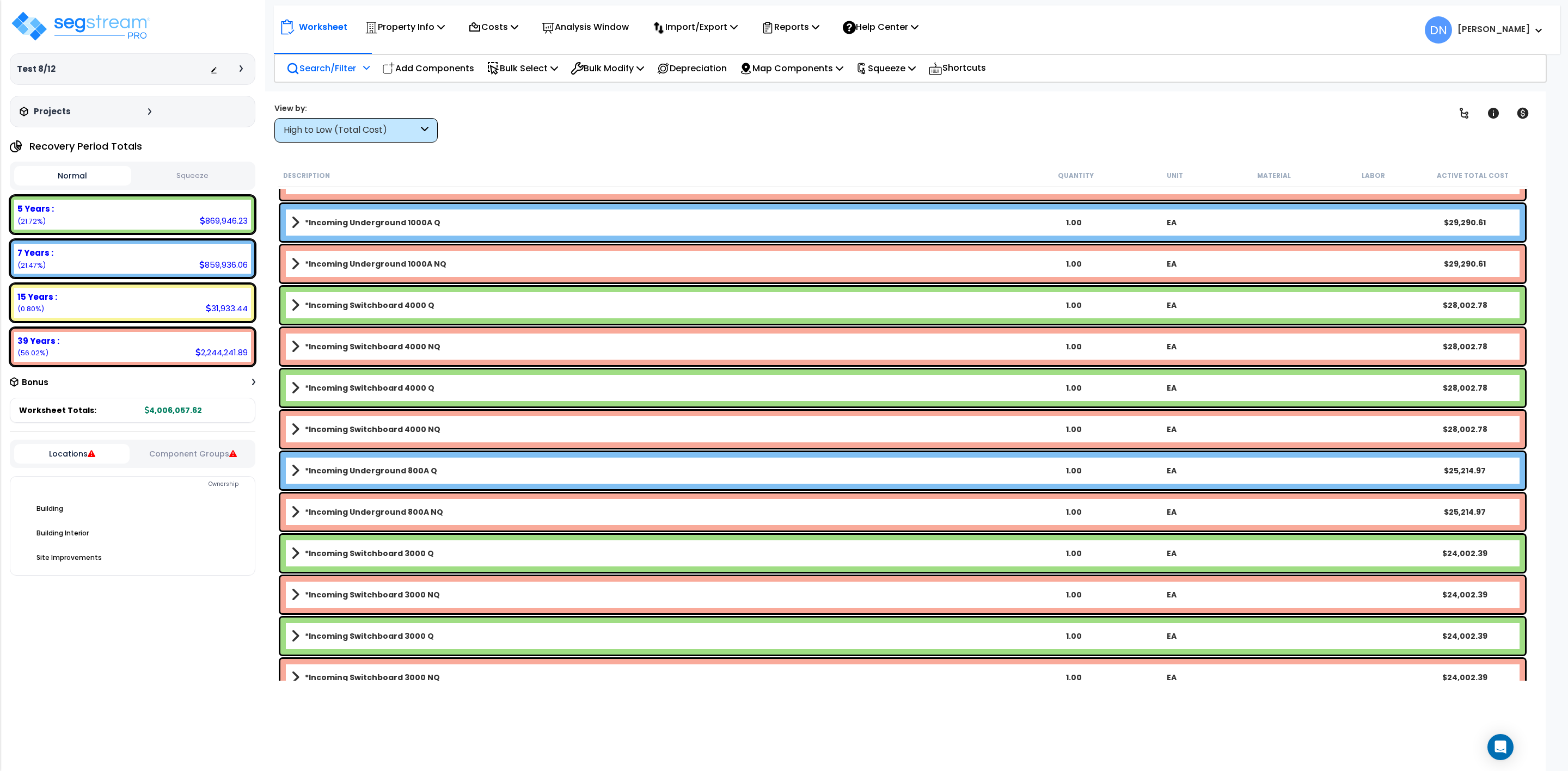
click at [813, 149] on div "Worksheet Property Info Property Setup Add Property Unit Template property Clon…" at bounding box center [903, 477] width 1286 height 771
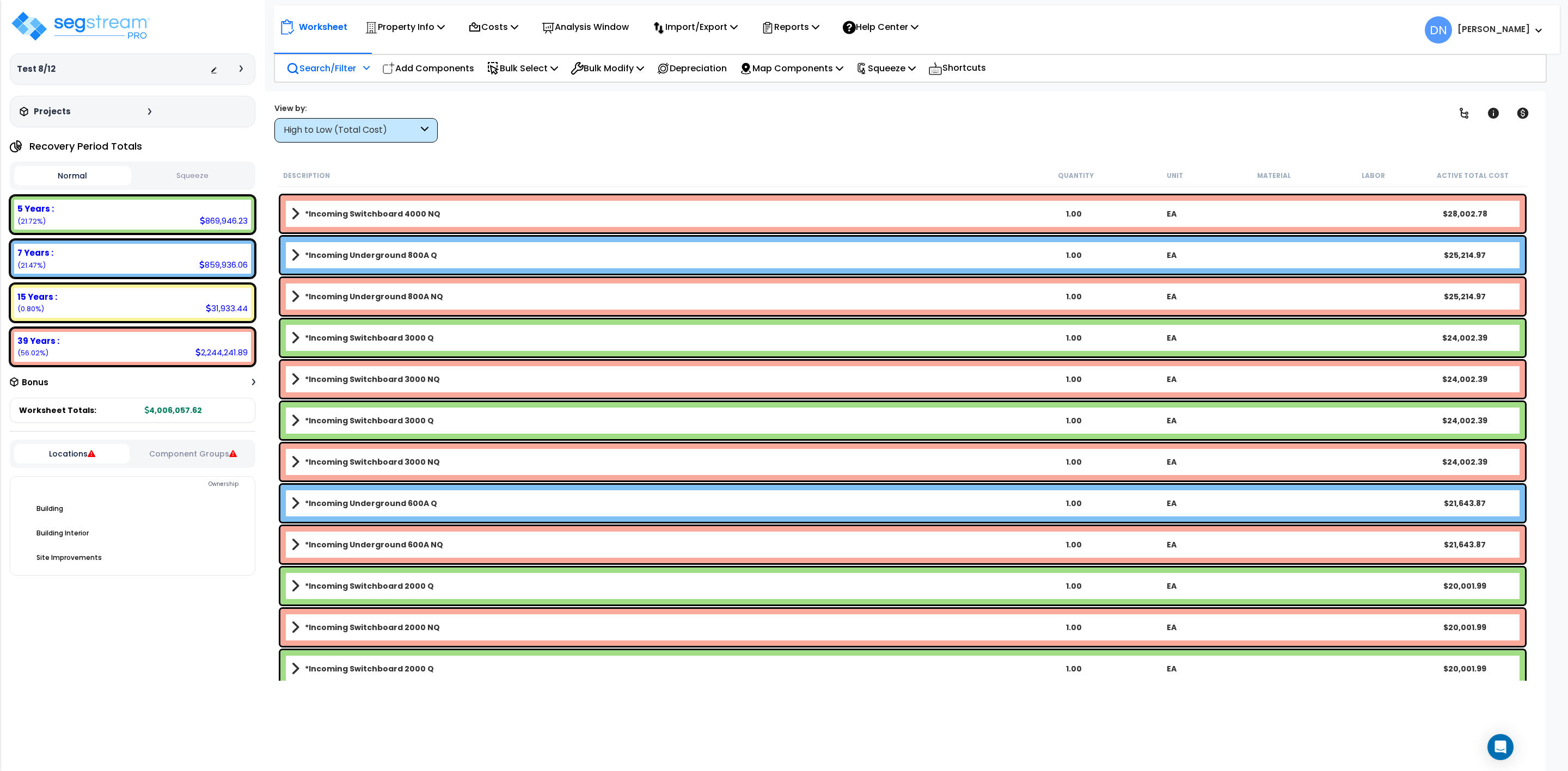
scroll to position [1332, 0]
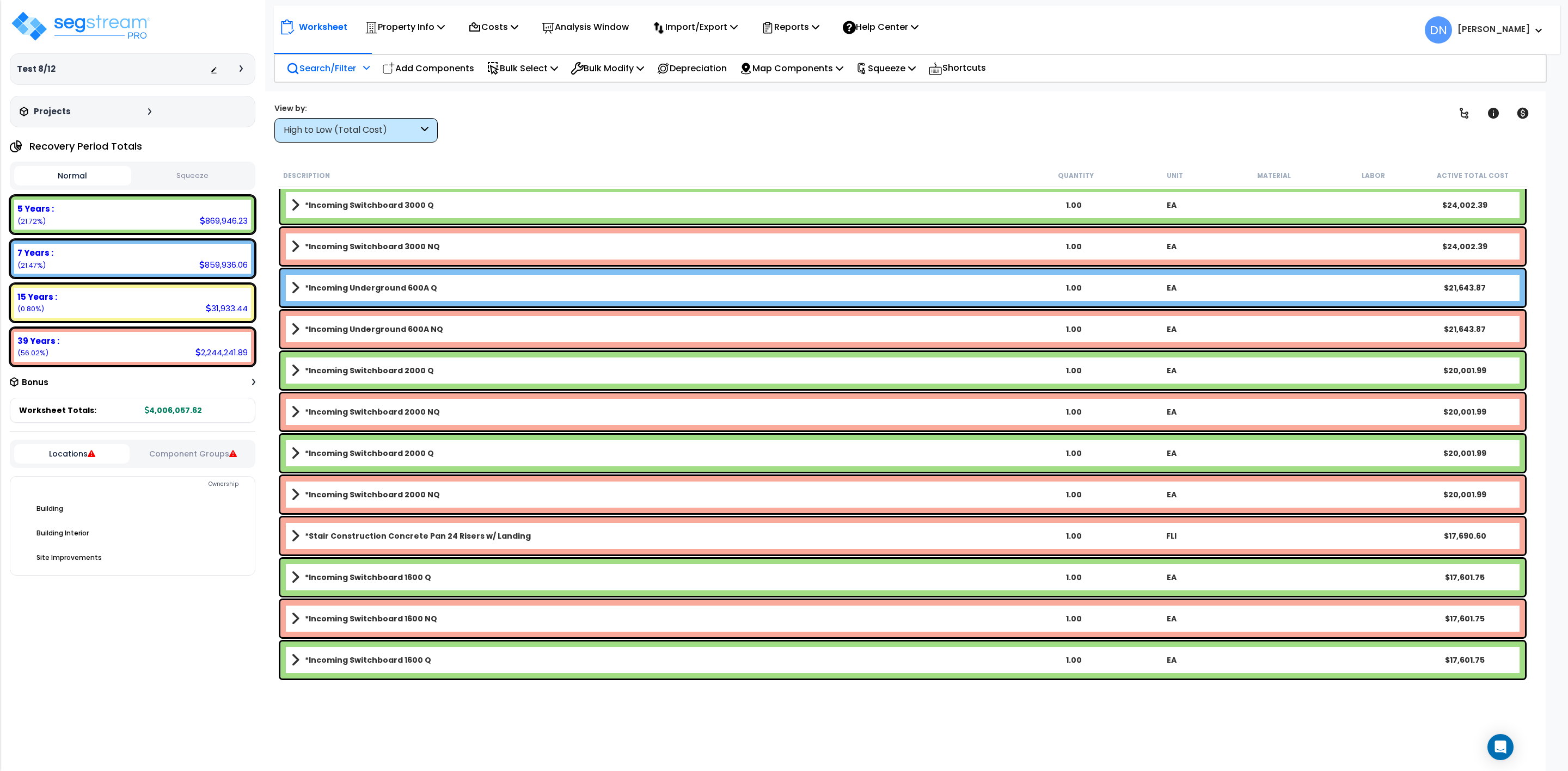
click at [1145, 74] on div "Search/Filter Additional Search / Filter Add Components Bulk Select Select By..…" at bounding box center [910, 68] width 1273 height 29
click at [1311, 104] on div "Clear Filters" at bounding box center [946, 122] width 969 height 40
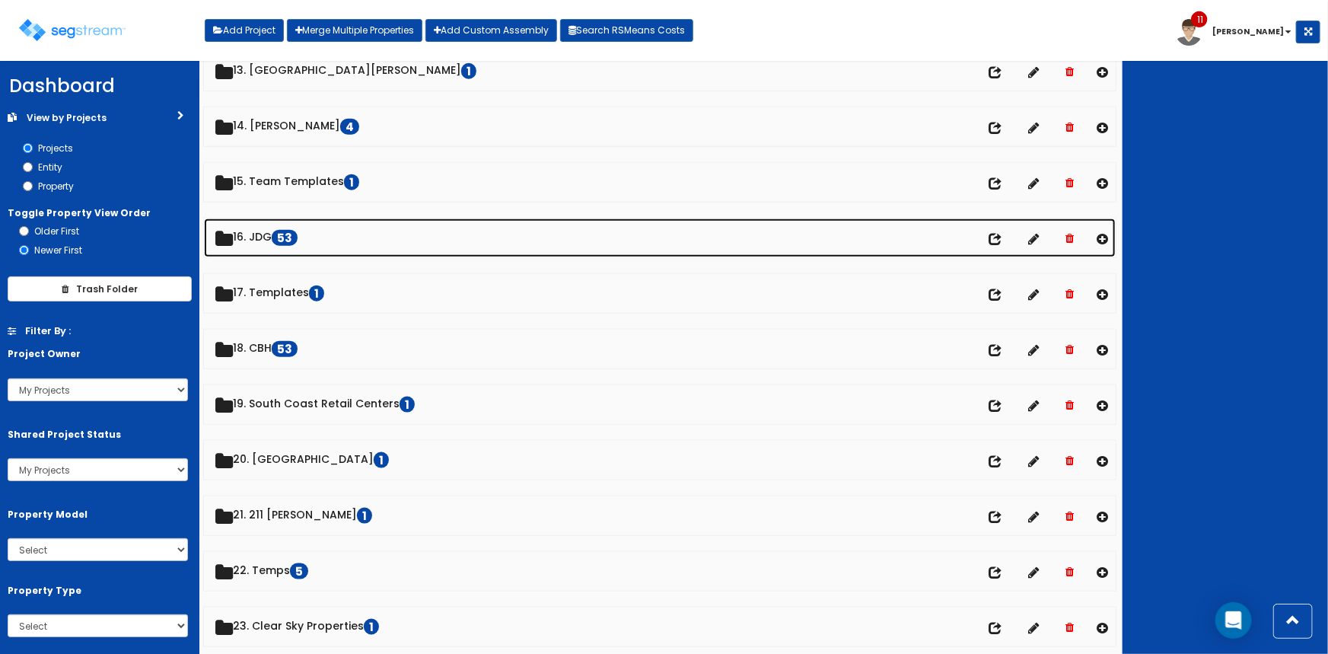
click at [254, 228] on link "16. JDG 53" at bounding box center [660, 237] width 913 height 39
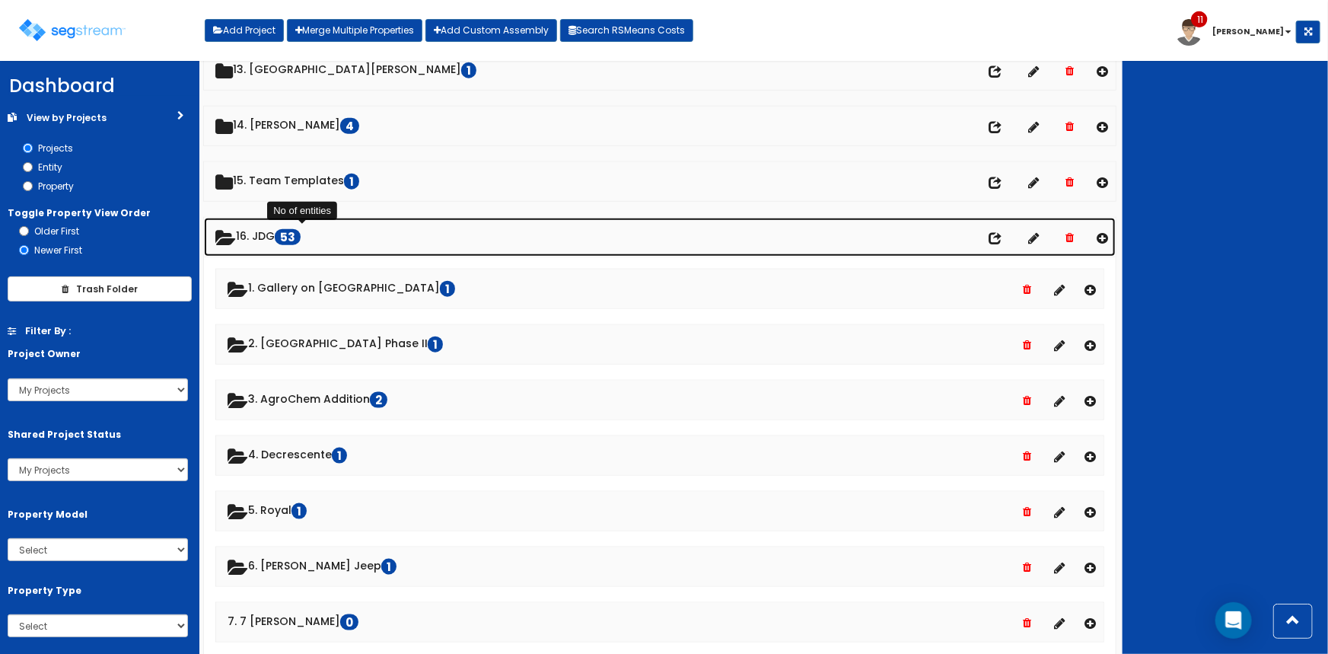
scroll to position [737, 0]
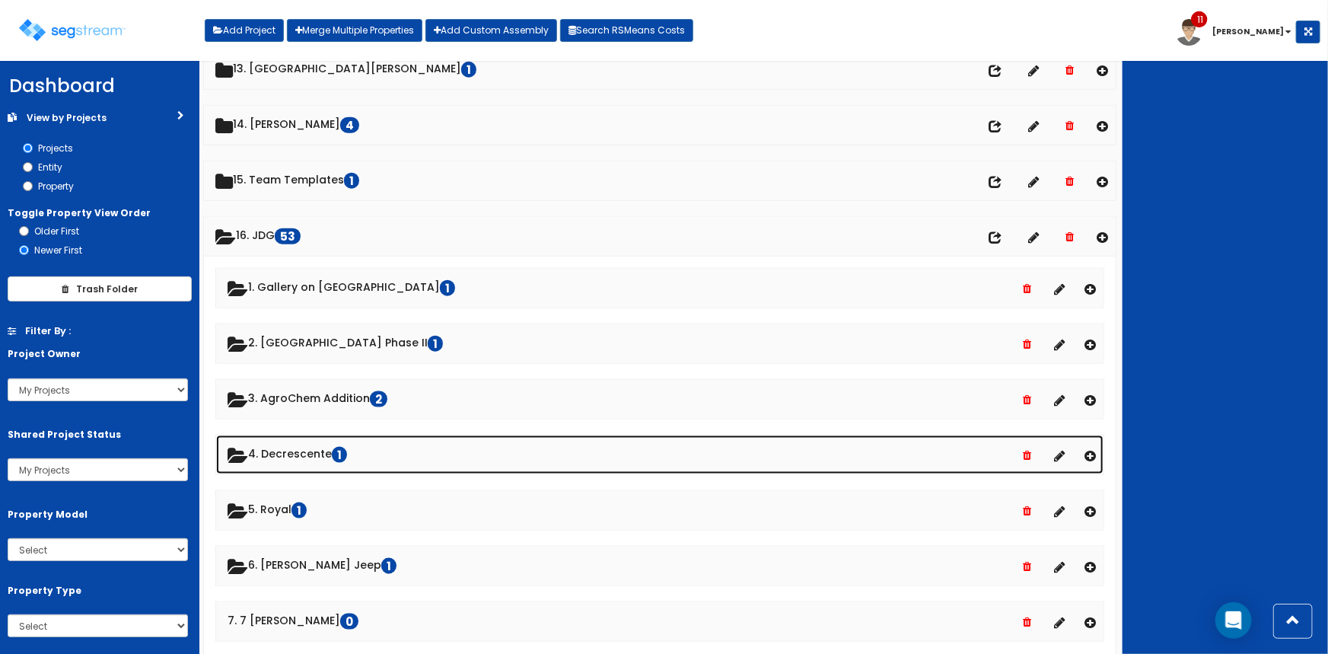
click at [291, 457] on link "4. Decrescente 1" at bounding box center [660, 454] width 888 height 39
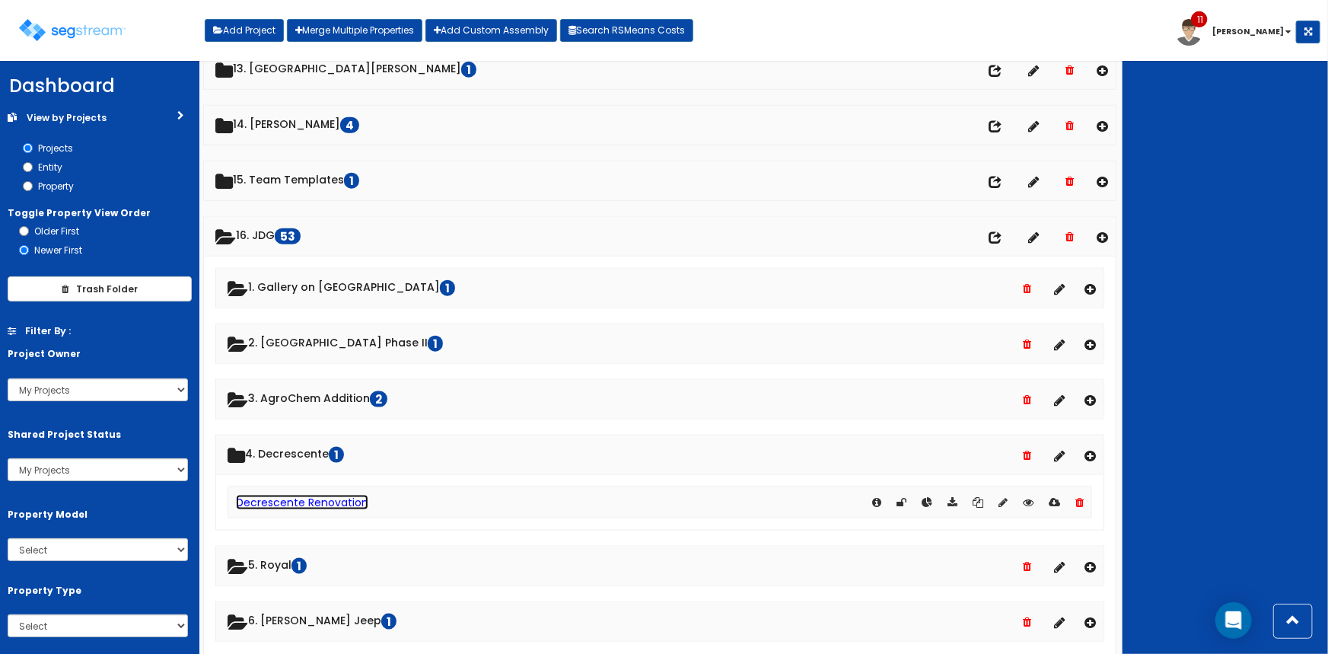
click at [295, 496] on link "Decrescente Renovation" at bounding box center [302, 502] width 132 height 15
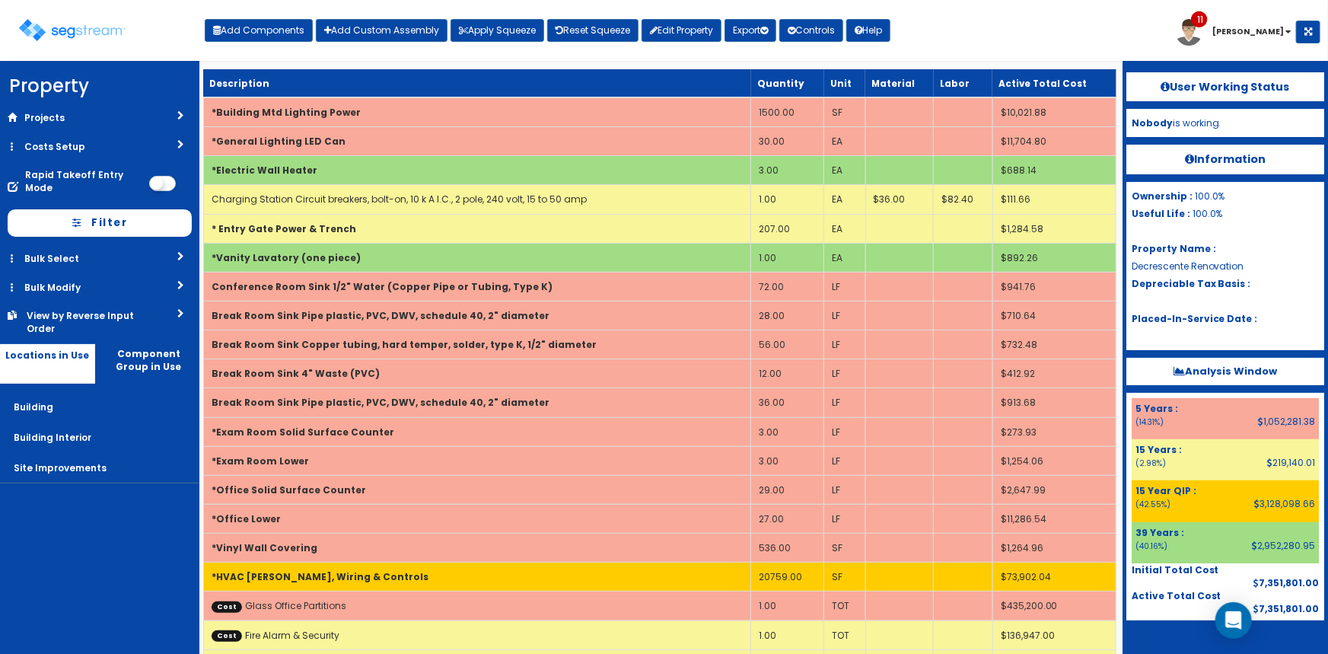
click at [1017, 45] on div "Toggle navigation Add Components Add Custom Assembly Apply Squeeze Reset Squeez…" at bounding box center [664, 35] width 1313 height 49
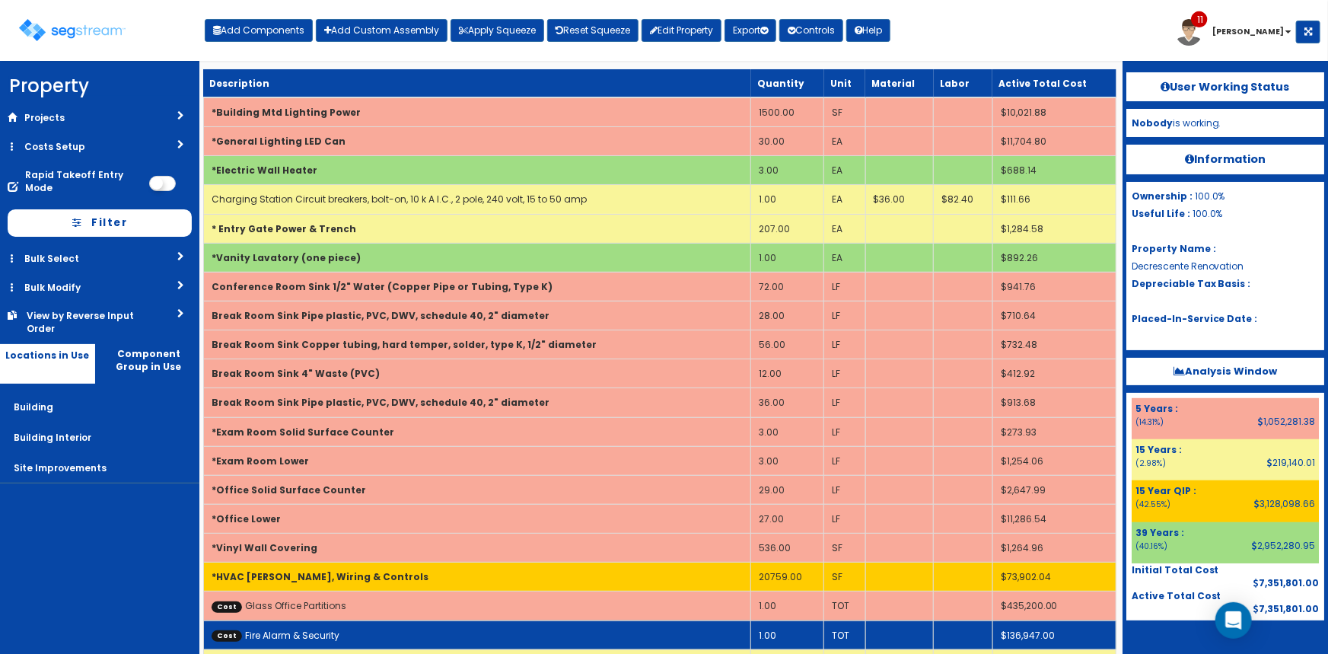
click at [289, 637] on link "Cost Fire Alarm & Security" at bounding box center [276, 635] width 128 height 13
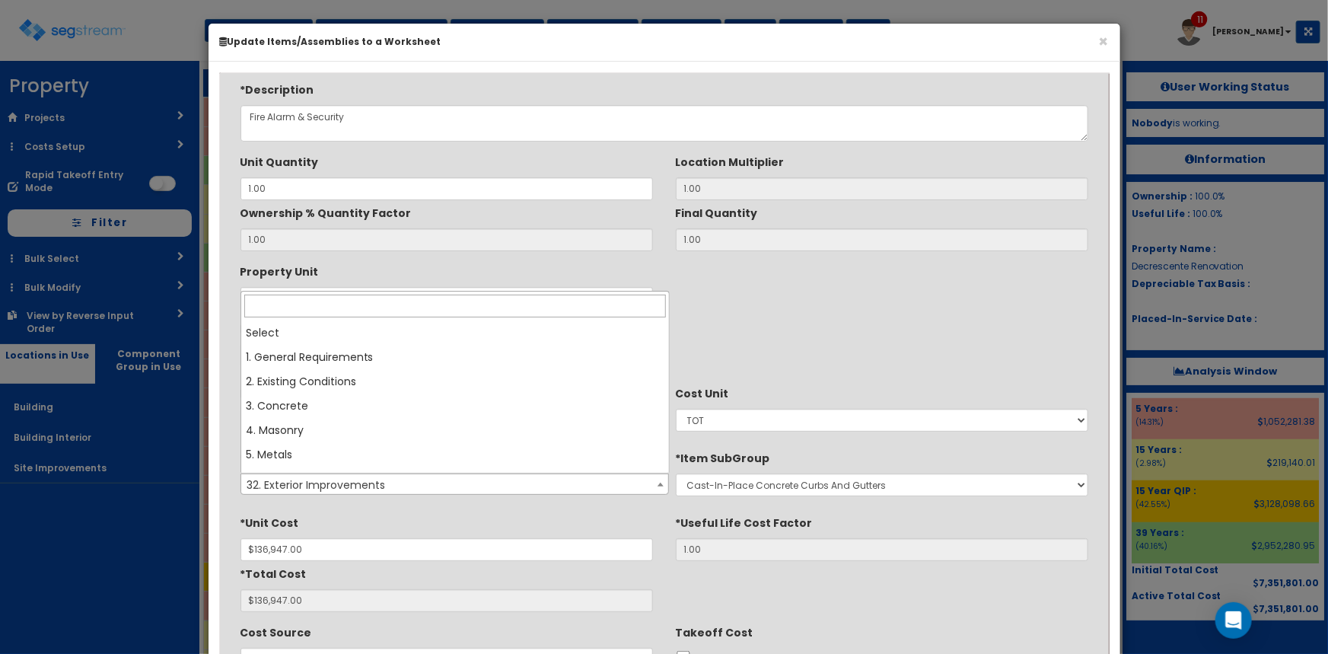
click at [330, 483] on span "32. Exterior Improvements" at bounding box center [455, 484] width 428 height 21
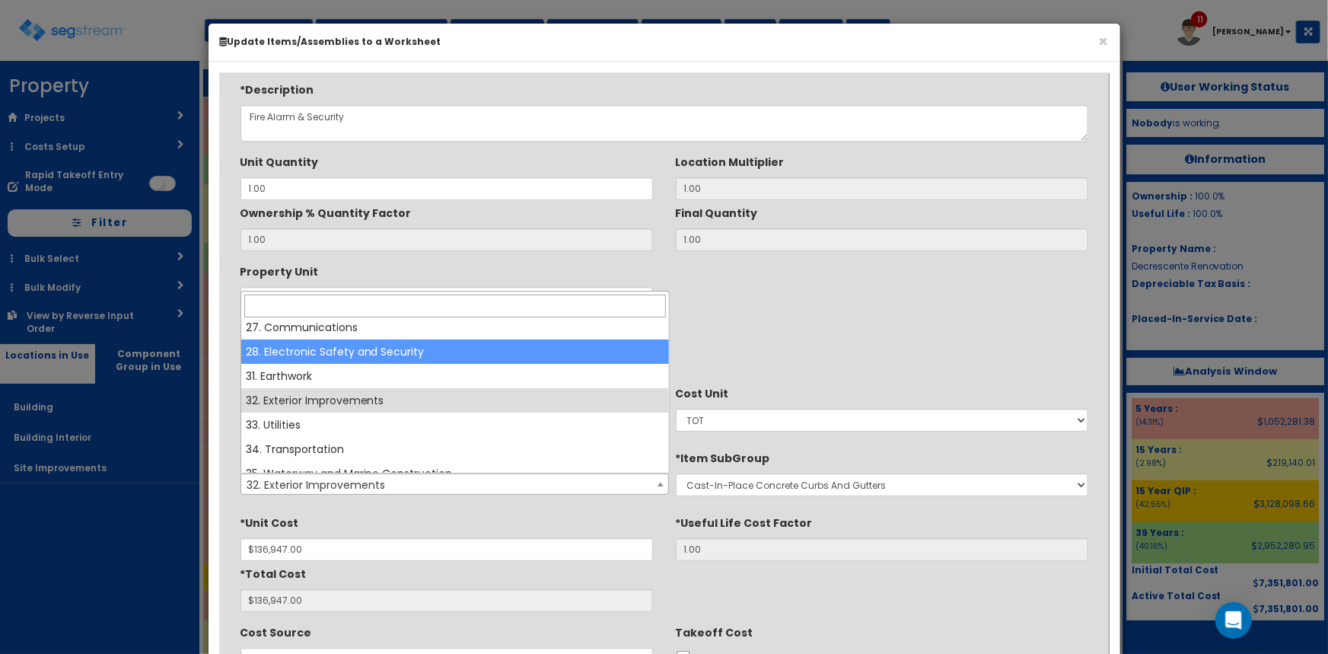
select select "28"
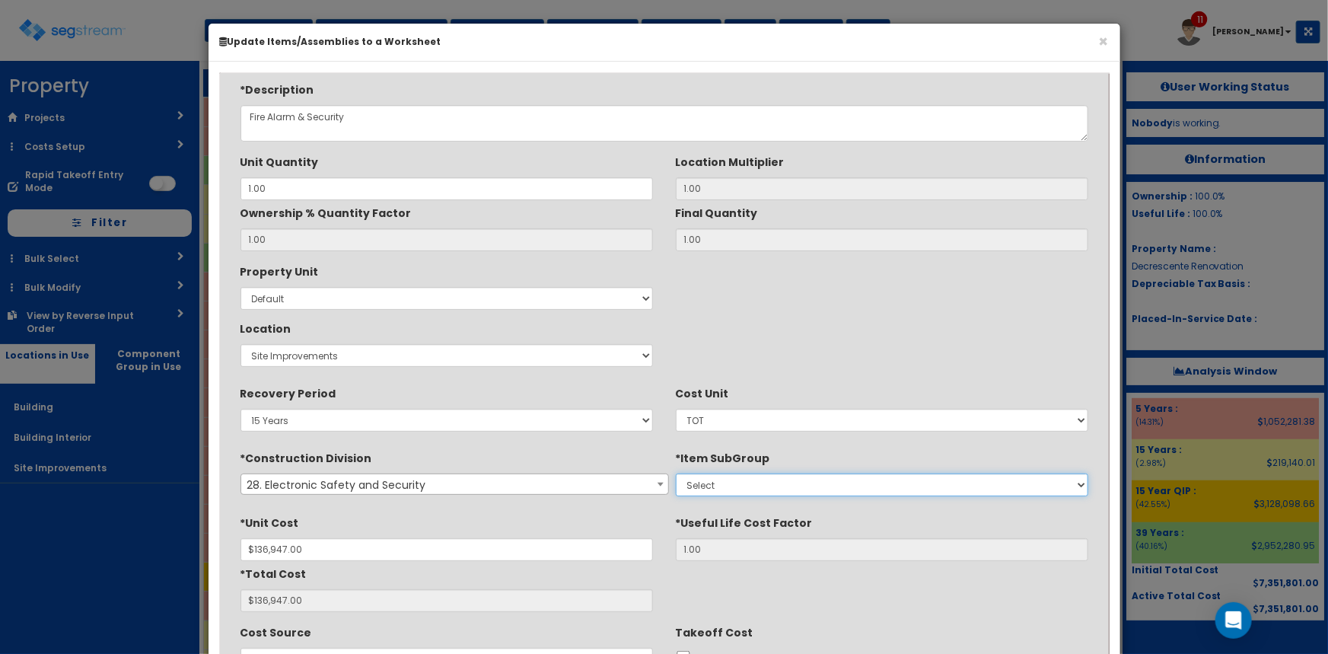
click at [744, 477] on select "Select 1. Security Access Metal Detectors (28135313) 2. Security Access X-Ray E…" at bounding box center [882, 484] width 413 height 23
select select "28135010"
click at [676, 473] on select "Select 1. Security Access Metal Detectors (28135313) 2. Security Access X-Ray E…" at bounding box center [882, 484] width 413 height 23
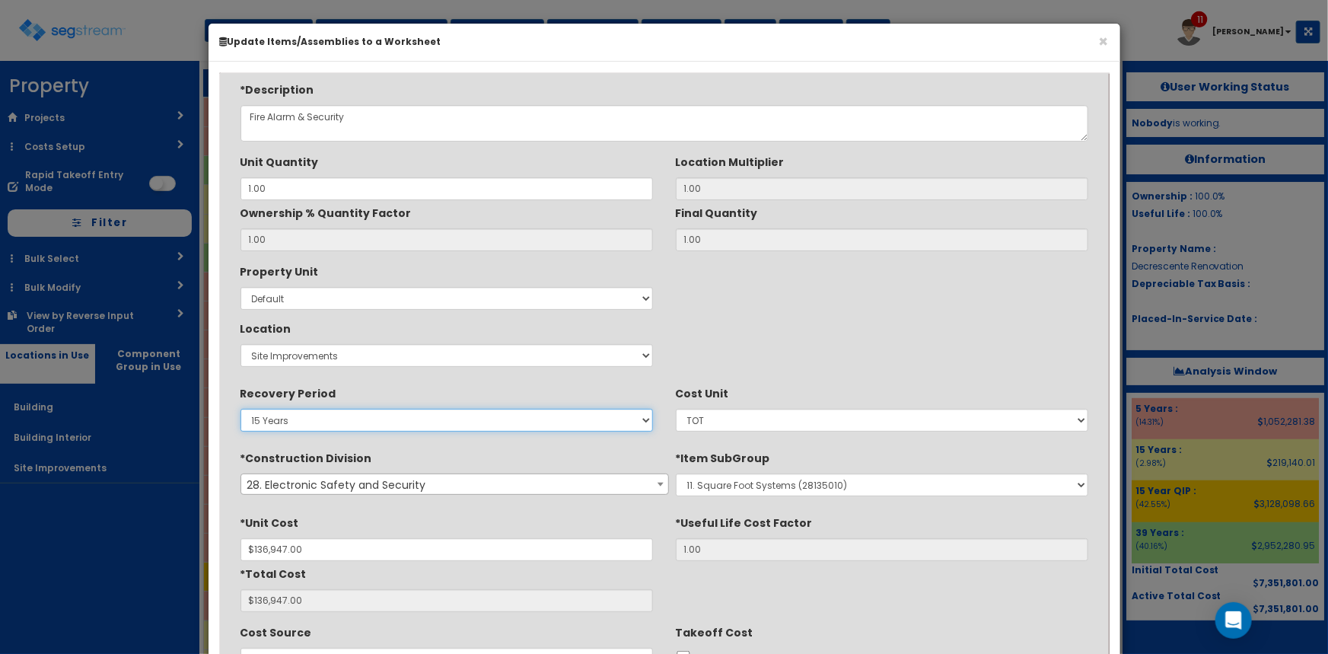
drag, startPoint x: 608, startPoint y: 422, endPoint x: 588, endPoint y: 422, distance: 19.8
click at [608, 422] on select "5 Years 7 Years 9 Years 10 Years 15 Years 15 Year QLI 15 Year QRP 15 Year QIP 2…" at bounding box center [447, 420] width 413 height 23
select select "39Y"
click at [241, 409] on select "5 Years 7 Years 9 Years 10 Years 15 Years 15 Year QLI 15 Year QRP 15 Year QIP 2…" at bounding box center [447, 420] width 413 height 23
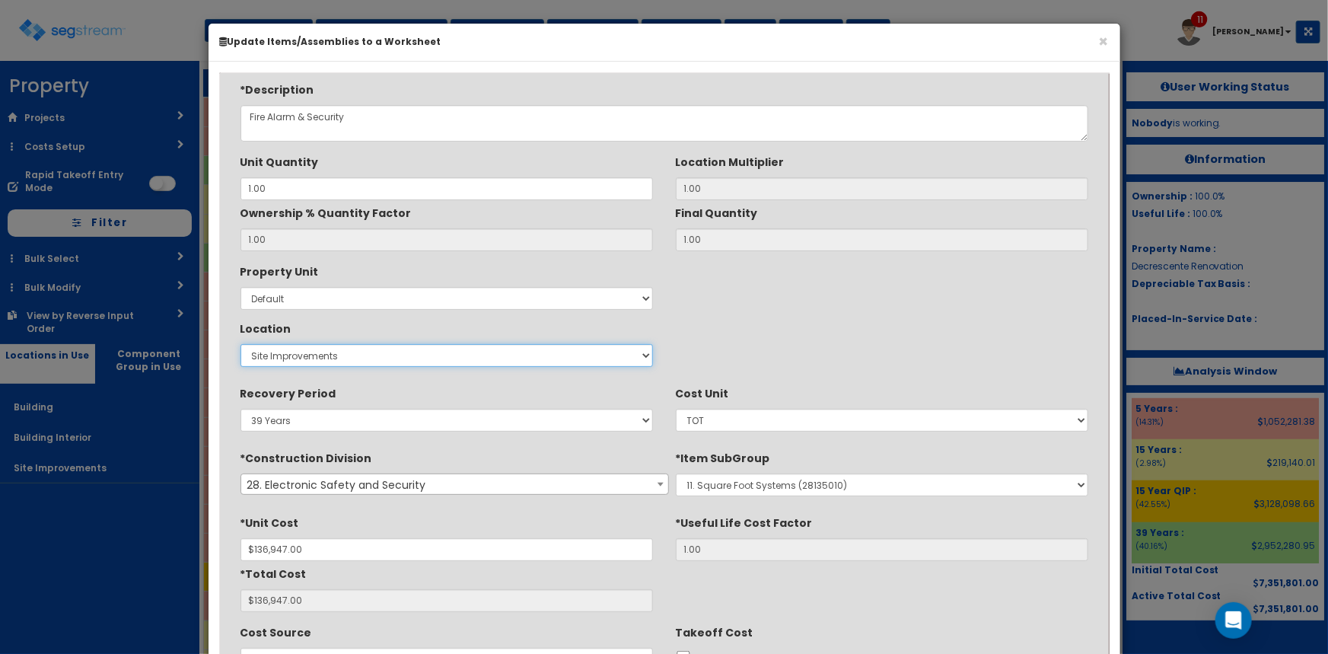
click at [525, 351] on select "Select Building Building Interior Site Improvements Add New Location" at bounding box center [447, 355] width 413 height 23
select select "6"
click at [241, 344] on select "Select Building Building Interior Site Improvements Add New Location" at bounding box center [447, 355] width 413 height 23
type input "1"
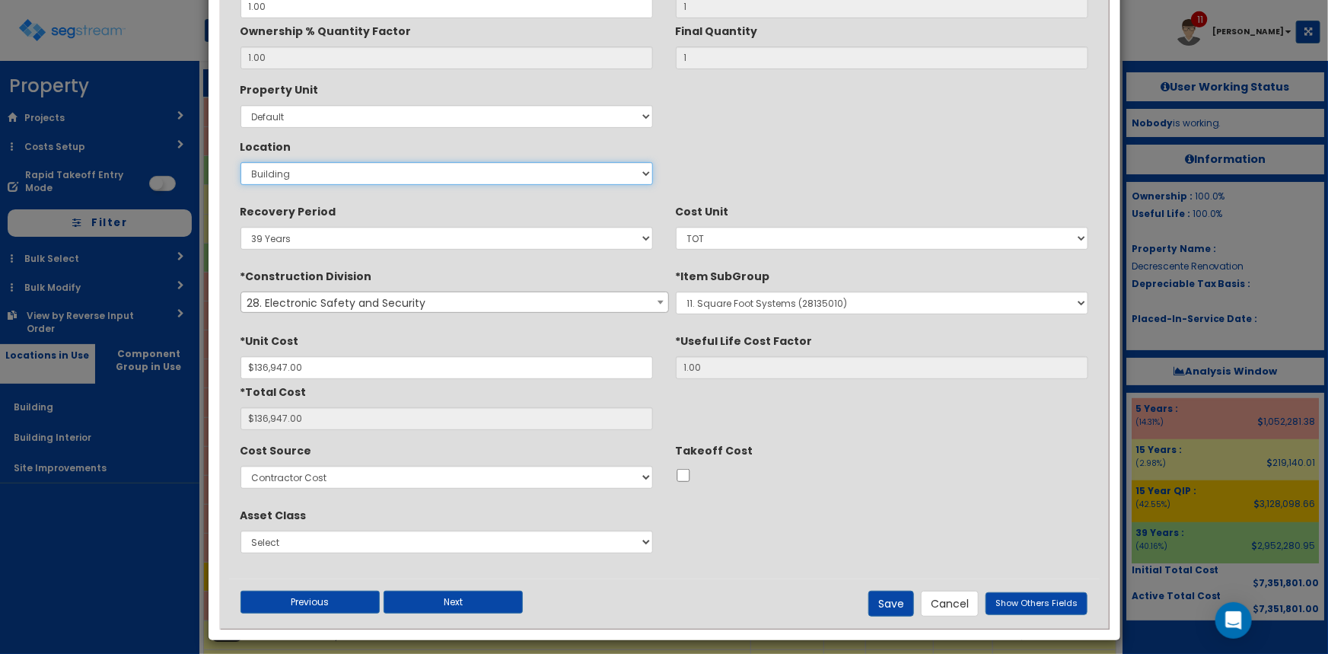
scroll to position [190, 0]
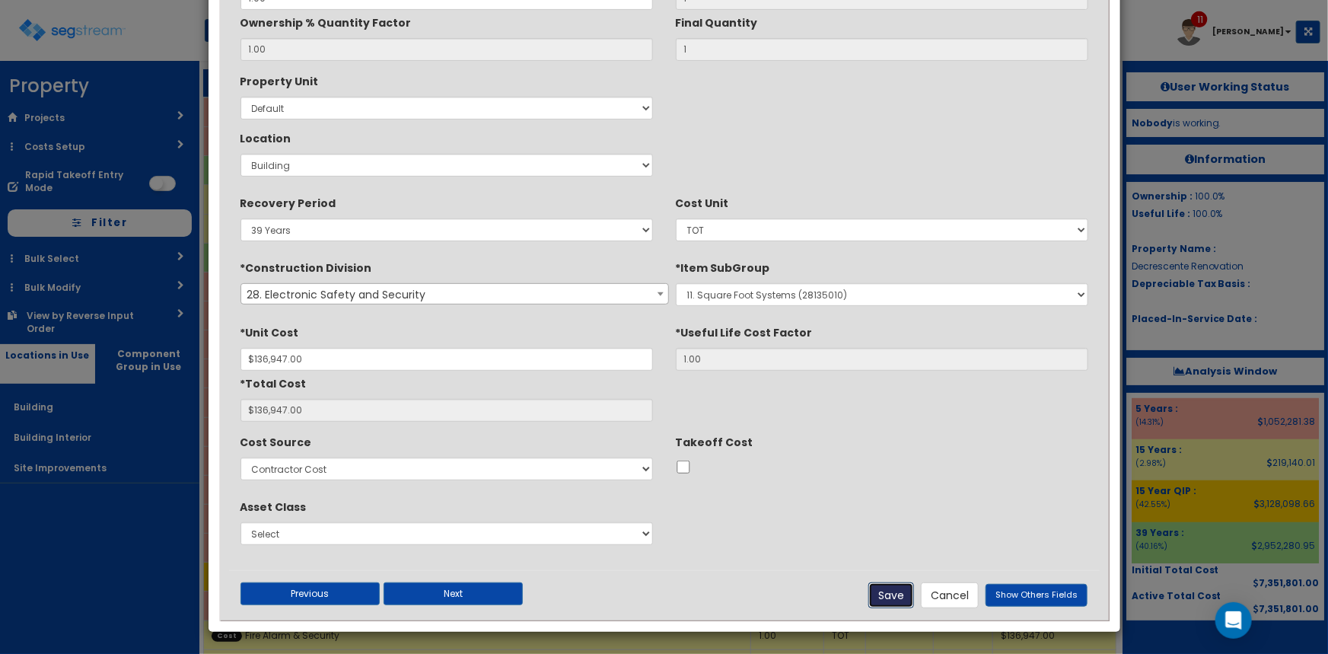
click at [891, 594] on button "Save" at bounding box center [891, 595] width 46 height 26
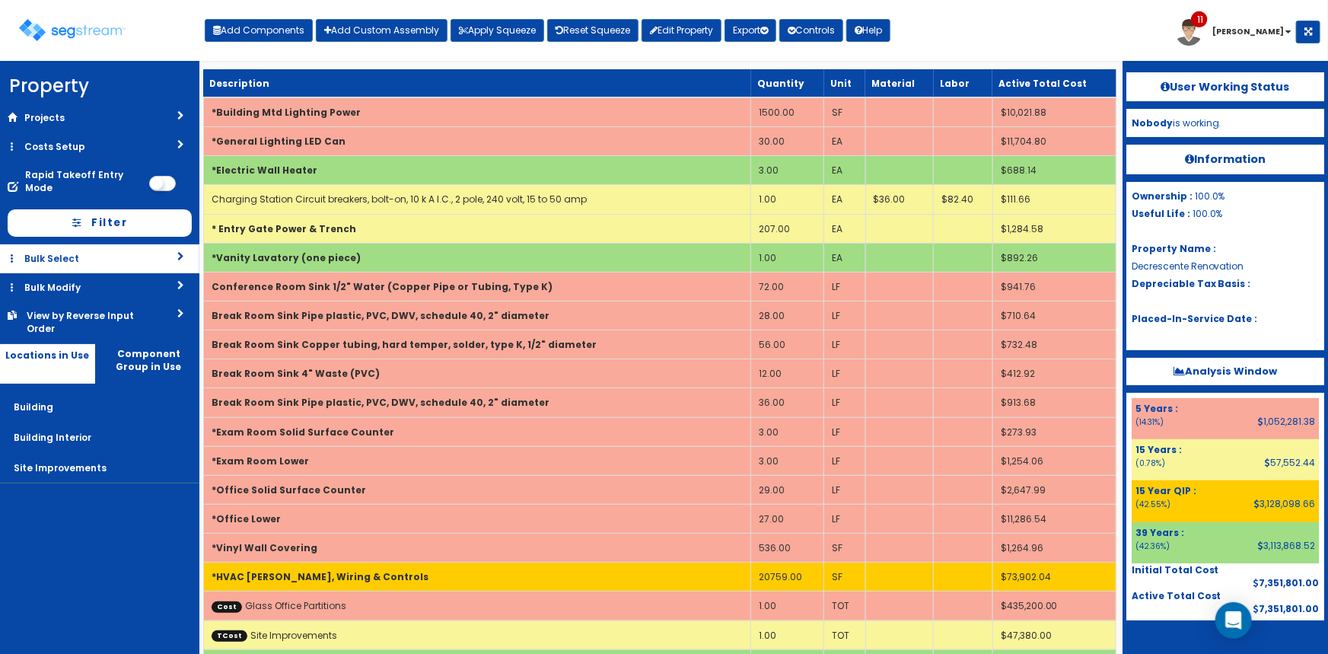
click at [99, 266] on link "Bulk Select" at bounding box center [99, 258] width 199 height 28
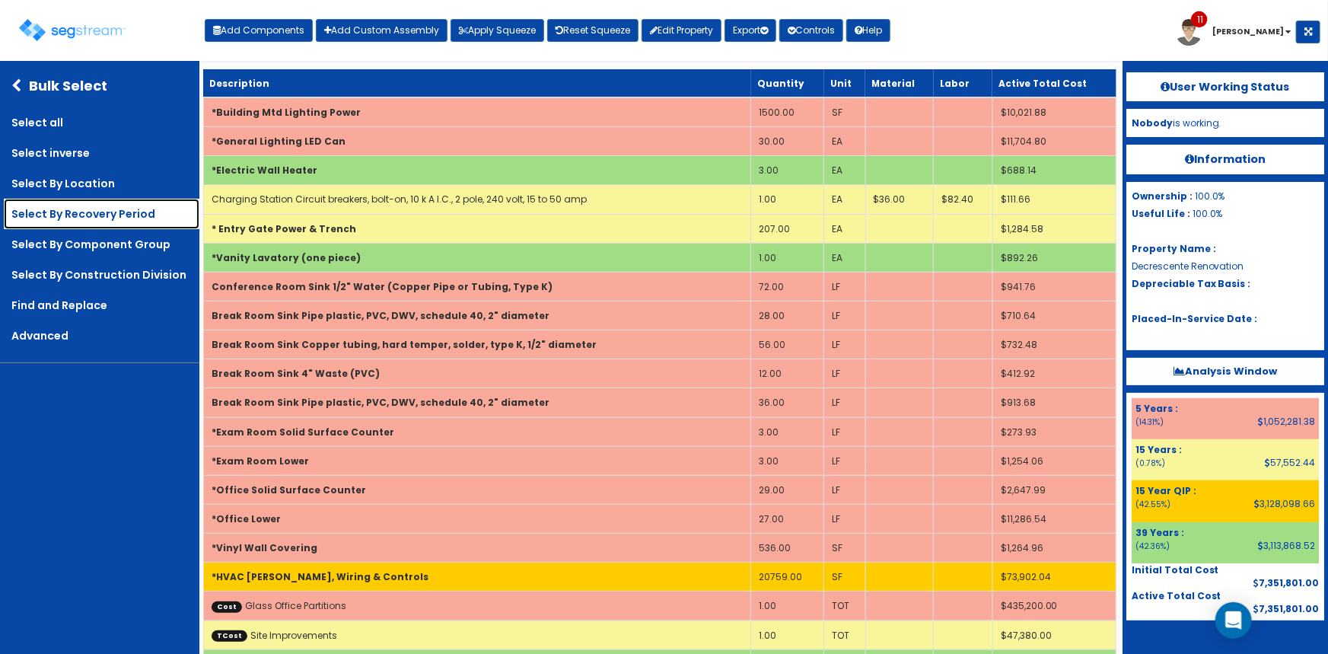
click at [107, 221] on link "Select By Recovery Period" at bounding box center [102, 214] width 196 height 30
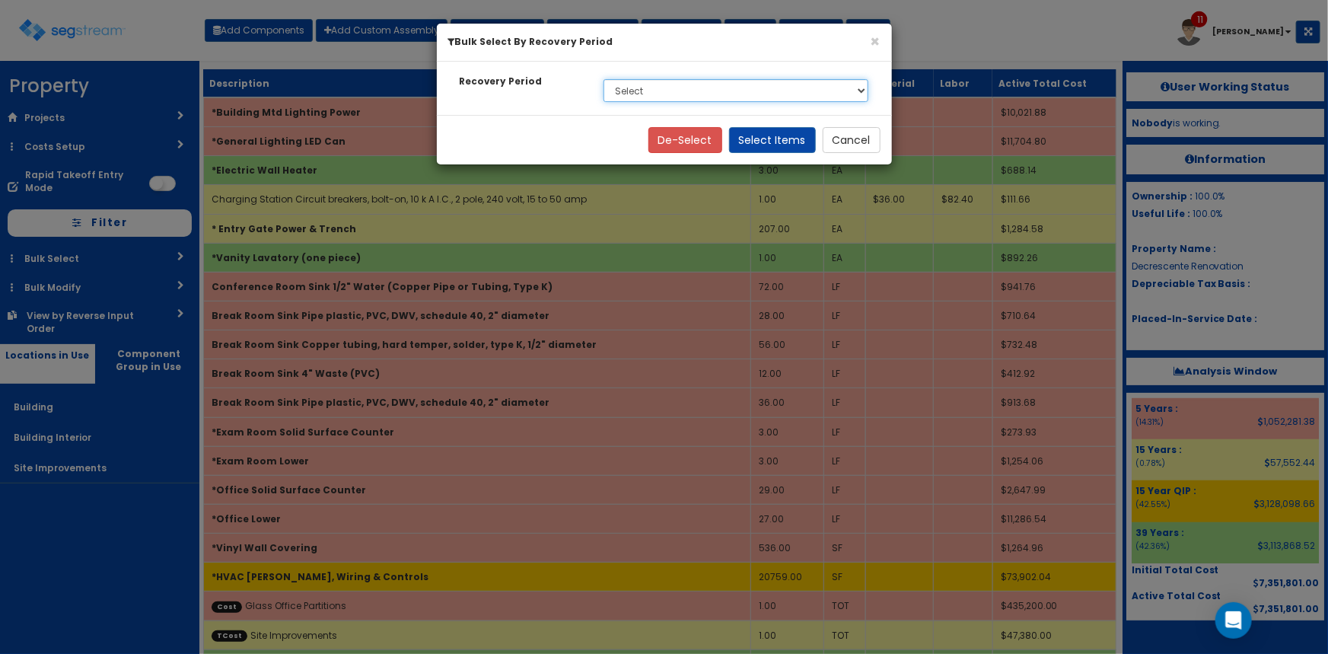
click at [661, 88] on select "Select 5 Years 15 Year QIP 15 Years 39 Years Soft Cost" at bounding box center [737, 90] width 266 height 23
click at [849, 123] on div "De-Select Select Items Cancel" at bounding box center [664, 139] width 455 height 49
click at [849, 135] on button "Cancel" at bounding box center [852, 140] width 58 height 26
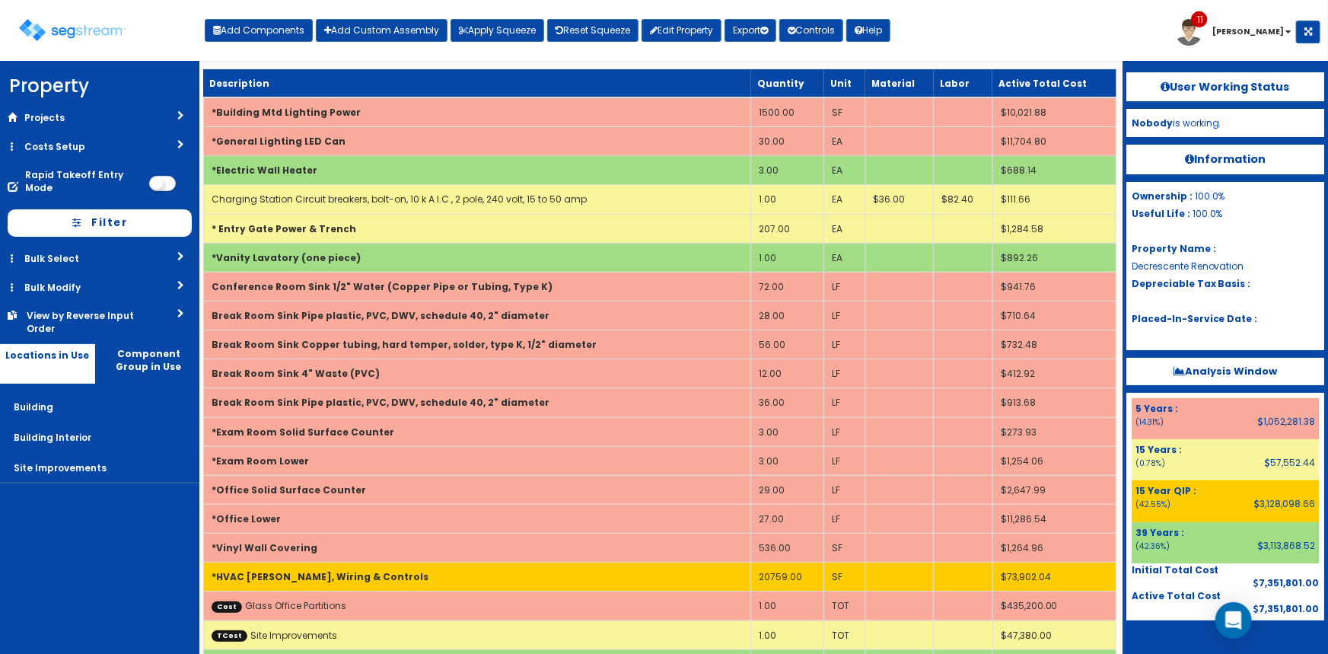
click at [1016, 46] on div "Toggle navigation Add Components Add Custom Assembly Apply Squeeze Reset Squeez…" at bounding box center [664, 35] width 1313 height 49
click at [115, 135] on link "Costs Setup" at bounding box center [99, 146] width 199 height 28
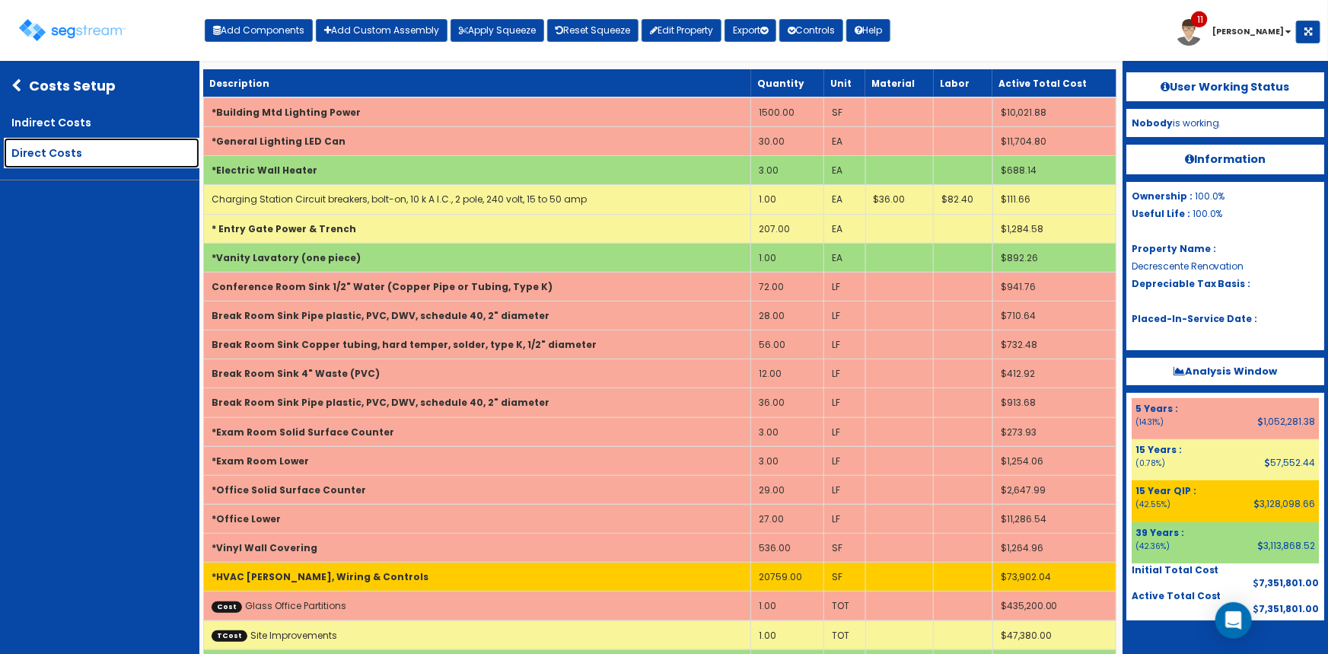
click at [69, 161] on link "Direct Costs" at bounding box center [102, 153] width 196 height 30
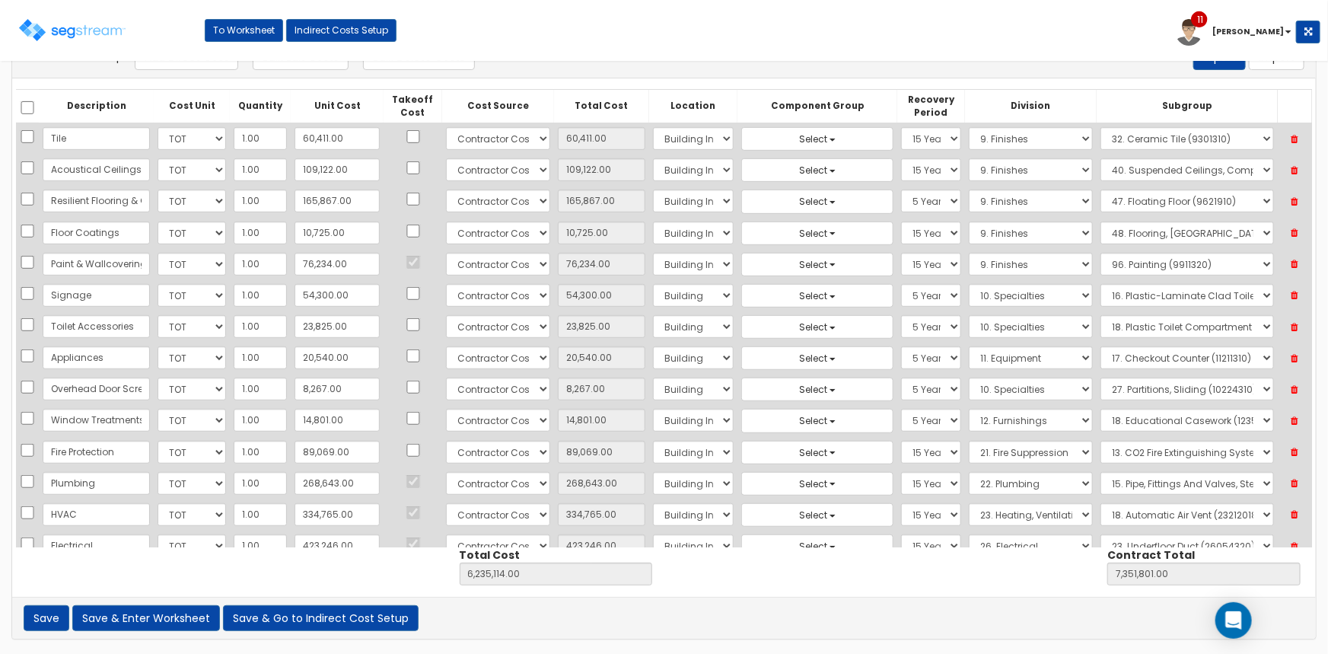
scroll to position [406, 0]
click at [901, 327] on select "Select 5 Years 7 Years 9 Years 10 Years 15 Years 15 Year QLI 15 Year QRP 15 Yea…" at bounding box center [931, 328] width 60 height 23
select select "15Y_1"
click at [901, 317] on select "Select 5 Years 7 Years 9 Years 10 Years 15 Years 15 Year QLI 15 Year QRP 15 Yea…" at bounding box center [931, 328] width 60 height 23
click at [662, 330] on select "Select Building Building Interior Site Improvements Add Additional Location" at bounding box center [693, 328] width 81 height 23
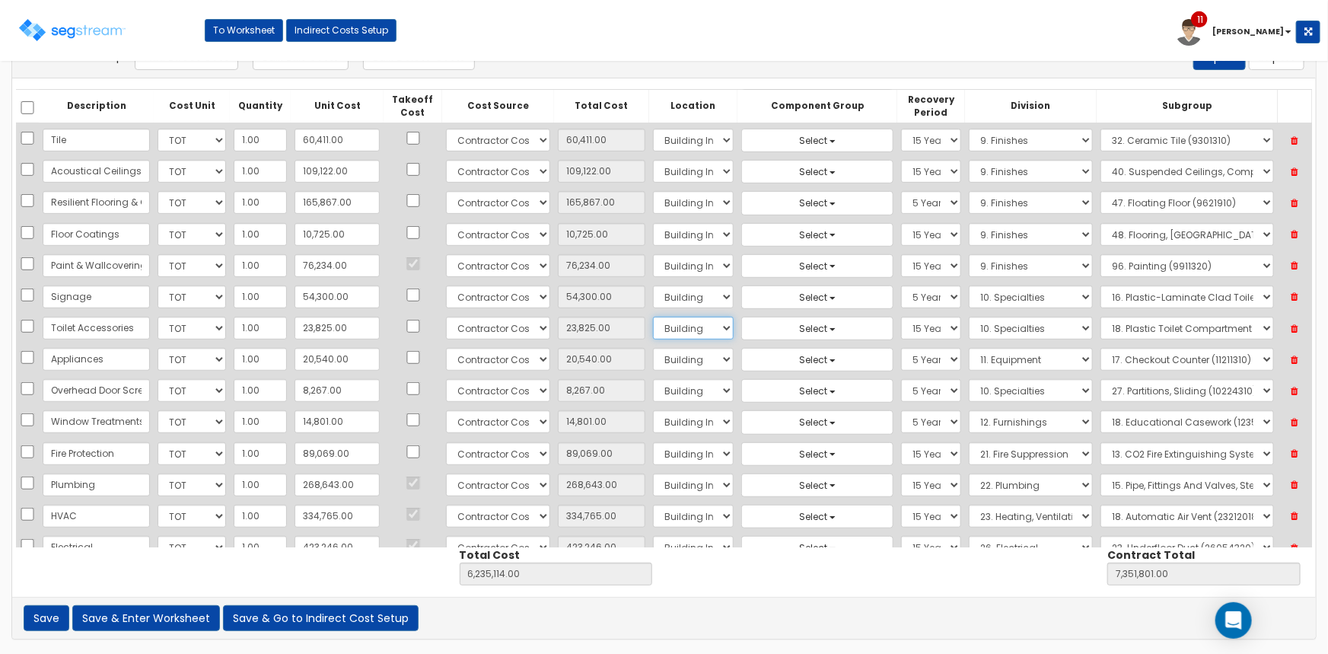
select select "7"
click at [653, 317] on select "Select Building Building Interior Site Improvements Add Additional Location" at bounding box center [693, 328] width 81 height 23
click at [901, 260] on select "Select 5 Years 7 Years 9 Years 10 Years 15 Years 15 Year QLI 15 Year QRP 15 Yea…" at bounding box center [931, 265] width 60 height 23
click at [901, 261] on select "Select 5 Years 7 Years 9 Years 10 Years 15 Years 15 Year QLI 15 Year QRP 15 Yea…" at bounding box center [931, 265] width 60 height 23
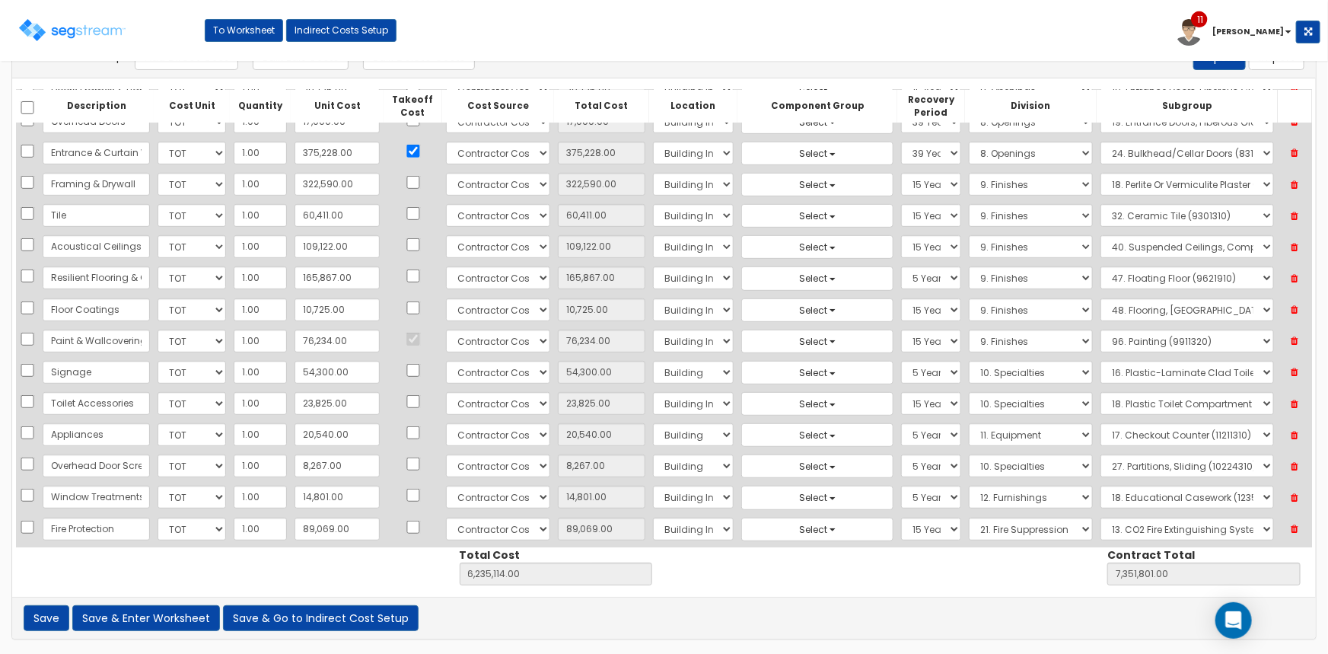
scroll to position [403, 0]
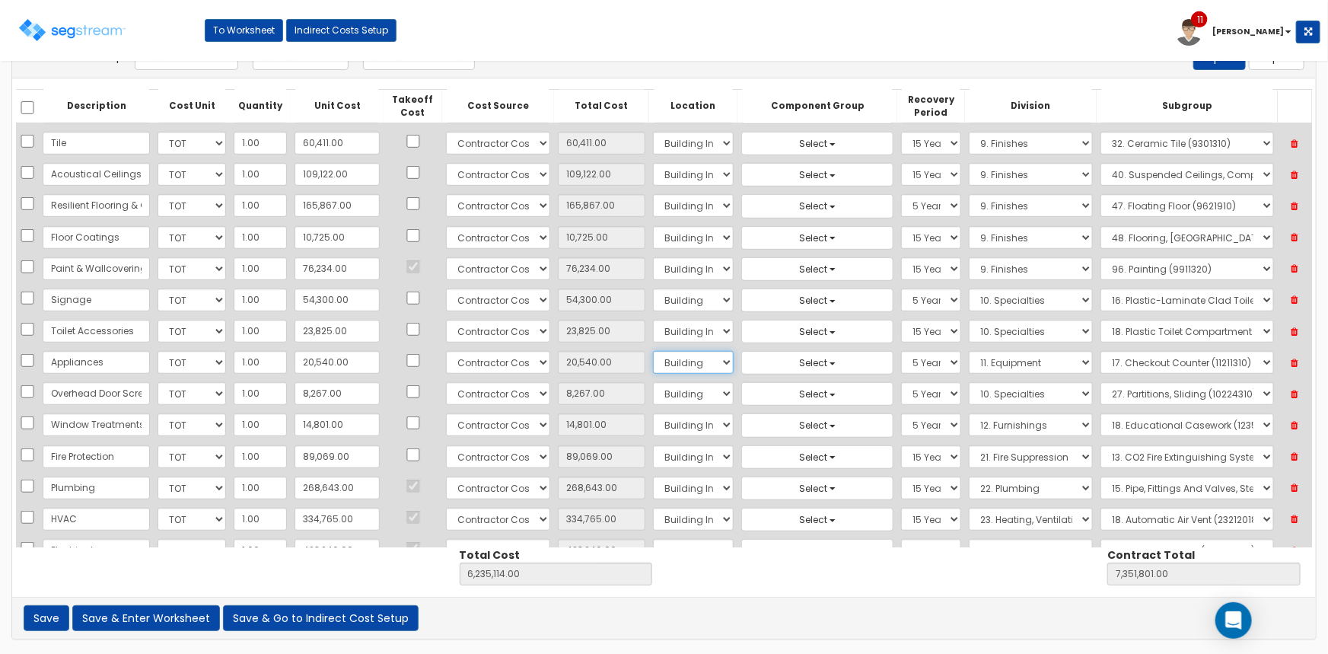
click at [653, 363] on select "Select Building Building Interior Site Improvements Add Additional Location" at bounding box center [693, 362] width 81 height 23
select select "7"
click at [653, 351] on select "Select Building Building Interior Site Improvements Add Additional Location" at bounding box center [693, 362] width 81 height 23
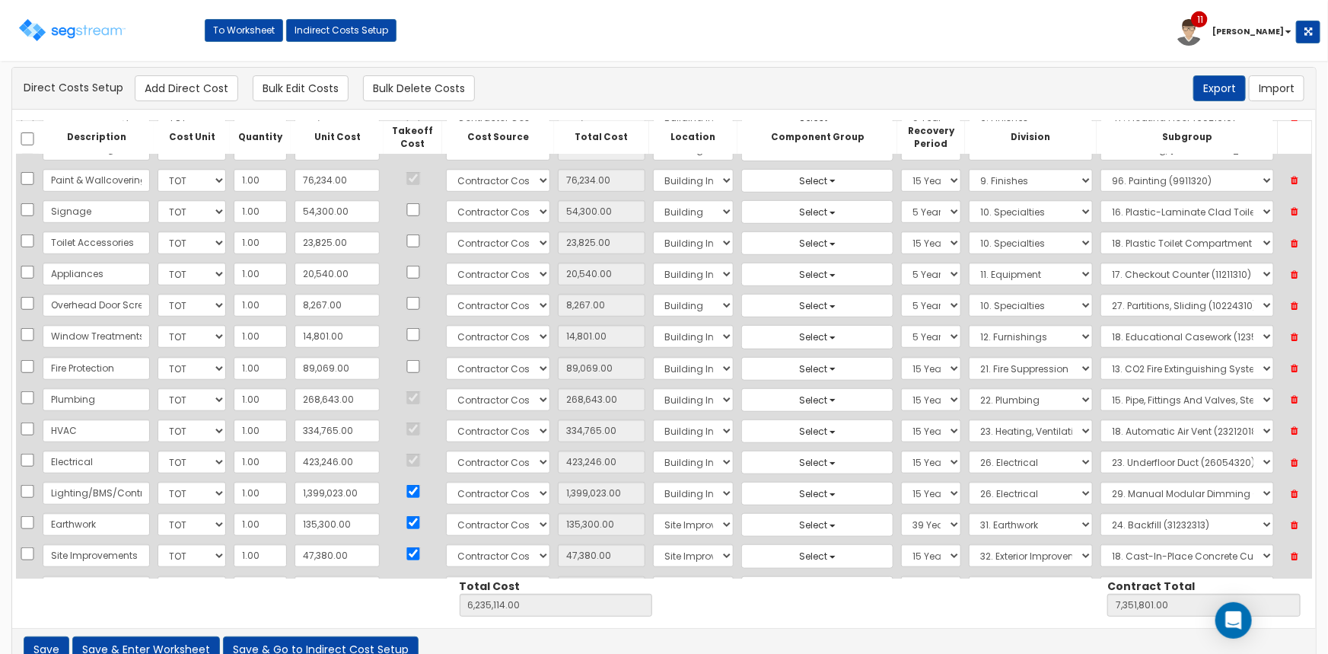
scroll to position [553, 0]
click at [852, 45] on div "Toggle navigation To Worksheet Indirect Costs Setup 11 Drew" at bounding box center [664, 35] width 1313 height 49
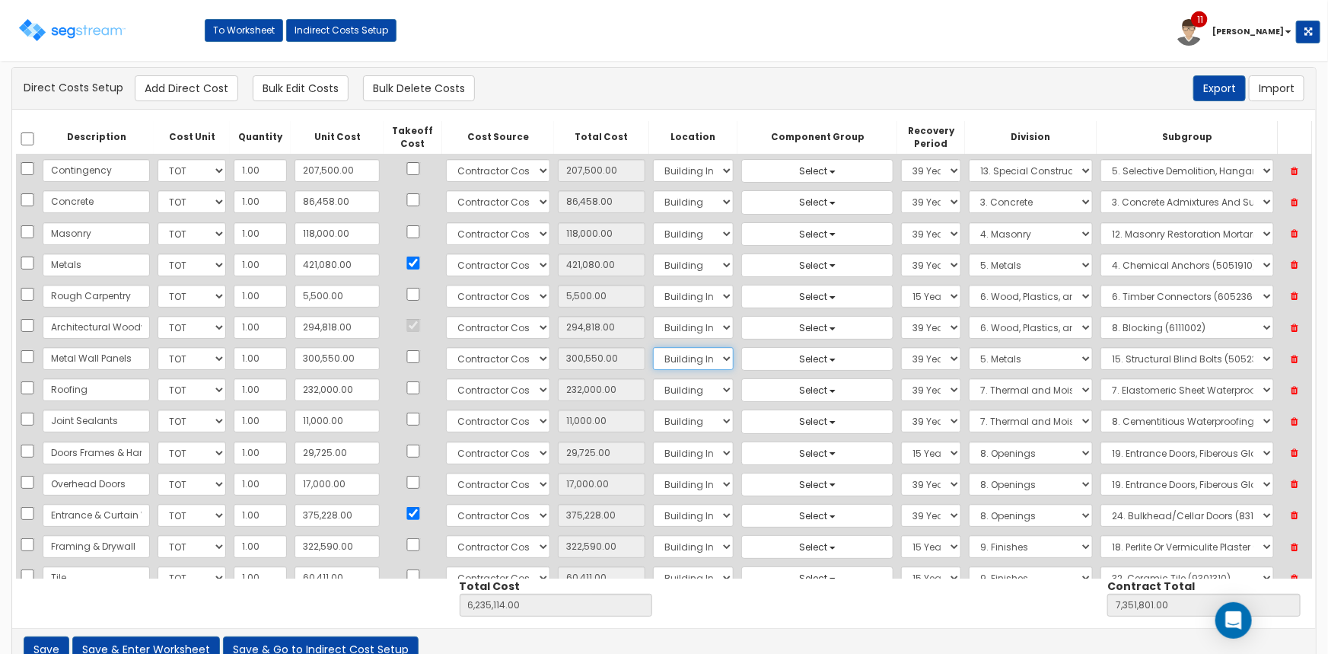
click at [683, 361] on select "Select Building Building Interior Site Improvements Add Additional Location" at bounding box center [693, 358] width 81 height 23
select select "6"
click at [653, 347] on select "Select Building Building Interior Site Improvements Add Additional Location" at bounding box center [693, 358] width 81 height 23
click at [901, 336] on select "Select 5 Years 7 Years 9 Years 10 Years 15 Years 15 Year QLI 15 Year QRP 15 Yea…" at bounding box center [931, 327] width 60 height 23
click at [901, 316] on select "Select 5 Years 7 Years 9 Years 10 Years 15 Years 15 Year QLI 15 Year QRP 15 Yea…" at bounding box center [931, 327] width 60 height 23
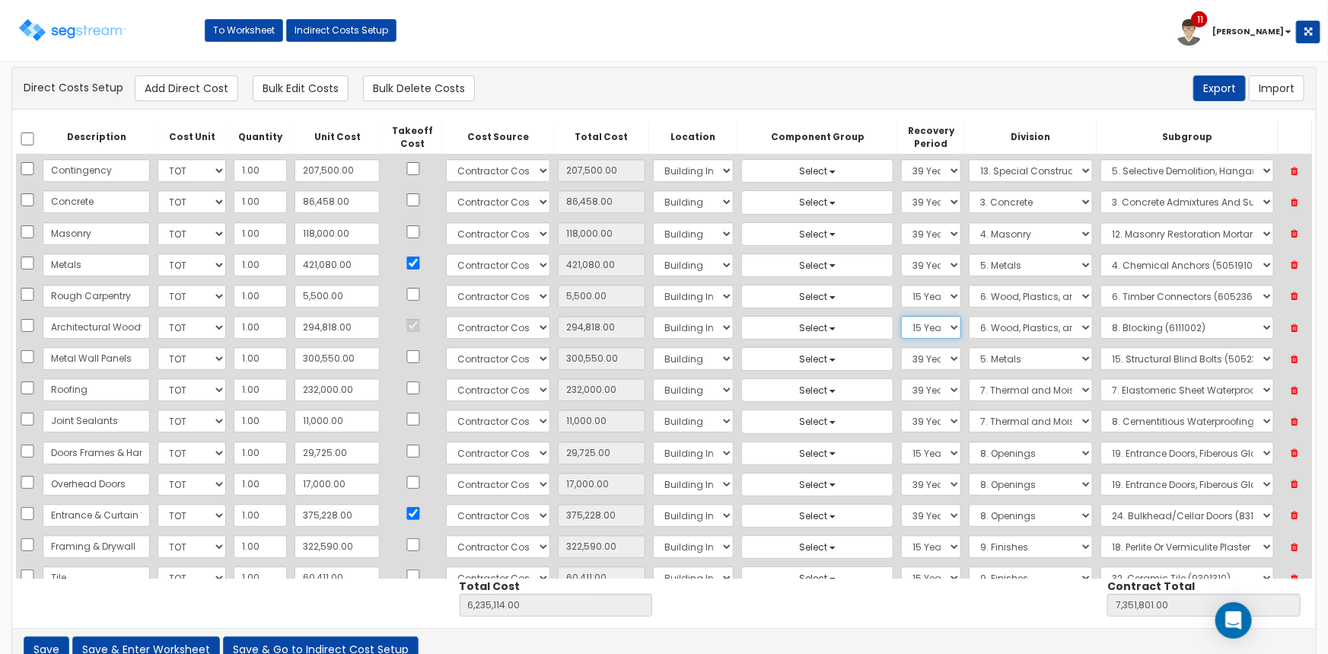
click at [903, 325] on select "Select 5 Years 7 Years 9 Years 10 Years 15 Years 15 Year QLI 15 Year QRP 15 Yea…" at bounding box center [931, 327] width 60 height 23
select select "15Y_1"
click at [901, 316] on select "Select 5 Years 7 Years 9 Years 10 Years 15 Years 15 Year QLI 15 Year QRP 15 Yea…" at bounding box center [931, 327] width 60 height 23
click at [665, 480] on select "Select Building Building Interior Site Improvements Add Additional Location" at bounding box center [693, 484] width 81 height 23
select select "6"
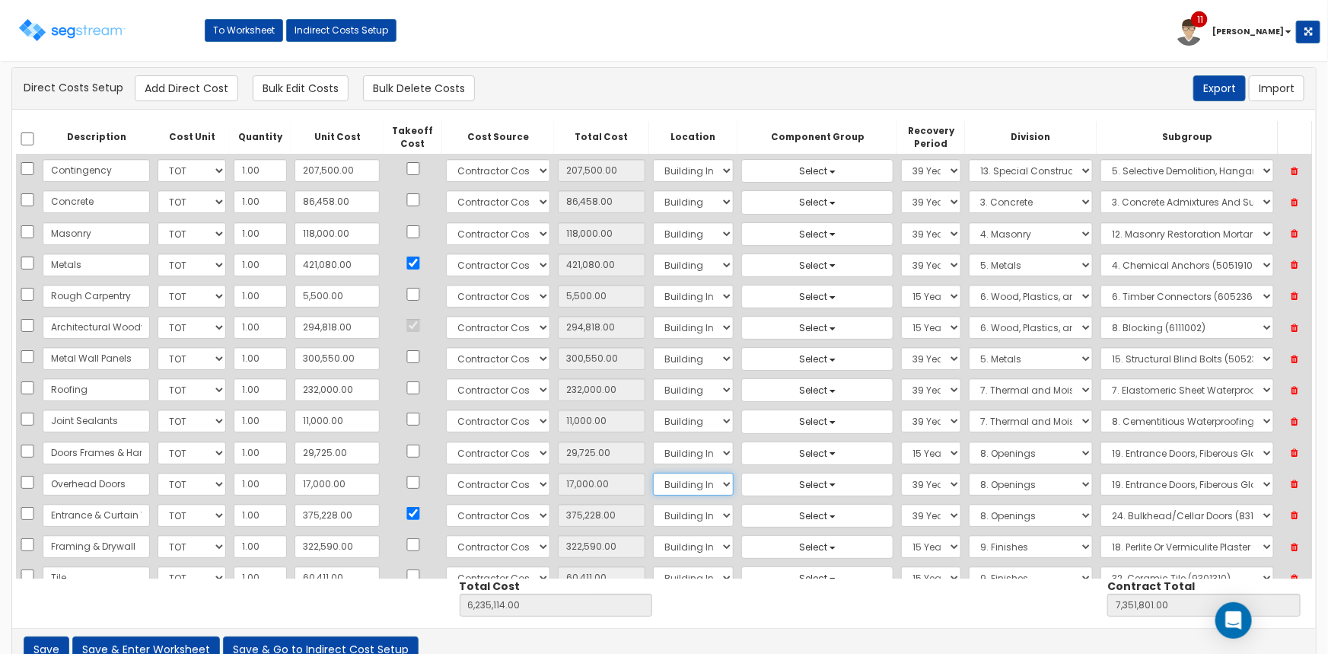
click at [653, 473] on select "Select Building Building Interior Site Improvements Add Additional Location" at bounding box center [693, 484] width 81 height 23
click at [677, 518] on select "Select Building Building Interior Site Improvements Add Additional Location" at bounding box center [693, 515] width 81 height 23
select select "6"
click at [653, 504] on select "Select Building Building Interior Site Improvements Add Additional Location" at bounding box center [693, 515] width 81 height 23
click at [848, 83] on div "Direct Costs Setup Add Direct Cost Bulk Edit Costs Bulk Delete Costs Export Imp…" at bounding box center [664, 88] width 1281 height 26
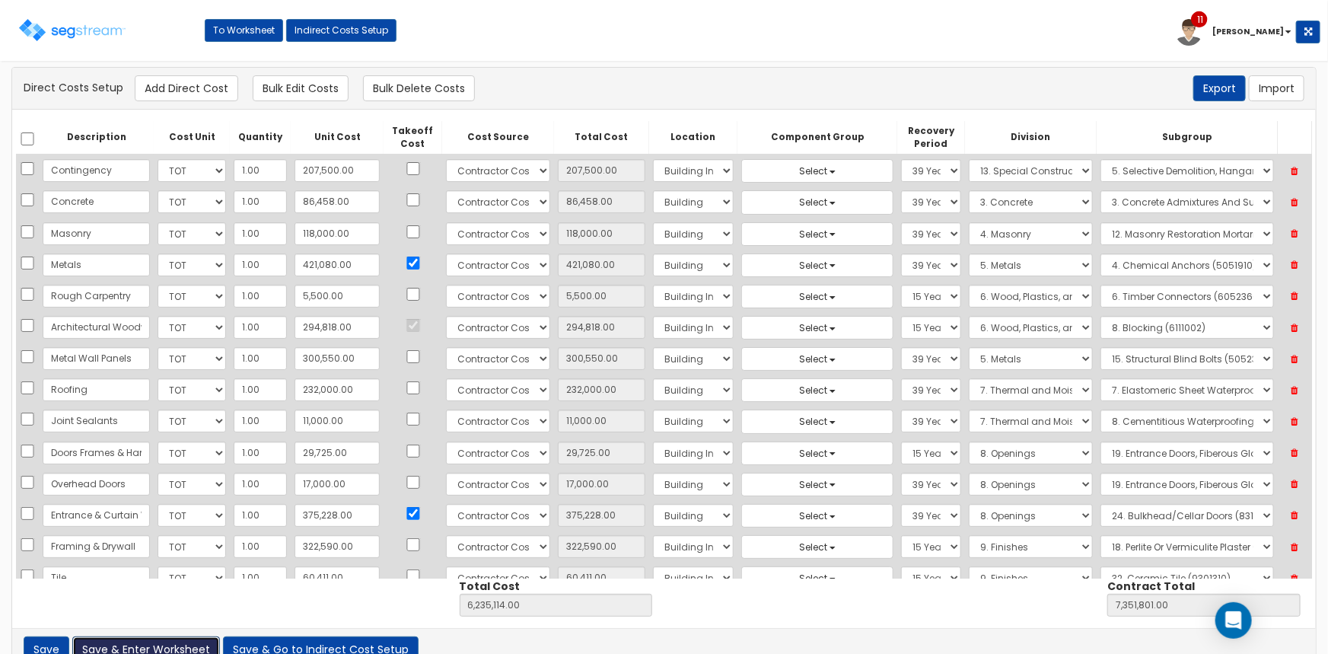
click at [167, 648] on button "Save & Enter Worksheet" at bounding box center [146, 649] width 148 height 26
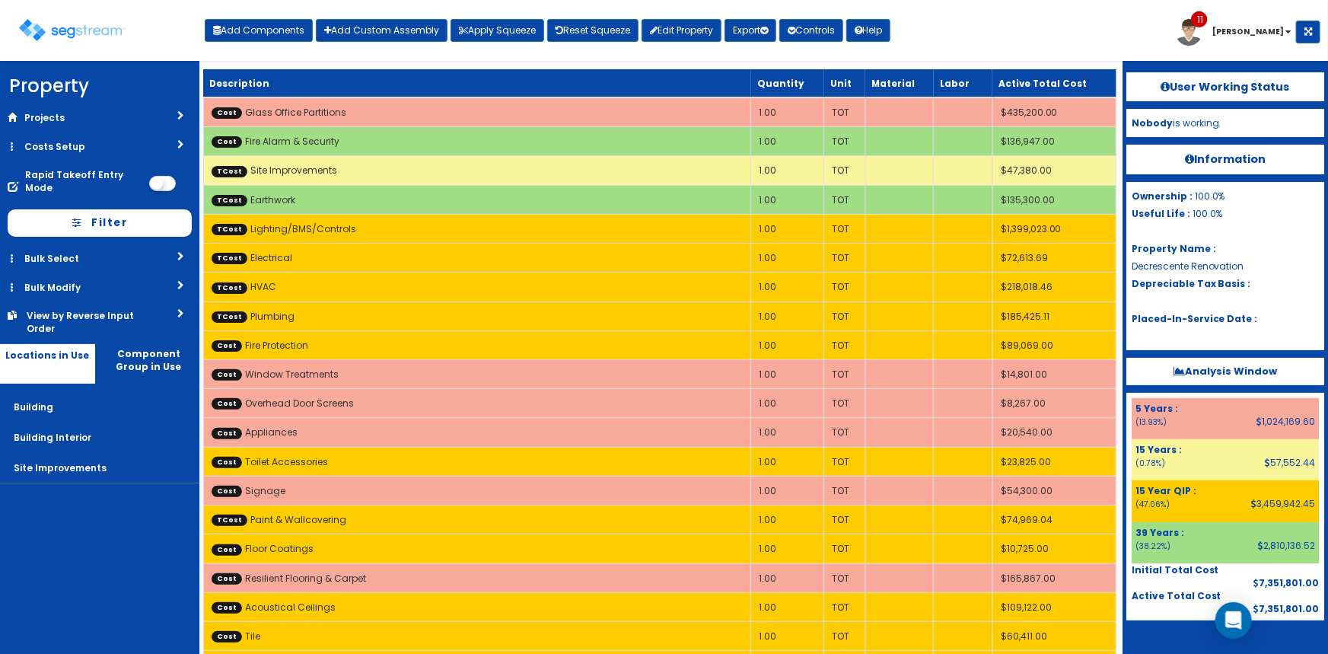
click at [989, 40] on div "Toggle navigation Add Components Add Custom Assembly Apply Squeeze Reset Squeez…" at bounding box center [664, 35] width 1313 height 49
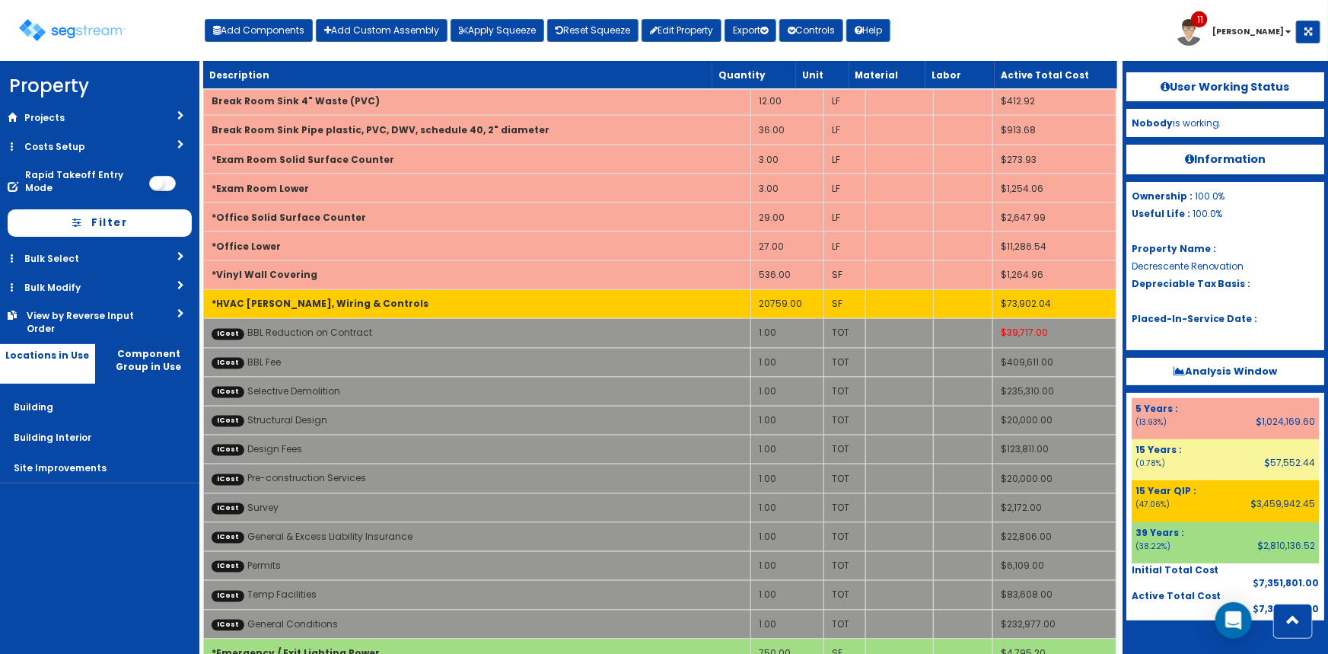
scroll to position [2189, 0]
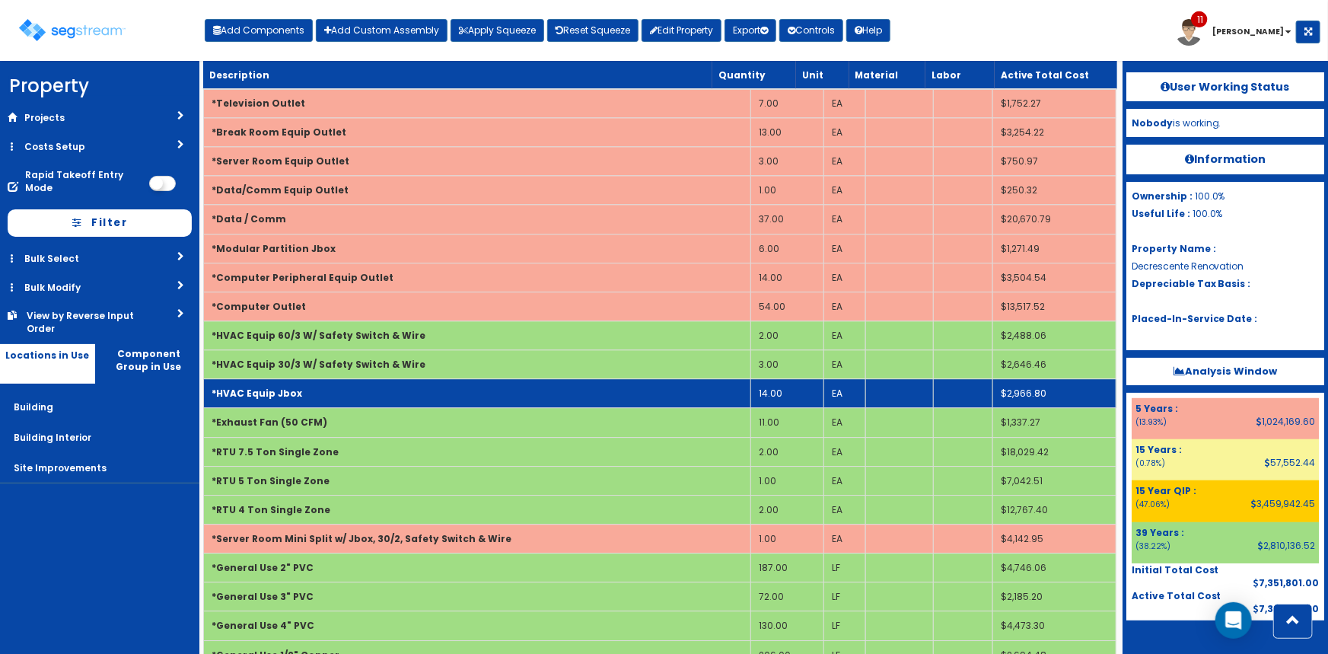
click at [510, 387] on td "*HVAC Equip Jbox" at bounding box center [477, 393] width 548 height 29
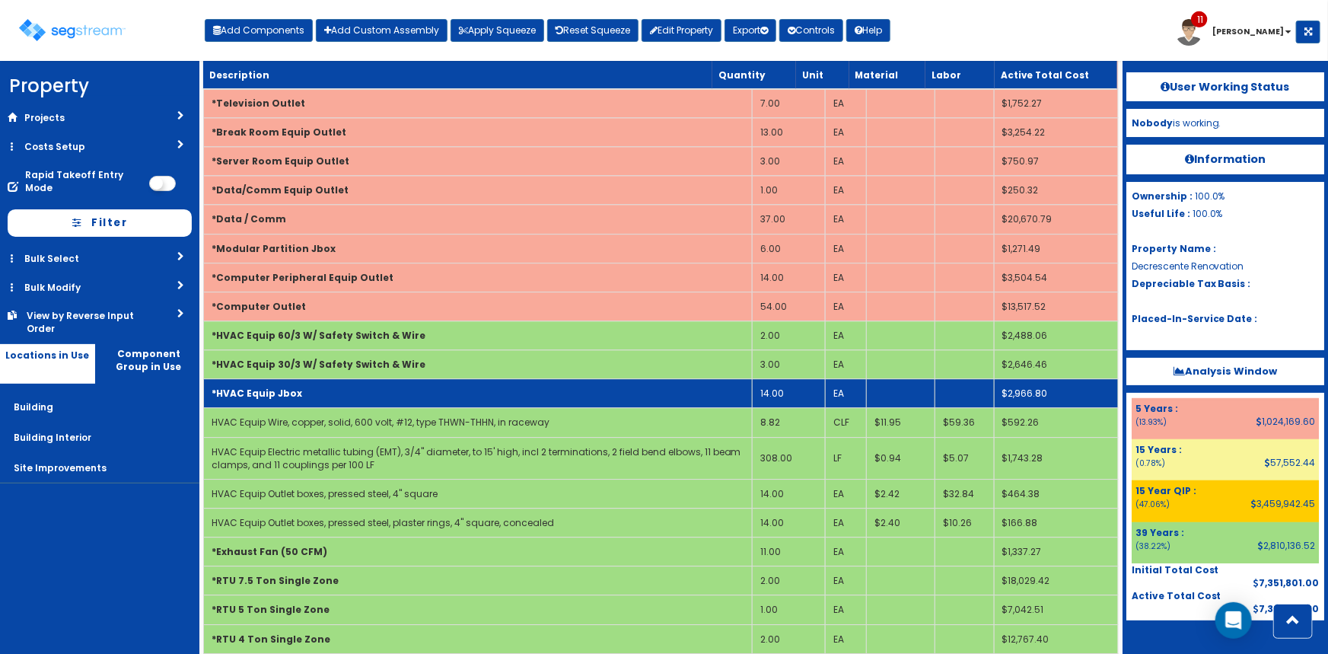
click at [510, 387] on td "*HVAC Equip Jbox" at bounding box center [477, 393] width 549 height 29
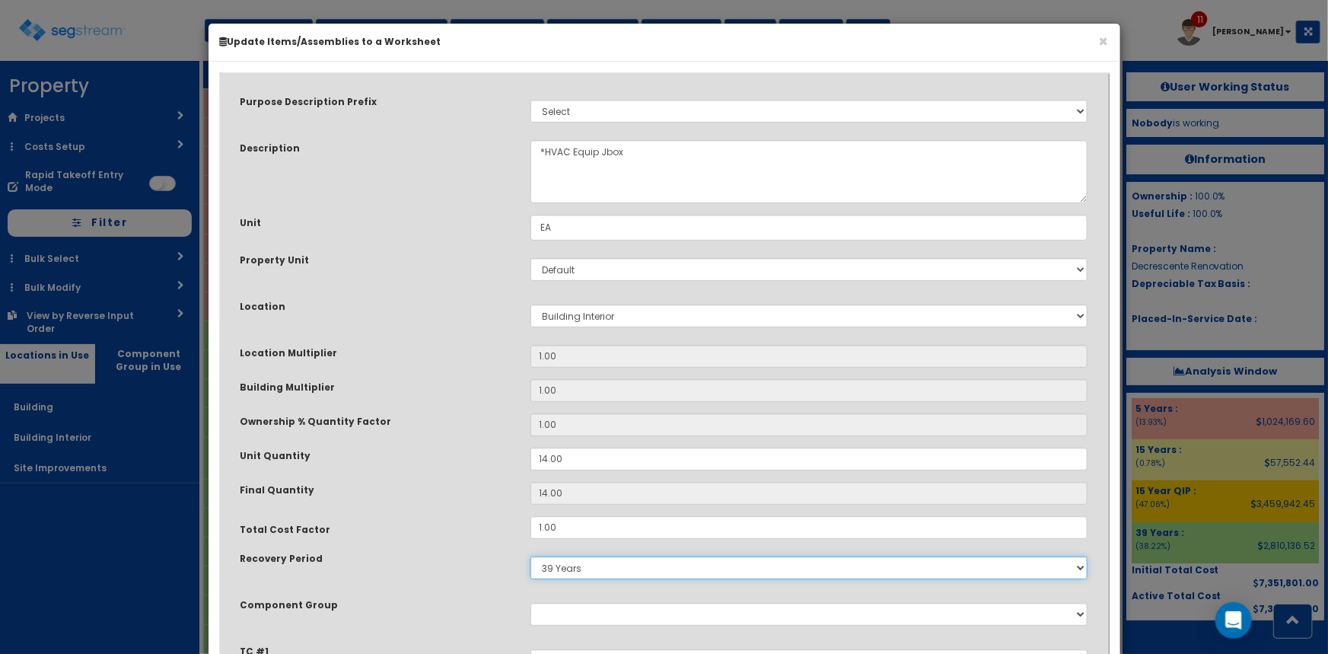
click at [610, 570] on select "5 Years 7 Years 9 Years 10 Years 15 Years 15 Year QLI 15 Year QRP 15 Year QIP 2…" at bounding box center [809, 567] width 558 height 23
select select "15Y_1"
click at [530, 556] on select "5 Years 7 Years 9 Years 10 Years 15 Years 15 Year QLI 15 Year QRP 15 Year QIP 2…" at bounding box center [809, 567] width 558 height 23
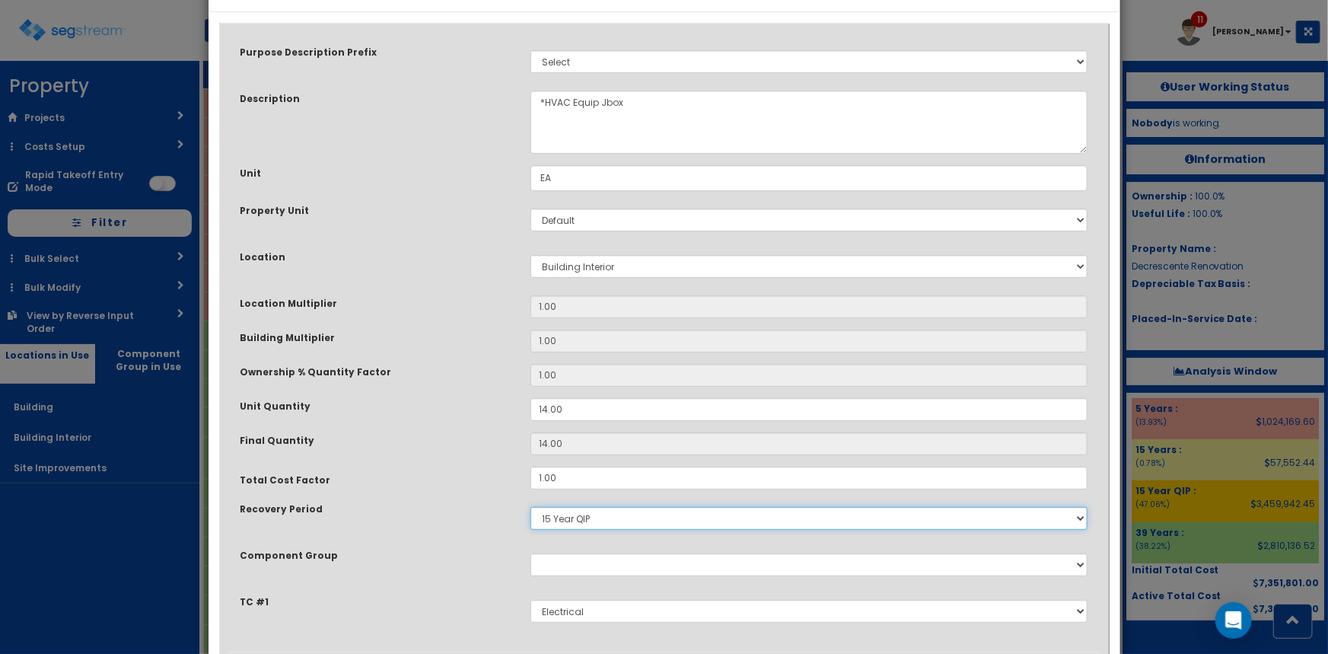
scroll to position [145, 0]
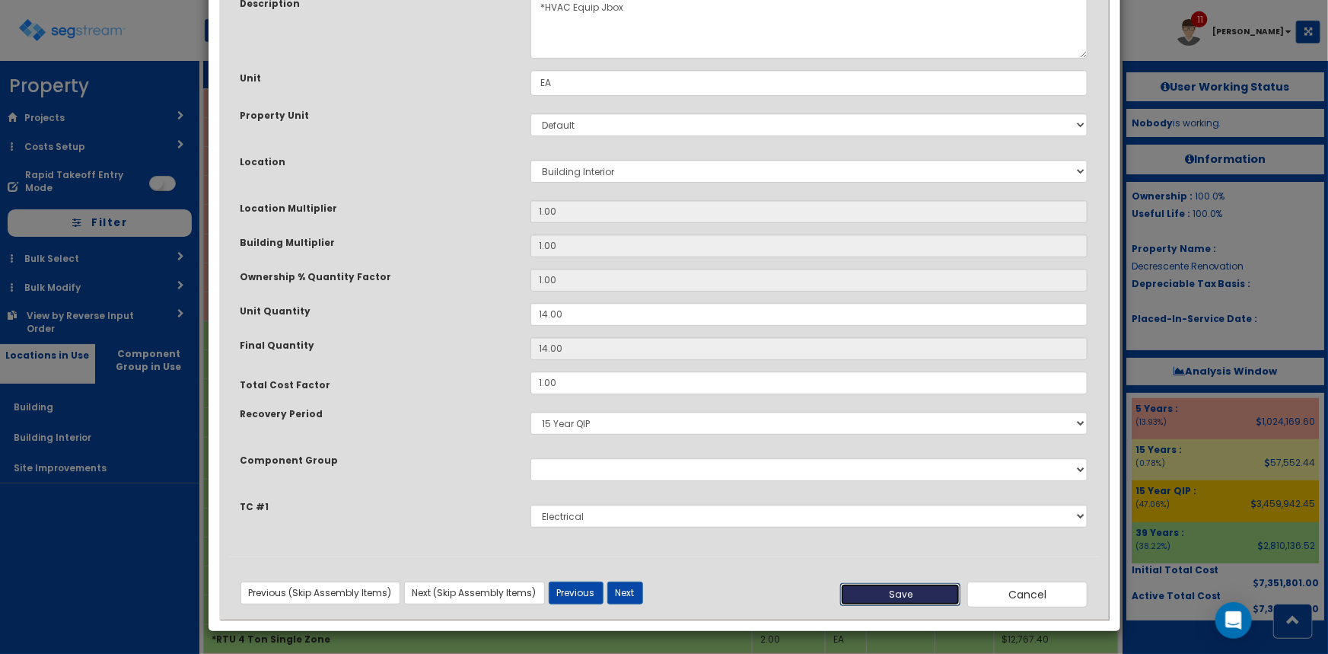
click at [900, 595] on button "Save" at bounding box center [900, 594] width 120 height 23
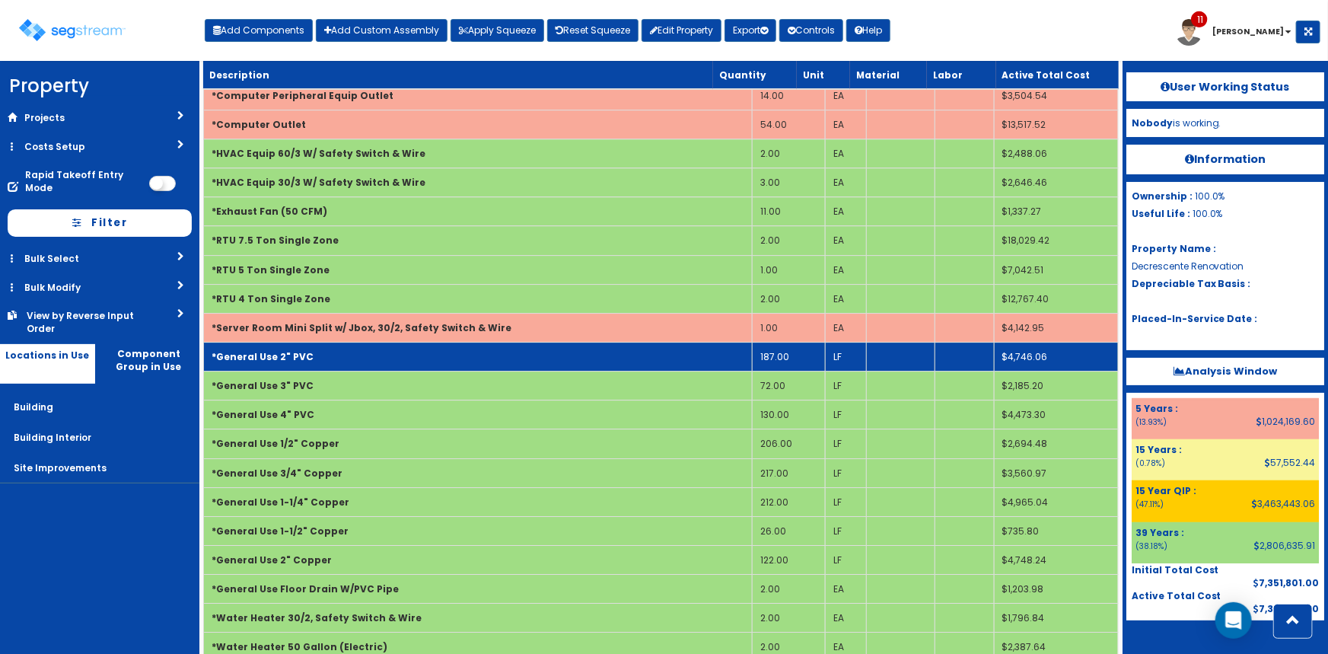
scroll to position [2372, 0]
click at [287, 352] on b "*General Use 2" PVC" at bounding box center [263, 355] width 102 height 13
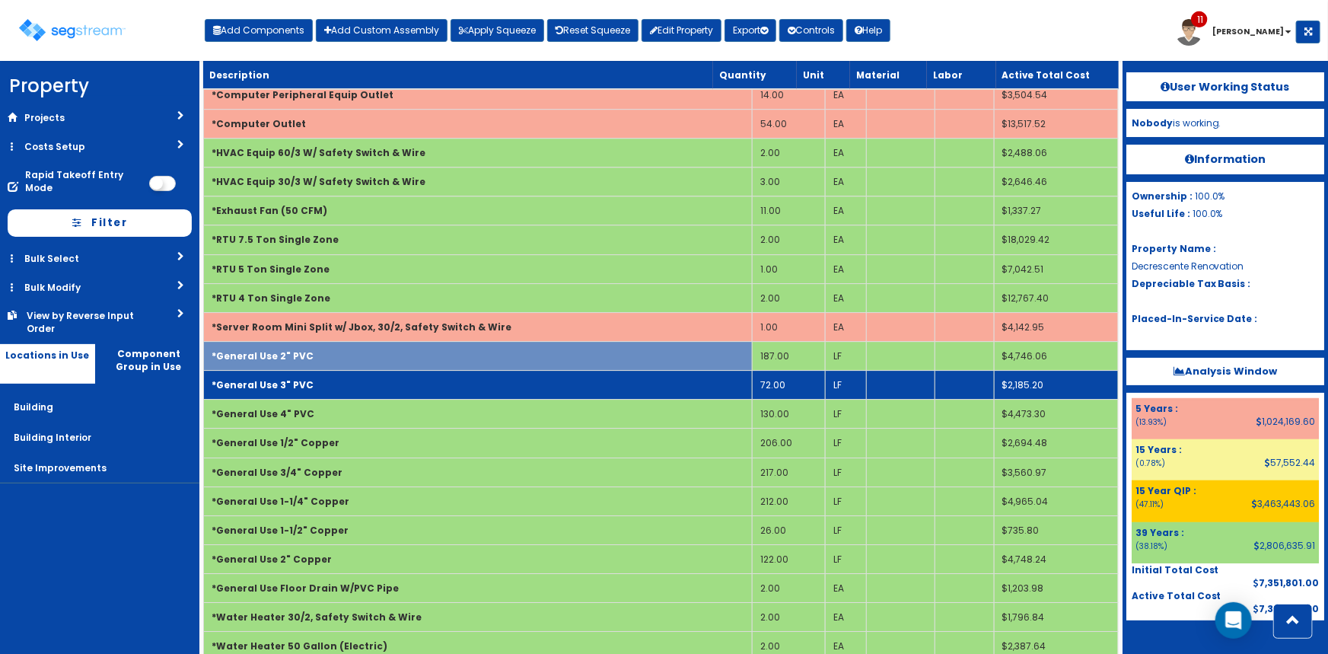
click at [304, 378] on b "*General Use 3" PVC" at bounding box center [263, 384] width 102 height 13
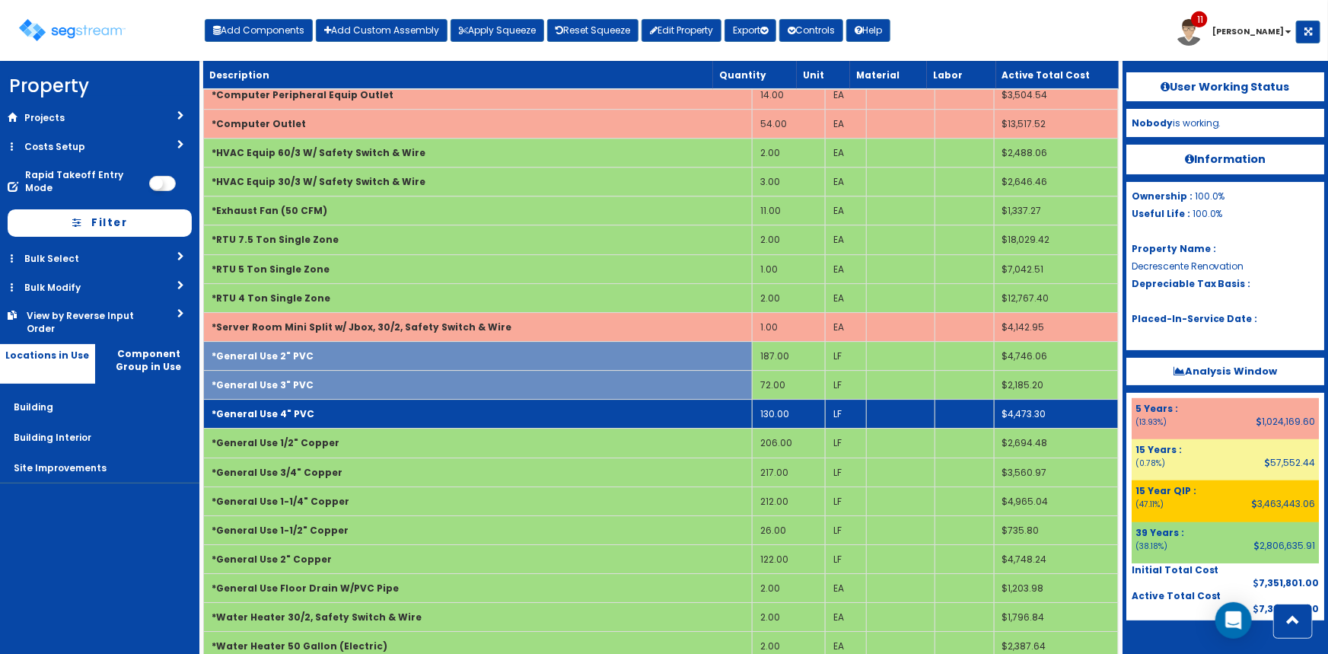
click at [306, 403] on td "*General Use 4" PVC" at bounding box center [477, 414] width 549 height 29
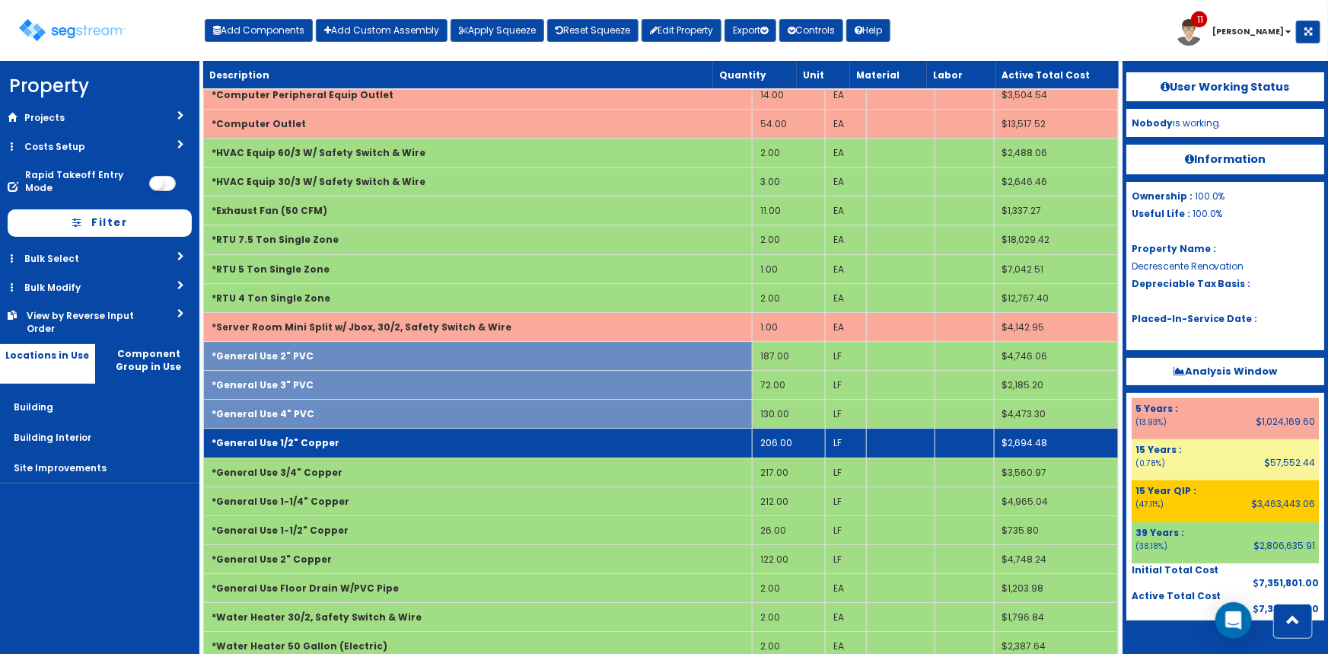
click at [313, 436] on b "*General Use 1/2" Copper" at bounding box center [276, 442] width 128 height 13
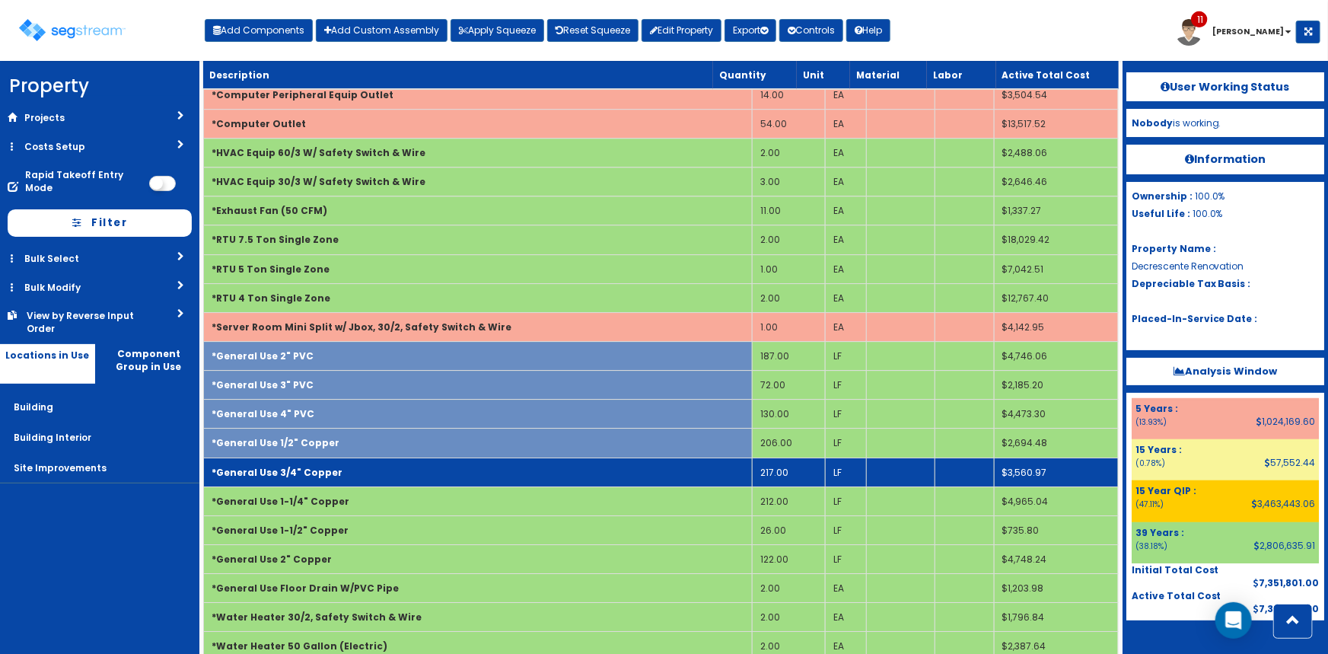
drag, startPoint x: 311, startPoint y: 463, endPoint x: 317, endPoint y: 472, distance: 10.6
click at [311, 466] on b "*General Use 3/4" Copper" at bounding box center [277, 472] width 131 height 13
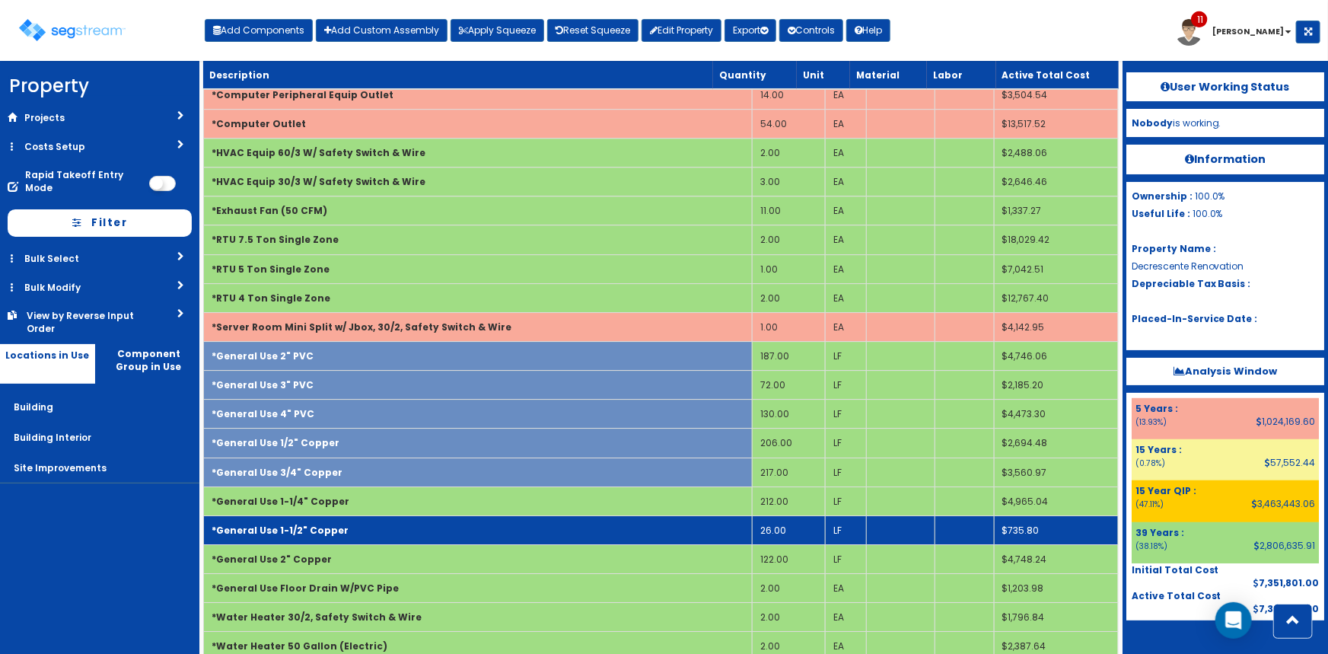
drag, startPoint x: 315, startPoint y: 489, endPoint x: 323, endPoint y: 514, distance: 25.5
click at [318, 495] on b "*General Use 1-1/4" Copper" at bounding box center [281, 501] width 138 height 13
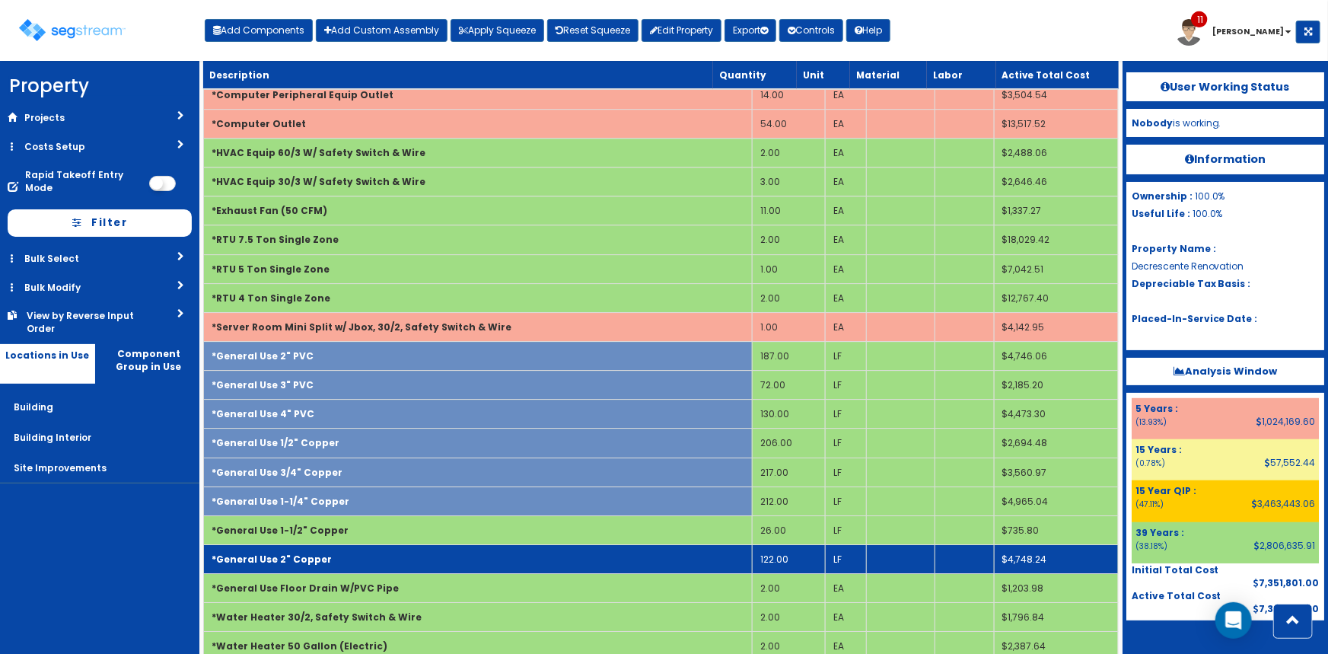
drag, startPoint x: 320, startPoint y: 521, endPoint x: 336, endPoint y: 544, distance: 27.9
click at [323, 524] on b "*General Use 1-1/2" Copper" at bounding box center [280, 530] width 137 height 13
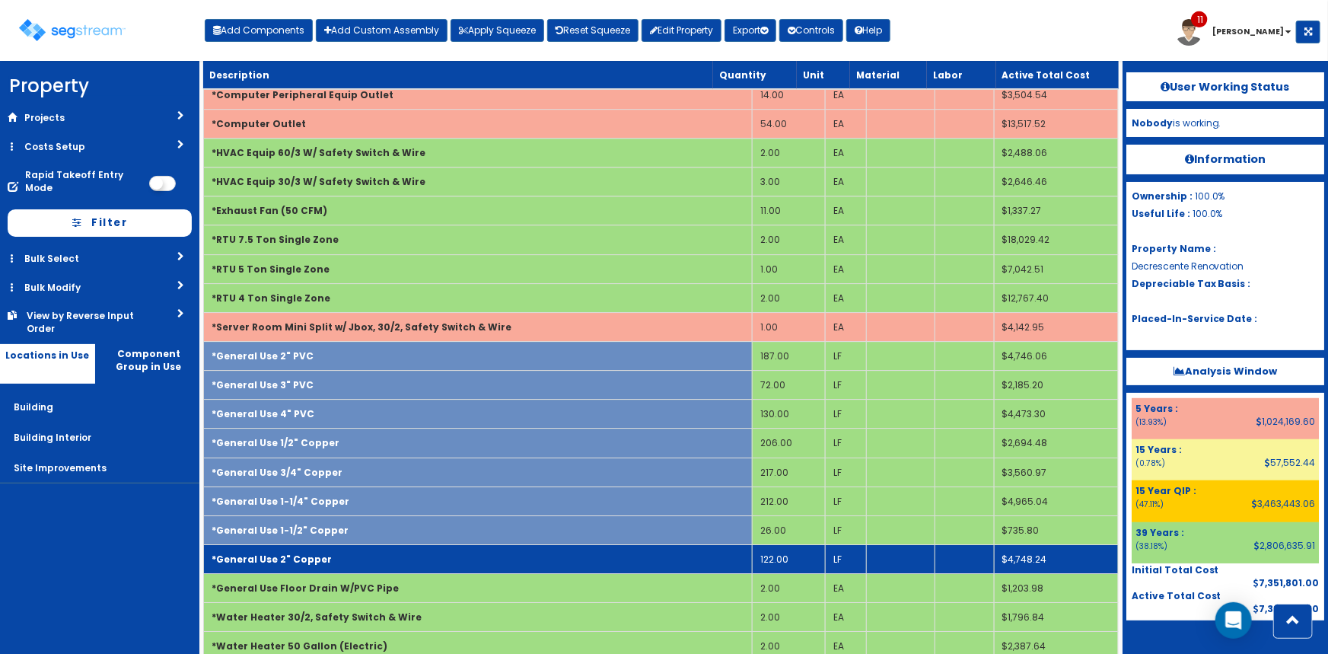
click at [328, 553] on td "*General Use 2" Copper" at bounding box center [477, 559] width 549 height 29
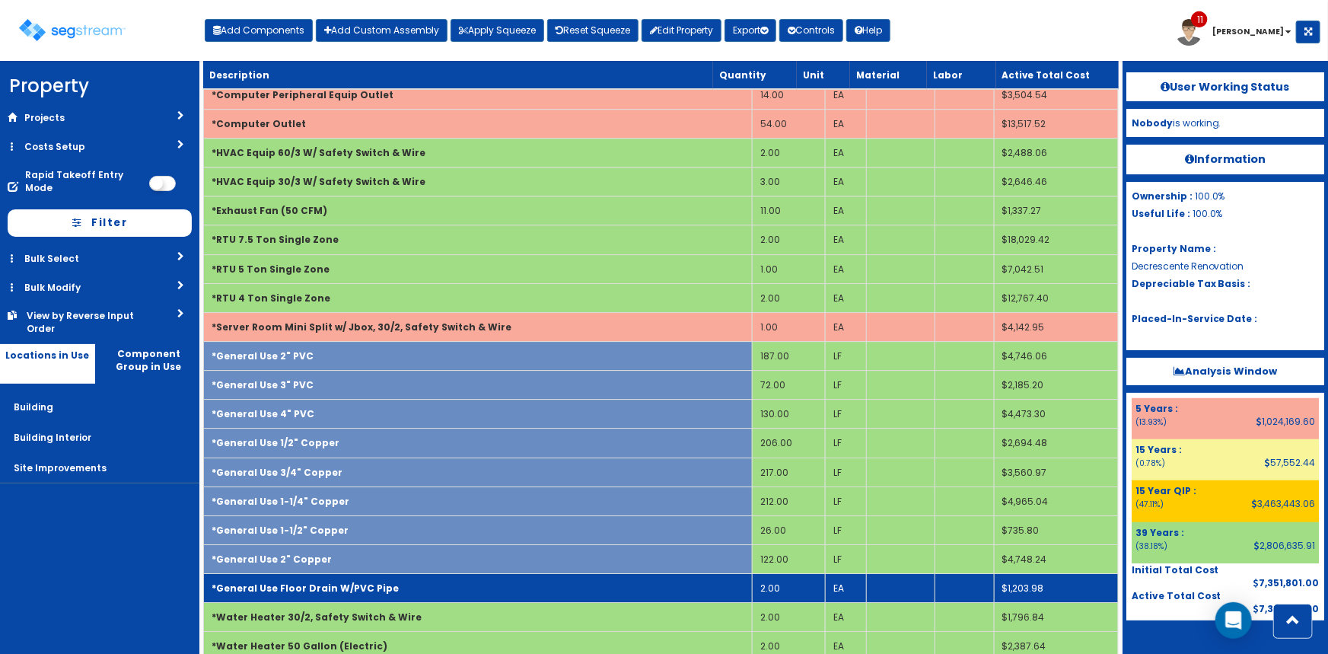
click at [341, 581] on b "*General Use Floor Drain W/PVC Pipe" at bounding box center [305, 587] width 187 height 13
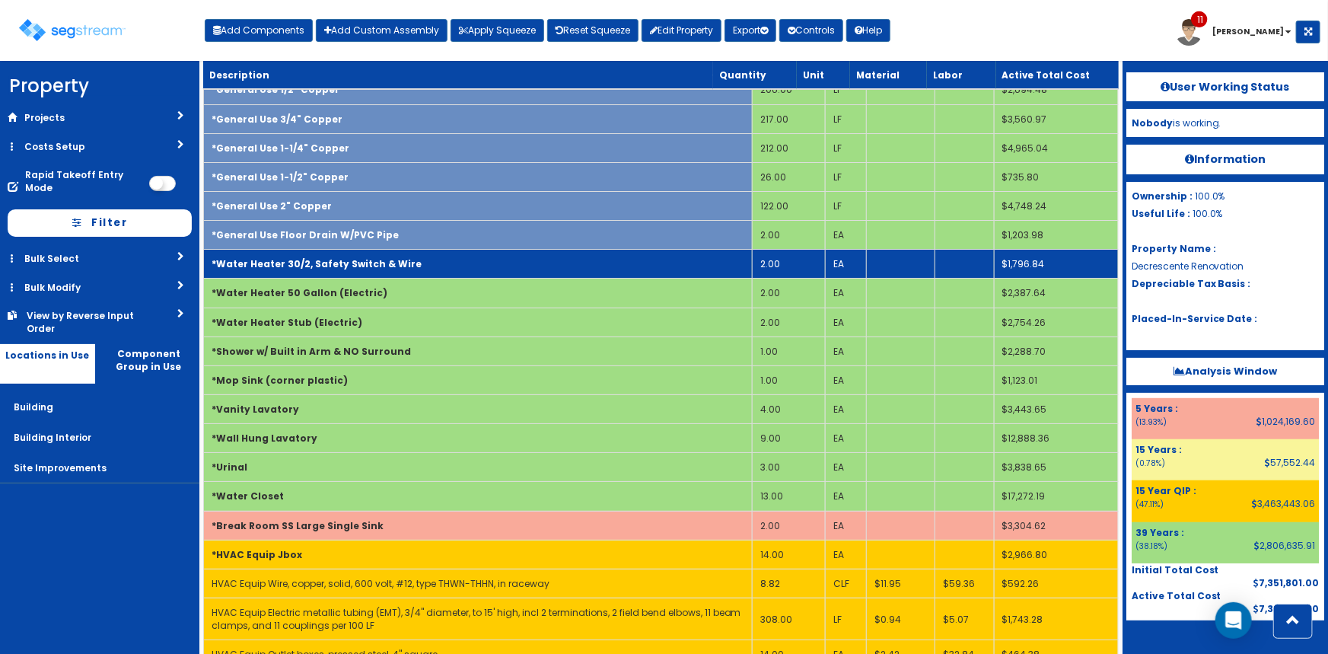
scroll to position [2727, 0]
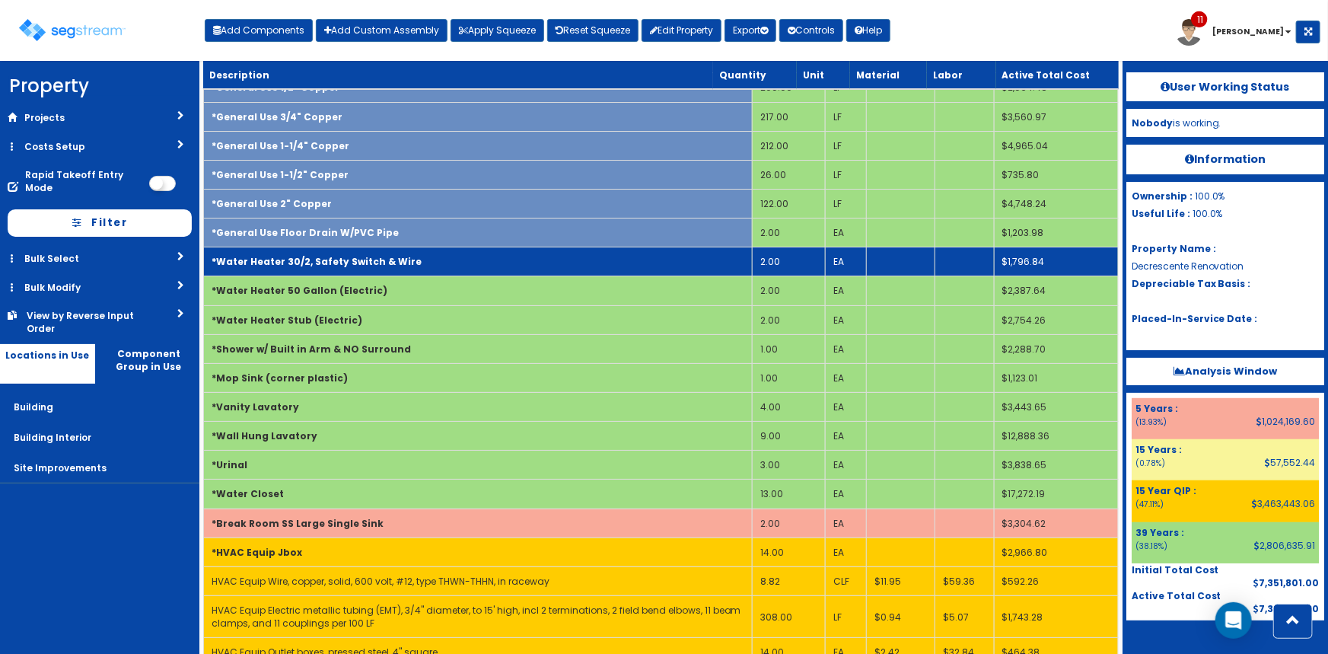
click at [302, 255] on b "*Water Heater 30/2, Safety Switch & Wire" at bounding box center [317, 261] width 210 height 13
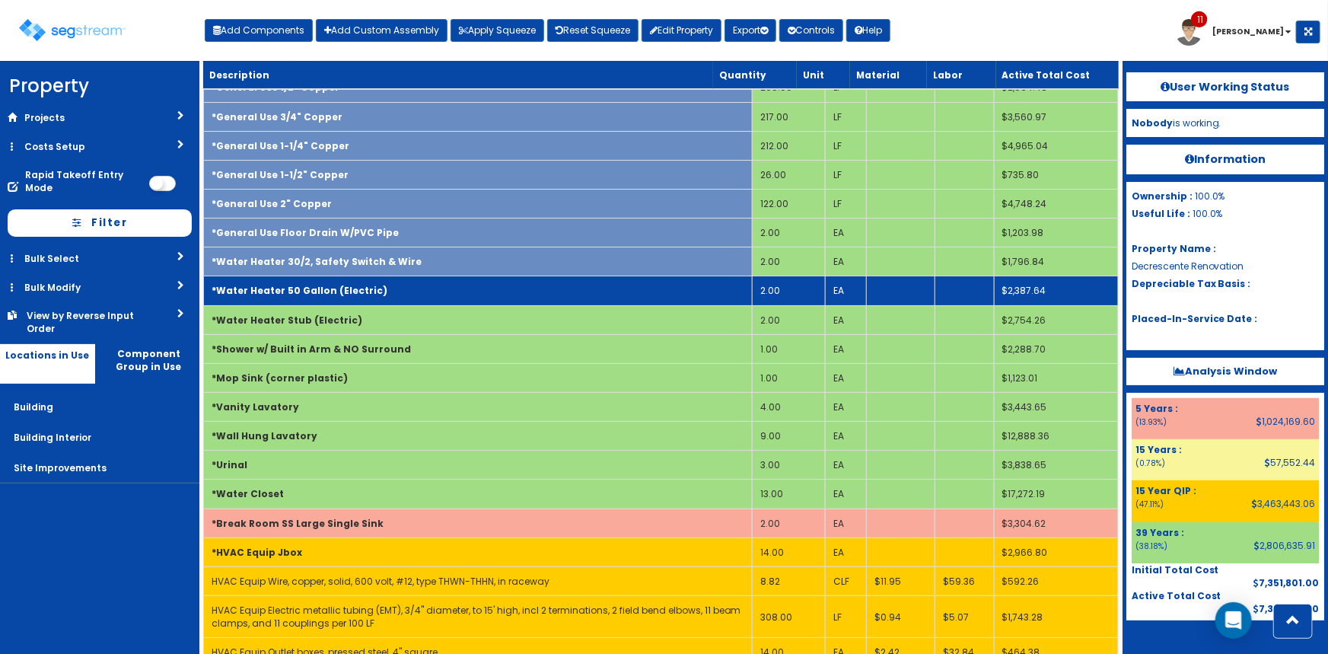
click at [311, 284] on b "*Water Heater 50 Gallon (Electric)" at bounding box center [300, 290] width 176 height 13
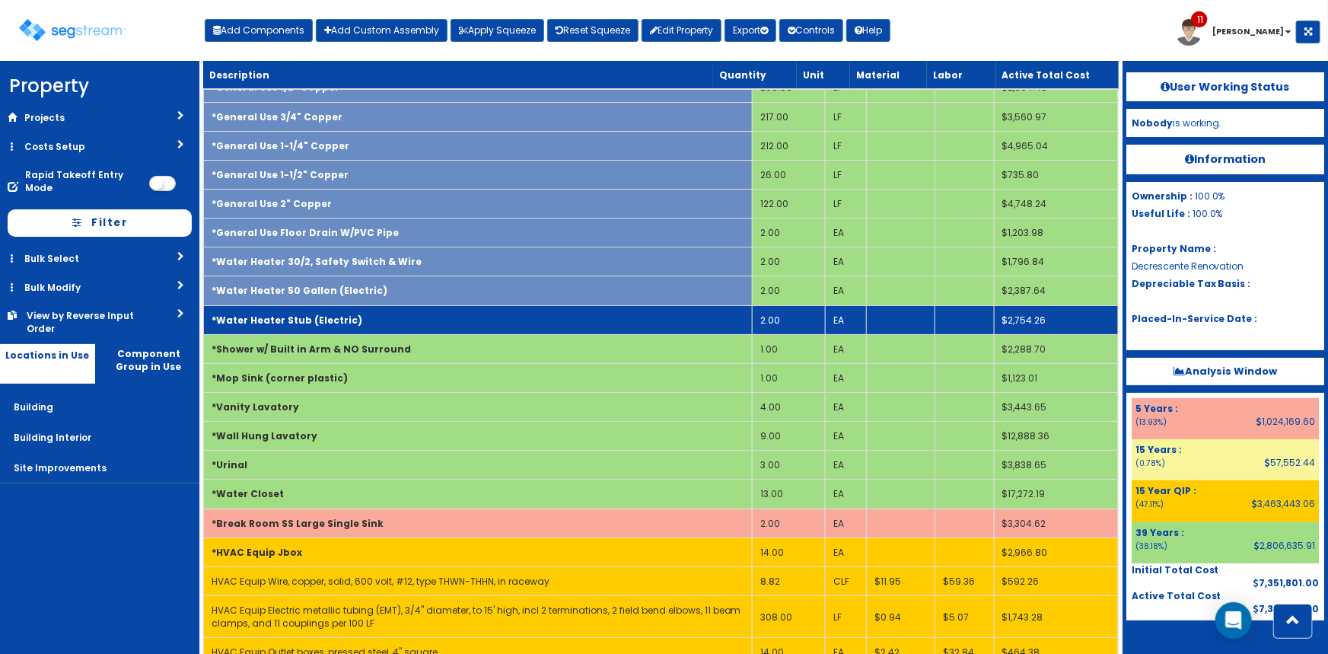
click at [295, 314] on b "*Water Heater Stub (Electric)" at bounding box center [287, 320] width 151 height 13
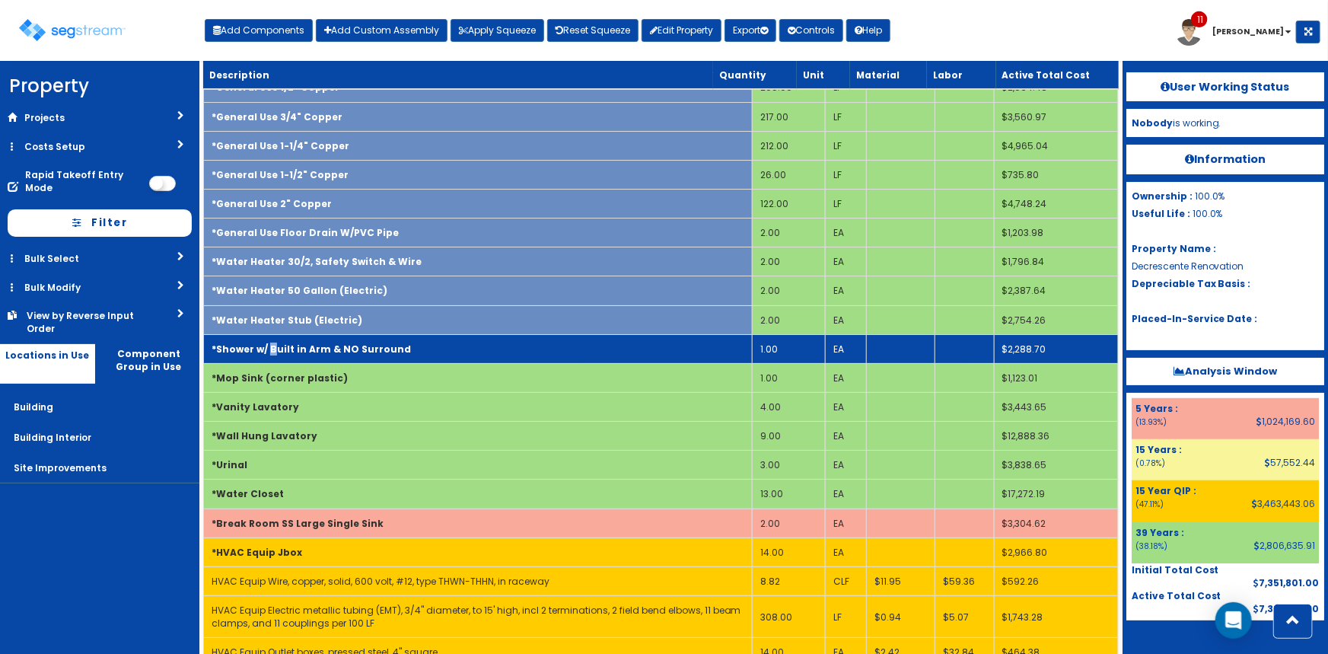
drag, startPoint x: 270, startPoint y: 336, endPoint x: 266, endPoint y: 351, distance: 15.0
click at [269, 342] on b "*Shower w/ Built in Arm & NO Surround" at bounding box center [311, 348] width 199 height 13
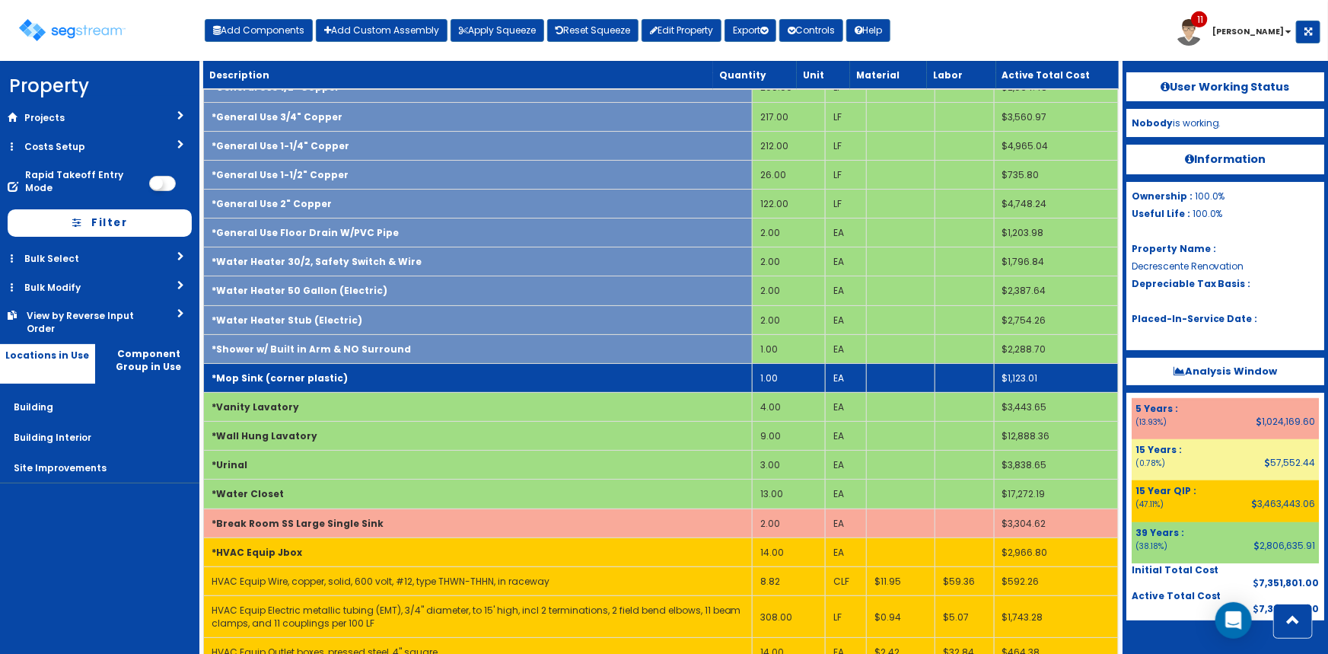
click at [253, 371] on b "*Mop Sink (corner plastic)" at bounding box center [280, 377] width 136 height 13
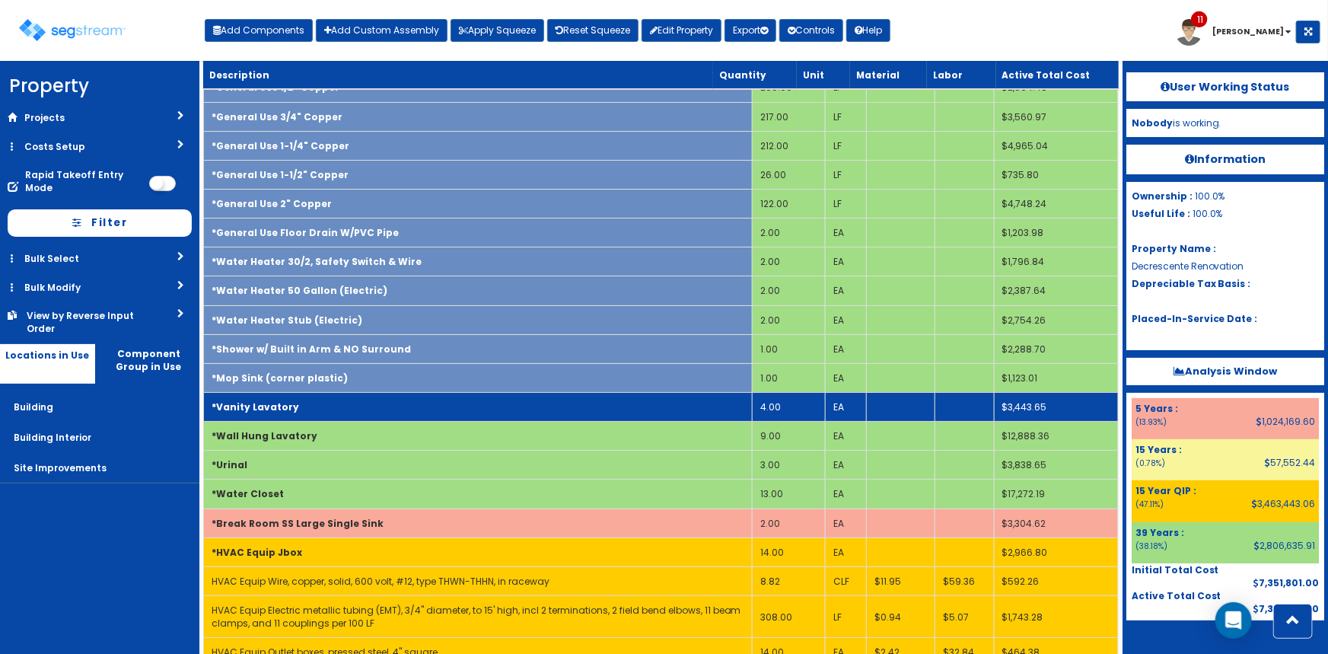
drag, startPoint x: 244, startPoint y: 401, endPoint x: 250, endPoint y: 407, distance: 9.2
click at [244, 402] on b "*Vanity Lavatory" at bounding box center [256, 406] width 88 height 13
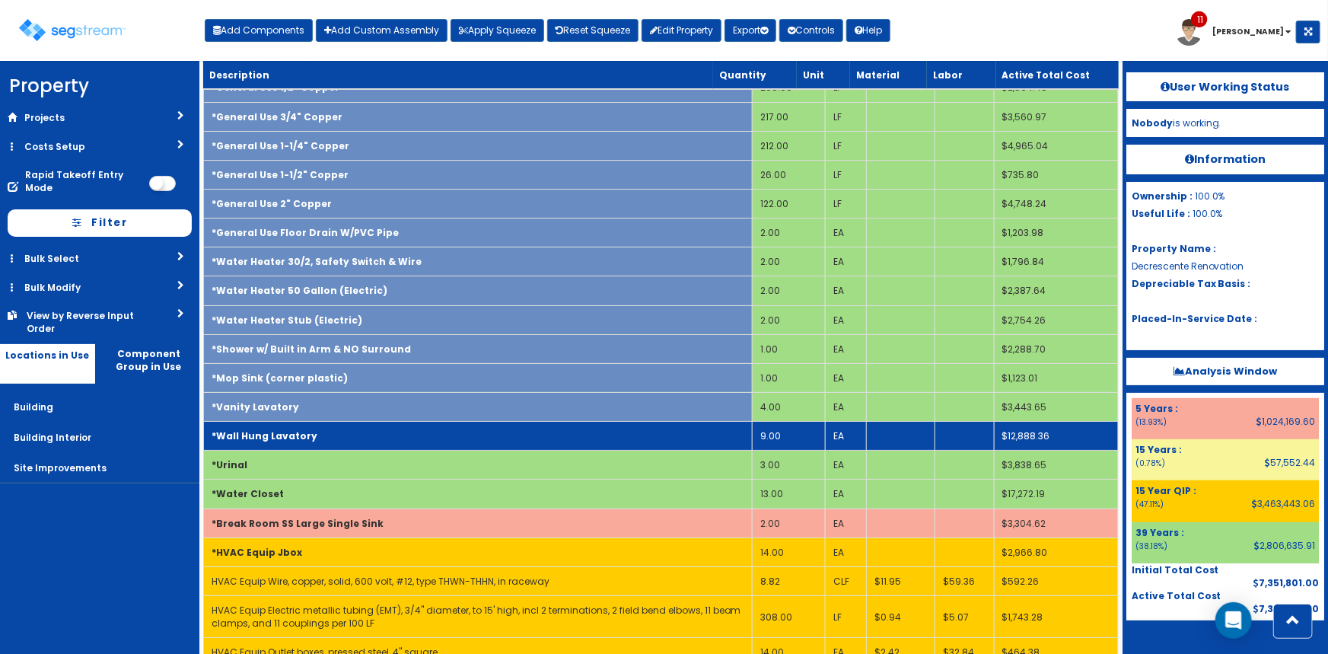
click at [248, 430] on b "*Wall Hung Lavatory" at bounding box center [265, 435] width 106 height 13
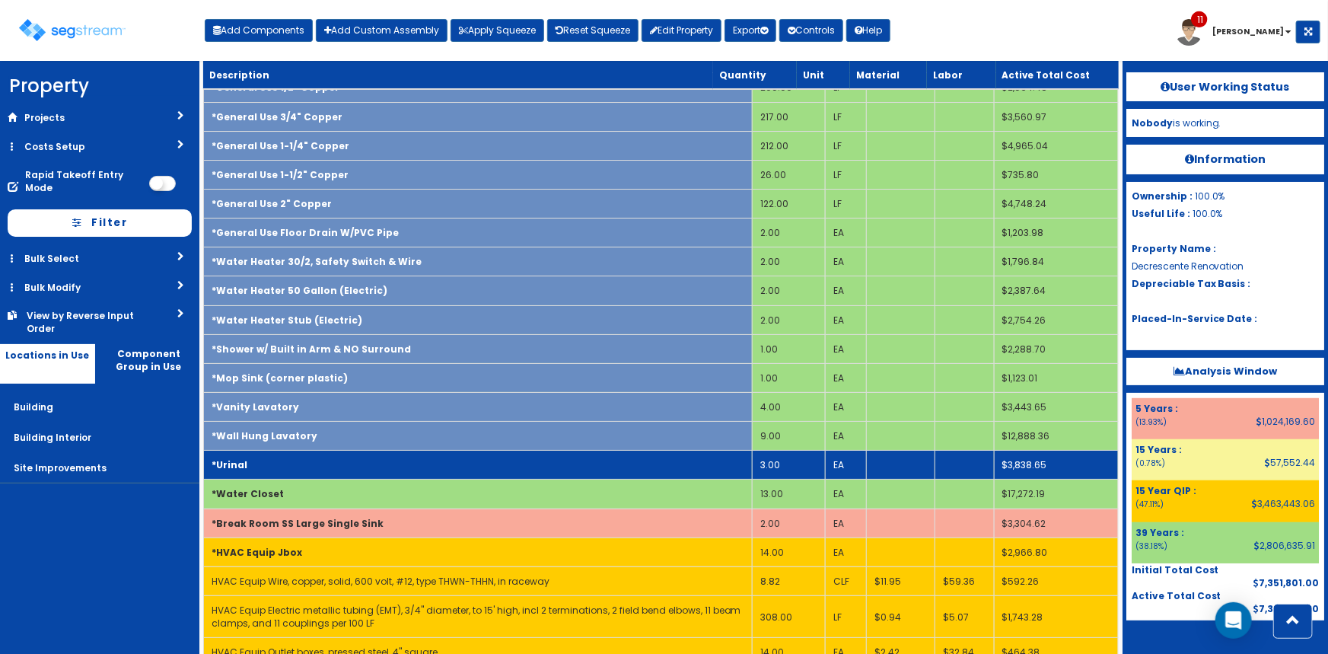
click at [243, 458] on b "*Urinal" at bounding box center [230, 464] width 36 height 13
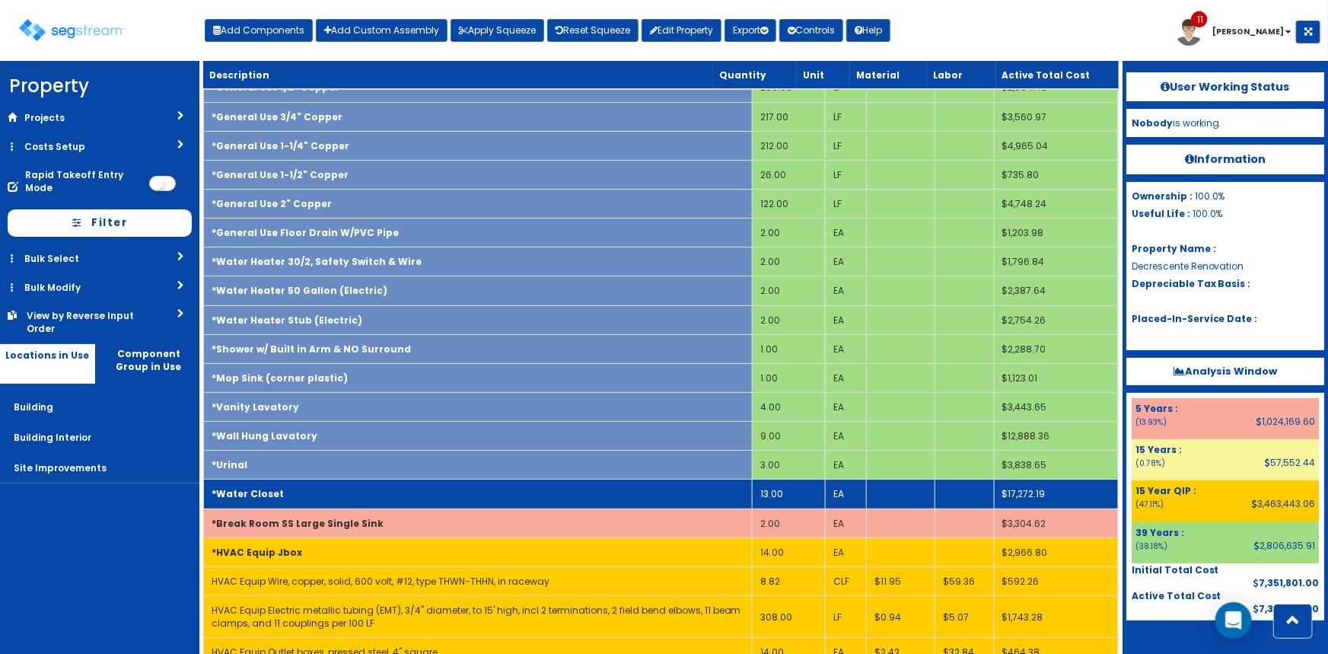
click at [247, 487] on b "*Water Closet" at bounding box center [248, 493] width 72 height 13
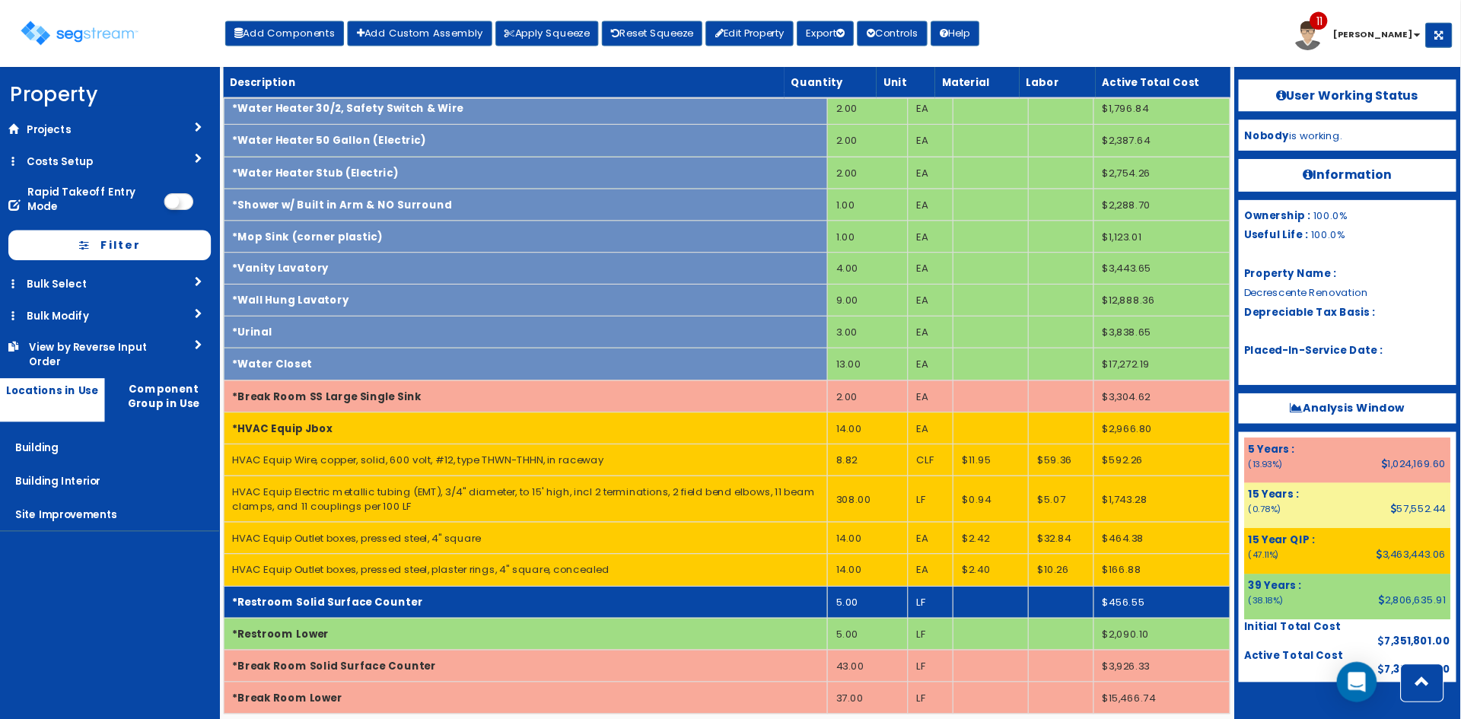
scroll to position [2835, 0]
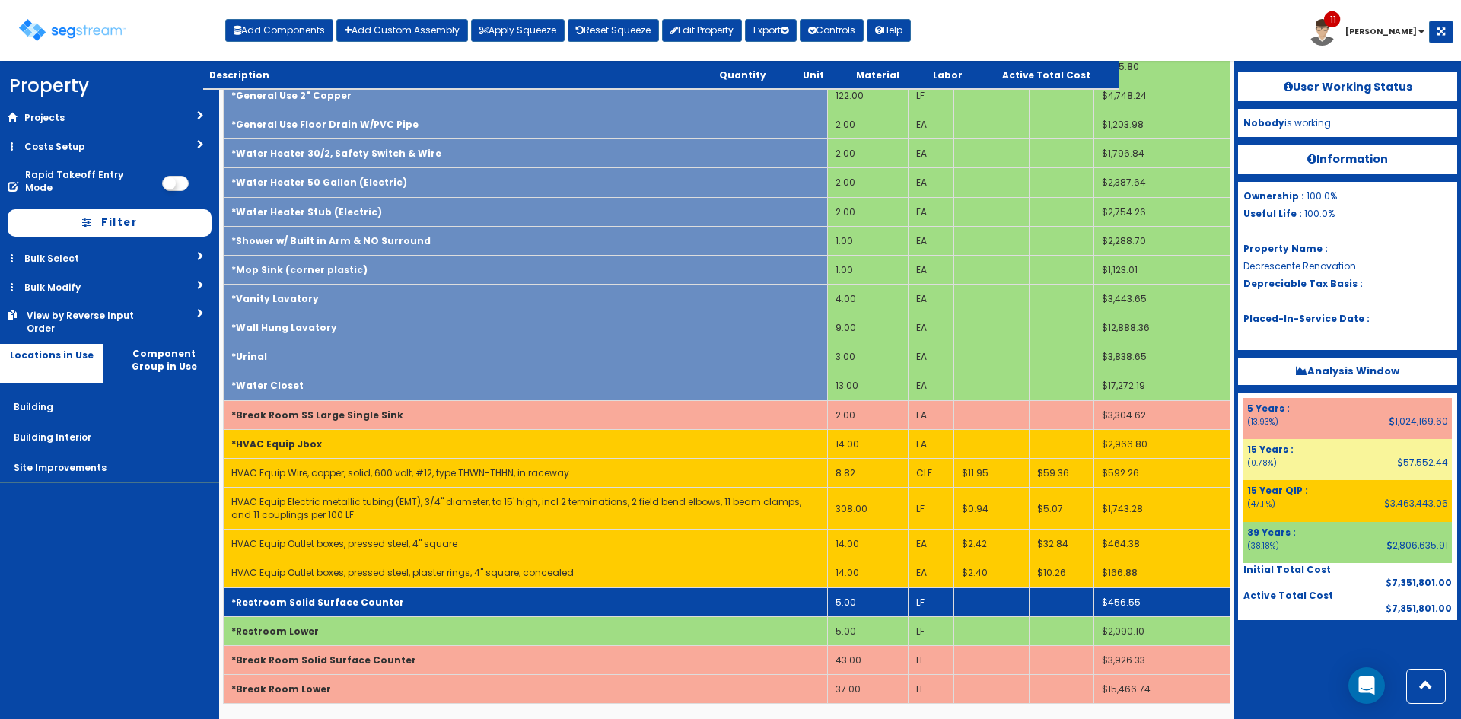
drag, startPoint x: 309, startPoint y: 544, endPoint x: 340, endPoint y: 599, distance: 63.1
click at [340, 599] on b "*Restroom Solid Surface Counter" at bounding box center [317, 602] width 173 height 13
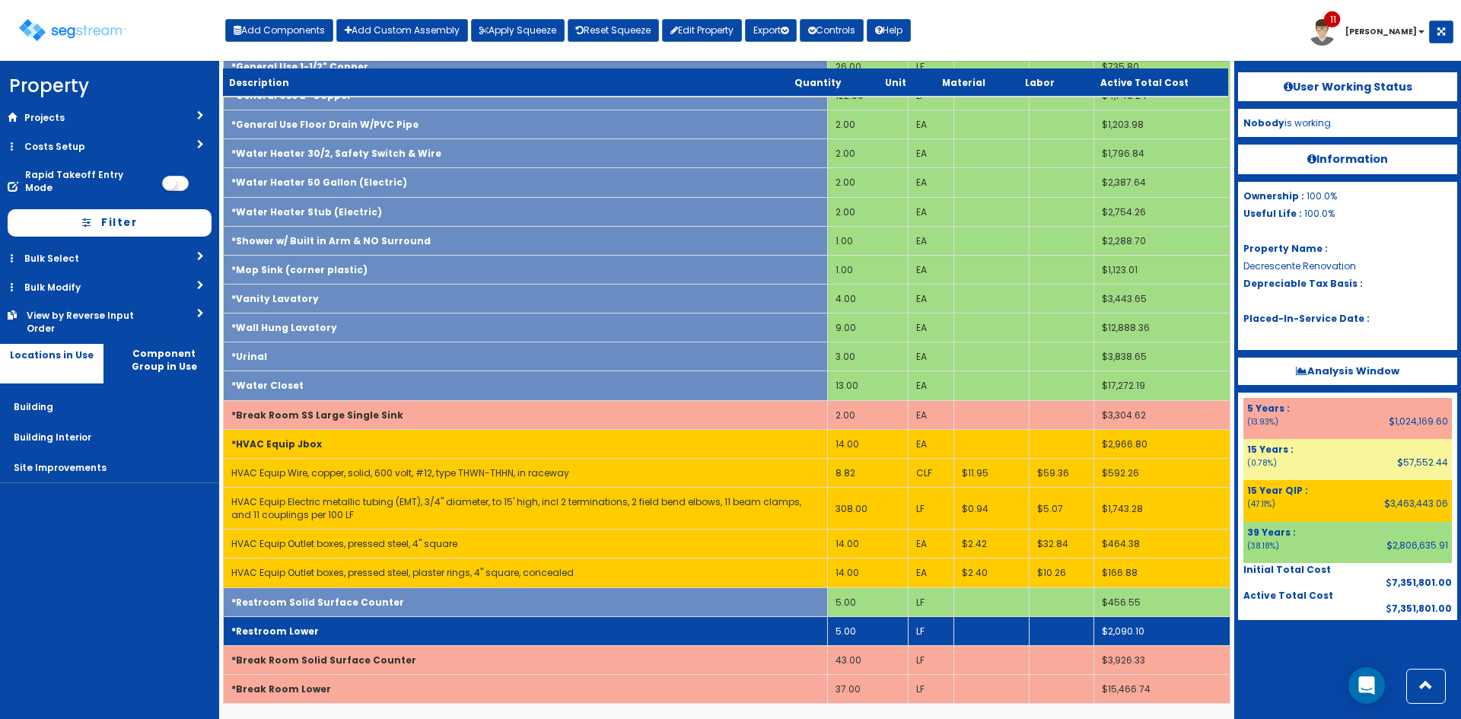
click at [336, 642] on td "*Restroom Lower" at bounding box center [526, 630] width 604 height 29
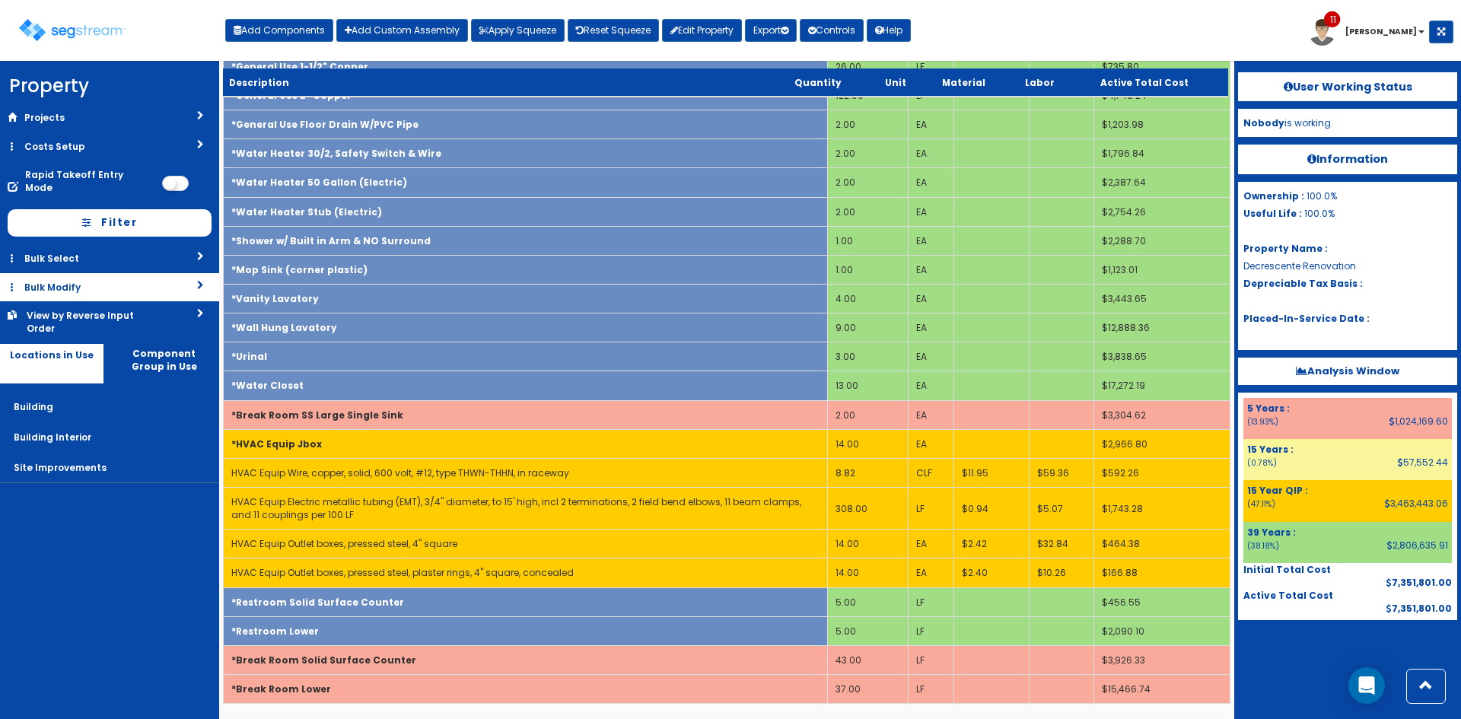
click at [110, 279] on link "Bulk Modify" at bounding box center [109, 287] width 219 height 28
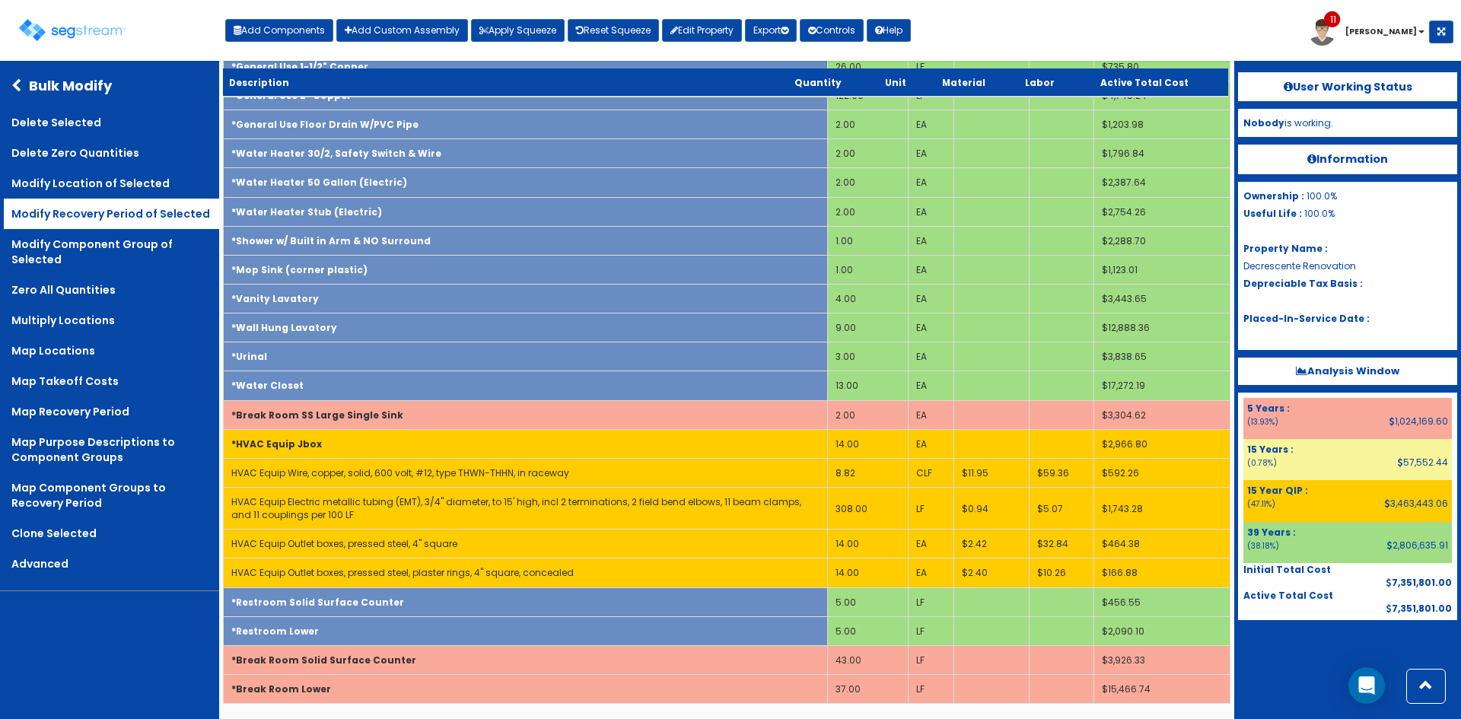
click at [104, 220] on link "Modify Recovery Period of Selected" at bounding box center [111, 214] width 215 height 30
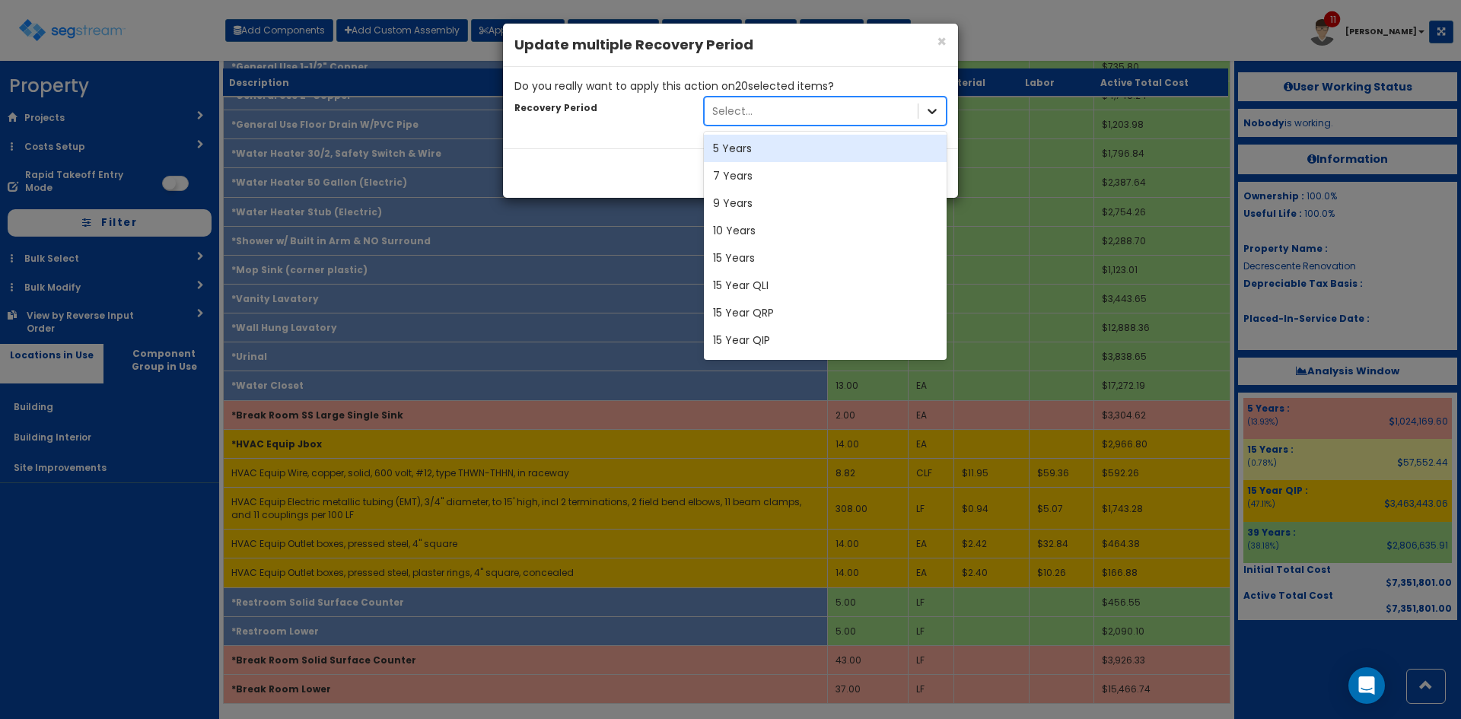
click at [932, 110] on icon at bounding box center [932, 111] width 15 height 15
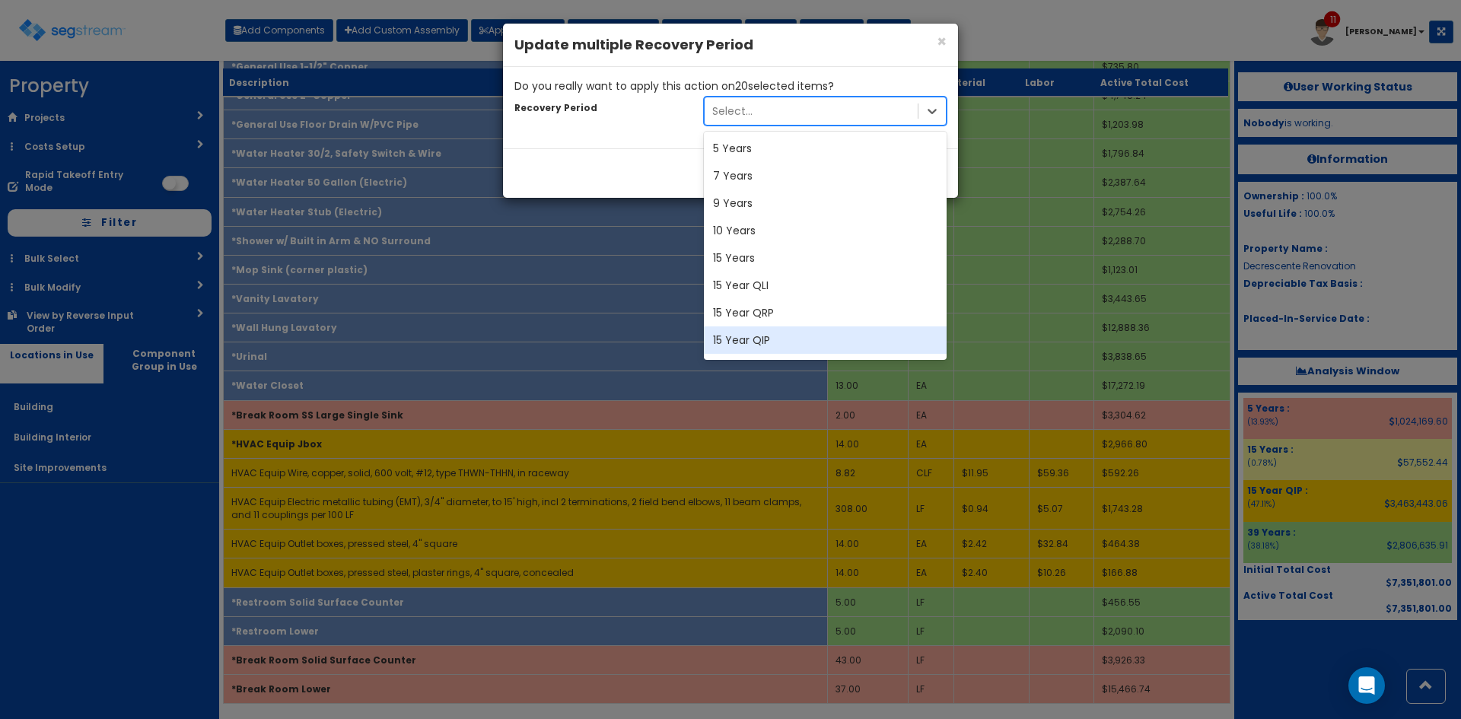
click at [774, 337] on div "15 Year QIP" at bounding box center [825, 340] width 243 height 27
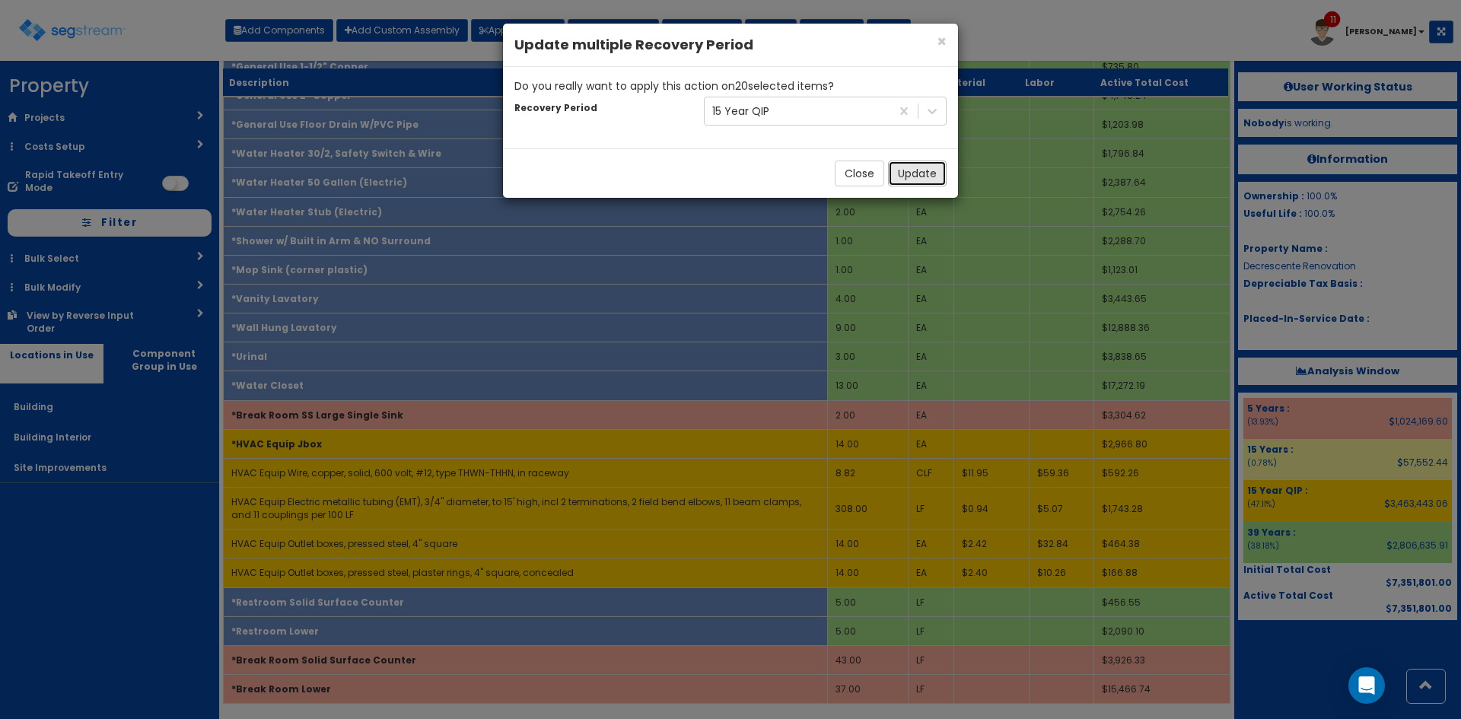
click at [921, 178] on button "Update" at bounding box center [917, 174] width 59 height 26
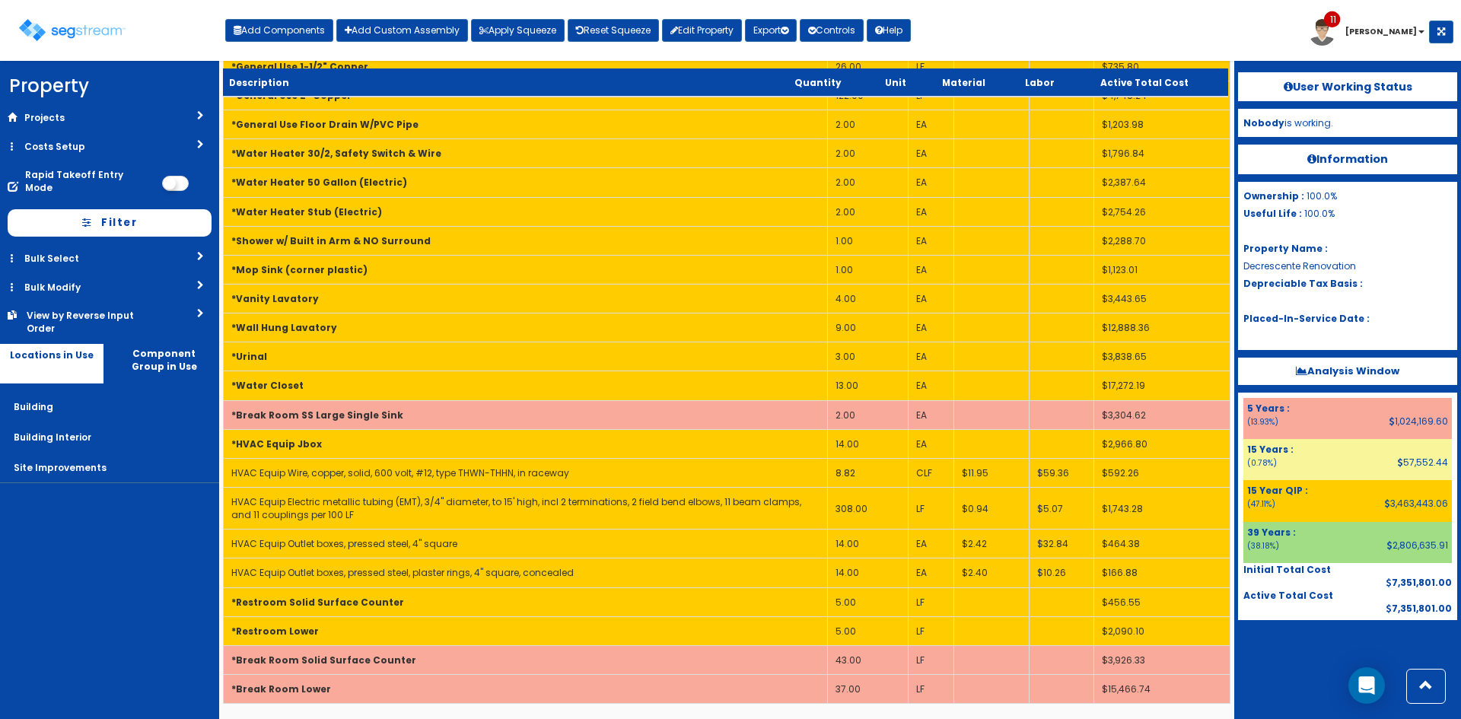
click at [106, 623] on nav "Property DB Projects Recent Properties 15 E Germantown Pike 5 Germantown Pike 7…" at bounding box center [109, 390] width 219 height 658
click at [1313, 653] on div at bounding box center [1347, 658] width 219 height 76
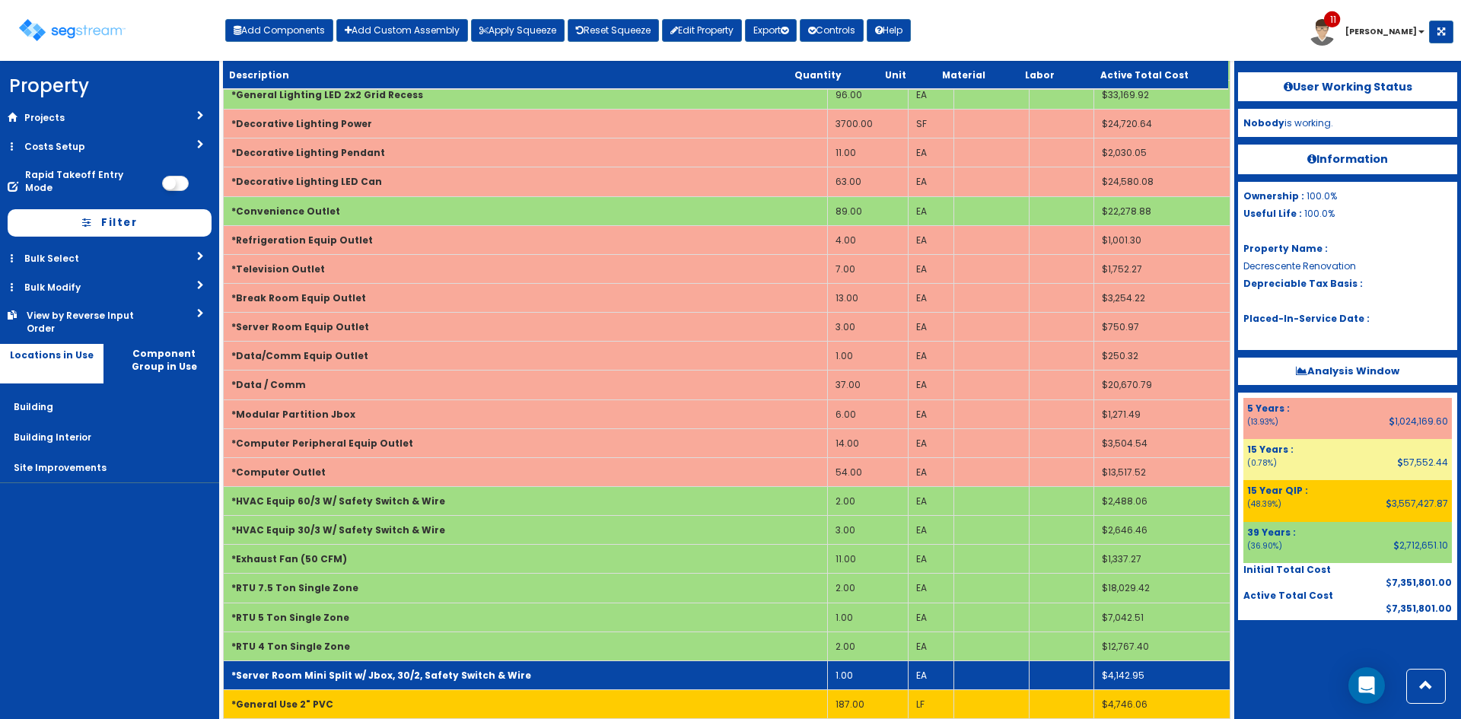
scroll to position [1821, 0]
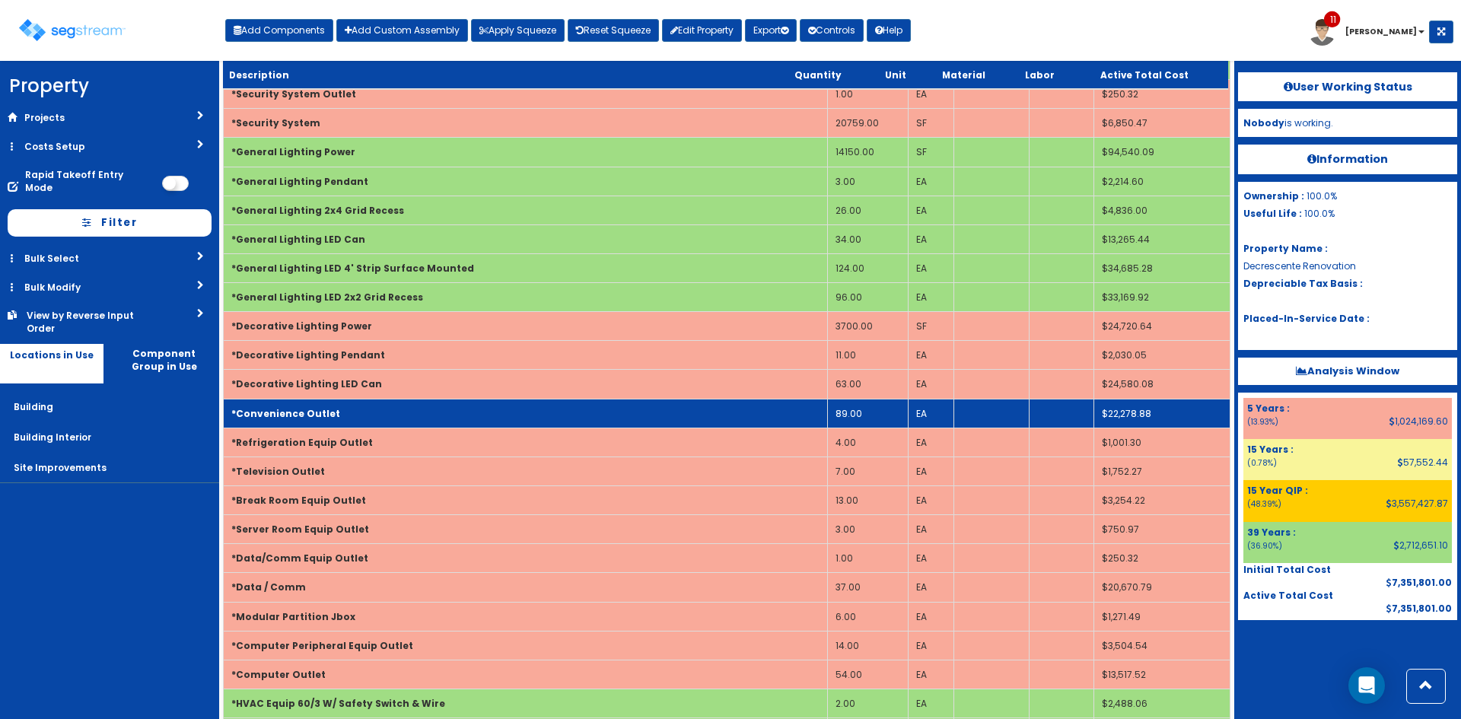
click at [302, 410] on b "*Convenience Outlet" at bounding box center [285, 413] width 109 height 13
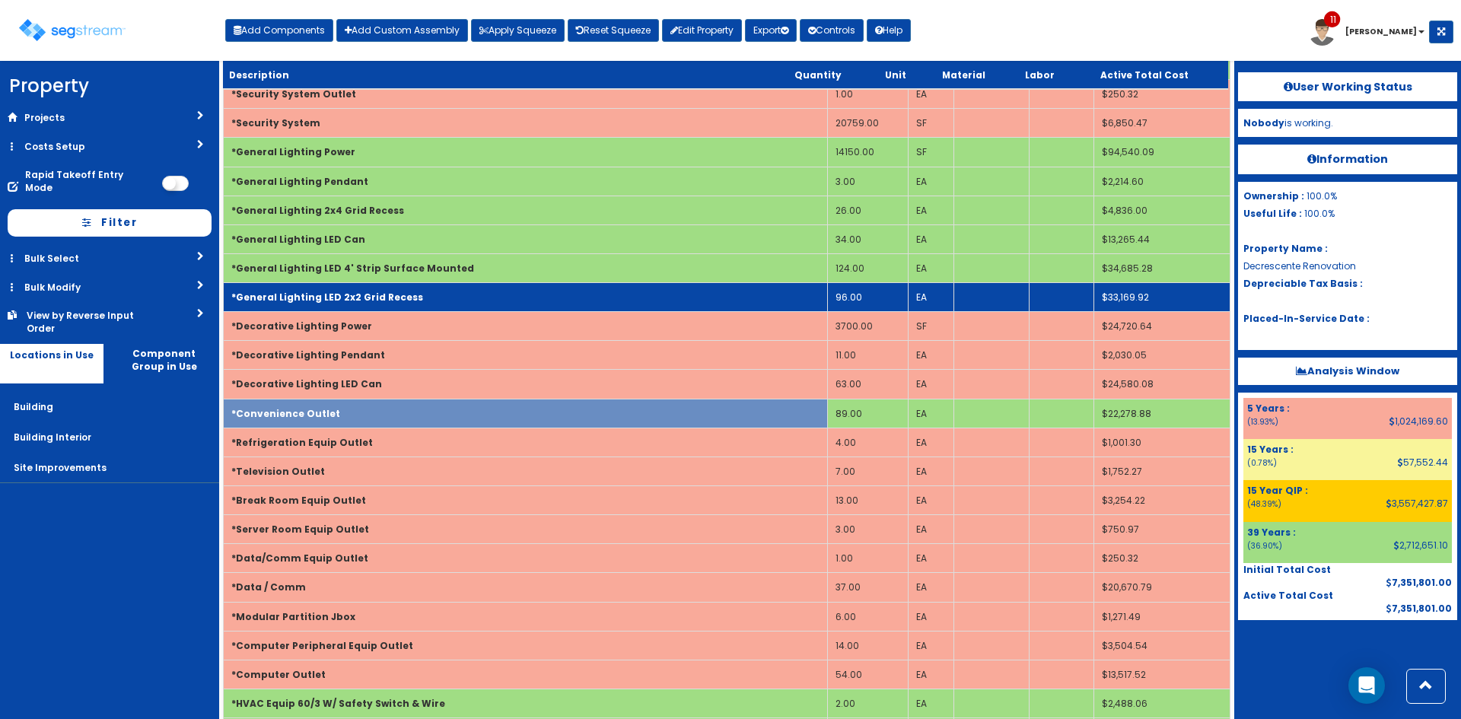
click at [320, 289] on td "*General Lighting LED 2x2 Grid Recess" at bounding box center [526, 297] width 604 height 29
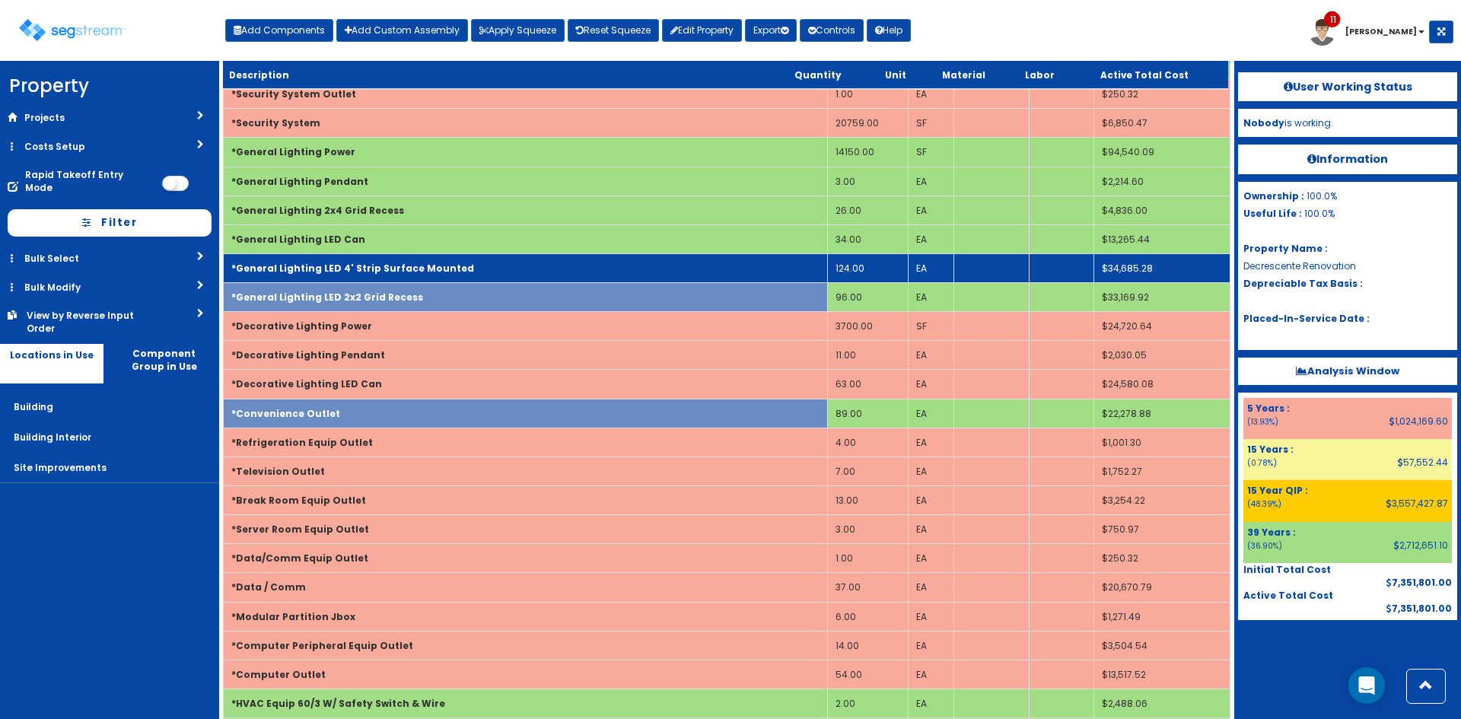
click at [333, 255] on td "*General Lighting LED 4' Strip Surface Mounted" at bounding box center [526, 267] width 604 height 29
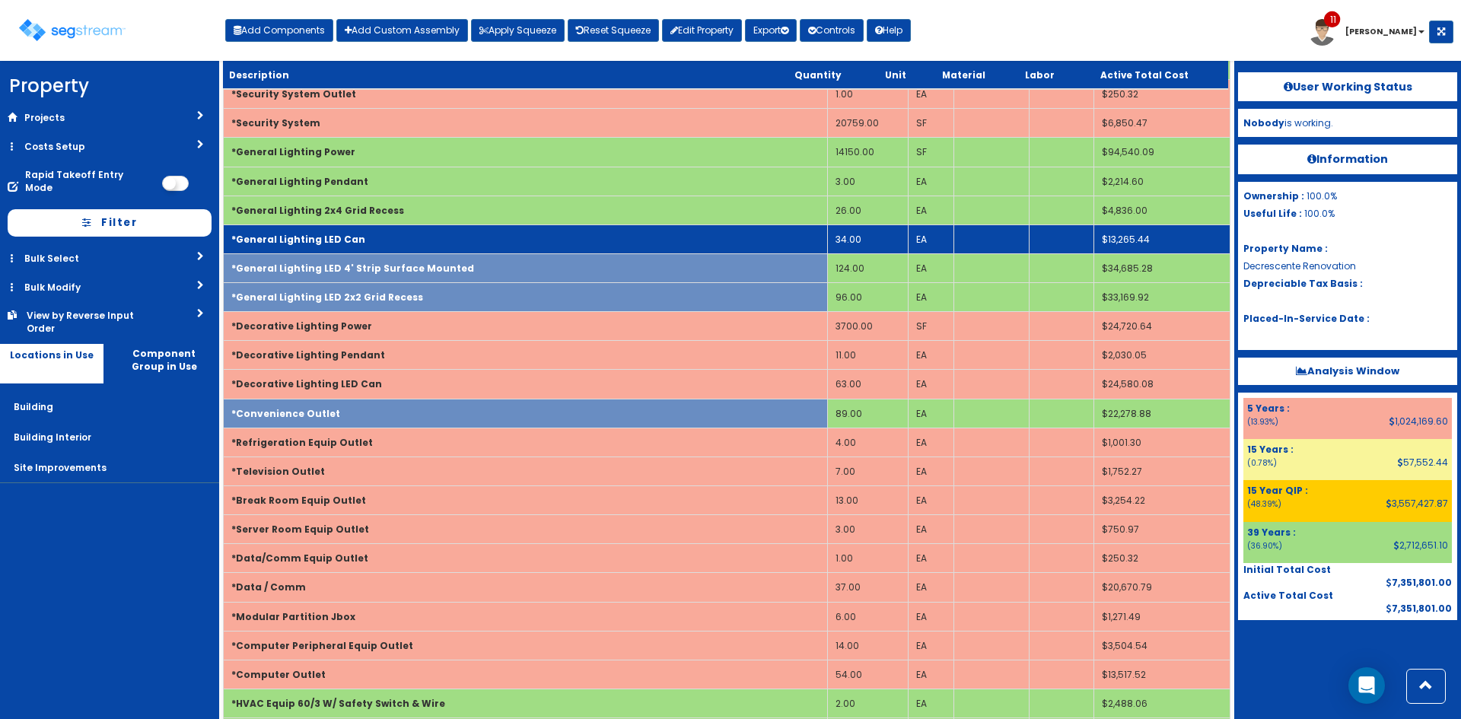
click at [333, 234] on b "*General Lighting LED Can" at bounding box center [298, 239] width 134 height 13
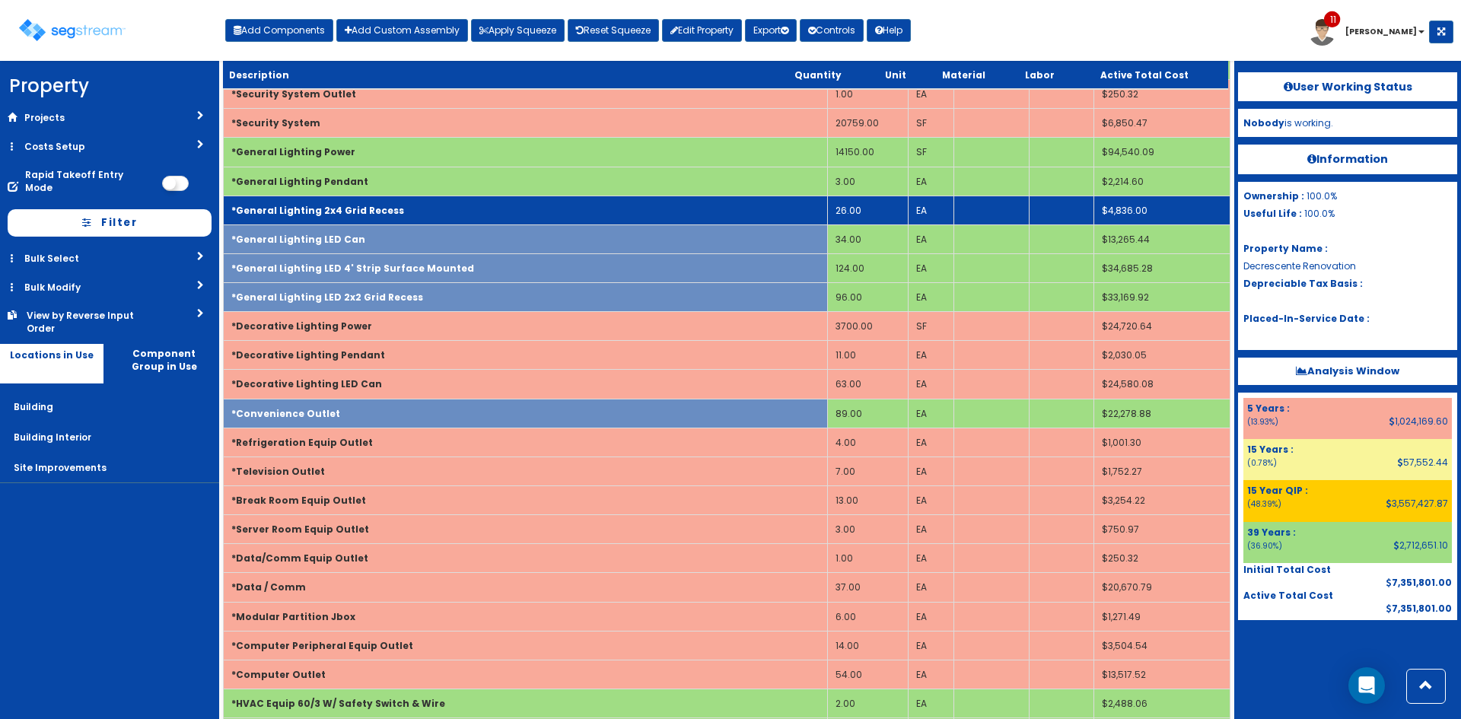
click at [338, 206] on b "*General Lighting 2x4 Grid Recess" at bounding box center [317, 210] width 173 height 13
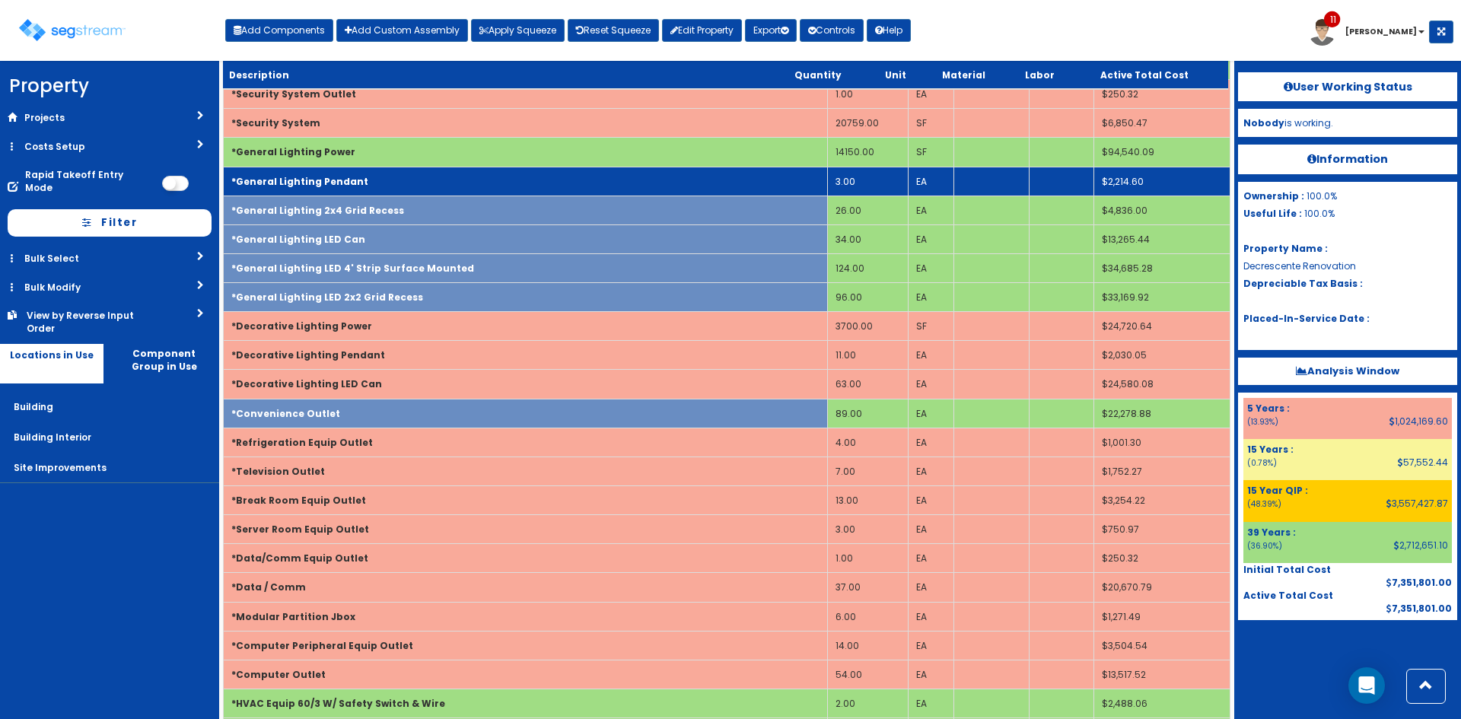
click at [343, 182] on b "*General Lighting Pendant" at bounding box center [299, 181] width 137 height 13
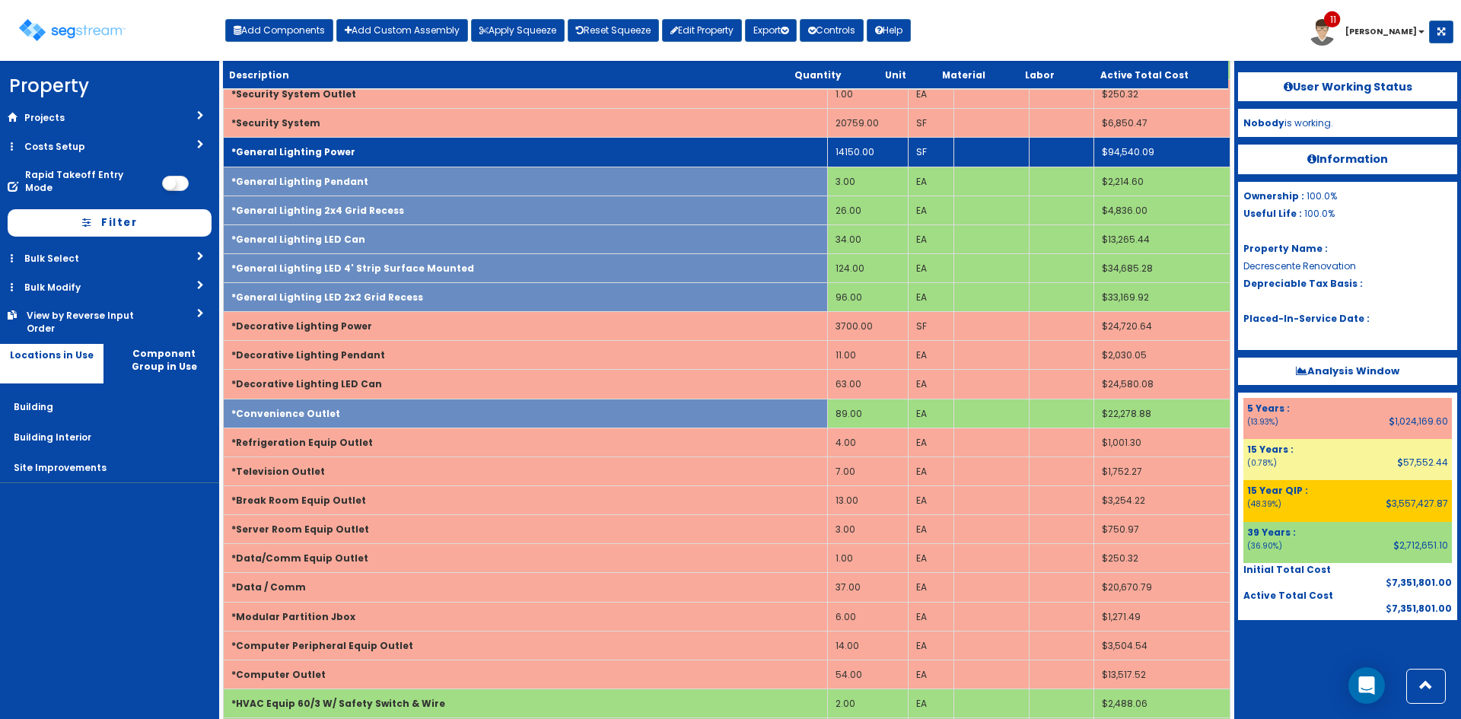
click at [349, 163] on td "*General Lighting Power" at bounding box center [526, 152] width 604 height 29
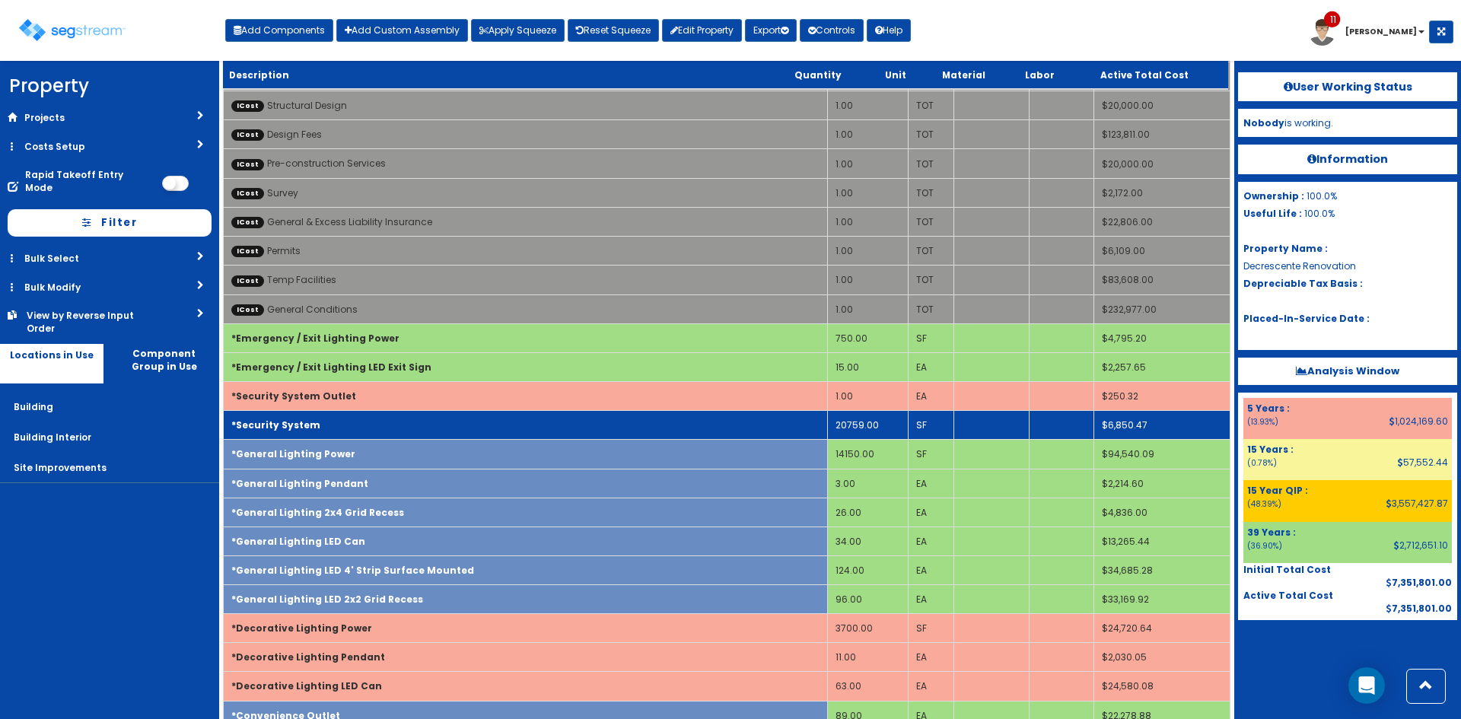
scroll to position [1517, 0]
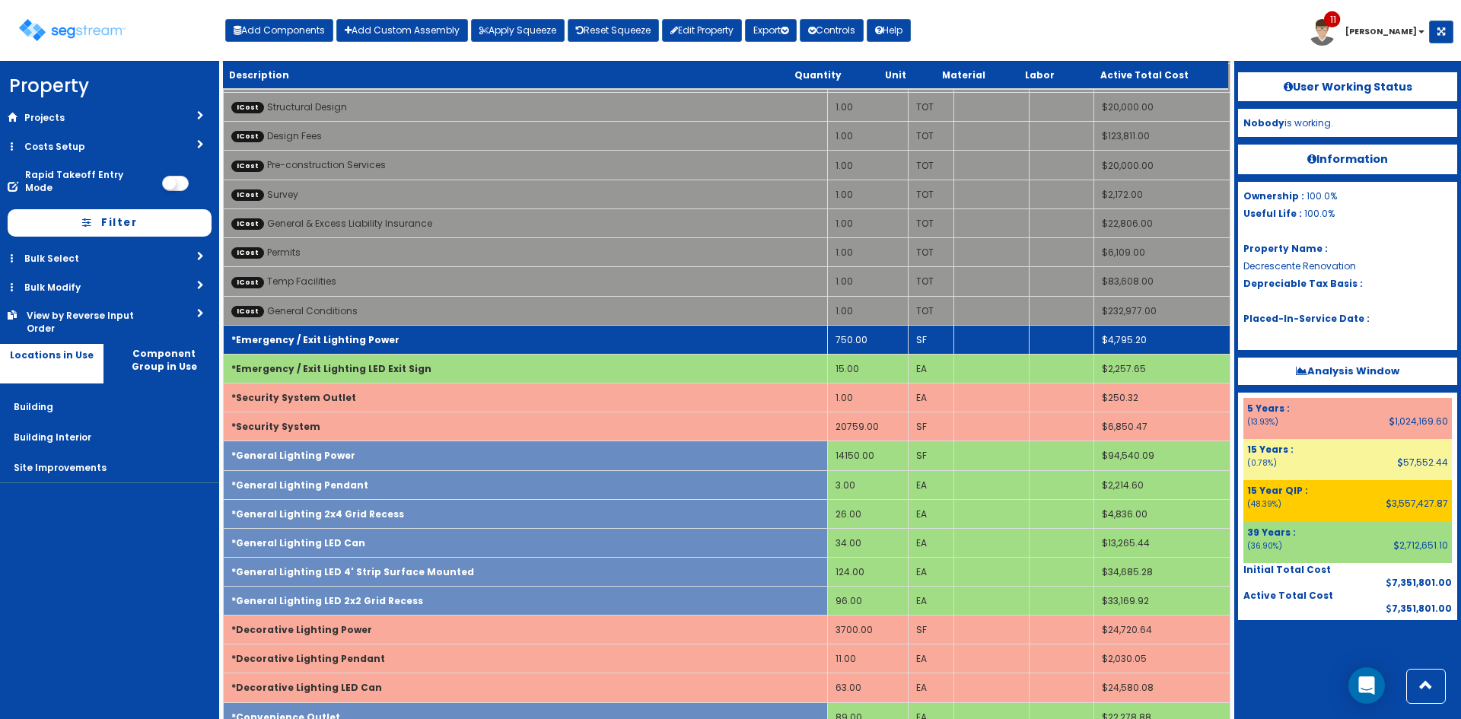
drag, startPoint x: 377, startPoint y: 346, endPoint x: 376, endPoint y: 359, distance: 13.8
click at [377, 348] on td "*Emergency / Exit Lighting Power" at bounding box center [526, 339] width 604 height 29
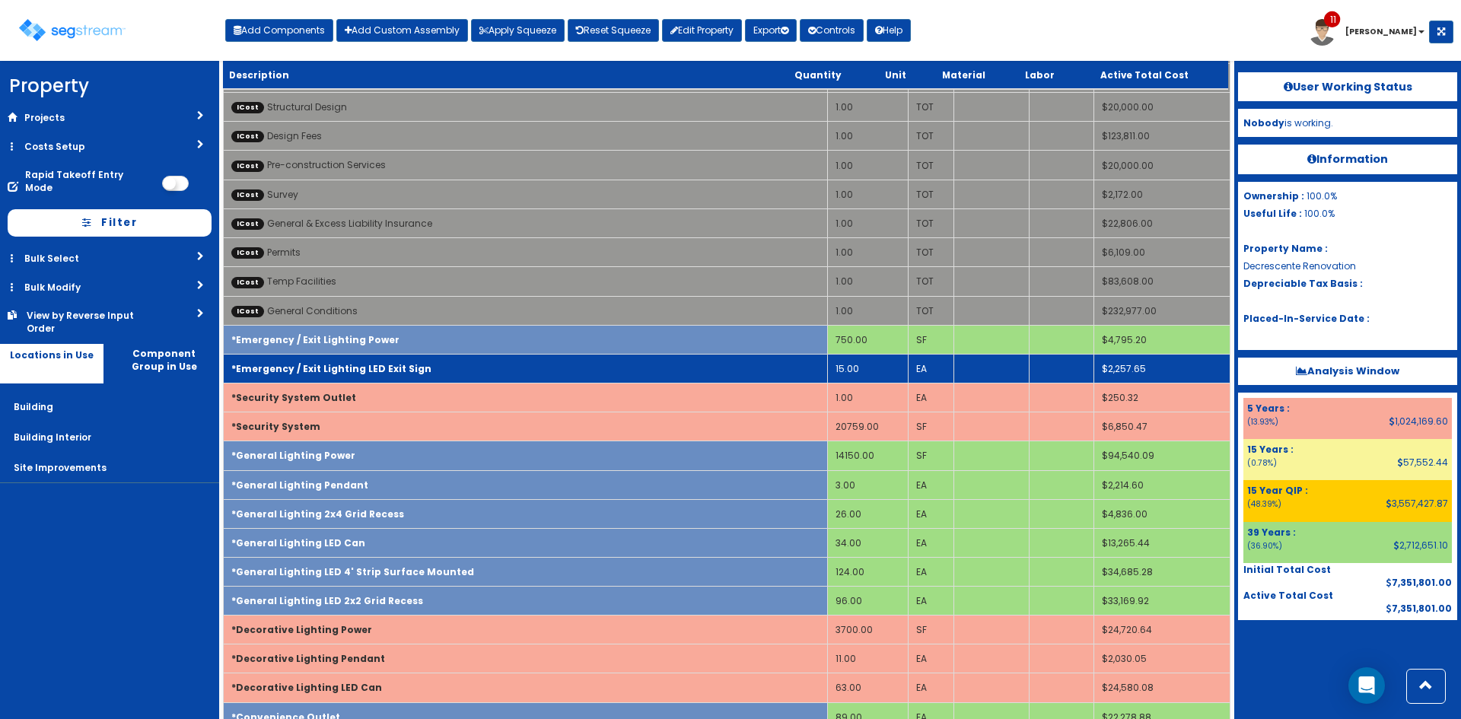
click at [375, 365] on b "*Emergency / Exit Lighting LED Exit Sign" at bounding box center [331, 368] width 200 height 13
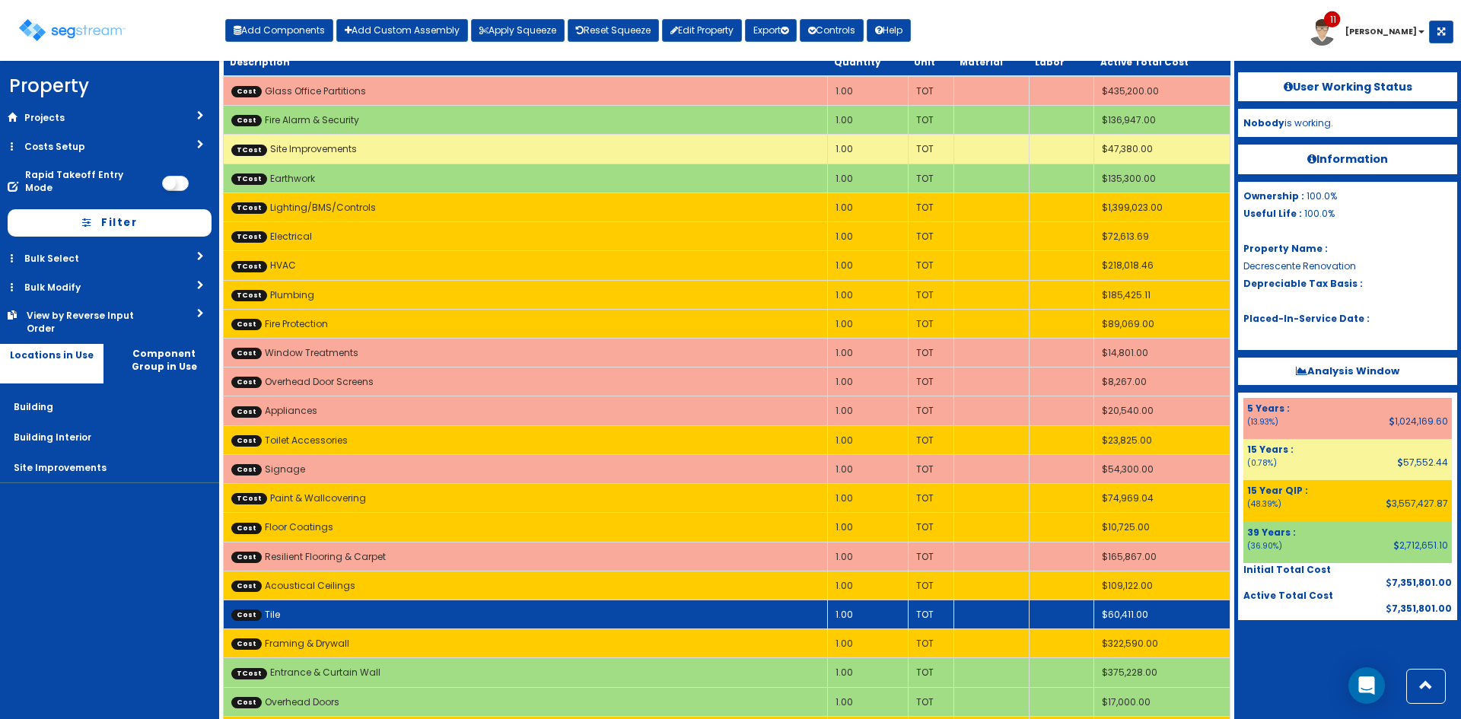
scroll to position [0, 0]
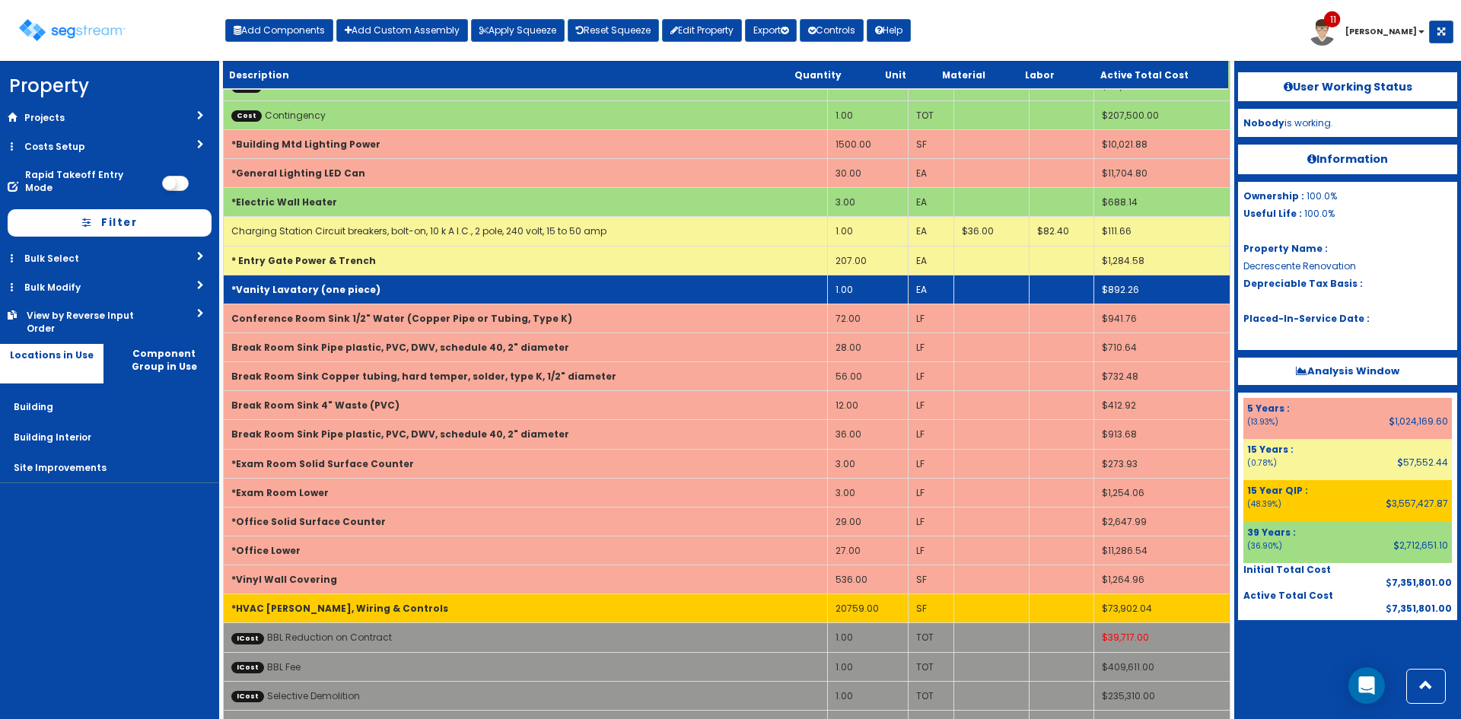
click at [360, 288] on b "*Vanity Lavatory (one piece)" at bounding box center [305, 289] width 149 height 13
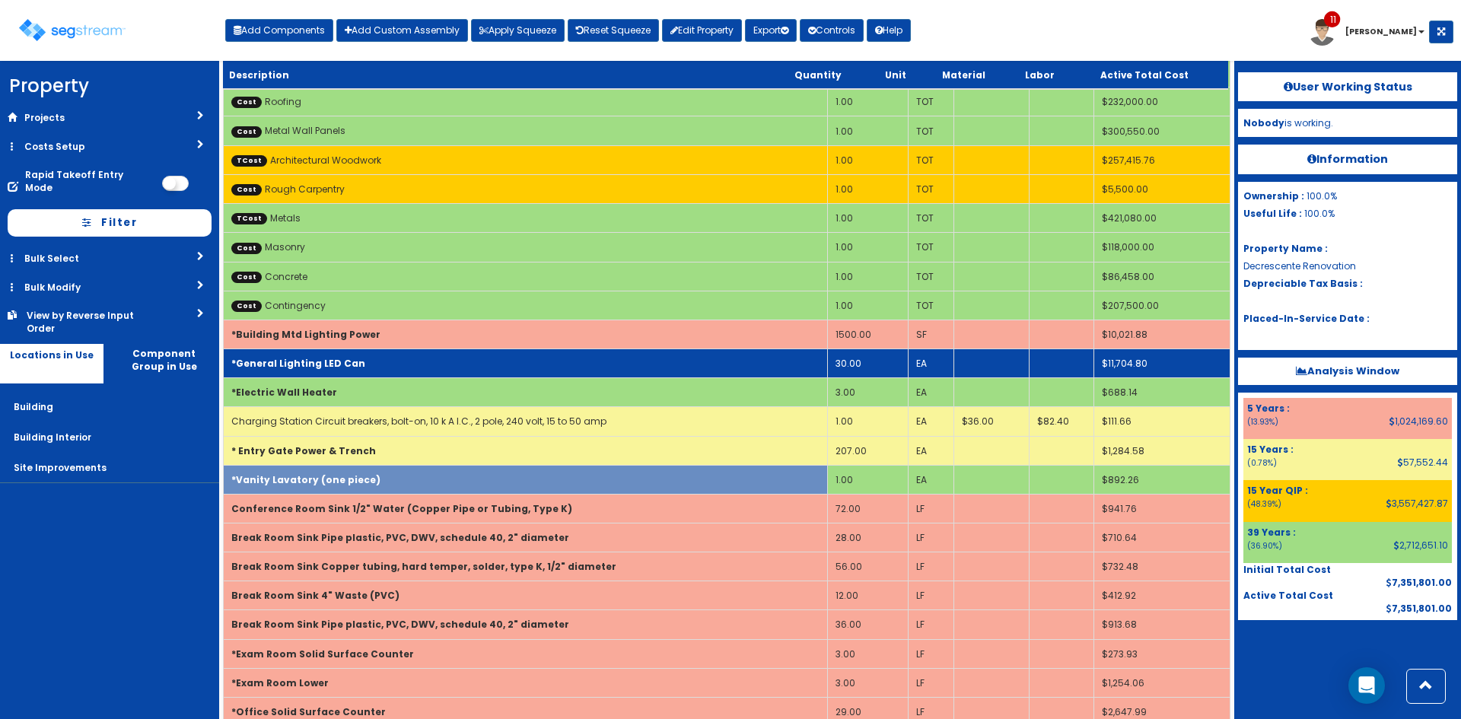
scroll to position [705, 0]
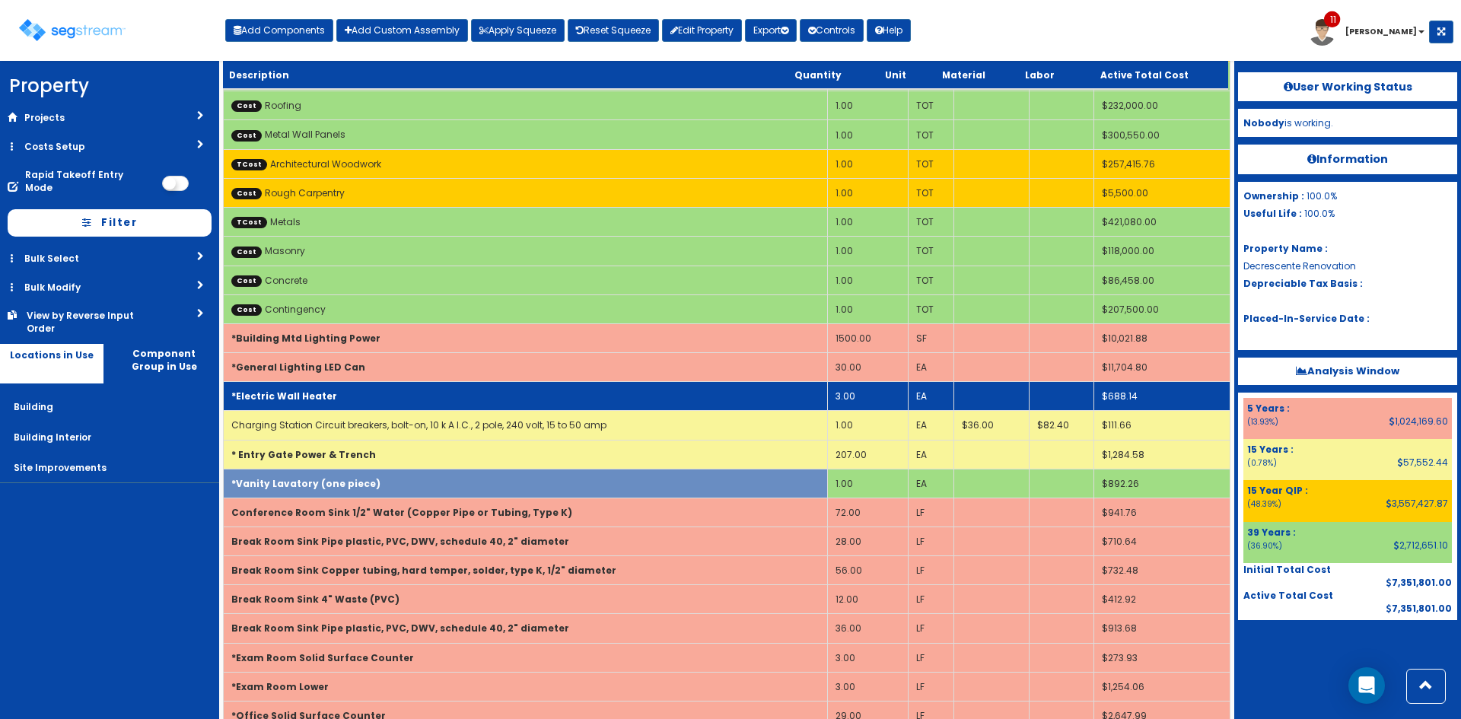
click at [329, 393] on td "*Electric Wall Heater" at bounding box center [526, 396] width 604 height 29
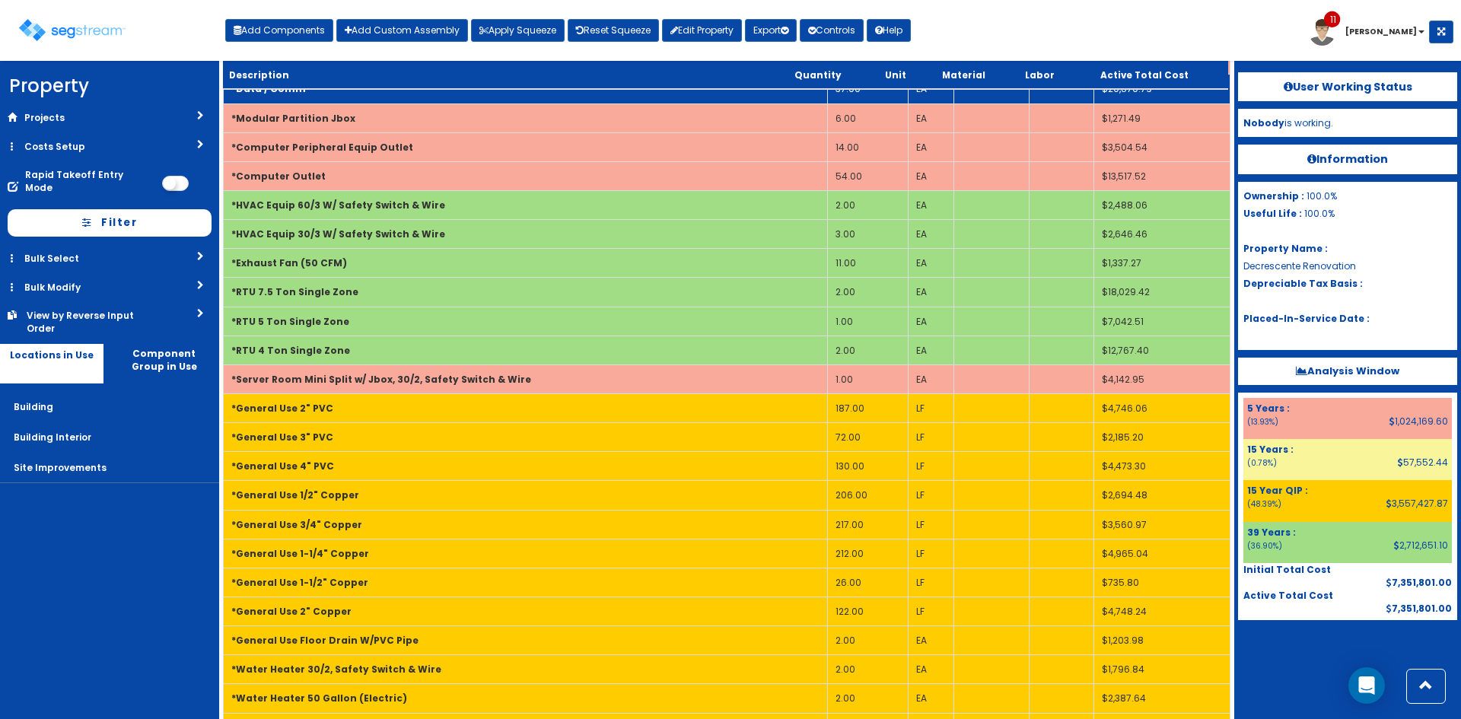
scroll to position [2320, 0]
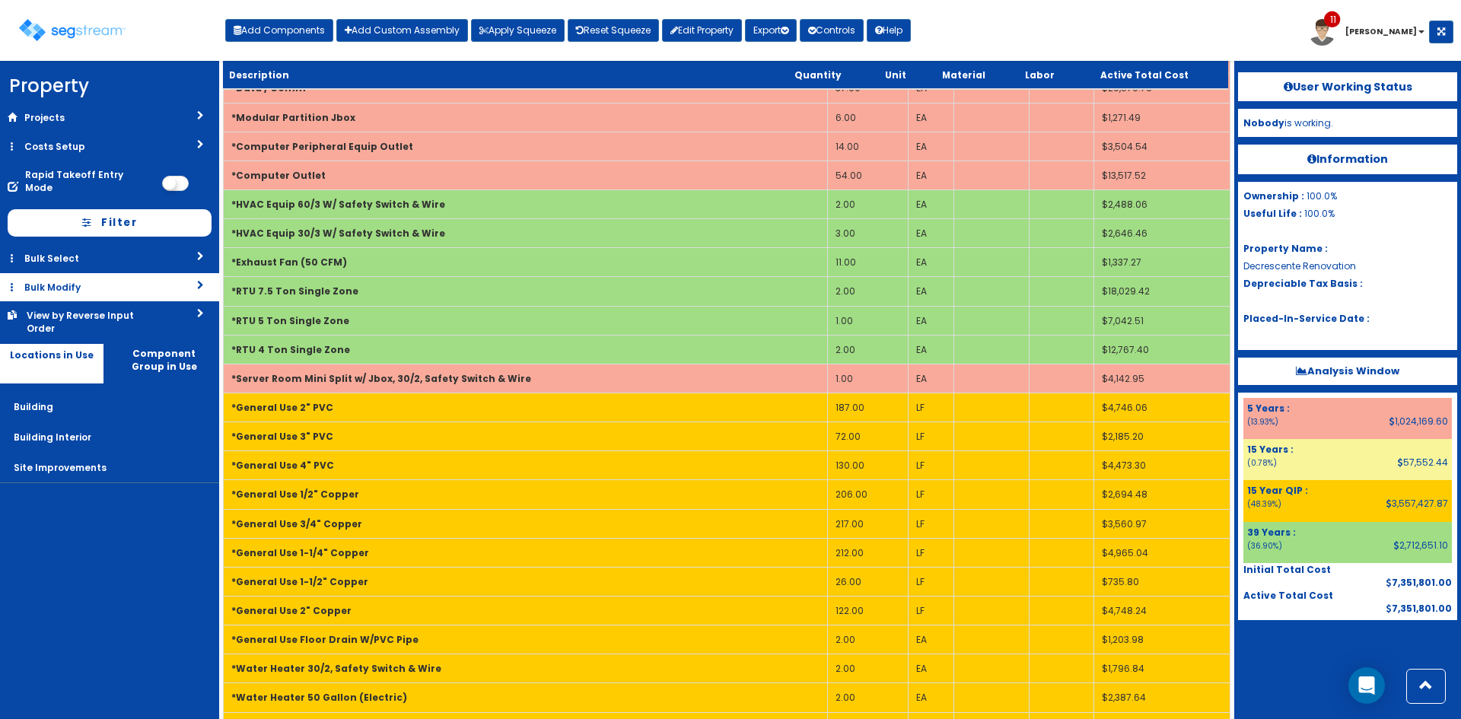
click at [120, 274] on link "Bulk Modify" at bounding box center [109, 287] width 219 height 28
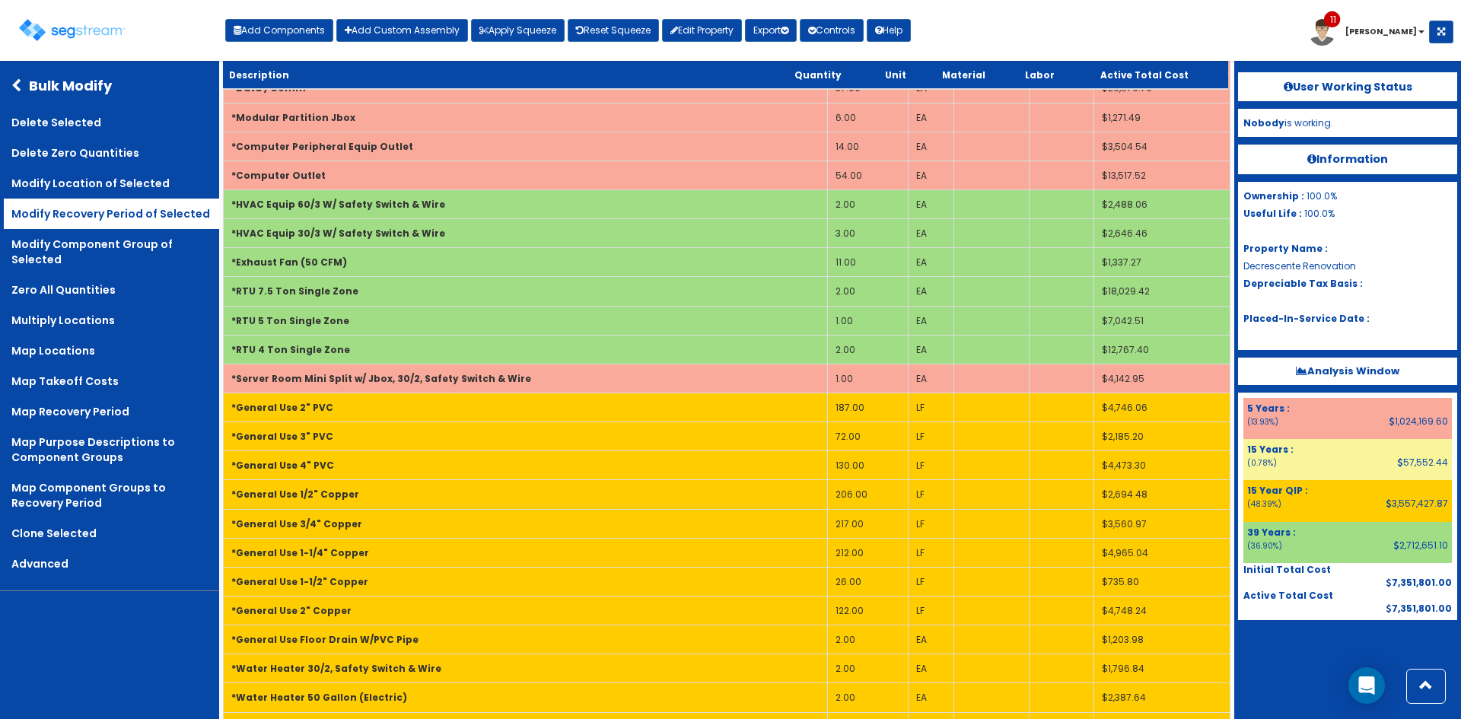
click at [123, 215] on link "Modify Recovery Period of Selected" at bounding box center [111, 214] width 215 height 30
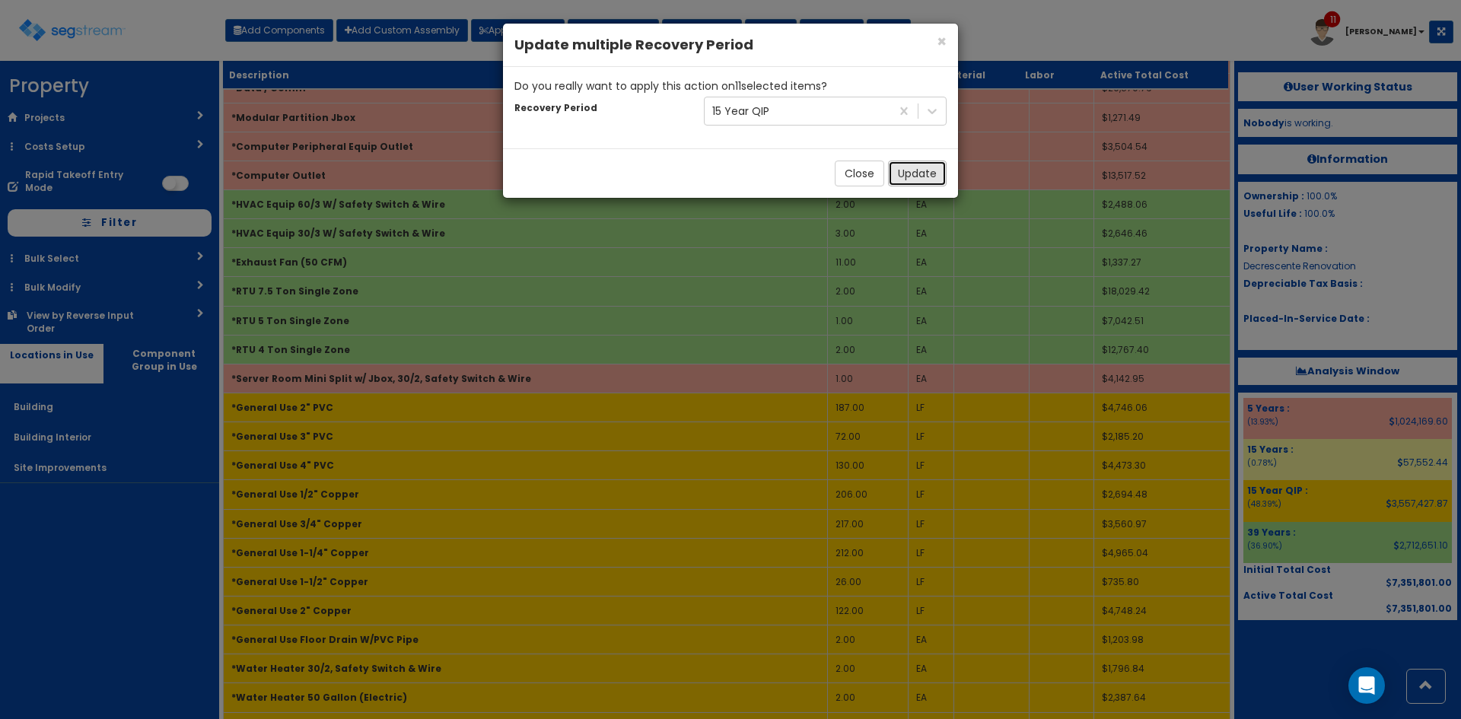
click at [923, 180] on button "Update" at bounding box center [917, 174] width 59 height 26
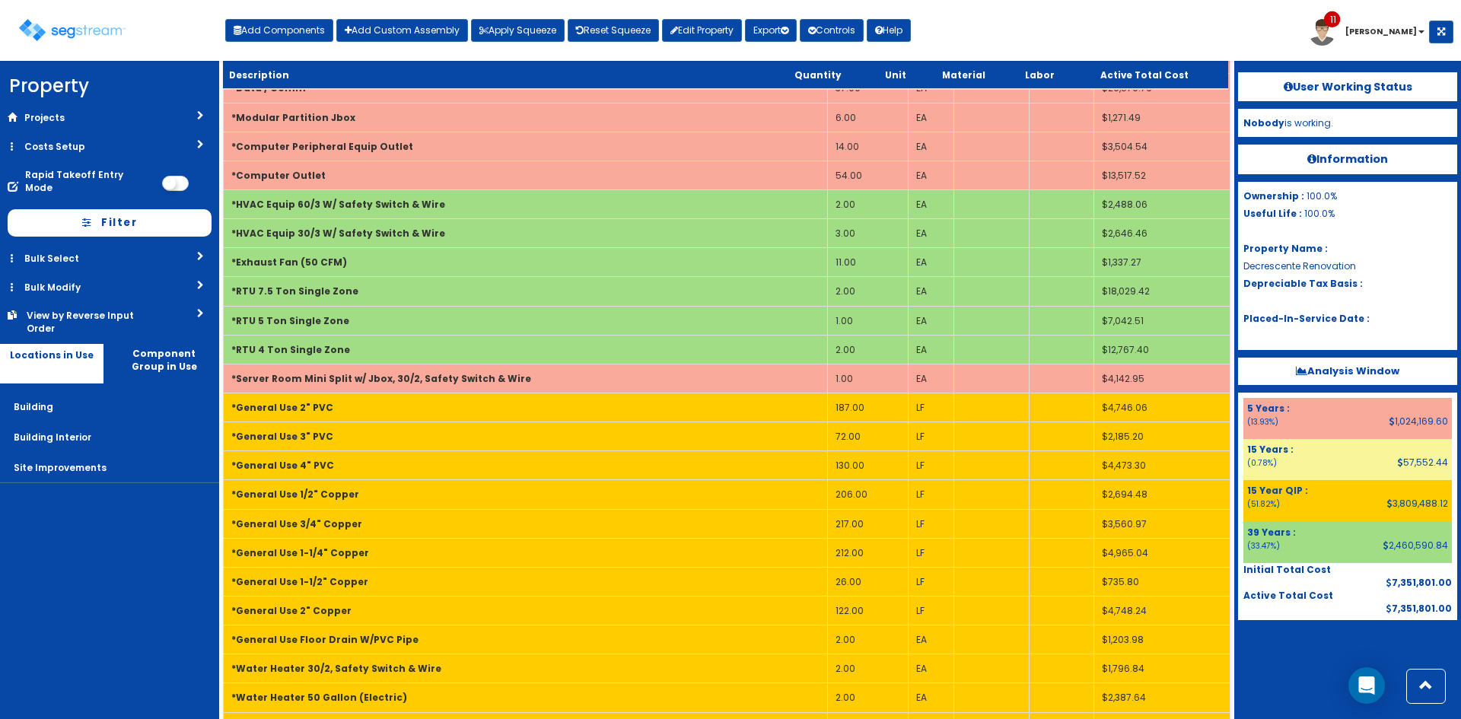
click at [1276, 653] on div at bounding box center [1347, 658] width 219 height 76
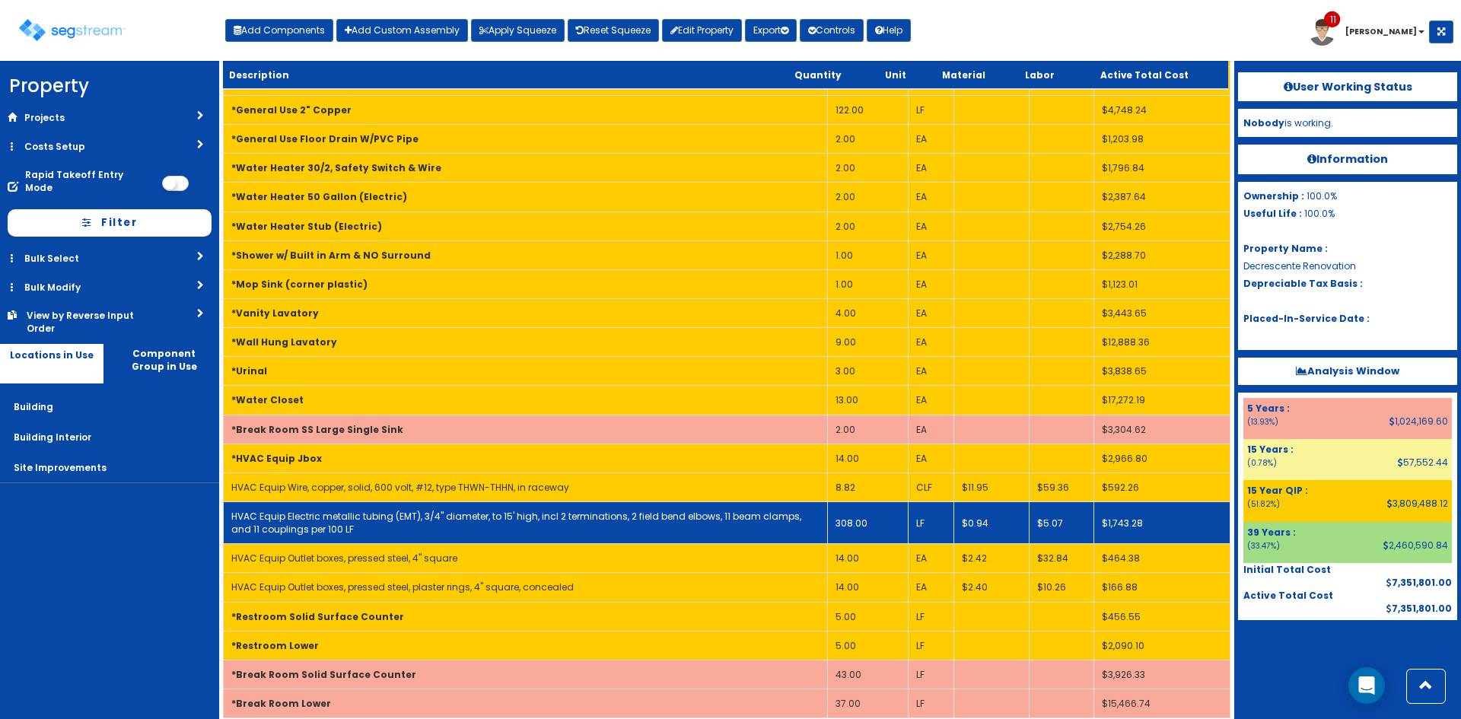
scroll to position [2835, 0]
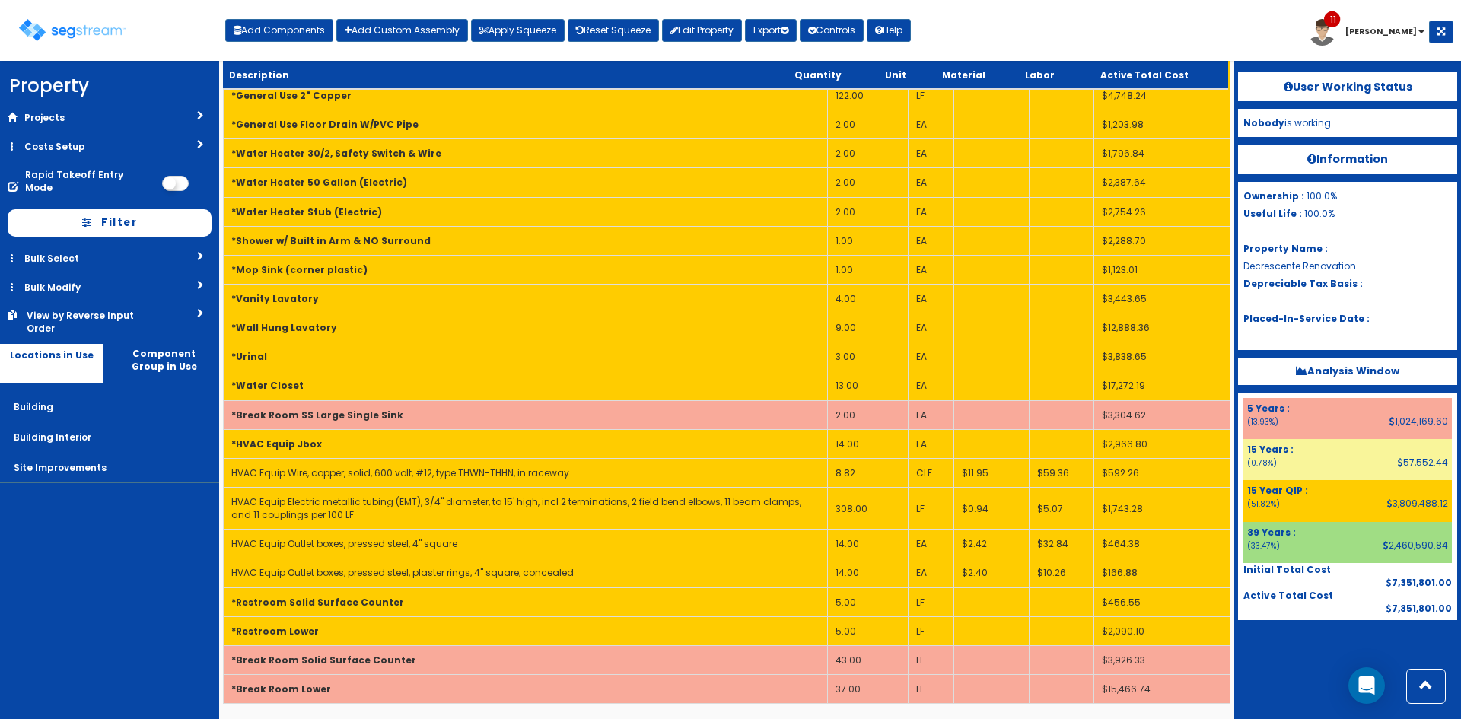
click at [1272, 653] on div at bounding box center [1347, 658] width 219 height 76
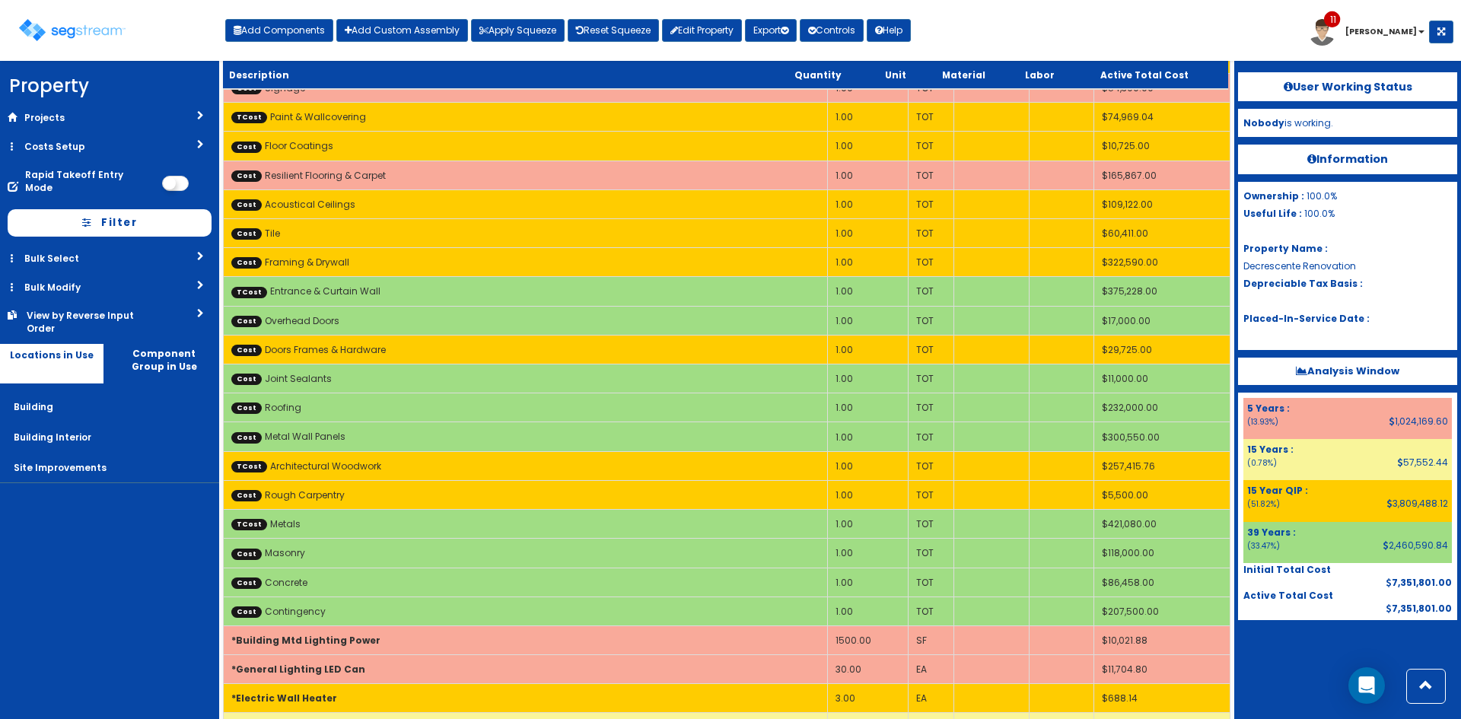
scroll to position [401, 0]
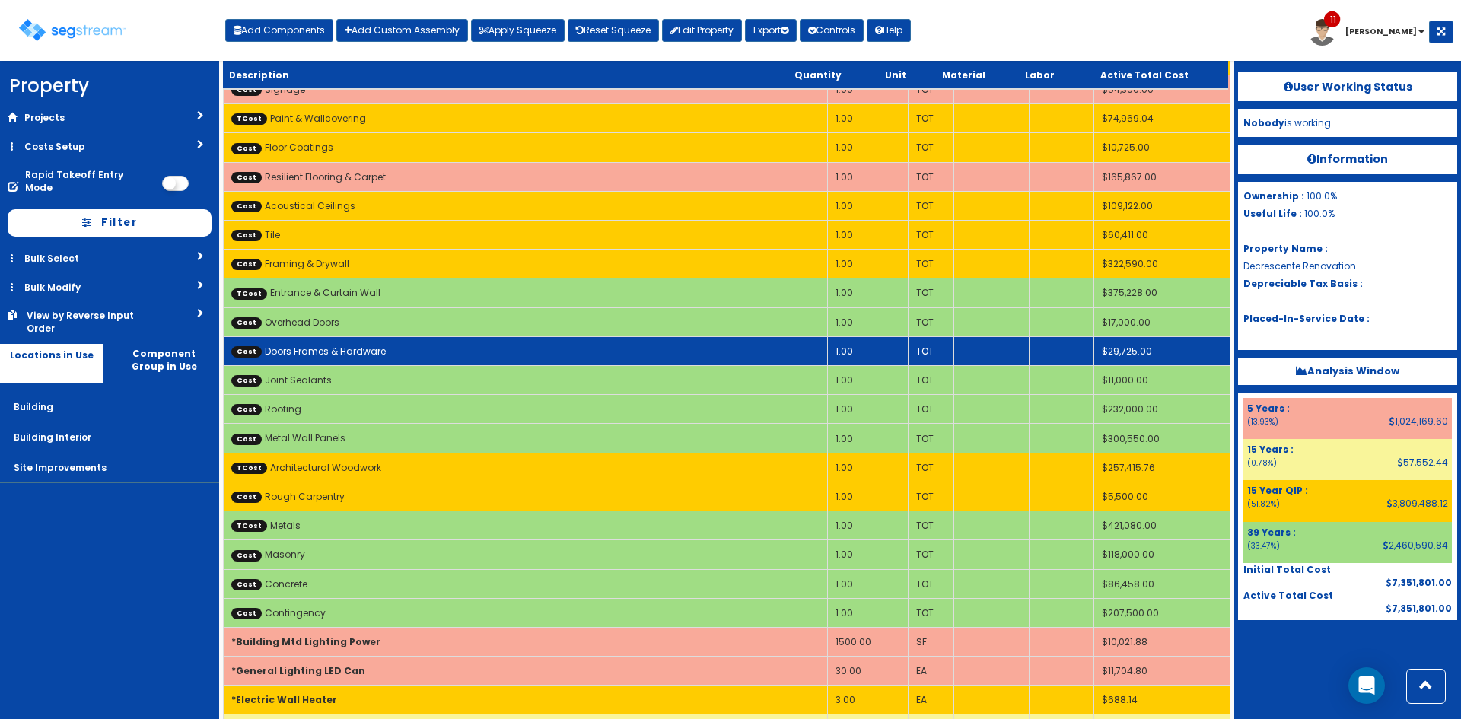
click at [390, 355] on td "Cost Doors Frames & Hardware" at bounding box center [526, 350] width 604 height 29
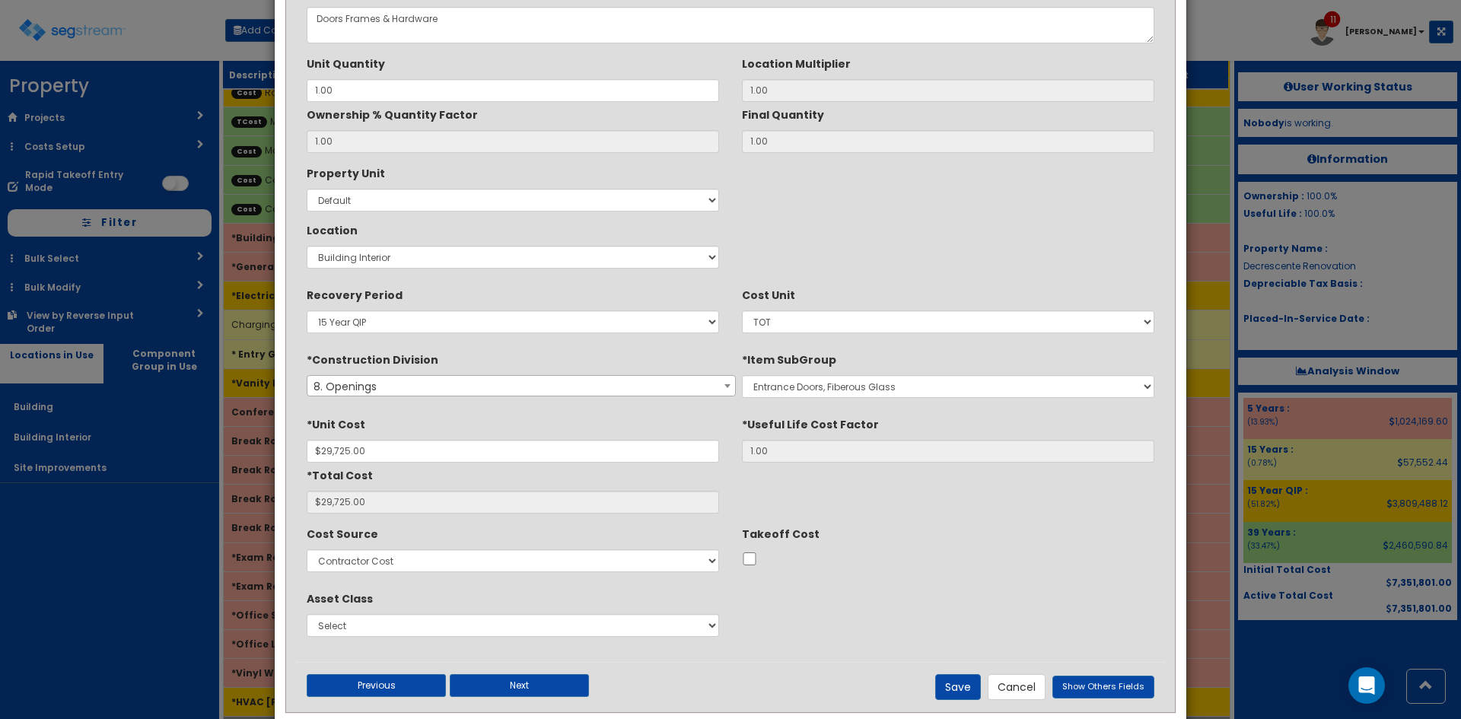
scroll to position [126, 0]
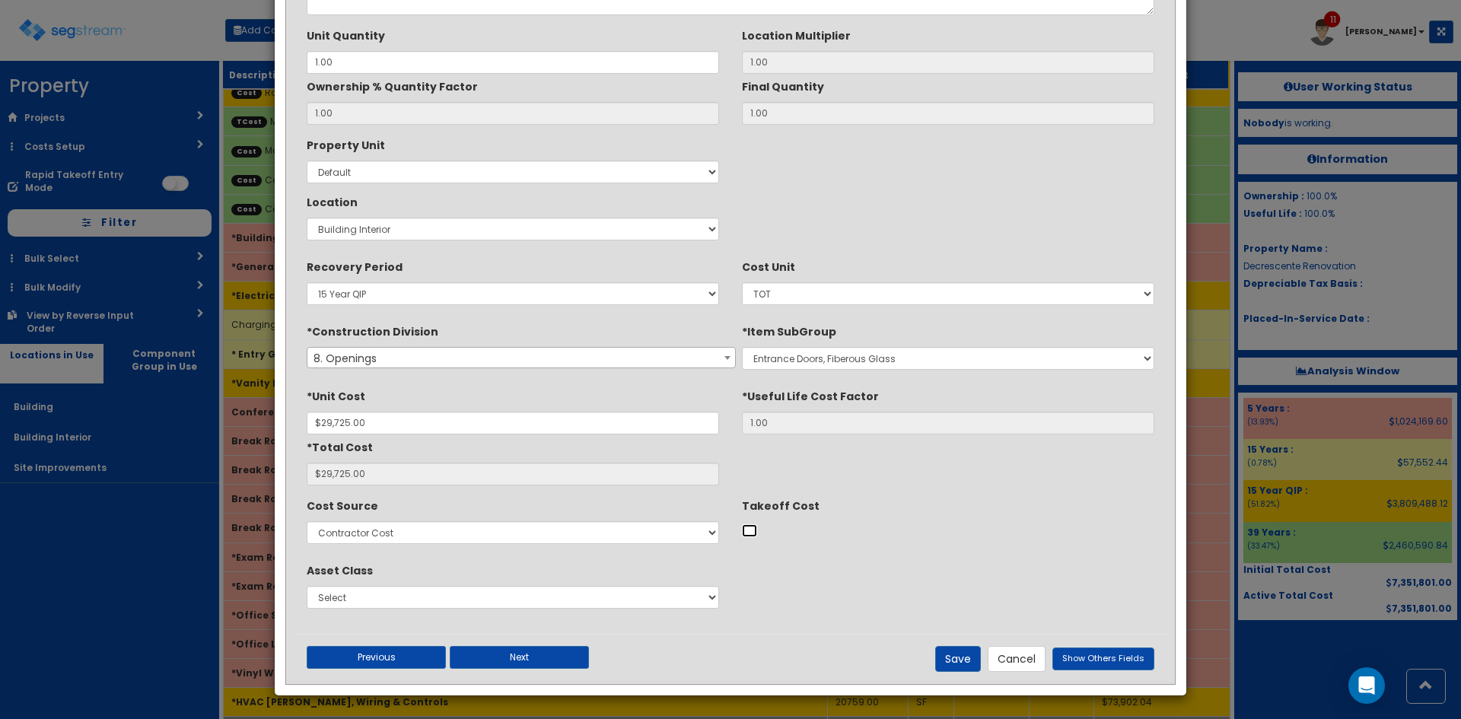
click at [753, 536] on input "Takeoff Cost" at bounding box center [749, 530] width 15 height 13
checkbox input "true"
click at [976, 653] on button "Save" at bounding box center [958, 659] width 46 height 26
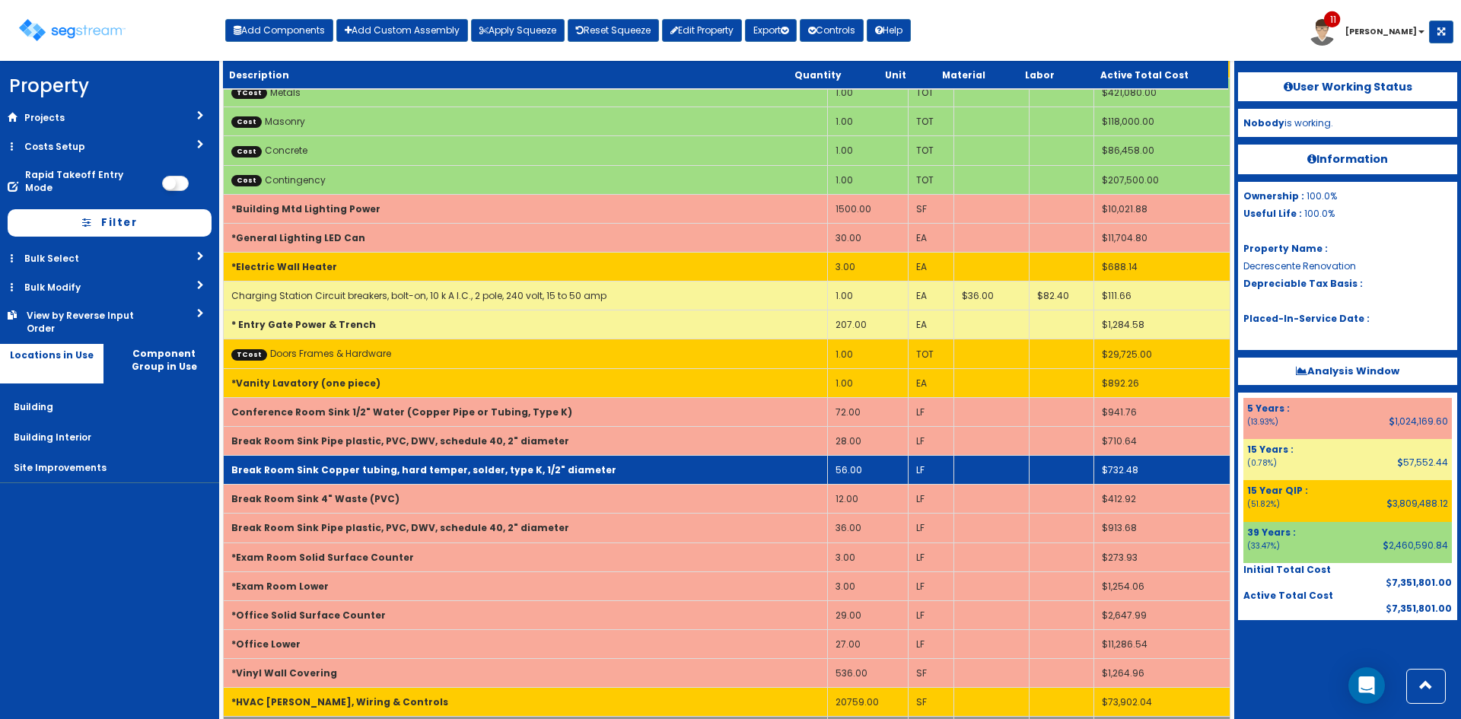
scroll to position [776, 0]
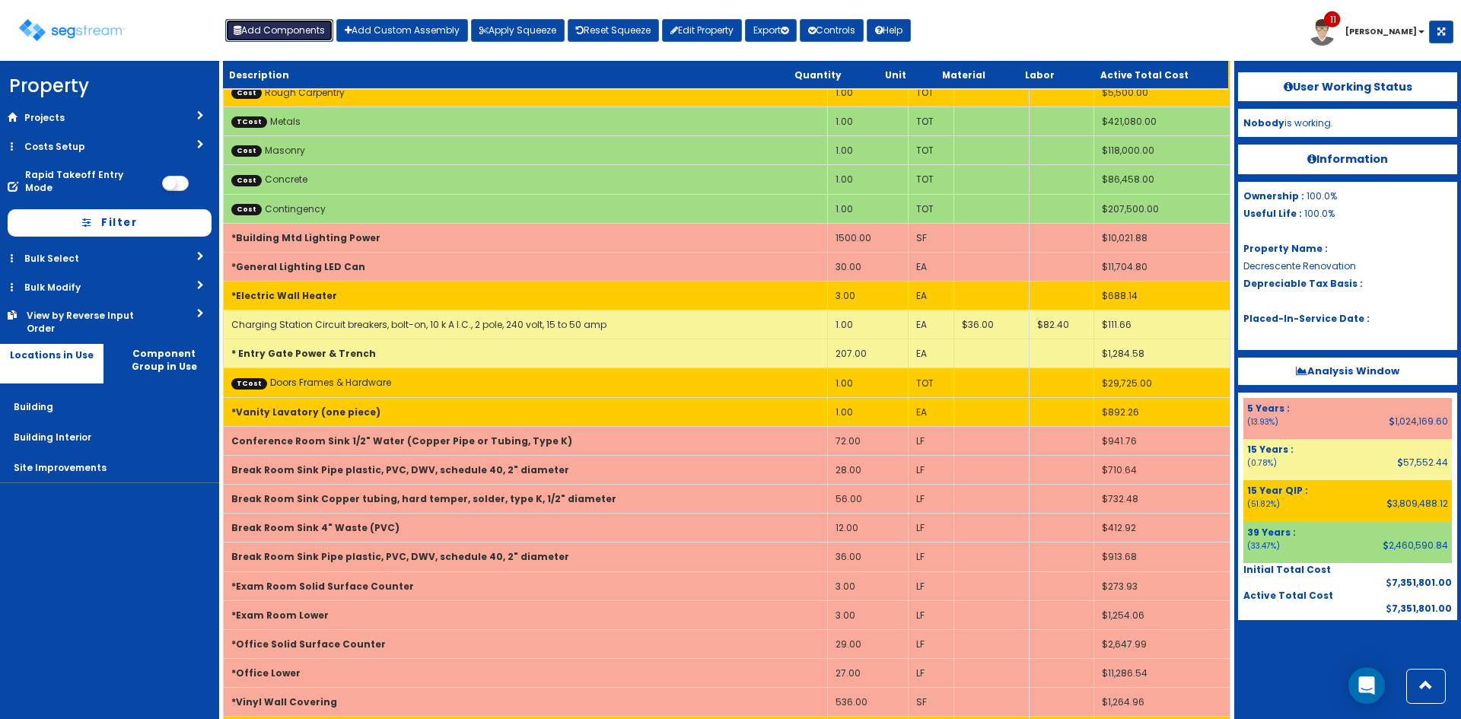
click at [301, 26] on button "Add Components" at bounding box center [279, 30] width 108 height 23
select select "5Y"
select select "default"
select select "6"
select select "5267514"
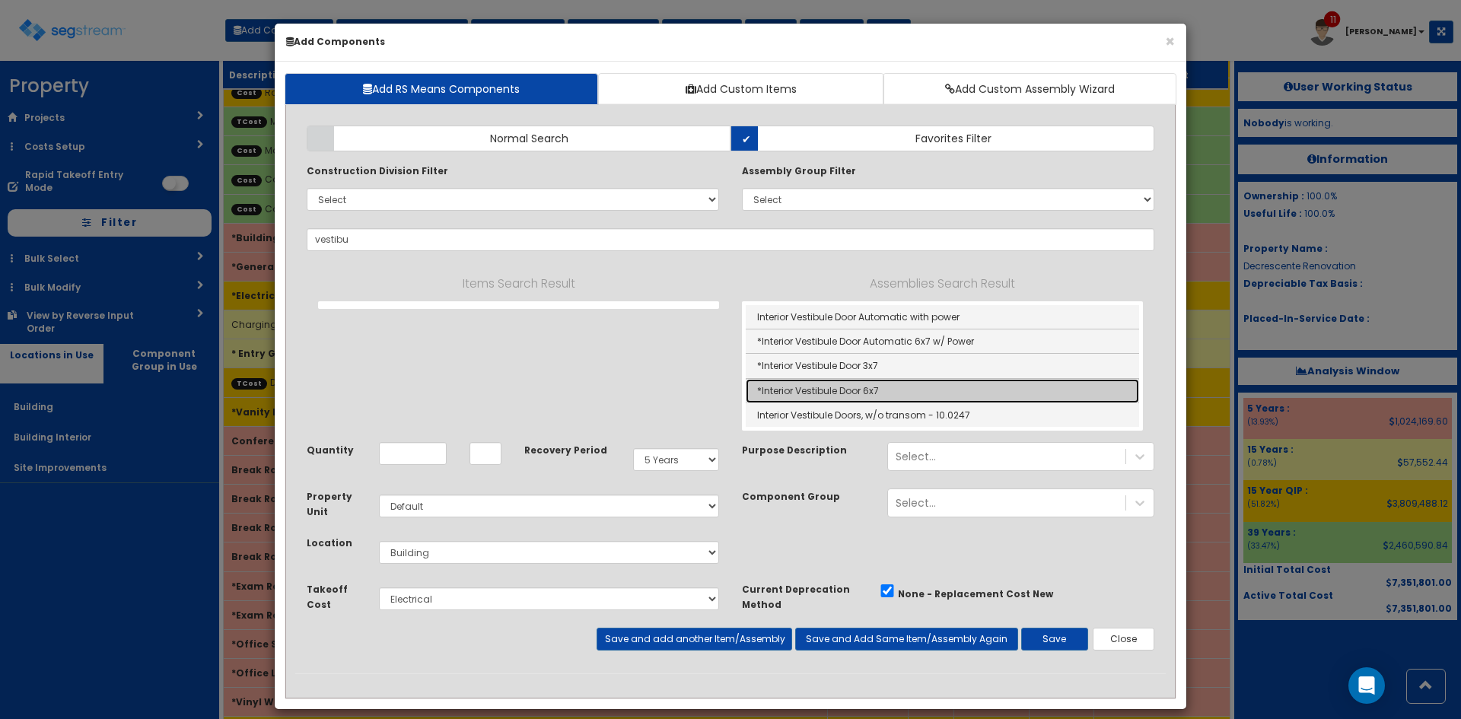
click at [798, 392] on link "*Interior Vestibule Door 6x7" at bounding box center [942, 391] width 393 height 24
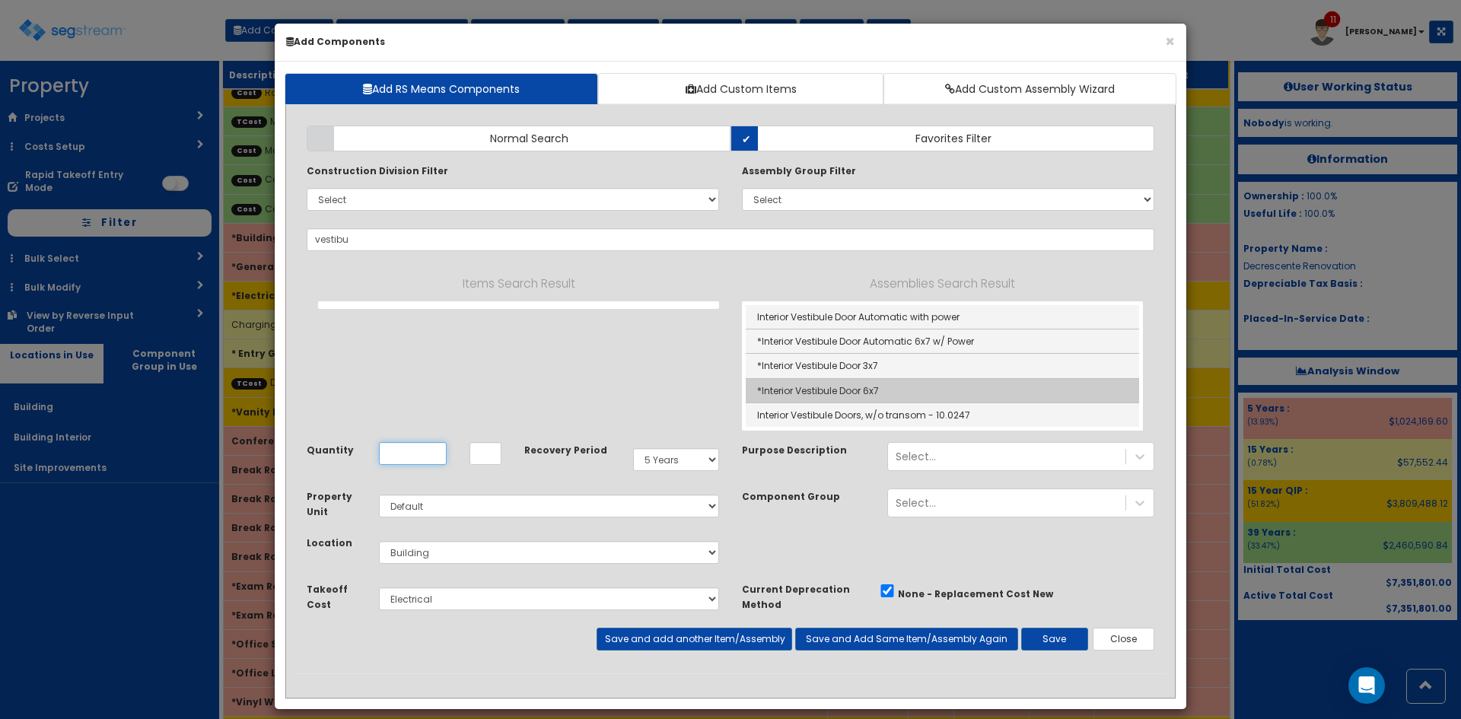
type input "*Interior Vestibule Door 6x7"
type input "EA"
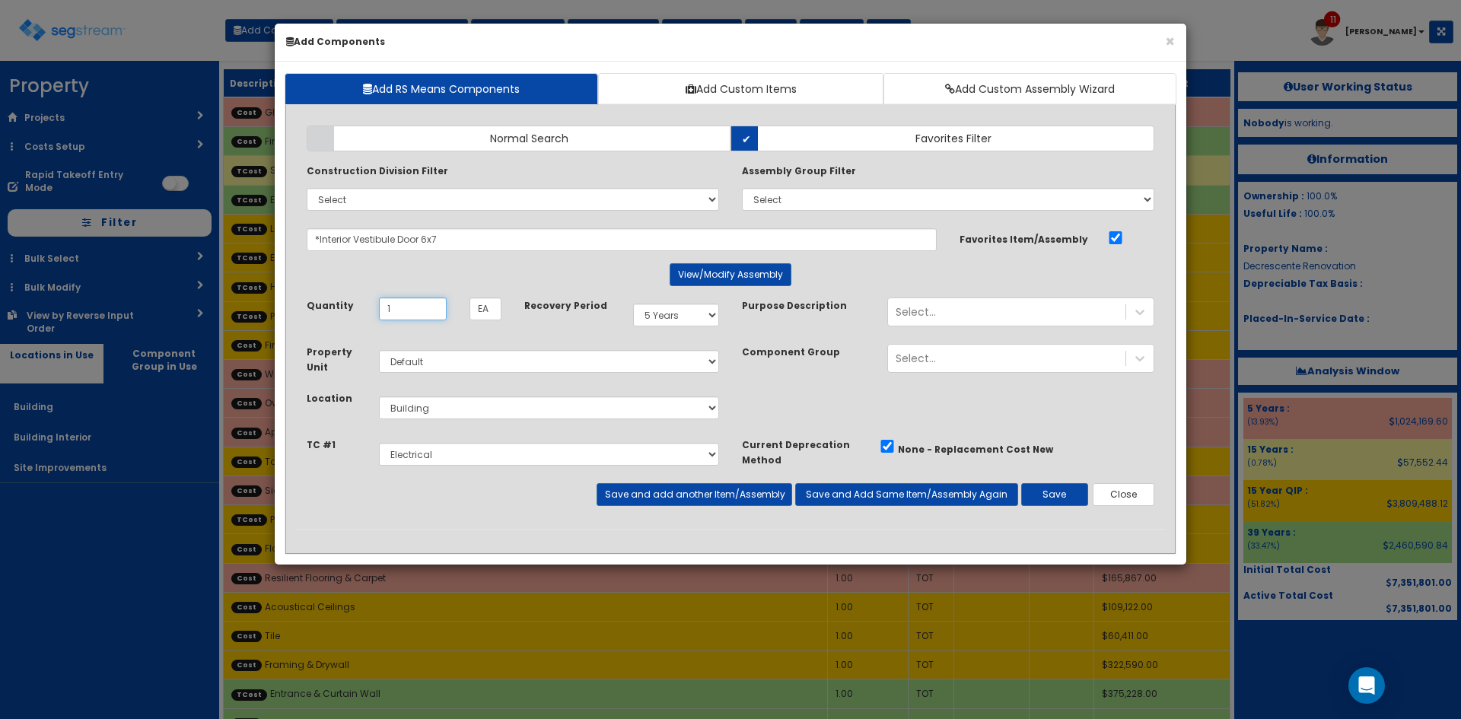
type input "1"
click at [691, 457] on select "Select Metals Architectural Woodwork Entrance & Curtain Wall Paint & Wallcoveri…" at bounding box center [549, 454] width 340 height 23
drag, startPoint x: 463, startPoint y: 242, endPoint x: 245, endPoint y: 241, distance: 217.7
click at [245, 241] on div "× Add Components Add RS Means Components Add Custom Items Add Custom Assembly W…" at bounding box center [730, 359] width 1461 height 719
click at [1118, 491] on button "Close" at bounding box center [1124, 494] width 62 height 23
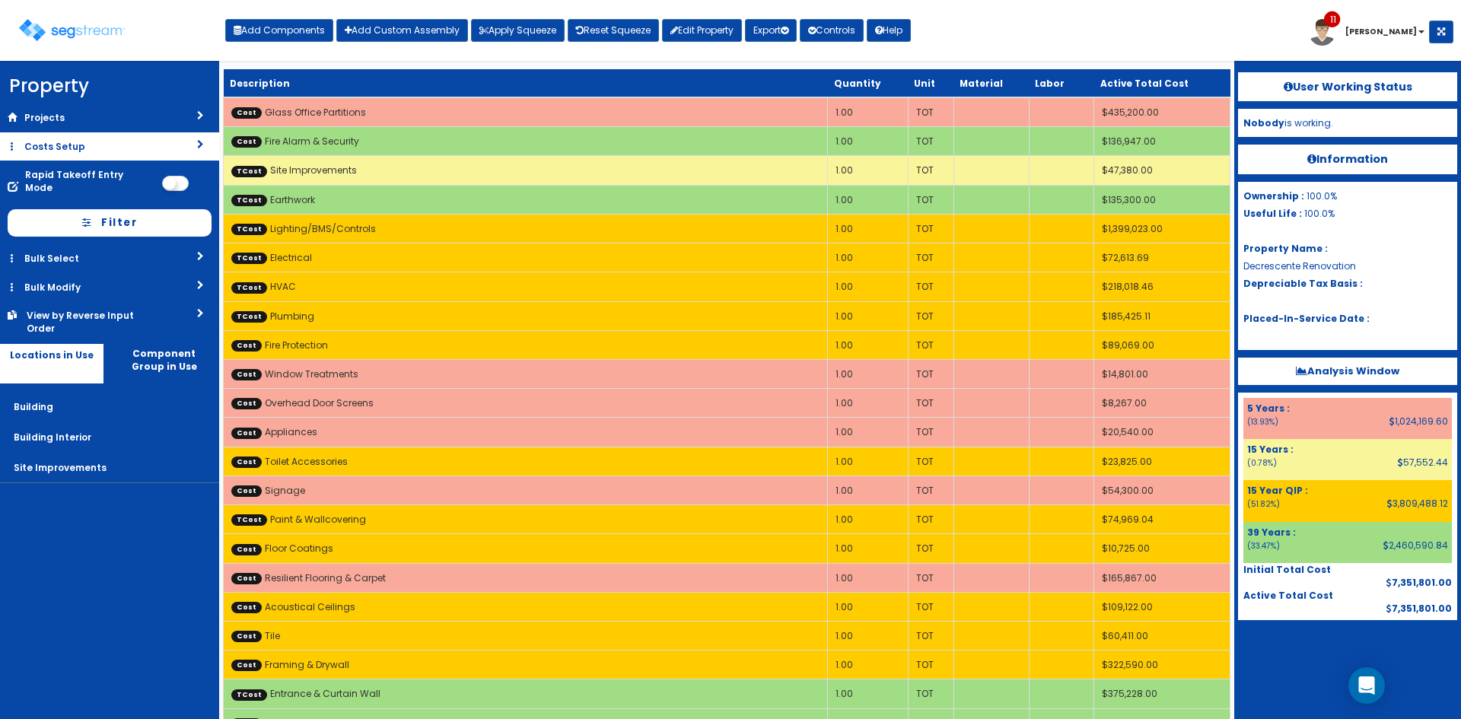
click at [133, 139] on link "Costs Setup" at bounding box center [109, 146] width 219 height 28
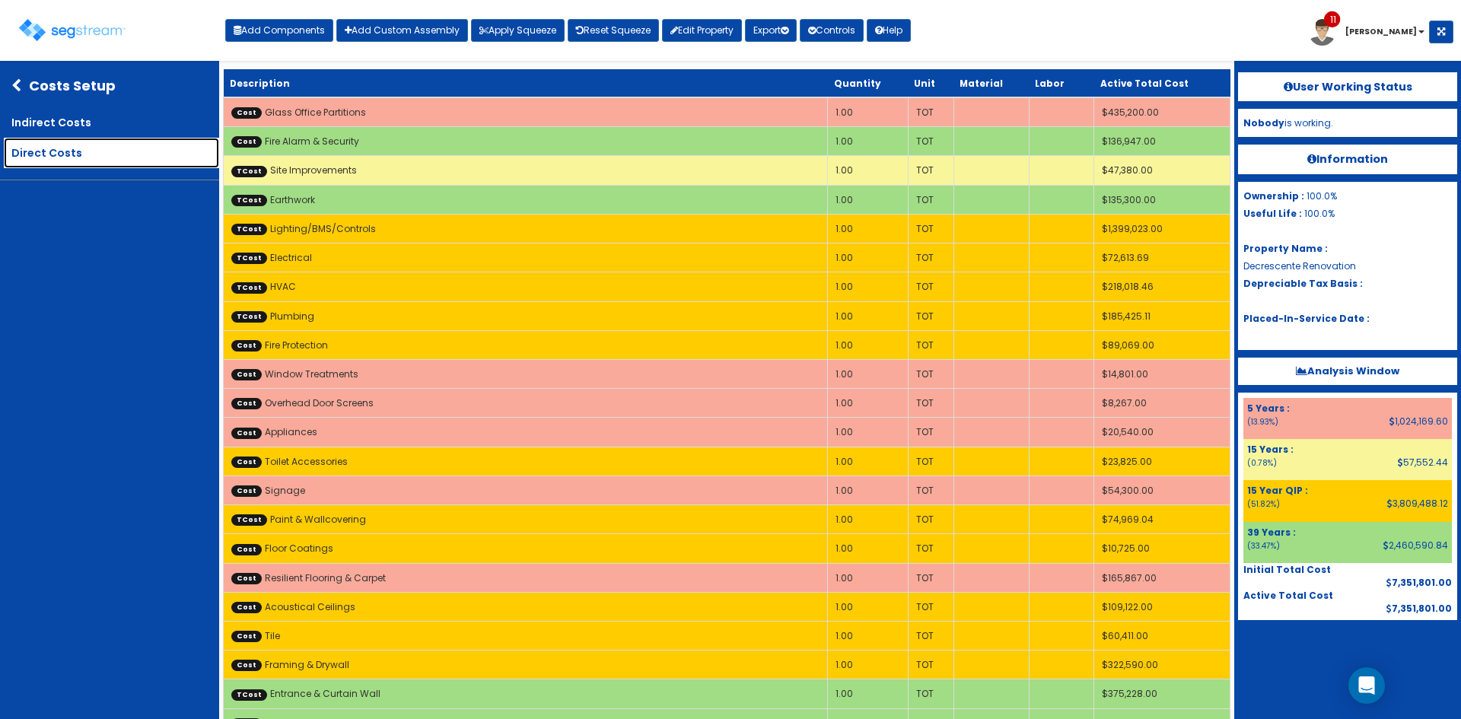
click at [86, 167] on link "Direct Costs" at bounding box center [111, 153] width 215 height 30
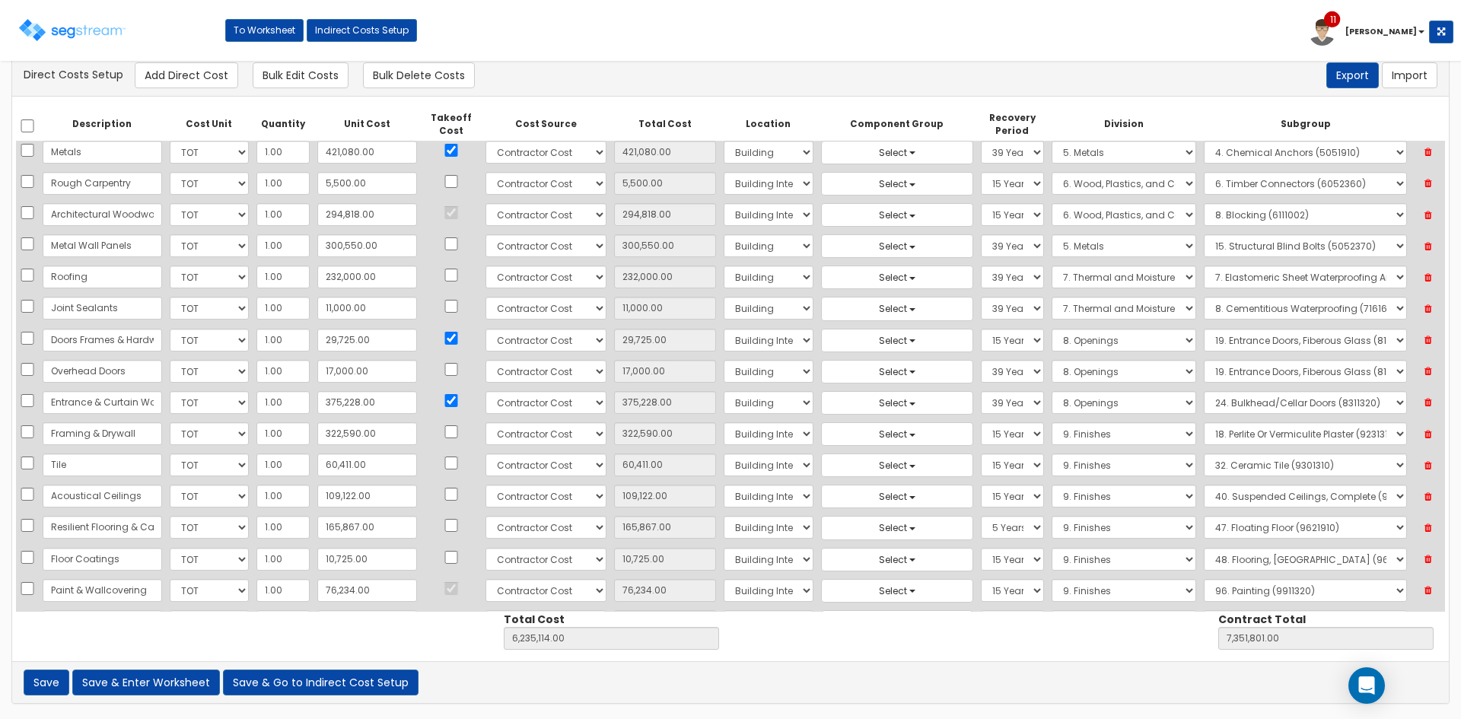
scroll to position [100, 0]
click at [186, 680] on button "Save & Enter Worksheet" at bounding box center [146, 683] width 148 height 26
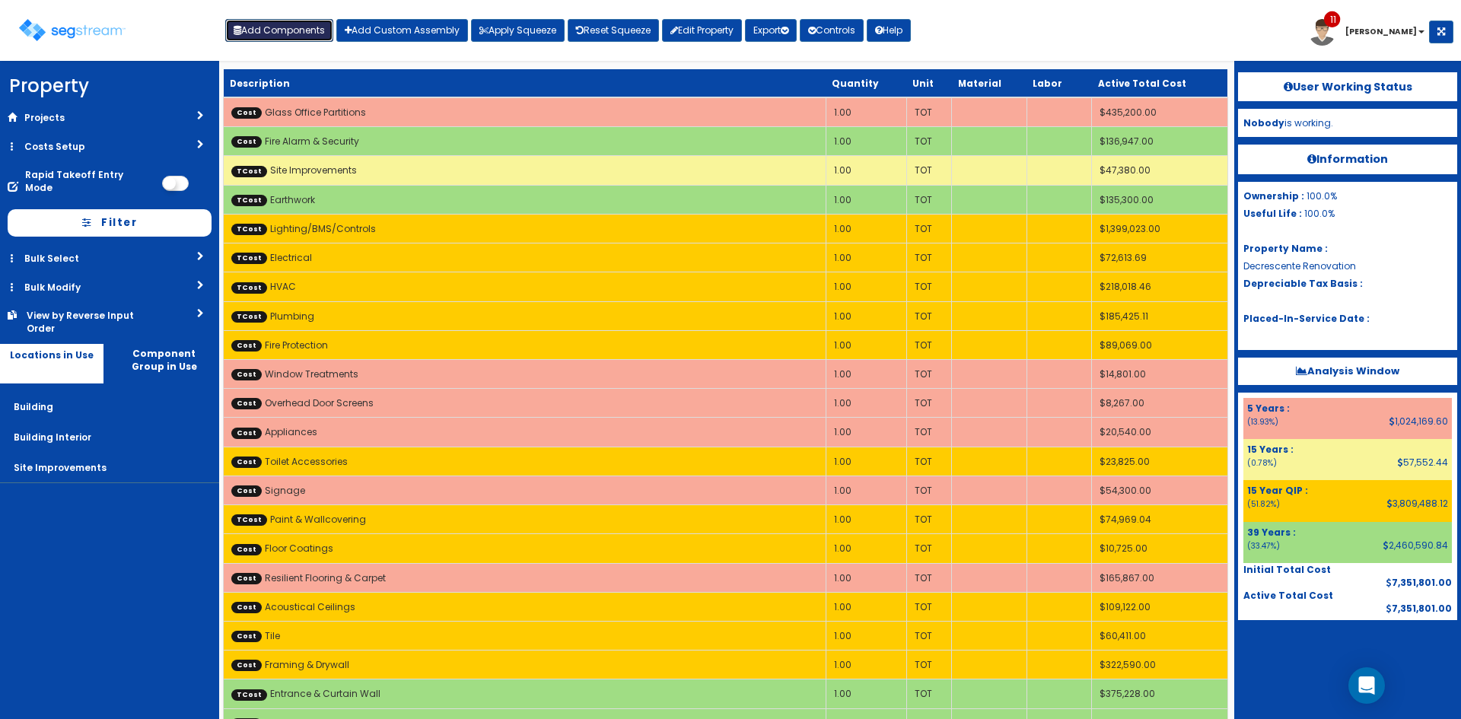
click at [295, 37] on button "Add Components" at bounding box center [279, 30] width 108 height 23
select select "5Y"
select select "default"
select select "6"
select select "5267514"
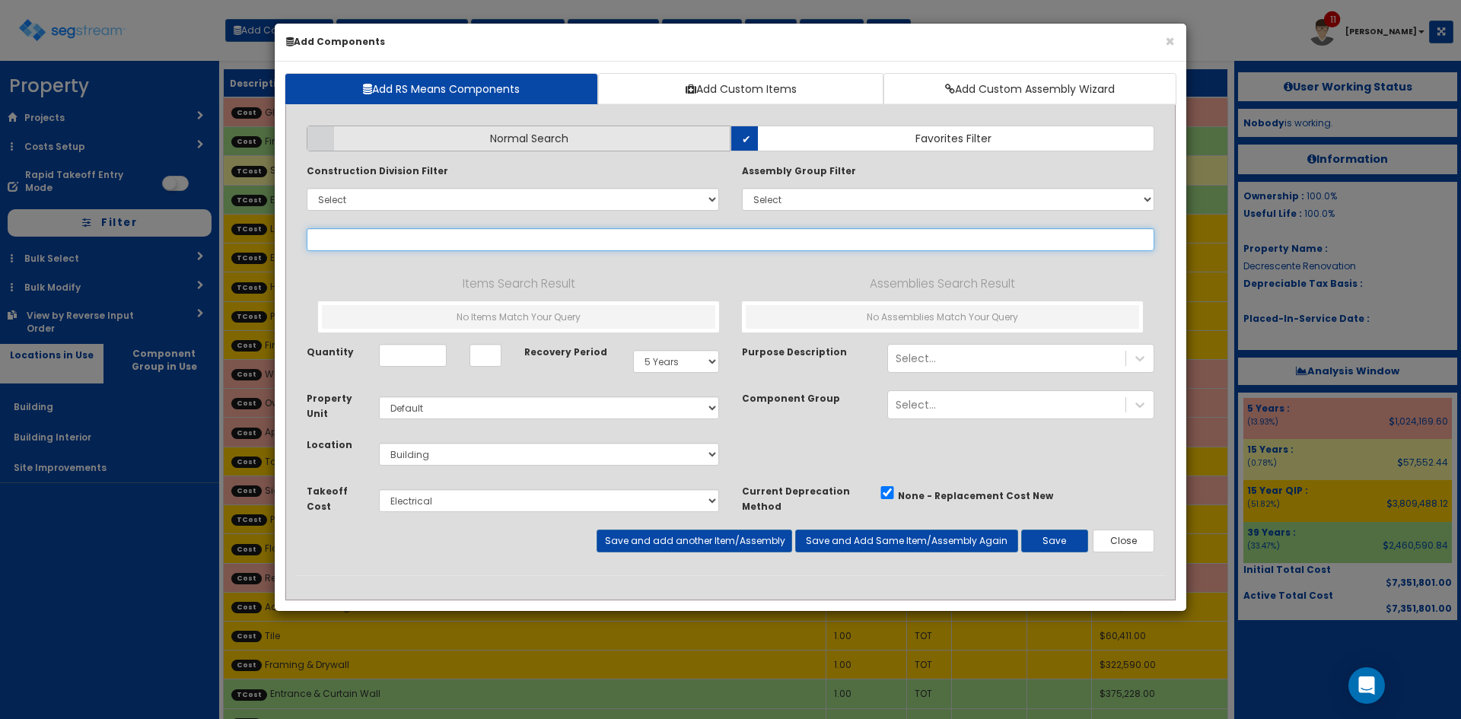
select select
paste input "*Interior Vestibule Door 6x7"
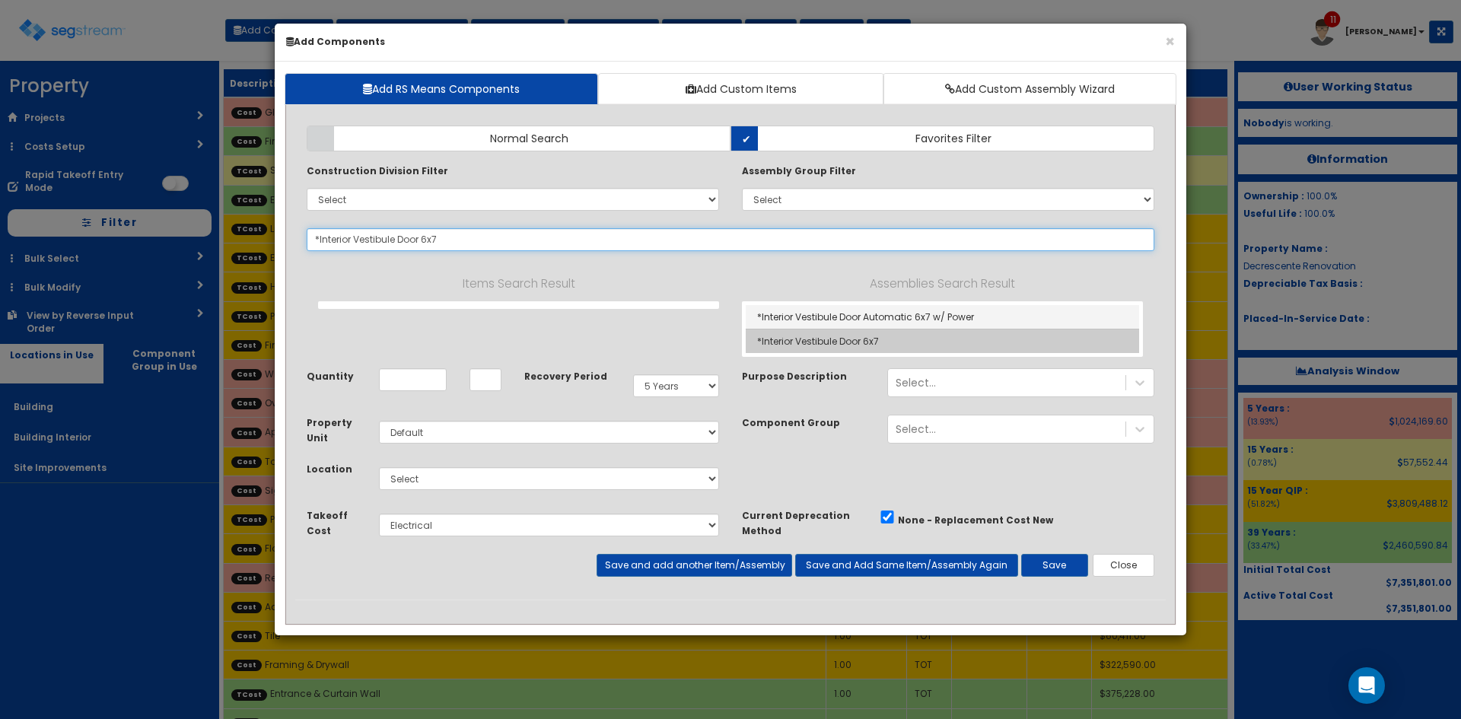
type input "*Interior Vestibule Door 6x7"
click at [830, 349] on link "*Interior Vestibule Door 6x7" at bounding box center [942, 342] width 393 height 24
type input "EA"
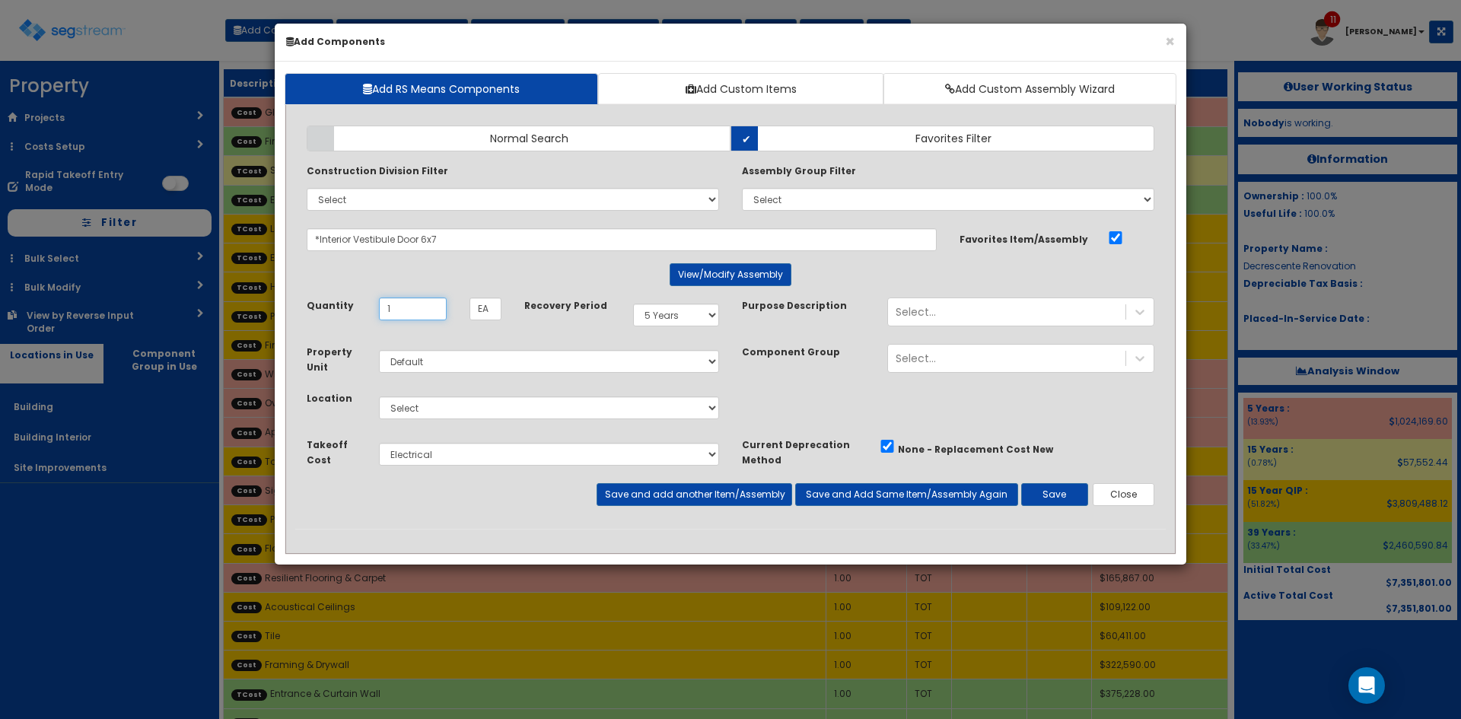
type input "1"
click at [527, 451] on select "Select Metals Architectural Woodwork Doors Frames & Hardware Entrance & Curtain…" at bounding box center [549, 454] width 340 height 23
select select "5267497"
click at [379, 443] on select "Select Metals Architectural Woodwork Doors Frames & Hardware Entrance & Curtain…" at bounding box center [549, 454] width 340 height 23
click at [509, 413] on select "Select Building Building Interior Site Improvements Add Additional Location" at bounding box center [549, 408] width 340 height 23
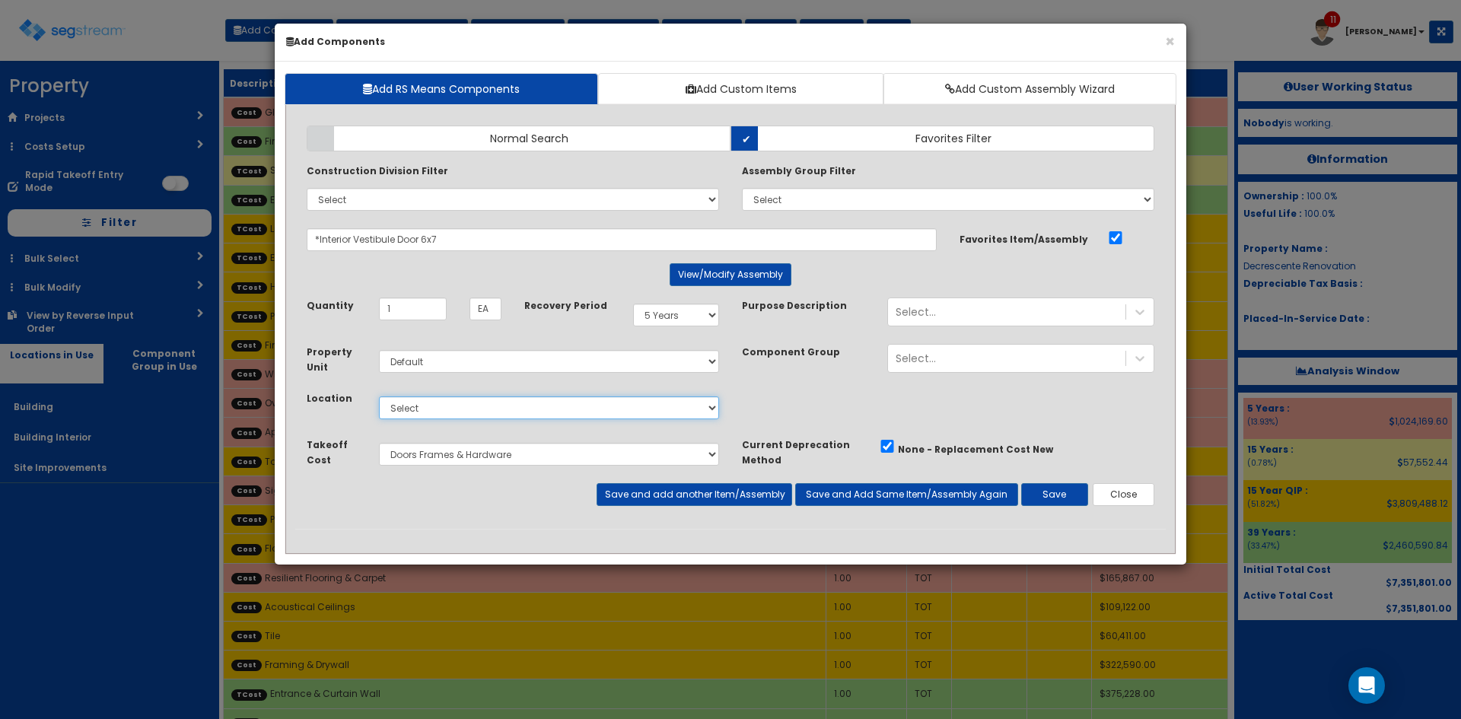
select select "7"
click at [379, 397] on select "Select Building Building Interior Site Improvements Add Additional Location" at bounding box center [549, 408] width 340 height 23
click at [1057, 497] on button "Save" at bounding box center [1054, 494] width 67 height 23
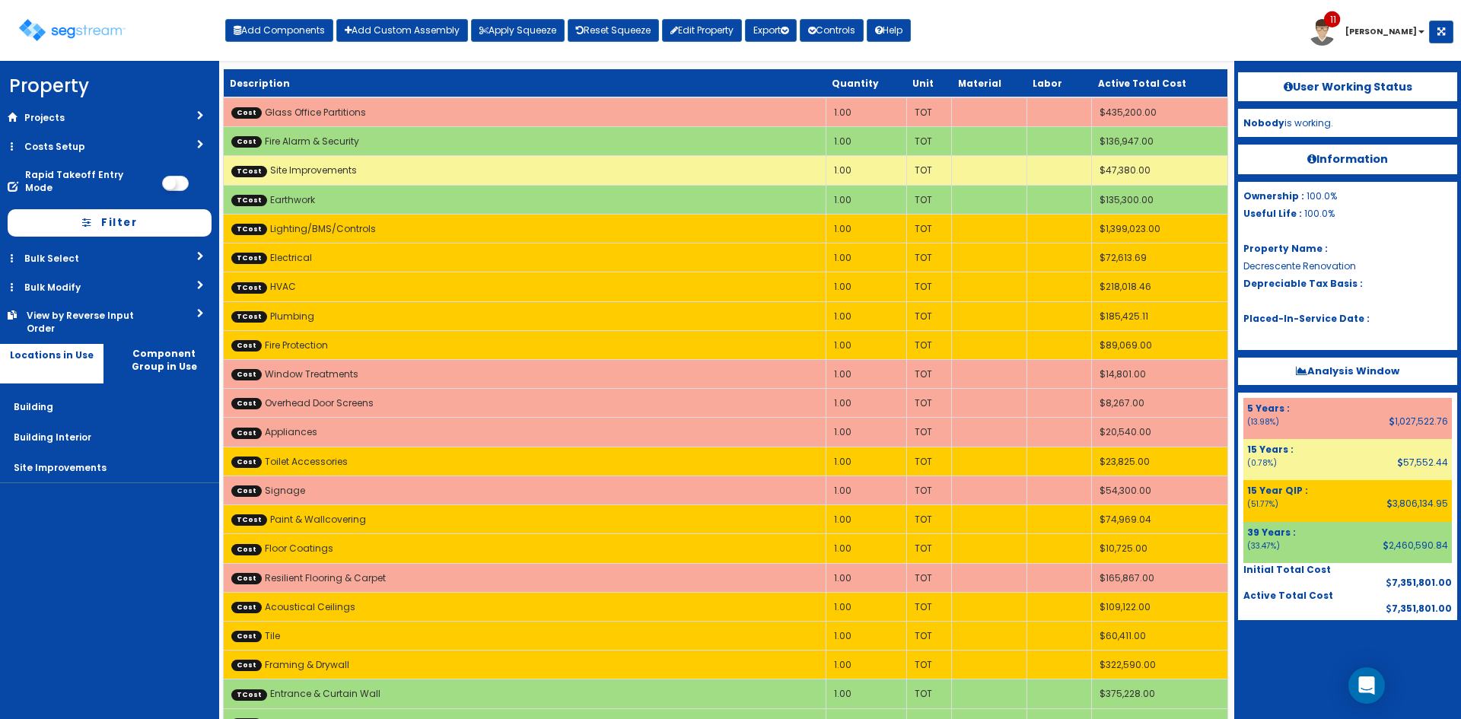
click at [1139, 47] on div "Toggle navigation Add Components Add Custom Assembly Apply Squeeze Reset Squeez…" at bounding box center [731, 35] width 1446 height 49
click at [1078, 53] on div "Toggle navigation Add Components Add Custom Assembly Apply Squeeze Reset Squeez…" at bounding box center [731, 35] width 1446 height 49
click at [159, 151] on link "Costs Setup" at bounding box center [109, 146] width 219 height 28
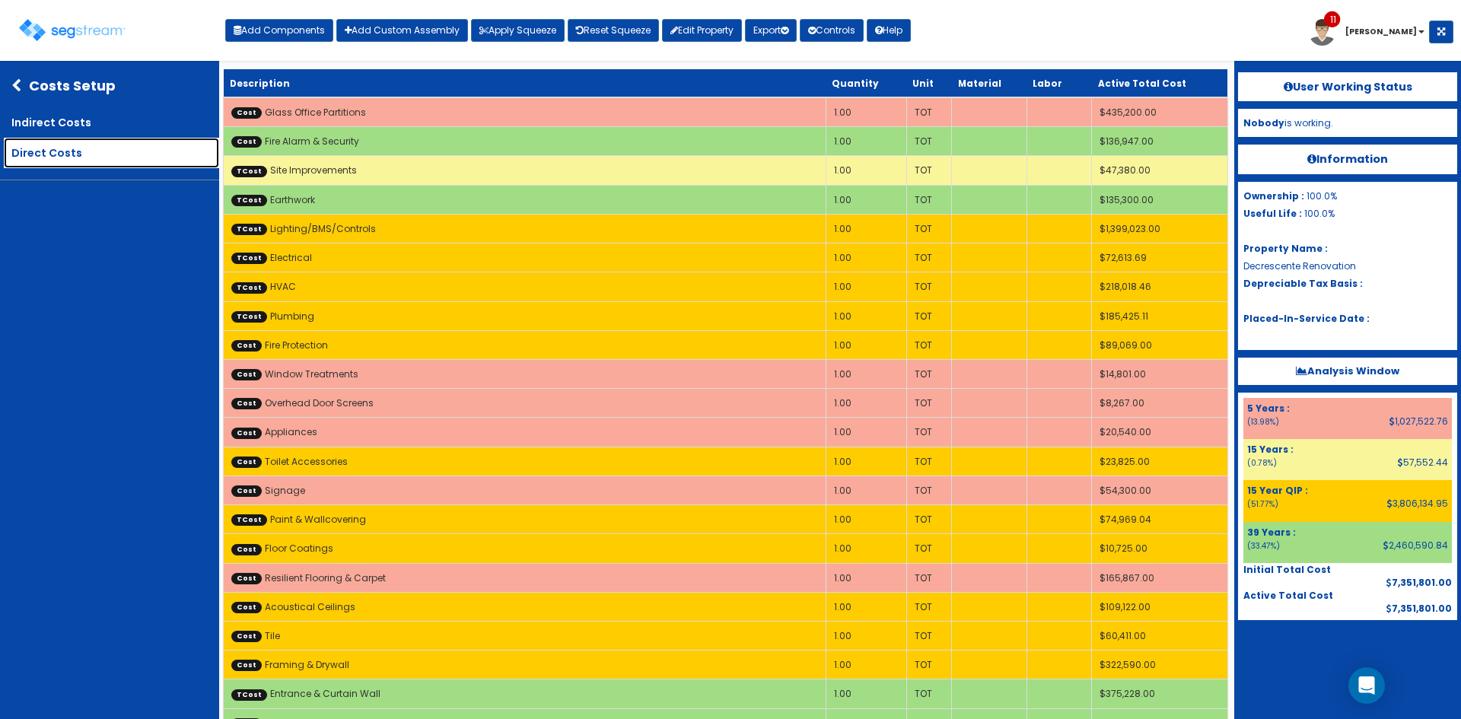
click at [109, 163] on link "Direct Costs" at bounding box center [111, 153] width 215 height 30
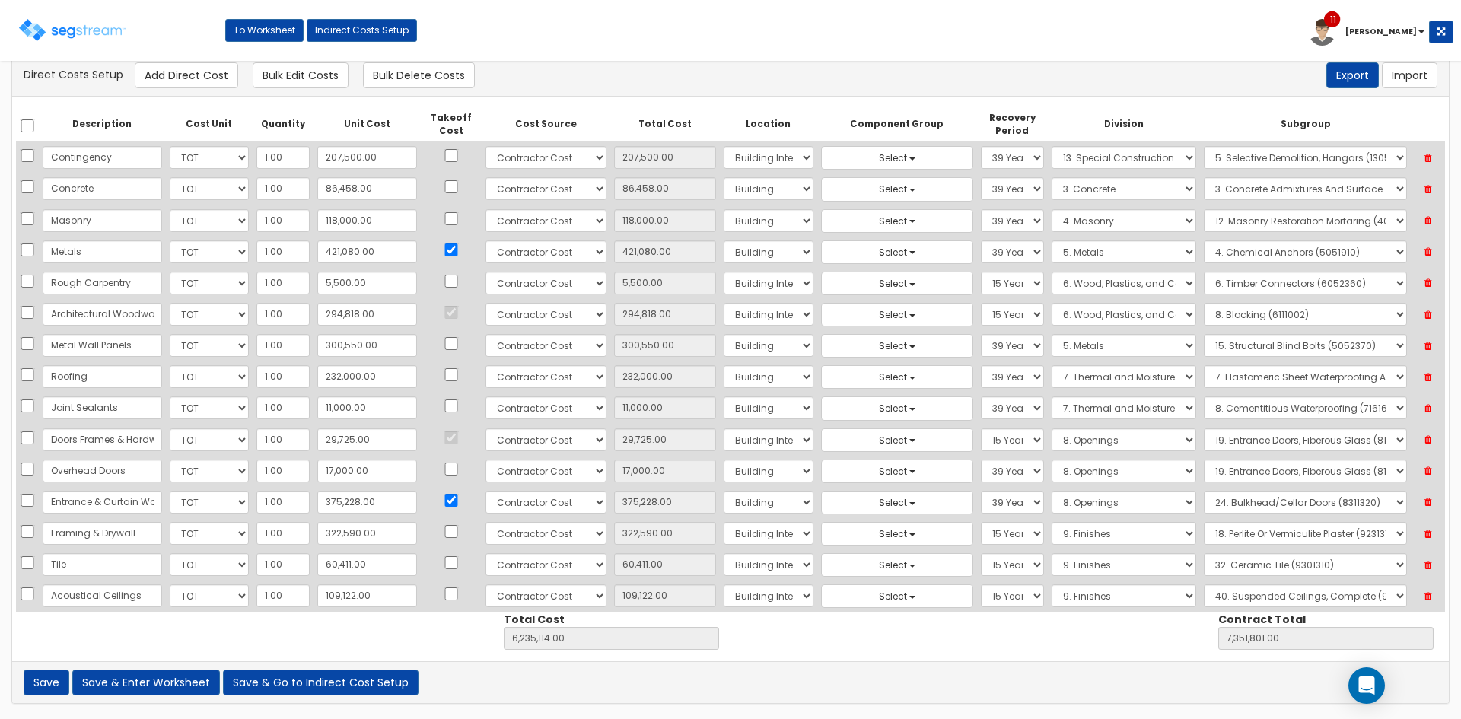
scroll to position [101, 0]
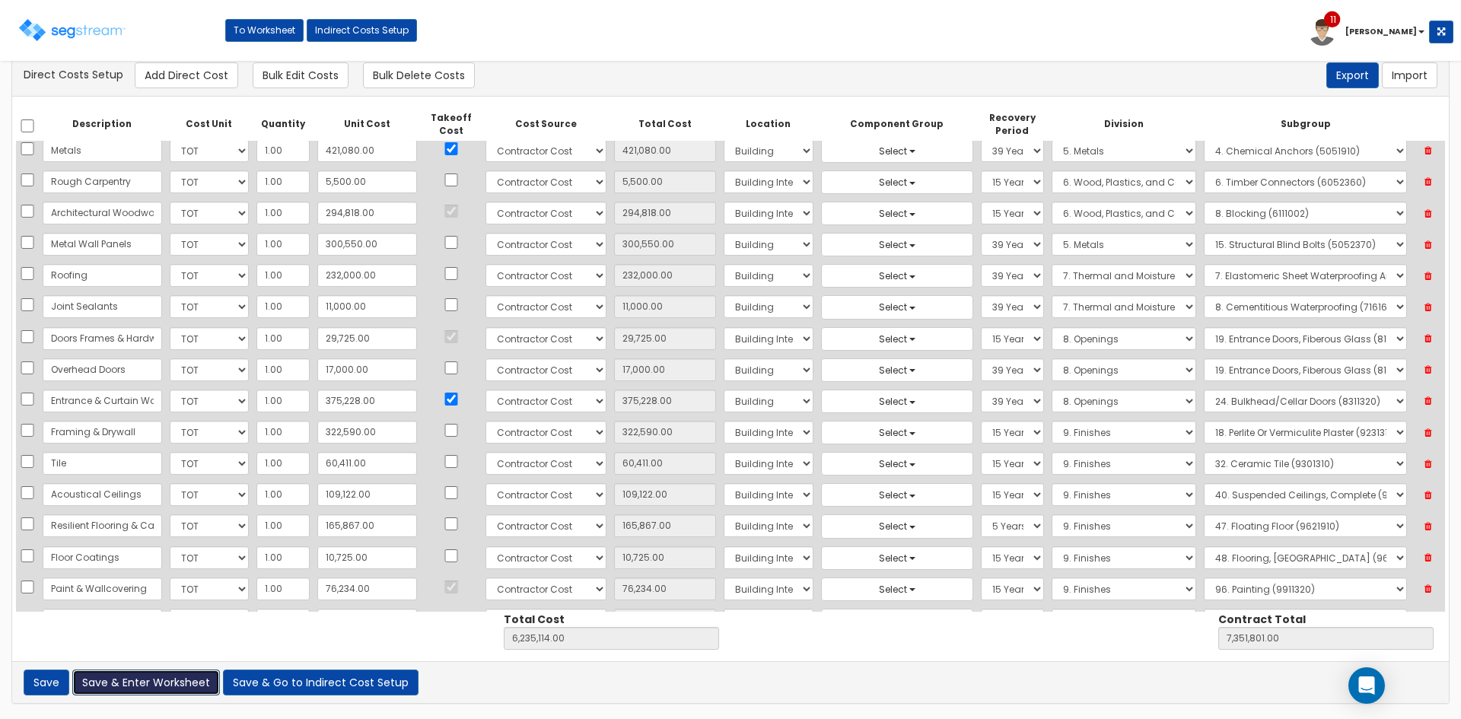
click at [186, 683] on button "Save & Enter Worksheet" at bounding box center [146, 683] width 148 height 26
